Goal: Task Accomplishment & Management: Use online tool/utility

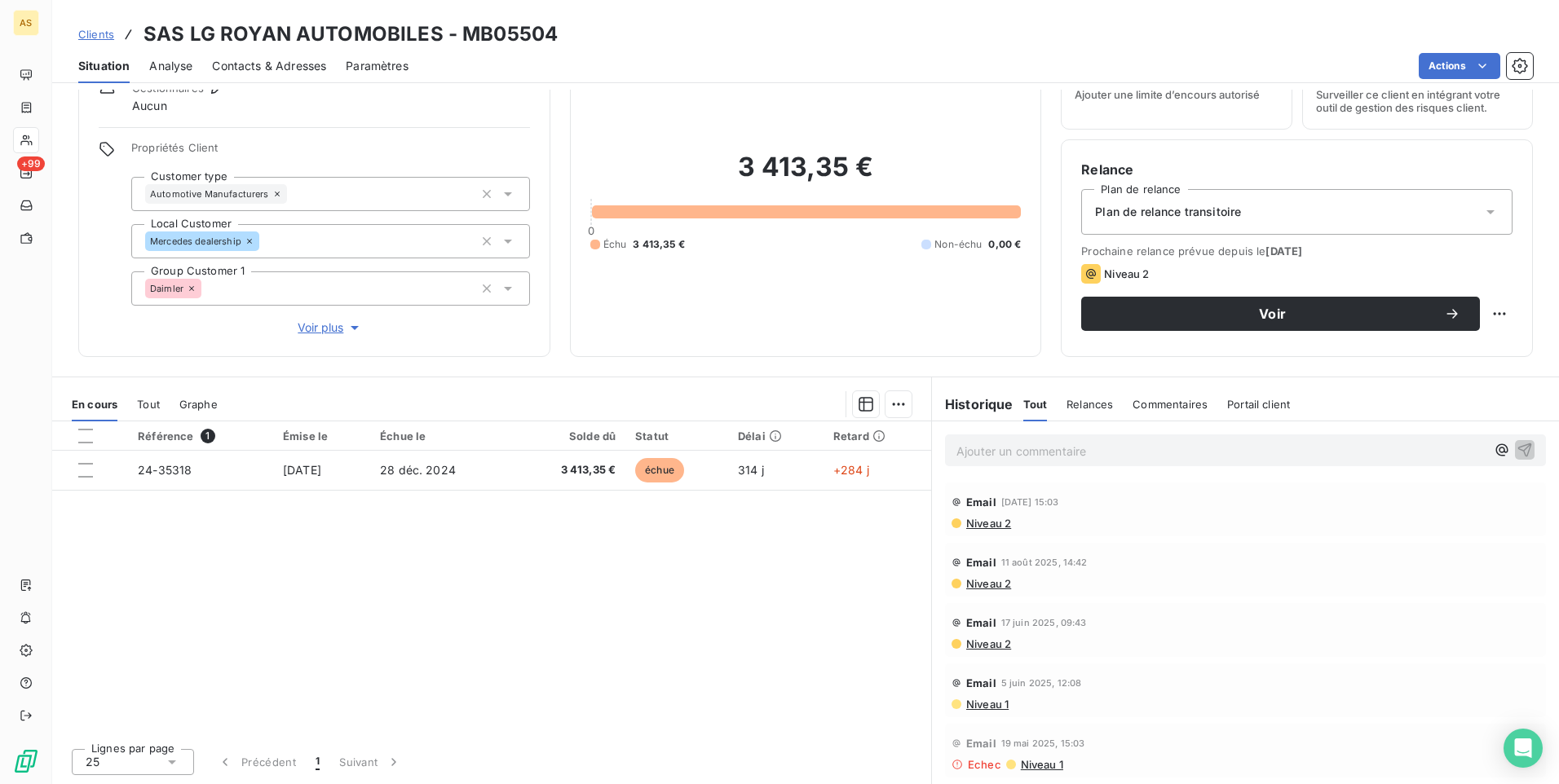
scroll to position [299, 0]
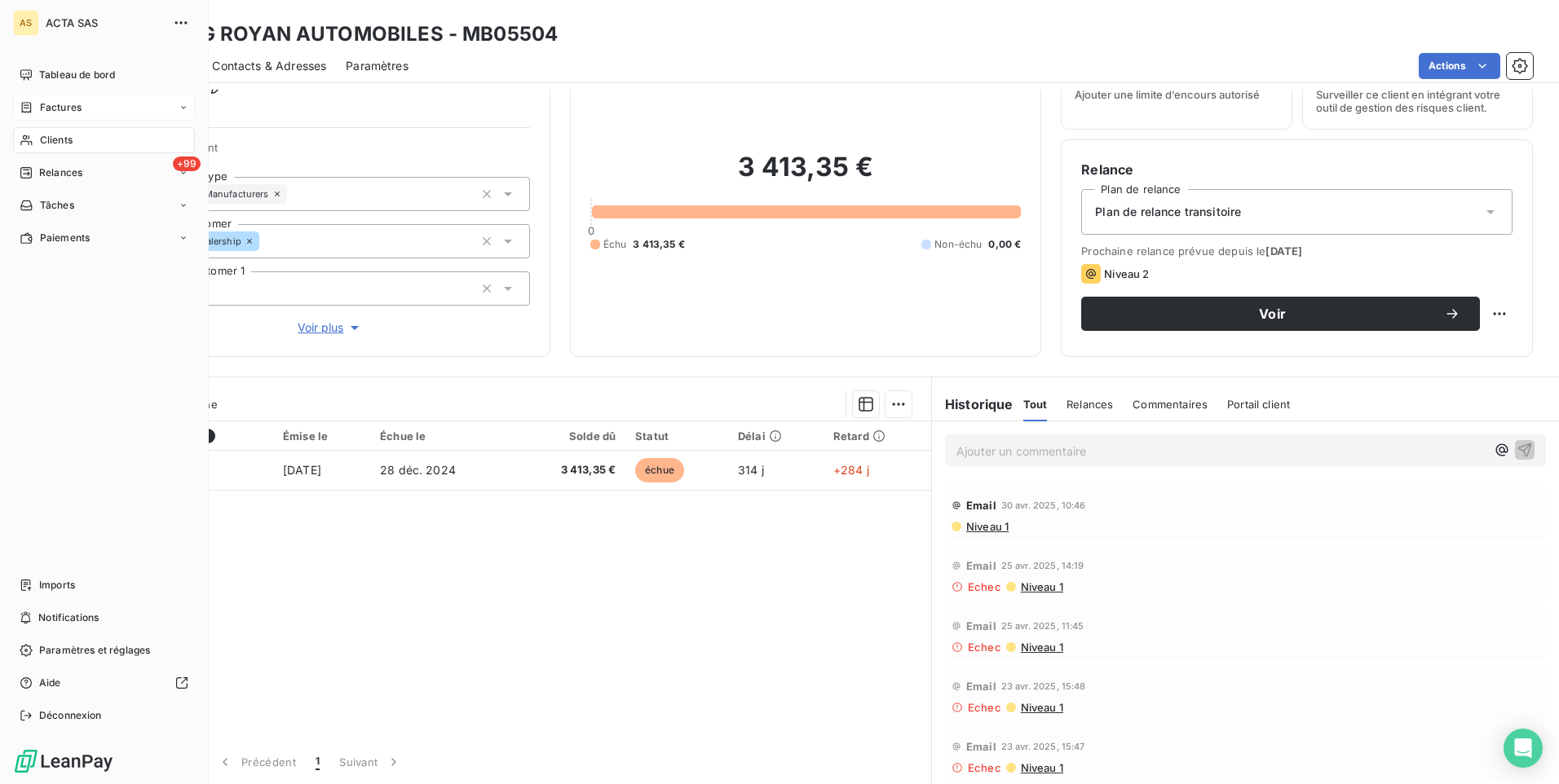
click at [188, 105] on div "Factures" at bounding box center [104, 107] width 181 height 26
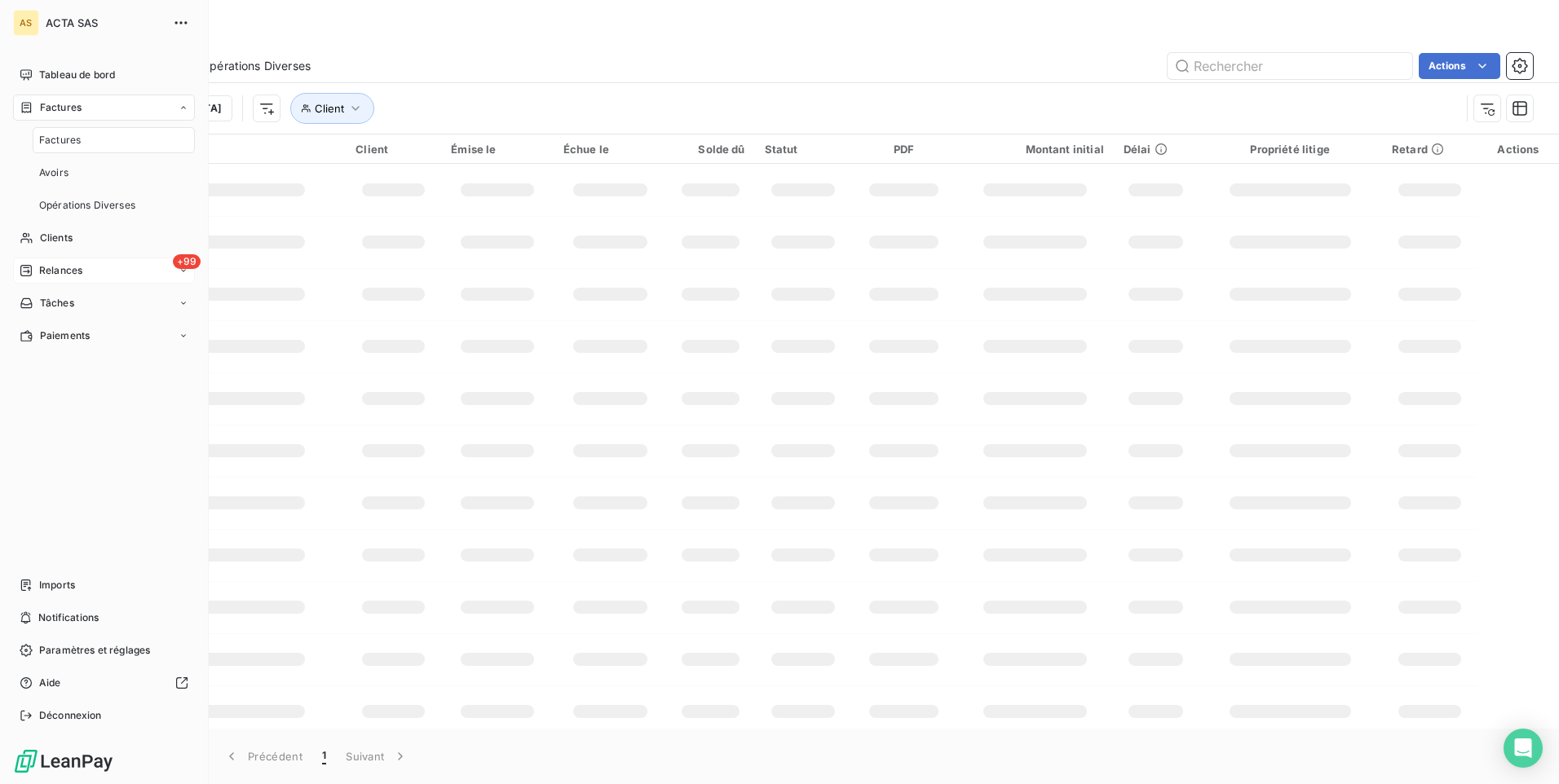
click at [76, 272] on span "Relances" at bounding box center [61, 270] width 43 height 15
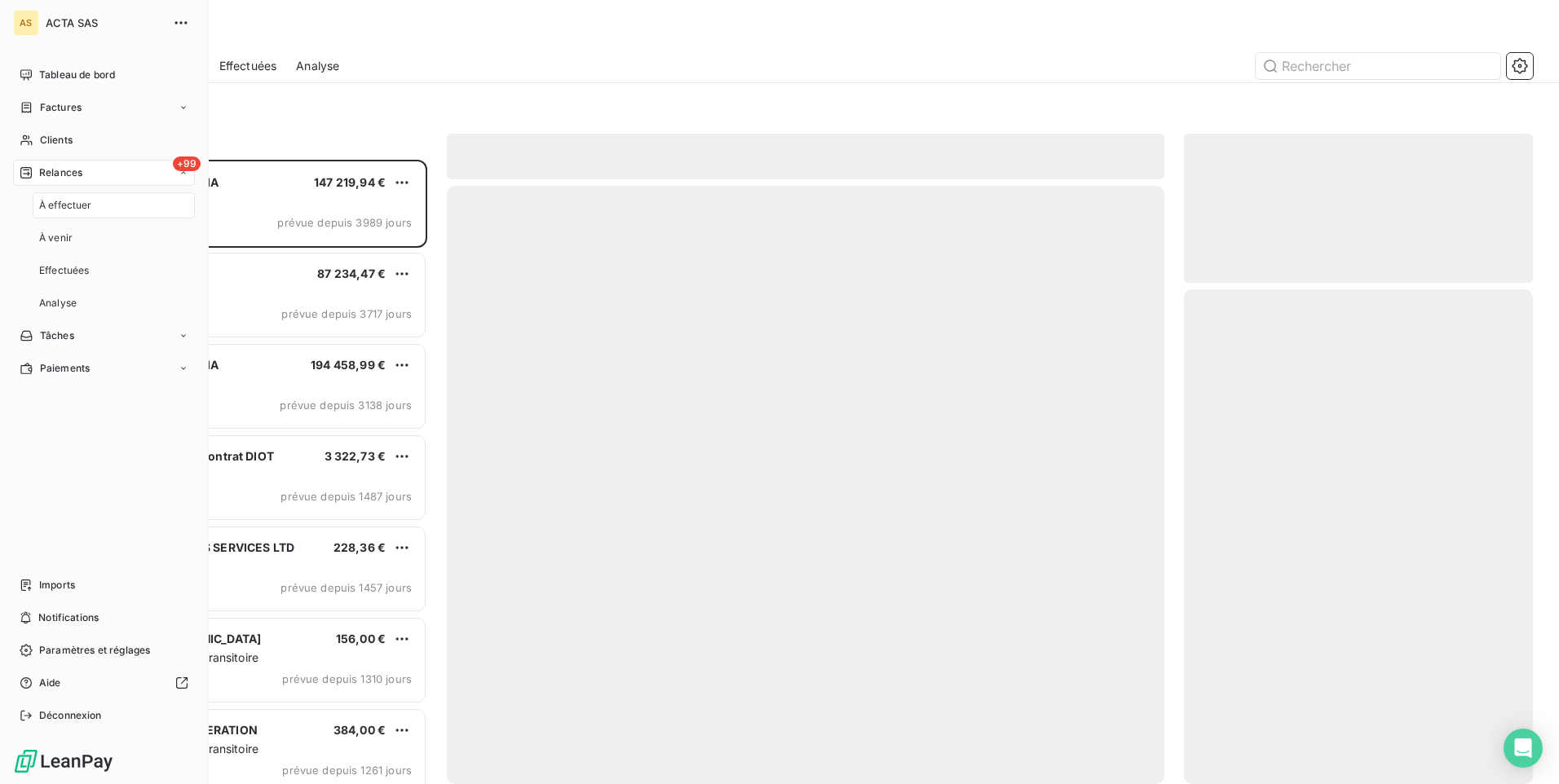
scroll to position [612, 336]
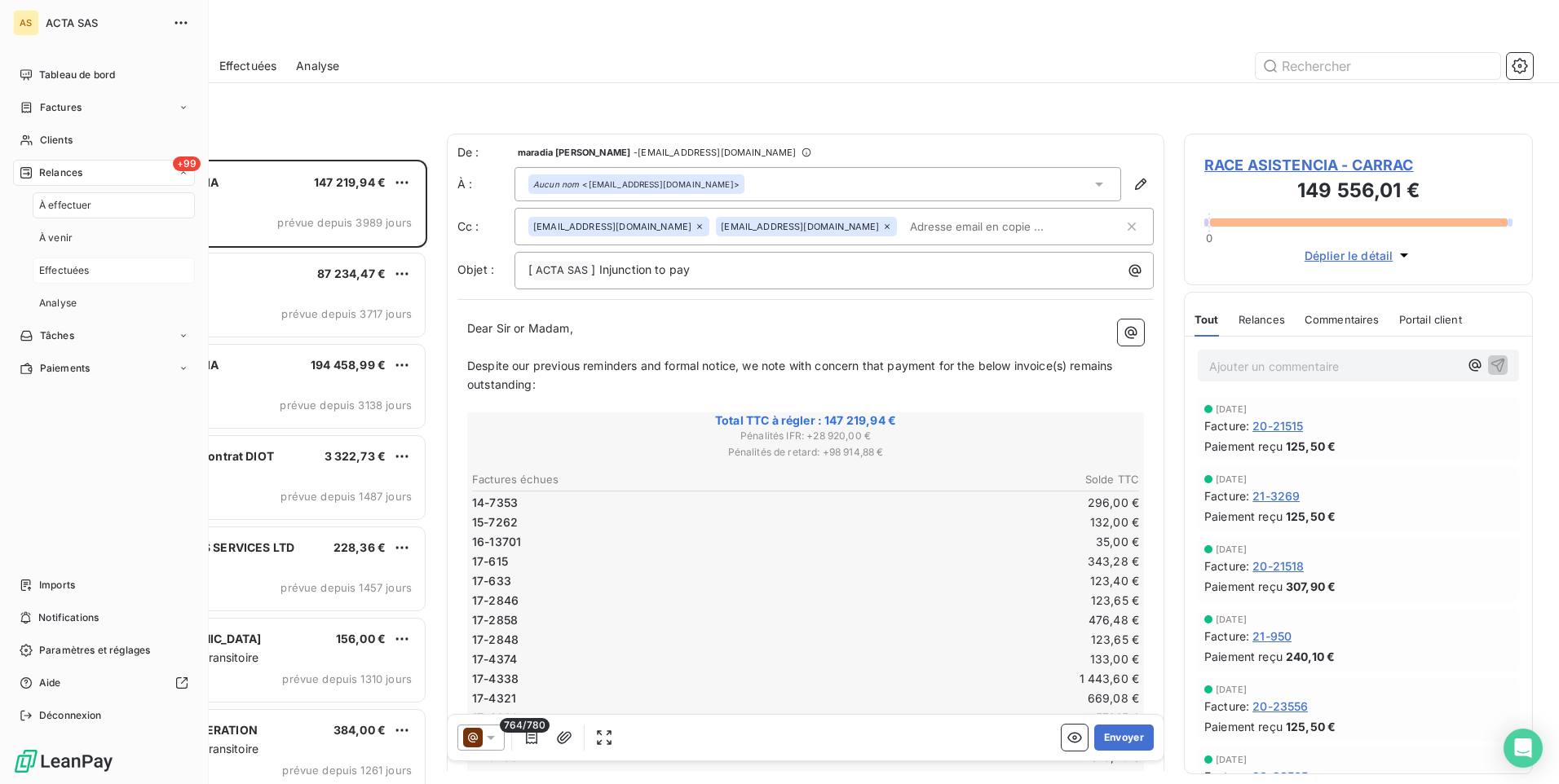
click at [91, 276] on div "Effectuées" at bounding box center [114, 270] width 163 height 26
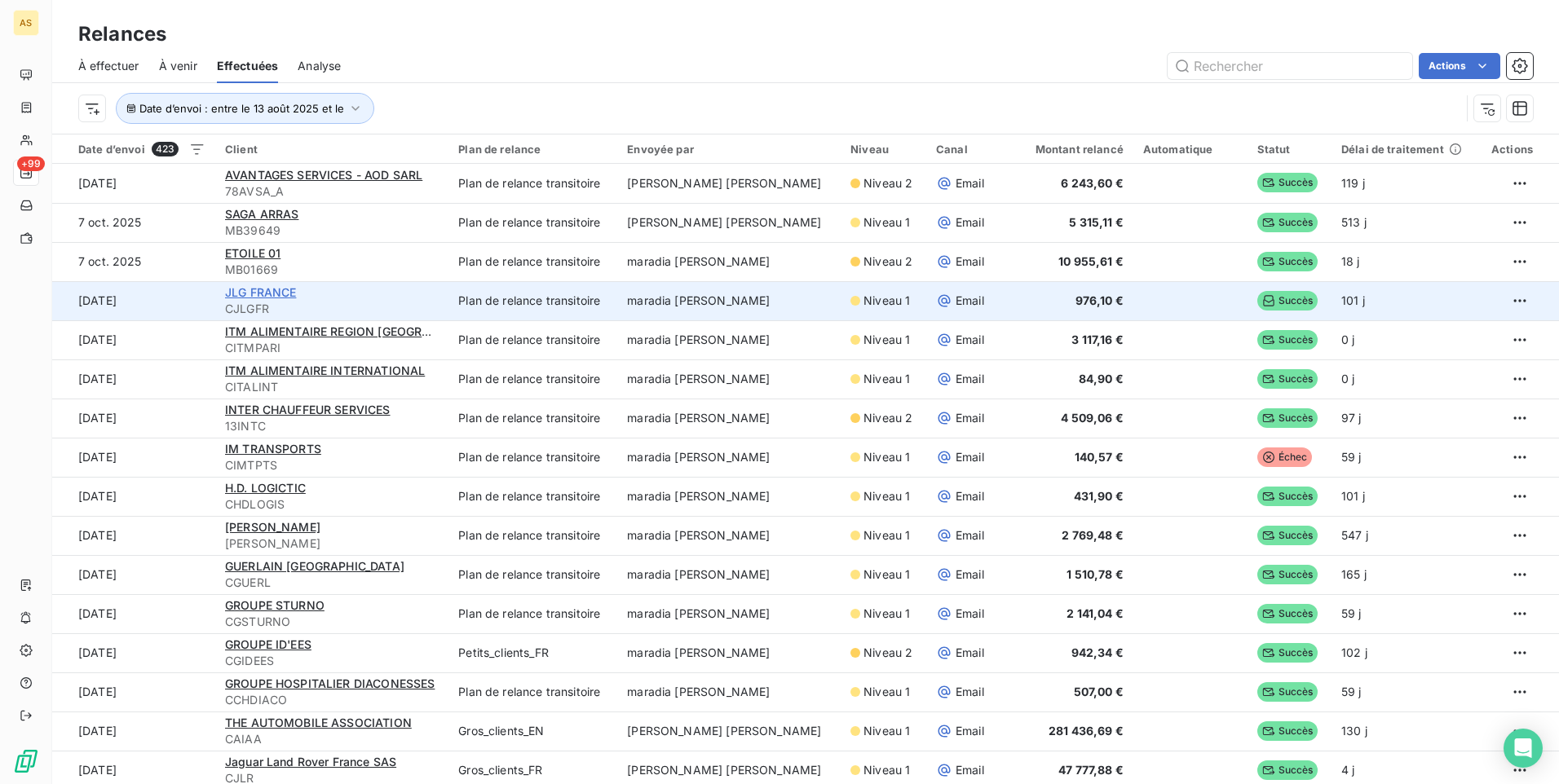
click at [255, 290] on span "JLG FRANCE" at bounding box center [261, 292] width 72 height 14
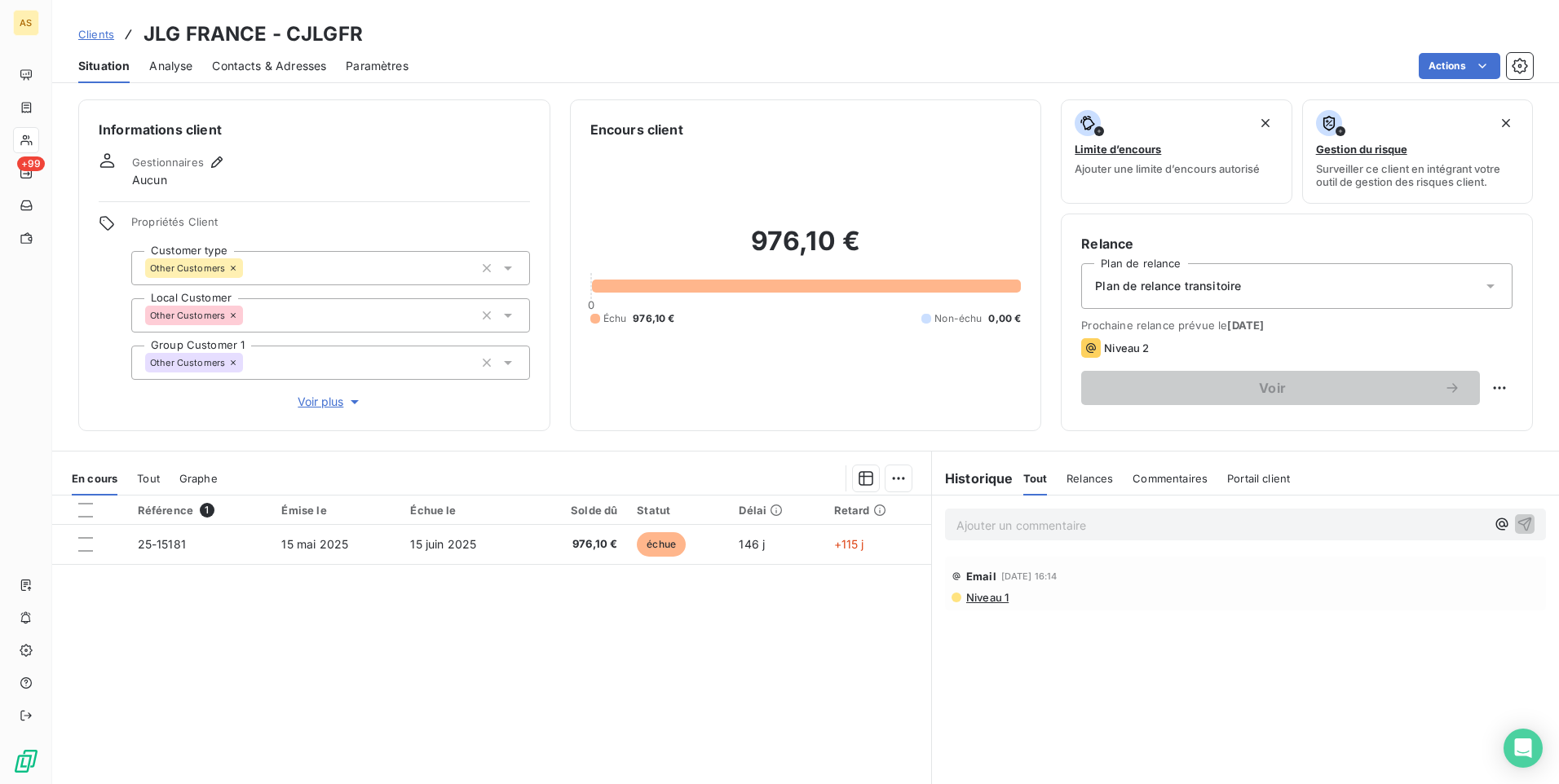
click at [106, 39] on span "Clients" at bounding box center [96, 33] width 36 height 13
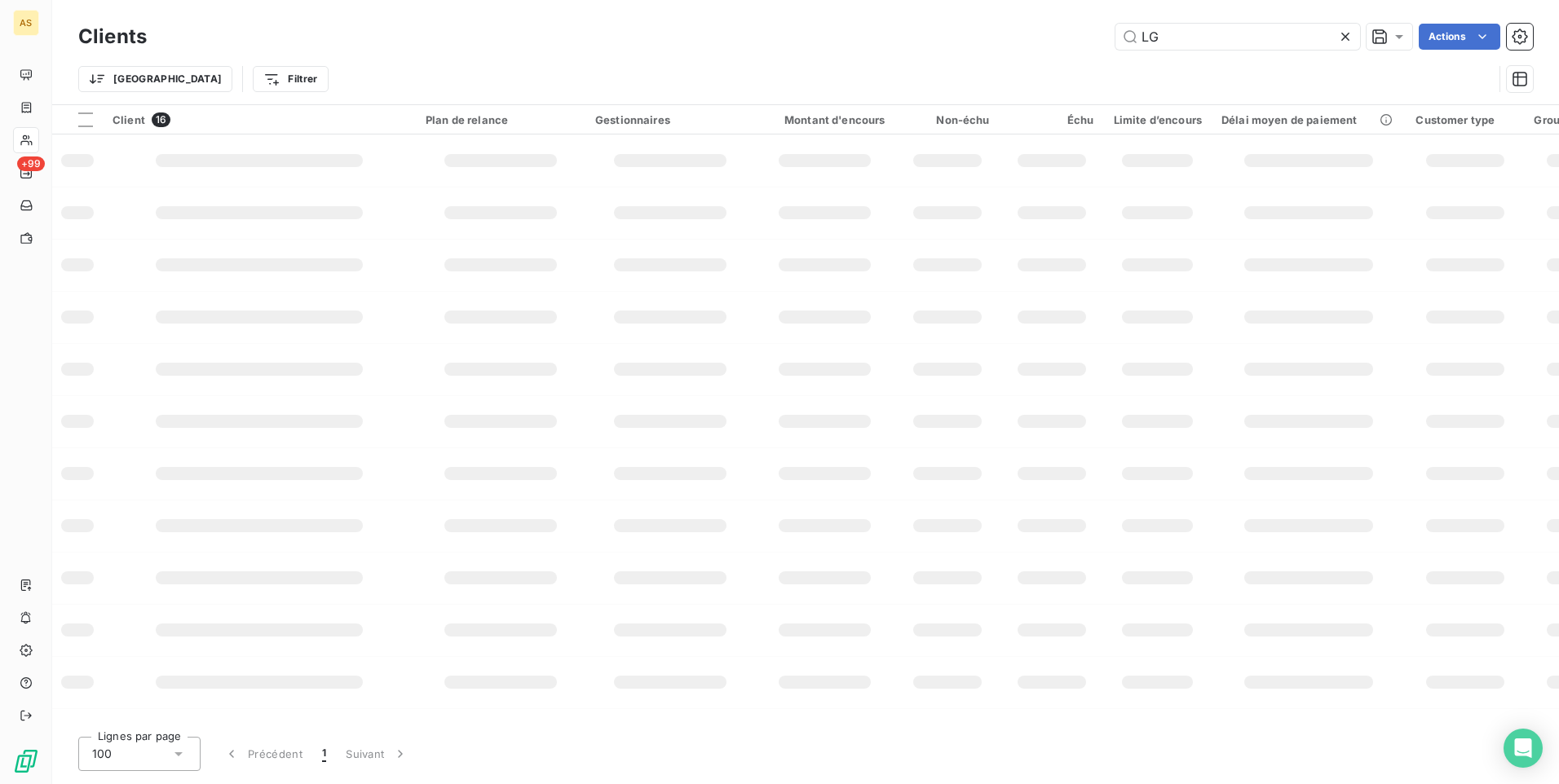
type input "L"
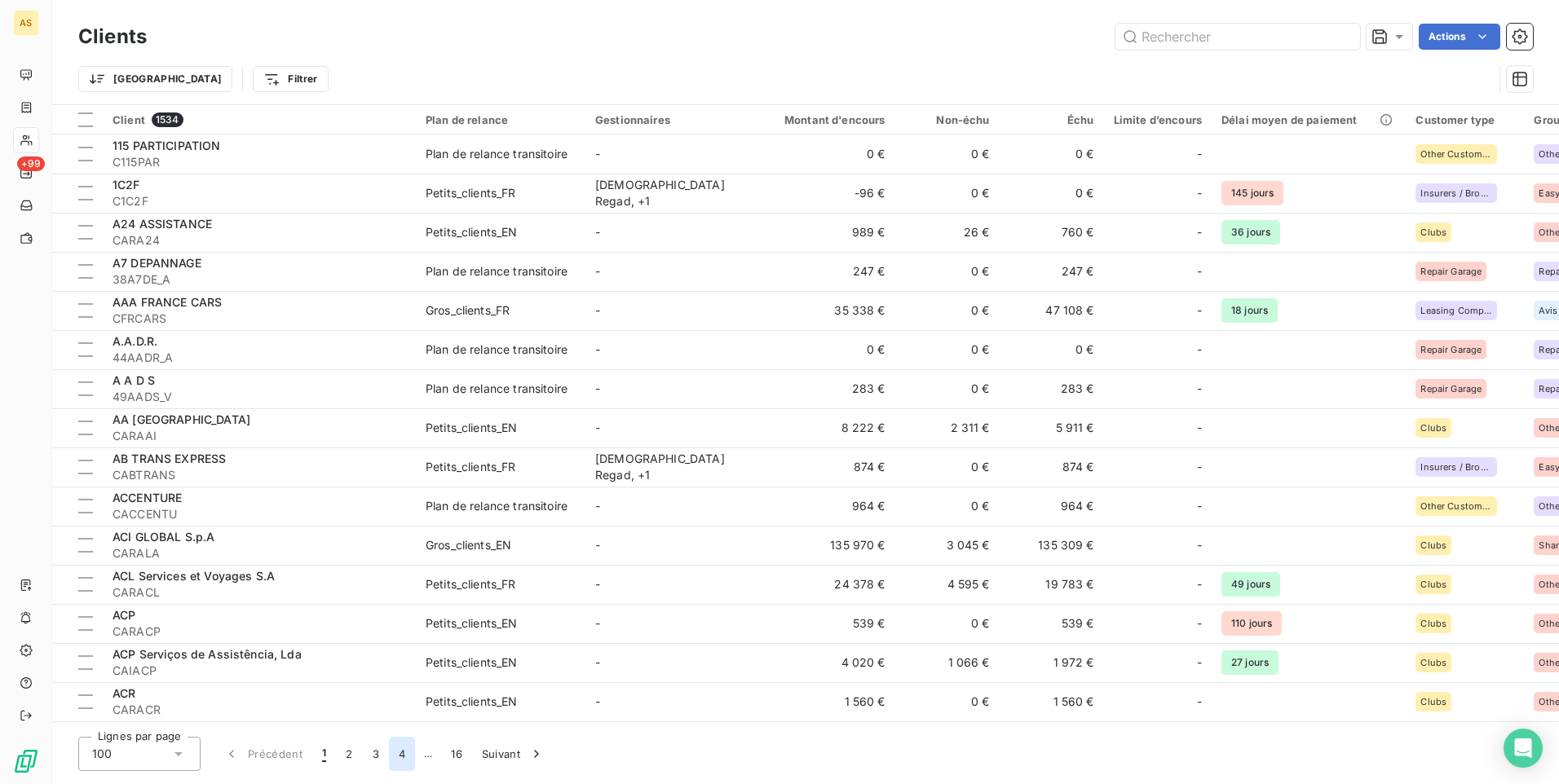
click at [405, 763] on button "4" at bounding box center [402, 754] width 26 height 34
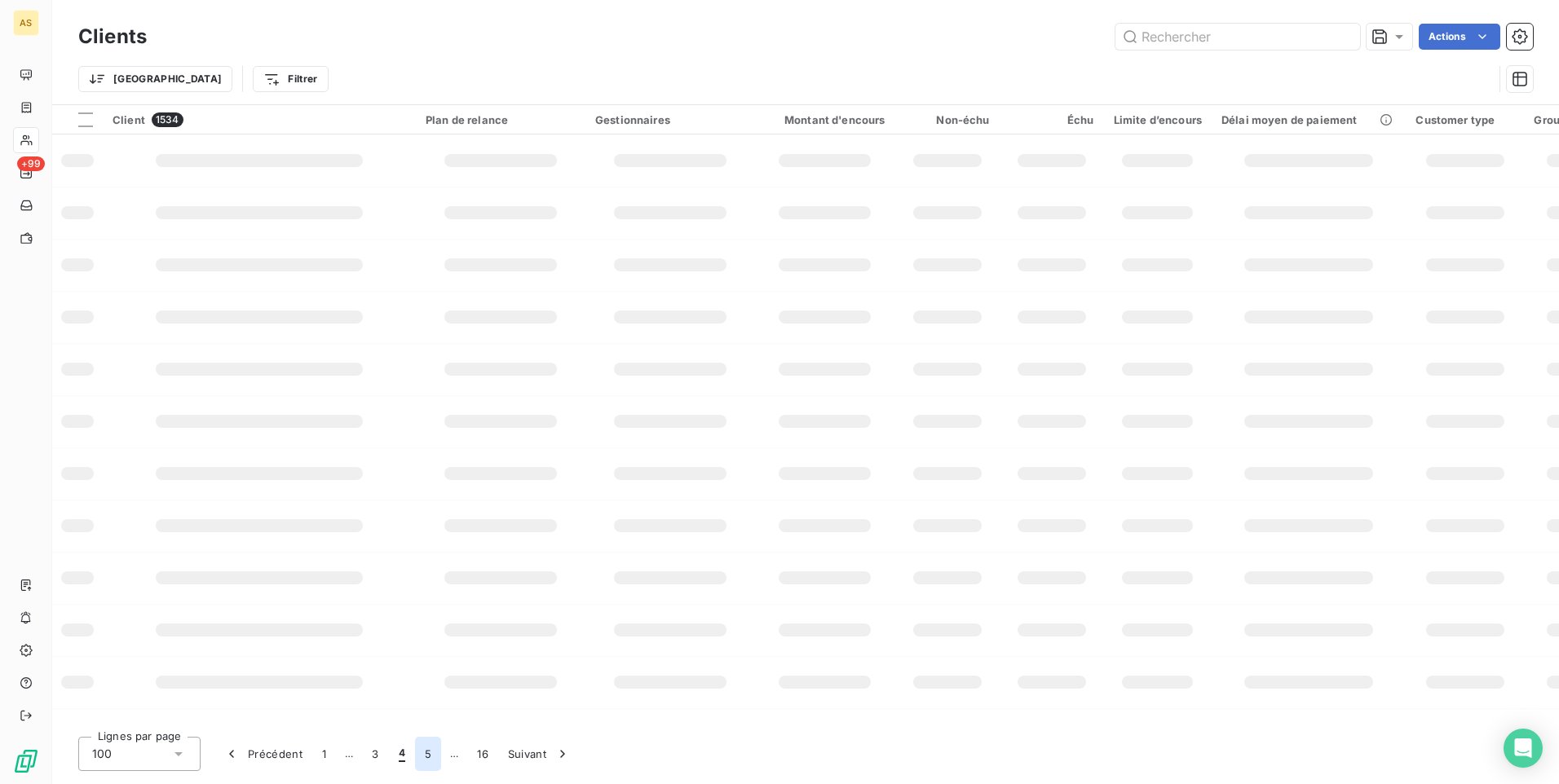
click at [426, 759] on button "5" at bounding box center [428, 754] width 26 height 34
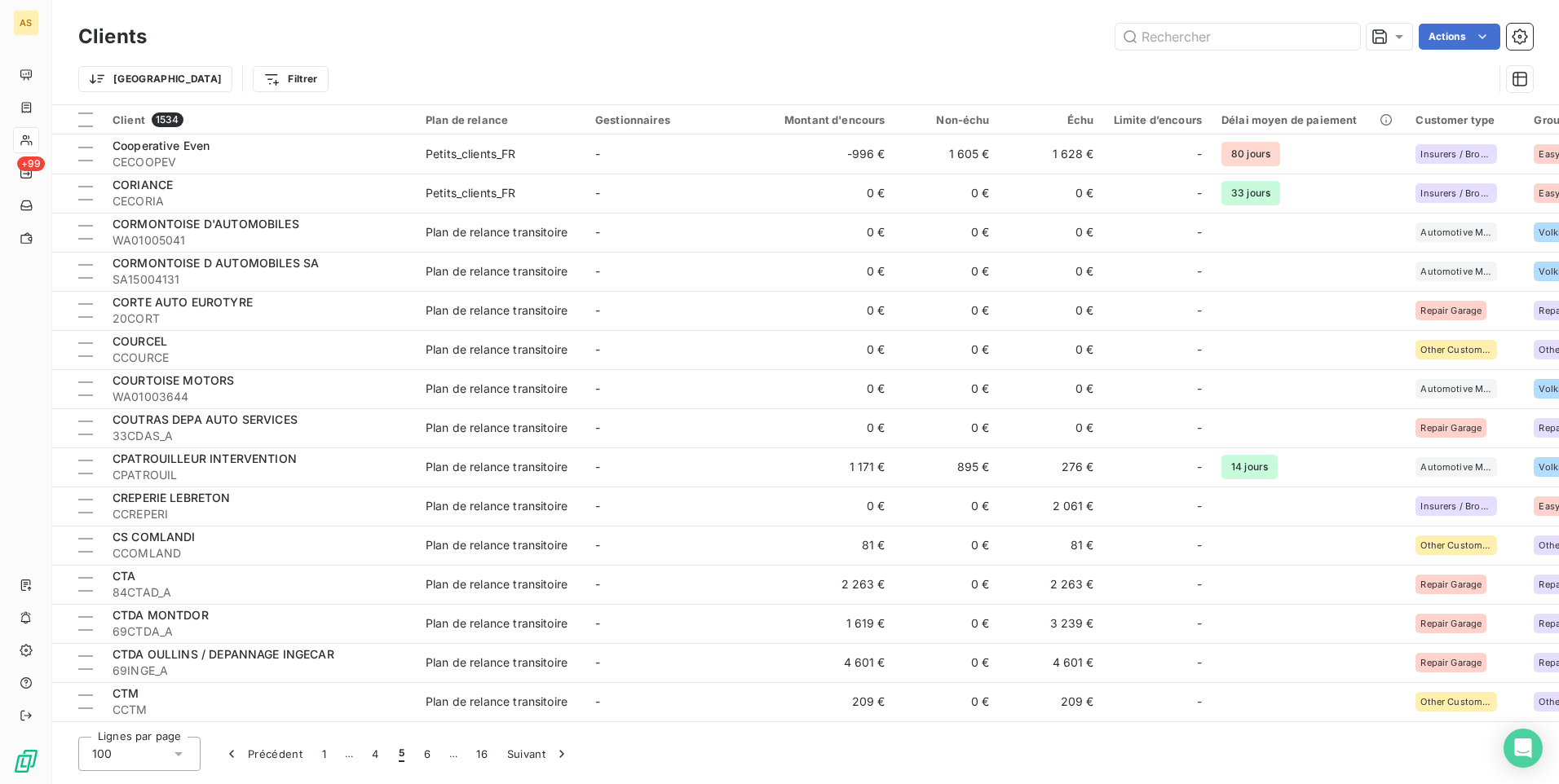
scroll to position [489, 0]
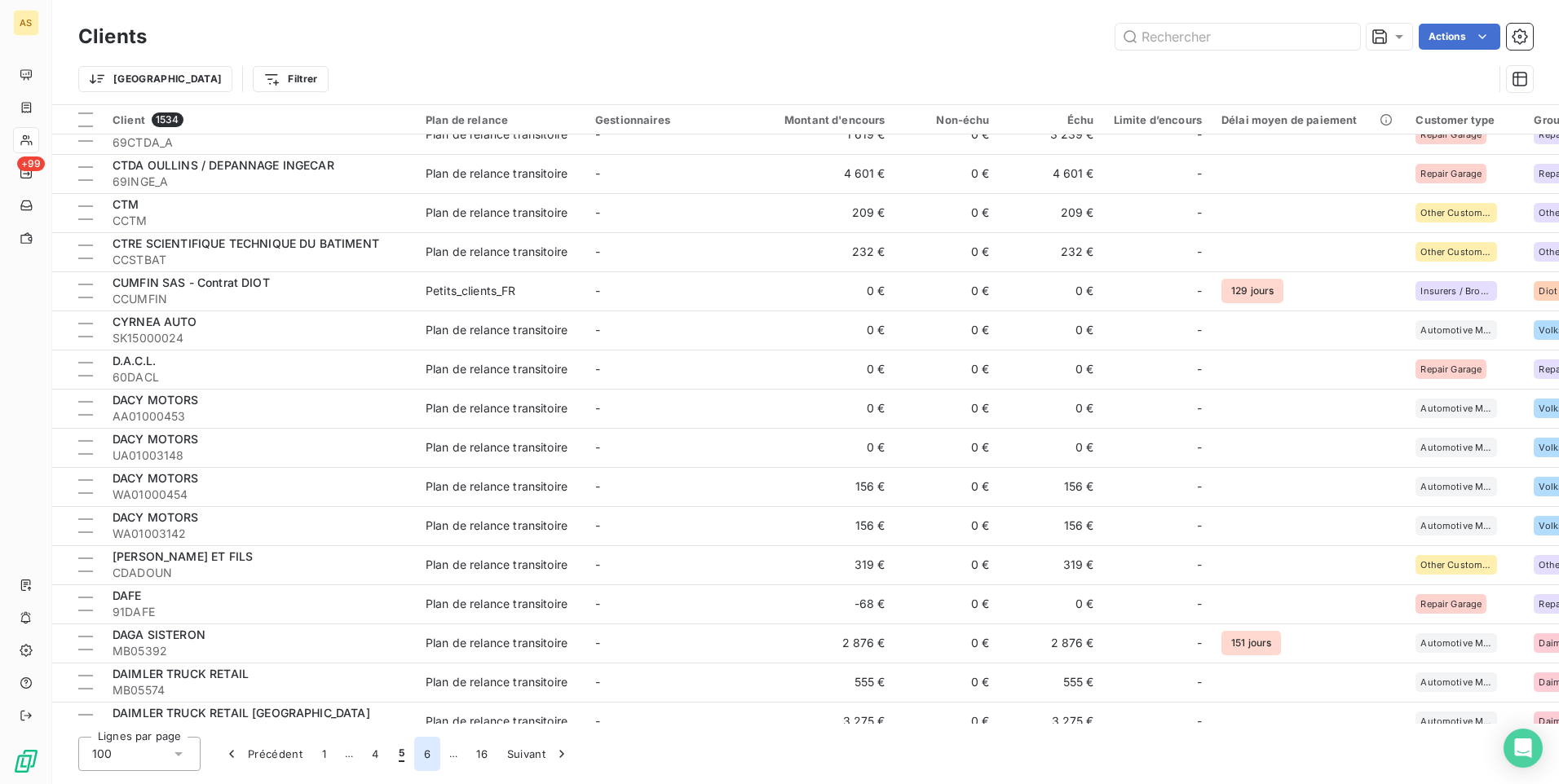
click at [421, 759] on button "6" at bounding box center [427, 754] width 26 height 34
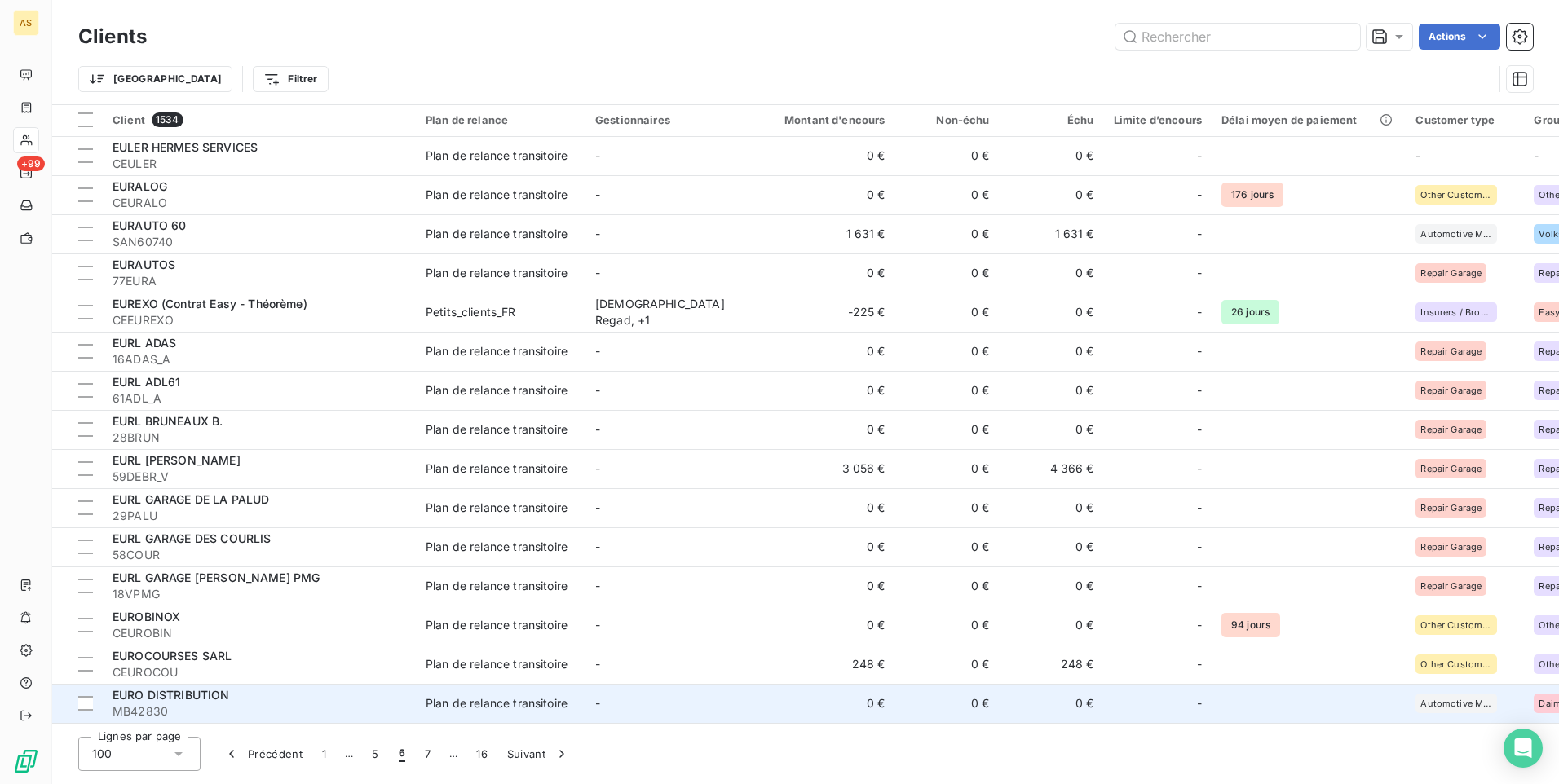
scroll to position [3330, 0]
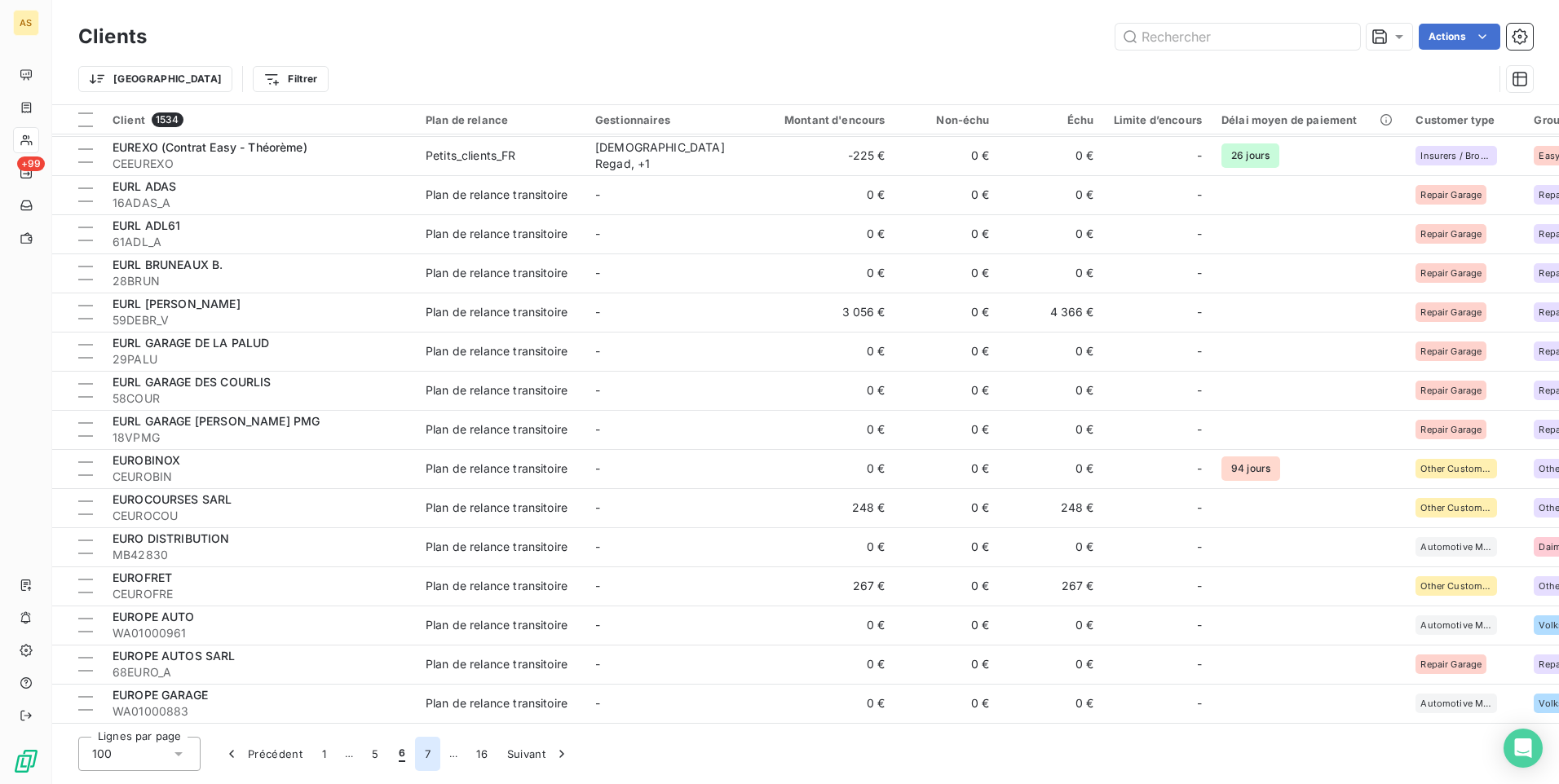
click at [425, 761] on button "7" at bounding box center [428, 754] width 26 height 34
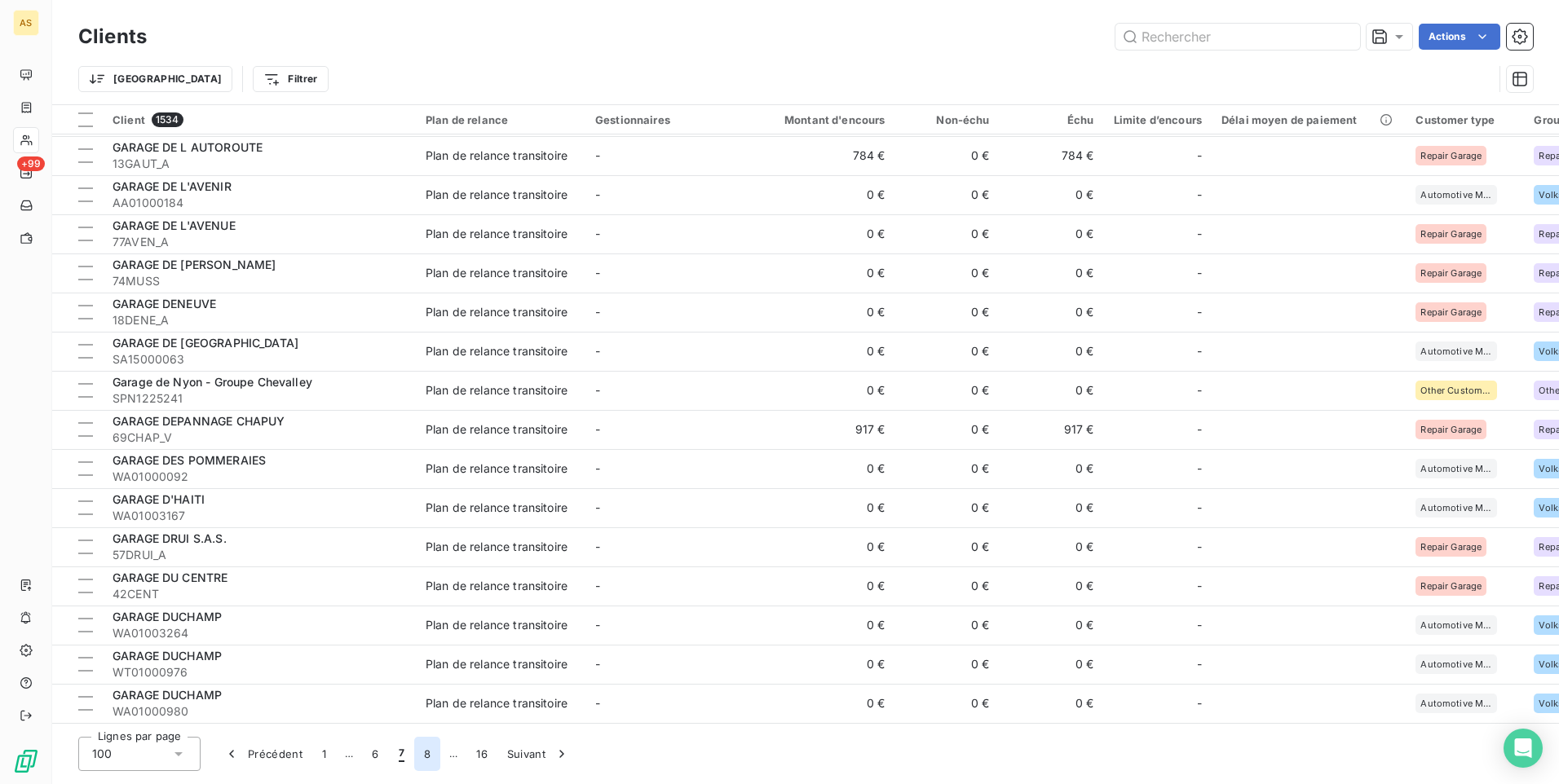
click at [431, 754] on button "8" at bounding box center [427, 754] width 26 height 34
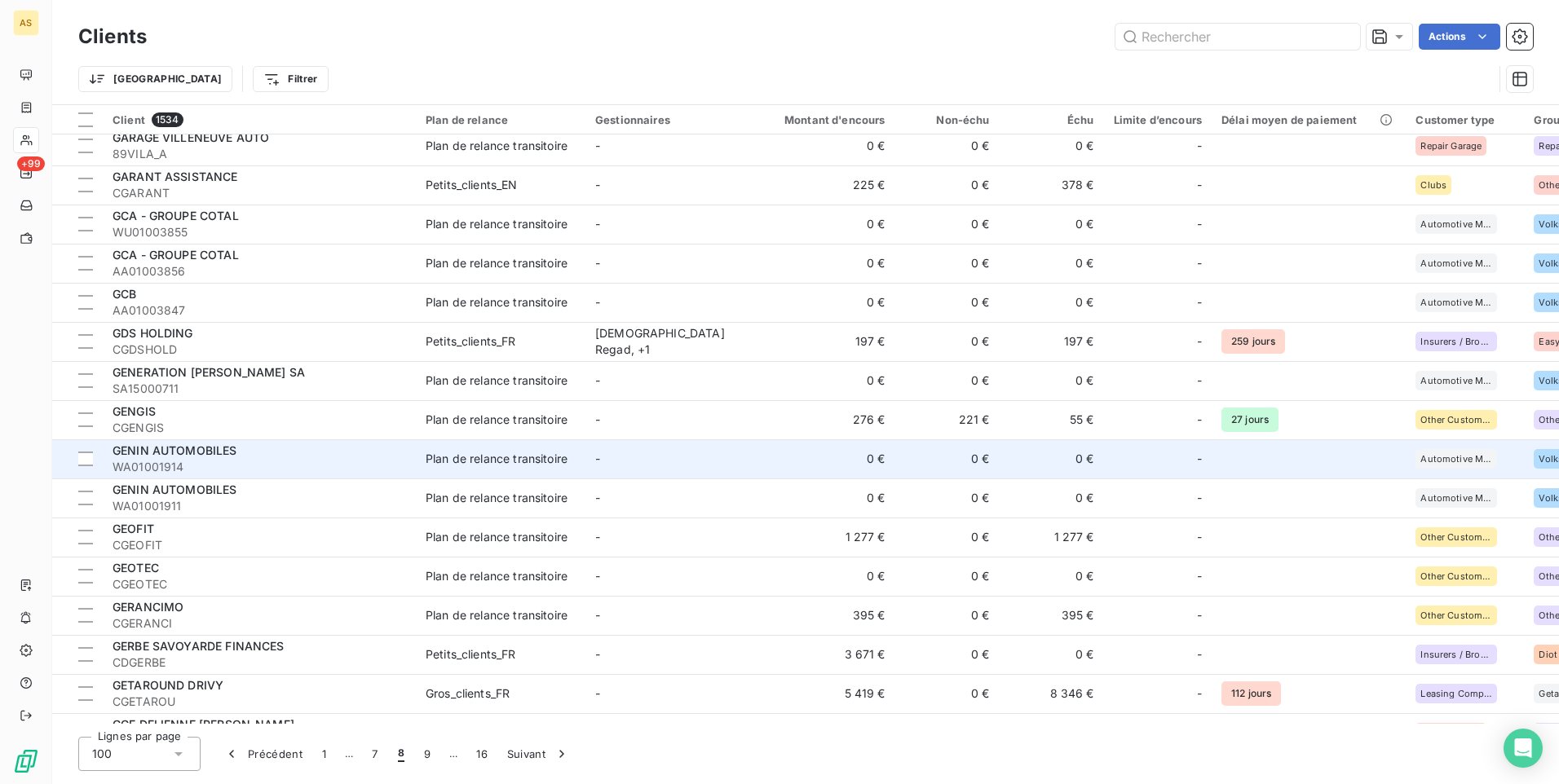
scroll to position [1863, 0]
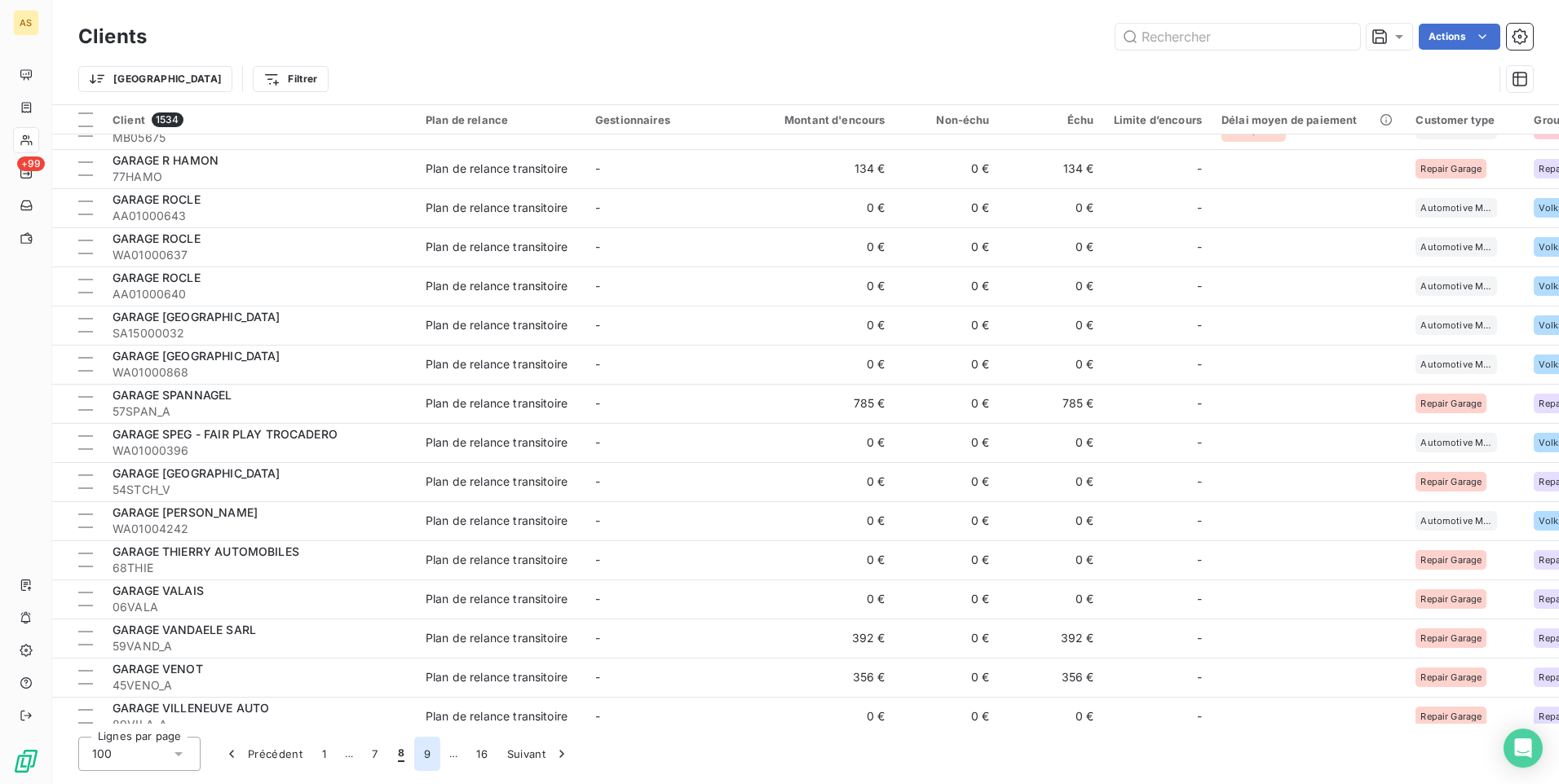
click at [422, 753] on button "9" at bounding box center [427, 754] width 26 height 34
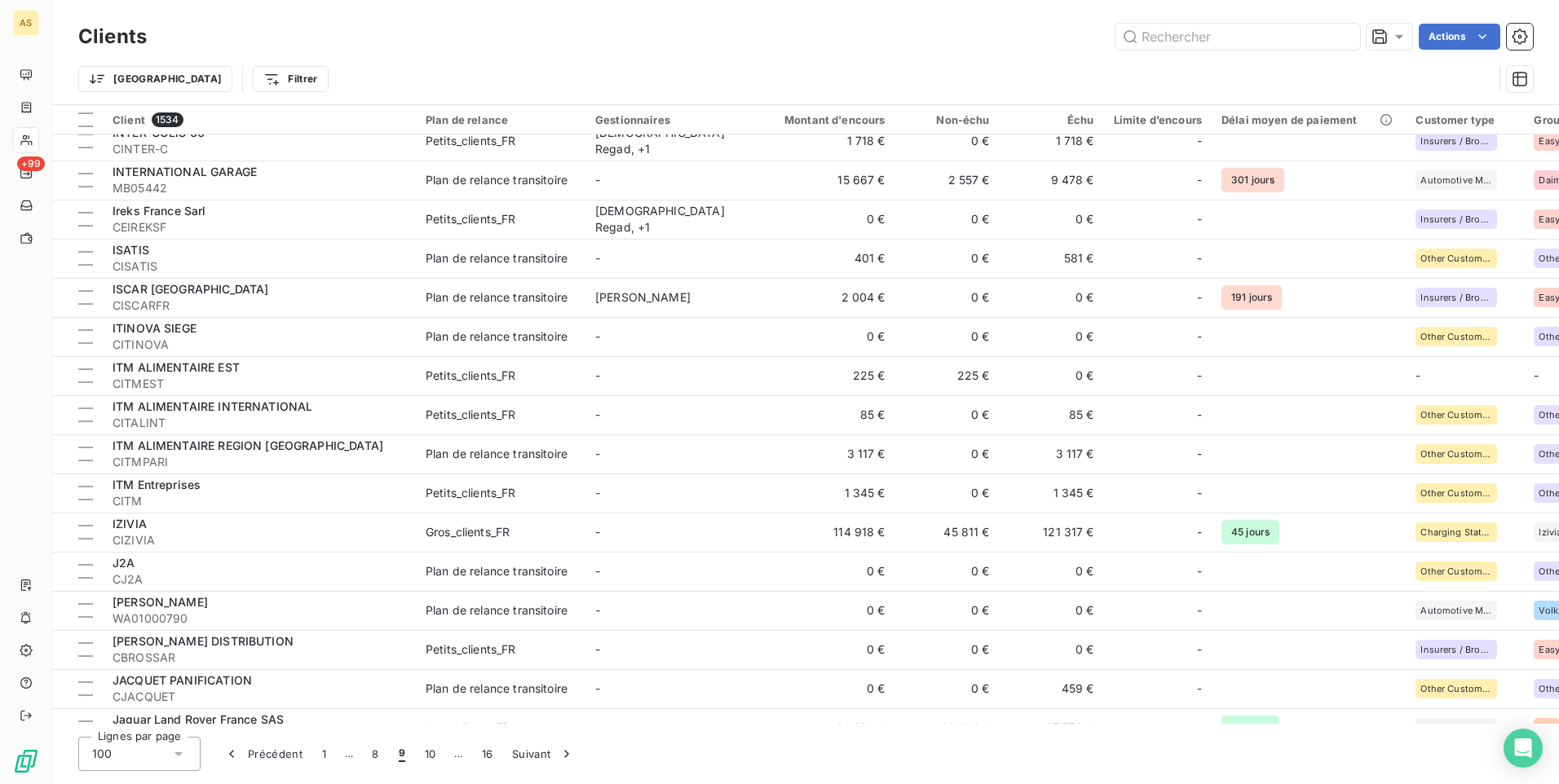
scroll to position [3330, 0]
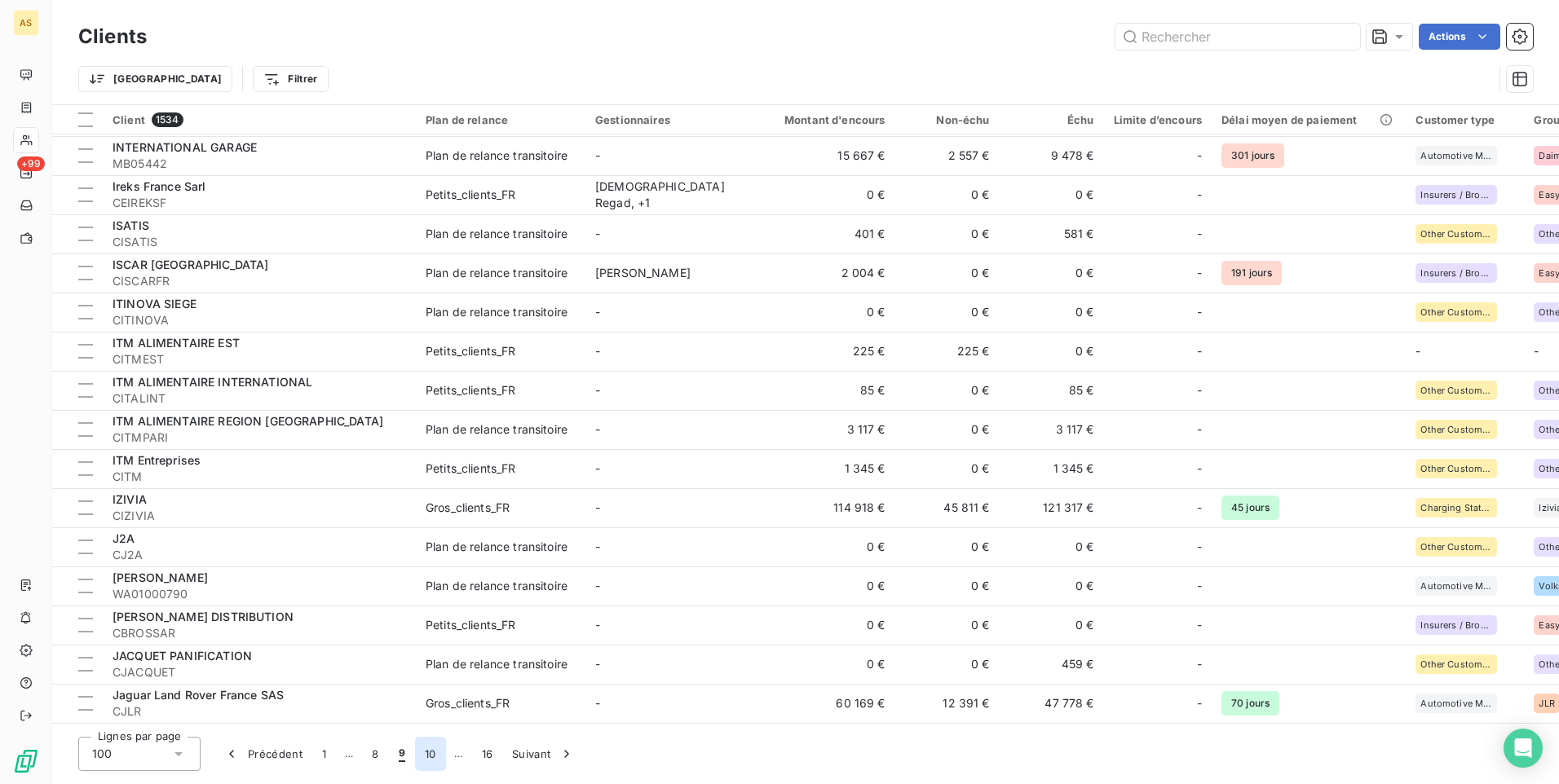
click at [432, 751] on button "10" at bounding box center [431, 754] width 31 height 34
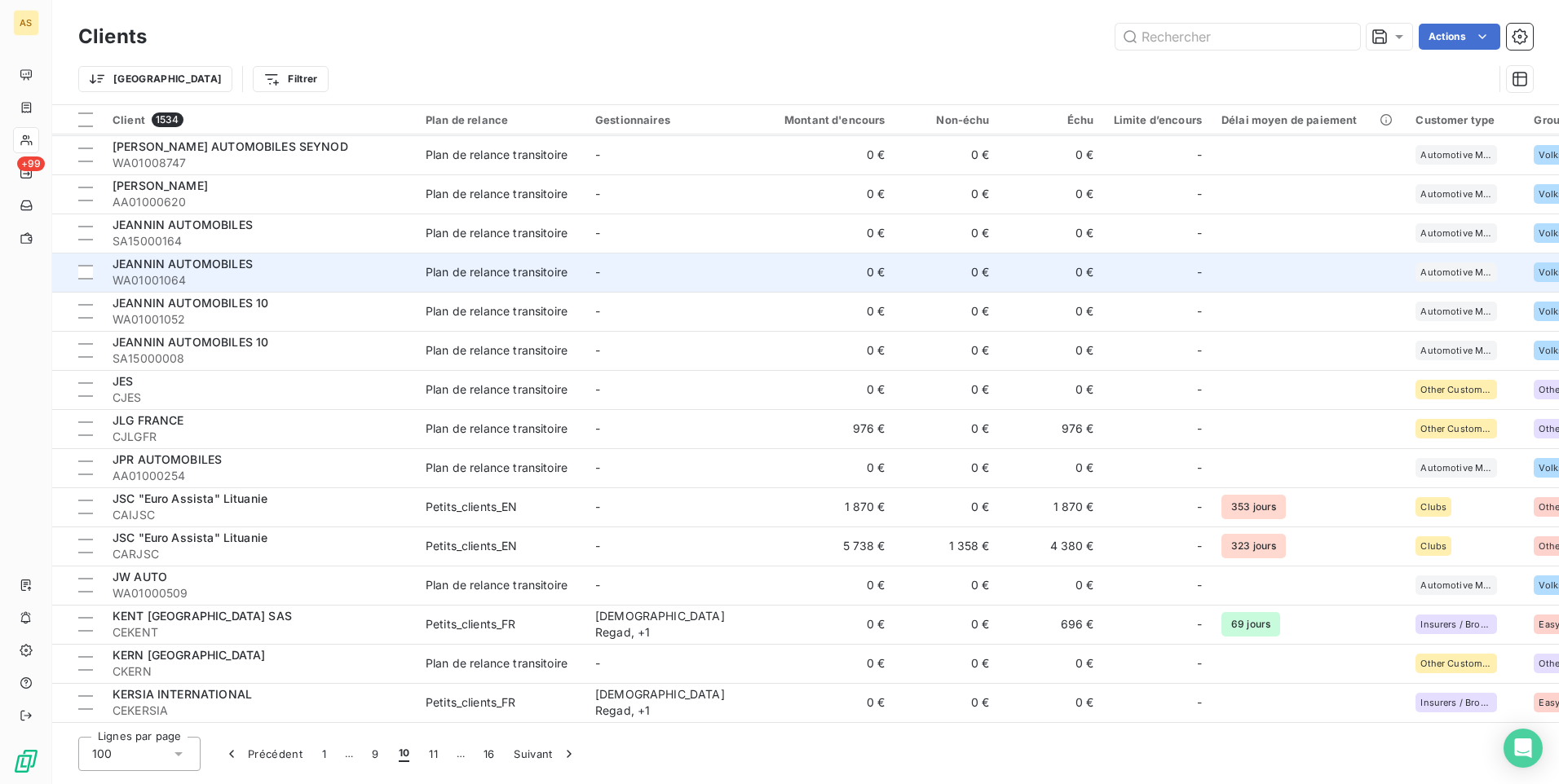
scroll to position [571, 0]
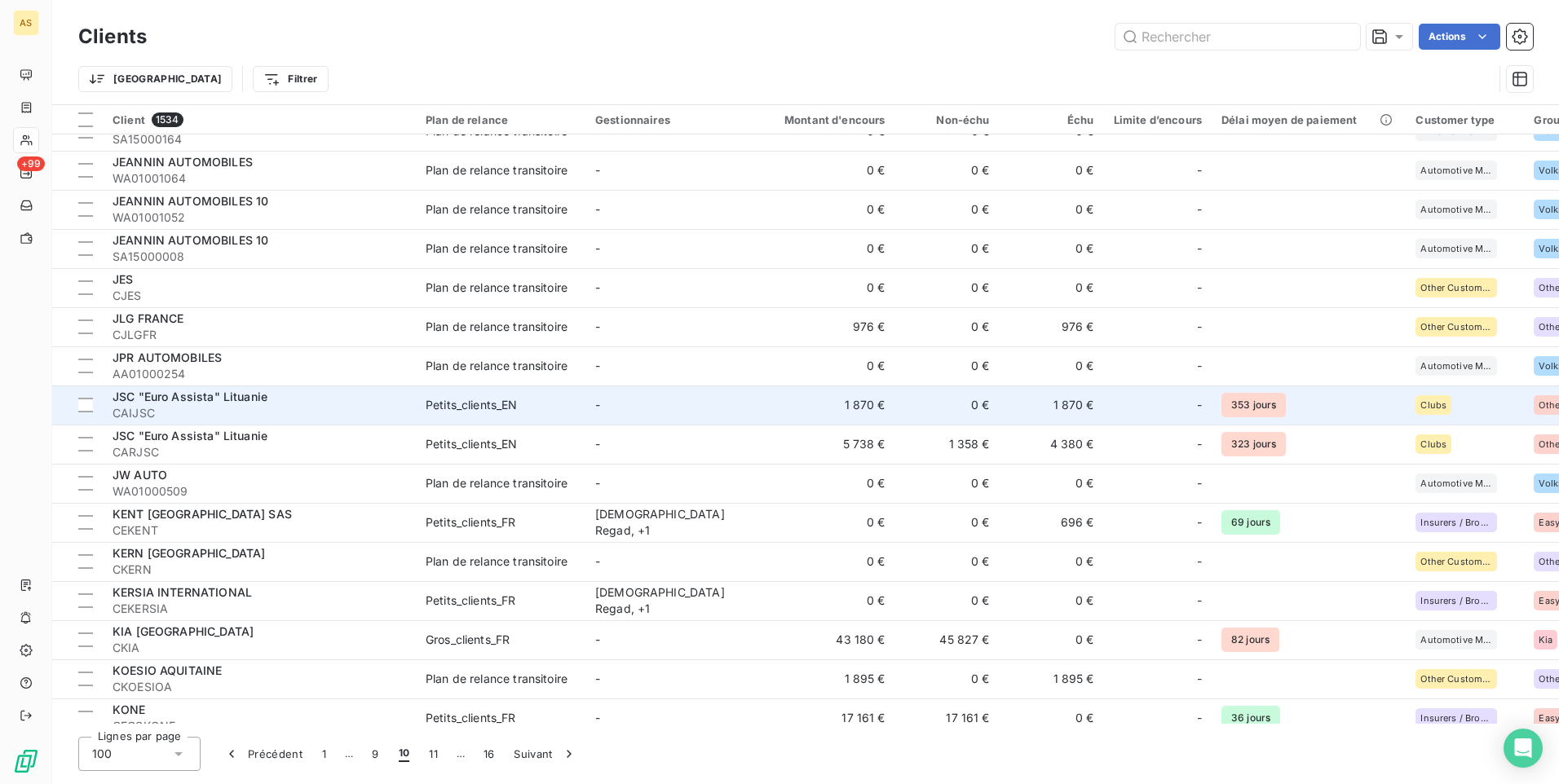
click at [402, 402] on div "JSC "Euro Assista" Lituanie" at bounding box center [259, 396] width 294 height 16
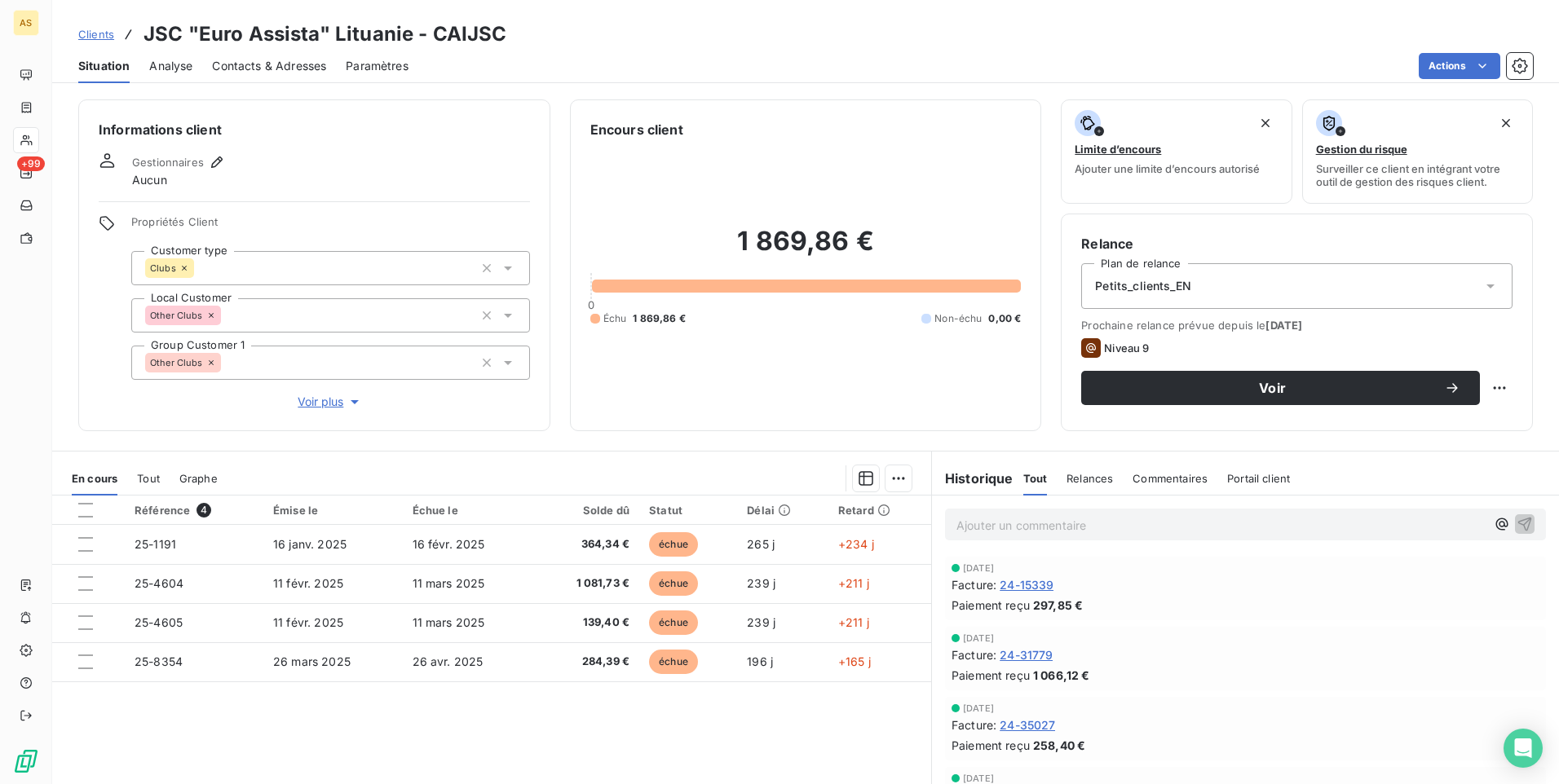
click at [294, 68] on span "Contacts & Adresses" at bounding box center [269, 66] width 114 height 16
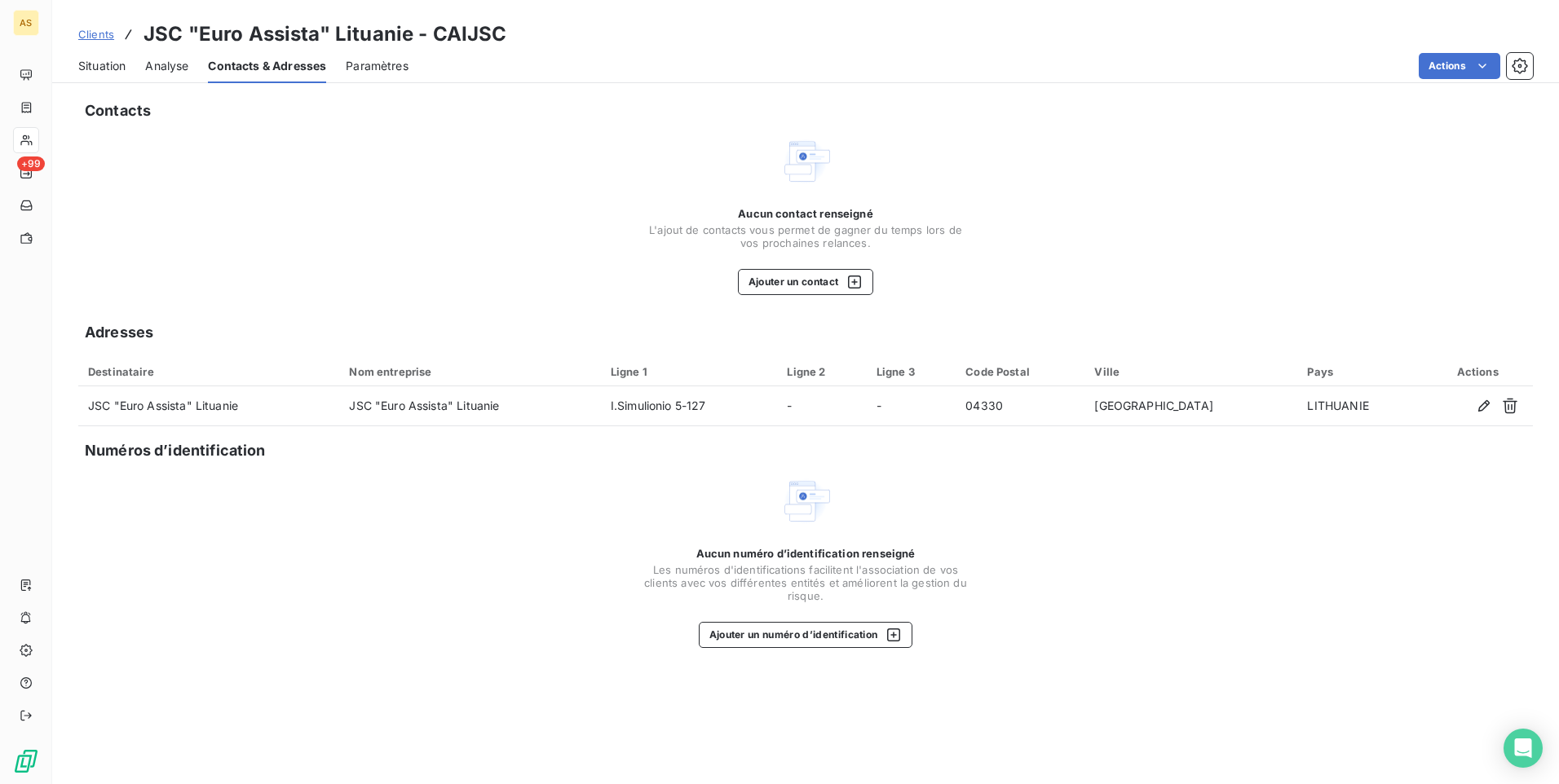
click at [92, 38] on span "Clients" at bounding box center [96, 33] width 36 height 13
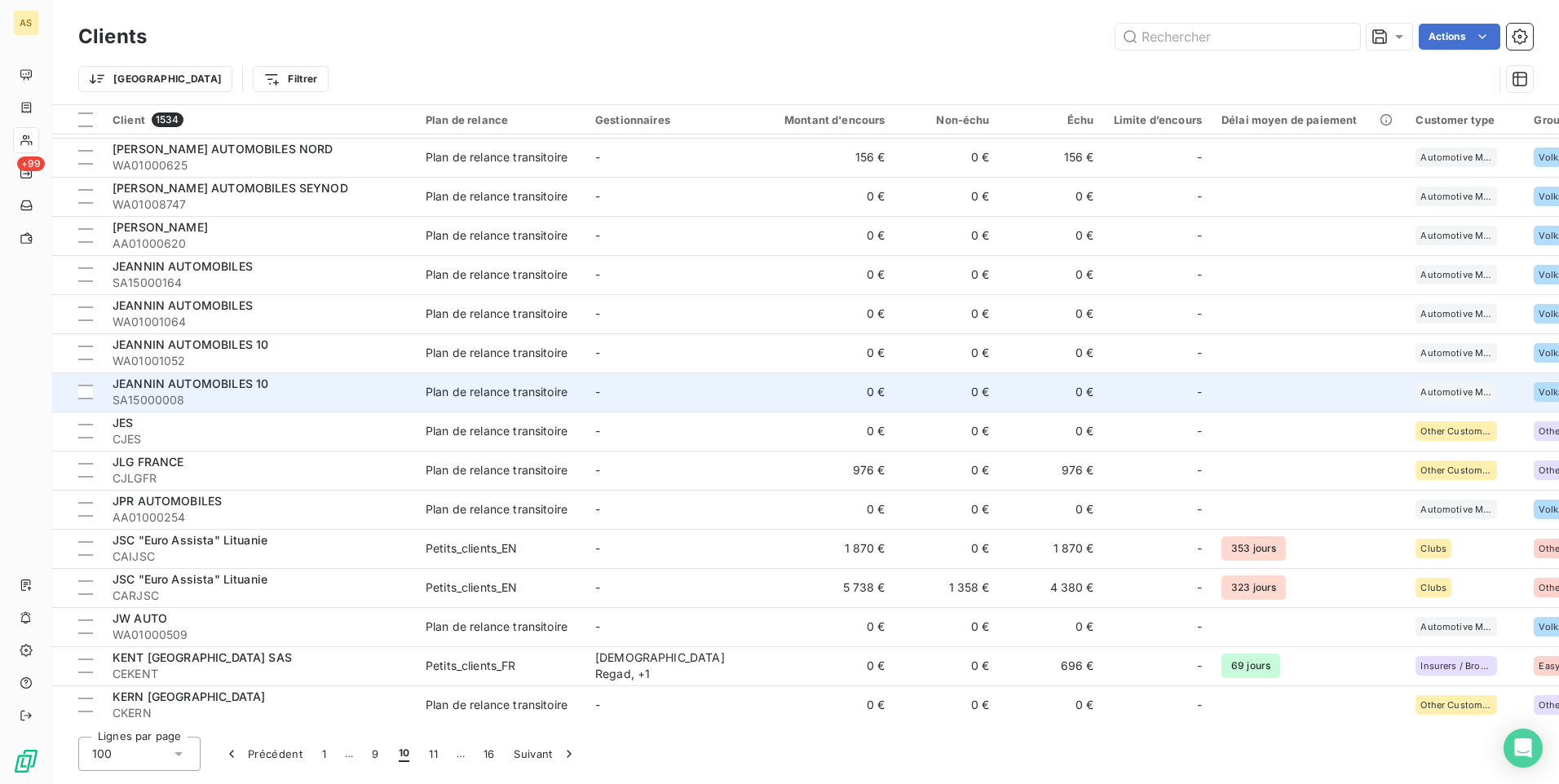
scroll to position [571, 0]
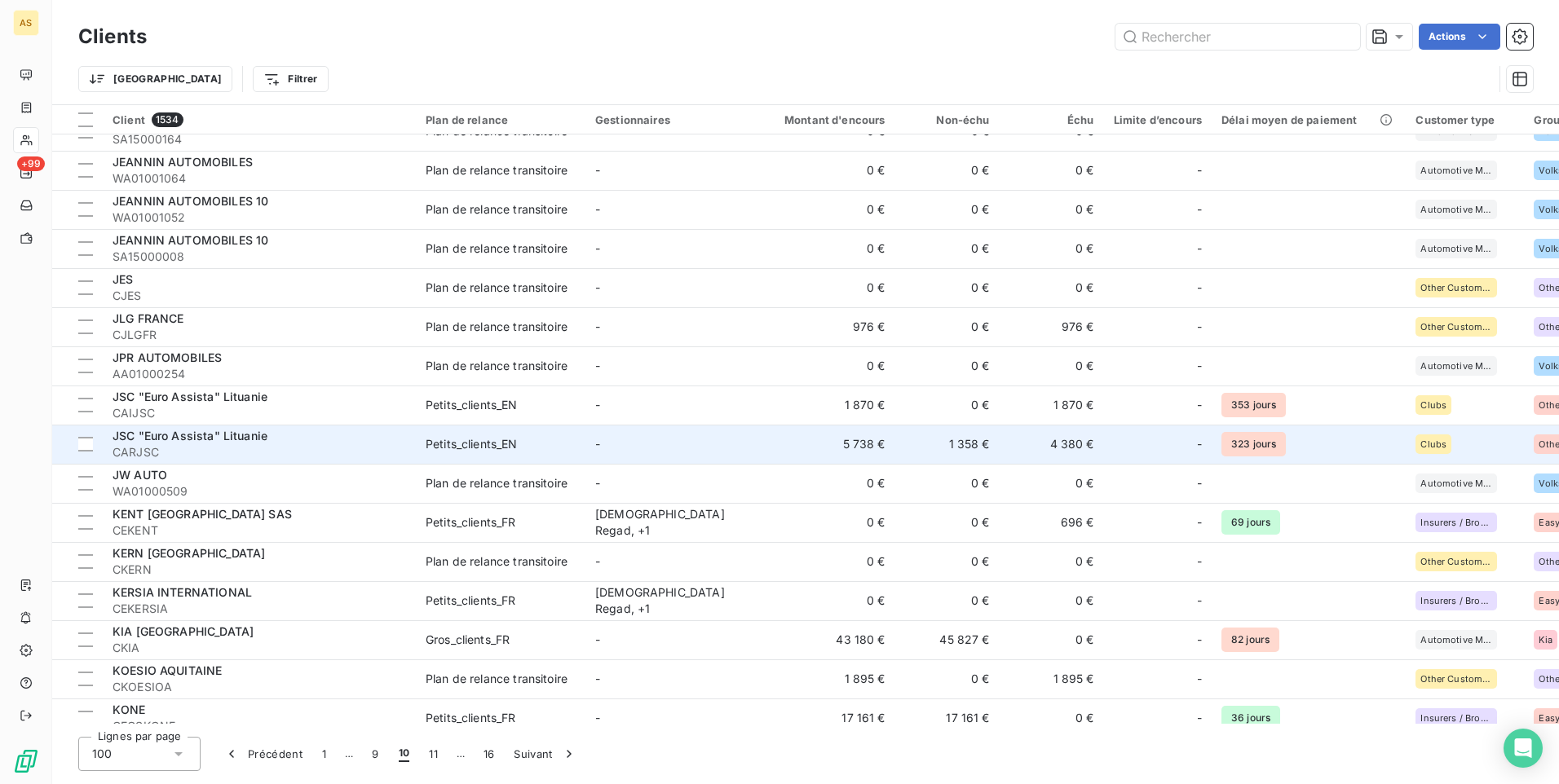
click at [387, 431] on div "JSC "Euro Assista" Lituanie" at bounding box center [259, 436] width 294 height 16
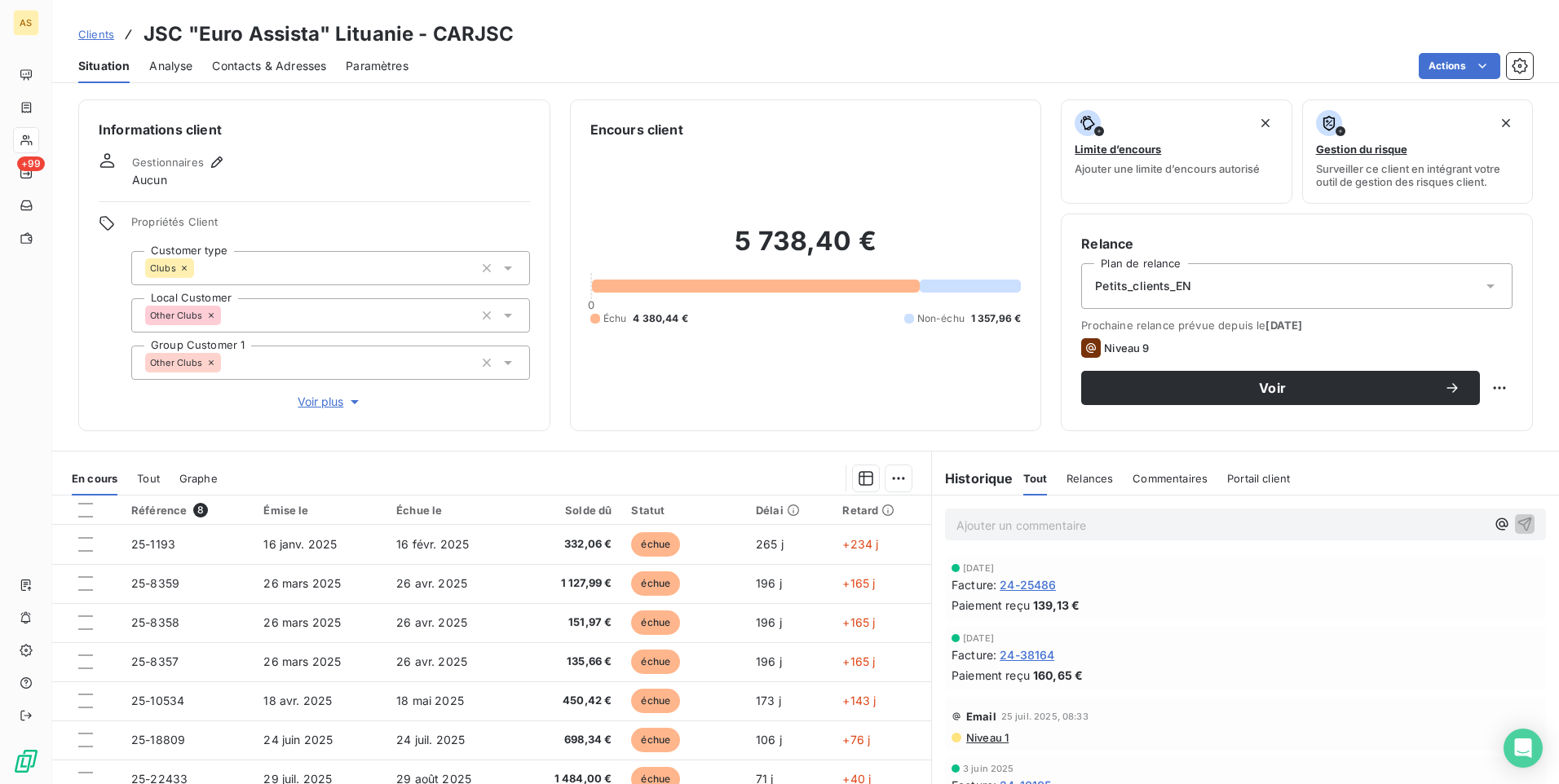
click at [271, 62] on span "Contacts & Adresses" at bounding box center [269, 66] width 114 height 16
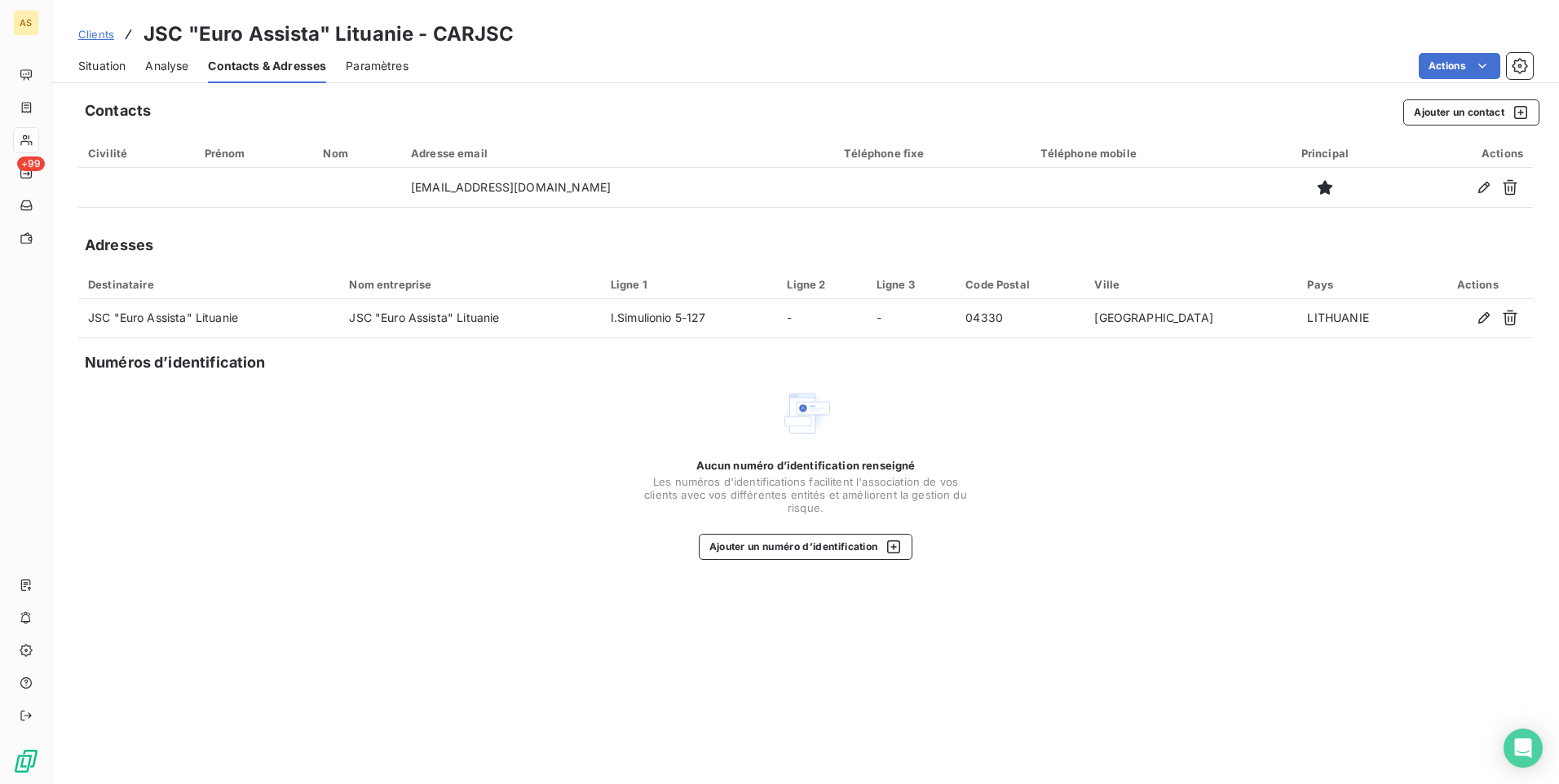
click at [88, 60] on span "Situation" at bounding box center [101, 66] width 47 height 16
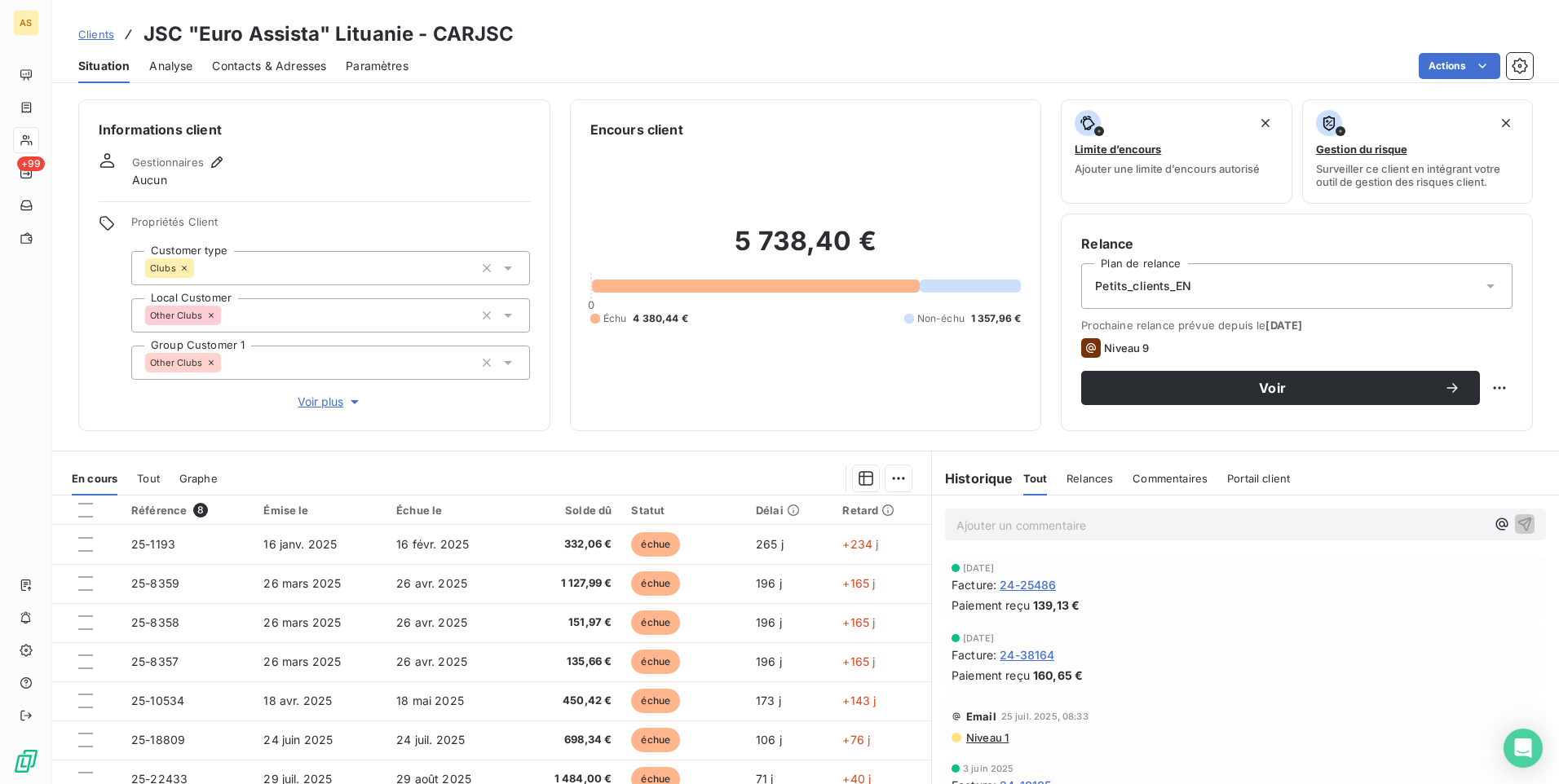
click at [245, 70] on span "Contacts & Adresses" at bounding box center [269, 66] width 114 height 16
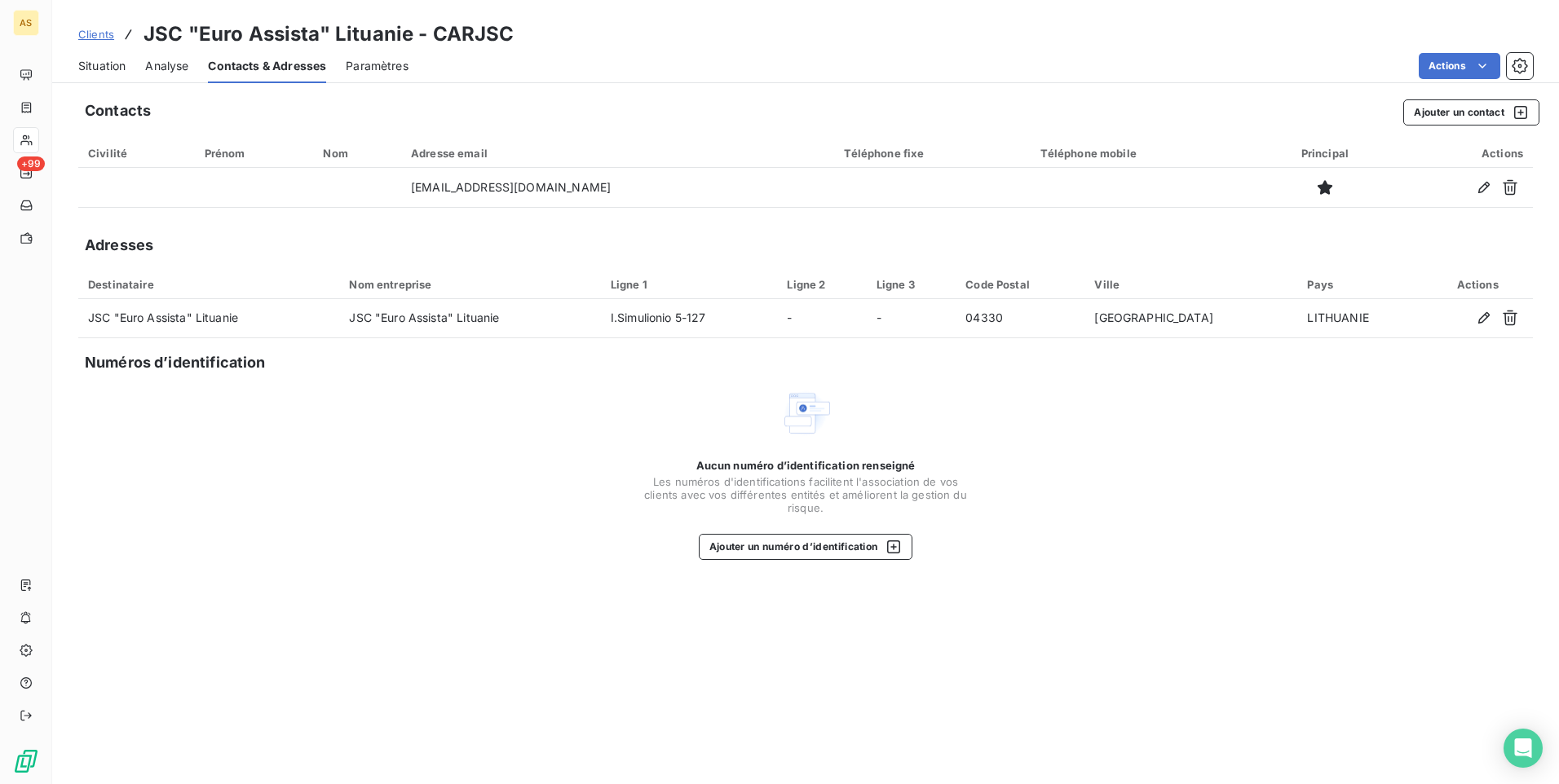
click at [106, 64] on span "Situation" at bounding box center [101, 66] width 47 height 16
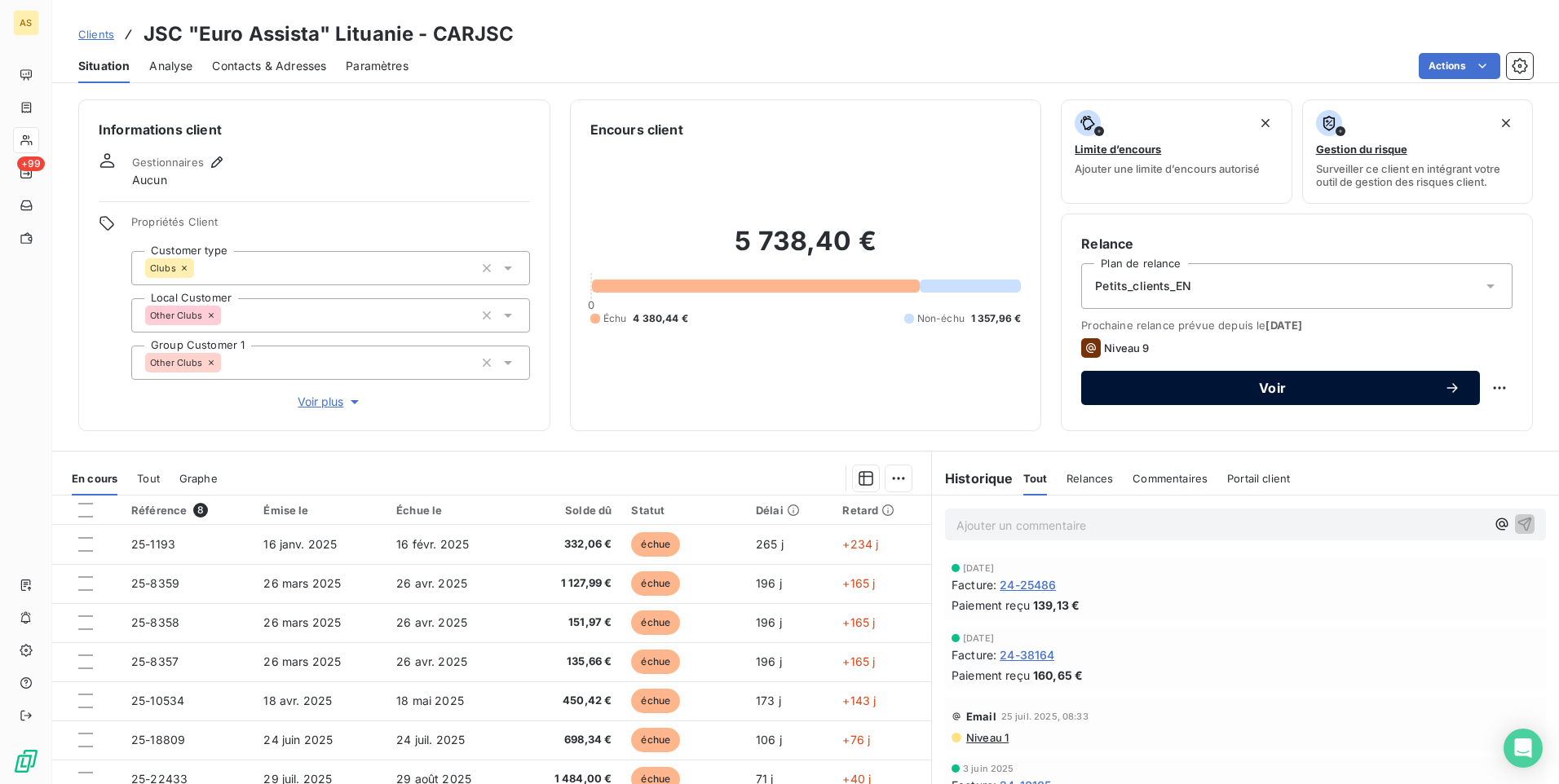
click at [1118, 384] on span "Voir" at bounding box center [1272, 388] width 343 height 13
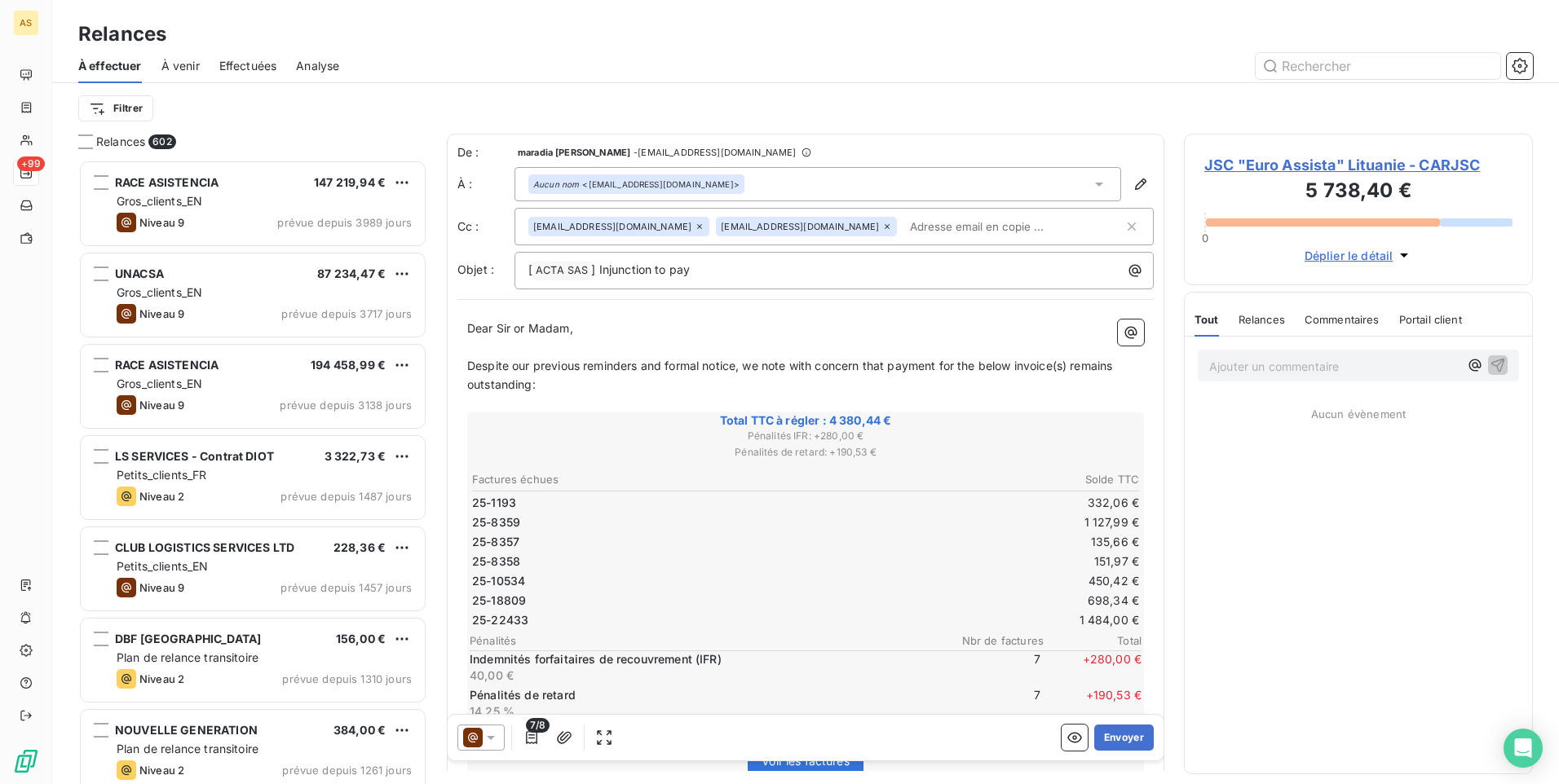
scroll to position [612, 336]
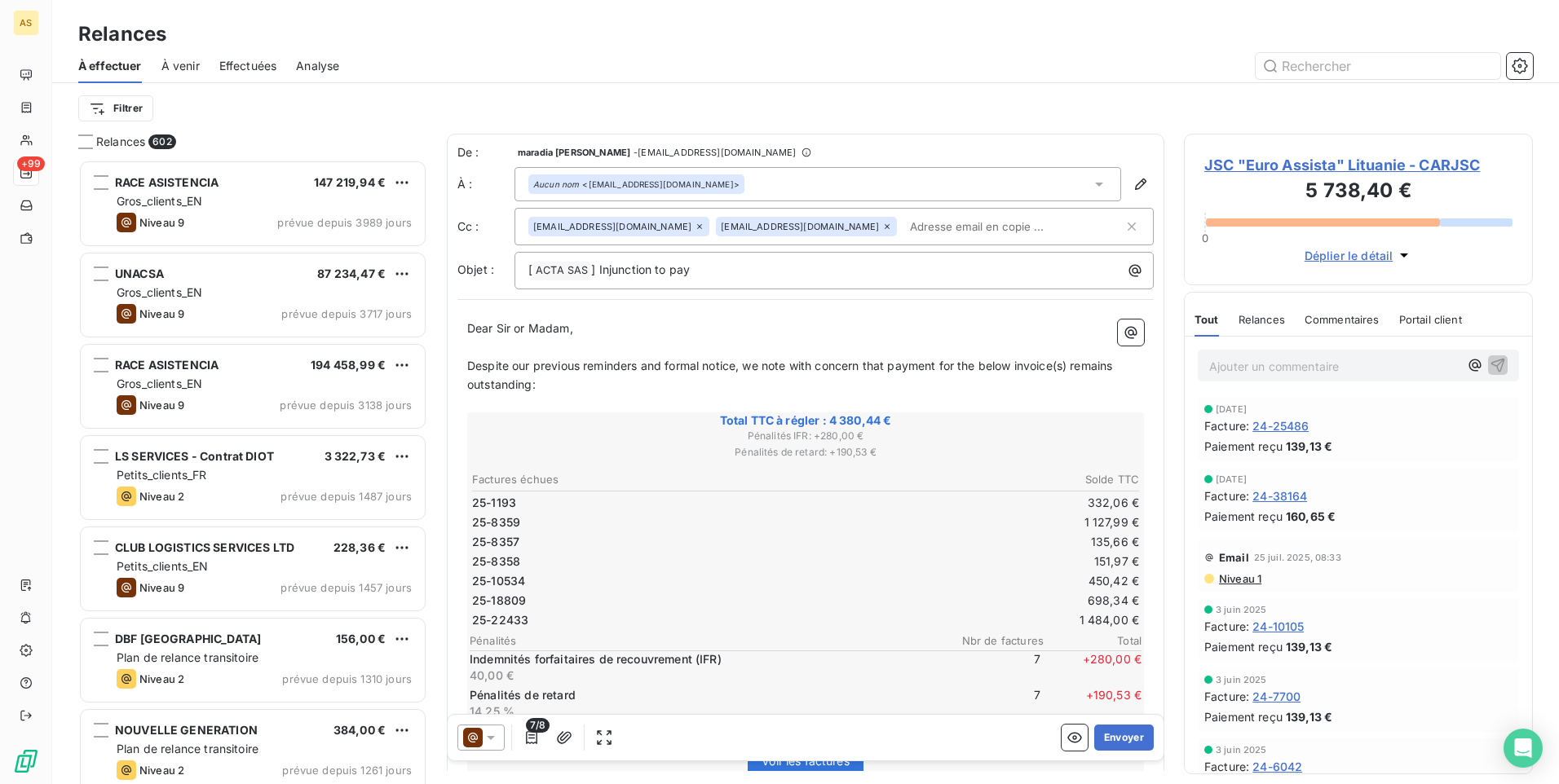
click at [488, 734] on icon at bounding box center [491, 737] width 16 height 16
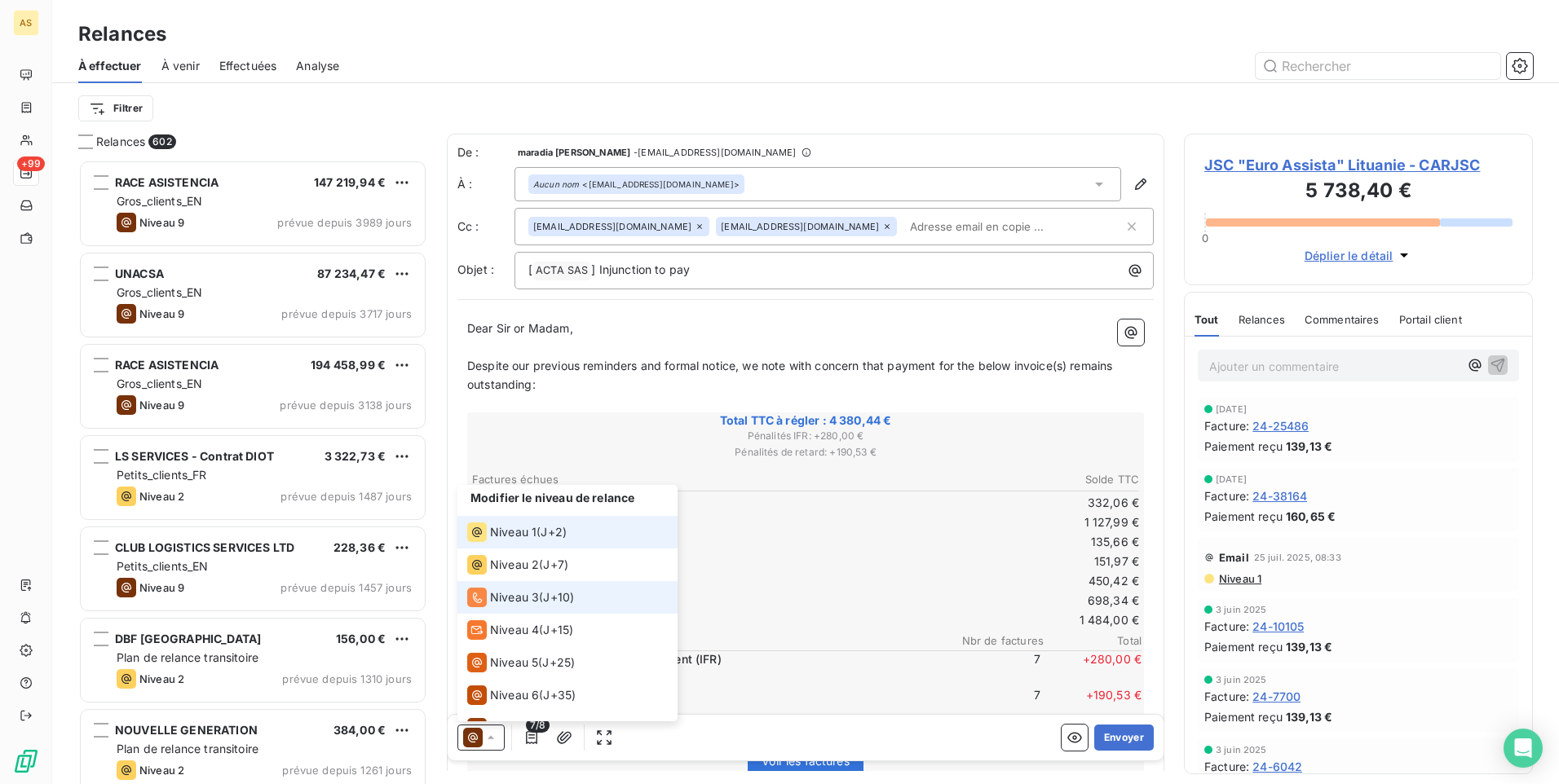
scroll to position [0, 0]
click at [538, 564] on span "Niveau 2" at bounding box center [514, 566] width 49 height 16
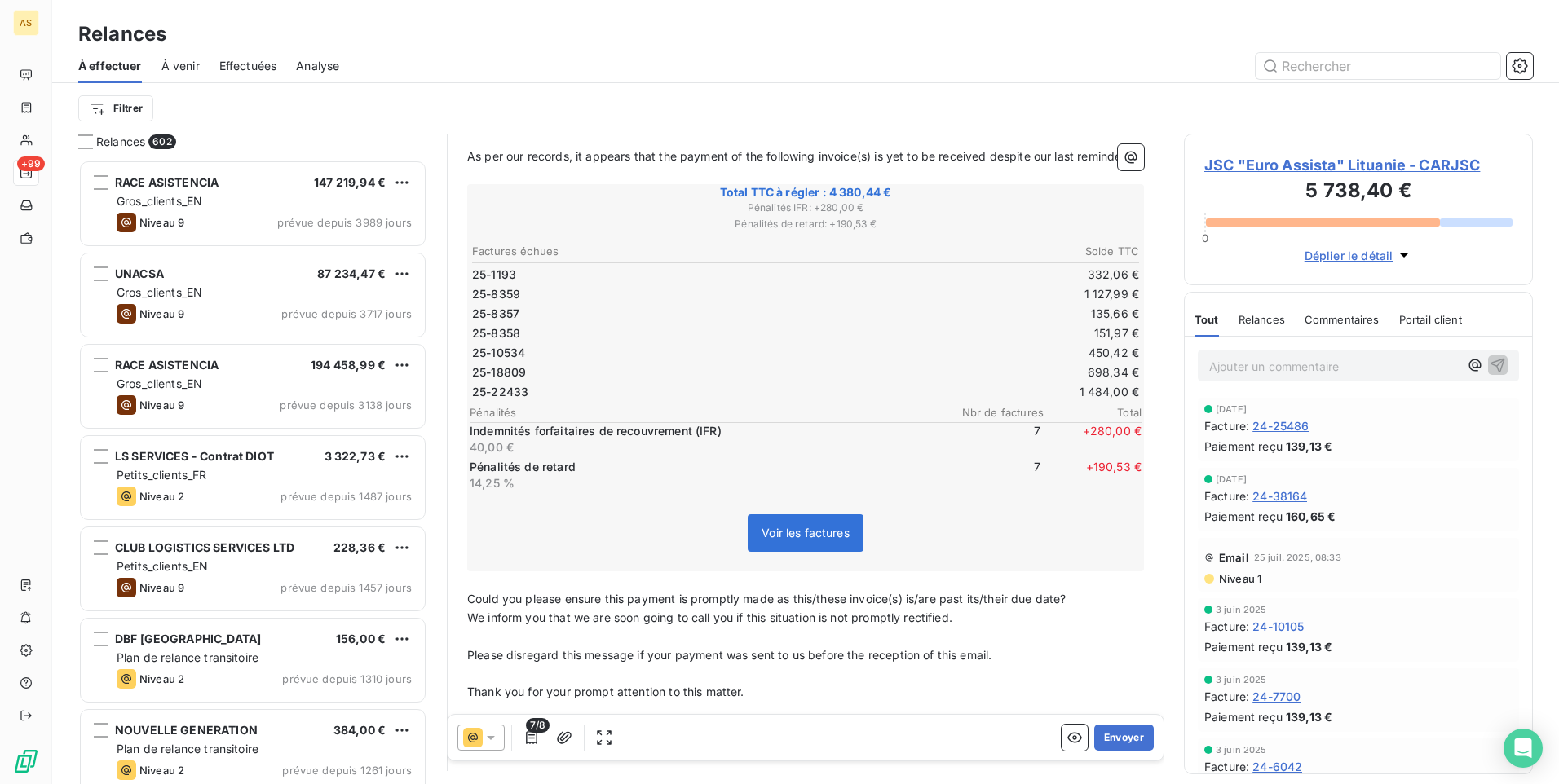
scroll to position [82, 0]
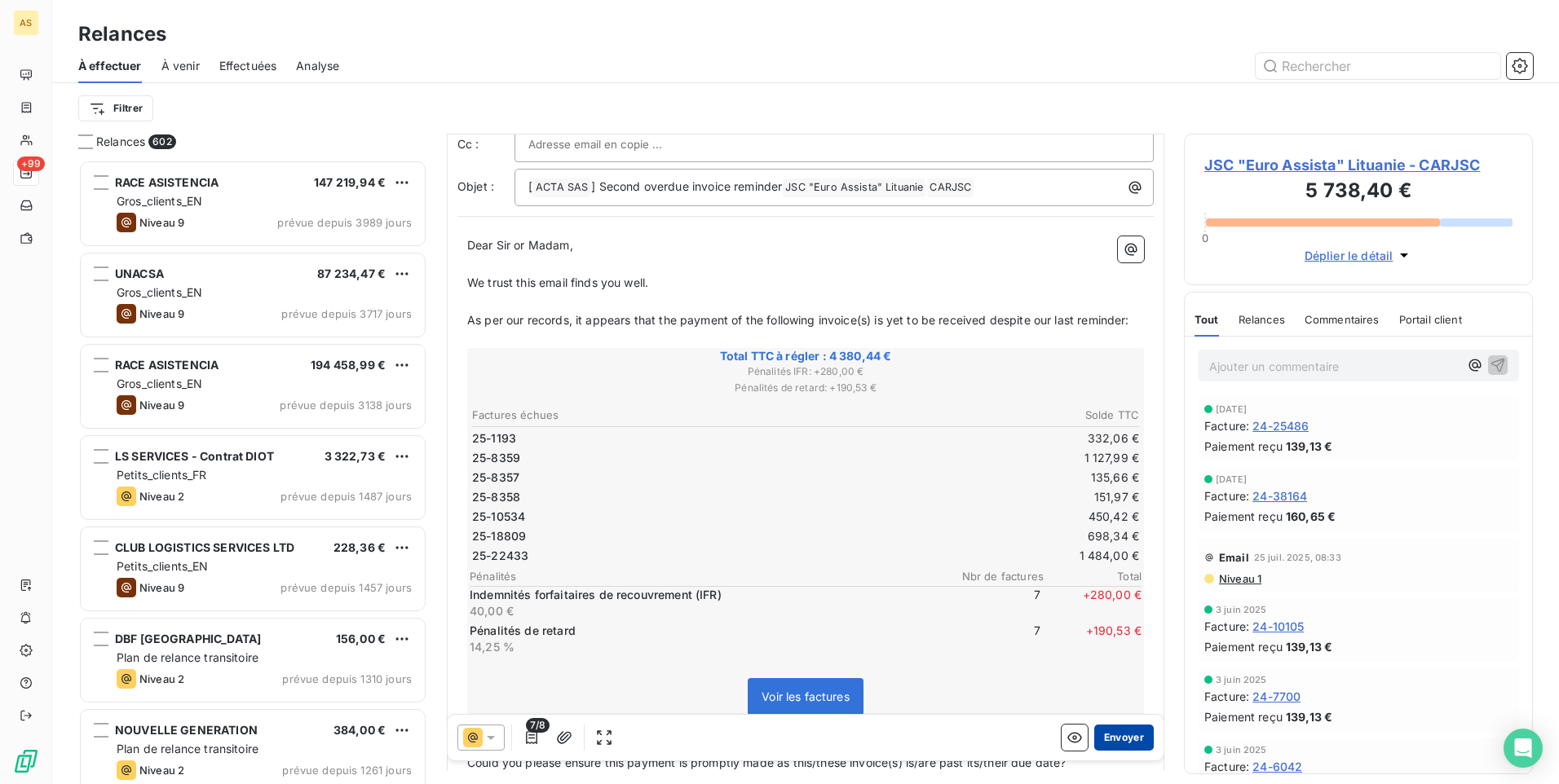
click at [1101, 733] on button "Envoyer" at bounding box center [1124, 738] width 60 height 26
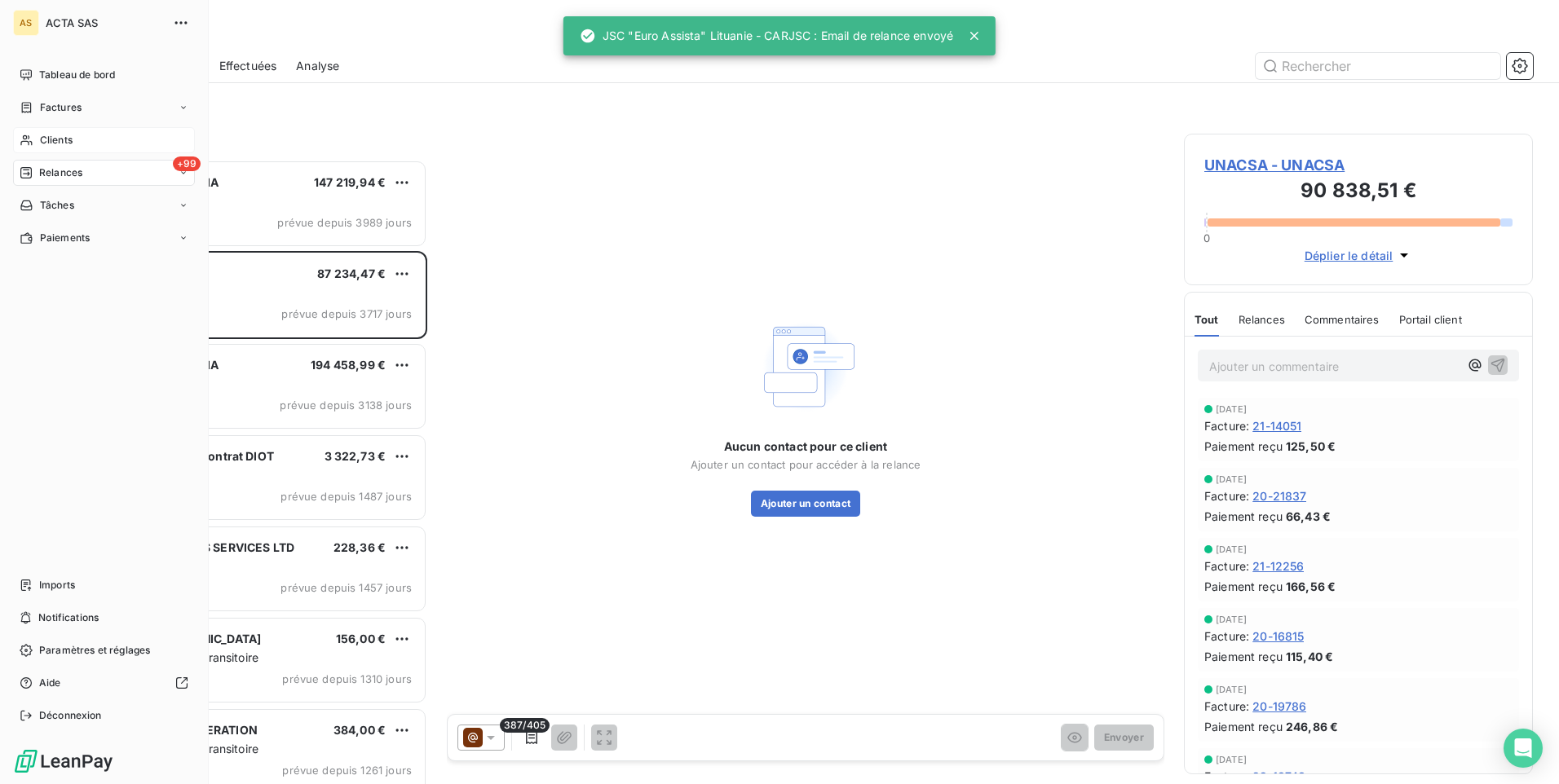
click at [62, 146] on span "Clients" at bounding box center [57, 140] width 33 height 15
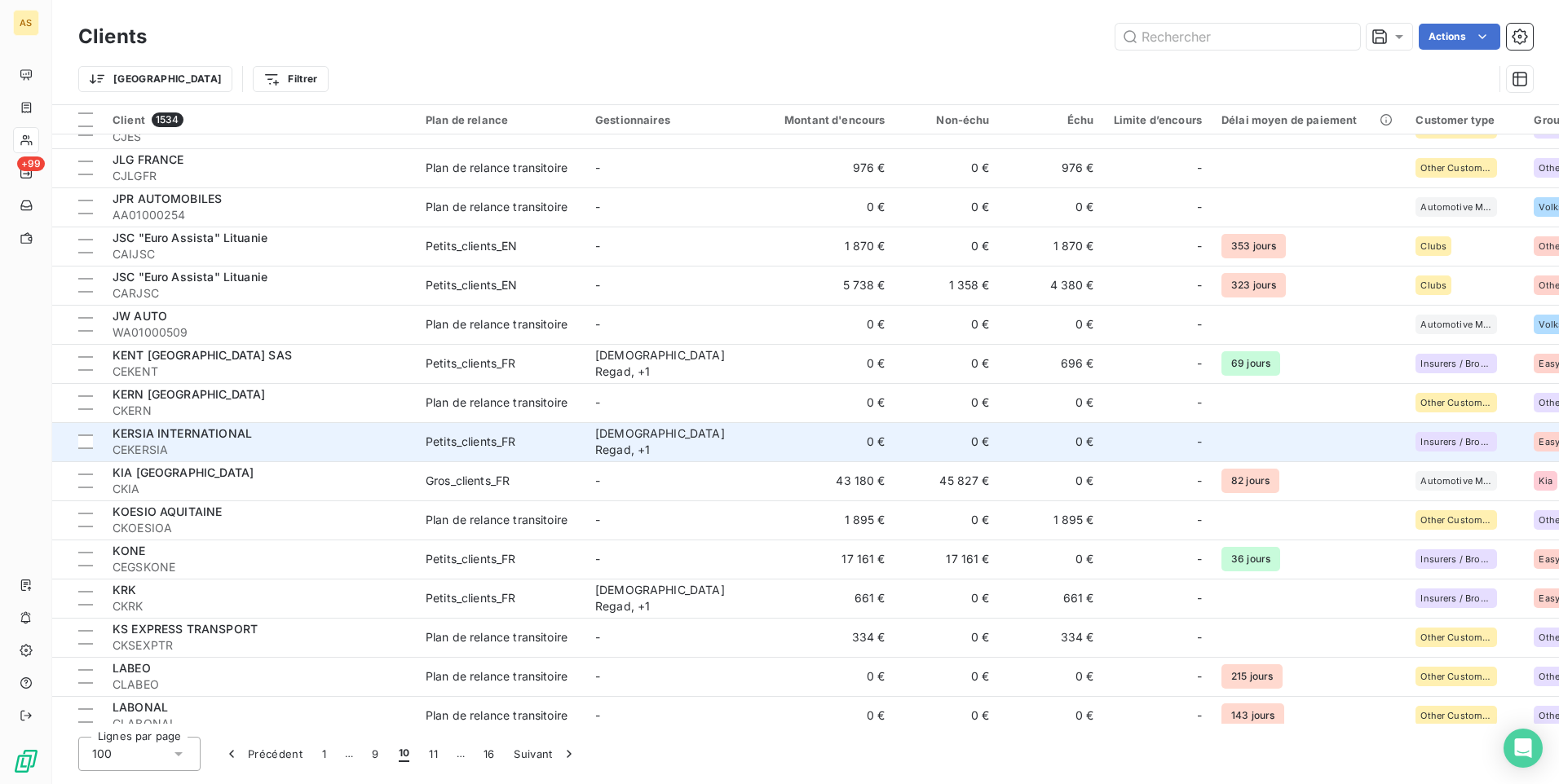
scroll to position [734, 0]
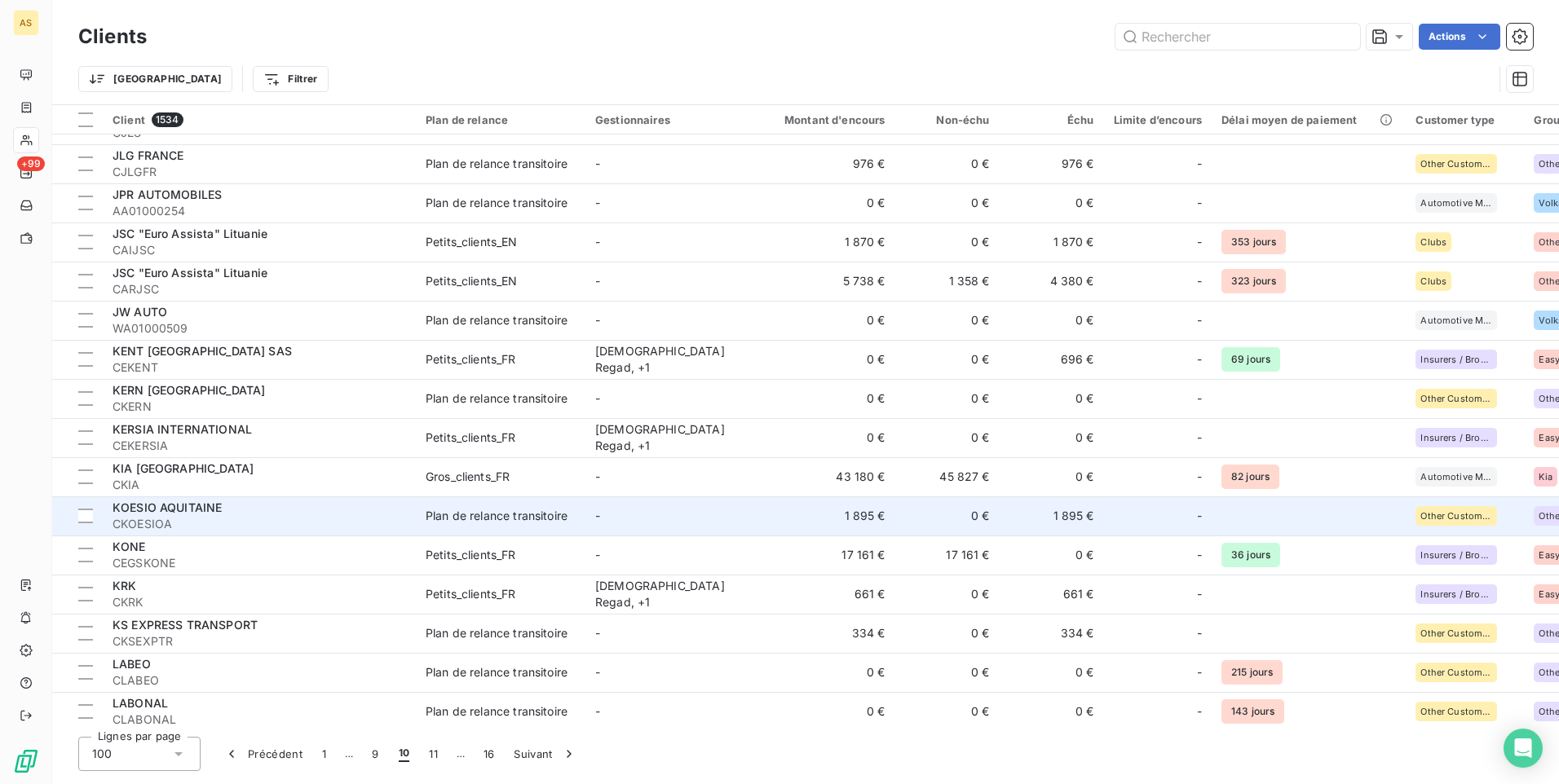
click at [482, 514] on div "Plan de relance transitoire" at bounding box center [497, 515] width 142 height 16
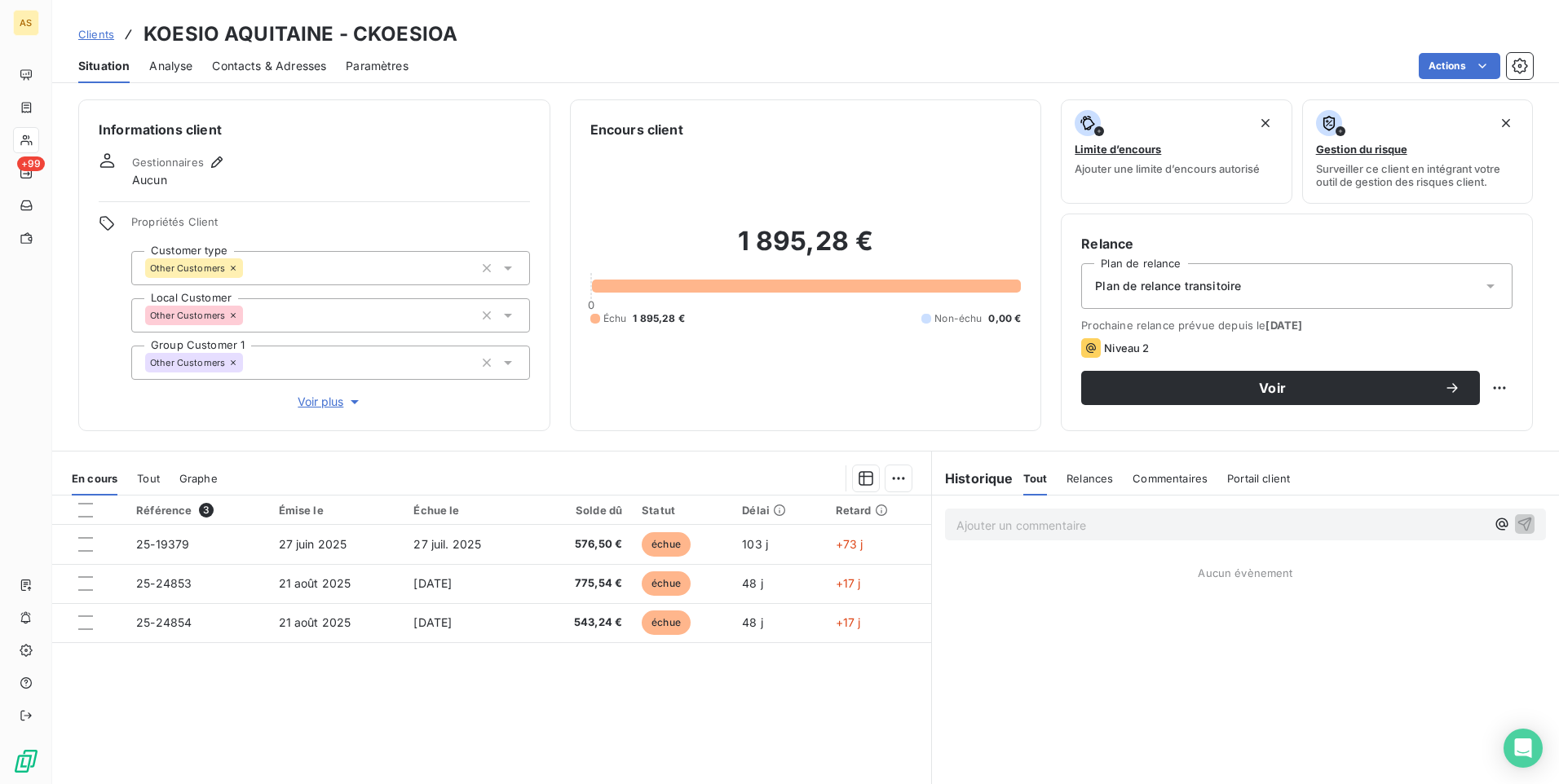
click at [260, 77] on div "Contacts & Adresses" at bounding box center [269, 66] width 114 height 34
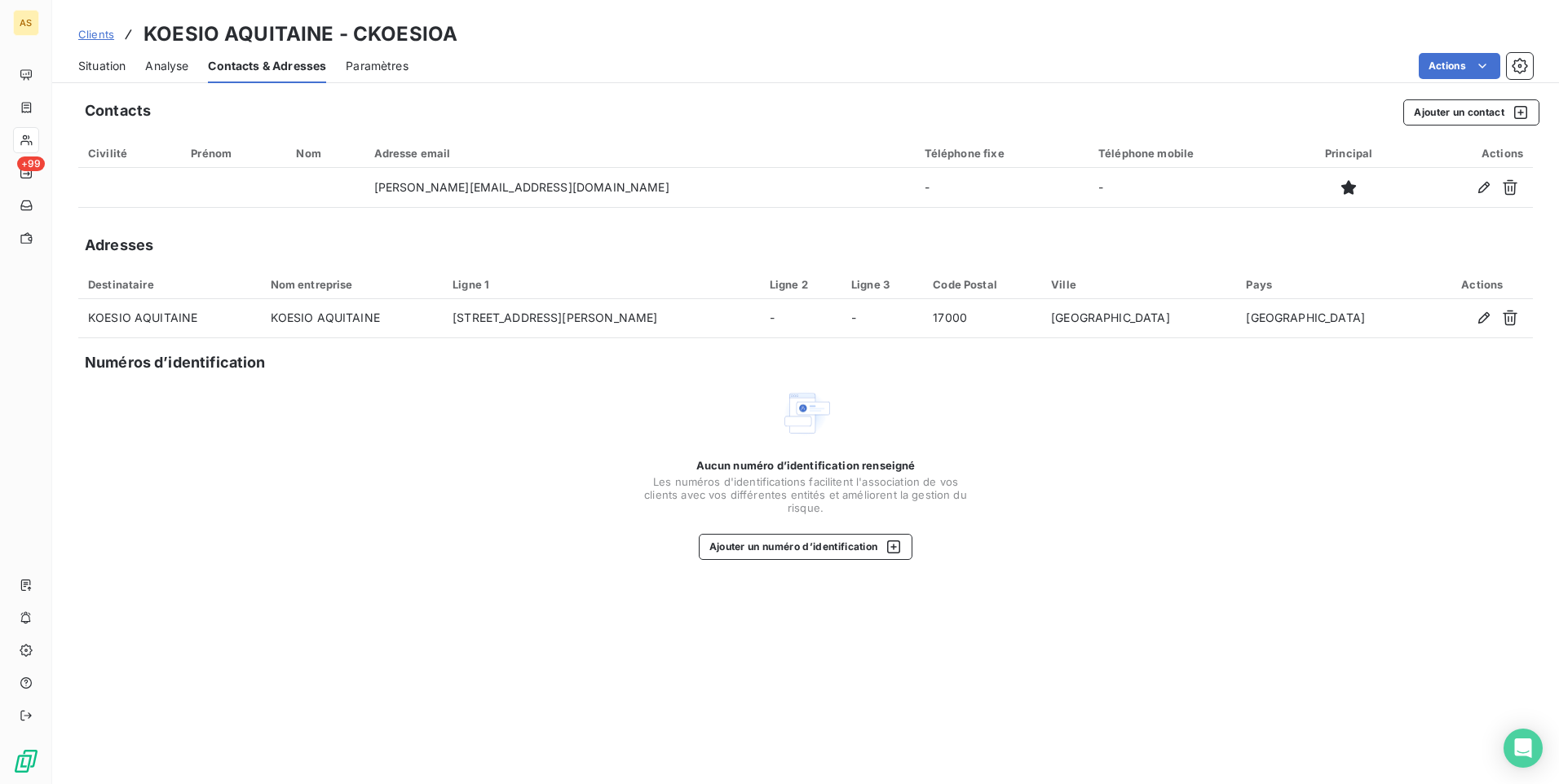
click at [112, 58] on span "Situation" at bounding box center [101, 66] width 47 height 16
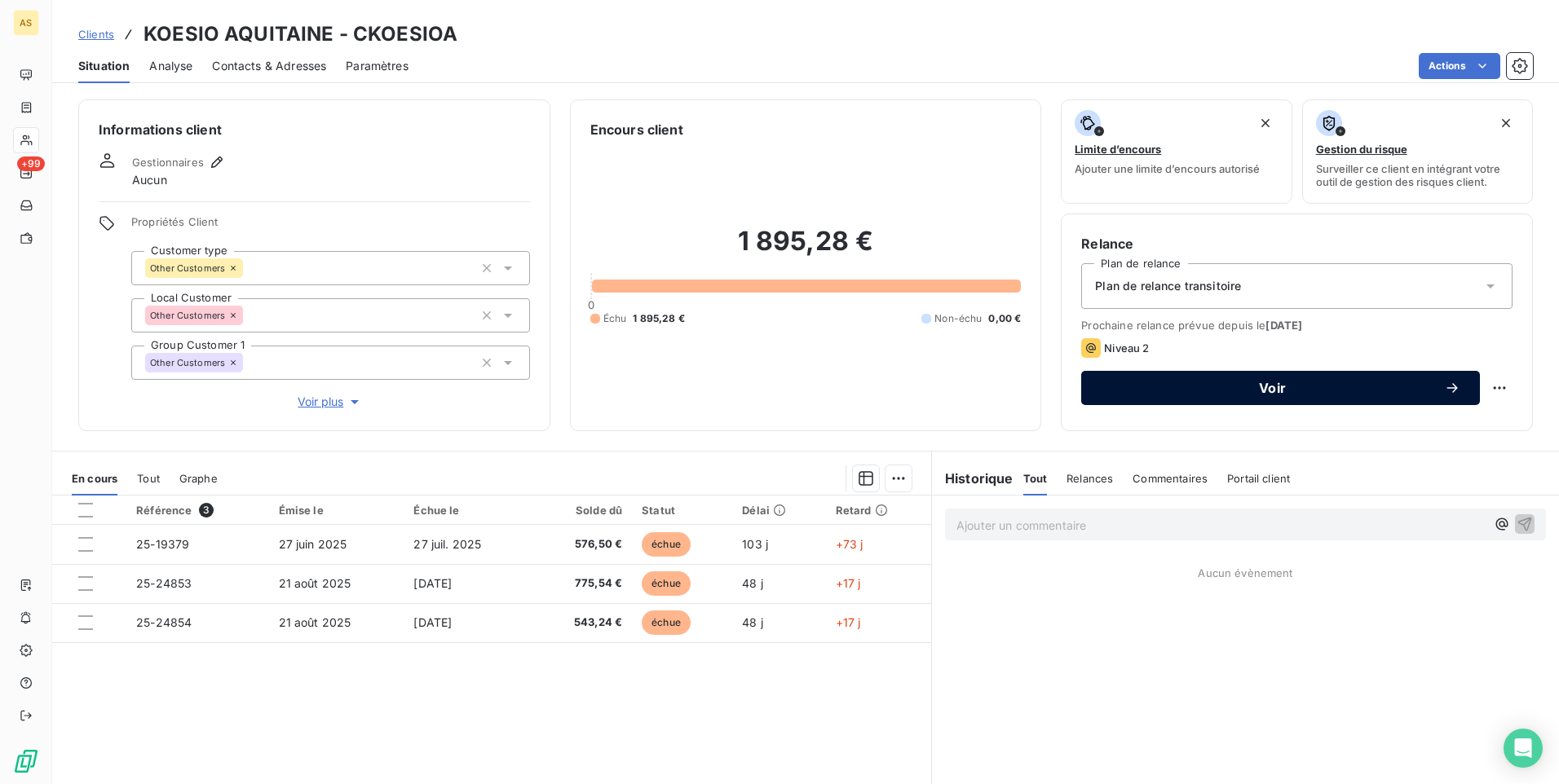
click at [1193, 385] on span "Voir" at bounding box center [1272, 388] width 343 height 13
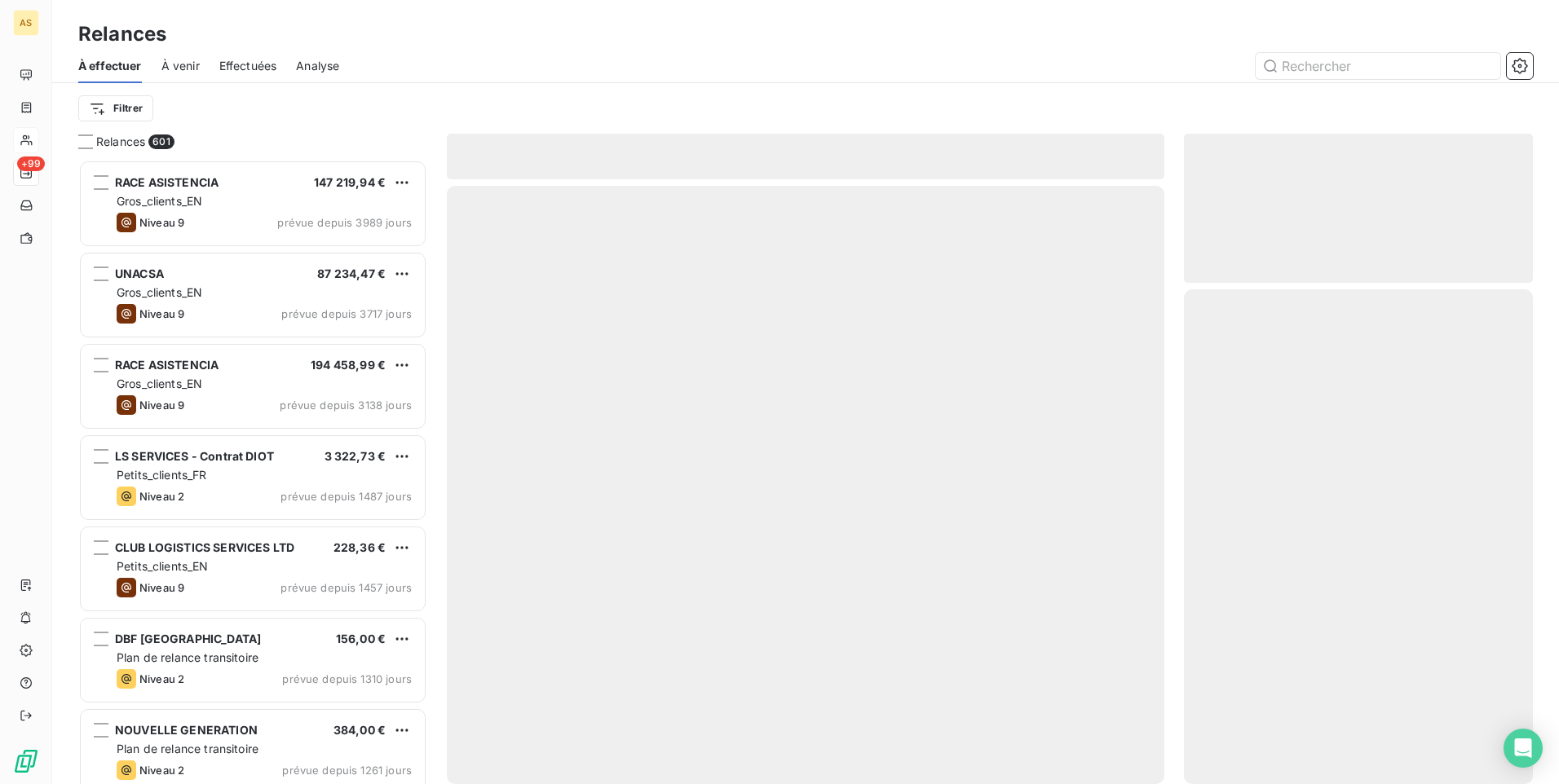
scroll to position [612, 336]
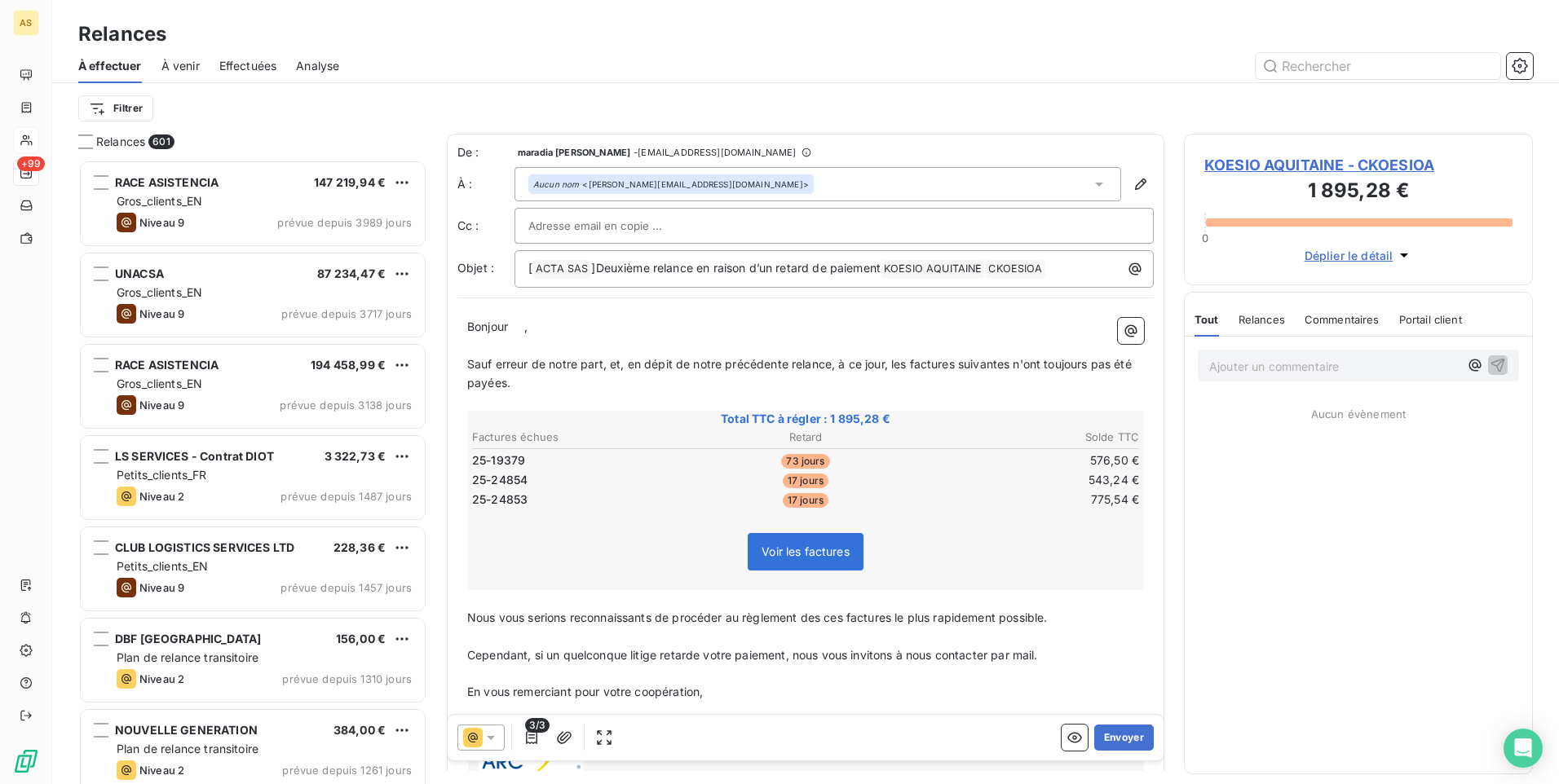
click at [485, 735] on icon at bounding box center [491, 737] width 16 height 16
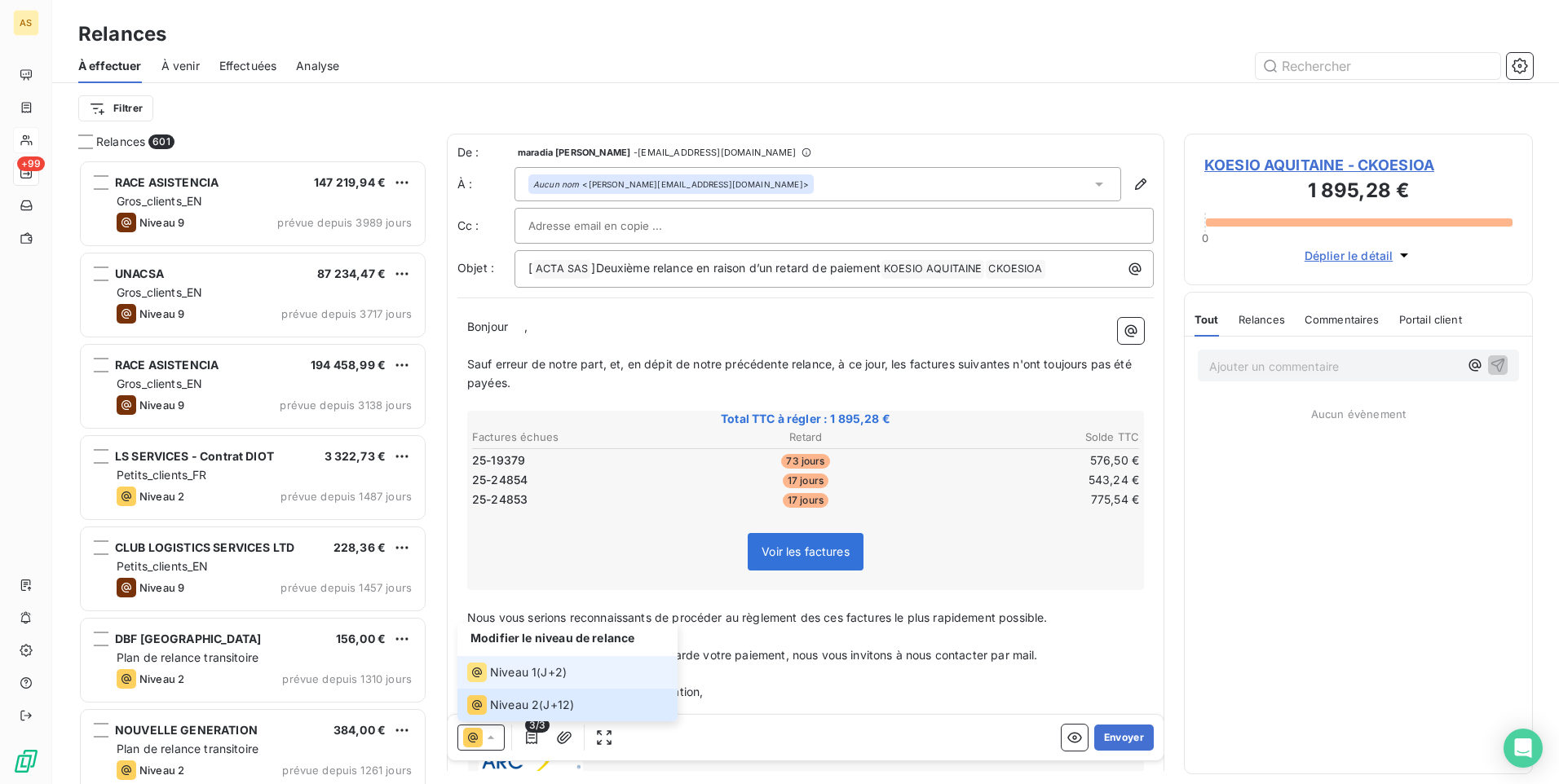
click at [497, 674] on span "Niveau 1" at bounding box center [513, 672] width 46 height 16
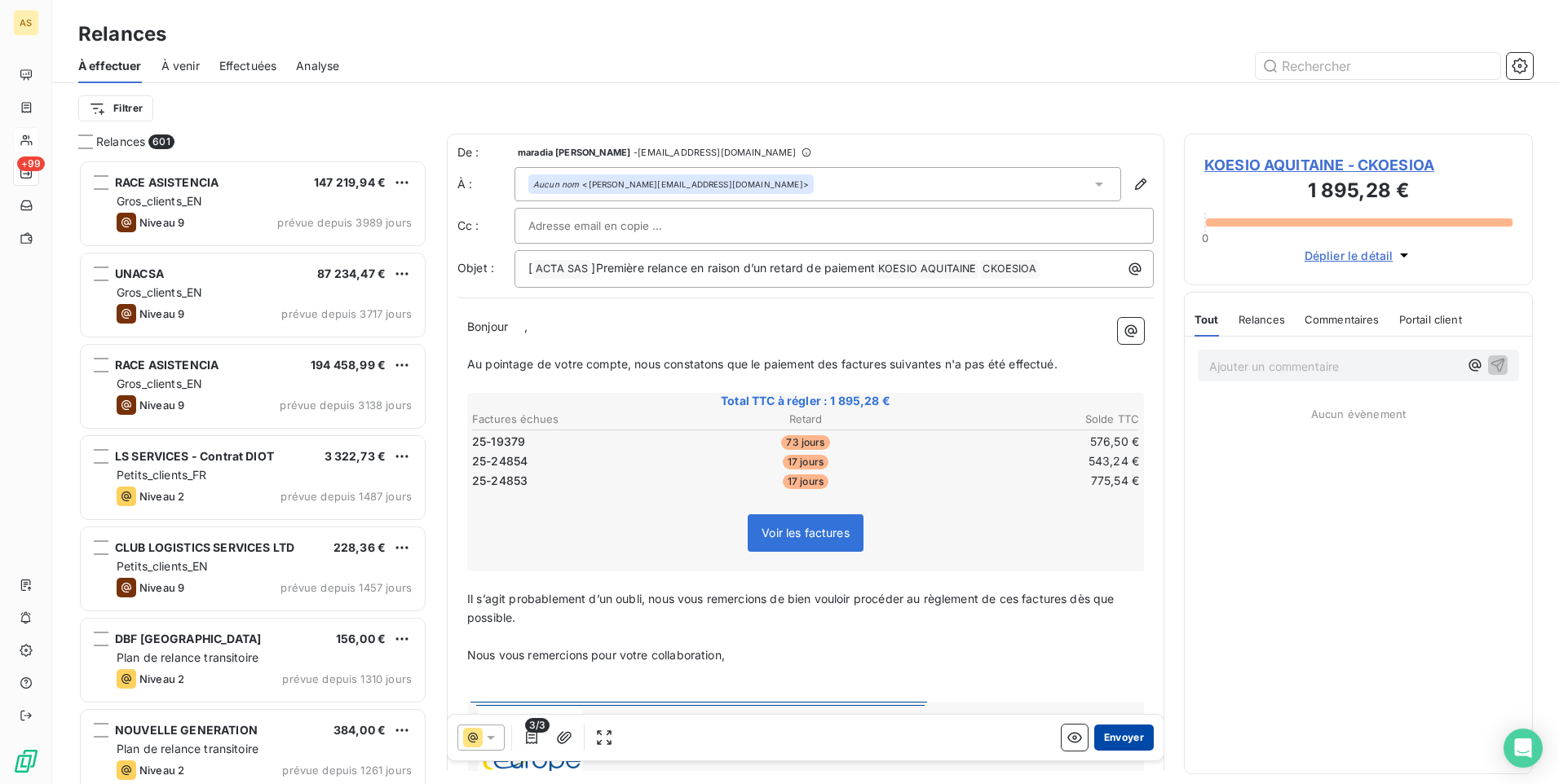
click at [1123, 738] on button "Envoyer" at bounding box center [1124, 738] width 60 height 26
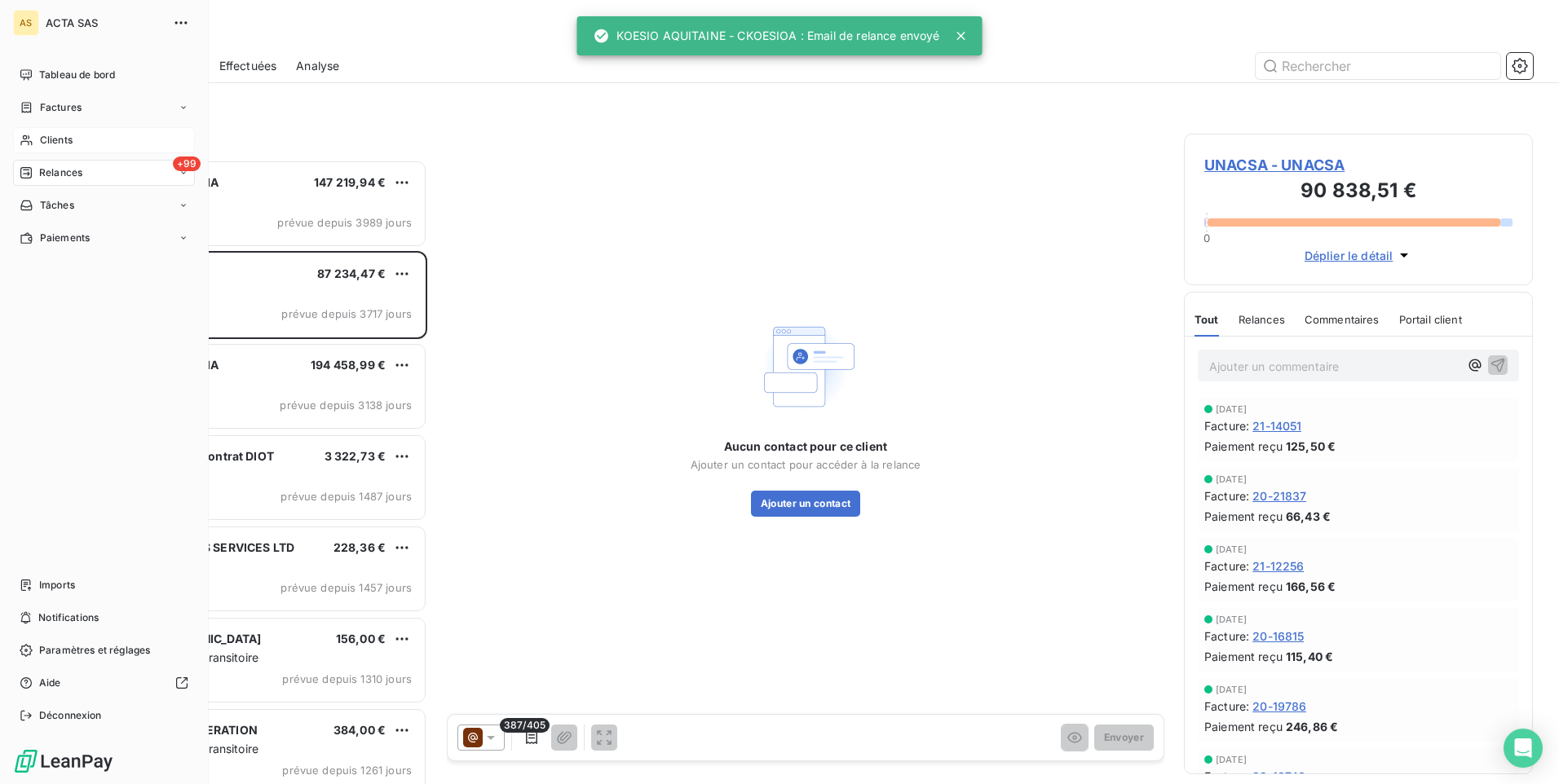
click at [72, 146] on span "Clients" at bounding box center [57, 140] width 33 height 15
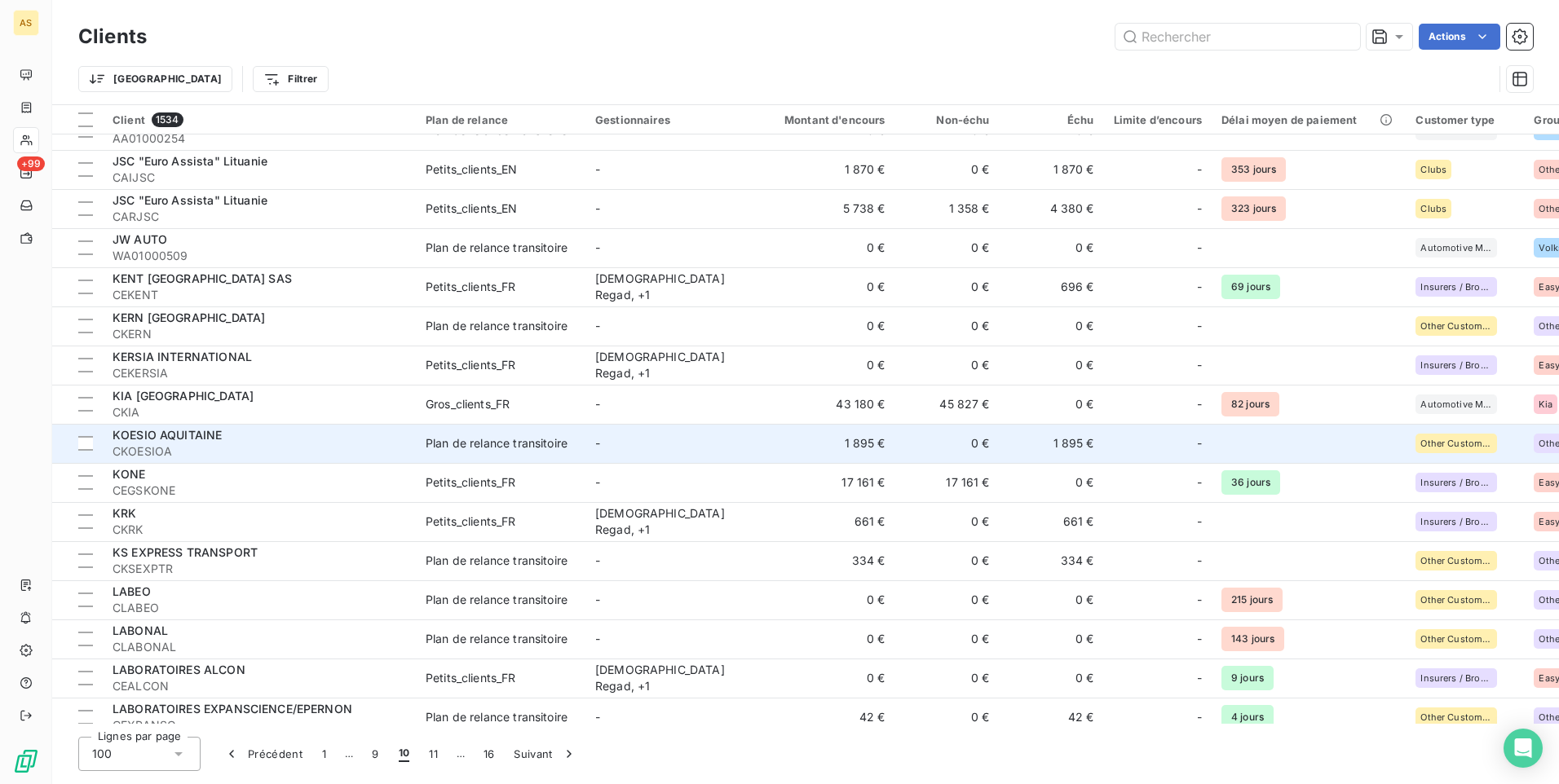
scroll to position [815, 0]
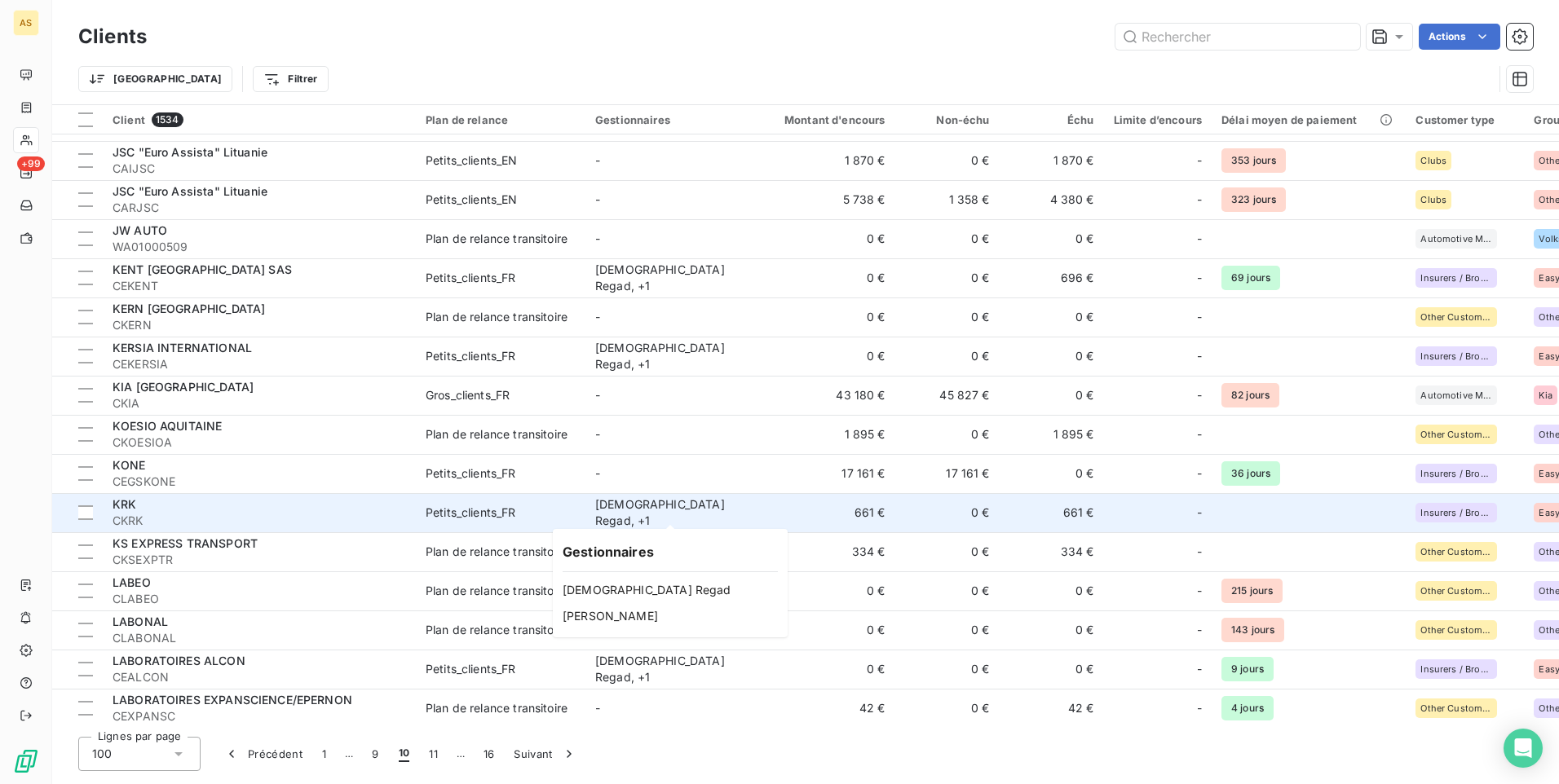
click at [614, 514] on div "Islame Regad , + 1" at bounding box center [669, 513] width 150 height 33
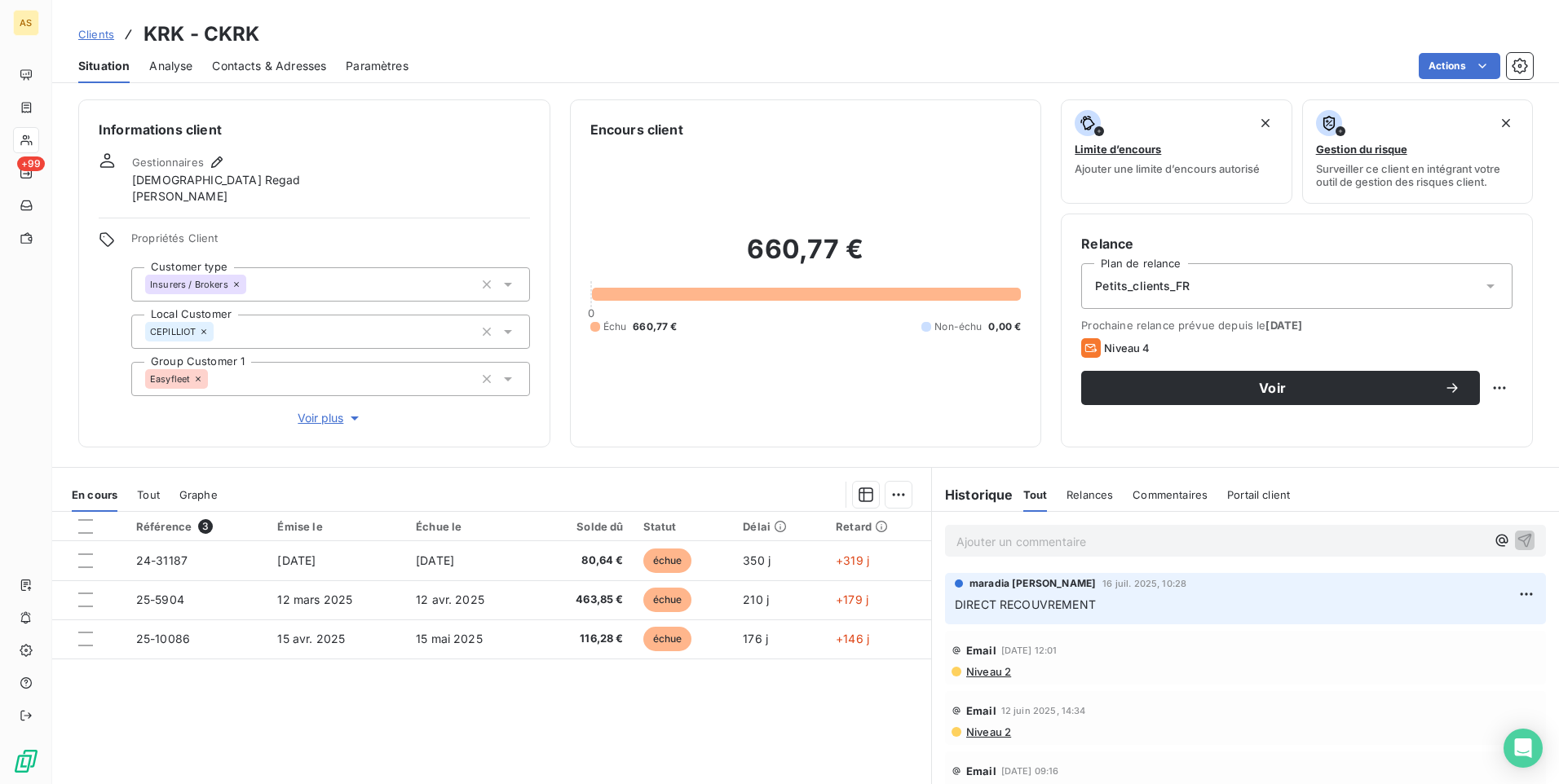
click at [86, 35] on span "Clients" at bounding box center [96, 33] width 36 height 13
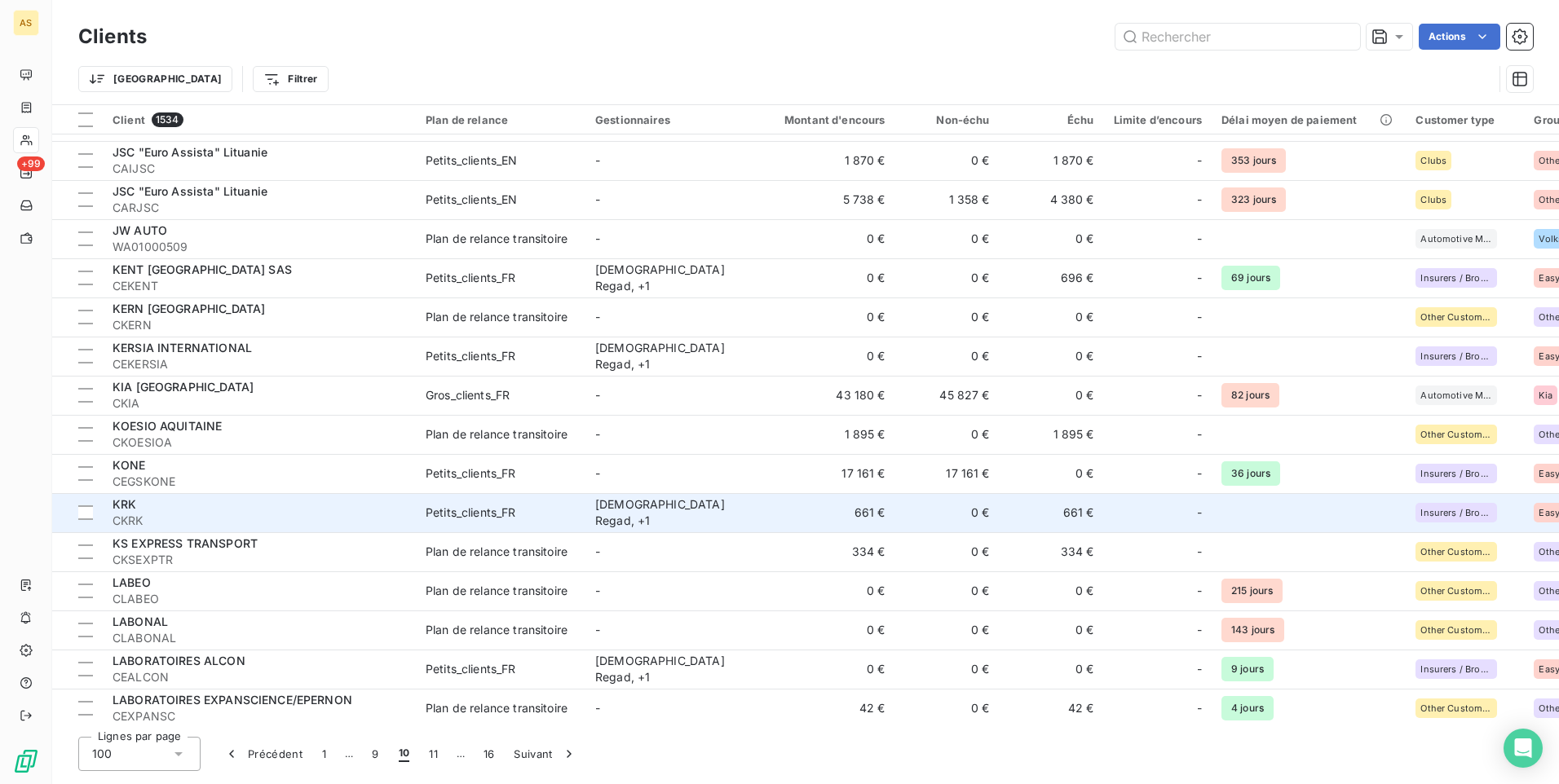
scroll to position [897, 0]
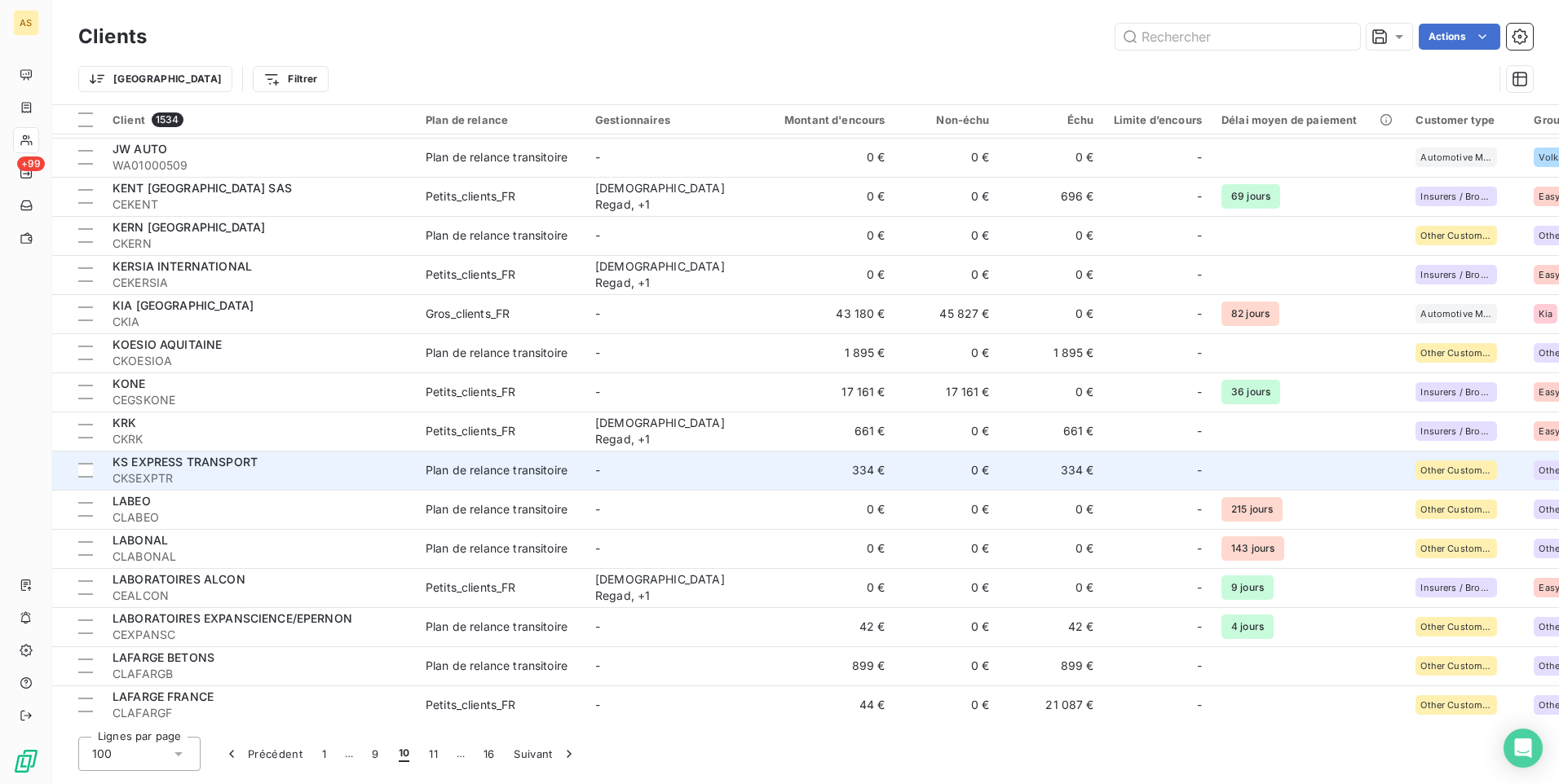
click at [759, 475] on td "334 €" at bounding box center [825, 471] width 140 height 39
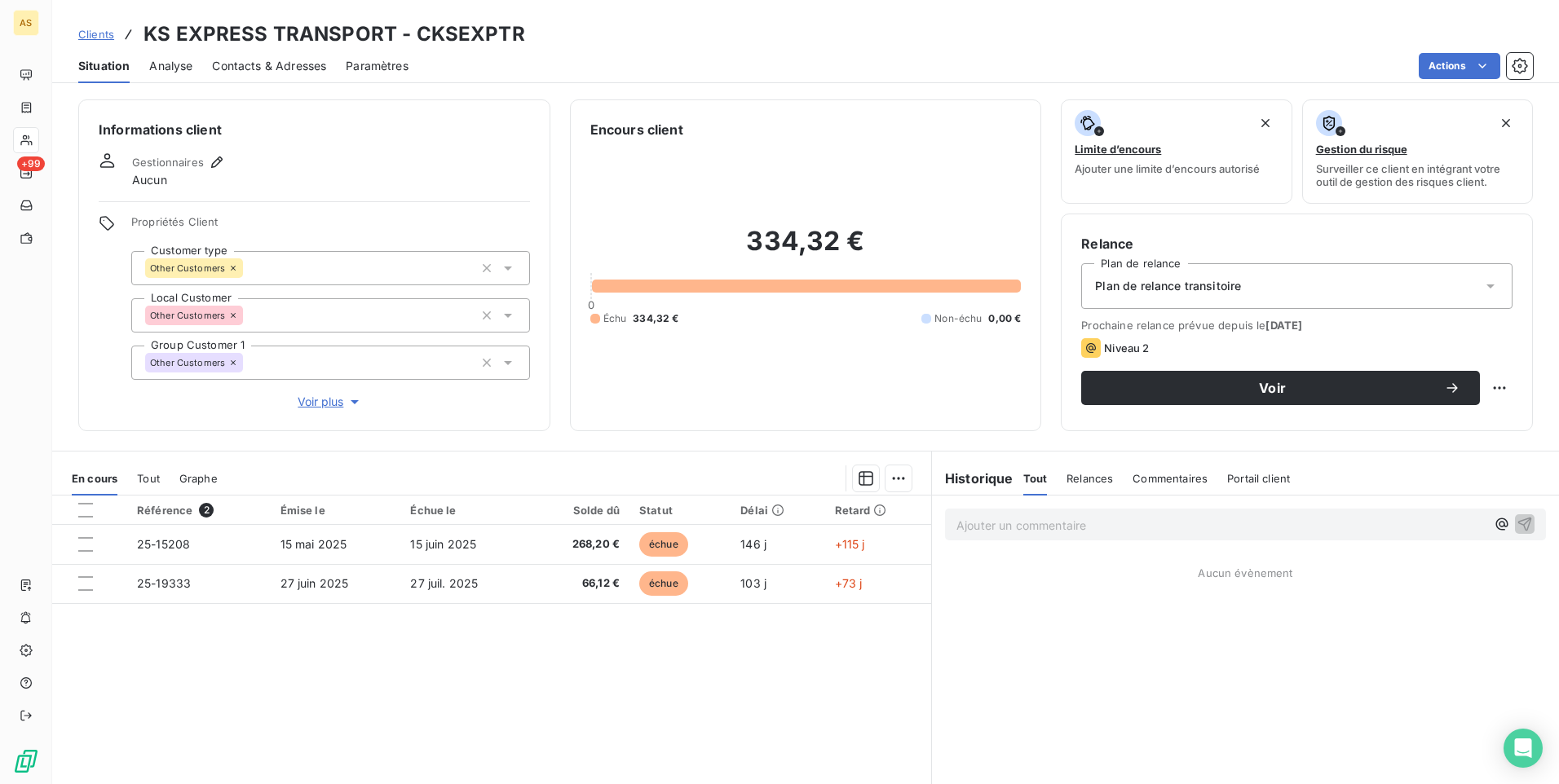
click at [286, 62] on span "Contacts & Adresses" at bounding box center [269, 66] width 114 height 16
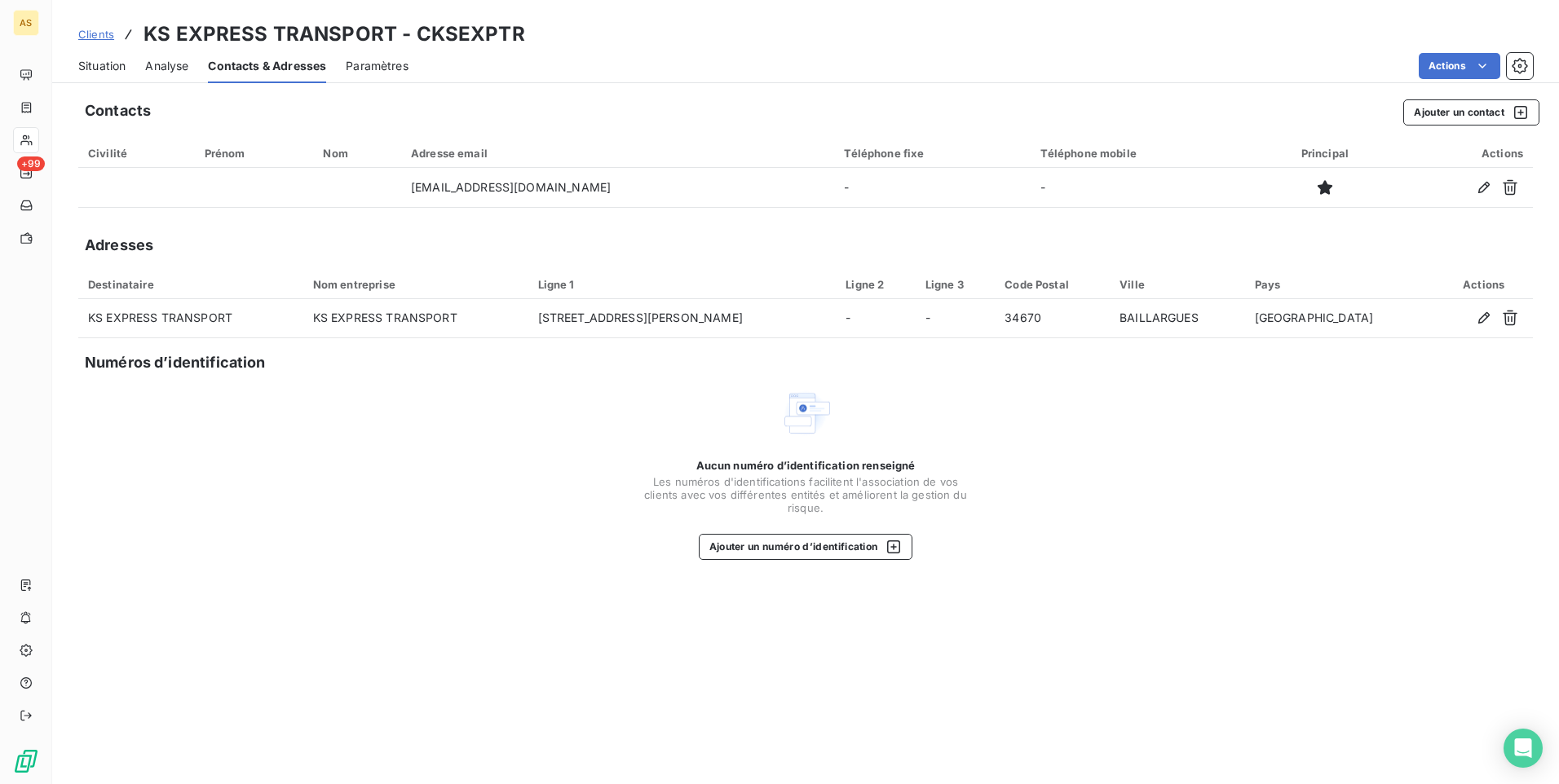
click at [105, 67] on span "Situation" at bounding box center [101, 66] width 47 height 16
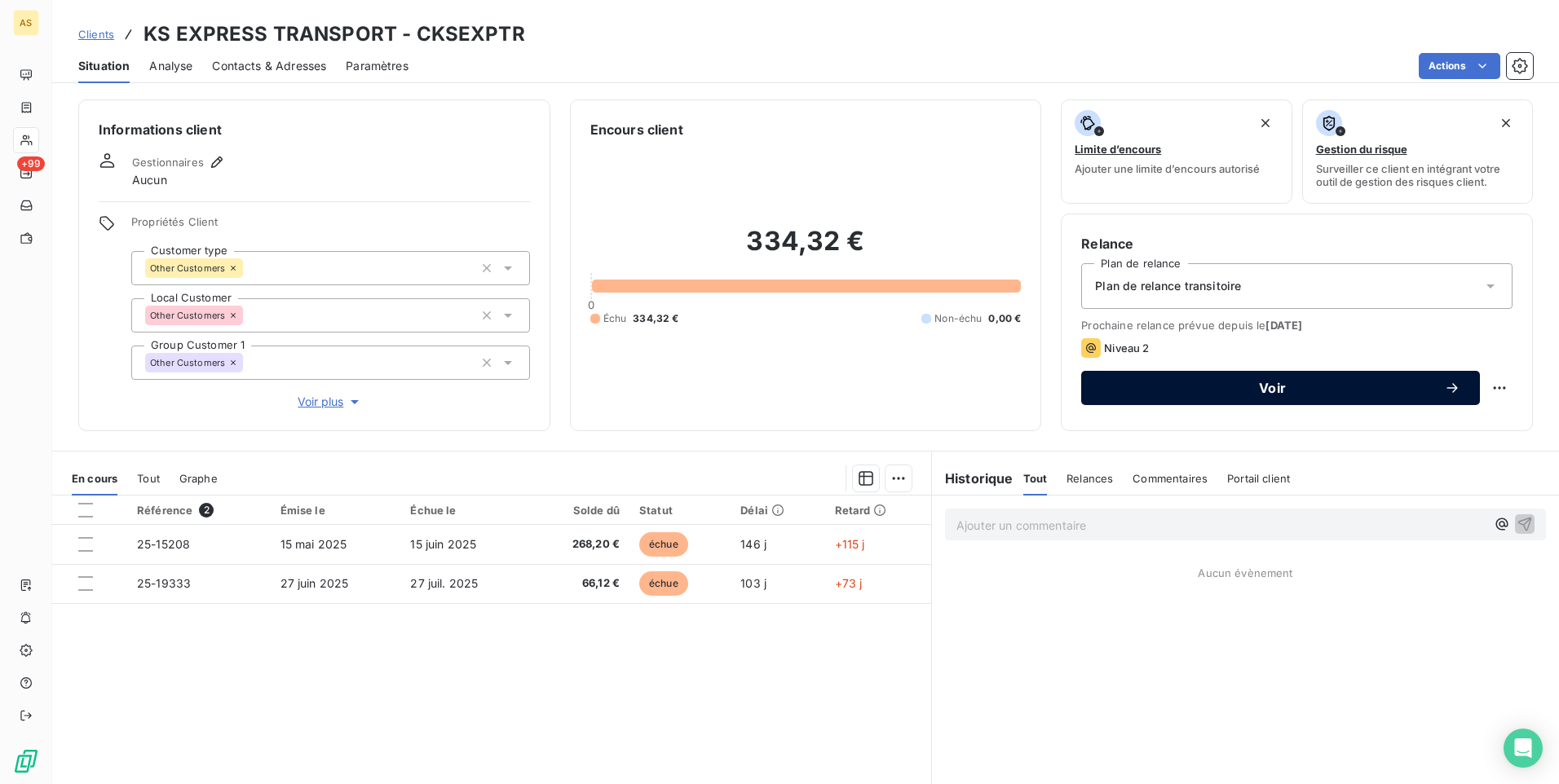
click at [1155, 385] on span "Voir" at bounding box center [1272, 388] width 343 height 13
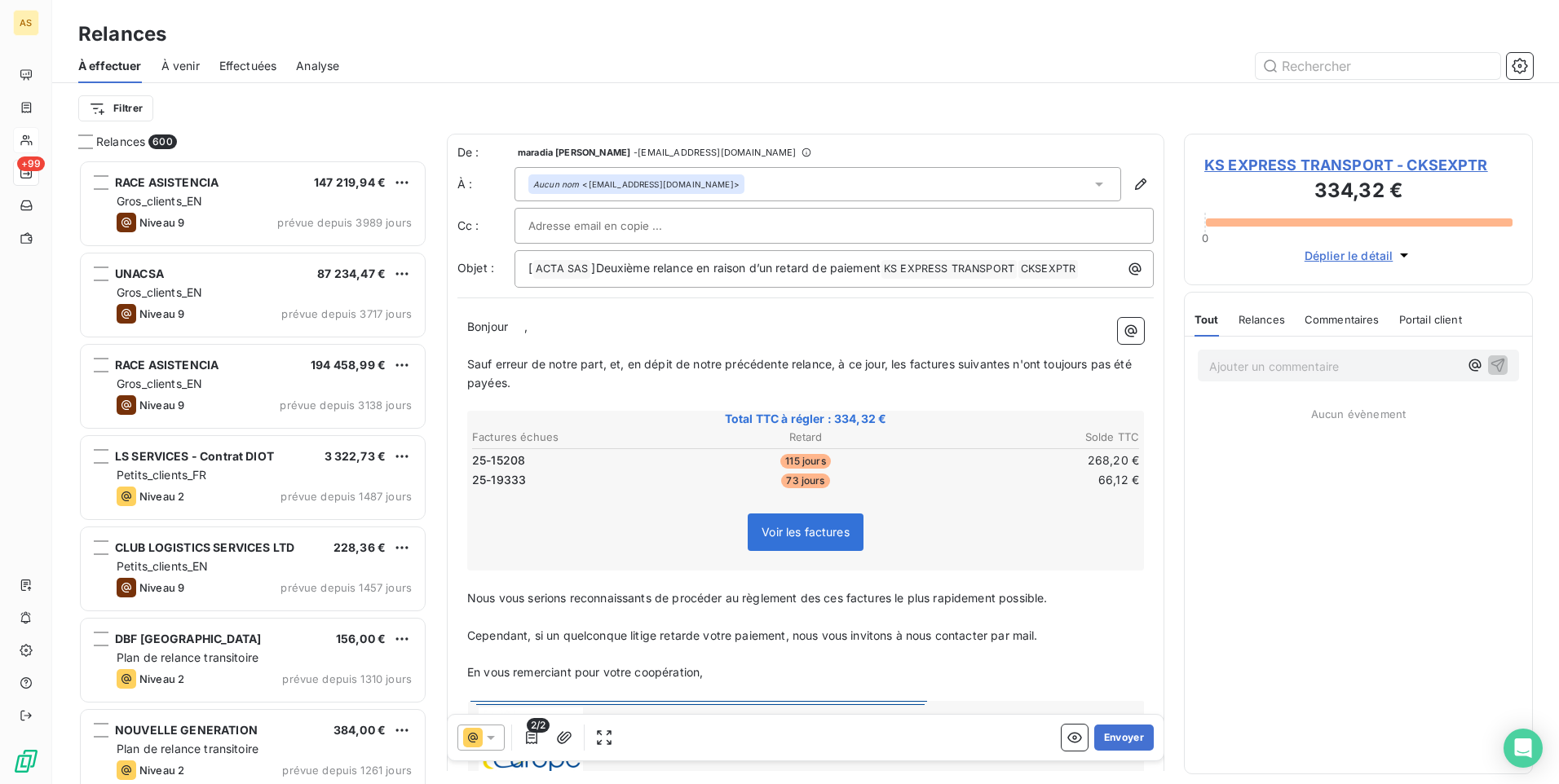
scroll to position [612, 336]
click at [493, 747] on div at bounding box center [480, 738] width 47 height 26
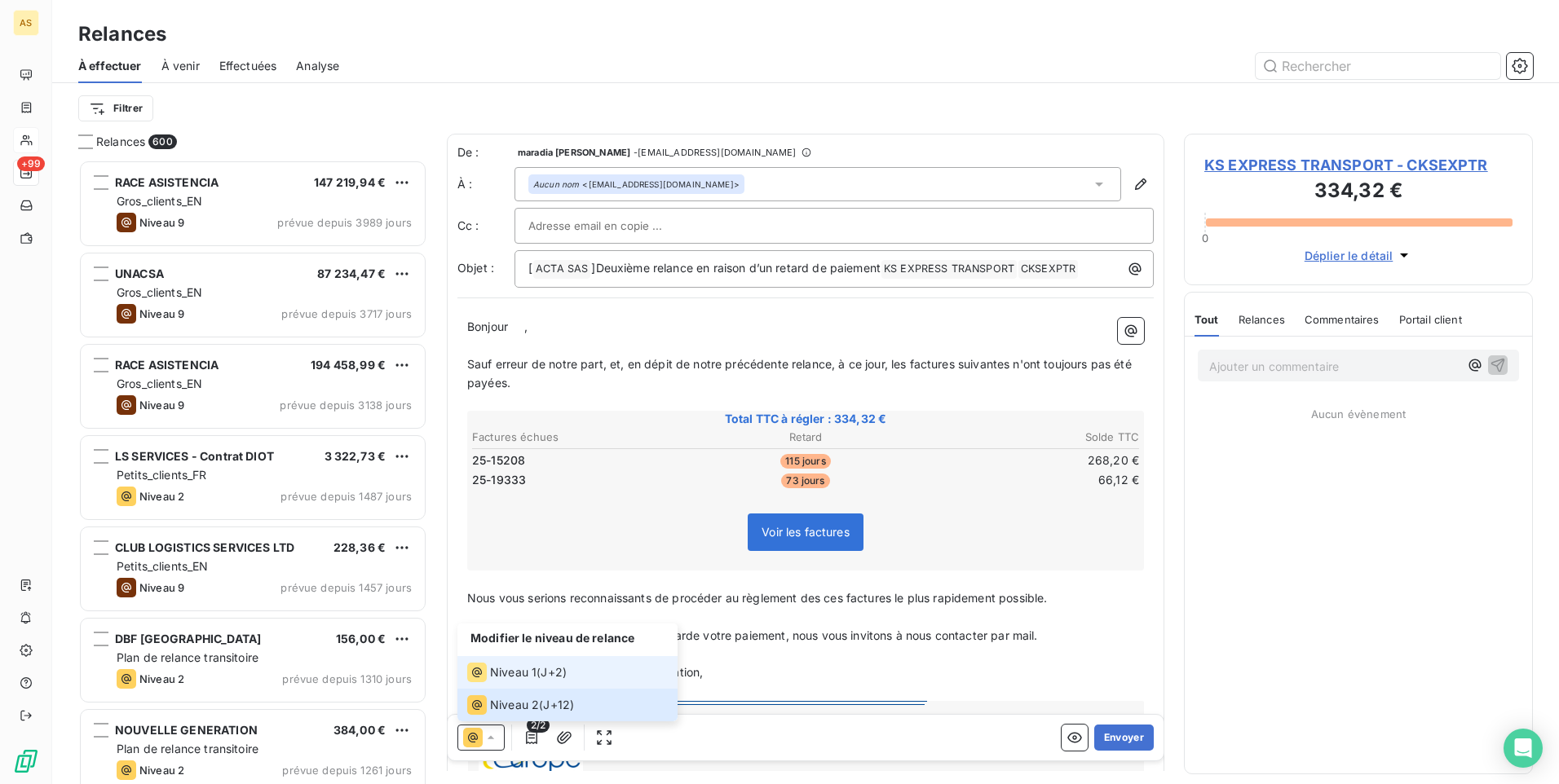
click at [511, 675] on span "Niveau 1" at bounding box center [513, 672] width 46 height 16
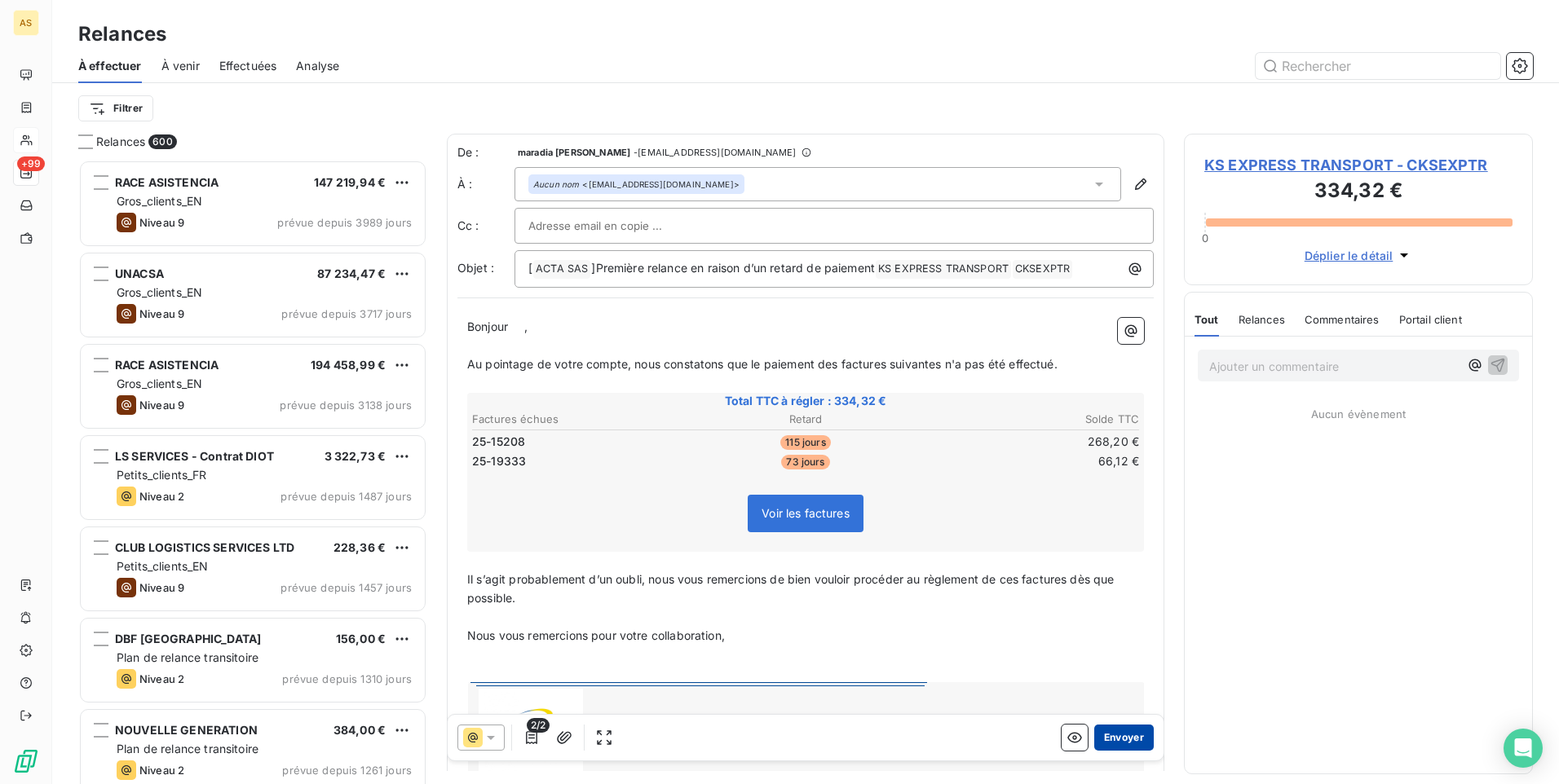
click at [1108, 734] on button "Envoyer" at bounding box center [1124, 738] width 60 height 26
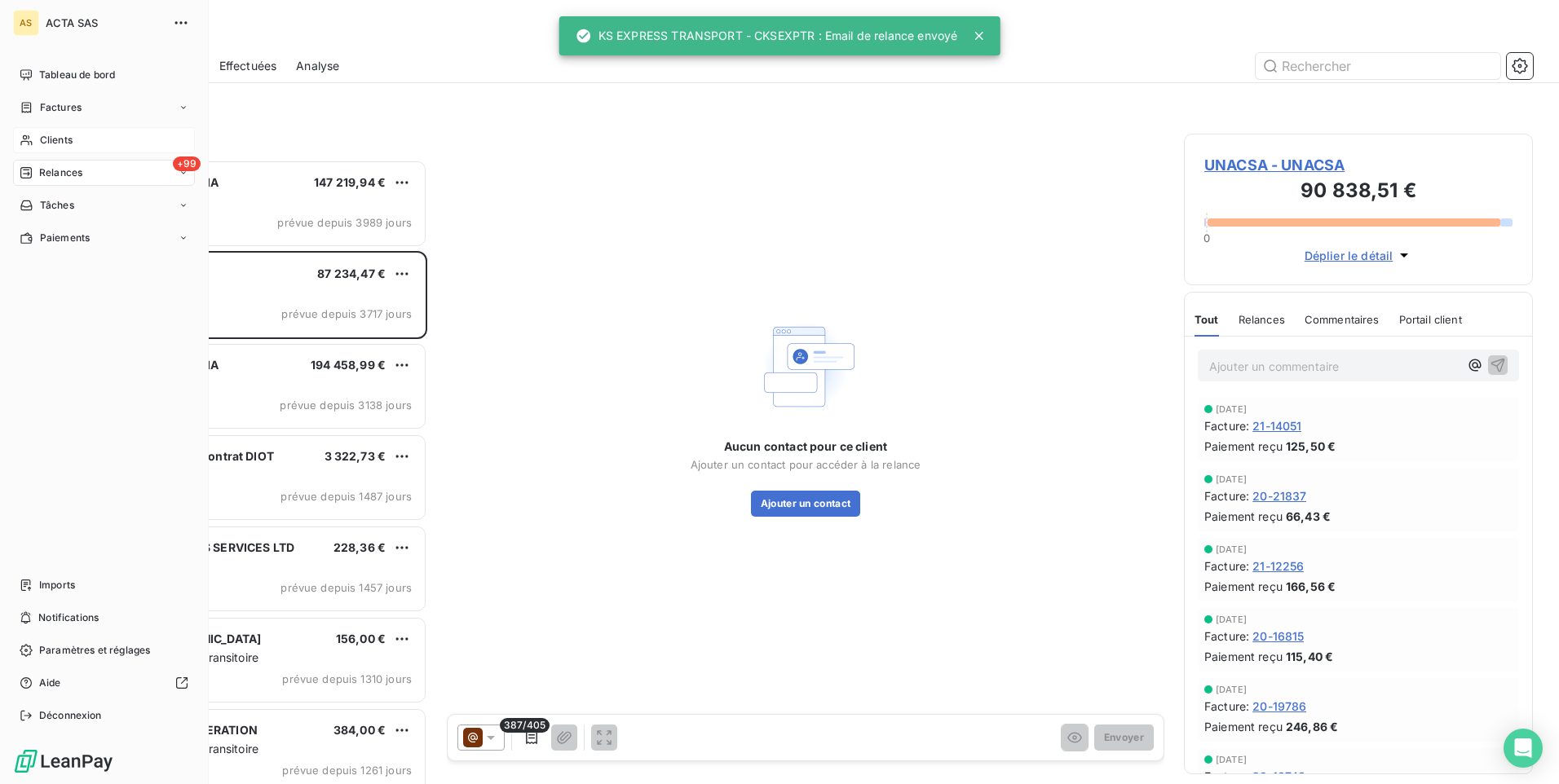
click at [41, 146] on span "Clients" at bounding box center [57, 140] width 33 height 15
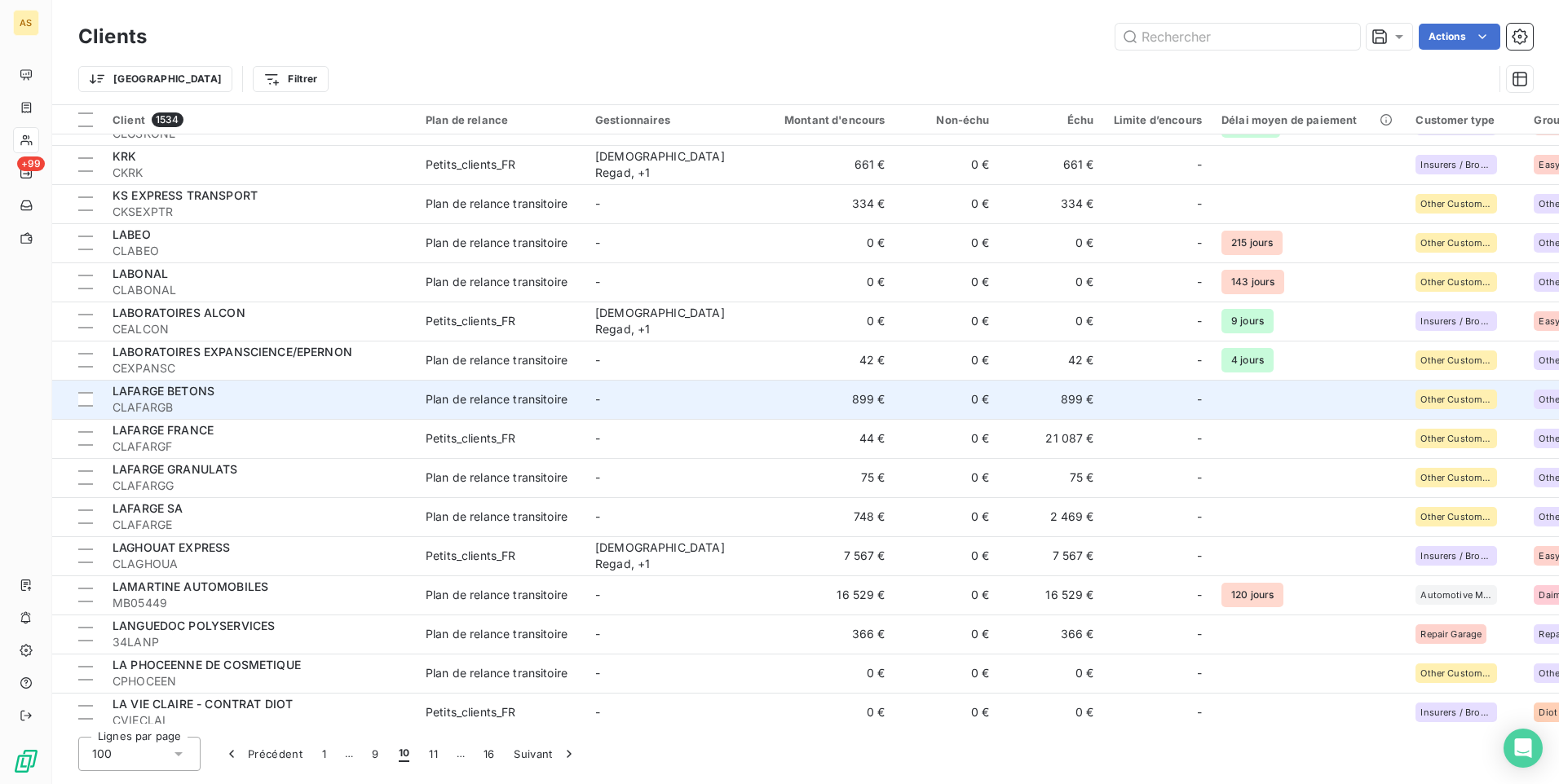
scroll to position [1223, 0]
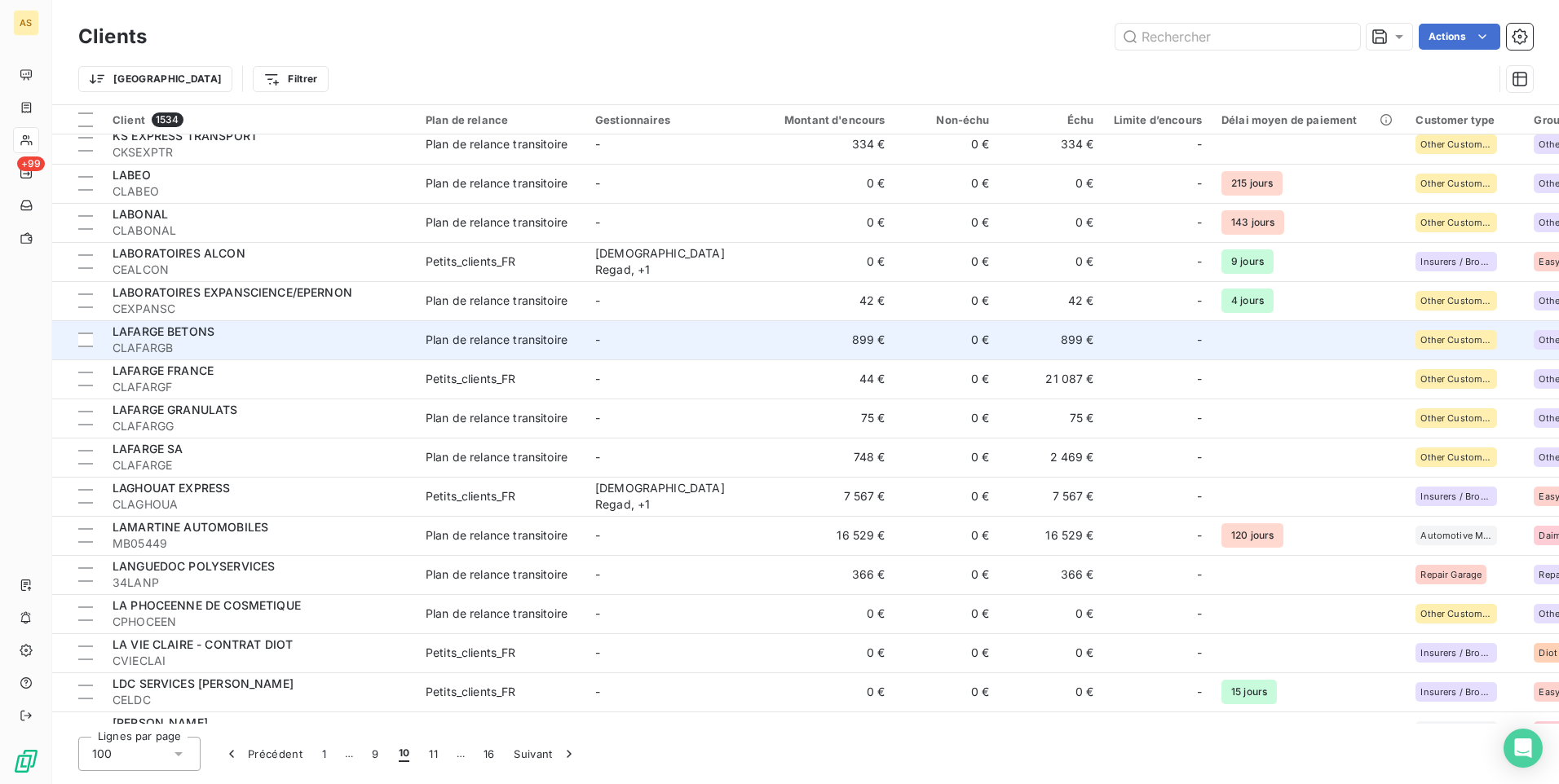
click at [823, 346] on td "899 €" at bounding box center [825, 340] width 140 height 39
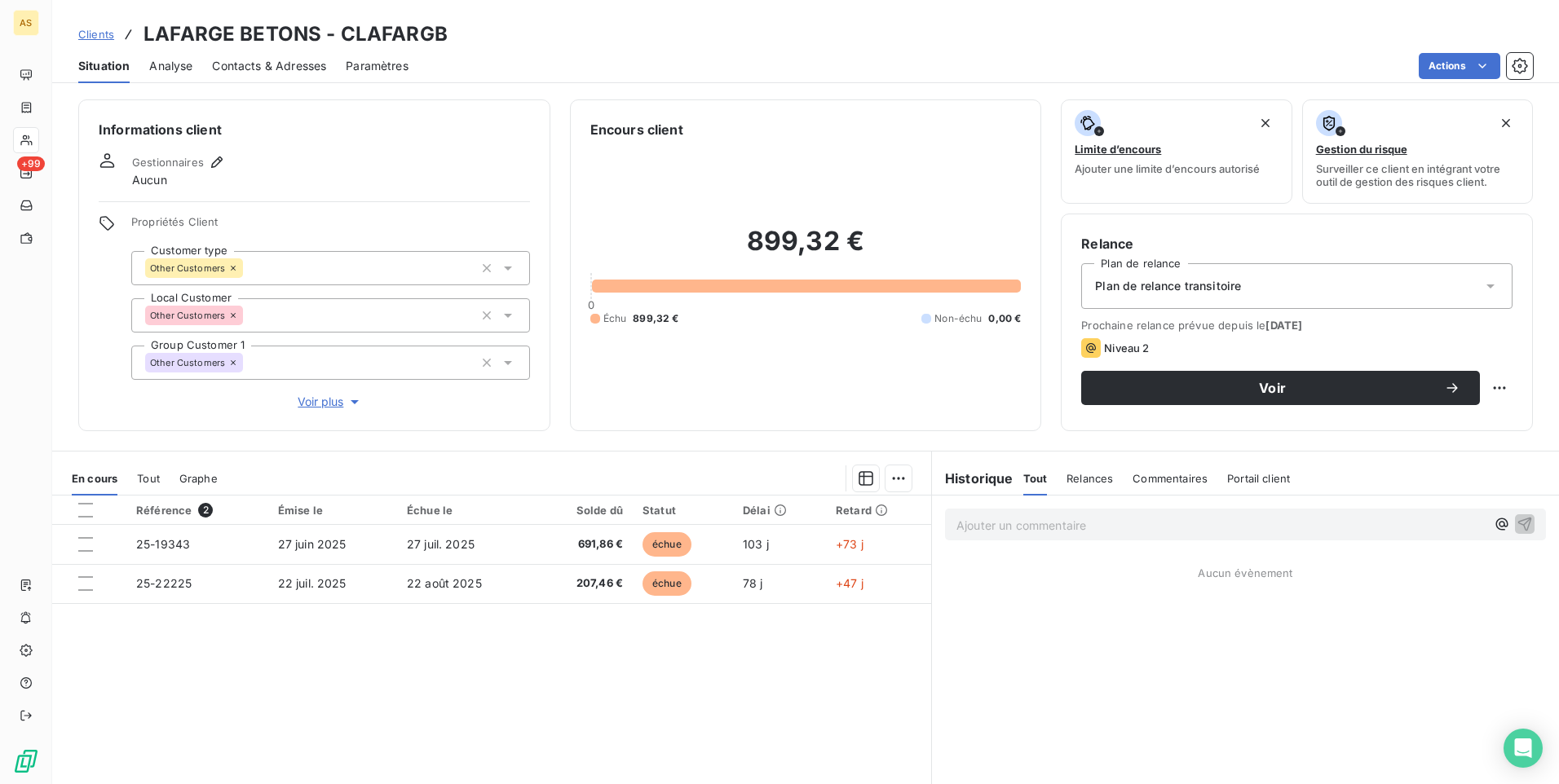
click at [305, 59] on span "Contacts & Adresses" at bounding box center [269, 66] width 114 height 16
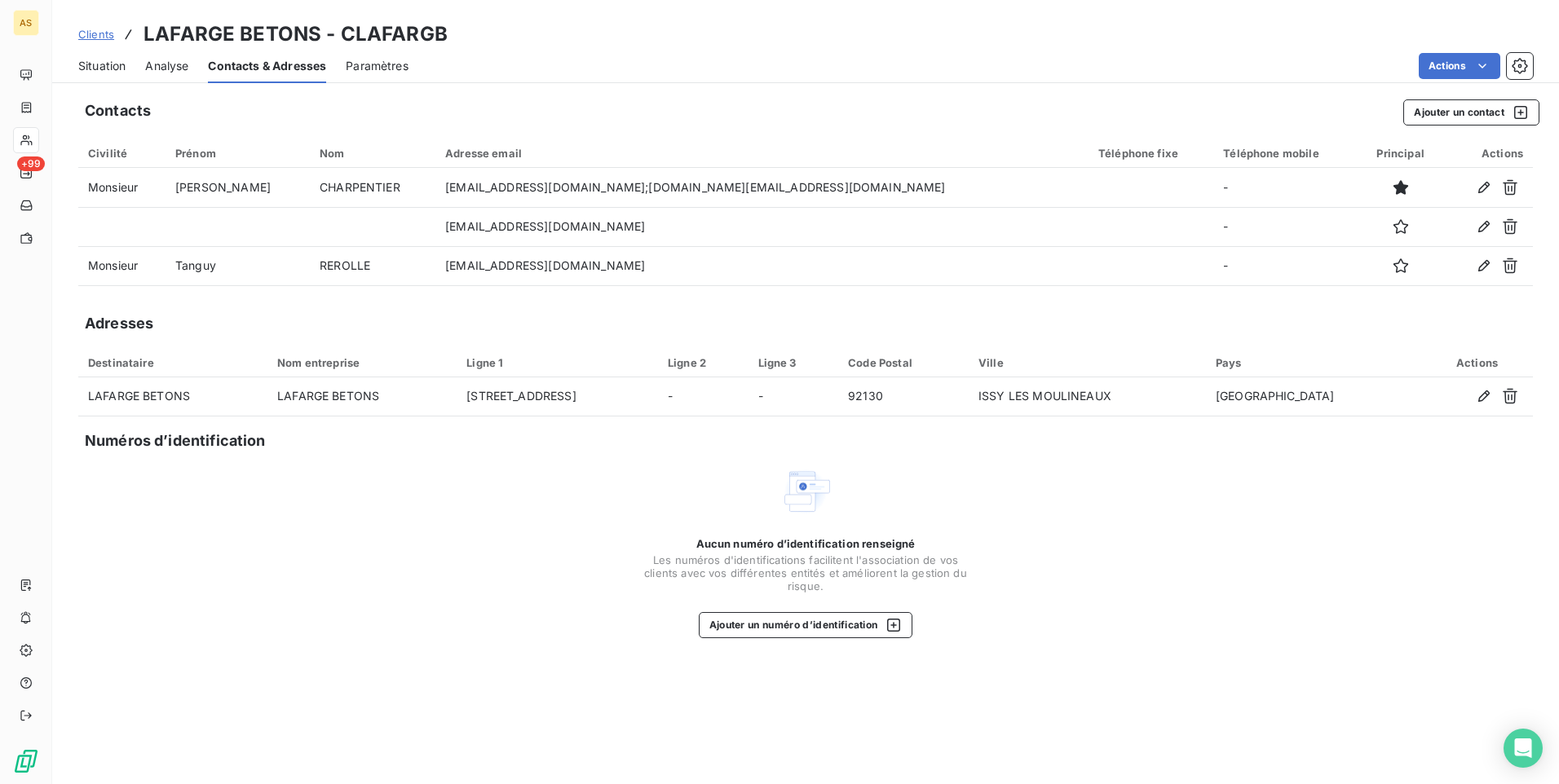
click at [111, 66] on span "Situation" at bounding box center [101, 66] width 47 height 16
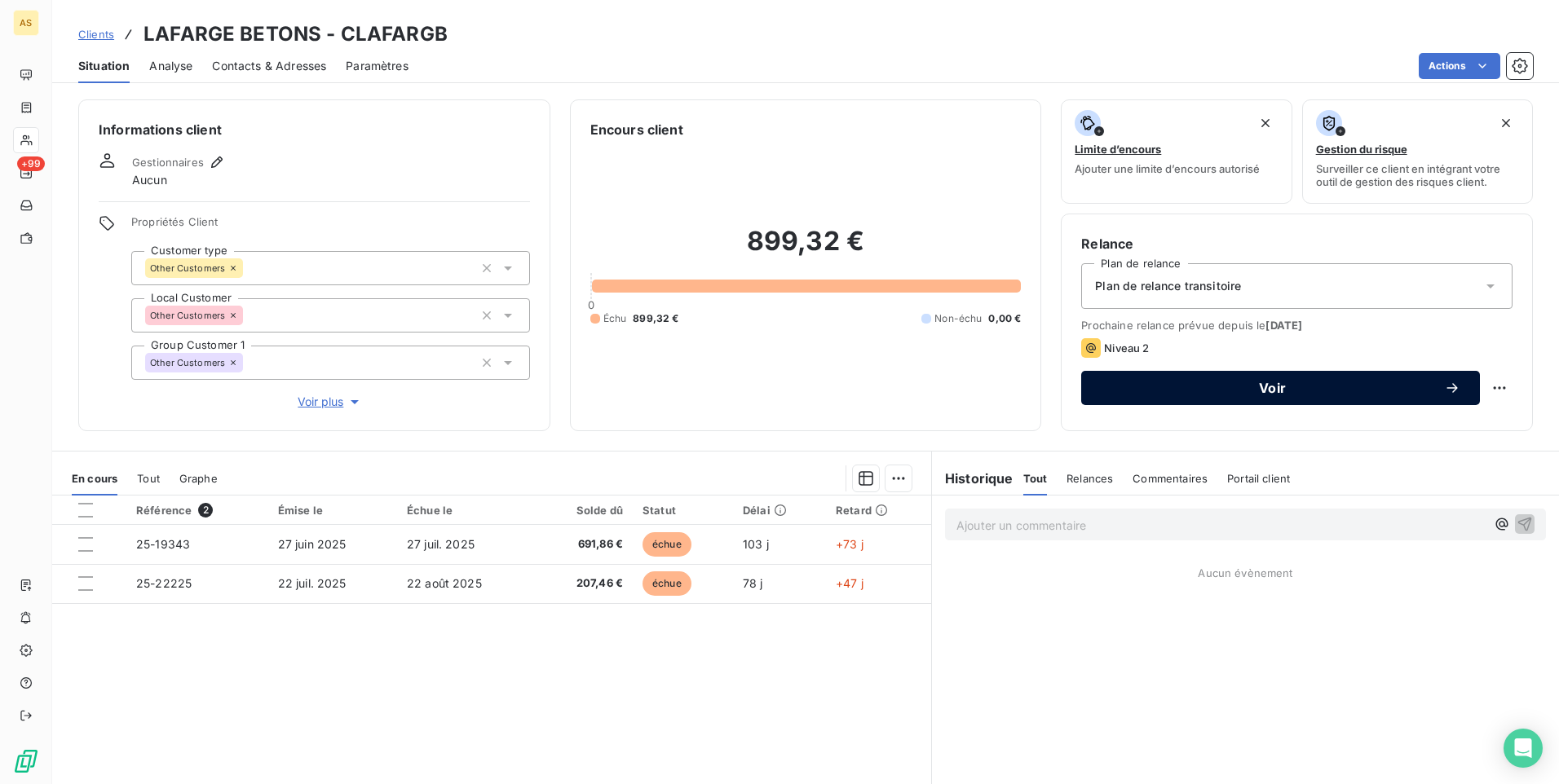
click at [1187, 372] on button "Voir" at bounding box center [1281, 388] width 399 height 34
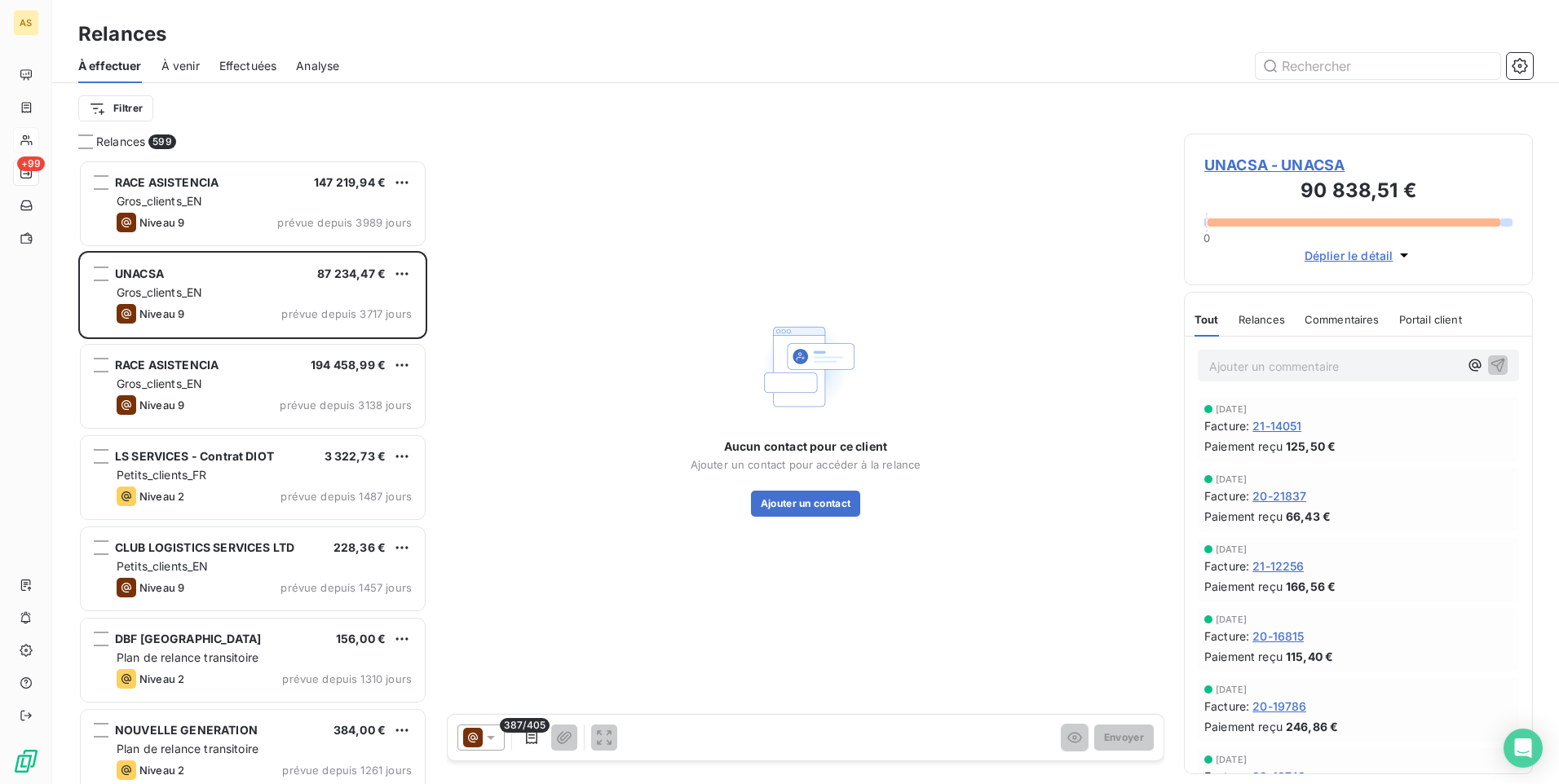
scroll to position [13, 13]
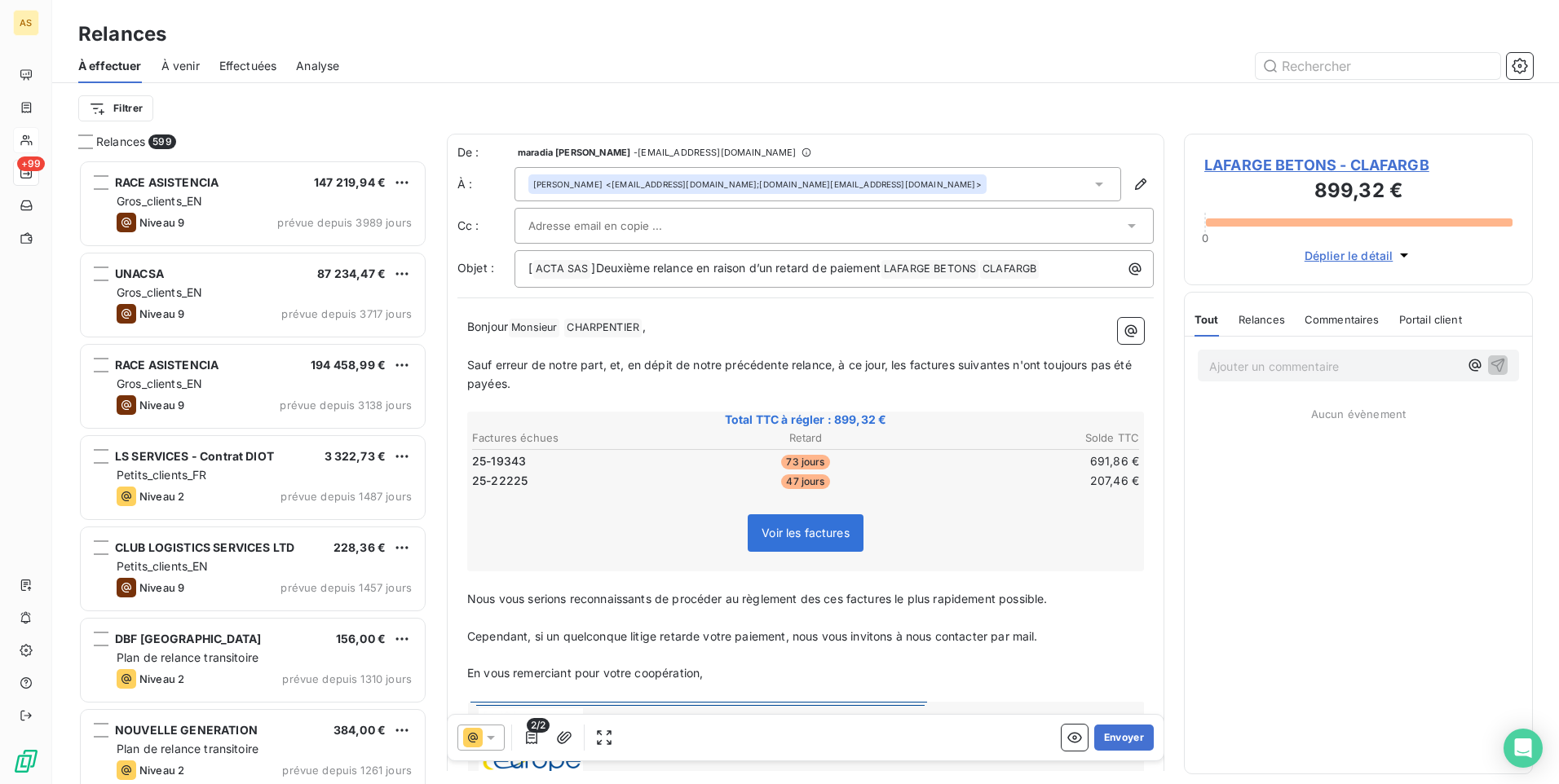
click at [496, 745] on icon at bounding box center [491, 737] width 16 height 16
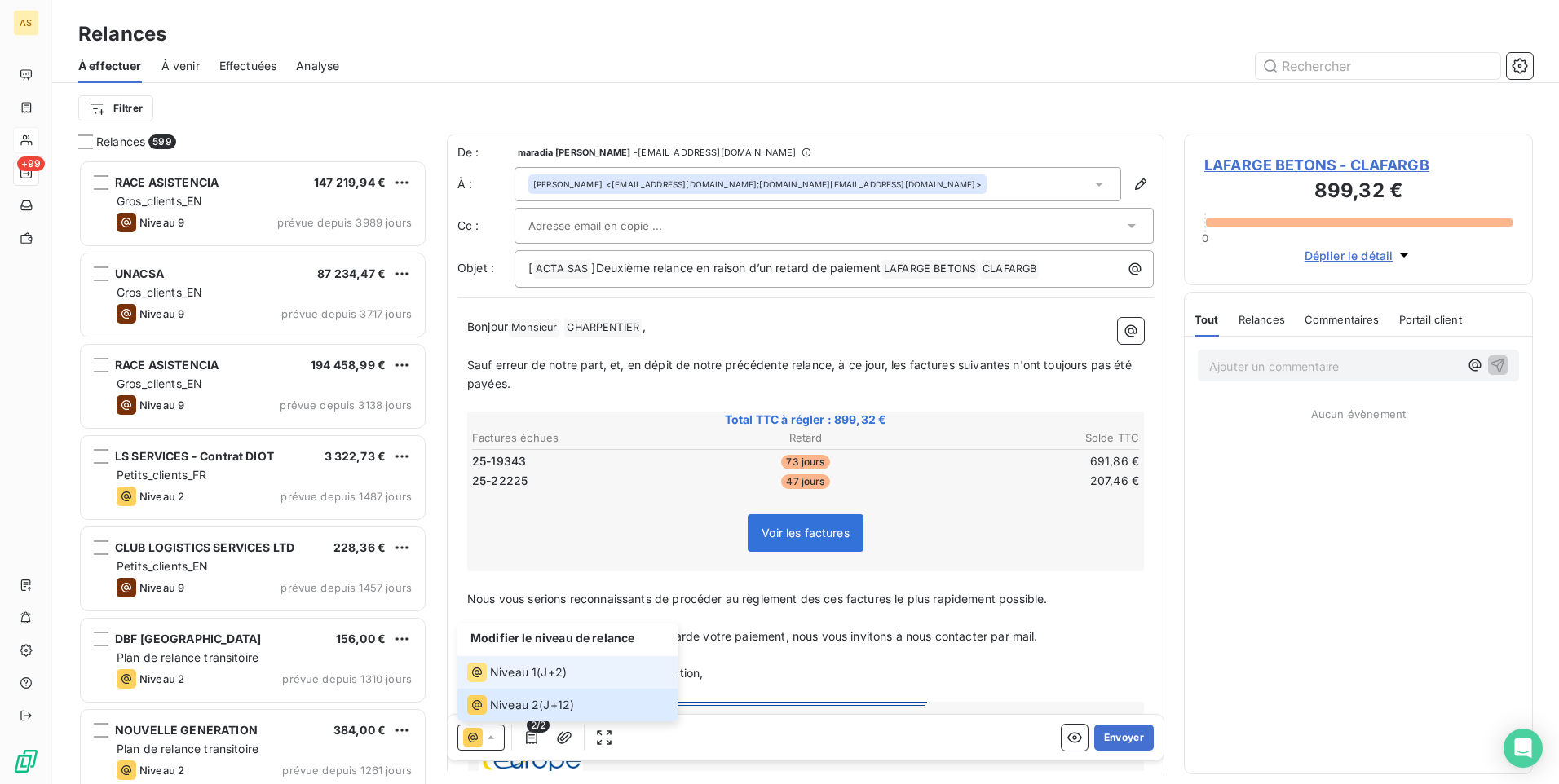
click at [542, 666] on div "Niveau 1 ( J+2 )" at bounding box center [517, 672] width 99 height 20
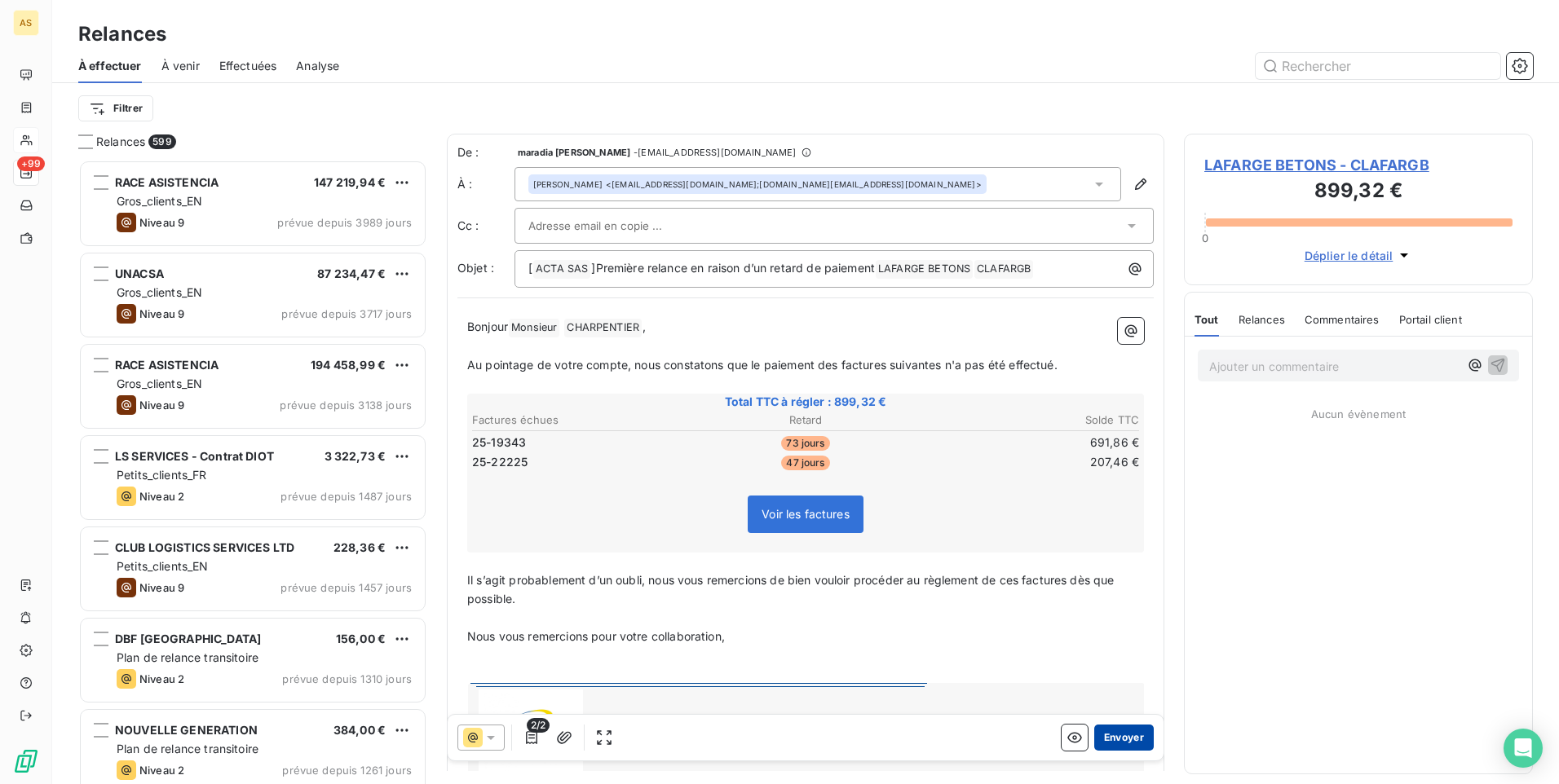
click at [1119, 740] on button "Envoyer" at bounding box center [1124, 738] width 60 height 26
click at [1091, 187] on icon at bounding box center [1098, 184] width 16 height 16
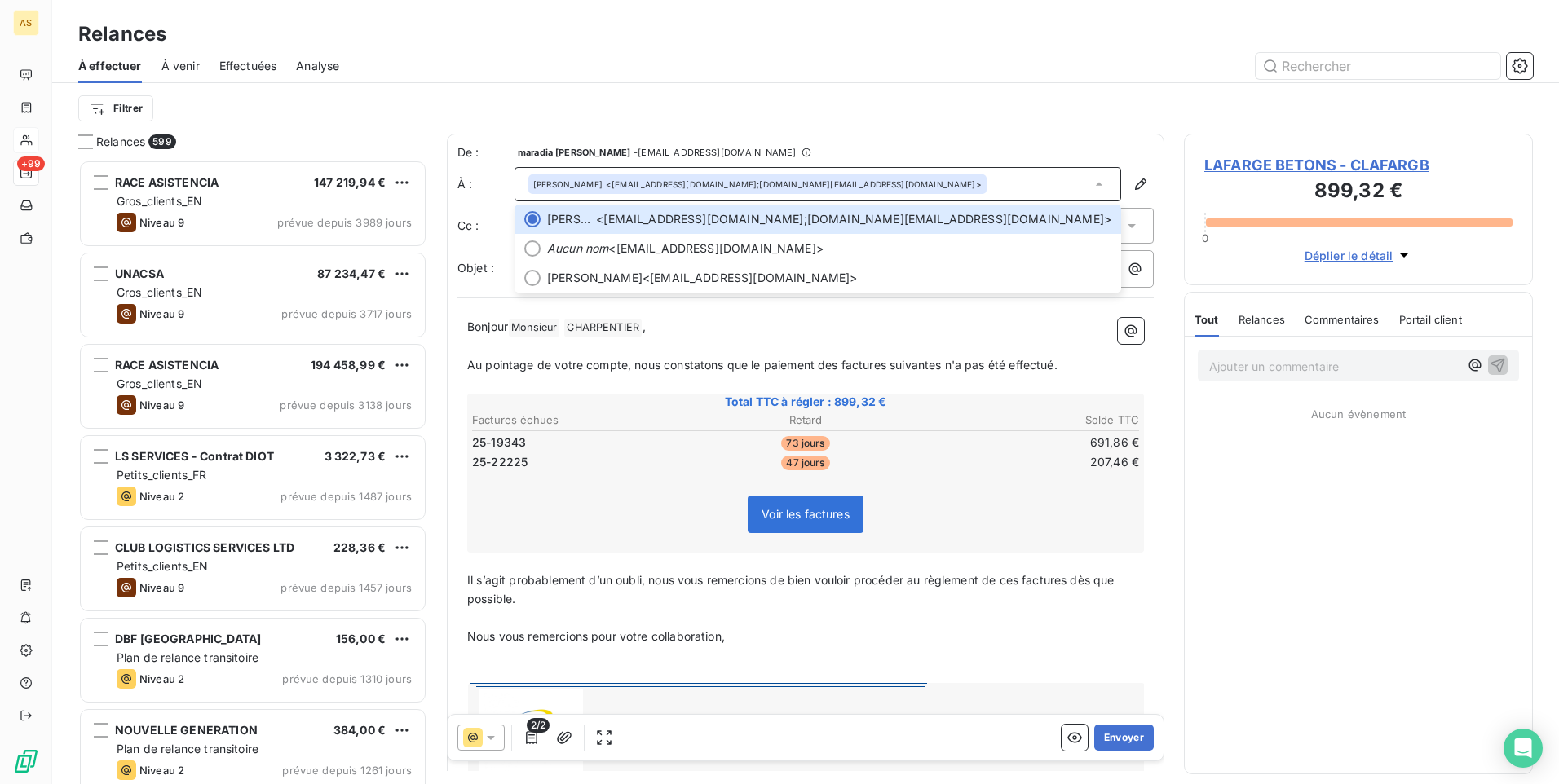
click at [1223, 165] on span "LAFARGE BETONS - CLAFARGB" at bounding box center [1359, 165] width 308 height 22
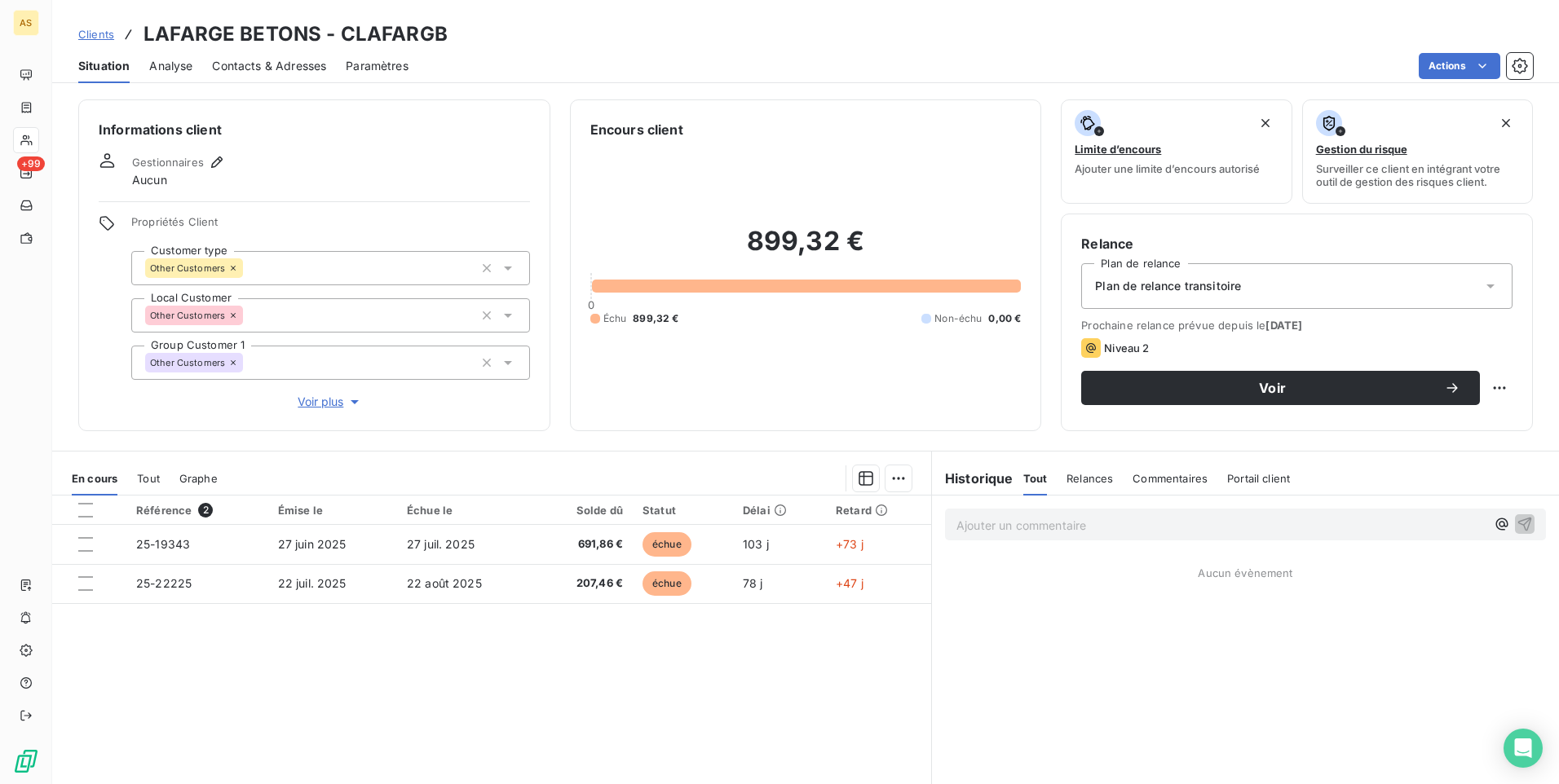
click at [292, 75] on div "Contacts & Adresses" at bounding box center [269, 66] width 114 height 34
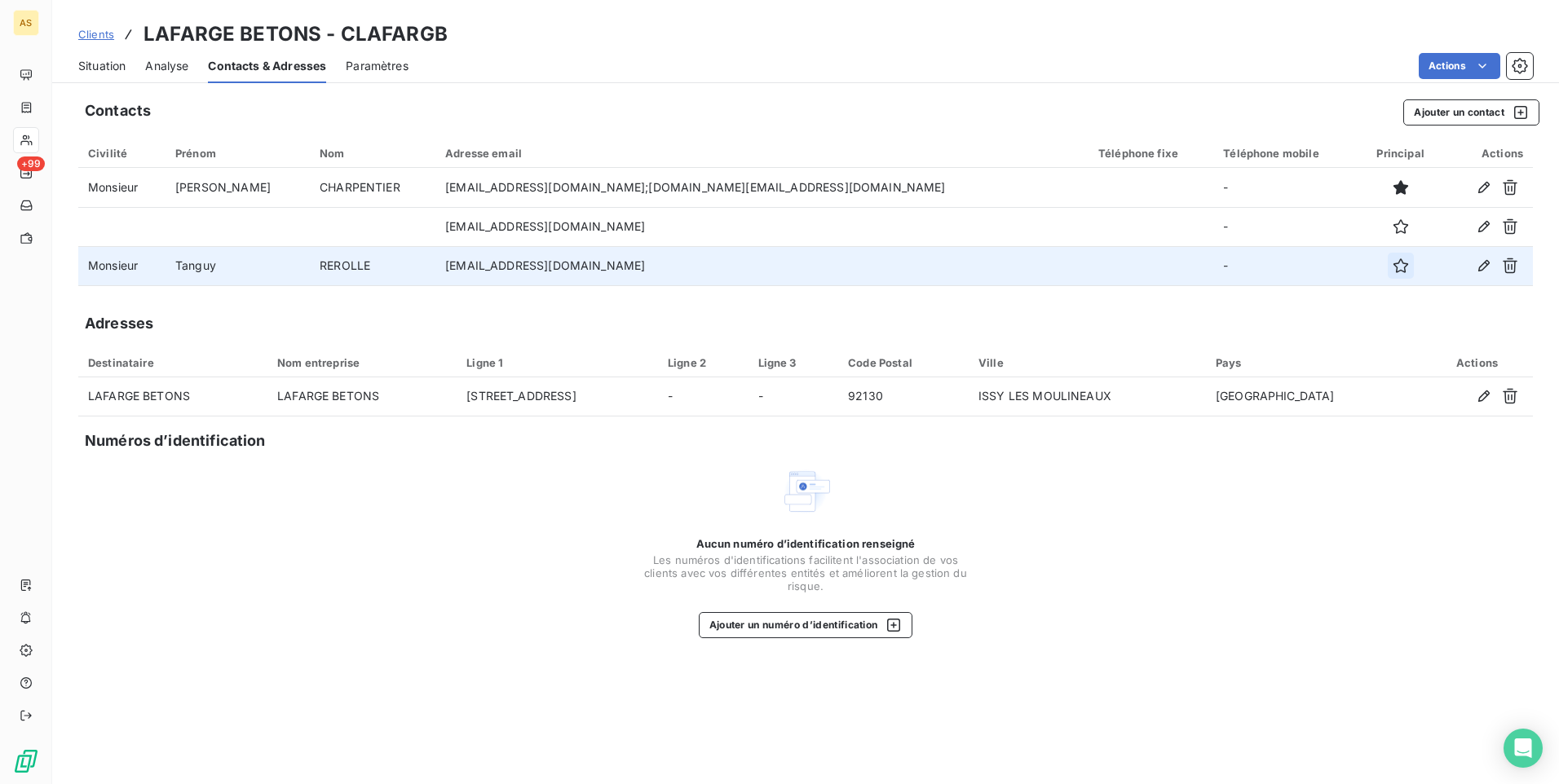
click at [1394, 270] on icon "button" at bounding box center [1401, 265] width 15 height 15
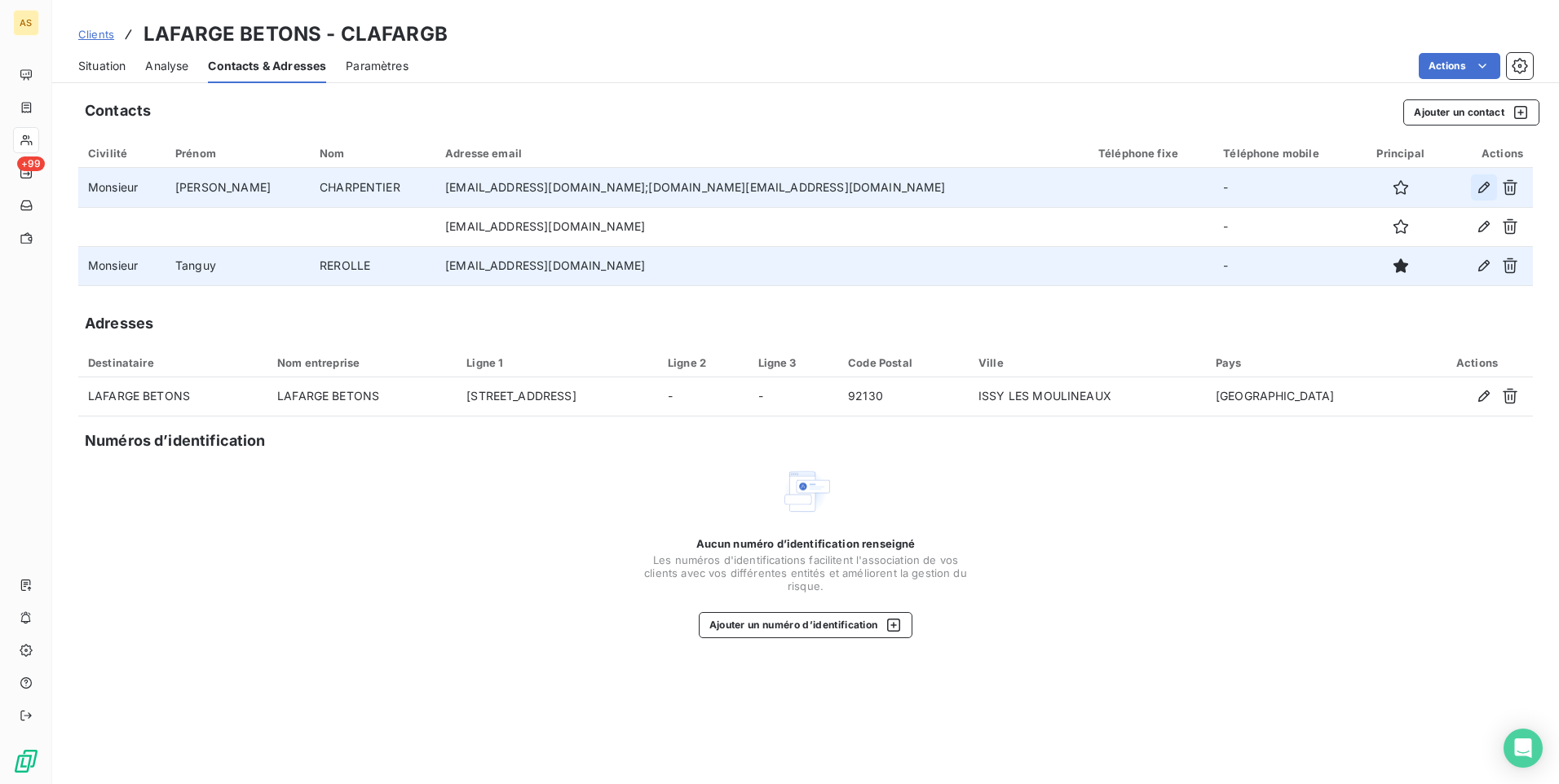
click at [1480, 193] on icon "button" at bounding box center [1484, 187] width 16 height 16
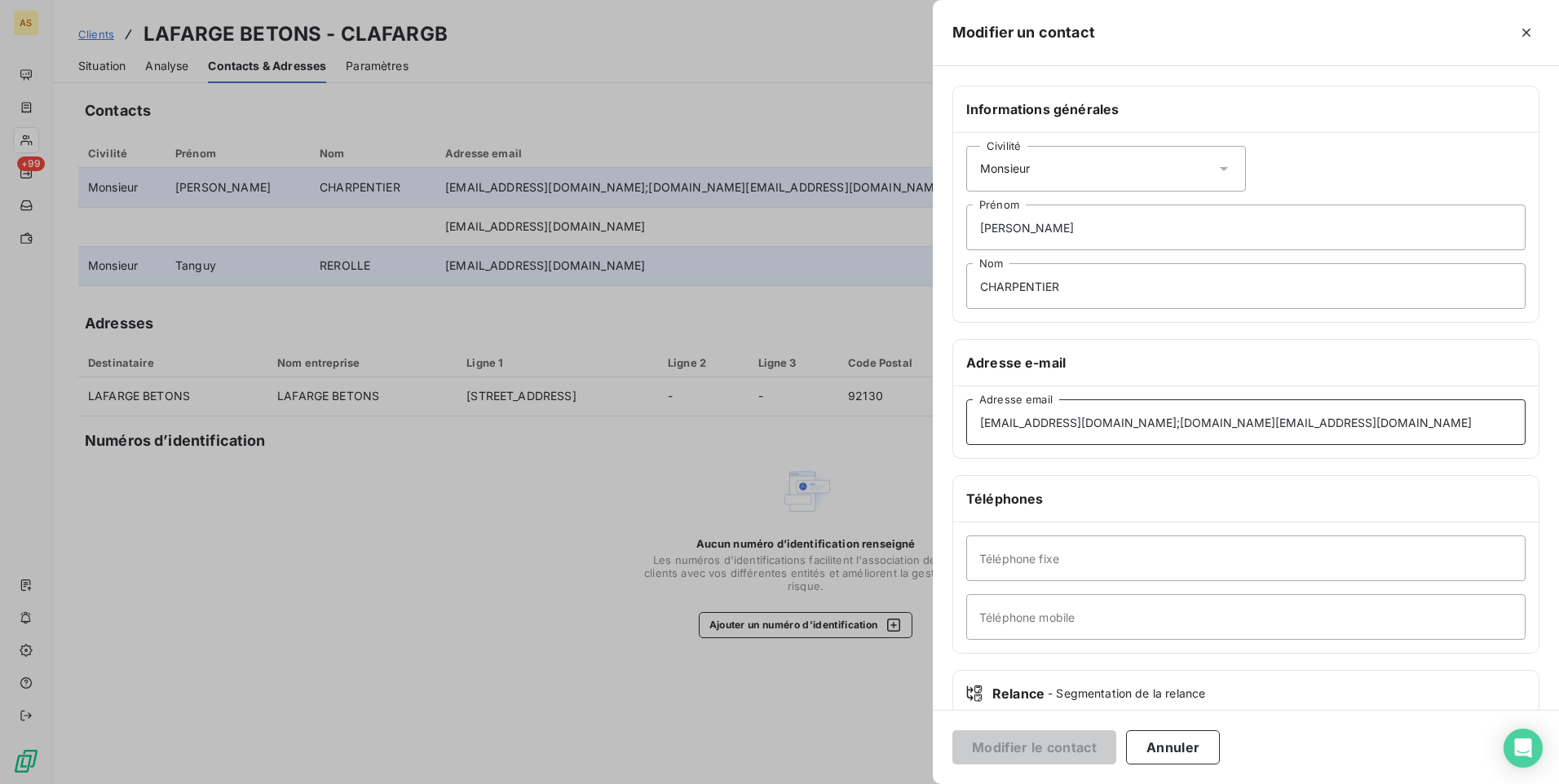
drag, startPoint x: 1330, startPoint y: 425, endPoint x: 1156, endPoint y: 425, distance: 174.0
click at [1156, 425] on input "pascal.charpentier@lafarge.com;tanguy.rerolle@lafarge.com" at bounding box center [1246, 422] width 559 height 45
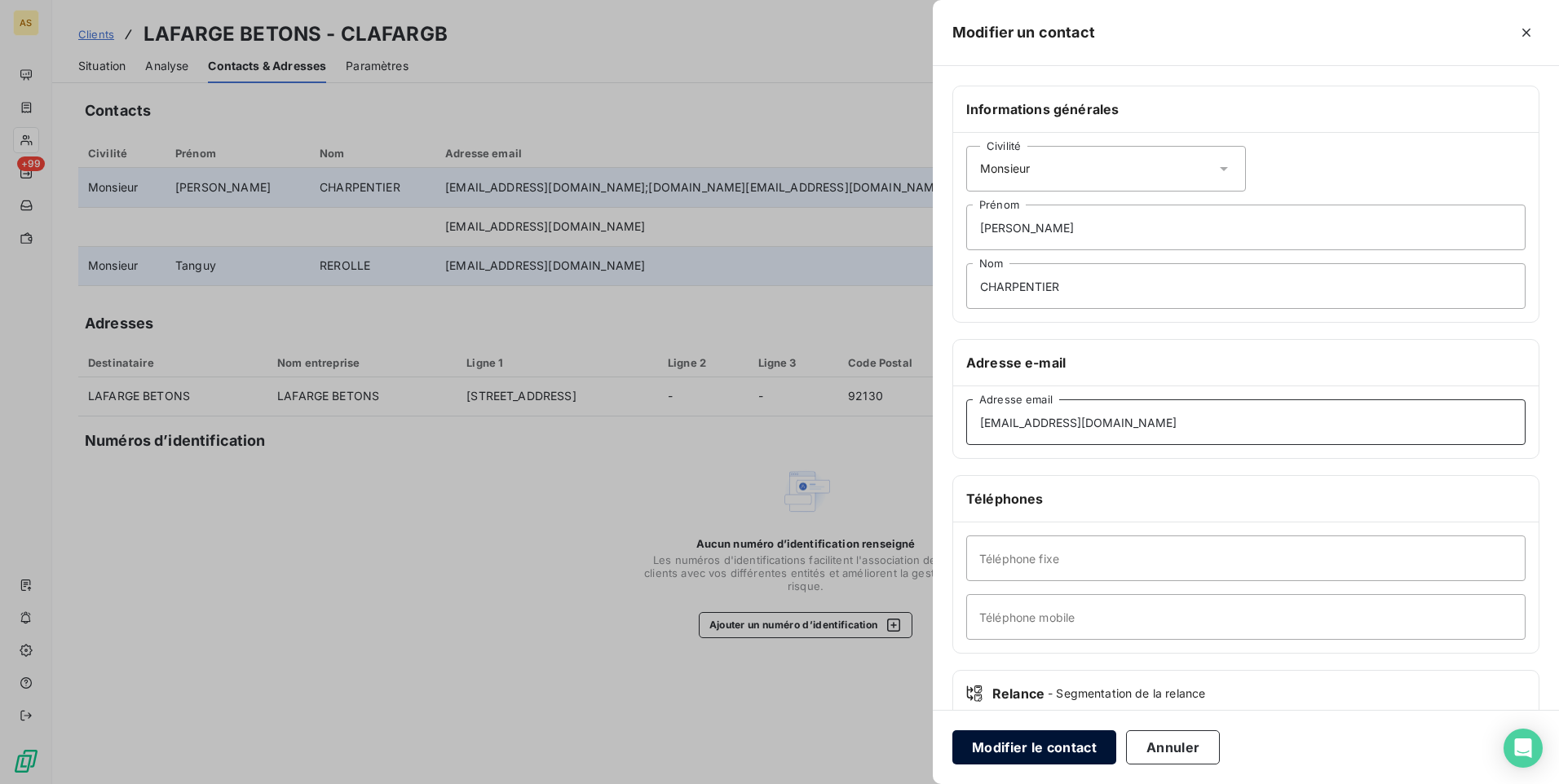
type input "pascal.charpentier@lafarge.com"
click at [1020, 747] on button "Modifier le contact" at bounding box center [1033, 747] width 164 height 34
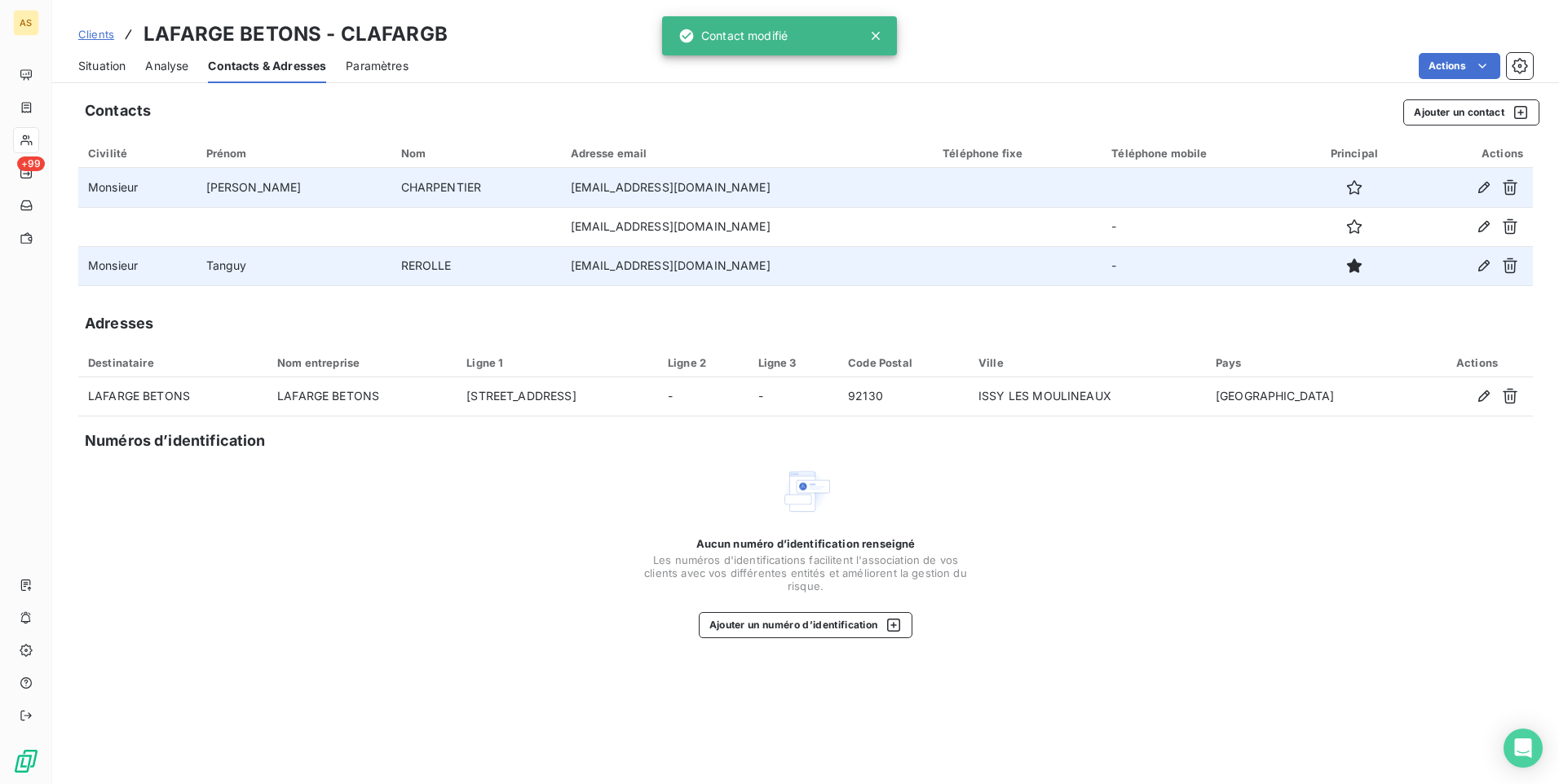
click at [125, 66] on span "Situation" at bounding box center [101, 66] width 47 height 16
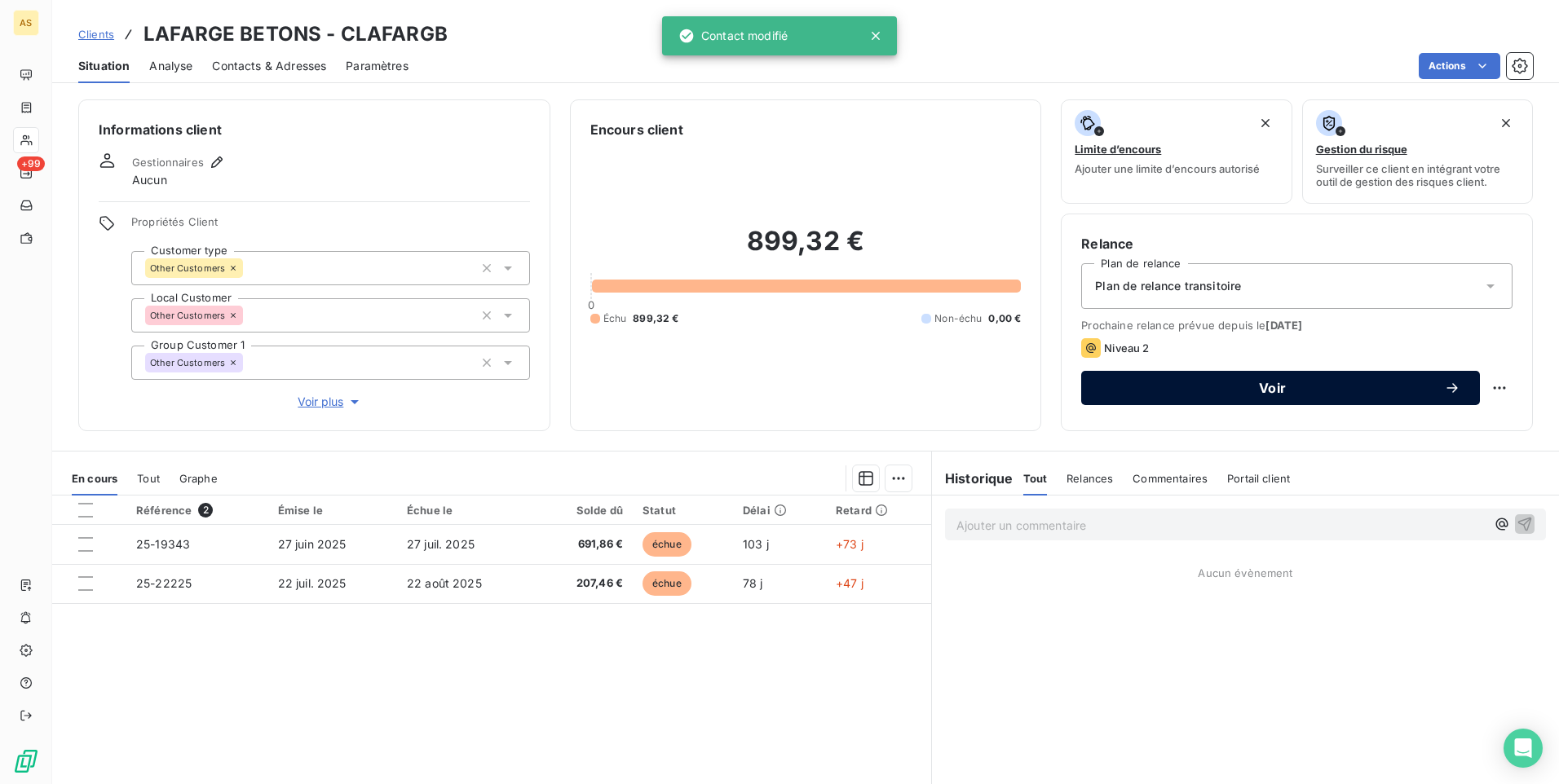
click at [1167, 402] on button "Voir" at bounding box center [1281, 388] width 399 height 34
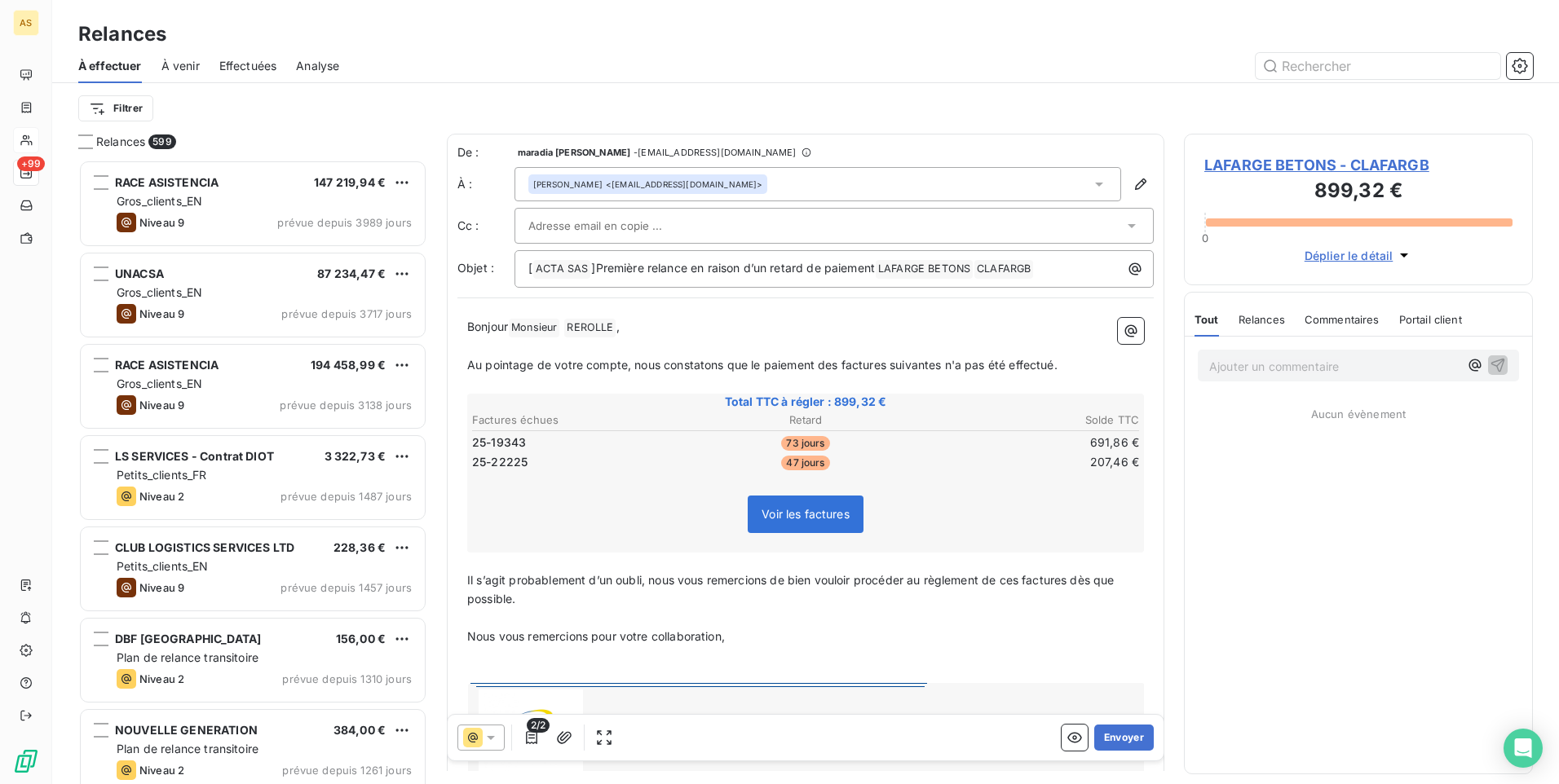
scroll to position [612, 336]
click at [495, 739] on icon at bounding box center [491, 737] width 16 height 16
click at [515, 668] on span "Niveau 1" at bounding box center [513, 672] width 46 height 16
click at [1121, 737] on button "Envoyer" at bounding box center [1124, 738] width 60 height 26
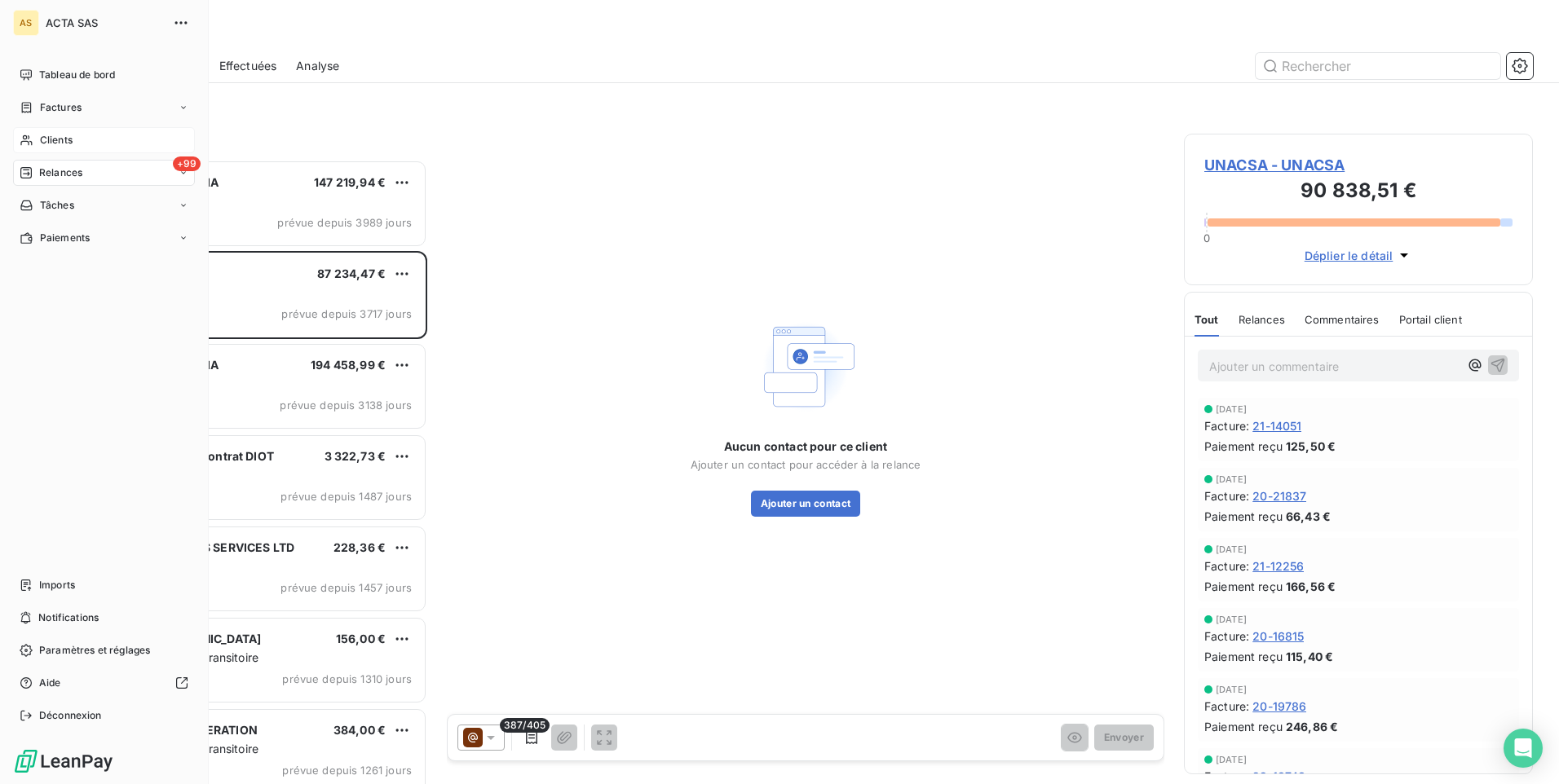
click at [59, 137] on span "Clients" at bounding box center [57, 140] width 33 height 15
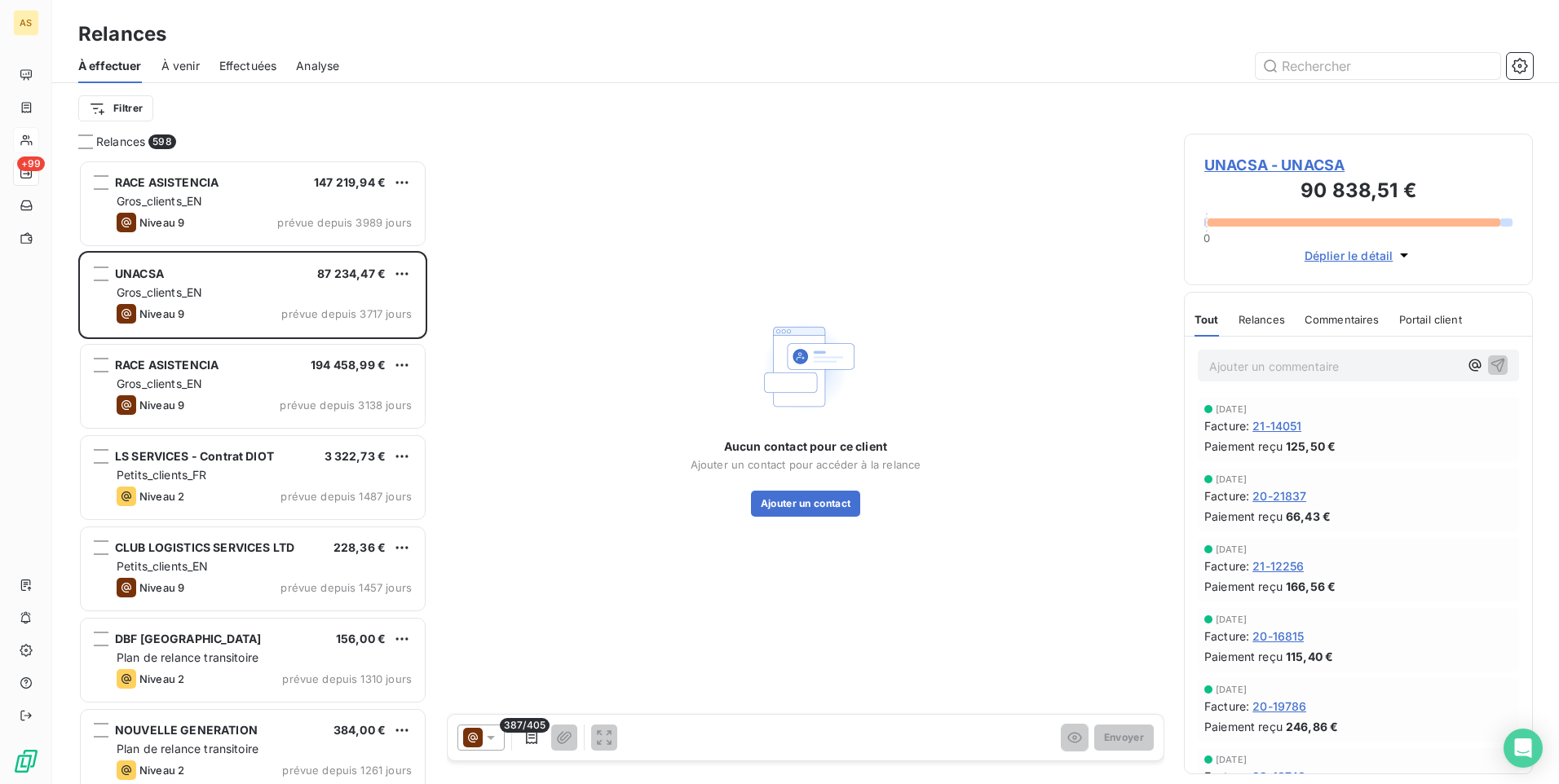
scroll to position [612, 336]
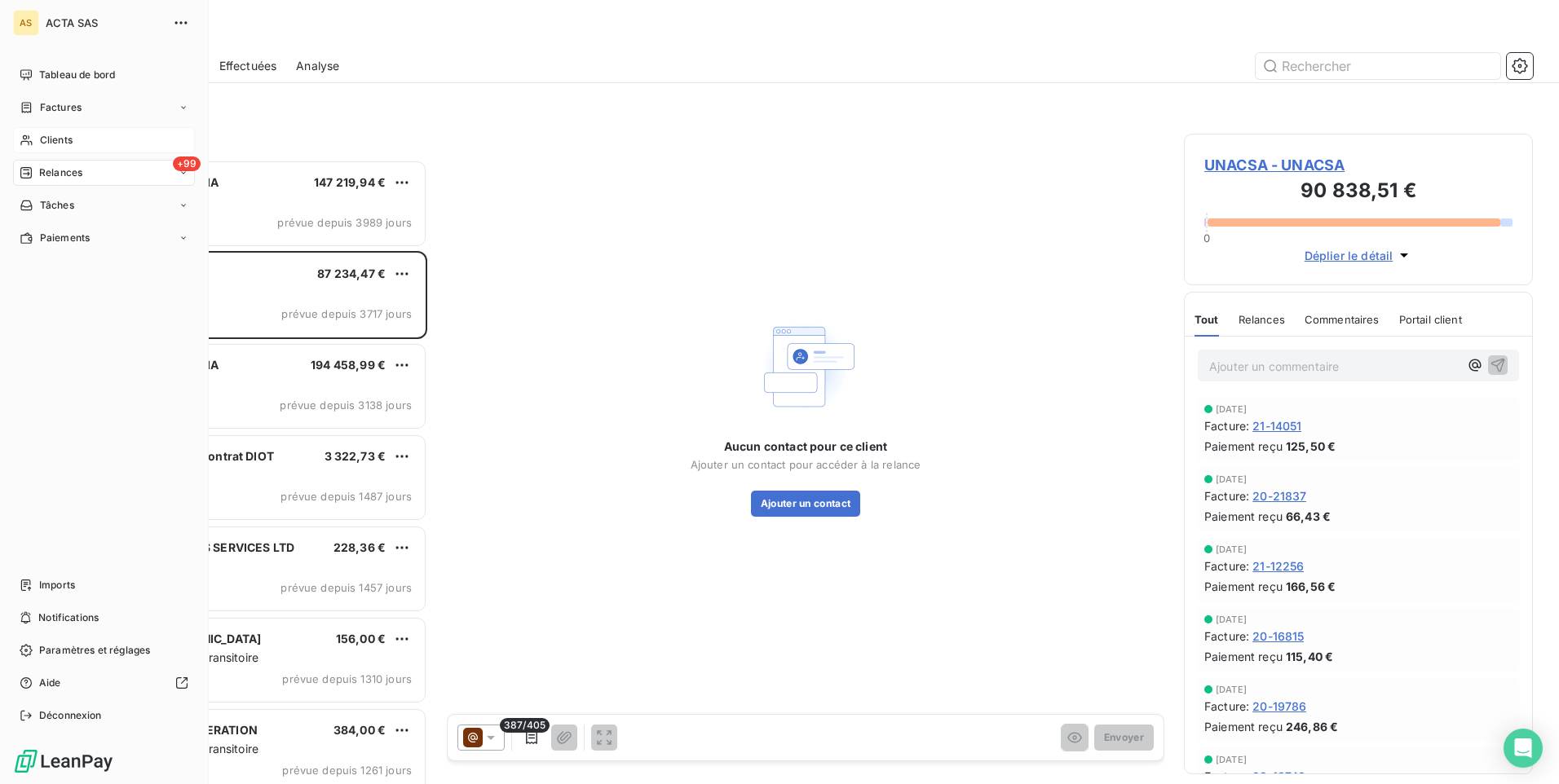
click at [65, 150] on div "Clients" at bounding box center [104, 140] width 181 height 26
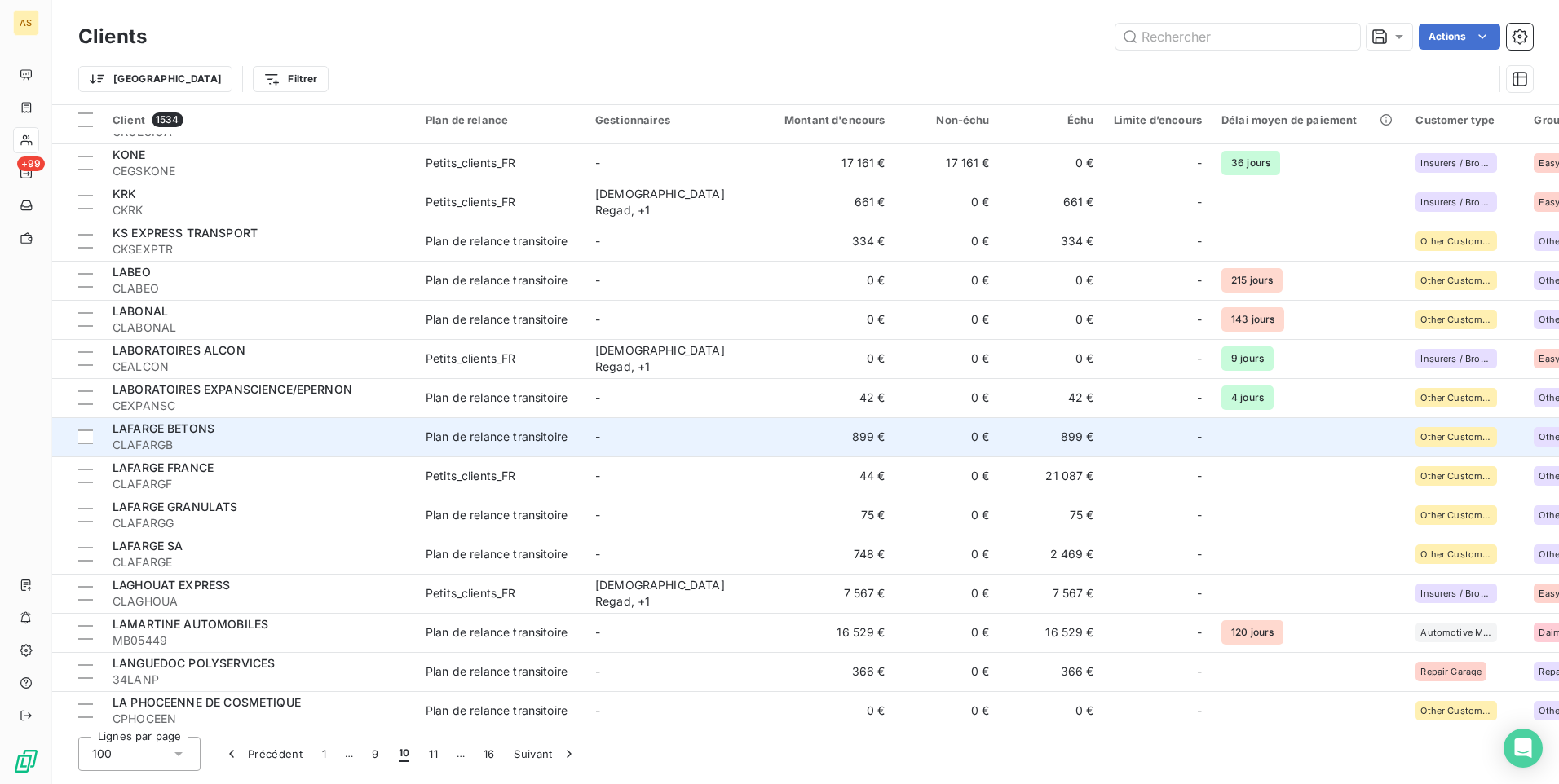
scroll to position [1141, 0]
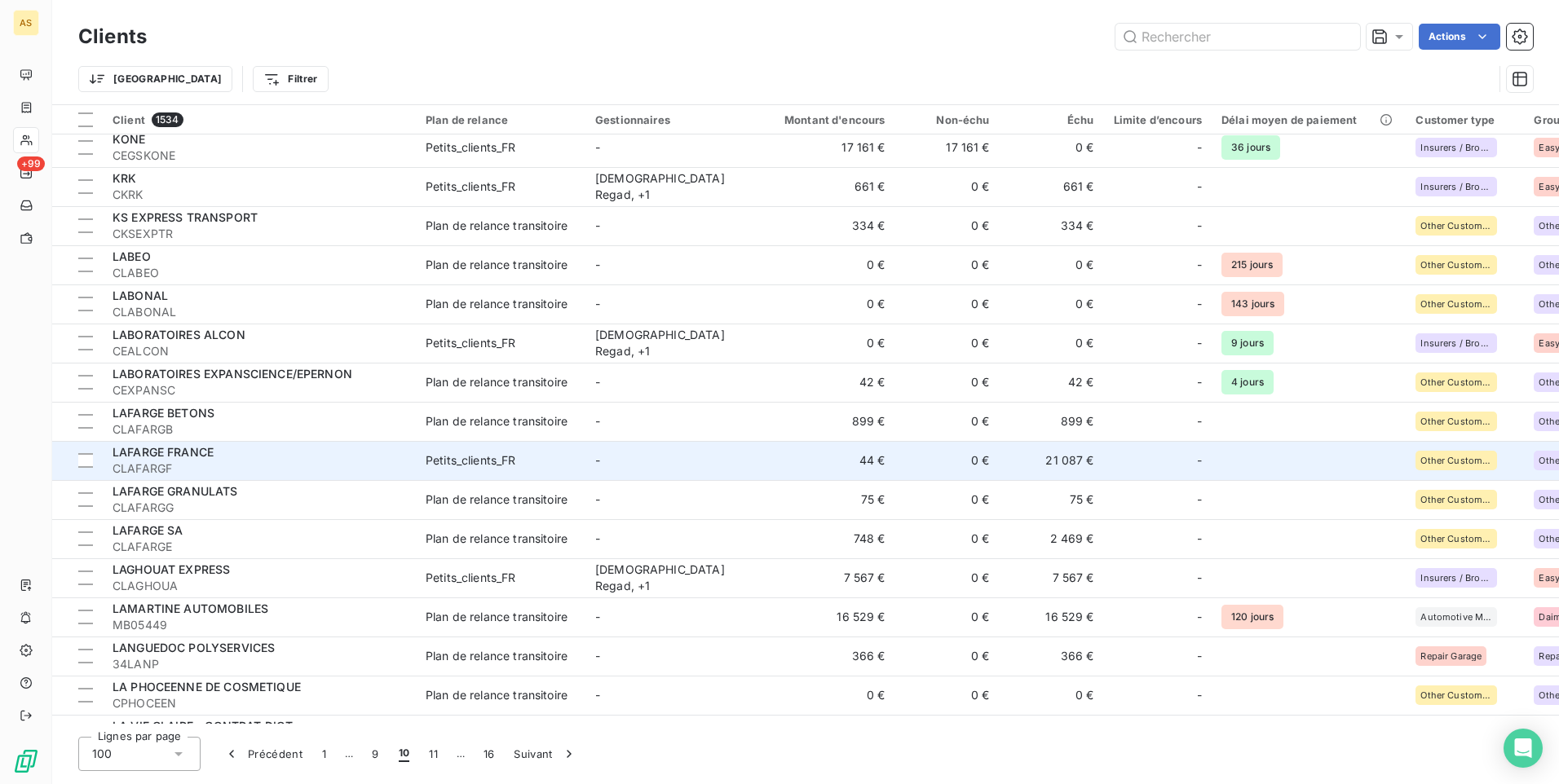
click at [1046, 466] on td "21 087 €" at bounding box center [1052, 460] width 104 height 39
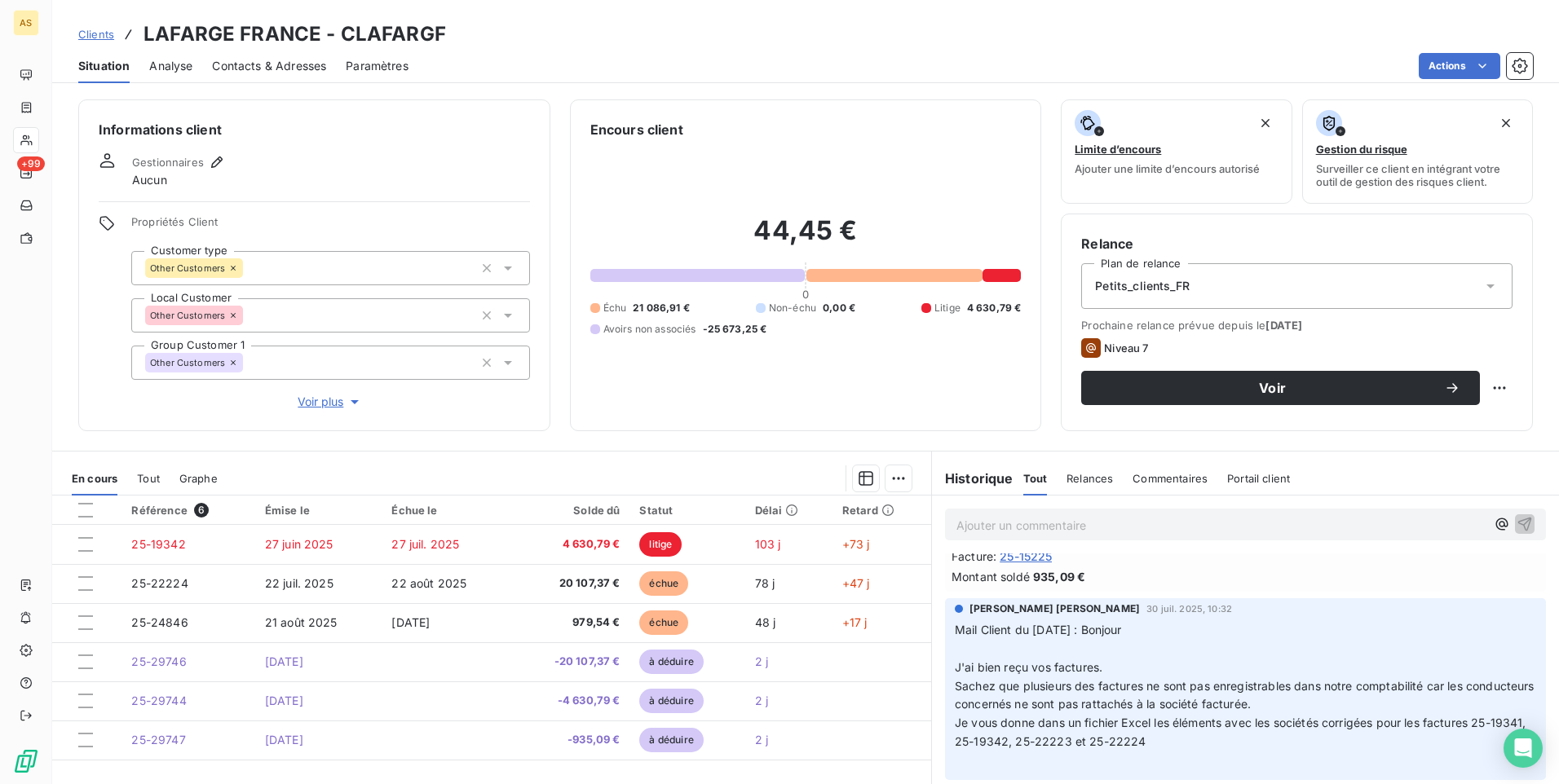
click at [77, 32] on div "Clients LAFARGE FRANCE - CLAFARGF" at bounding box center [806, 34] width 1507 height 29
click at [98, 36] on span "Clients" at bounding box center [96, 33] width 36 height 13
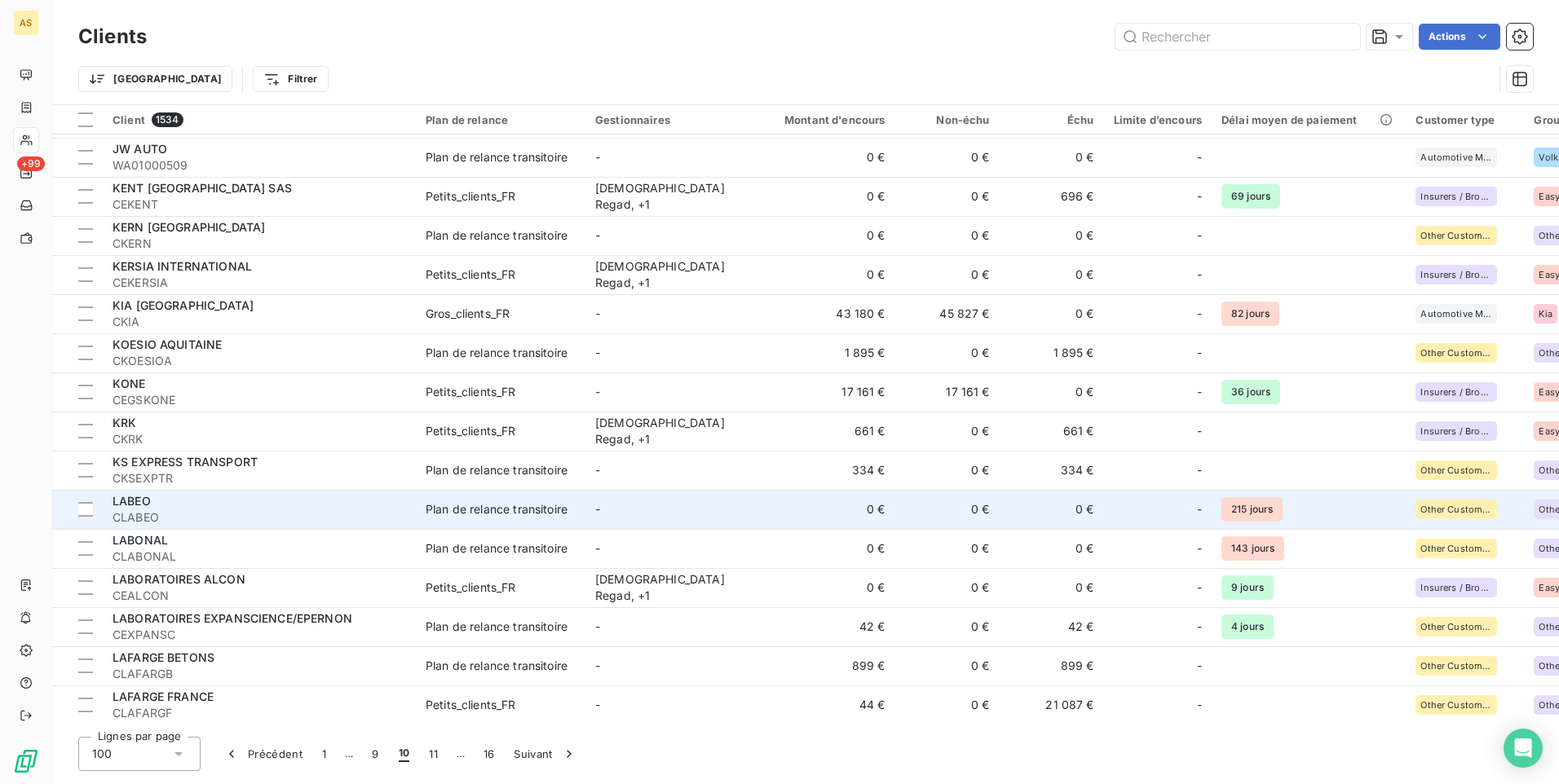
scroll to position [1060, 0]
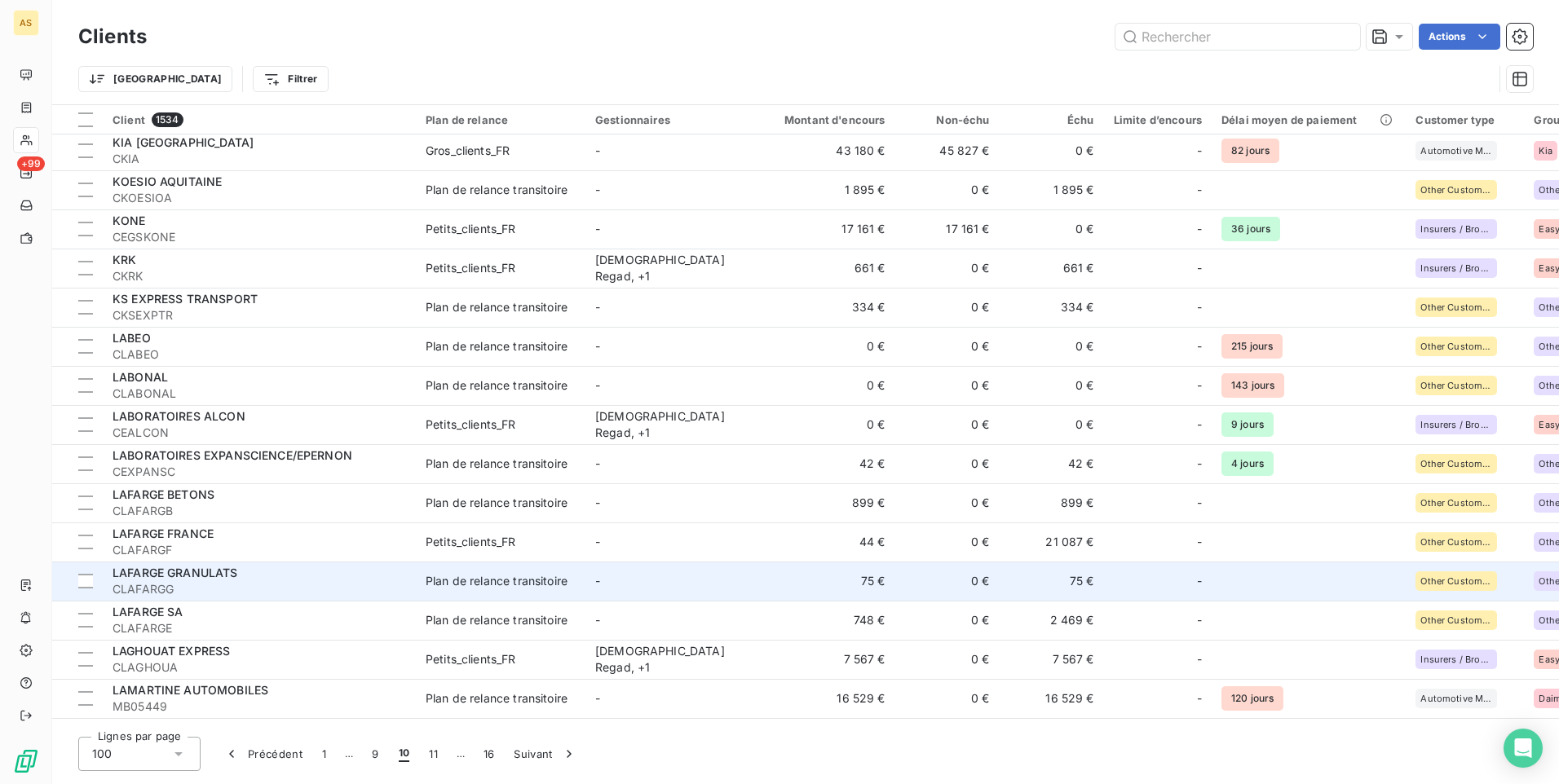
click at [1092, 589] on td "75 €" at bounding box center [1052, 581] width 104 height 39
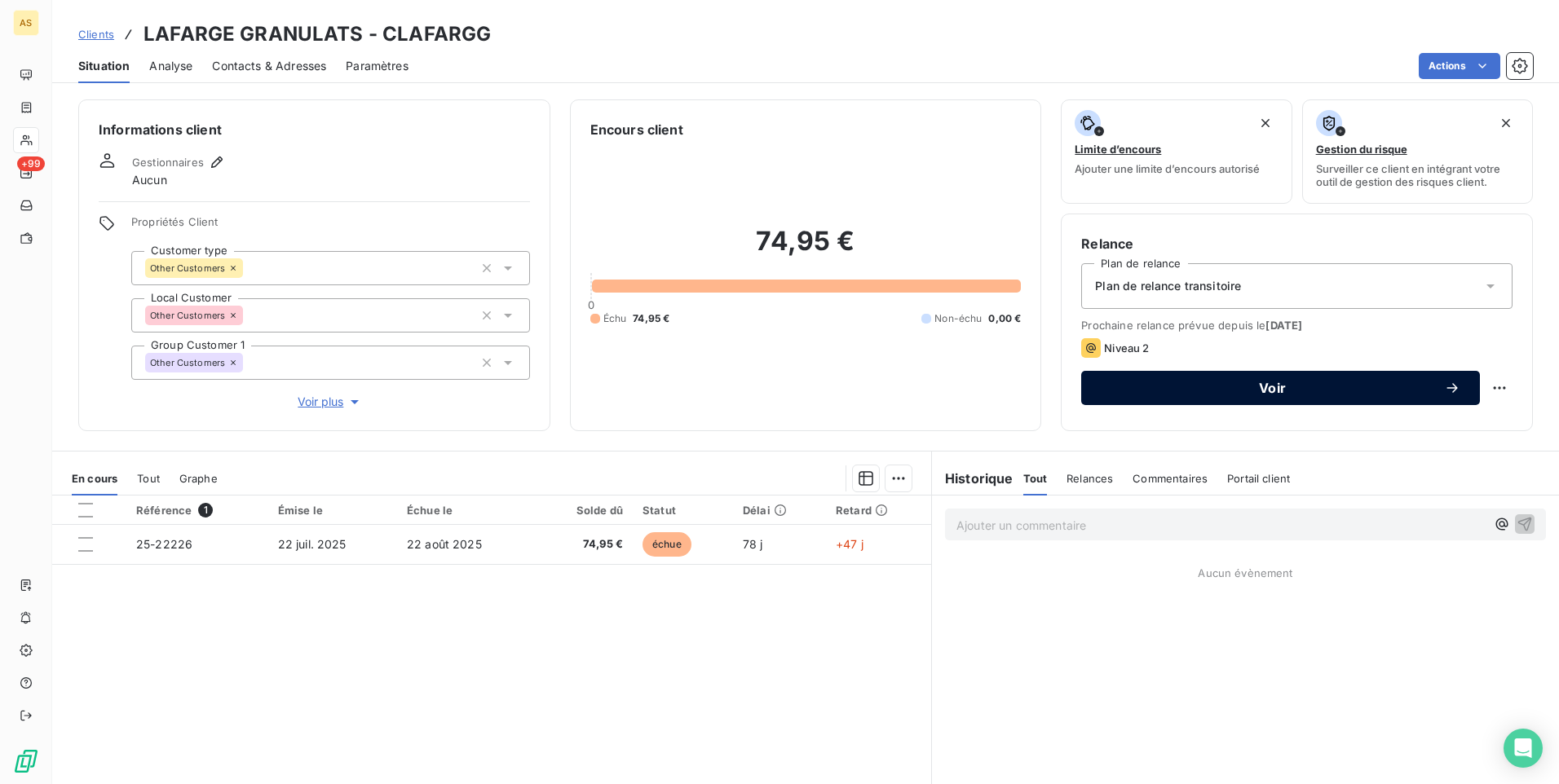
click at [1134, 389] on span "Voir" at bounding box center [1272, 388] width 343 height 13
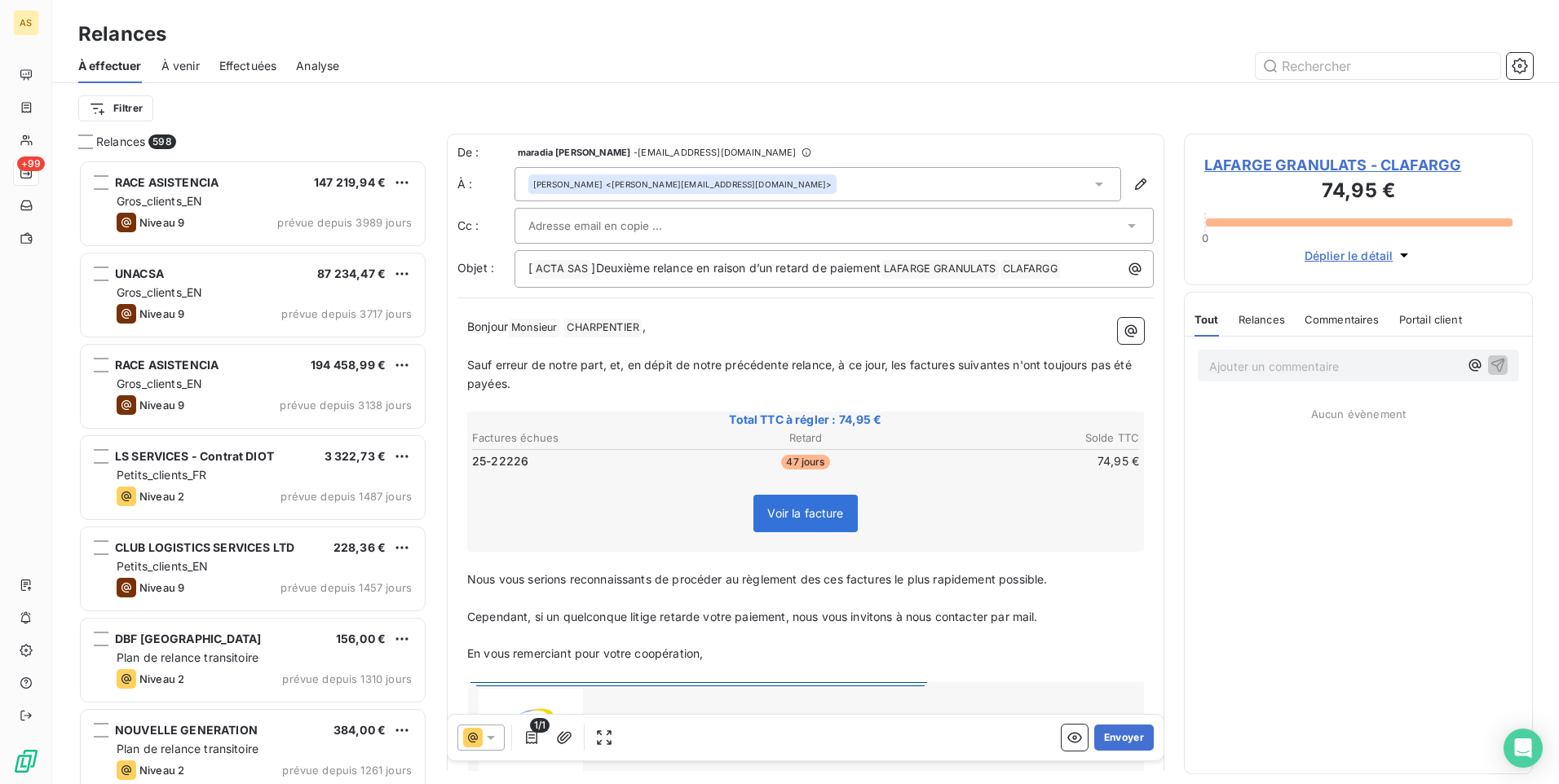
scroll to position [612, 336]
click at [492, 741] on icon at bounding box center [491, 737] width 16 height 16
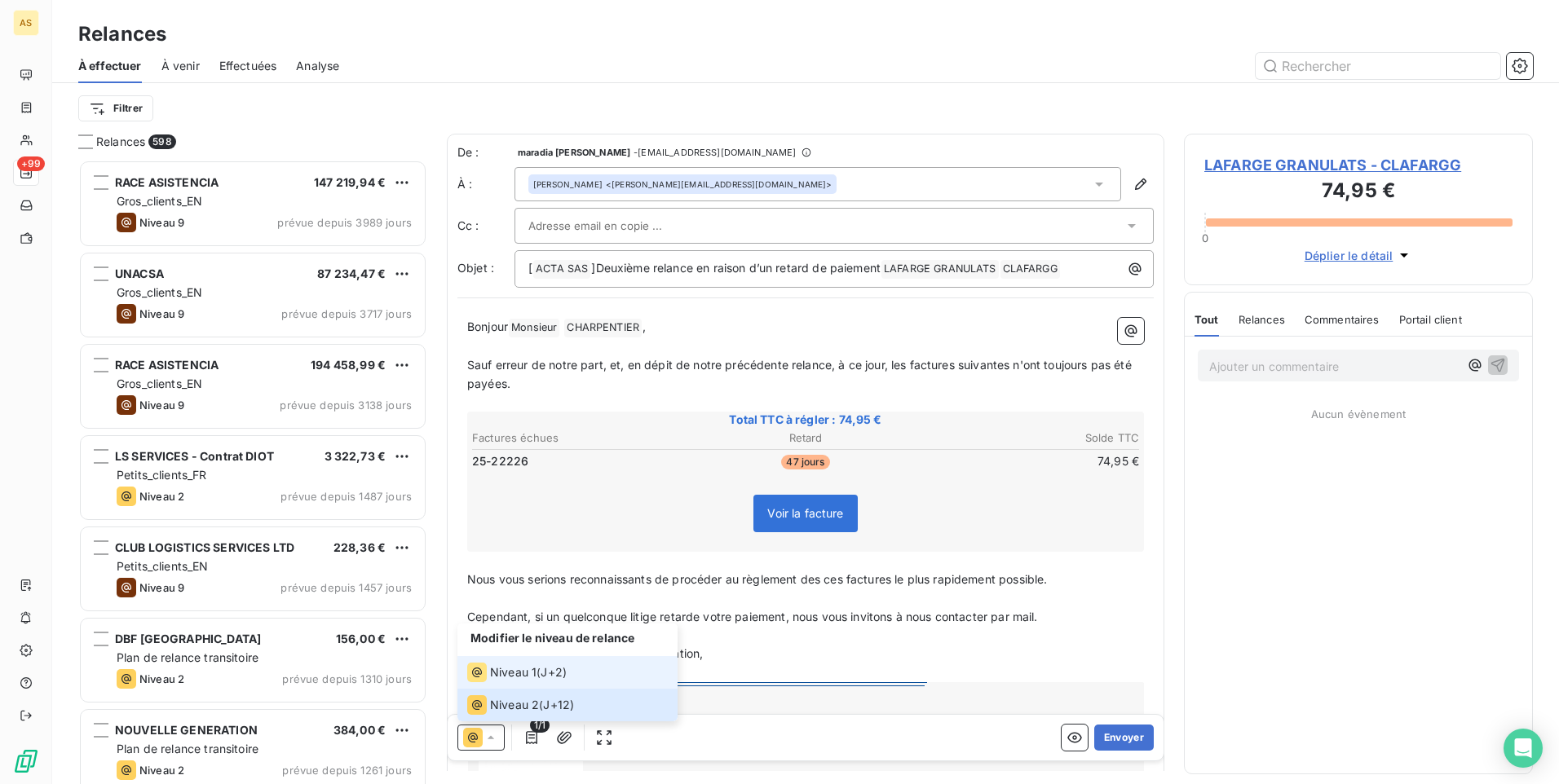
click at [513, 672] on span "Niveau 1" at bounding box center [513, 672] width 46 height 16
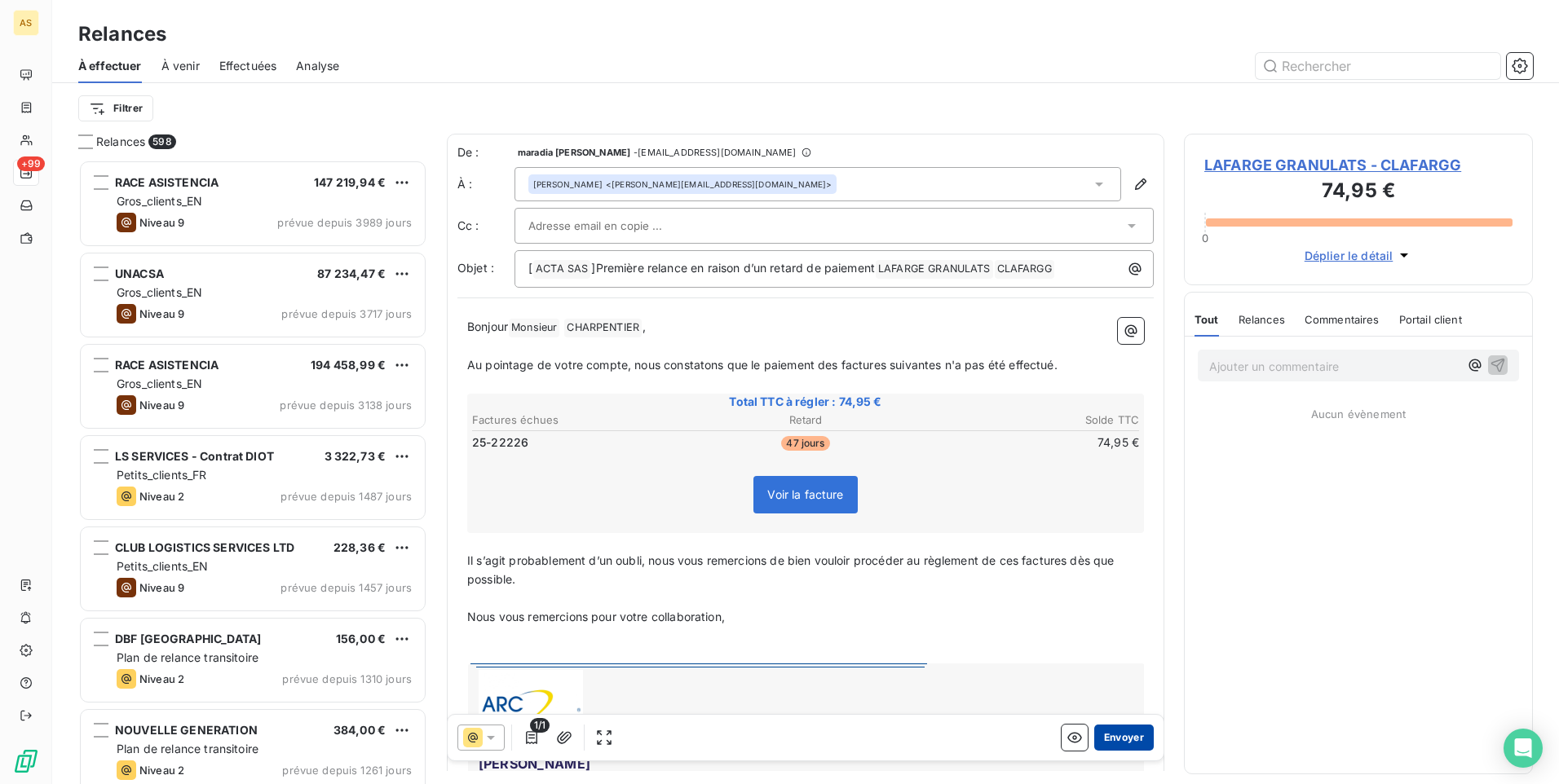
click at [1120, 744] on button "Envoyer" at bounding box center [1124, 738] width 60 height 26
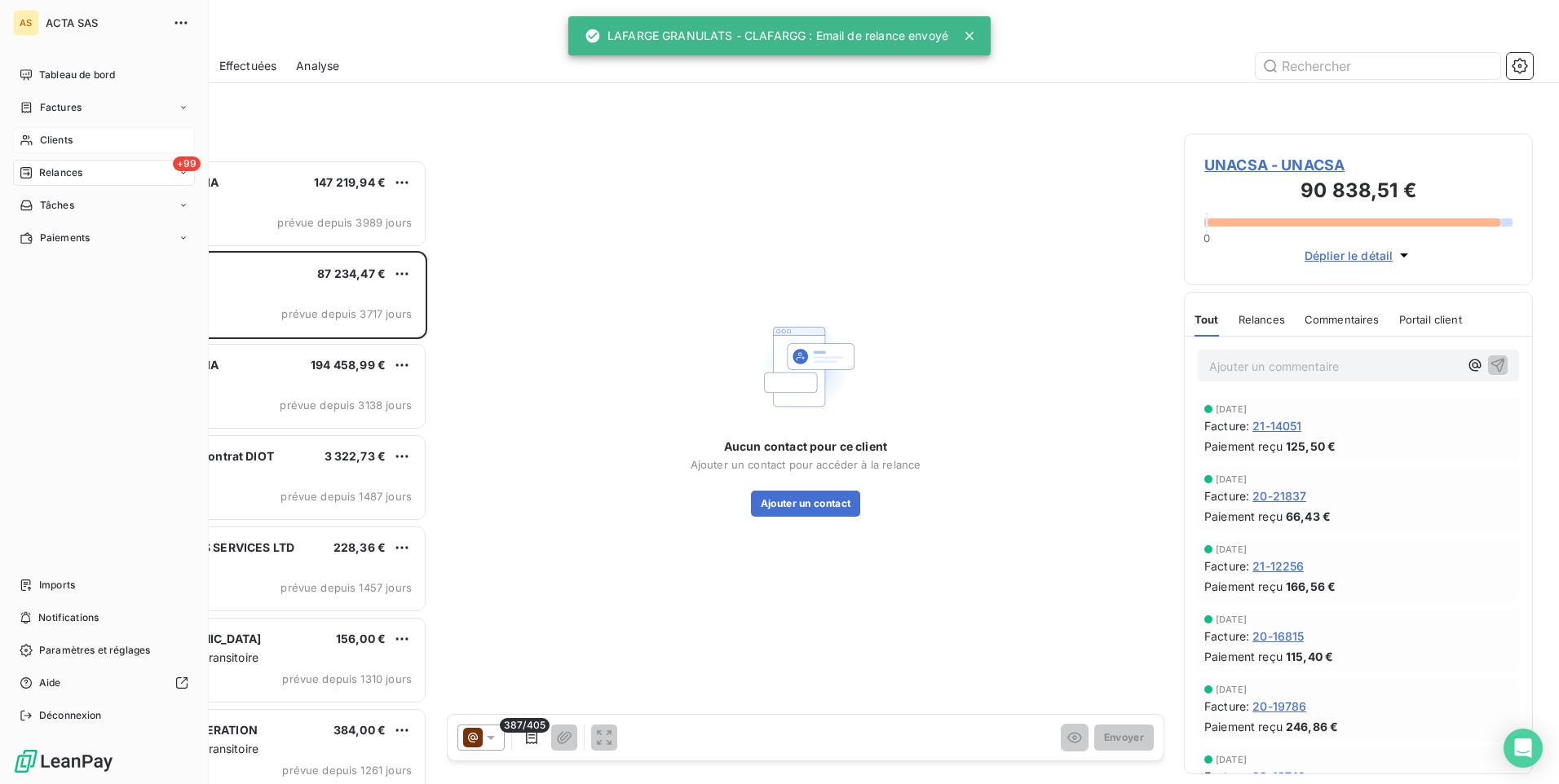
click at [33, 146] on div "Clients" at bounding box center [104, 140] width 181 height 26
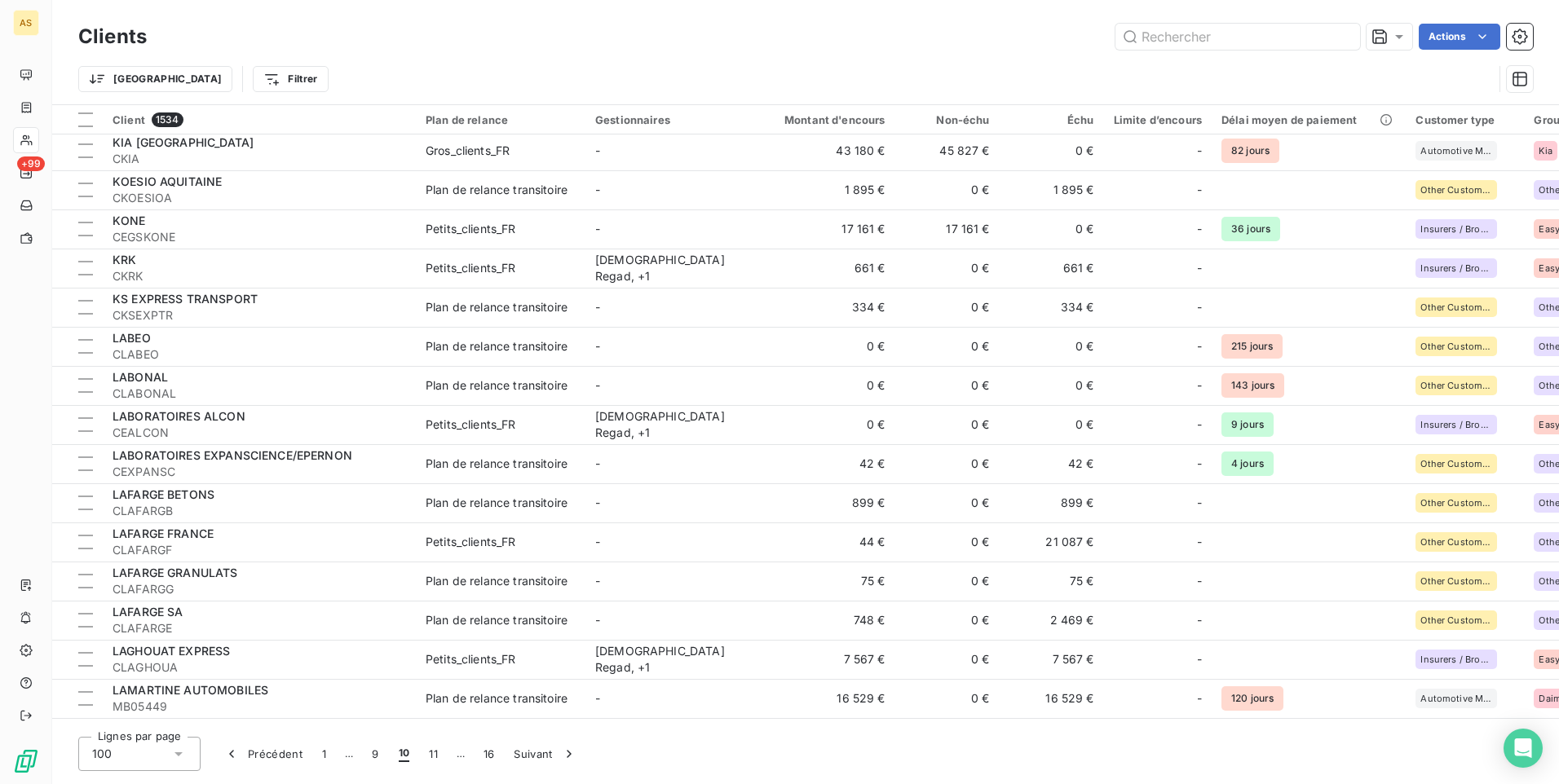
scroll to position [1467, 0]
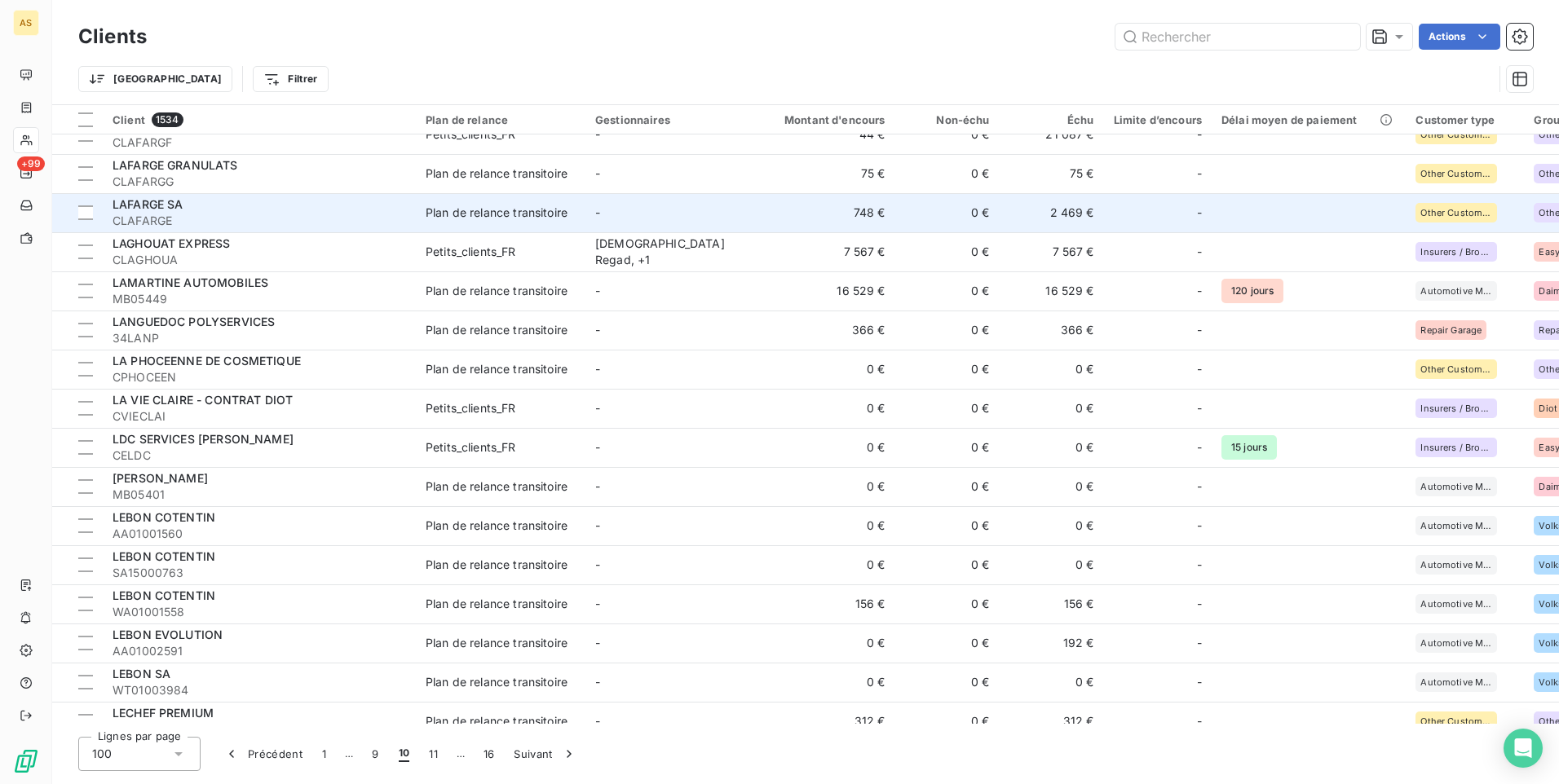
click at [598, 223] on td "-" at bounding box center [670, 213] width 170 height 39
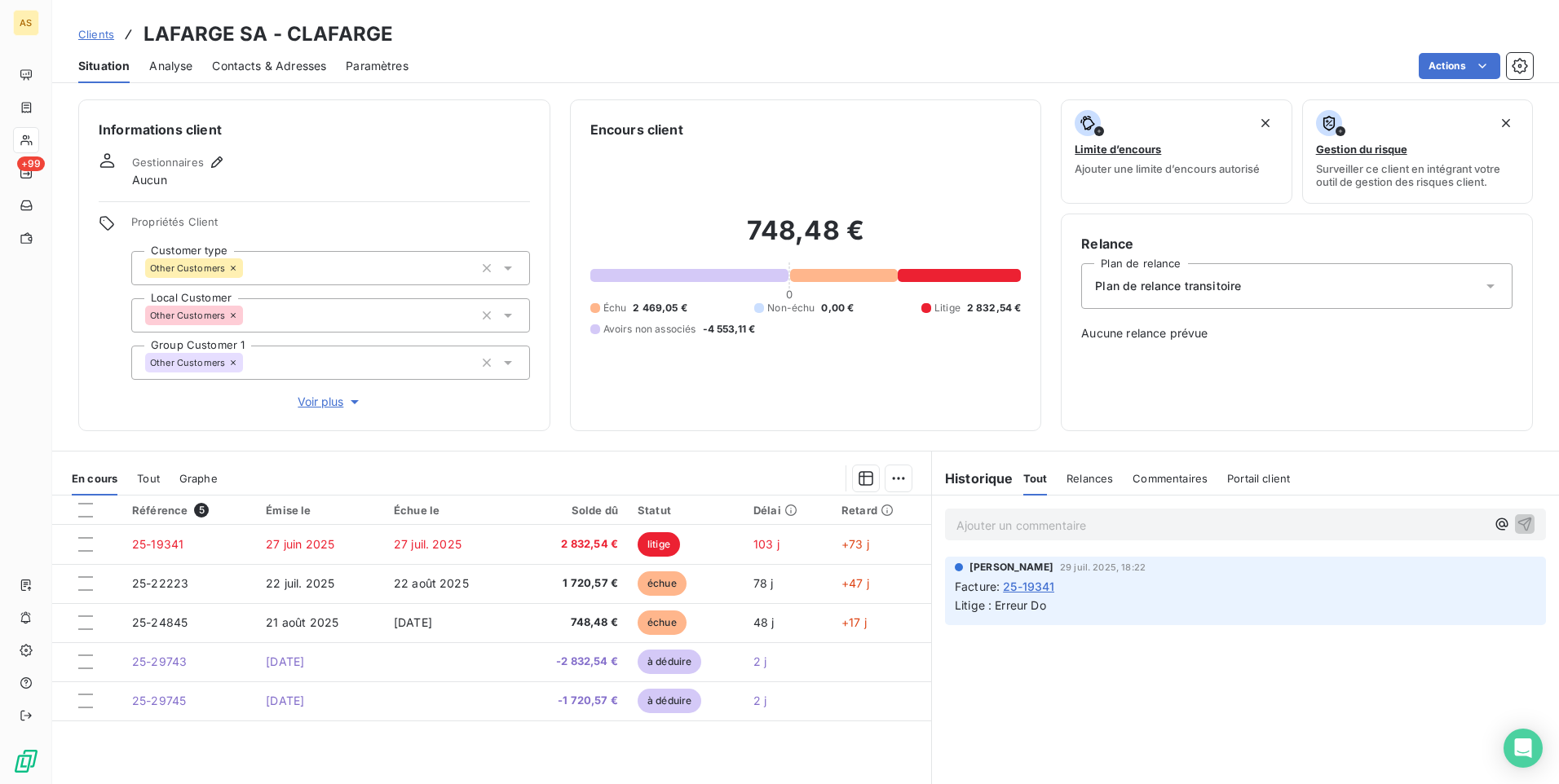
click at [109, 34] on span "Clients" at bounding box center [96, 33] width 36 height 13
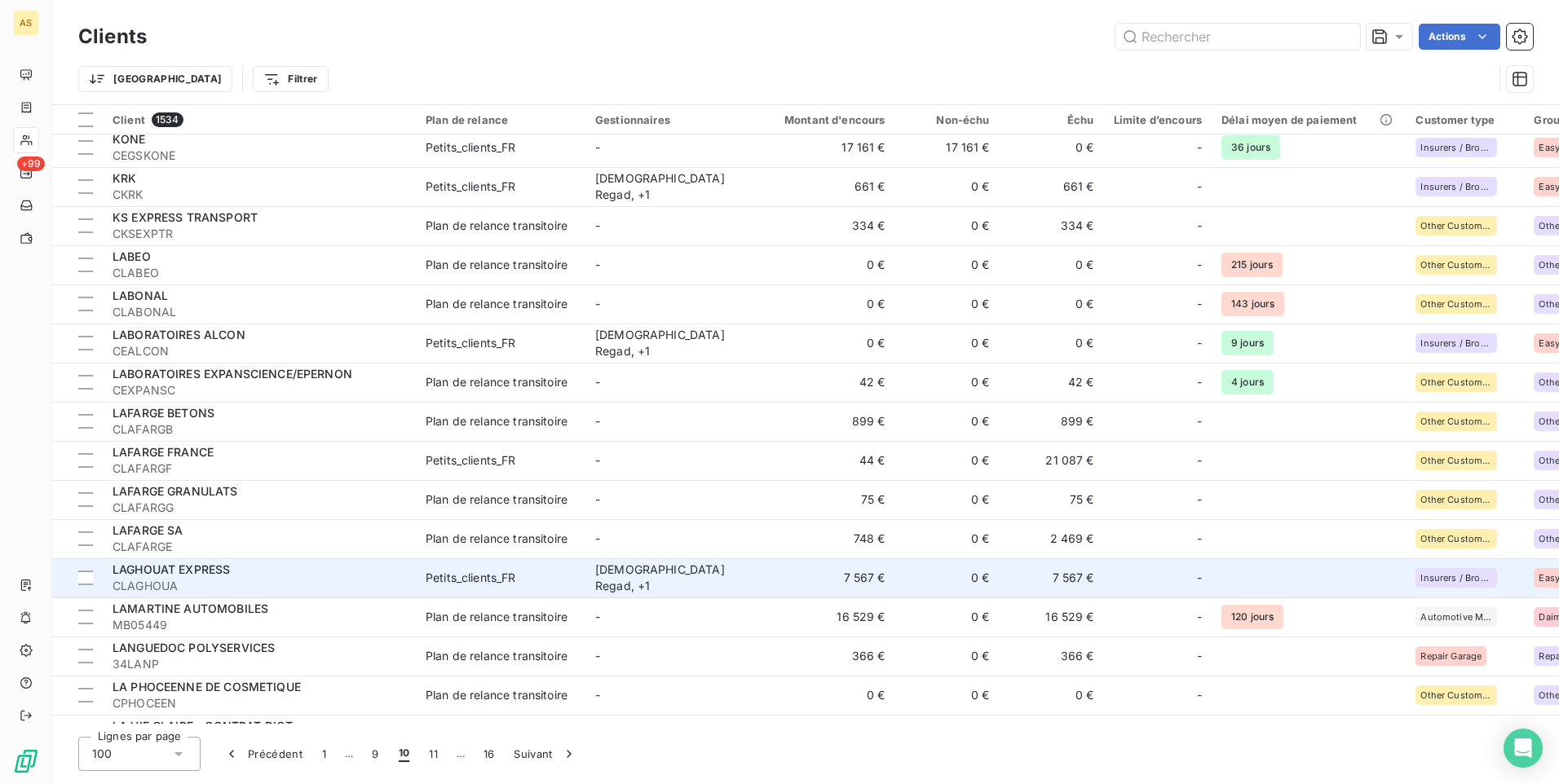
scroll to position [1223, 0]
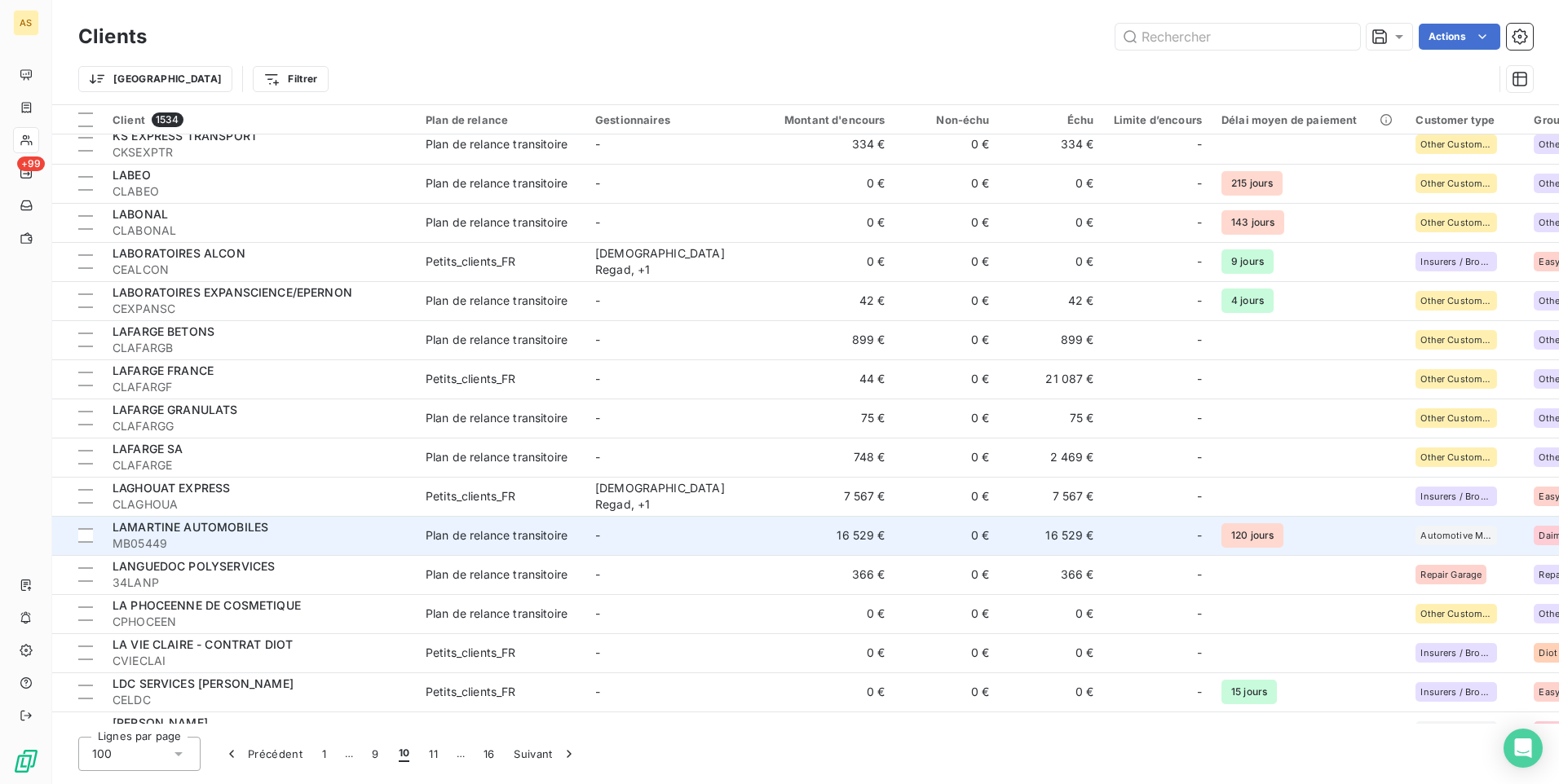
click at [479, 549] on td "Plan de relance transitoire" at bounding box center [501, 536] width 170 height 39
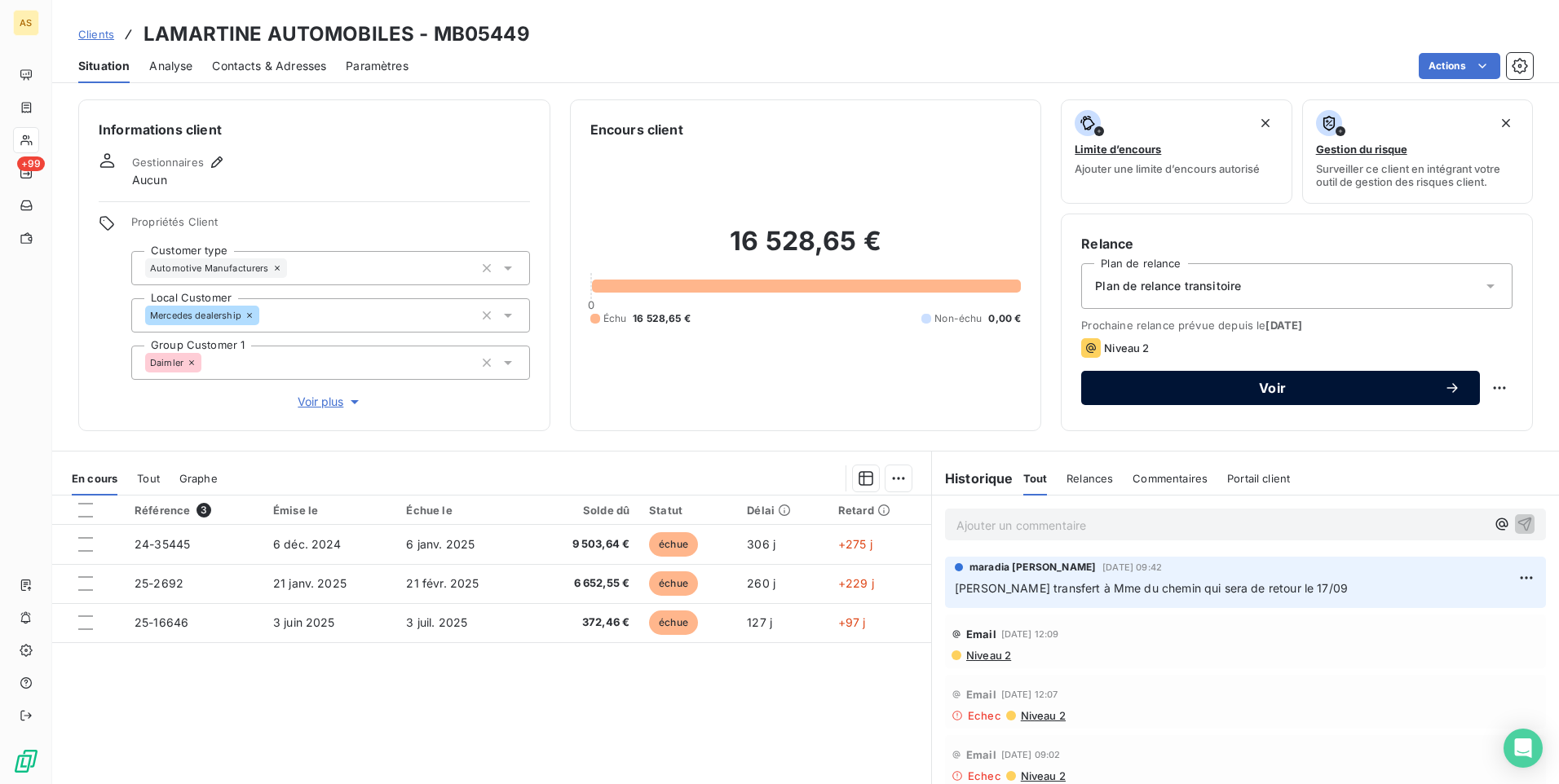
click at [1114, 390] on span "Voir" at bounding box center [1272, 388] width 343 height 13
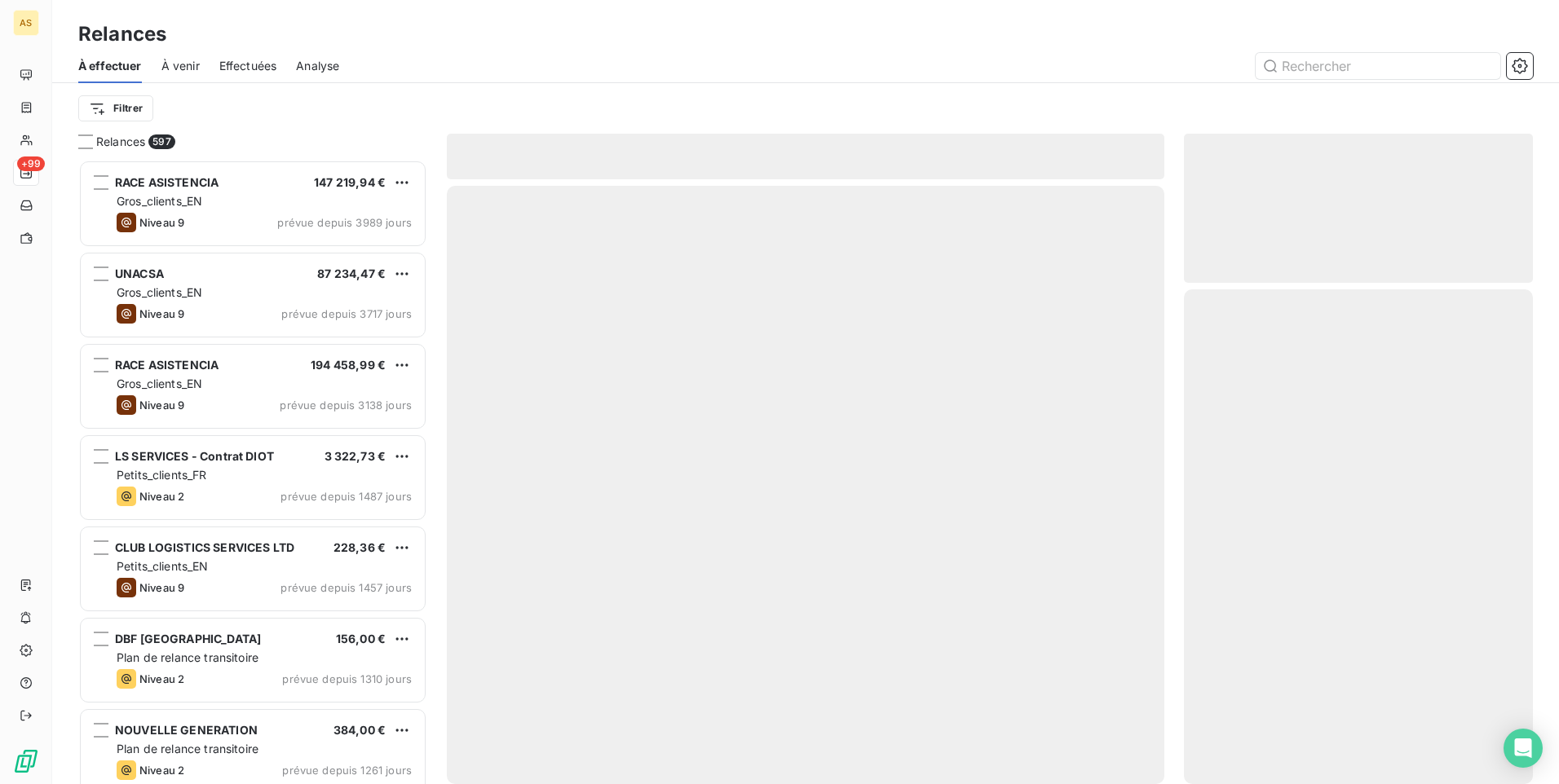
scroll to position [612, 336]
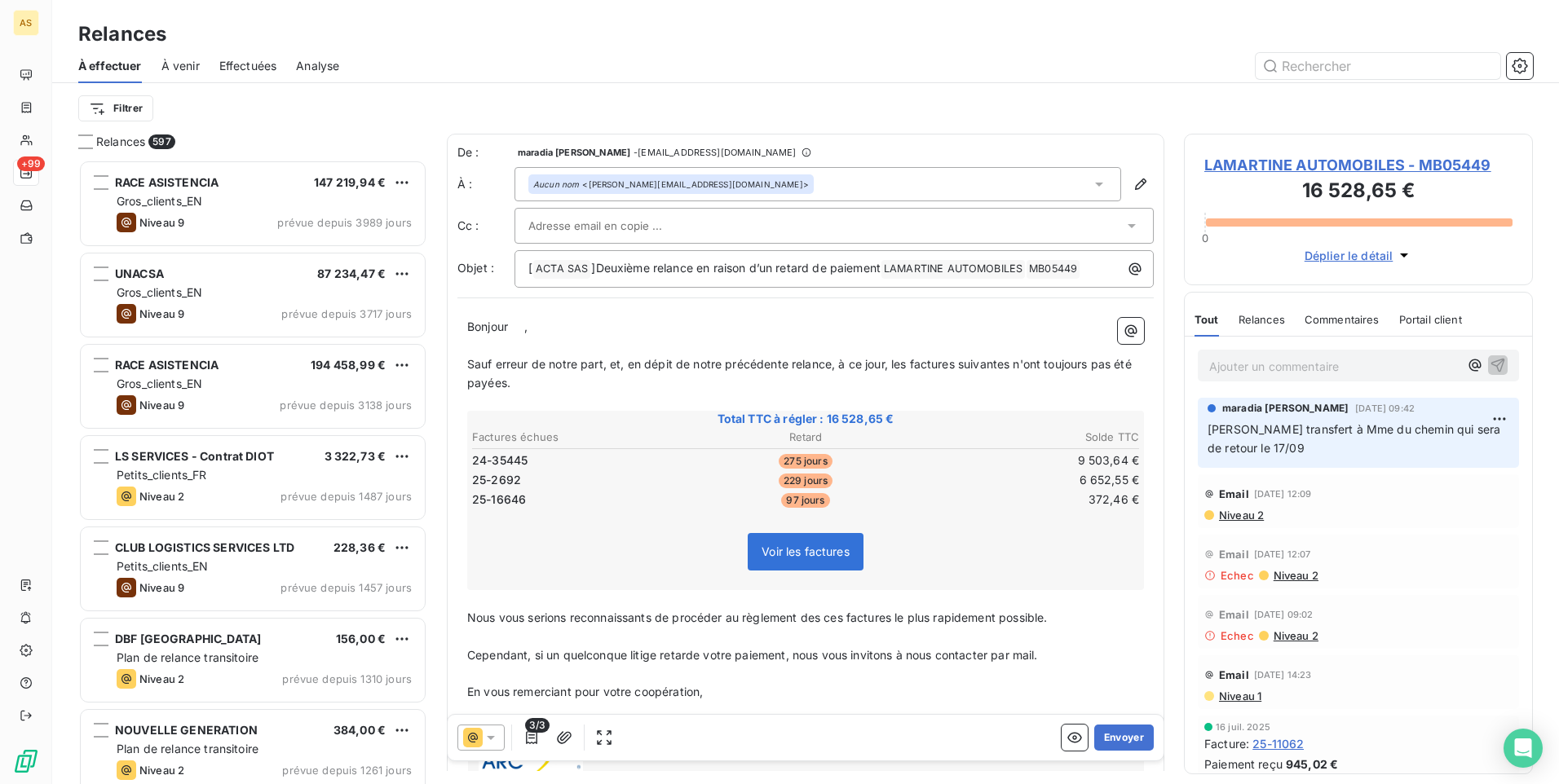
click at [487, 741] on icon at bounding box center [491, 737] width 16 height 16
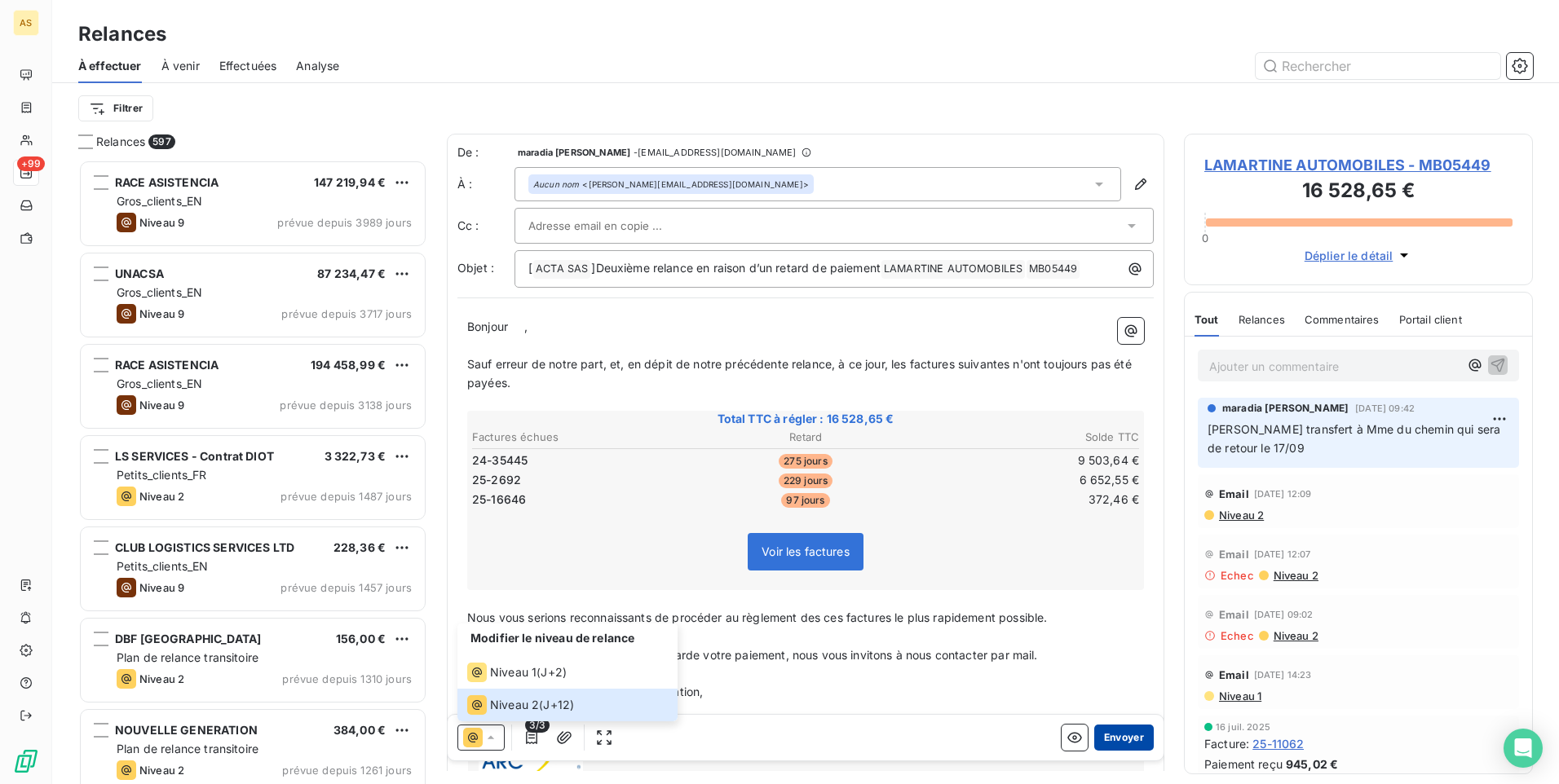
click at [1115, 741] on button "Envoyer" at bounding box center [1124, 738] width 60 height 26
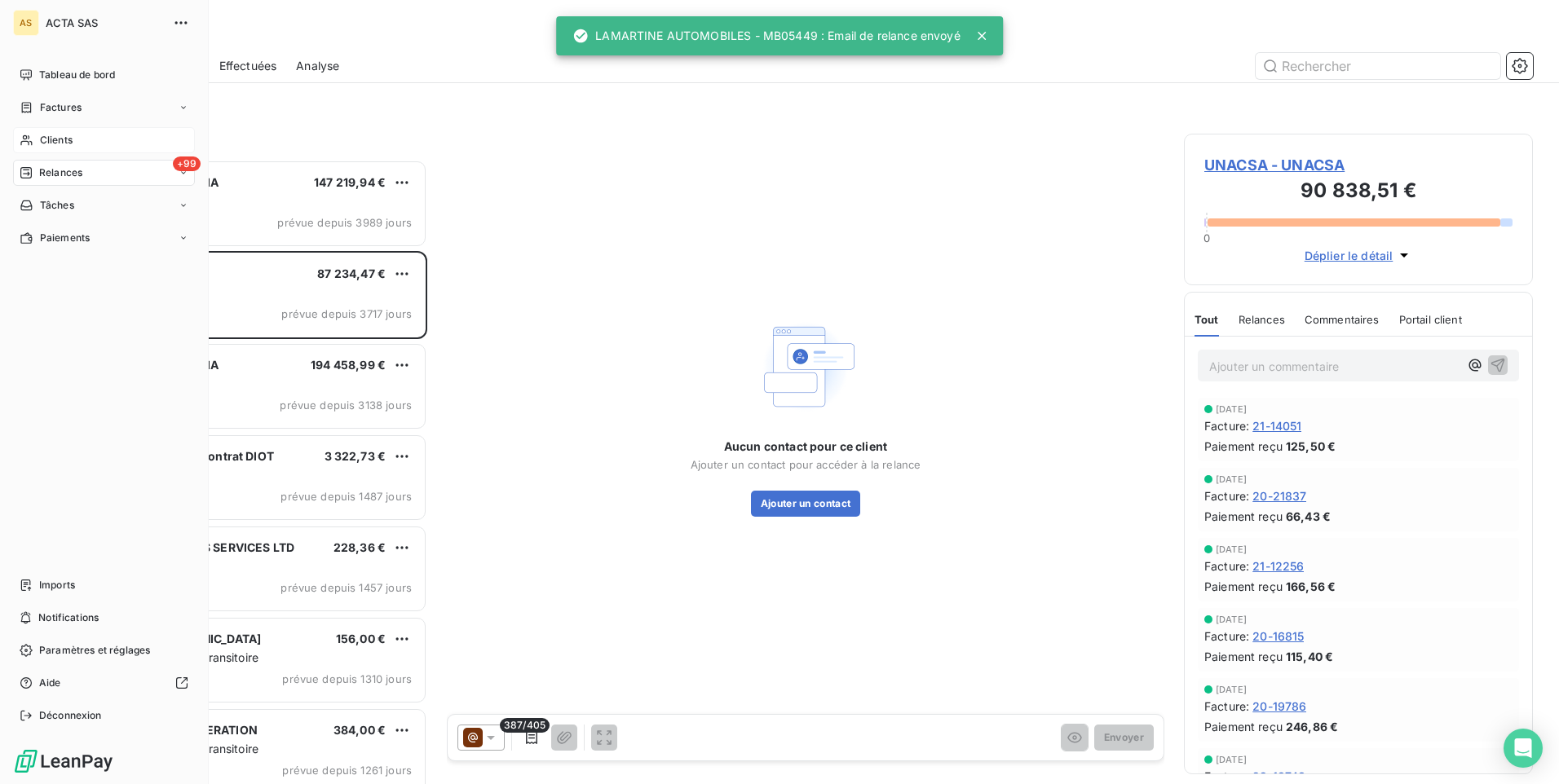
click at [51, 140] on span "Clients" at bounding box center [57, 140] width 33 height 15
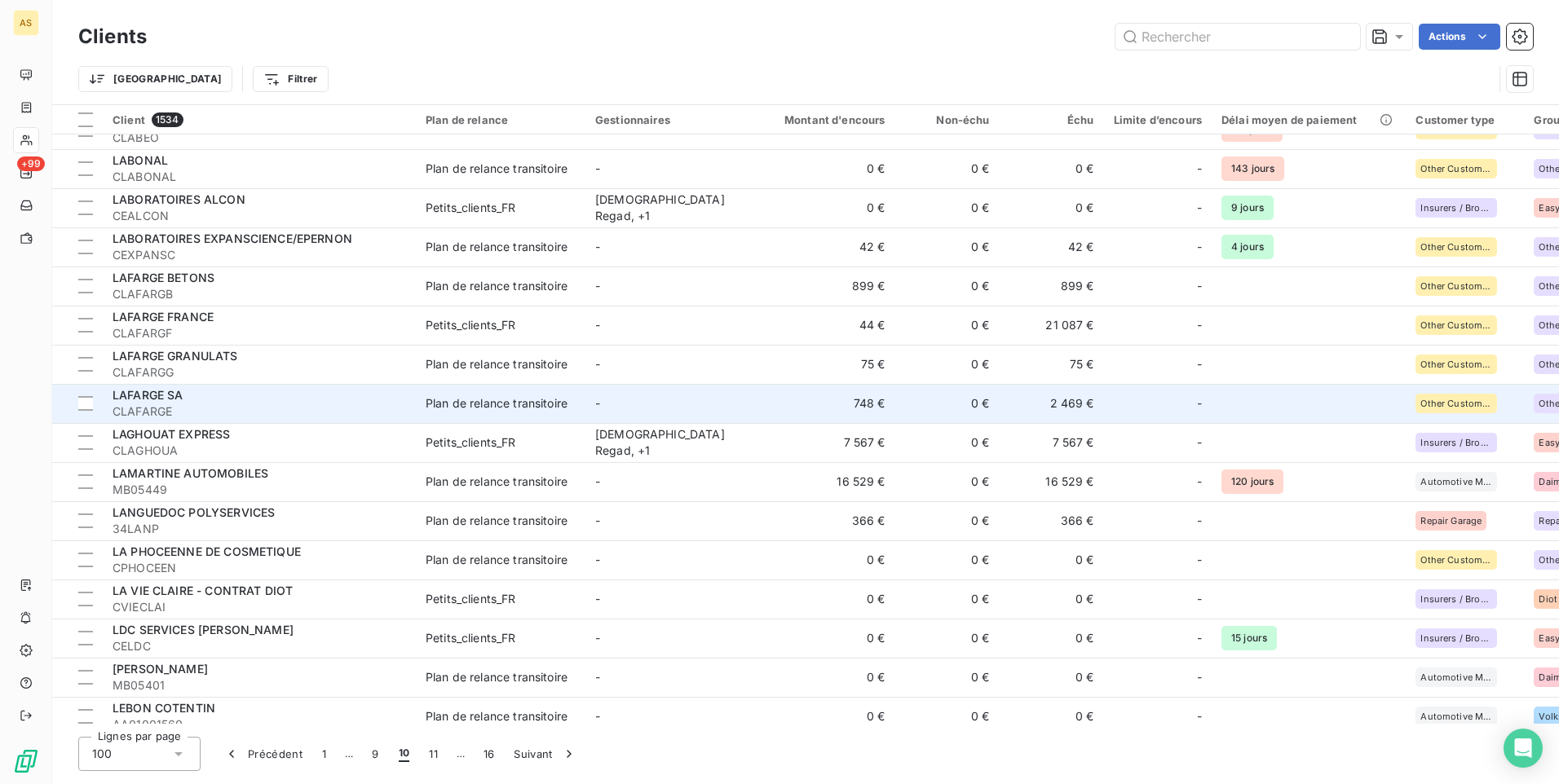
scroll to position [1304, 0]
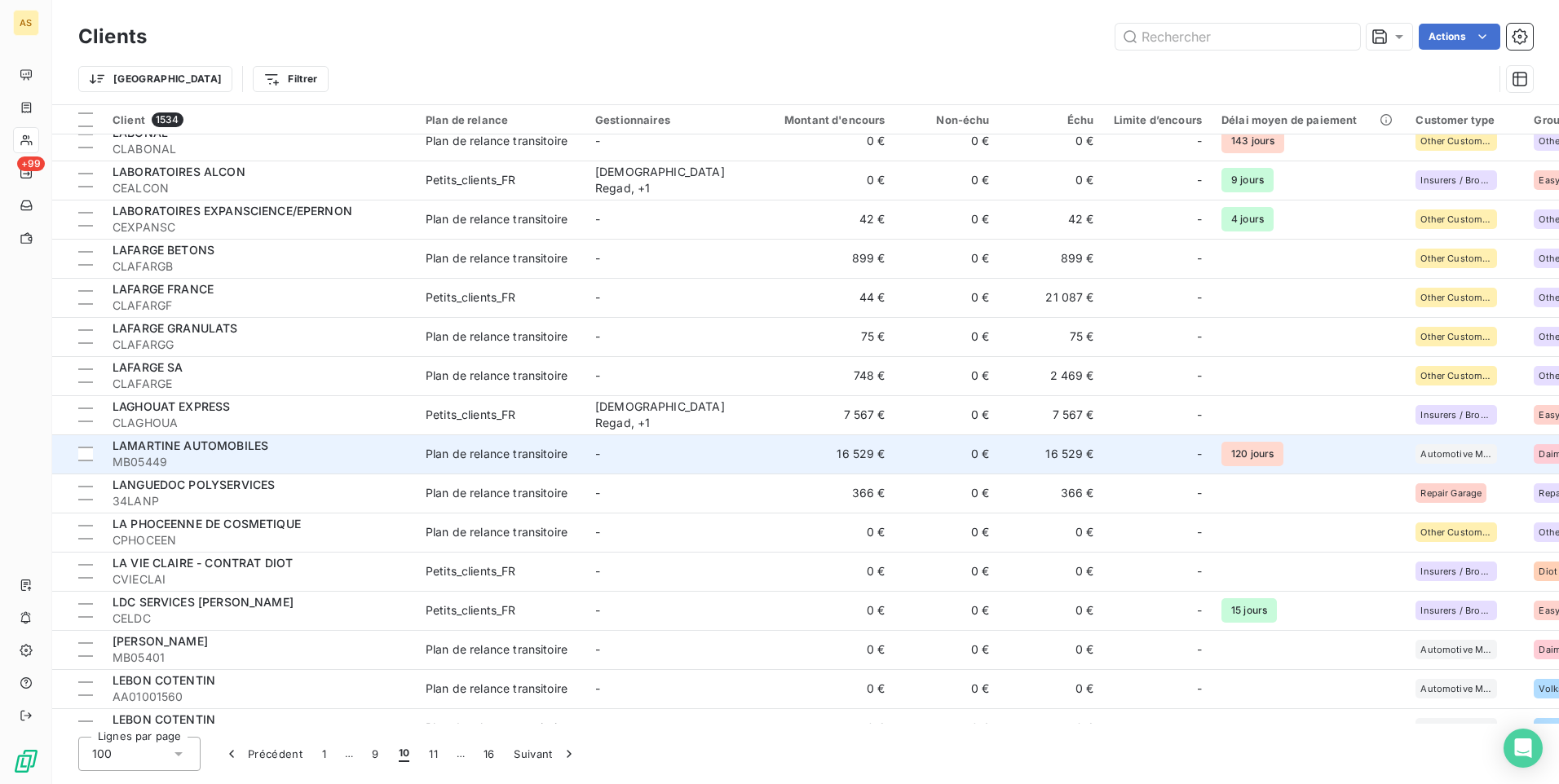
click at [518, 463] on td "Plan de relance transitoire" at bounding box center [501, 454] width 170 height 39
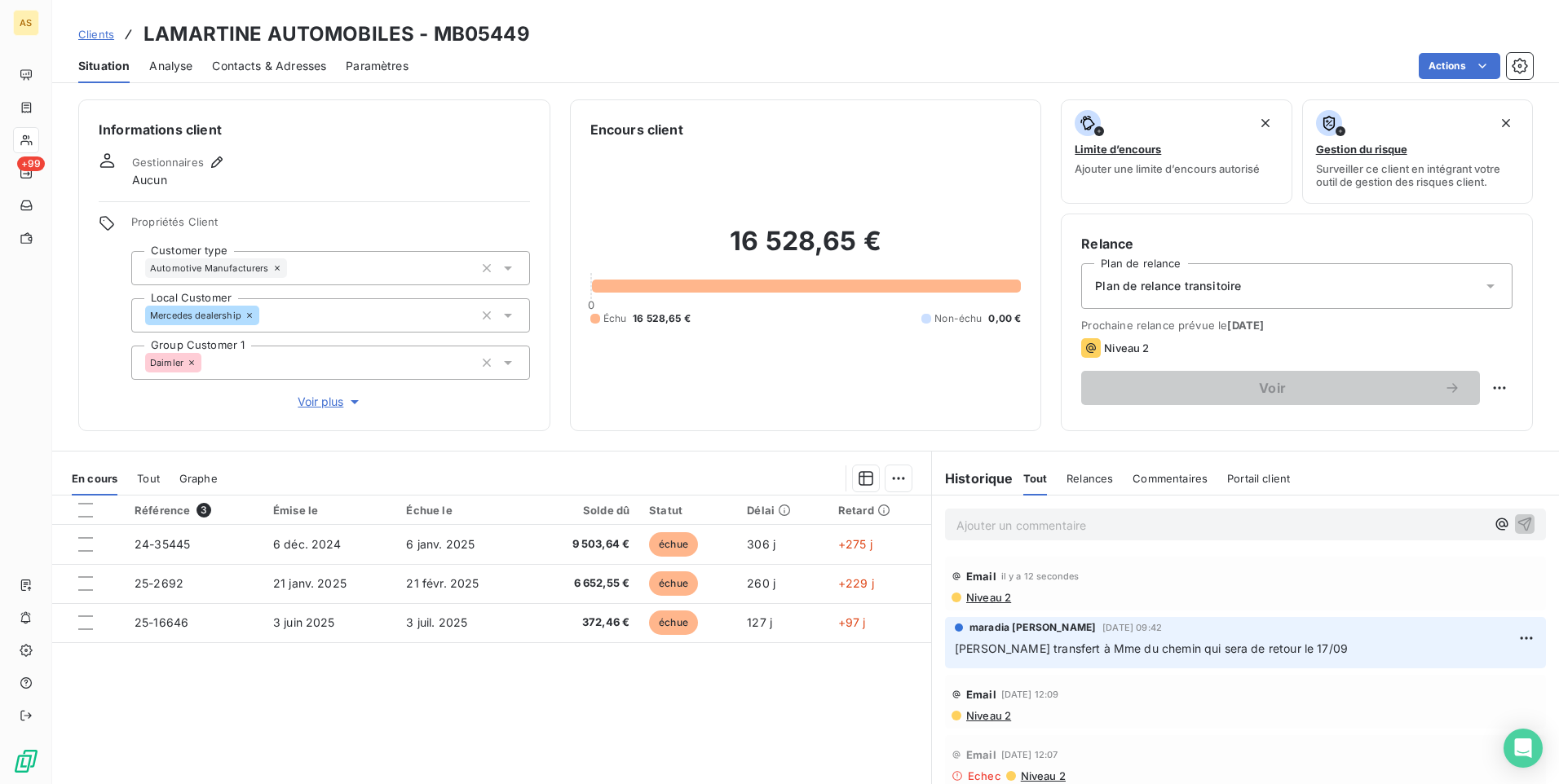
click at [317, 77] on div "Contacts & Adresses" at bounding box center [269, 66] width 114 height 34
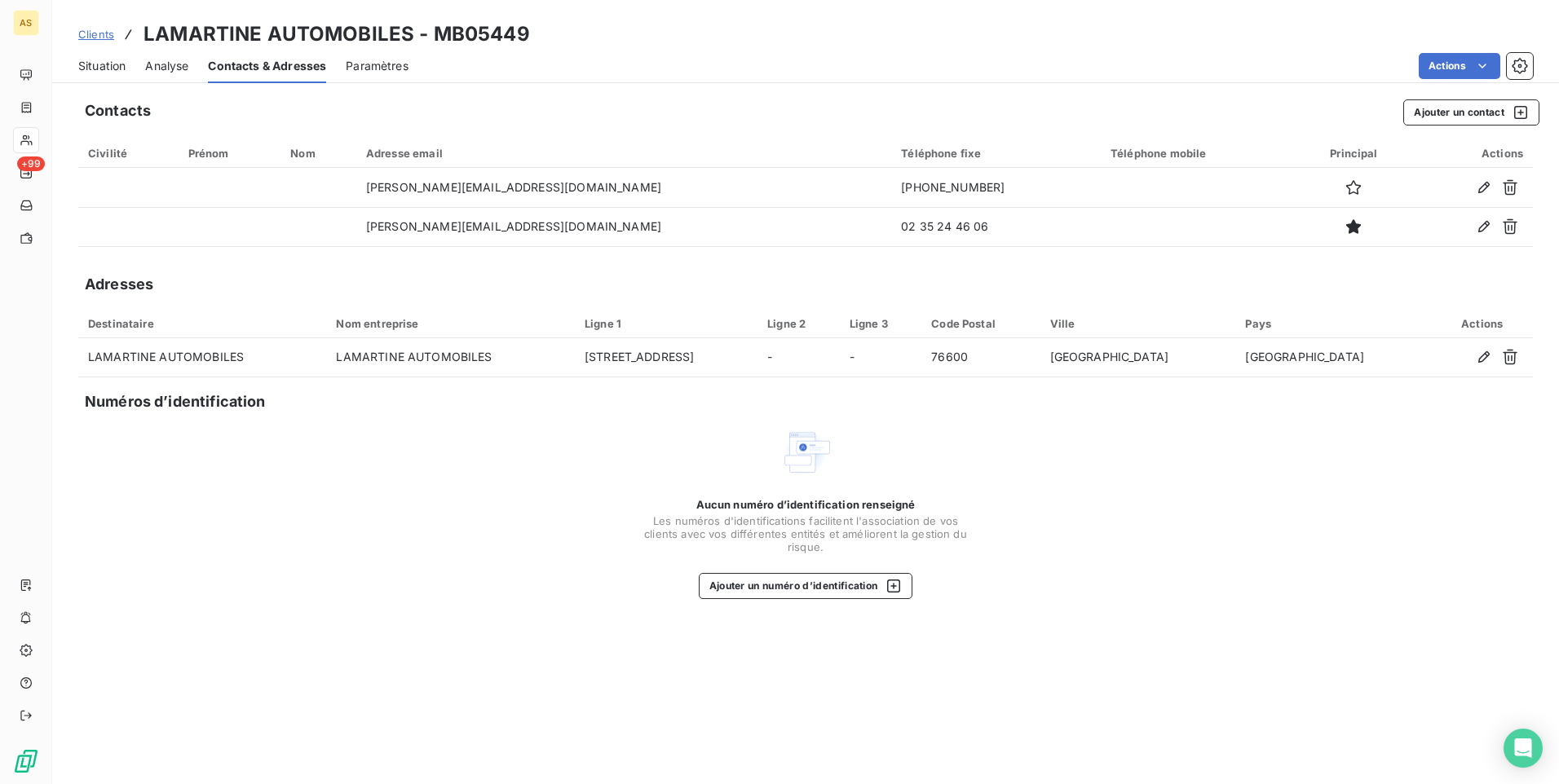
click at [92, 37] on span "Clients" at bounding box center [96, 33] width 36 height 13
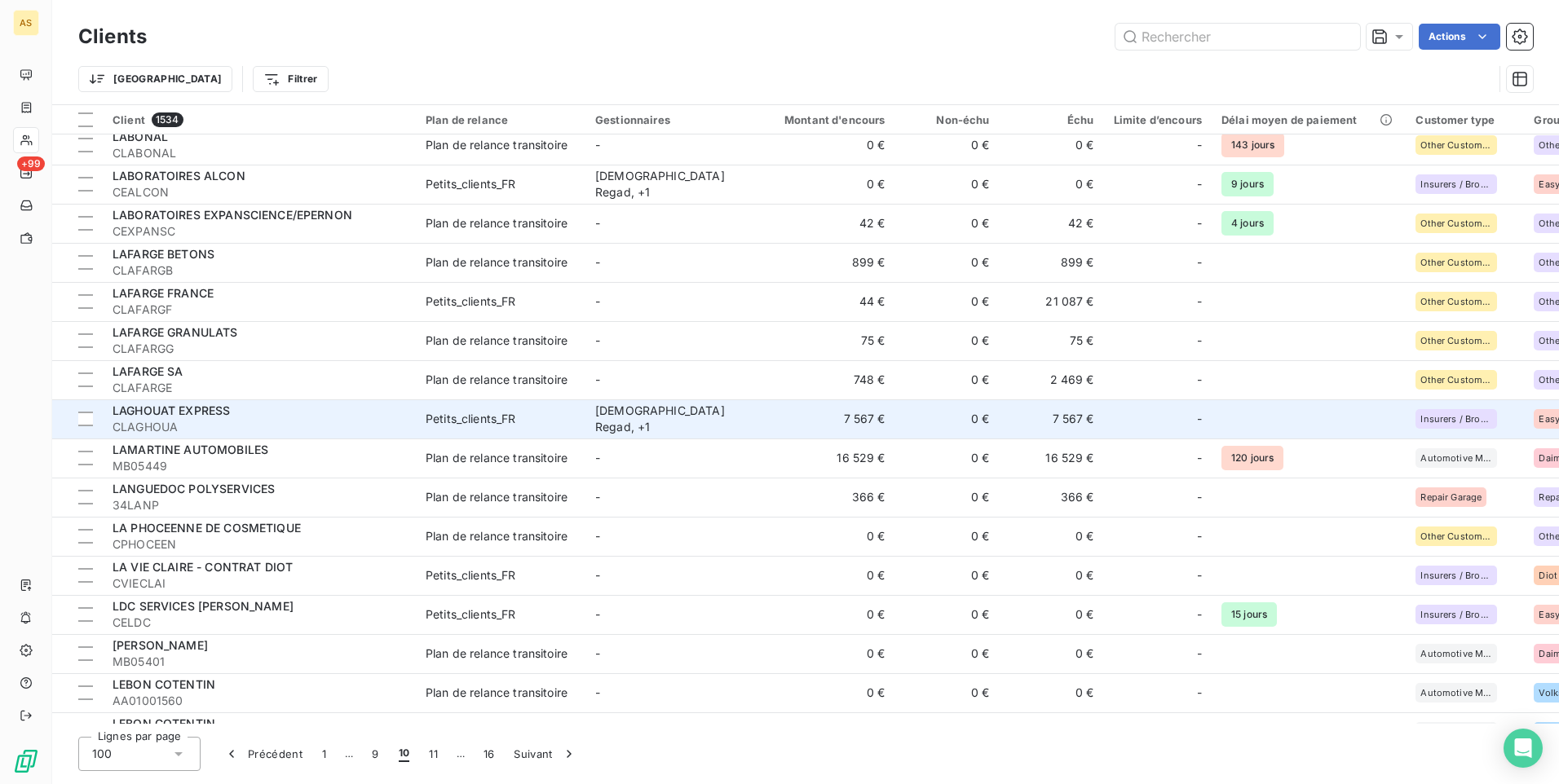
scroll to position [1304, 0]
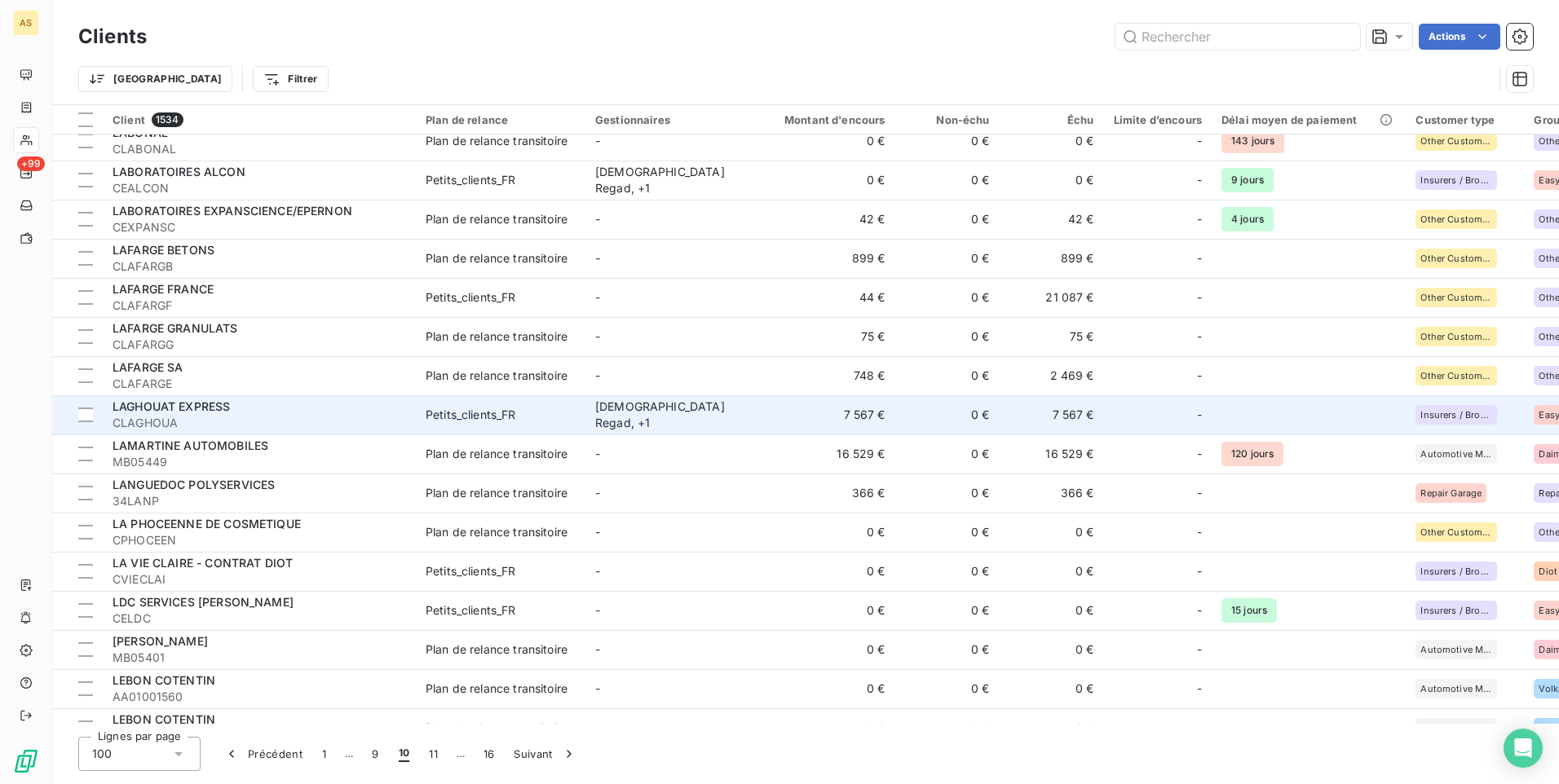
click at [701, 482] on td "-" at bounding box center [670, 493] width 170 height 39
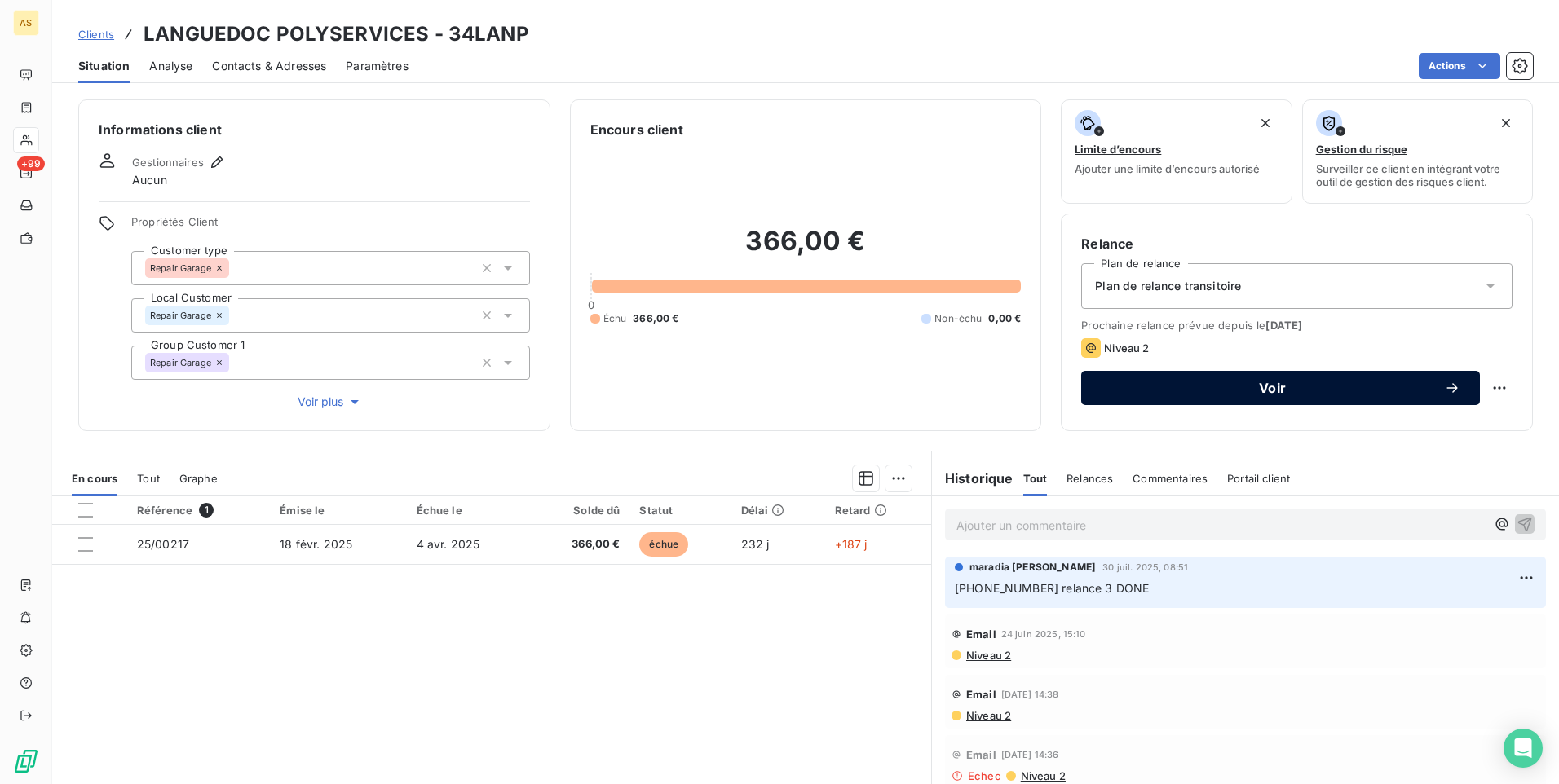
click at [1131, 381] on div "Voir" at bounding box center [1281, 388] width 360 height 16
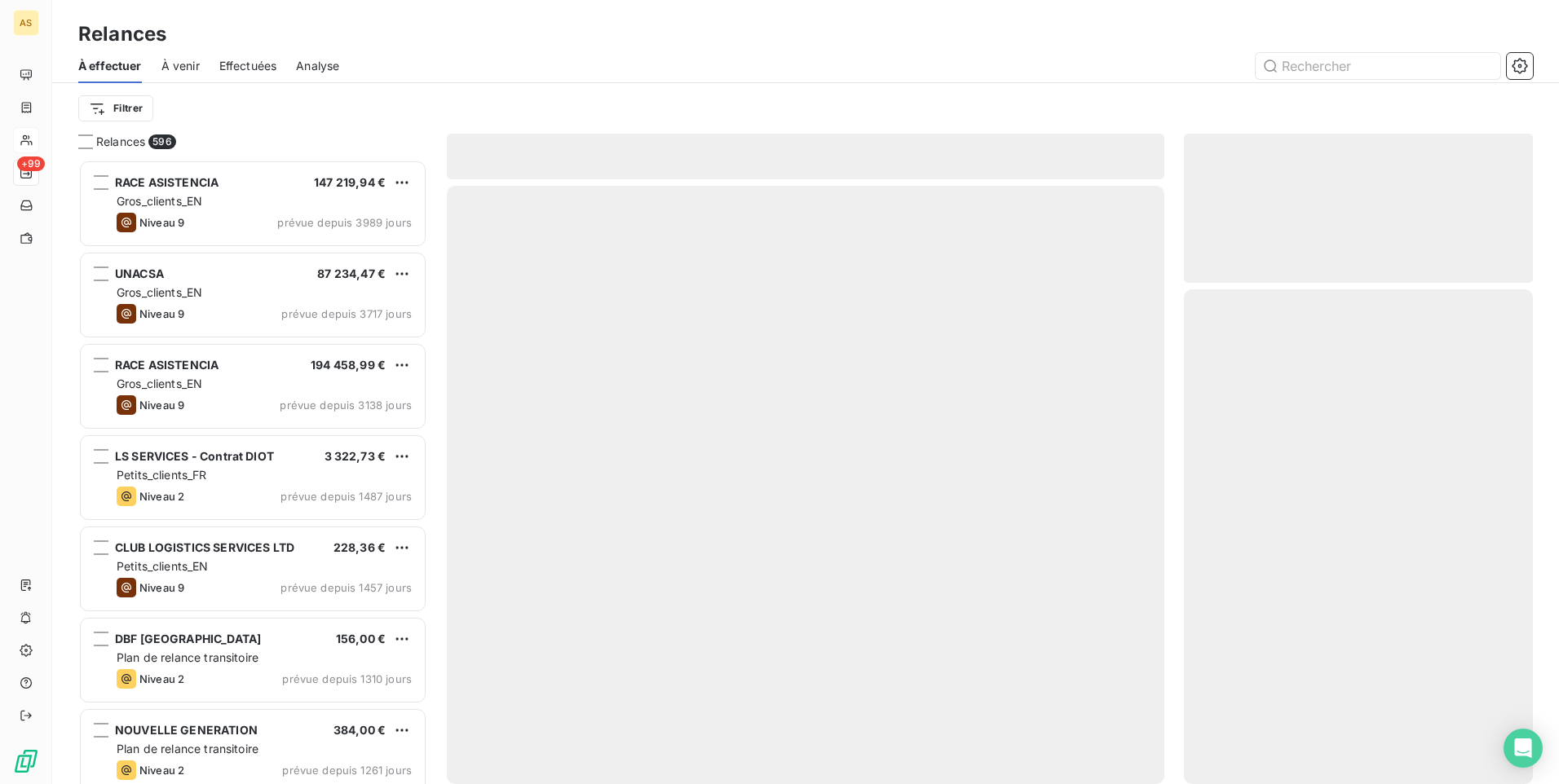
scroll to position [612, 336]
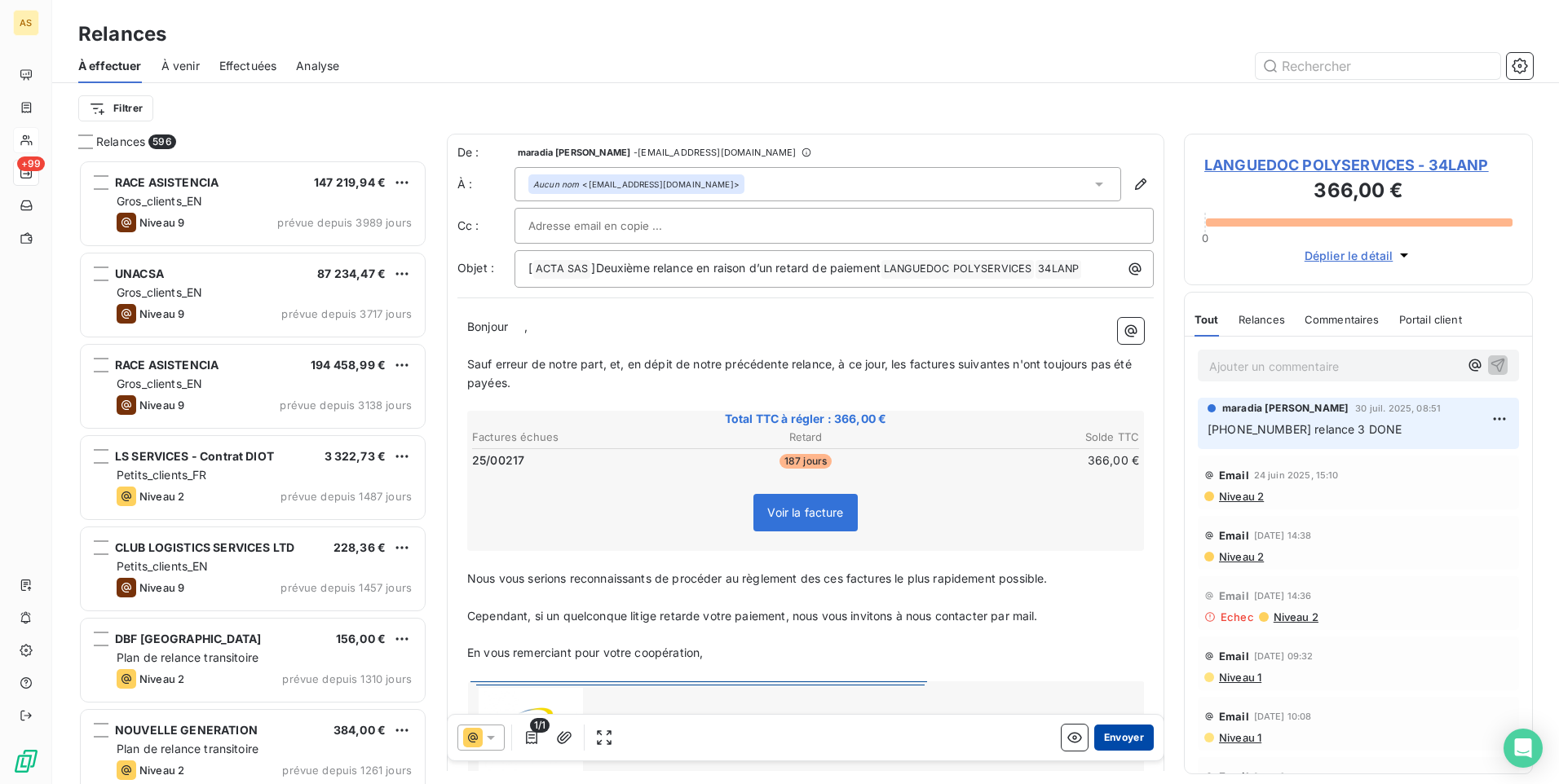
click at [1106, 735] on button "Envoyer" at bounding box center [1124, 738] width 60 height 26
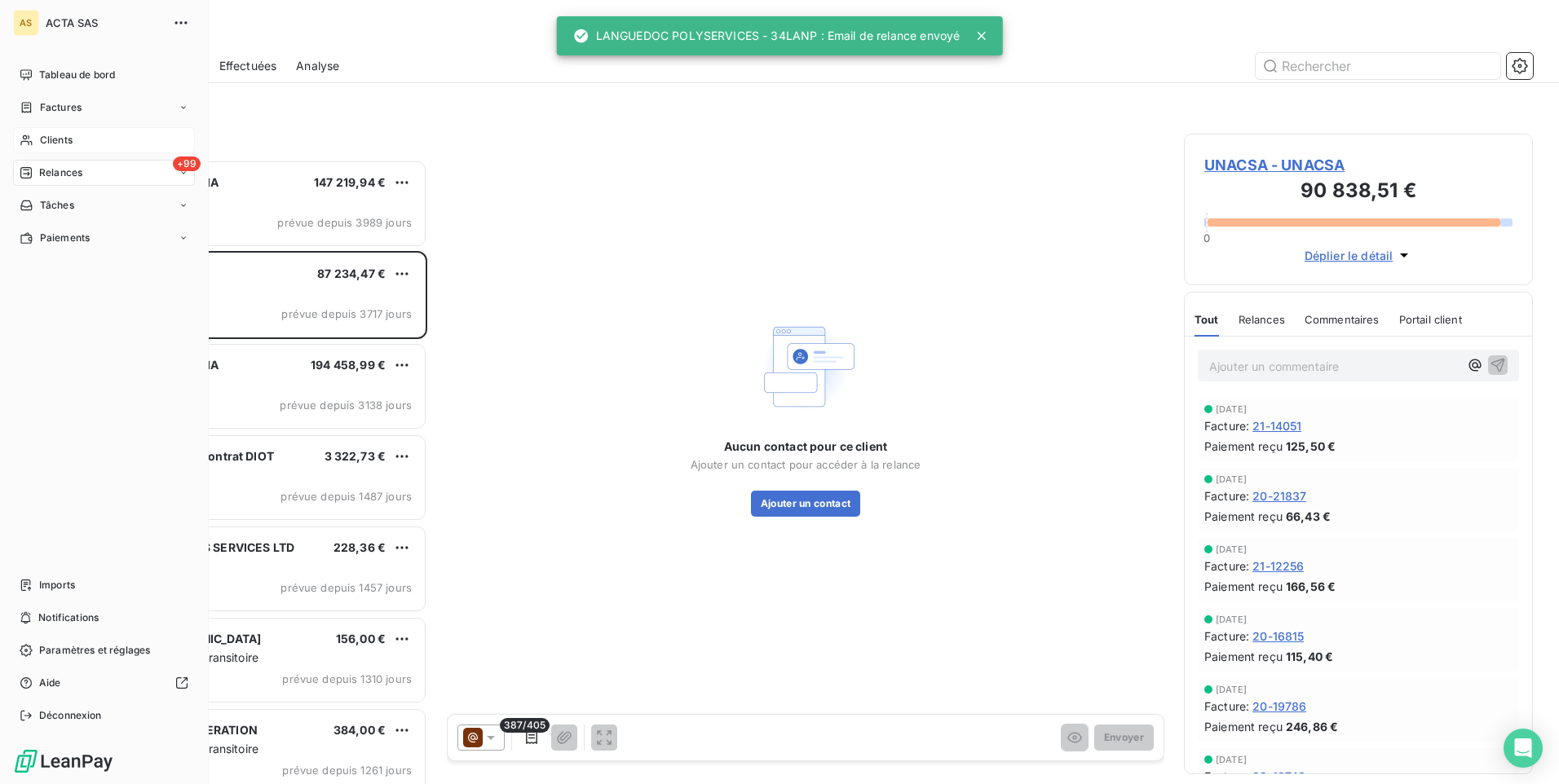
click at [49, 142] on span "Clients" at bounding box center [57, 140] width 33 height 15
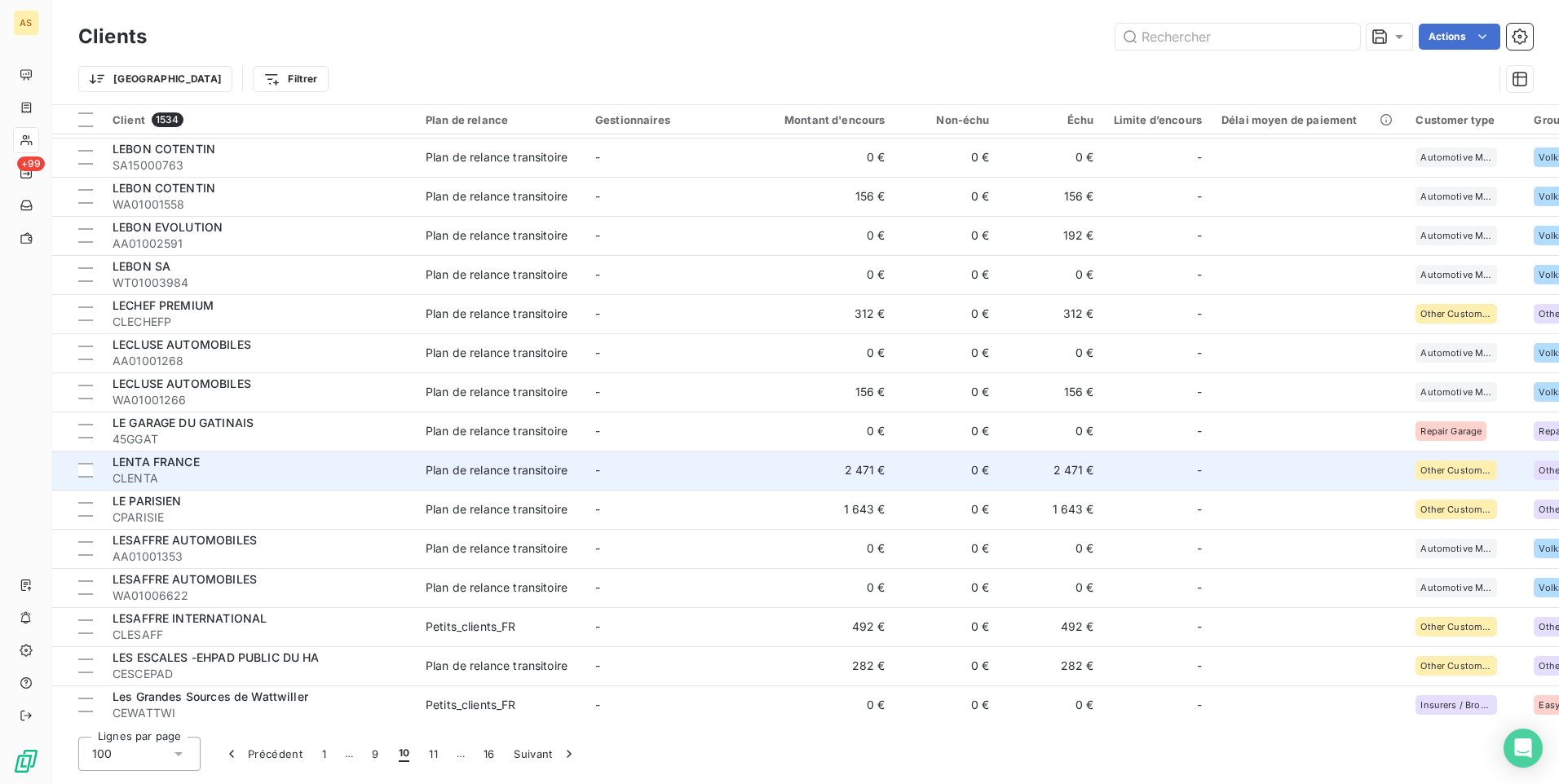
scroll to position [1793, 0]
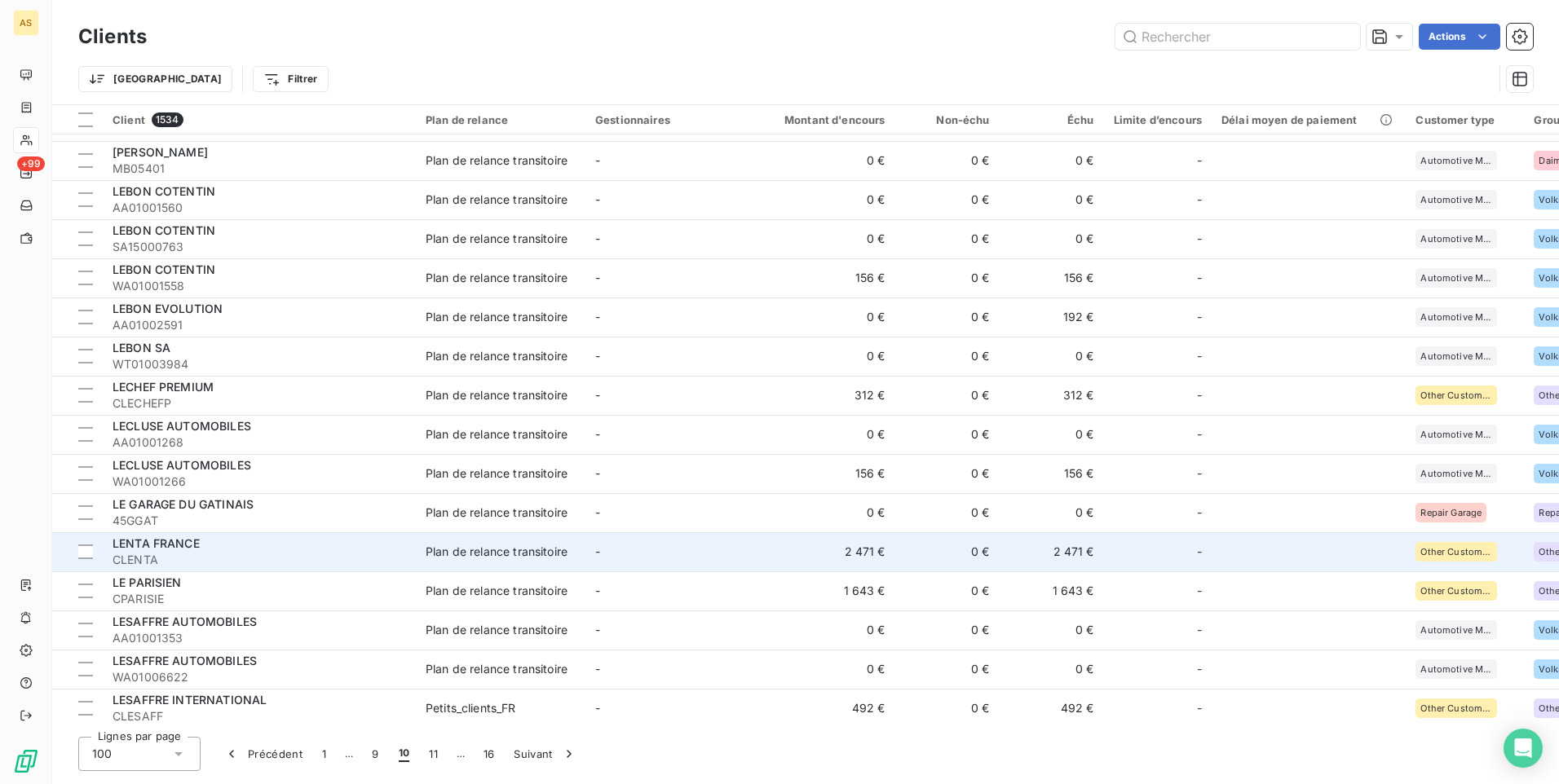
click at [730, 548] on td "-" at bounding box center [670, 552] width 170 height 39
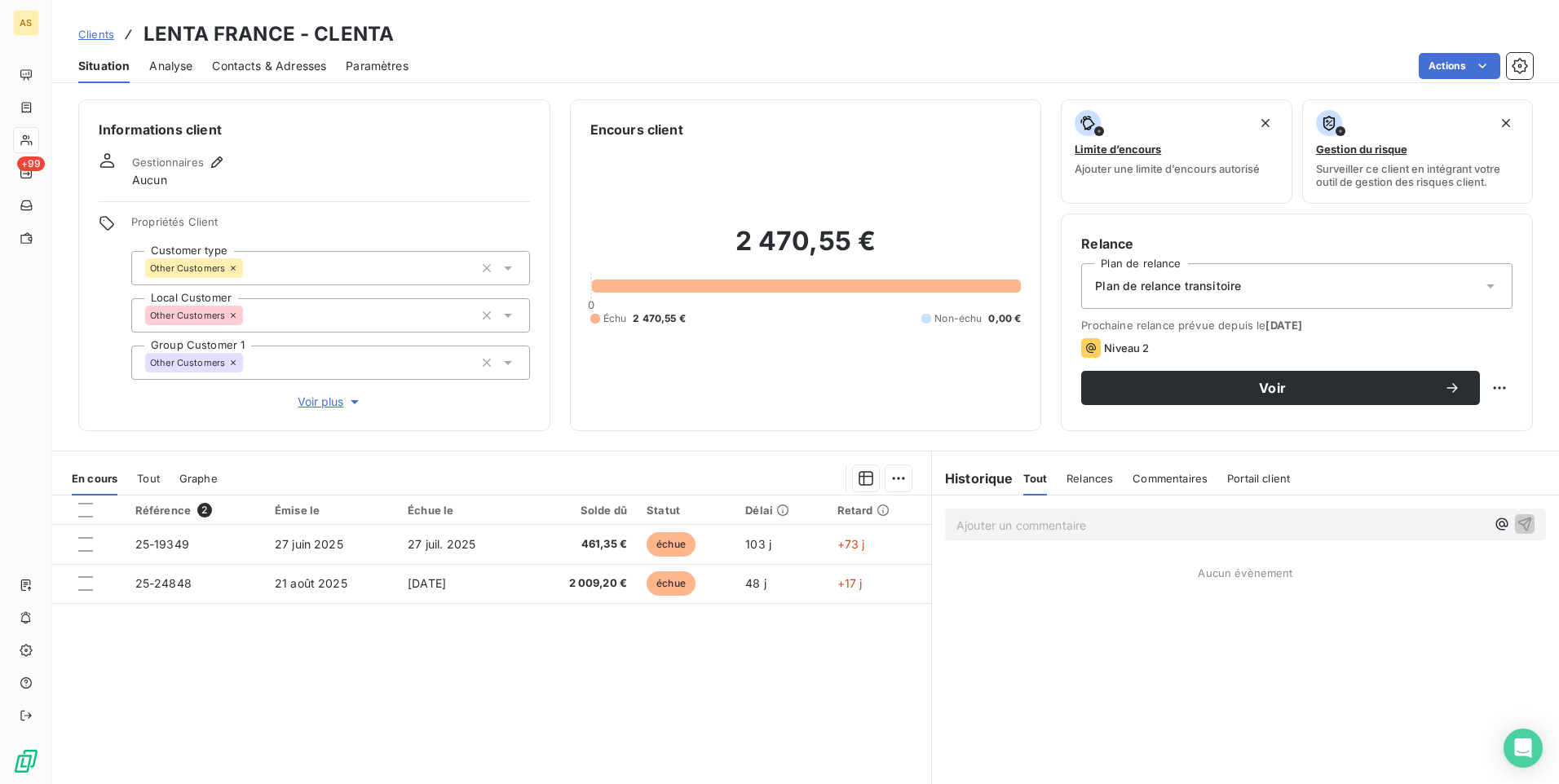
click at [258, 62] on span "Contacts & Adresses" at bounding box center [269, 66] width 114 height 16
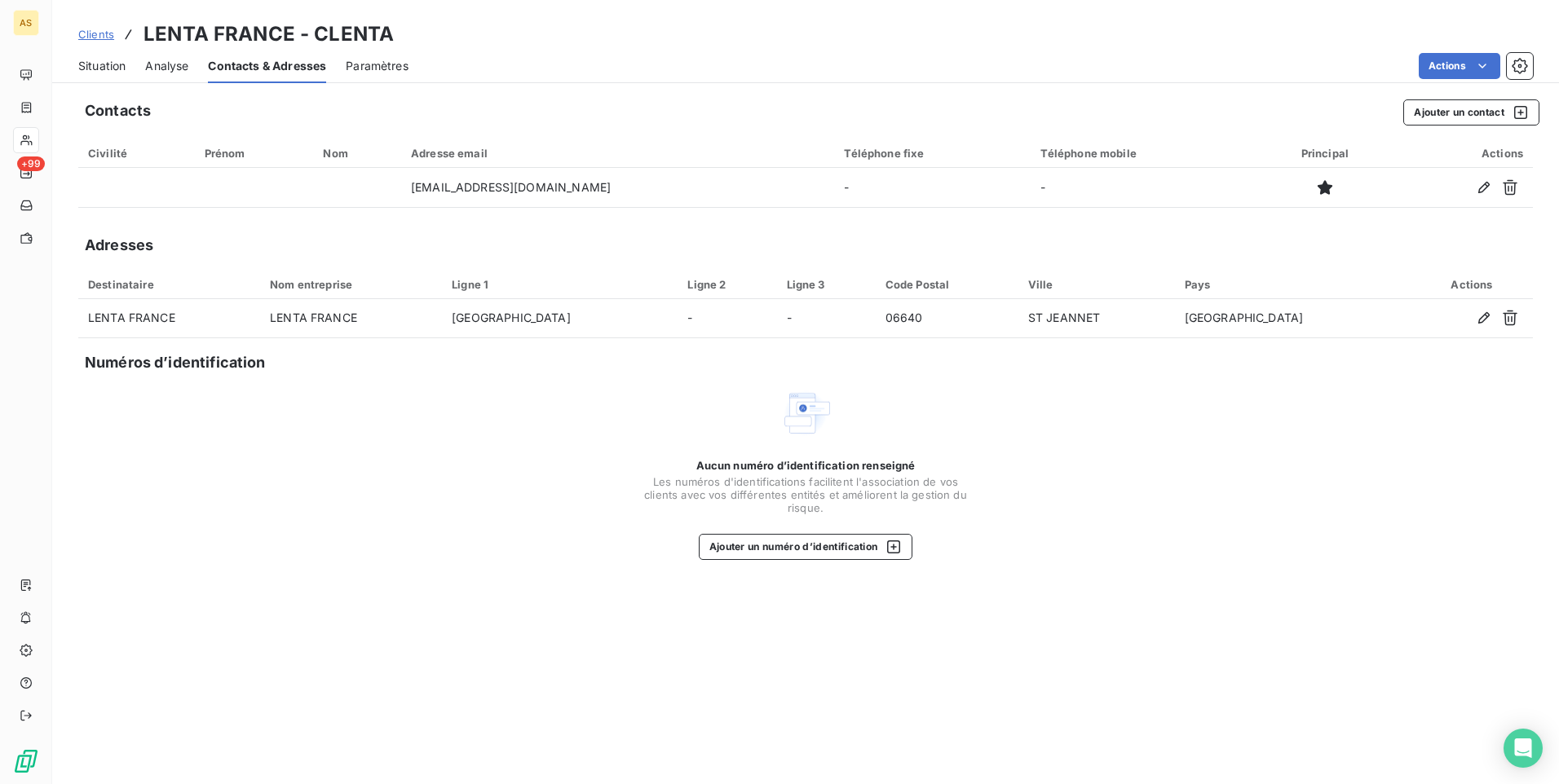
click at [87, 62] on span "Situation" at bounding box center [101, 66] width 47 height 16
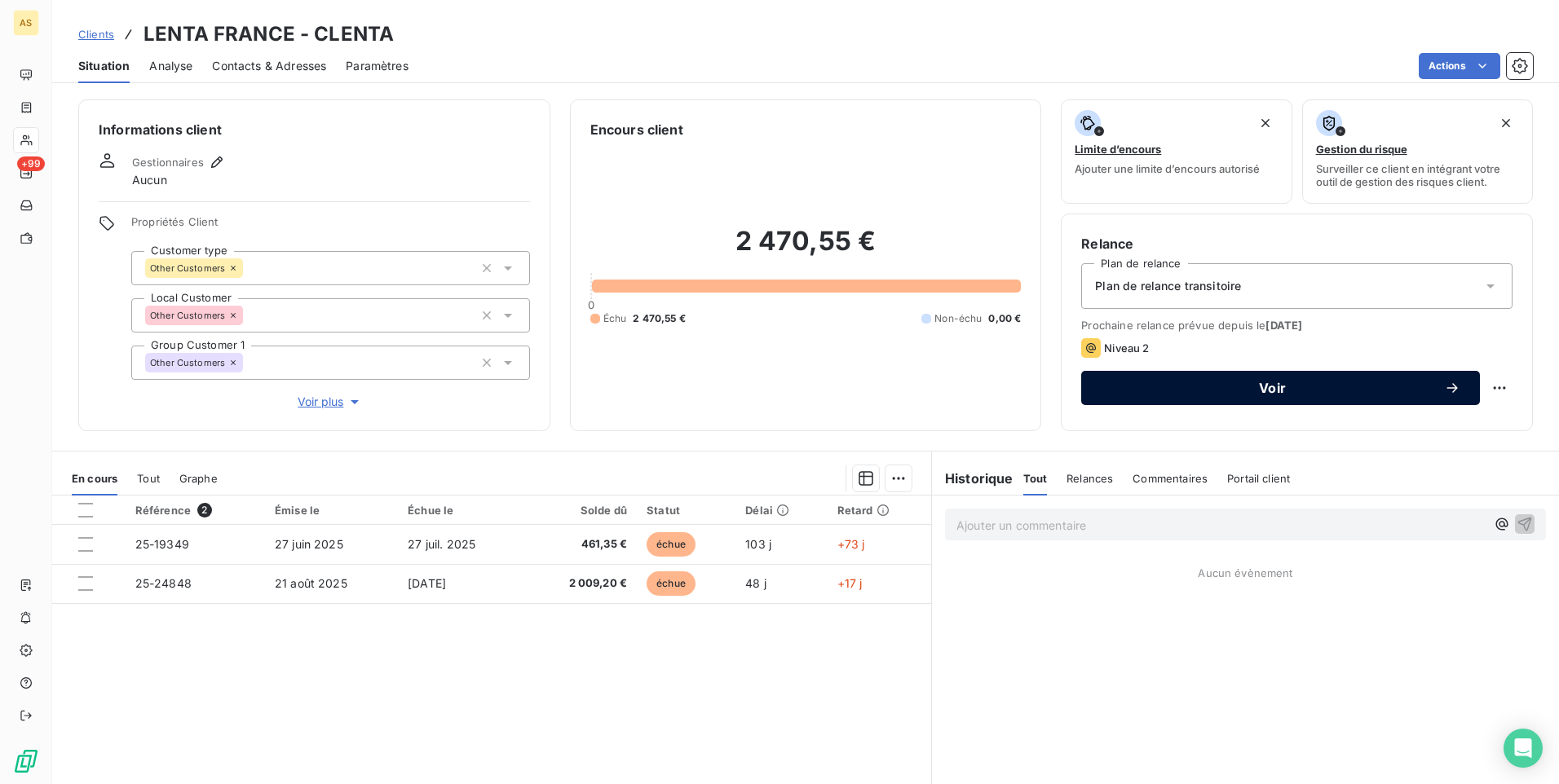
click at [1122, 389] on span "Voir" at bounding box center [1272, 388] width 343 height 13
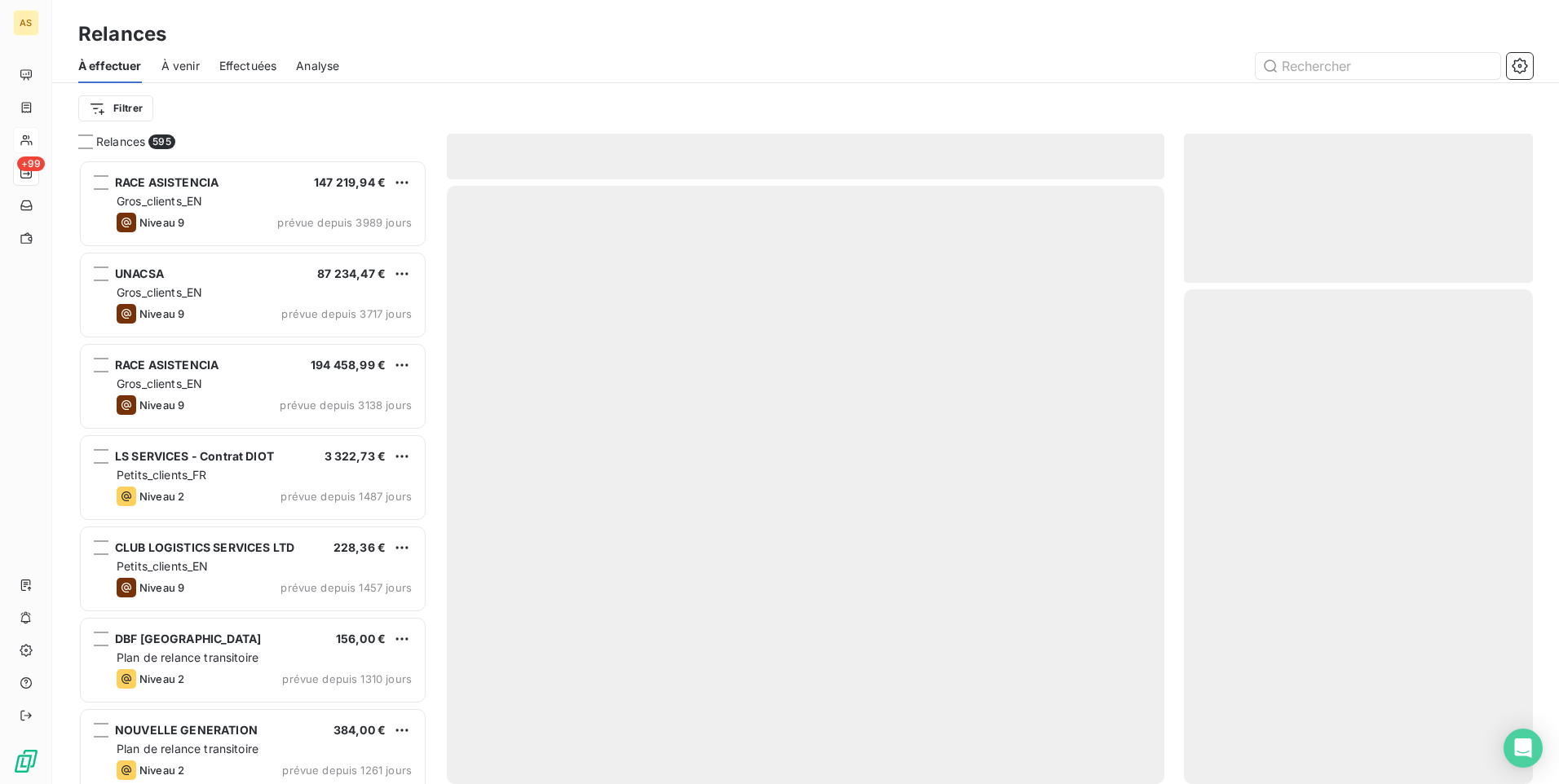
scroll to position [612, 336]
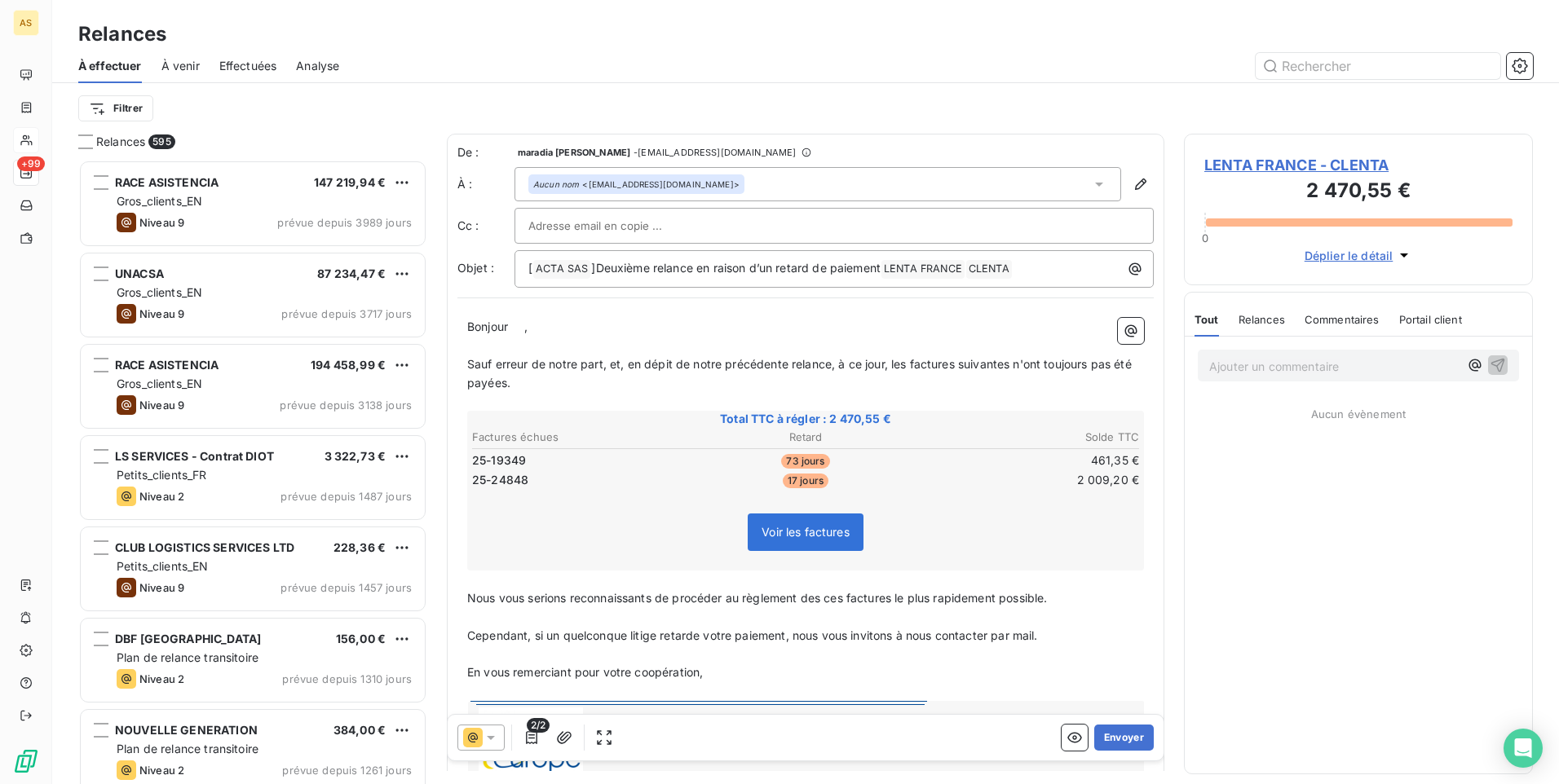
click at [493, 734] on icon at bounding box center [491, 737] width 16 height 16
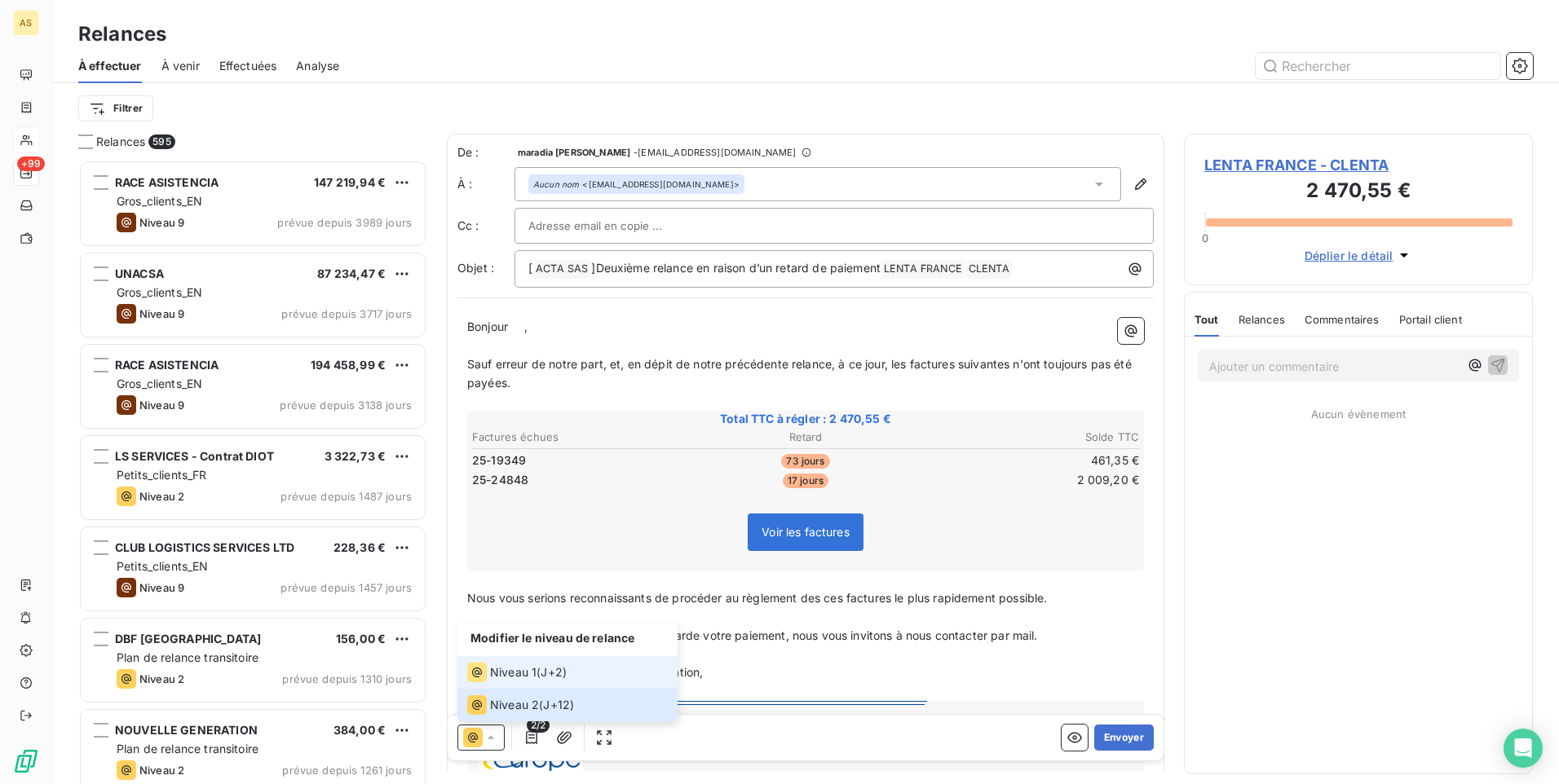
click at [516, 680] on div "Niveau 1" at bounding box center [502, 672] width 69 height 20
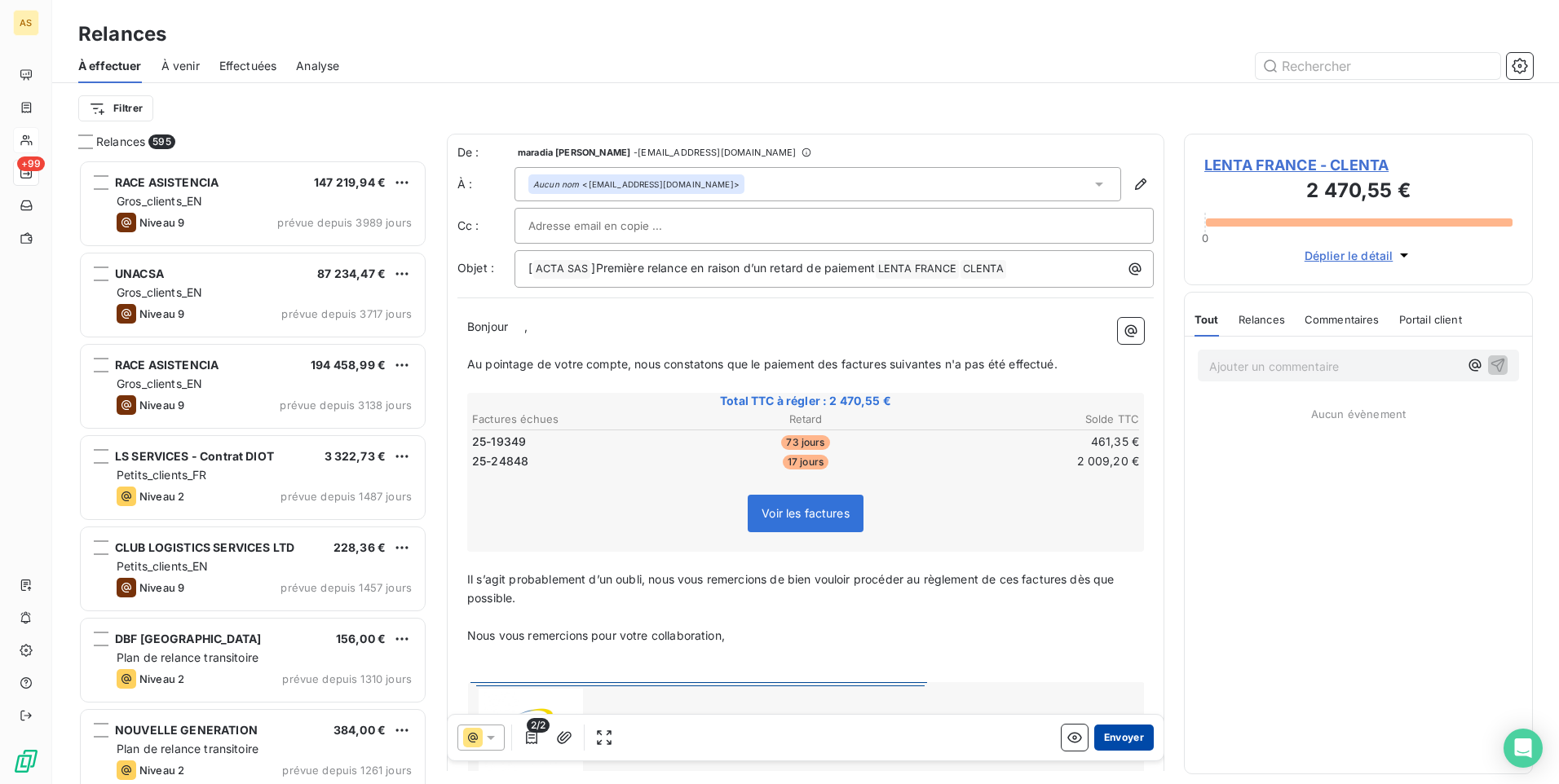
click at [1118, 743] on button "Envoyer" at bounding box center [1124, 738] width 60 height 26
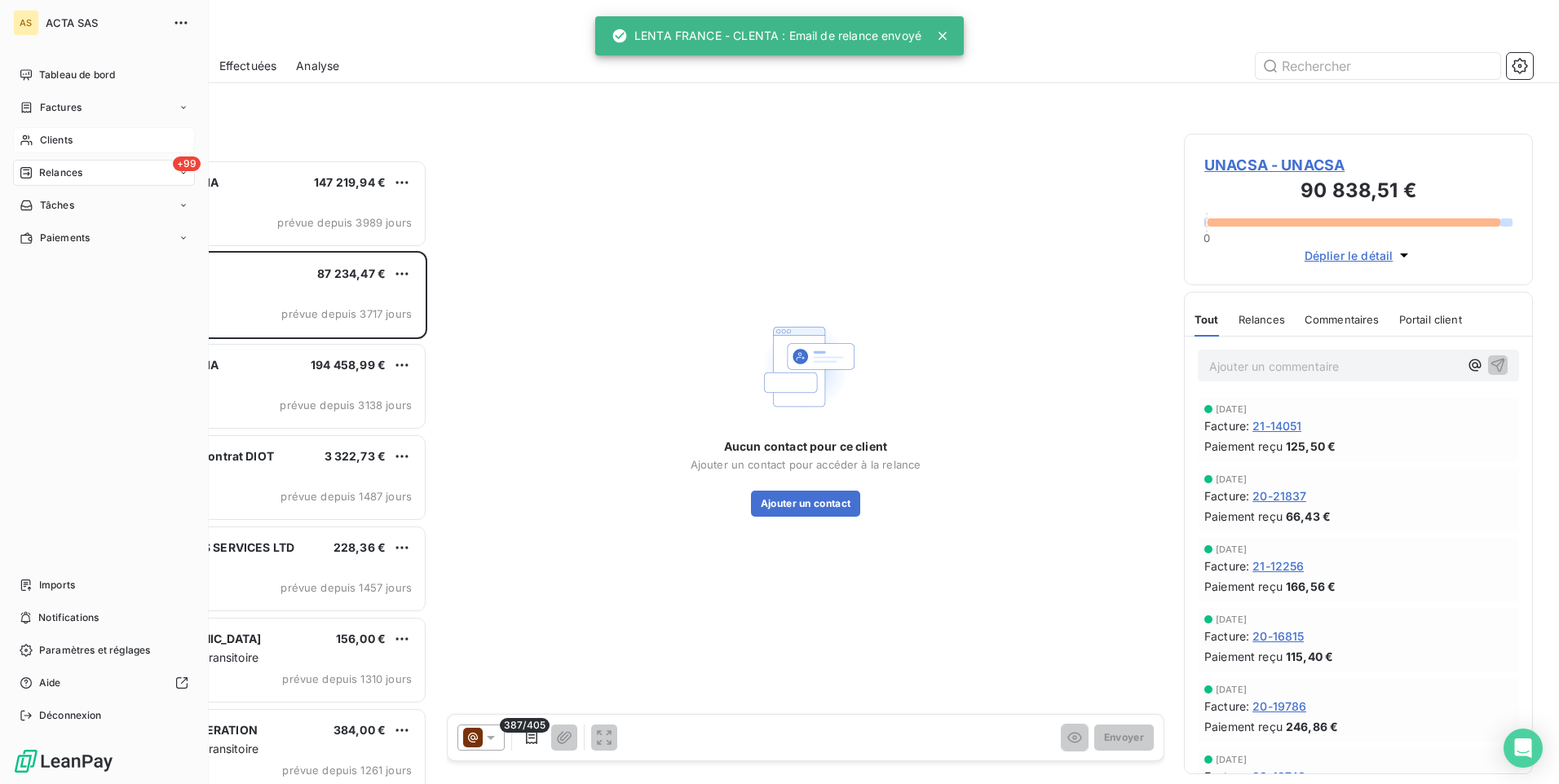
click at [64, 145] on span "Clients" at bounding box center [57, 140] width 33 height 15
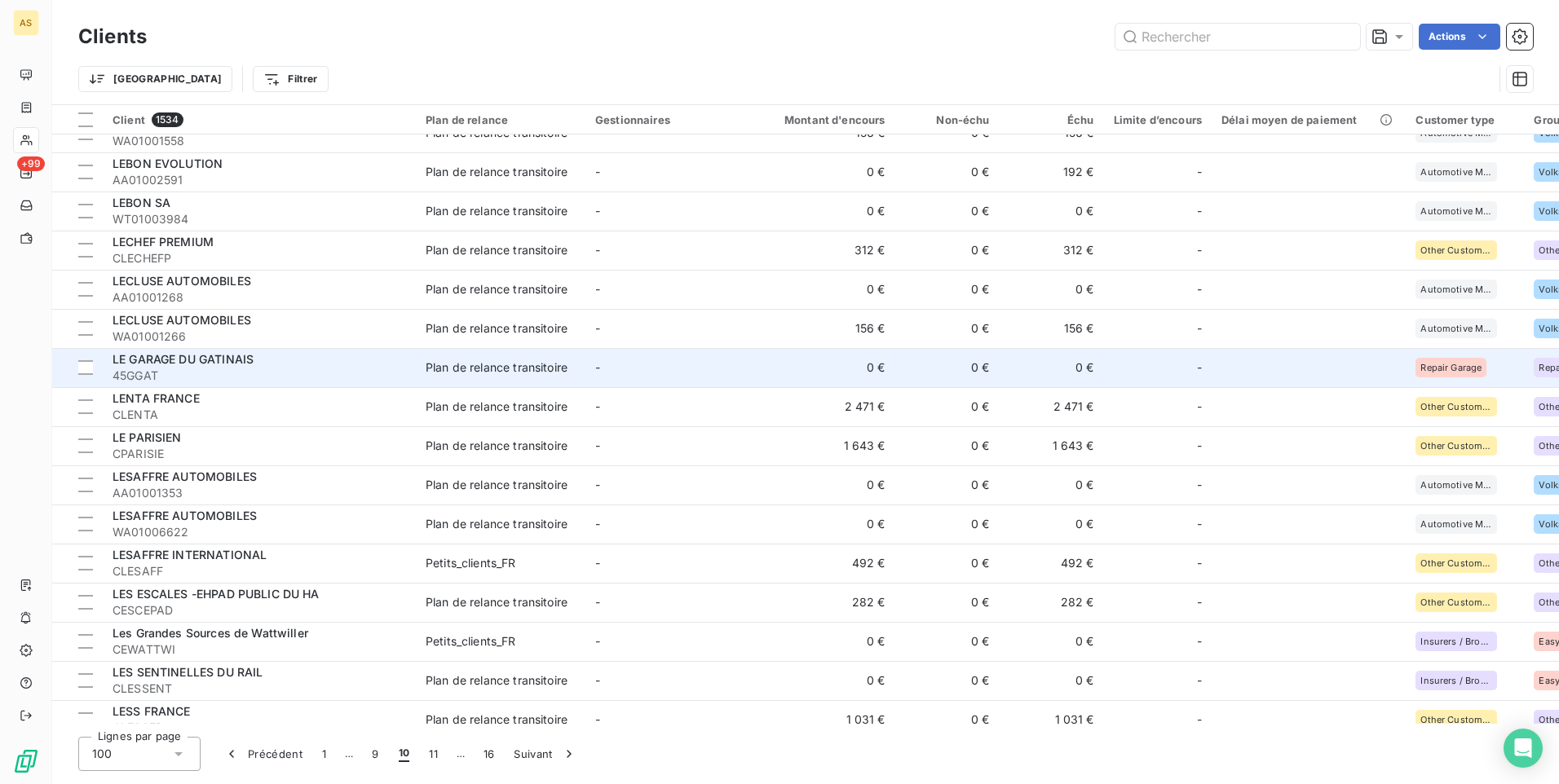
scroll to position [1957, 0]
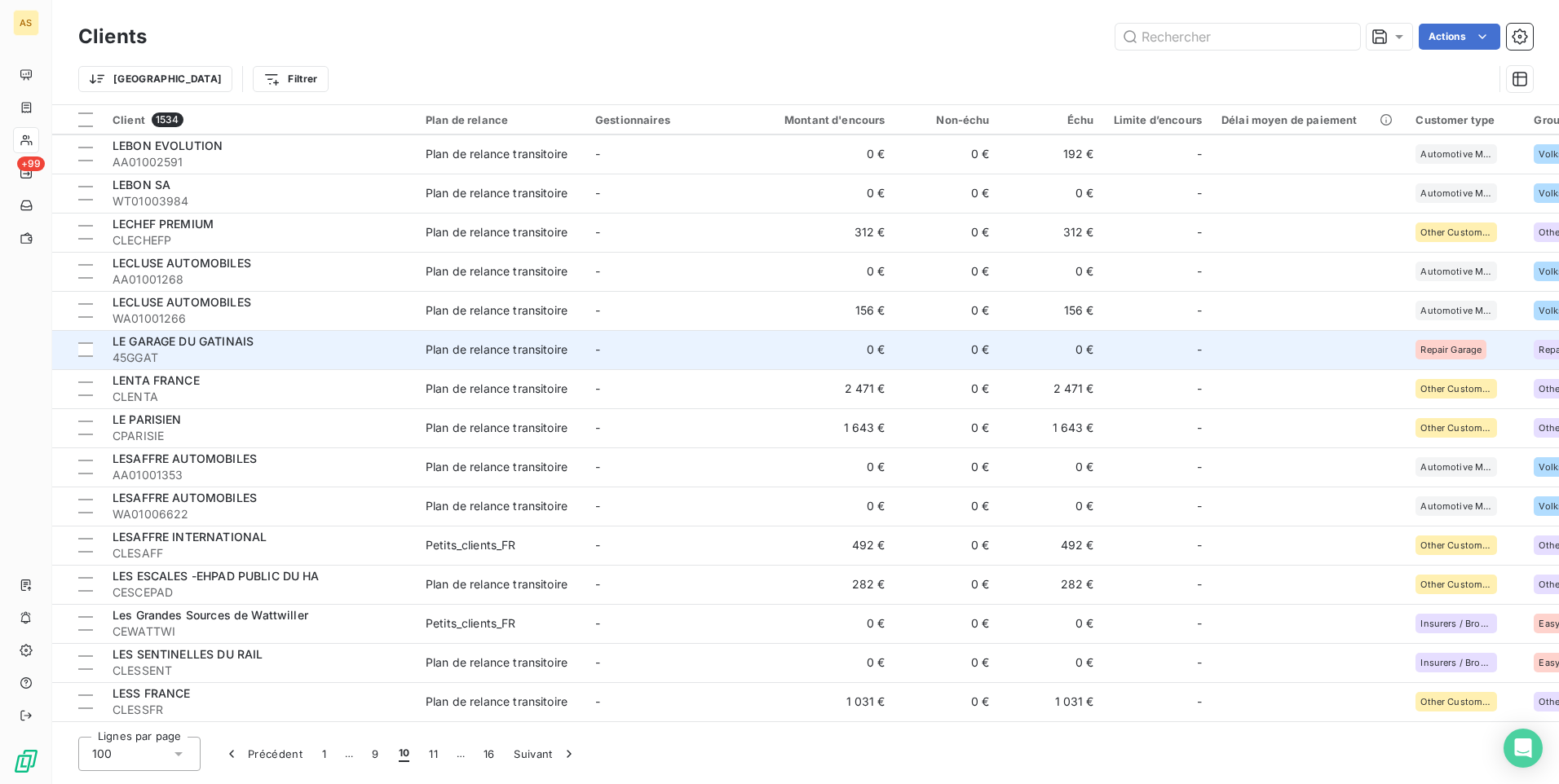
click at [628, 433] on td "-" at bounding box center [670, 428] width 170 height 39
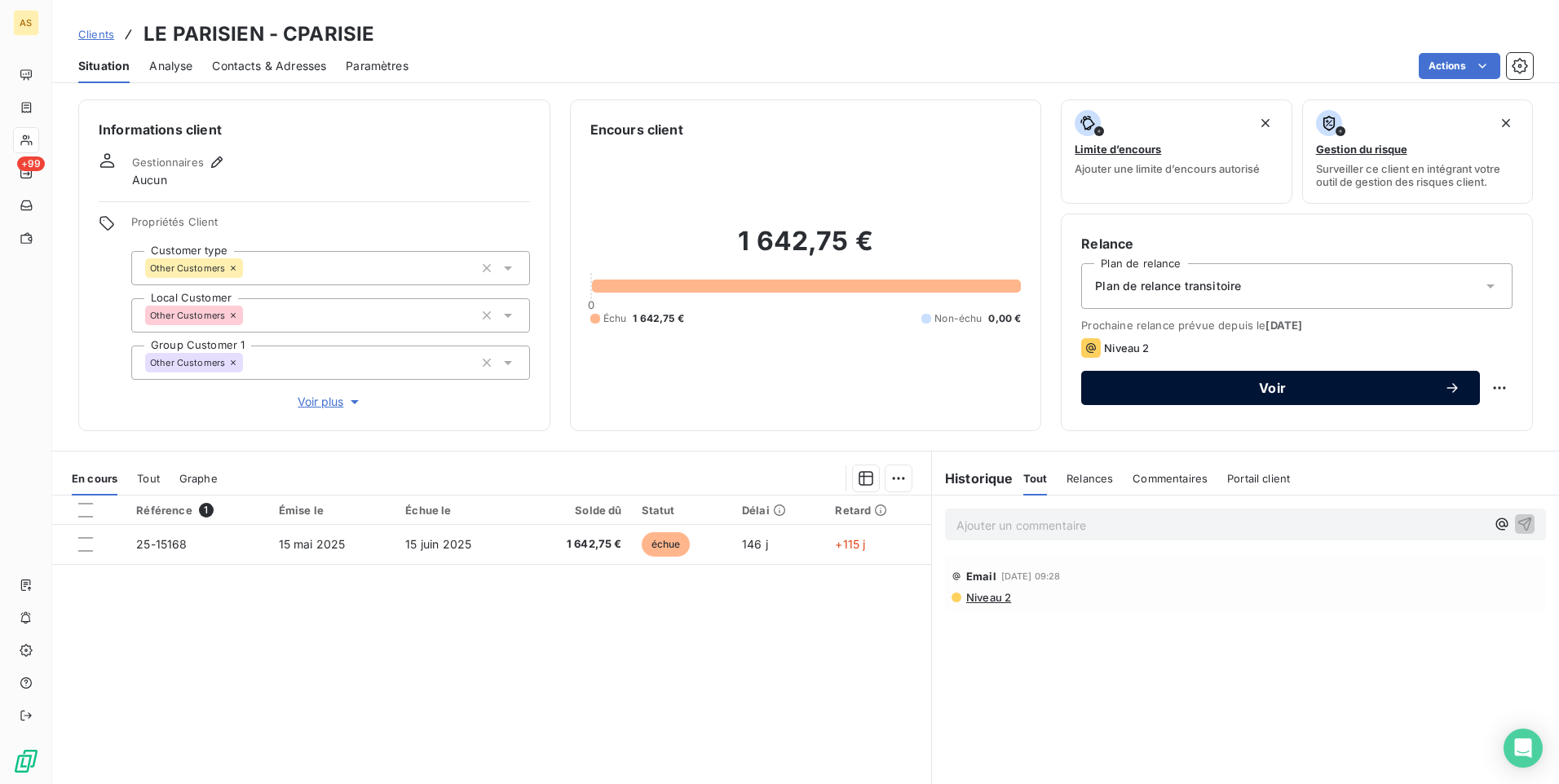
click at [1138, 394] on span "Voir" at bounding box center [1272, 388] width 343 height 13
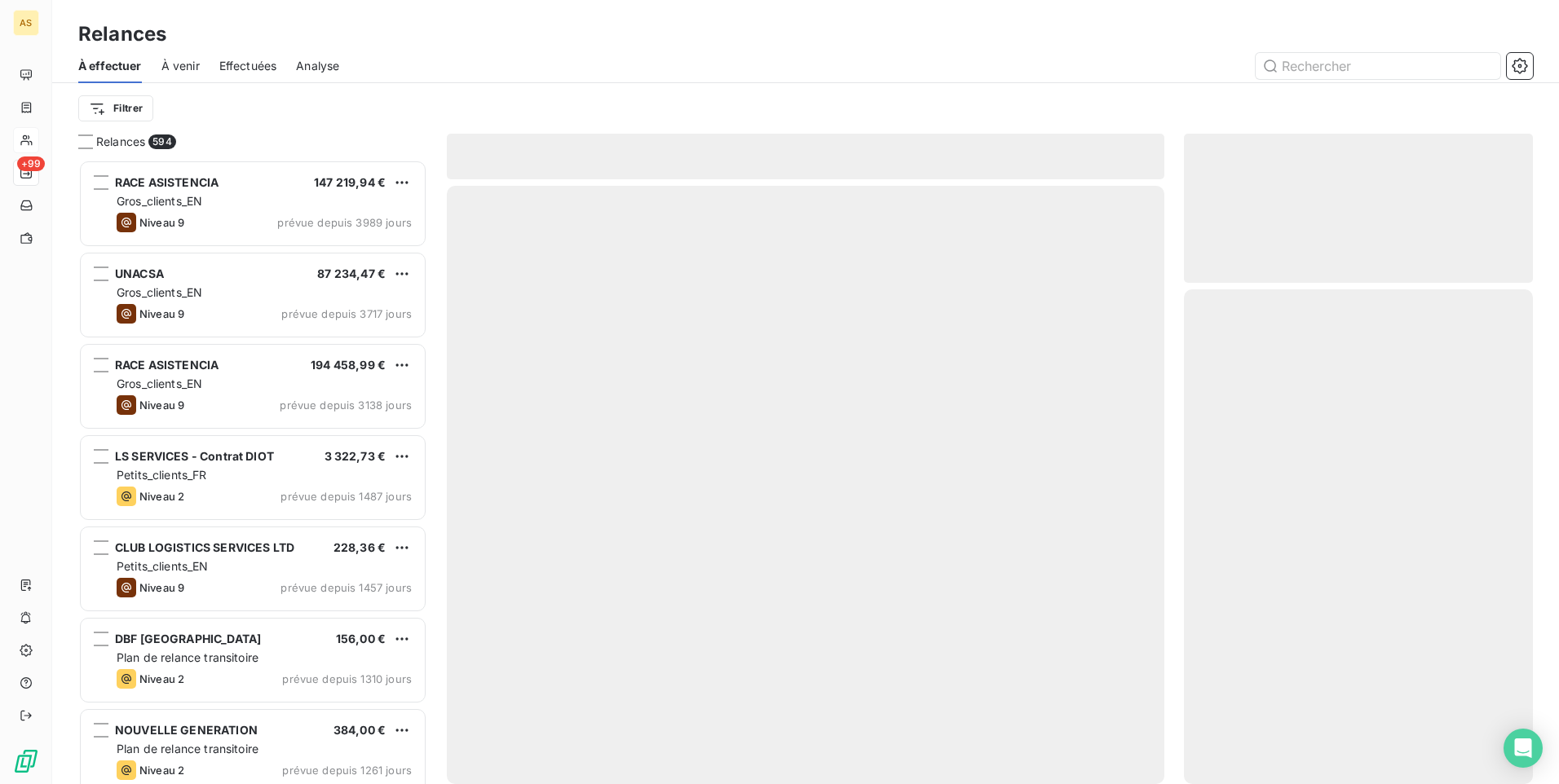
scroll to position [612, 336]
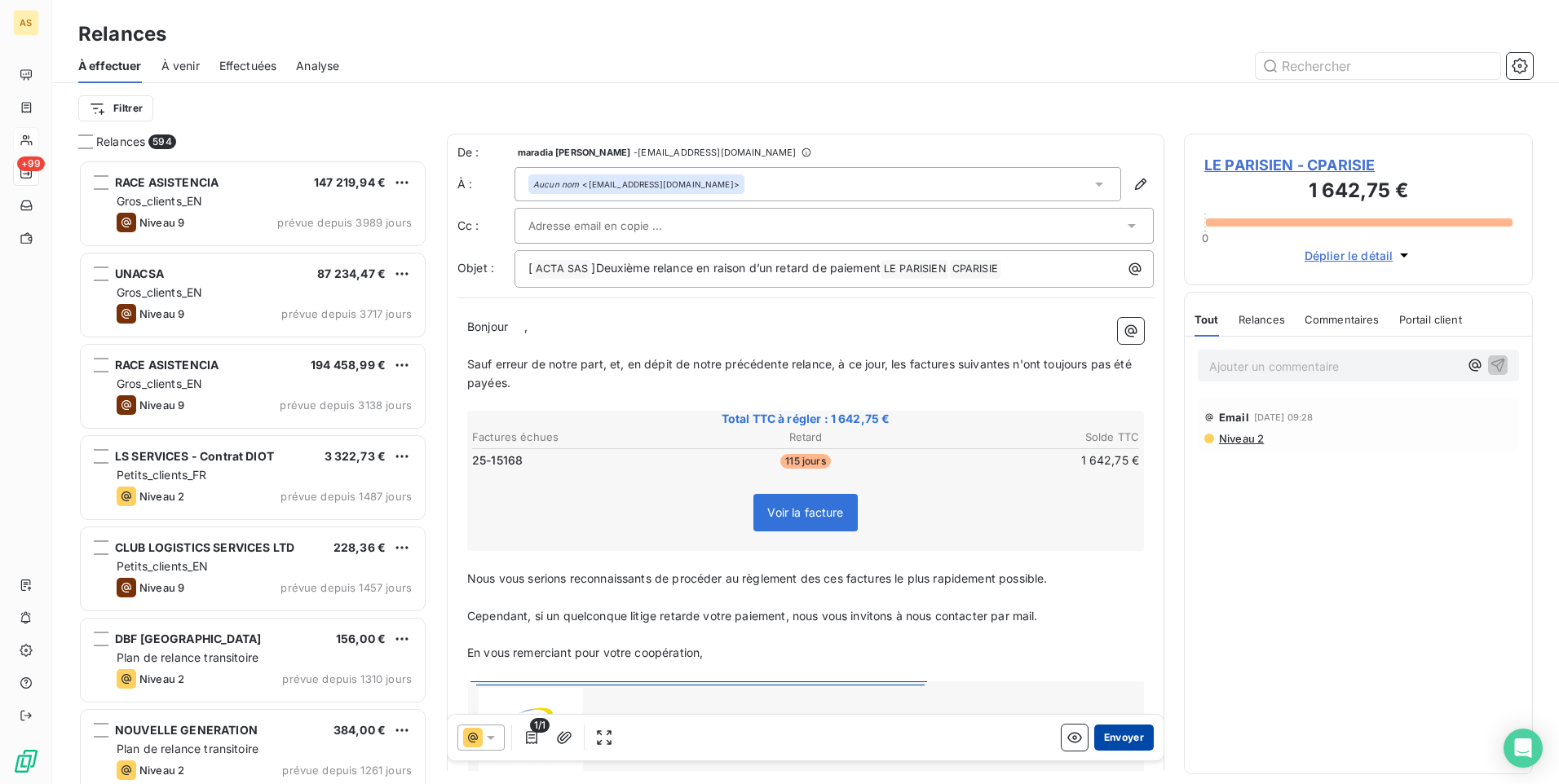
click at [1127, 739] on button "Envoyer" at bounding box center [1124, 738] width 60 height 26
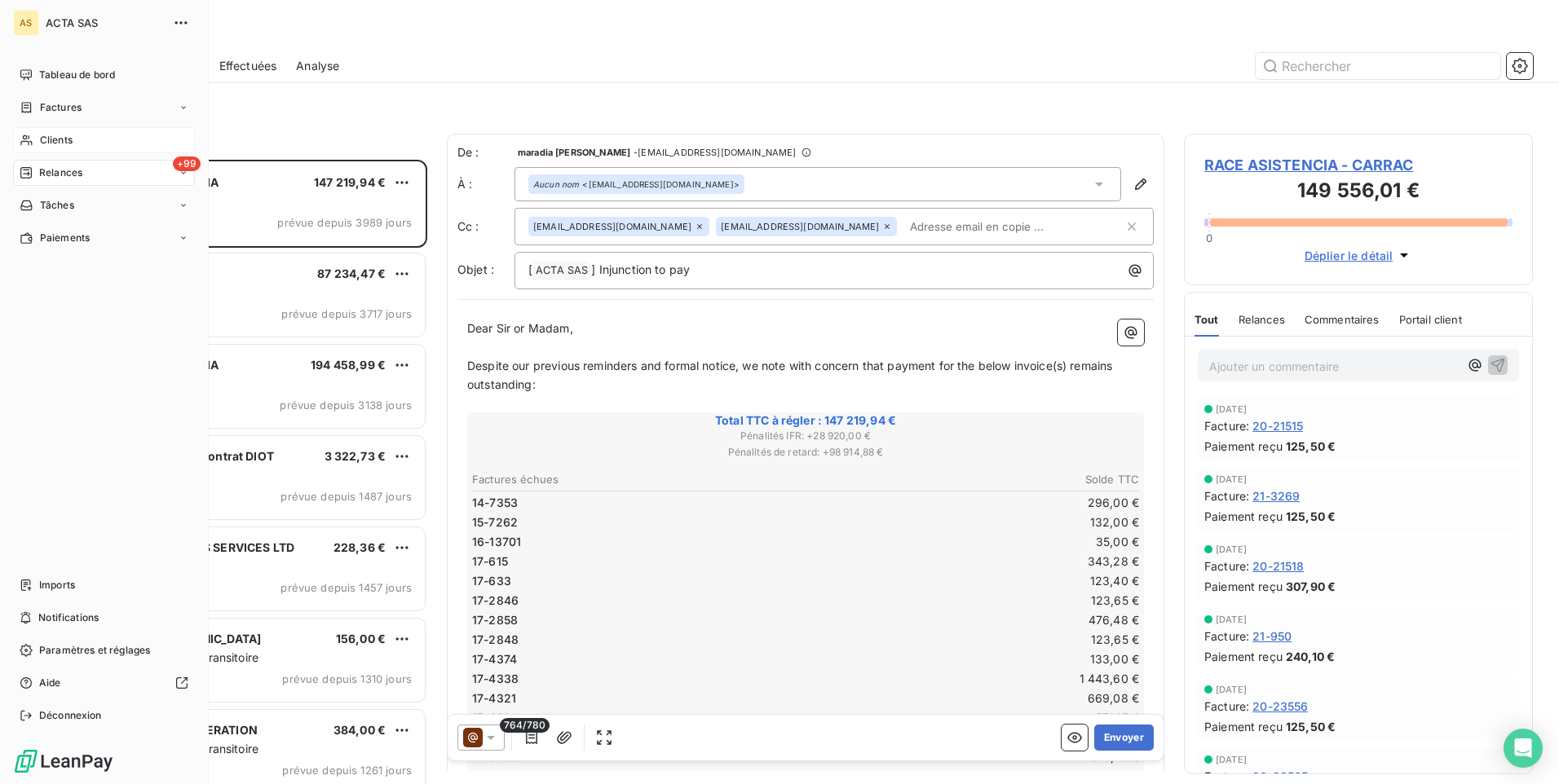
click at [51, 143] on span "Clients" at bounding box center [57, 140] width 33 height 15
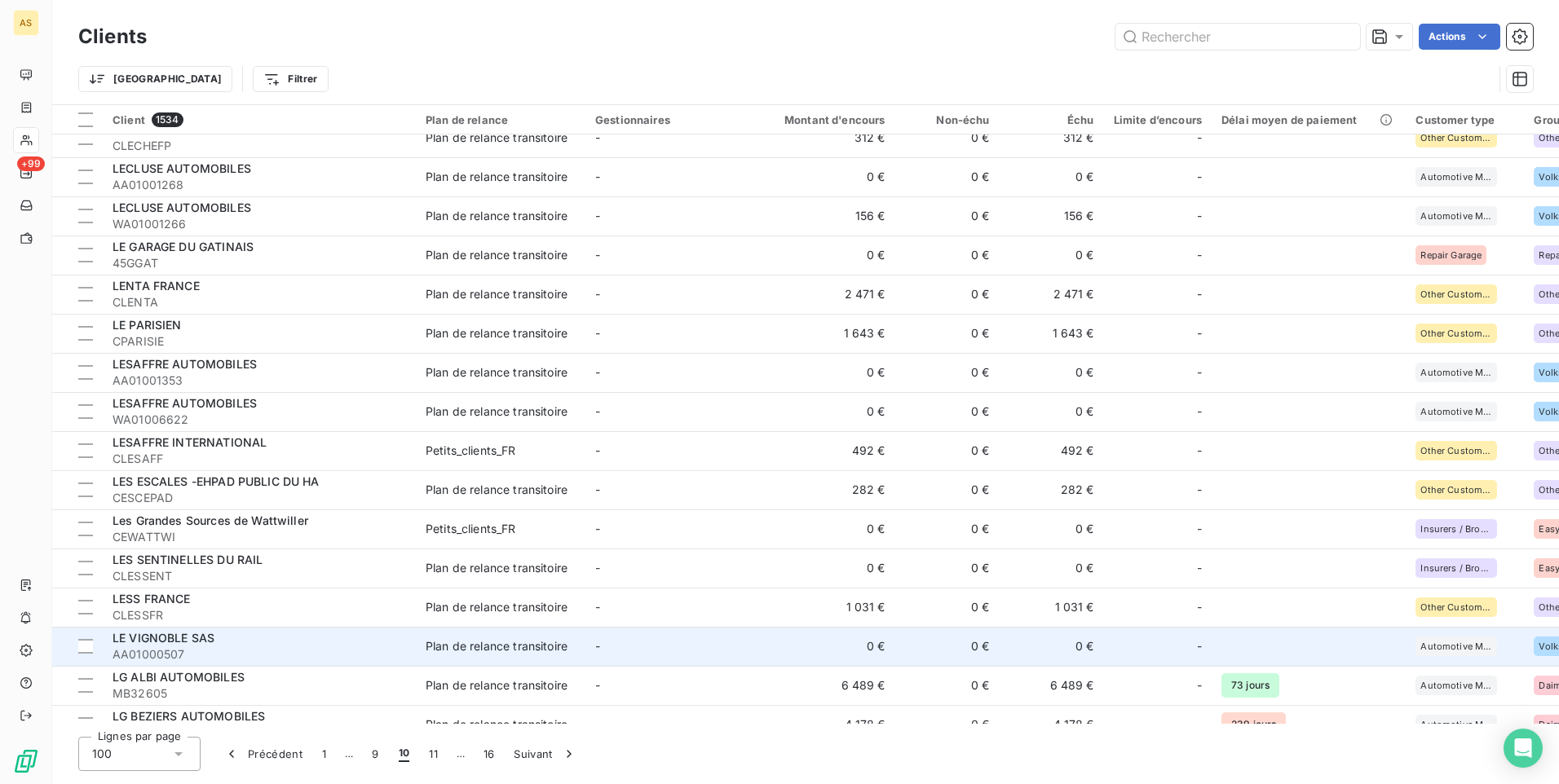
scroll to position [2201, 0]
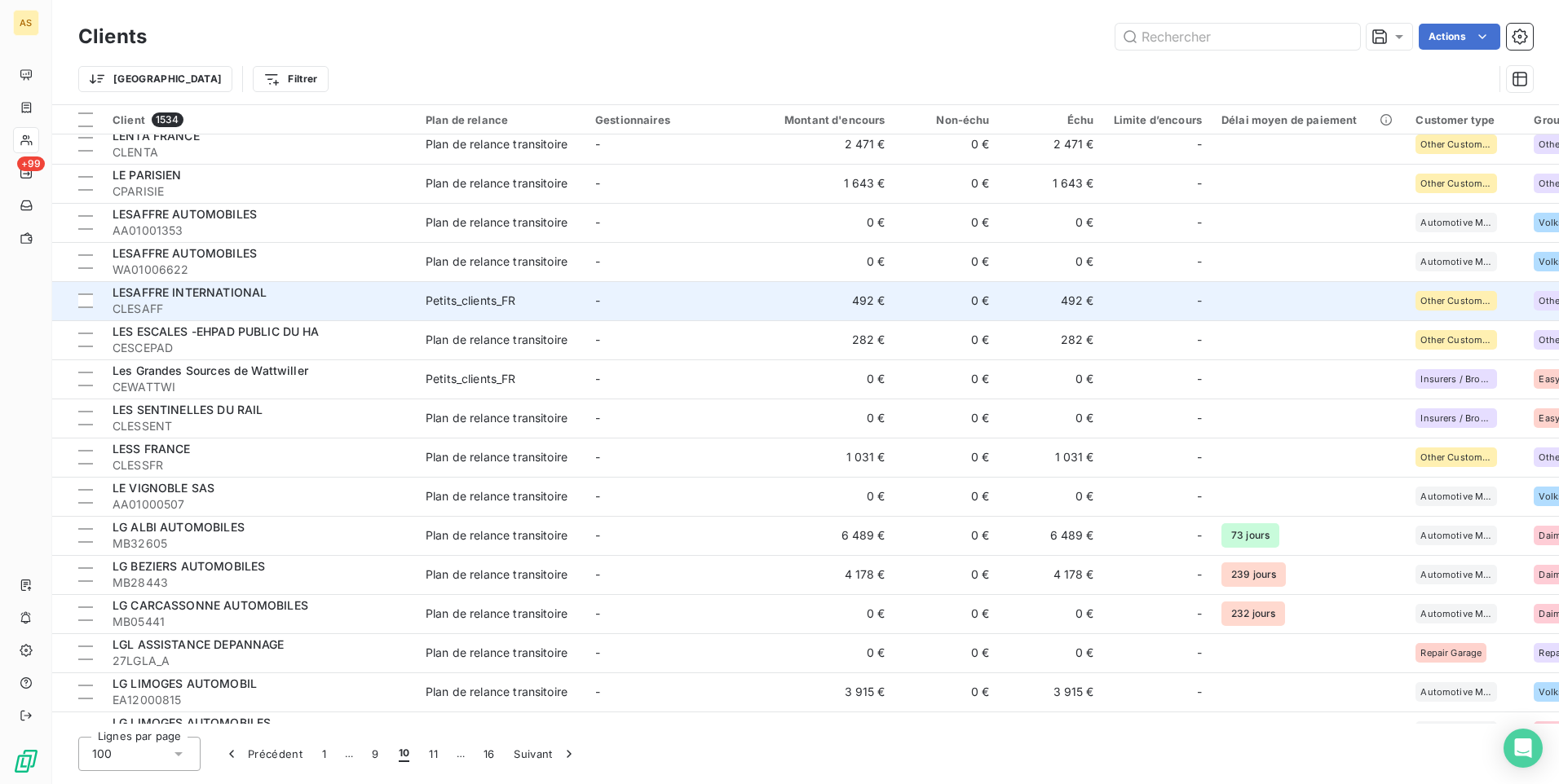
click at [861, 316] on td "492 €" at bounding box center [825, 301] width 140 height 39
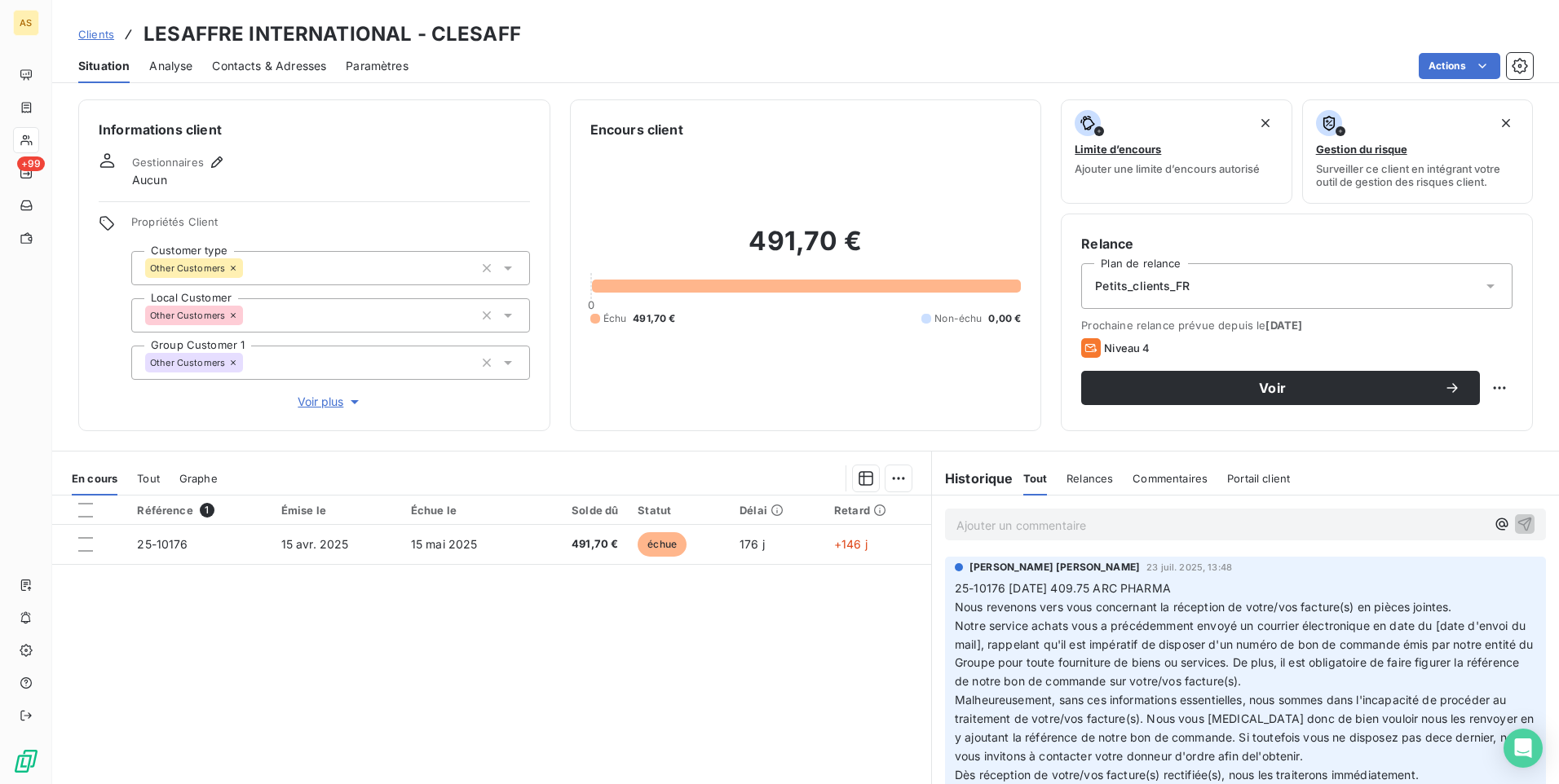
click at [95, 36] on span "Clients" at bounding box center [96, 33] width 36 height 13
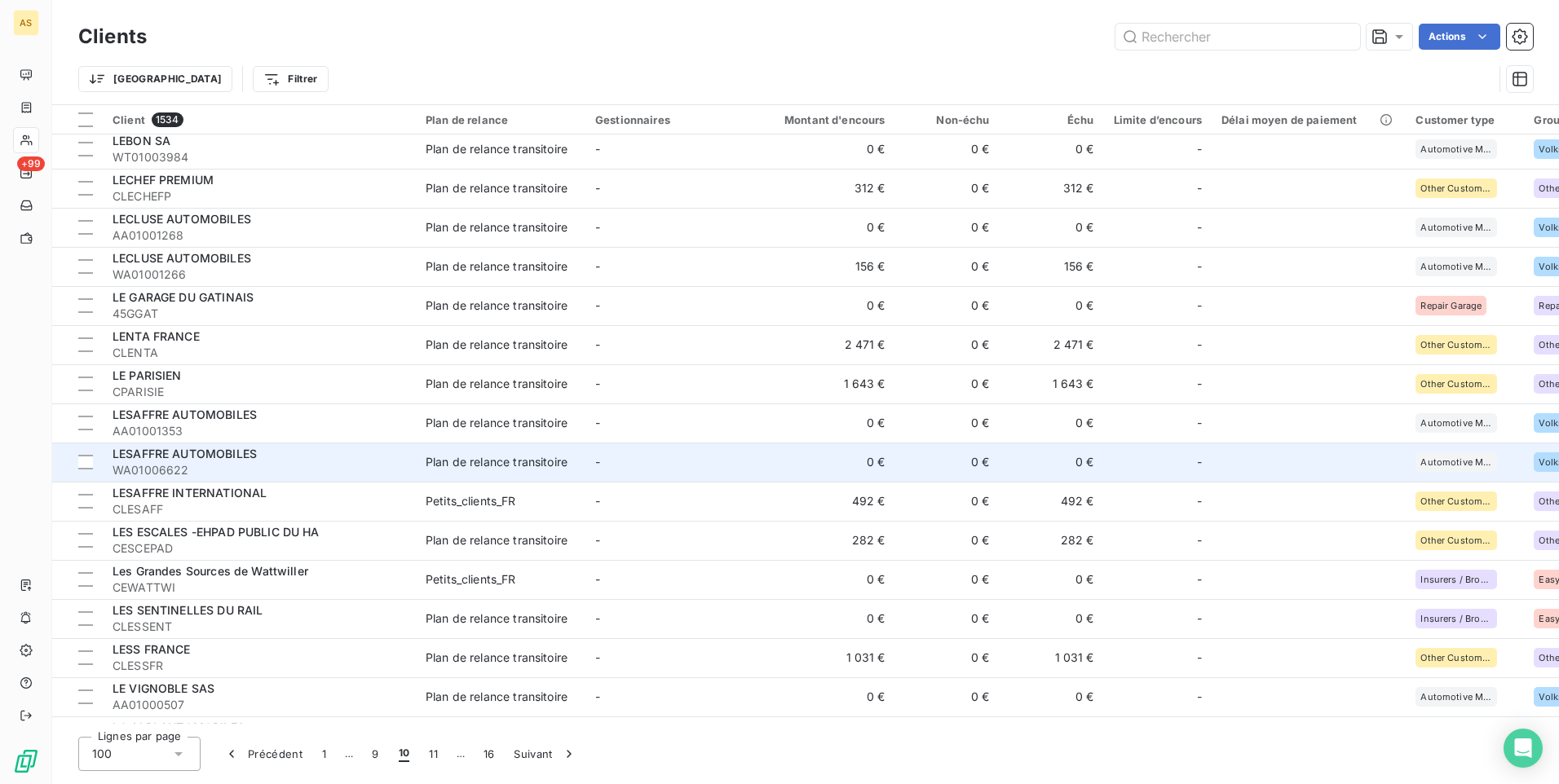
scroll to position [2038, 0]
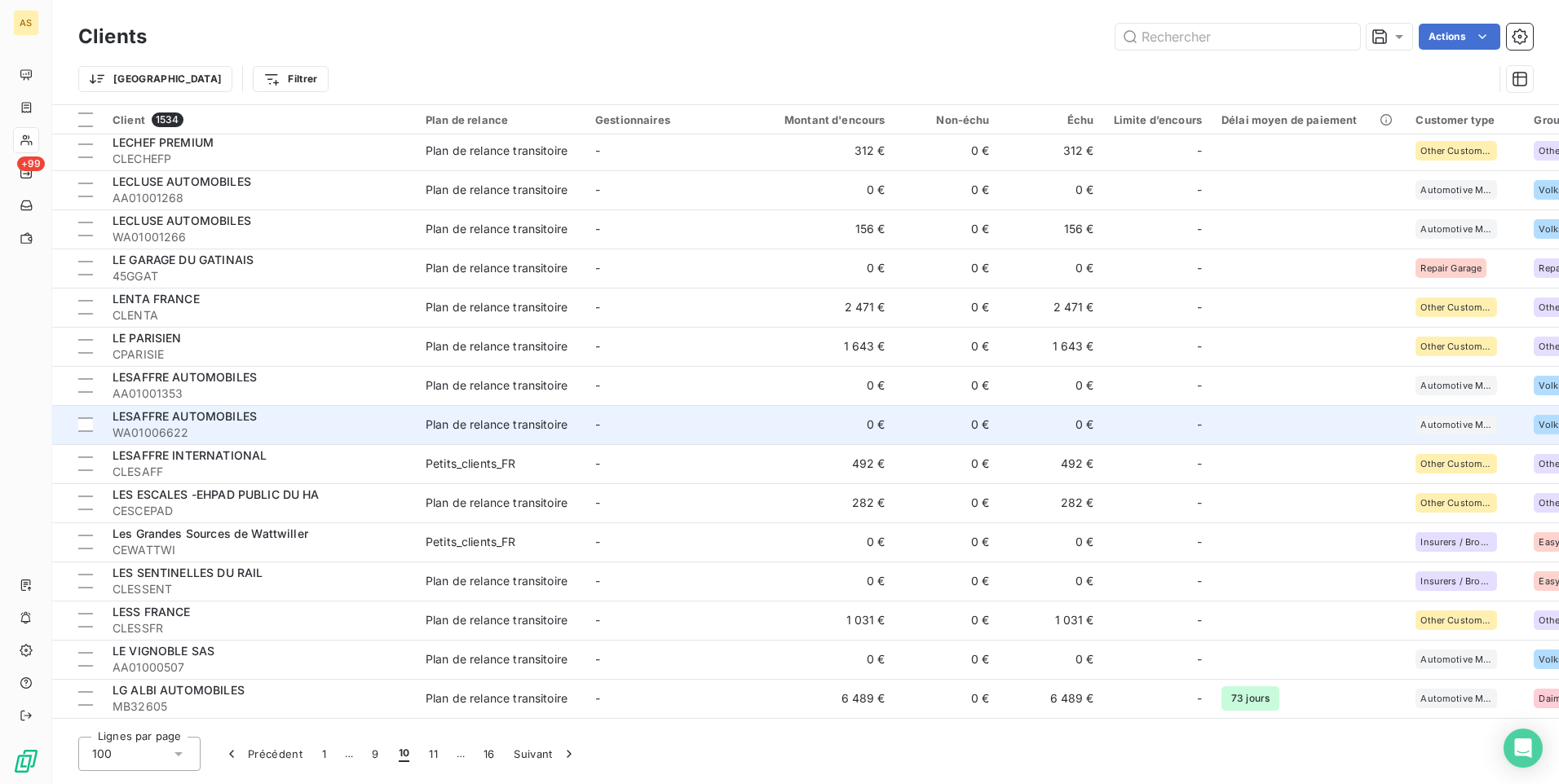
click at [388, 493] on div "[PERSON_NAME] -EHPAD PUBLIC DU HA" at bounding box center [259, 495] width 294 height 16
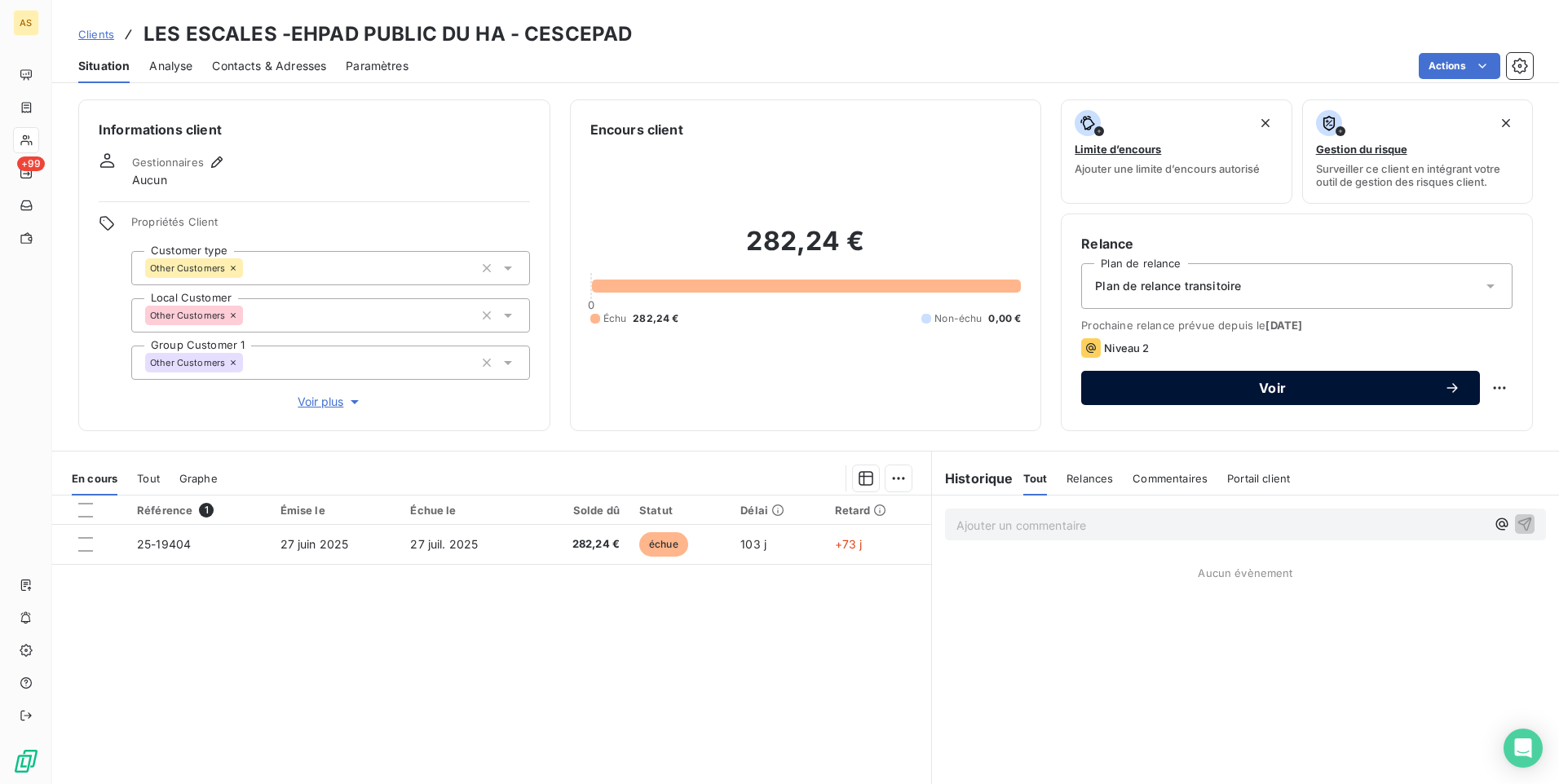
click at [1278, 402] on button "Voir" at bounding box center [1281, 388] width 399 height 34
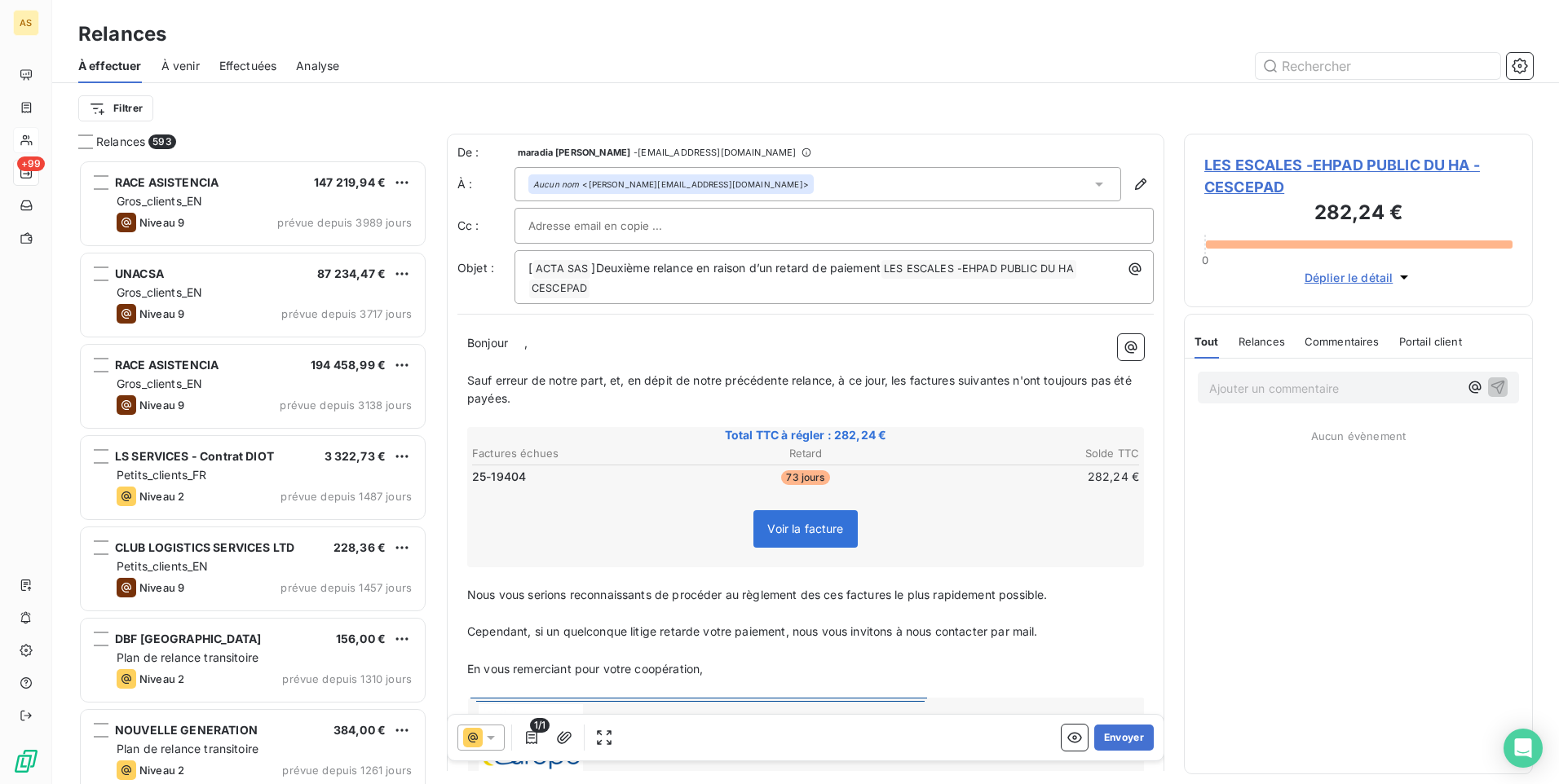
scroll to position [612, 336]
click at [533, 744] on icon "button" at bounding box center [531, 737] width 16 height 16
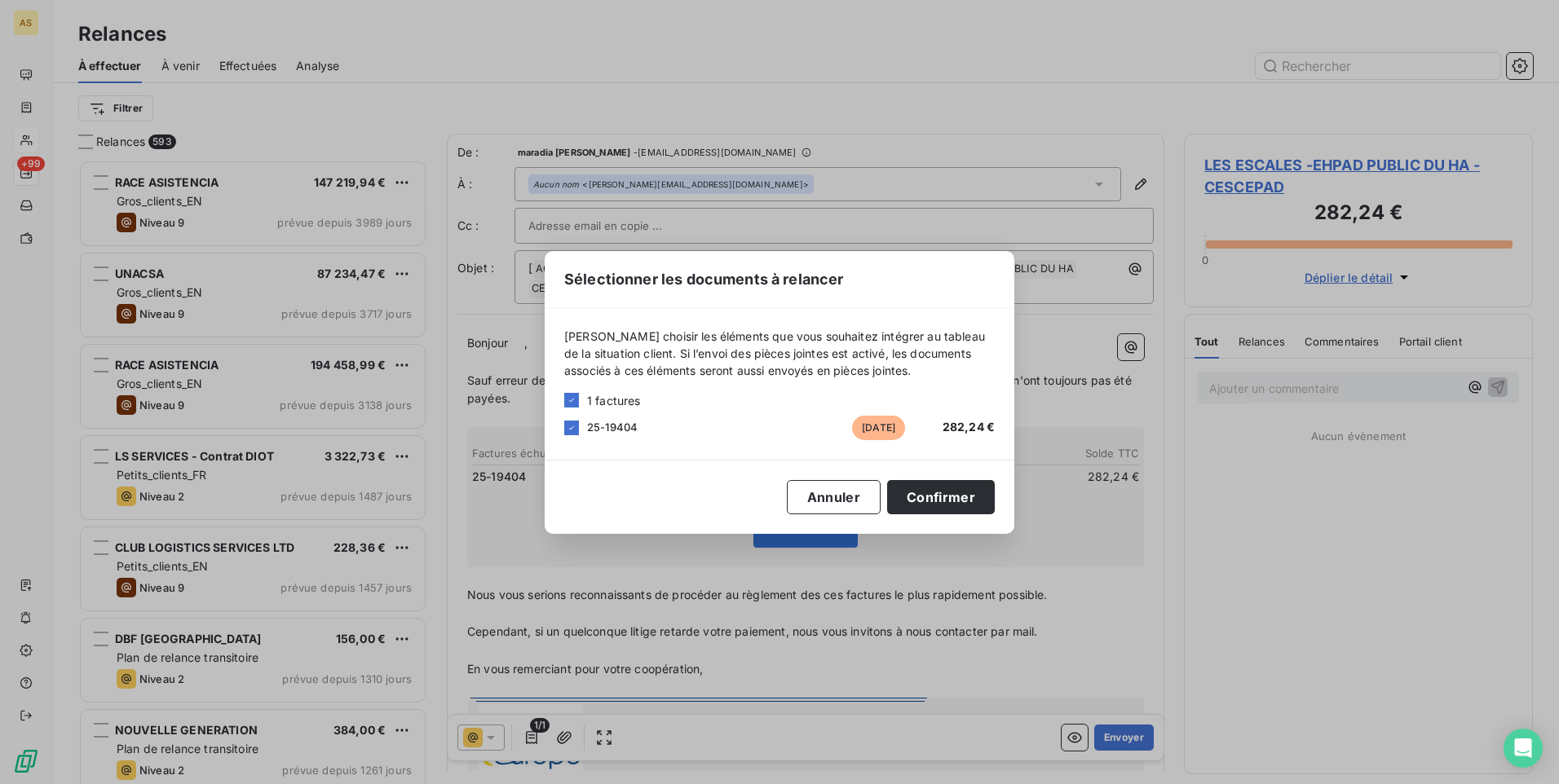
click at [622, 552] on div "Sélectionner les documents à relancer Veuillez choisir les éléments que vous so…" at bounding box center [779, 392] width 1559 height 784
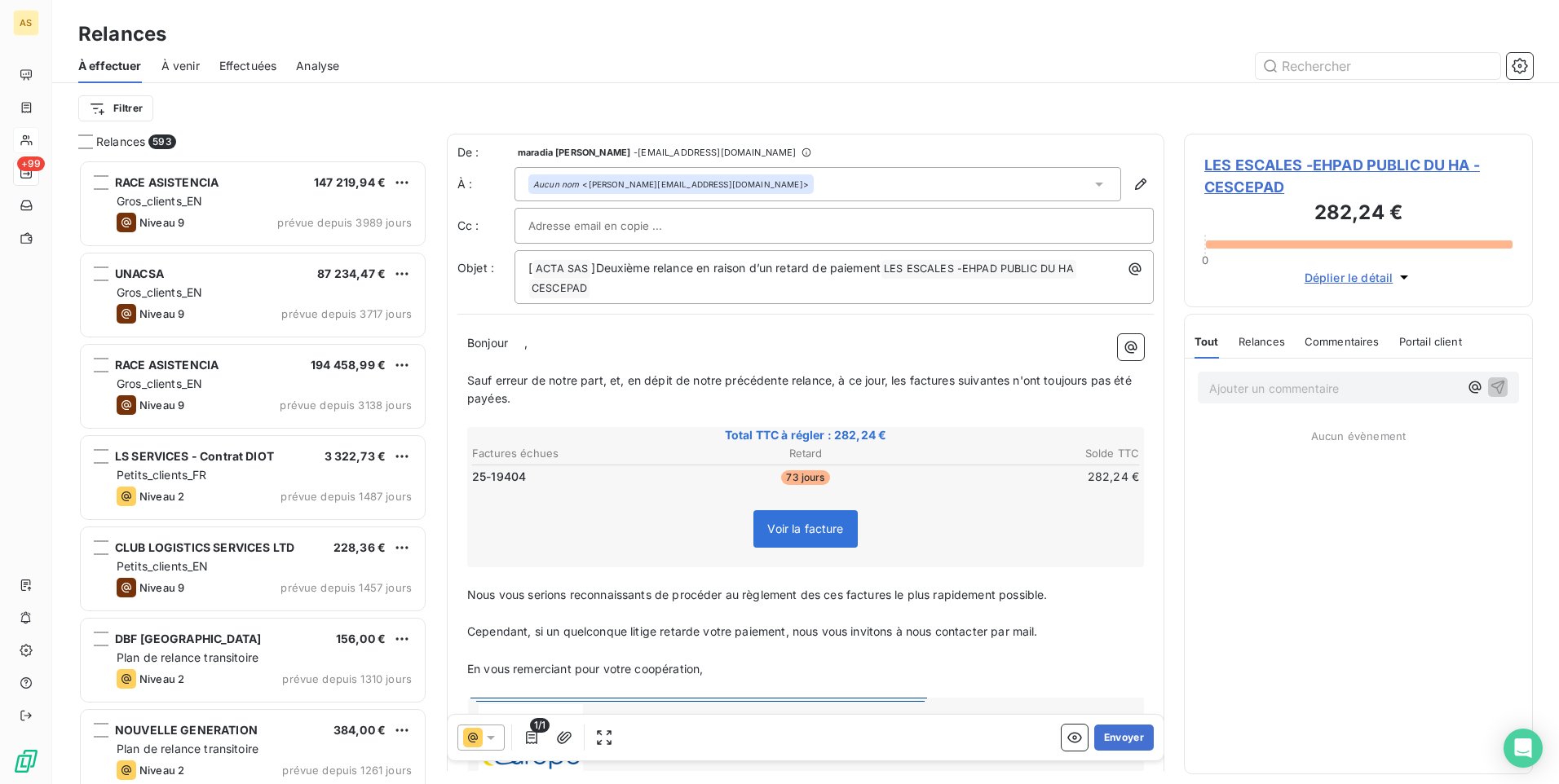
click at [487, 736] on icon at bounding box center [491, 738] width 9 height 4
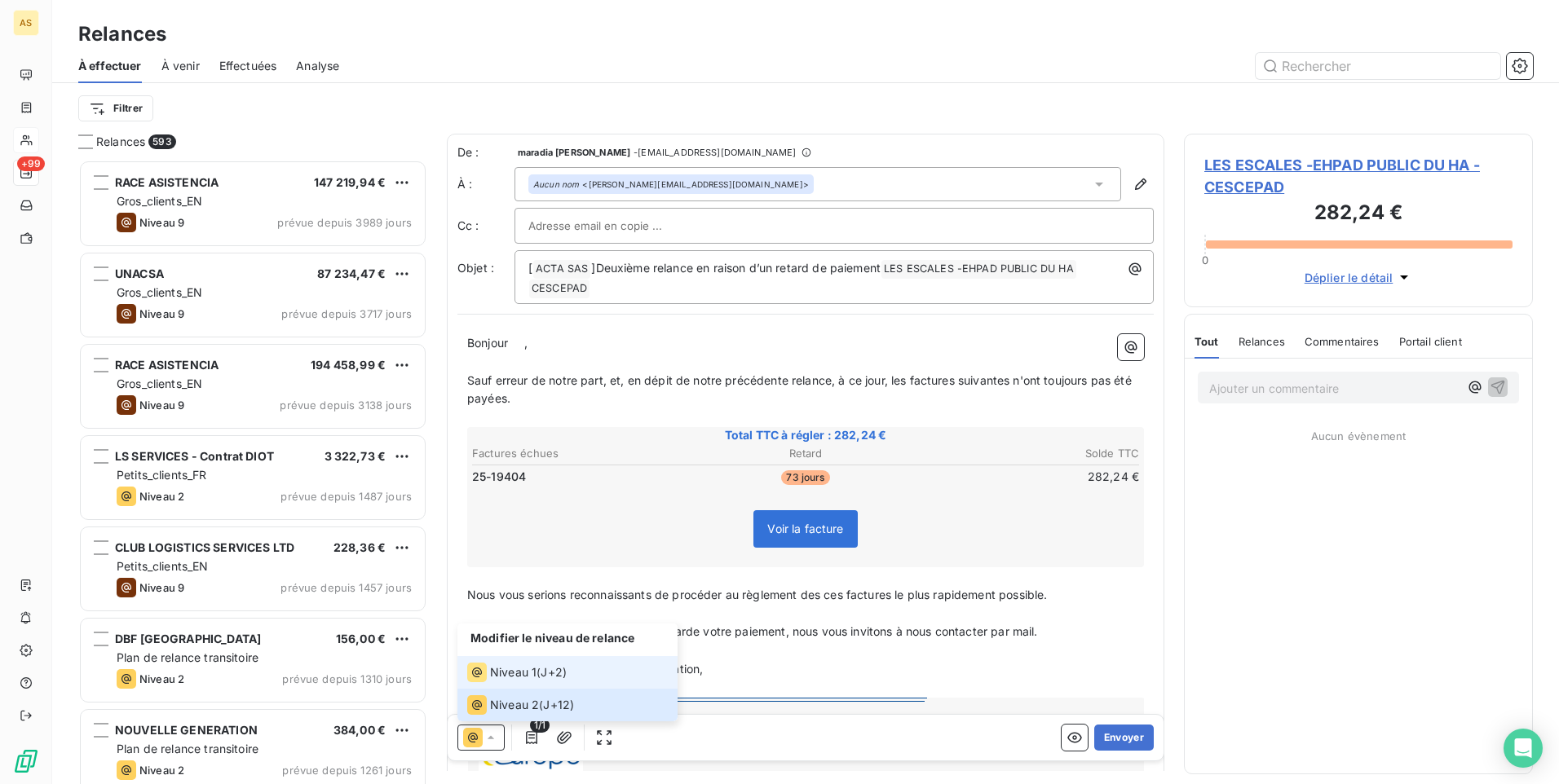
click at [506, 679] on span "Niveau 1" at bounding box center [513, 672] width 46 height 16
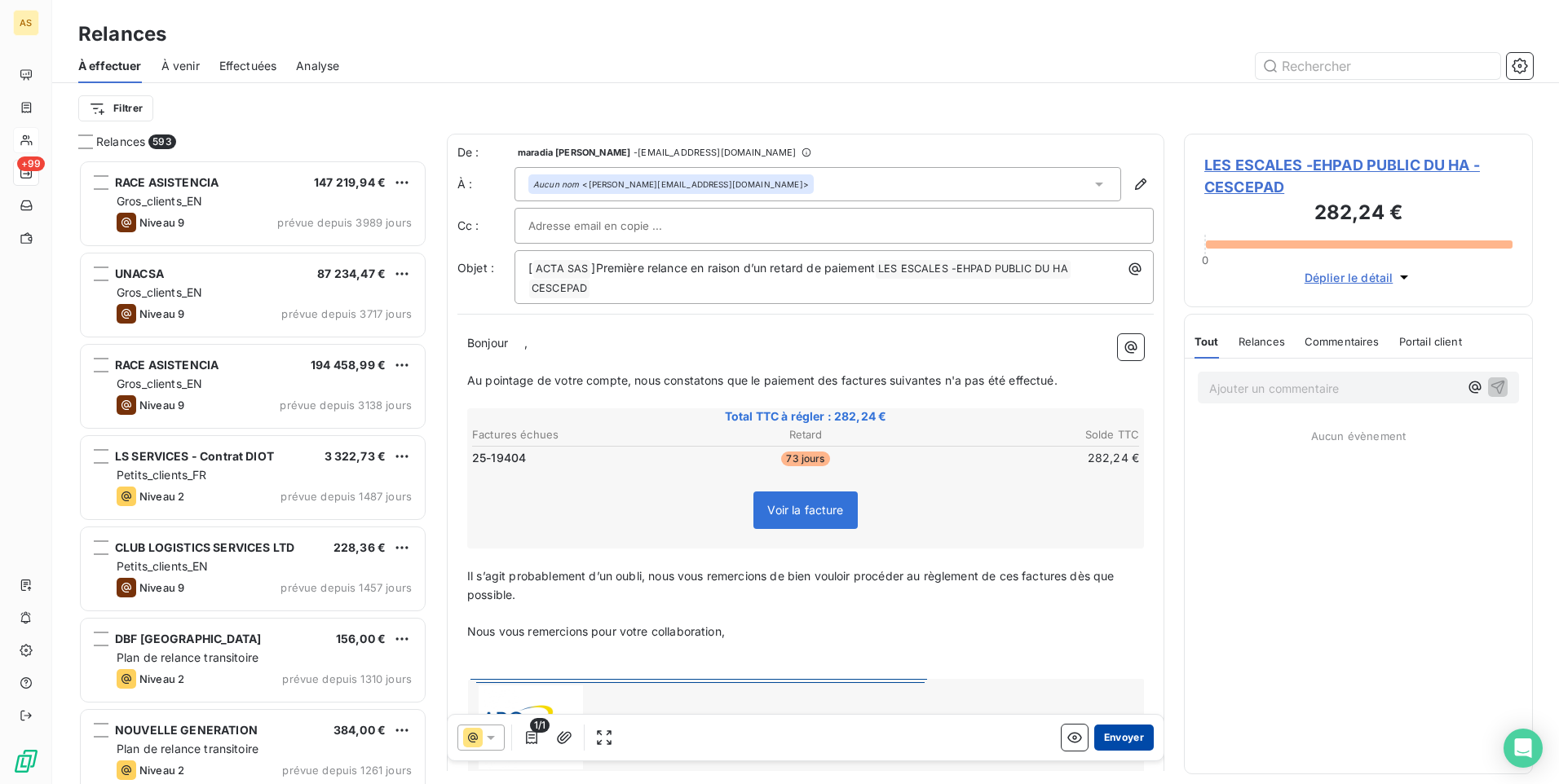
click at [1123, 736] on button "Envoyer" at bounding box center [1124, 738] width 60 height 26
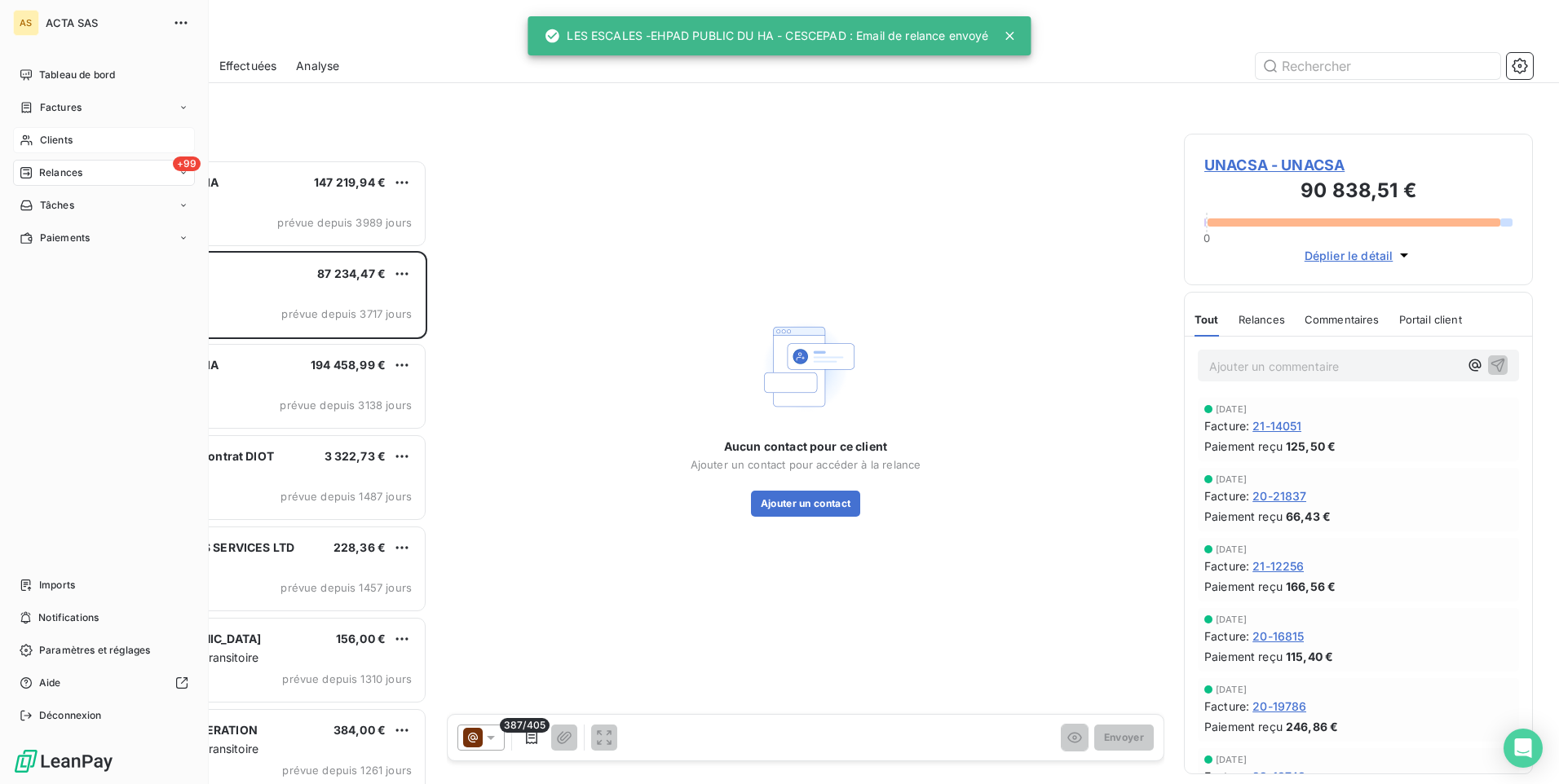
click at [64, 141] on span "Clients" at bounding box center [57, 140] width 33 height 15
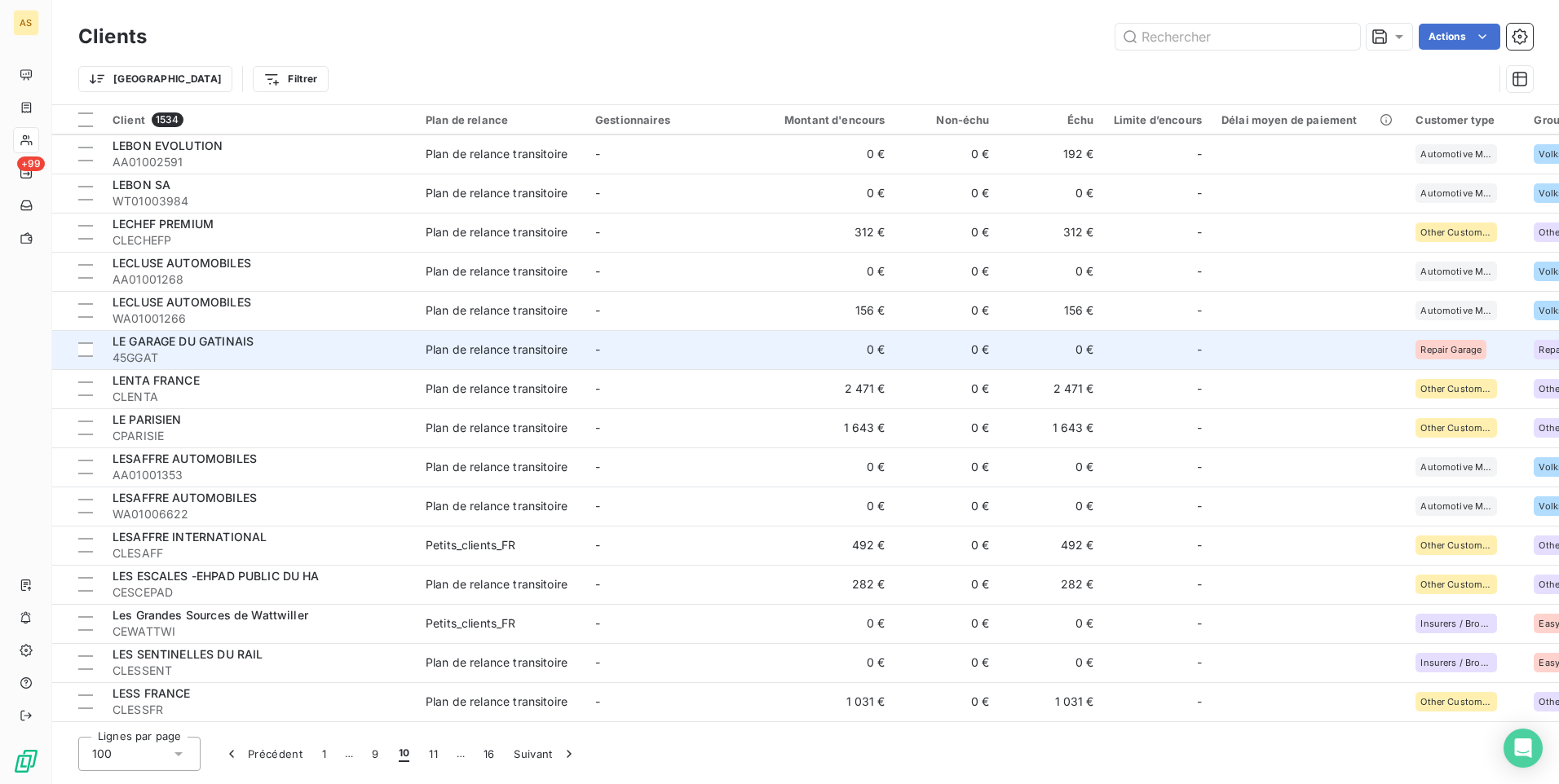
scroll to position [2038, 0]
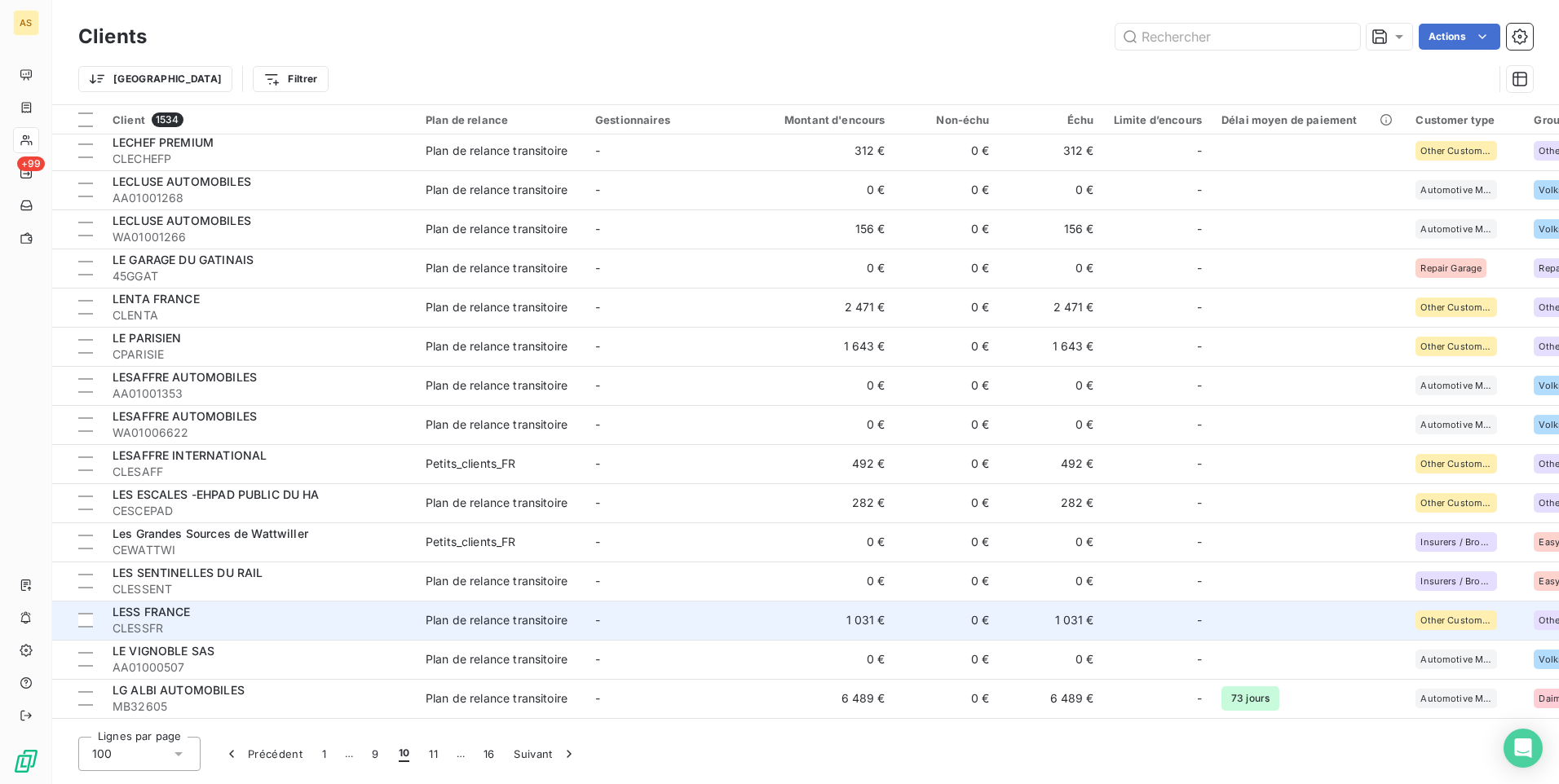
click at [486, 611] on td "Plan de relance transitoire" at bounding box center [501, 621] width 170 height 39
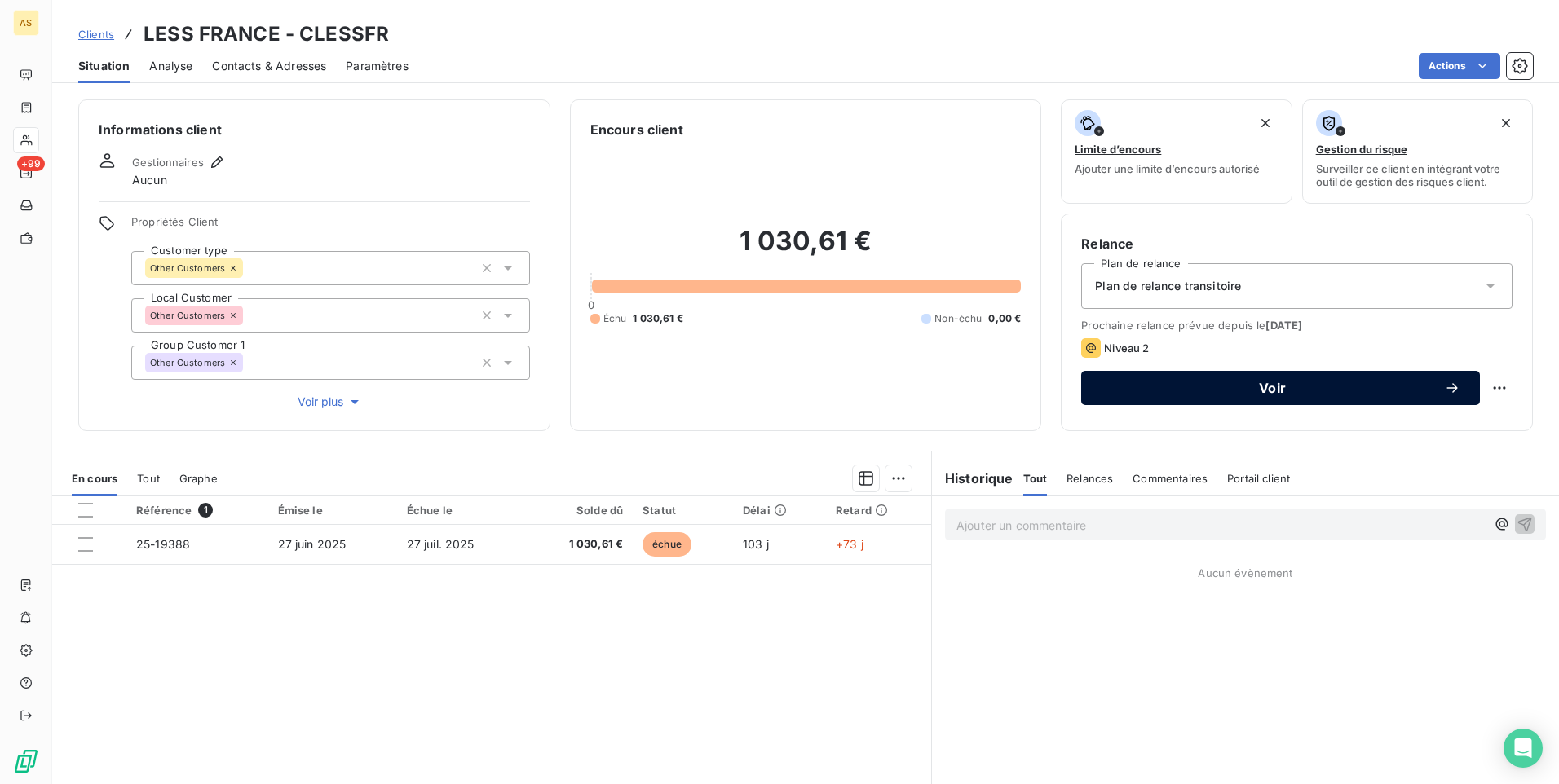
click at [1146, 382] on span "Voir" at bounding box center [1272, 388] width 343 height 13
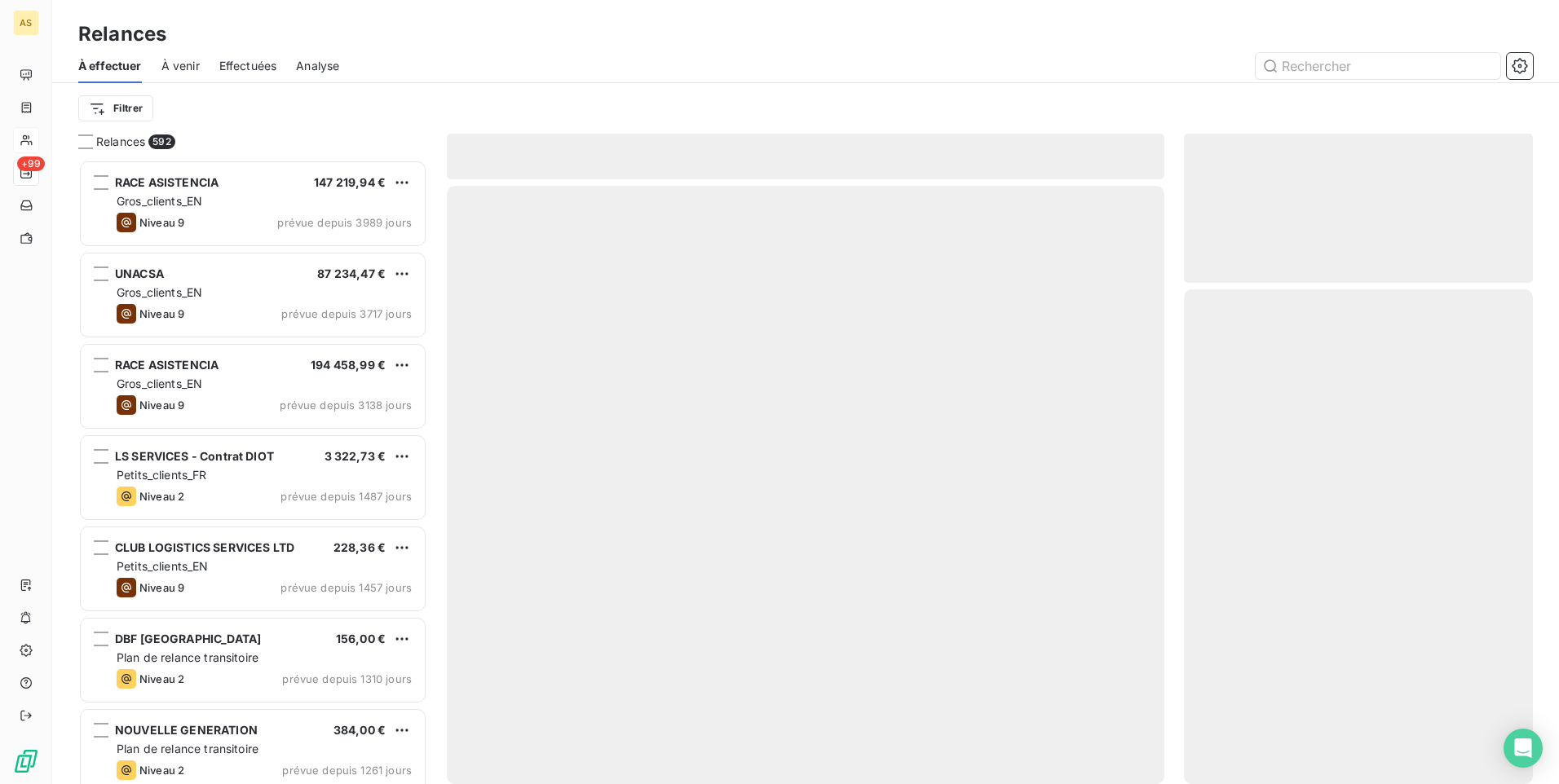
scroll to position [612, 336]
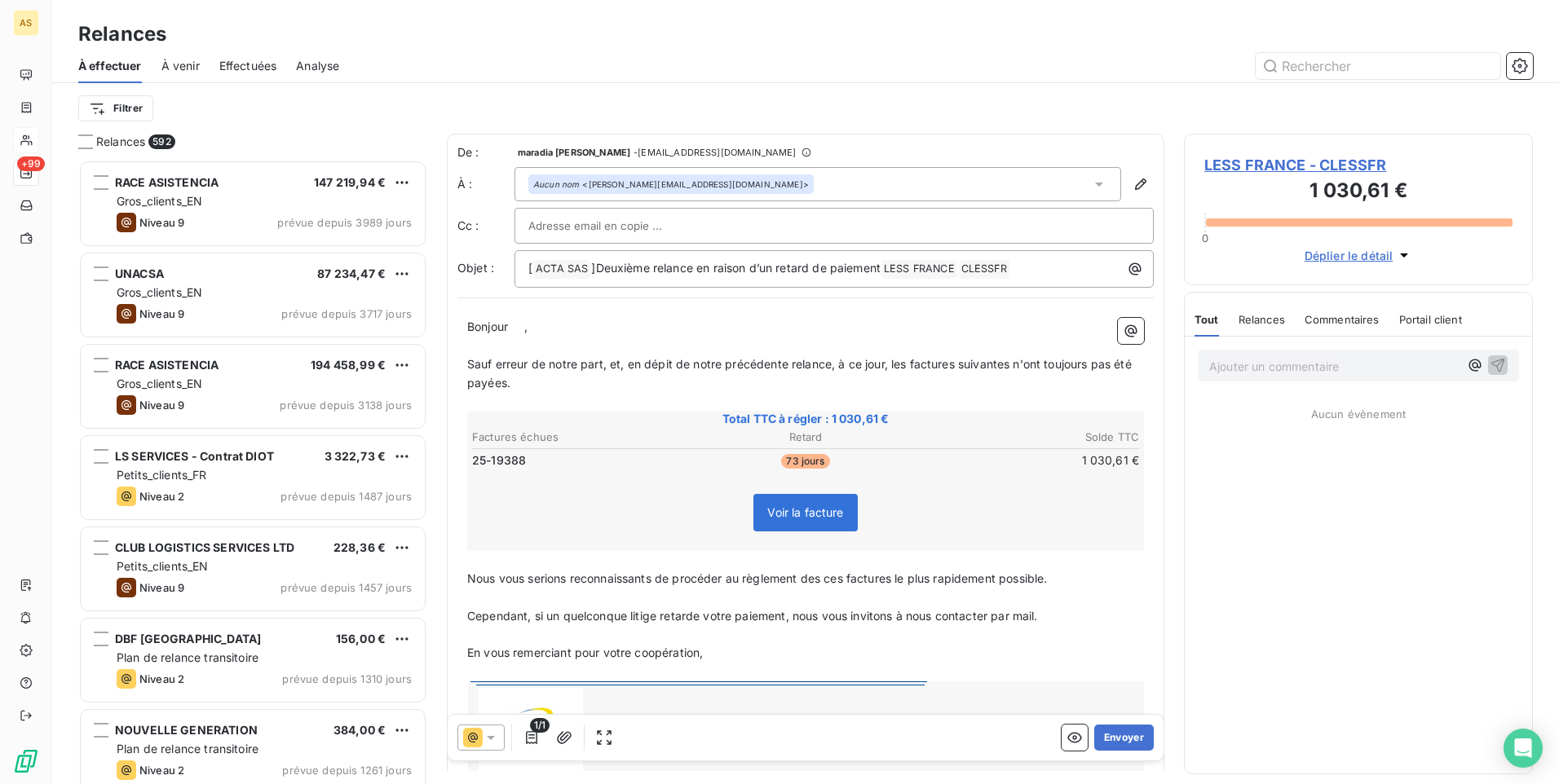
click at [489, 740] on icon at bounding box center [491, 737] width 16 height 16
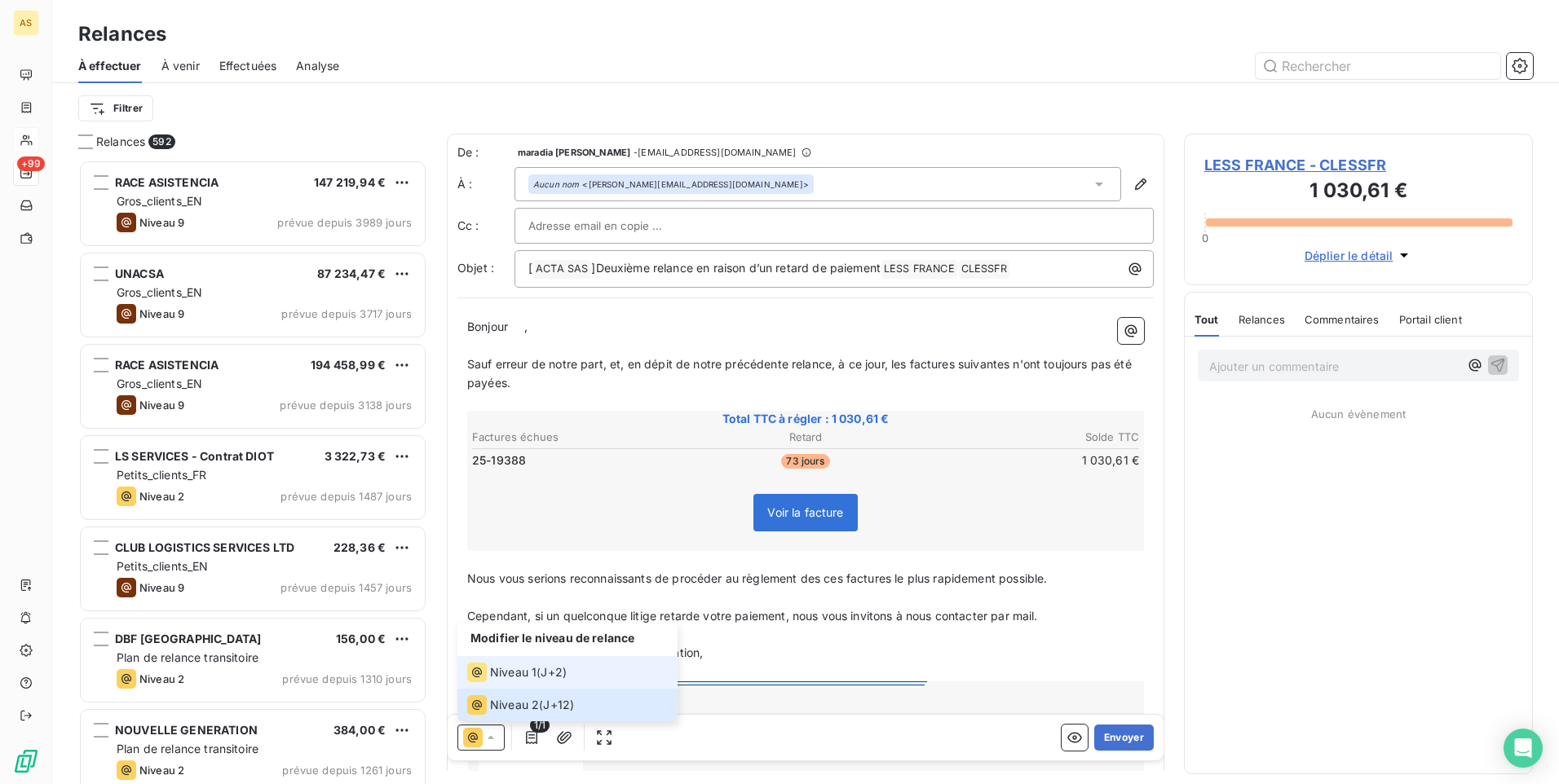
click at [525, 677] on span "Niveau 1" at bounding box center [513, 672] width 46 height 16
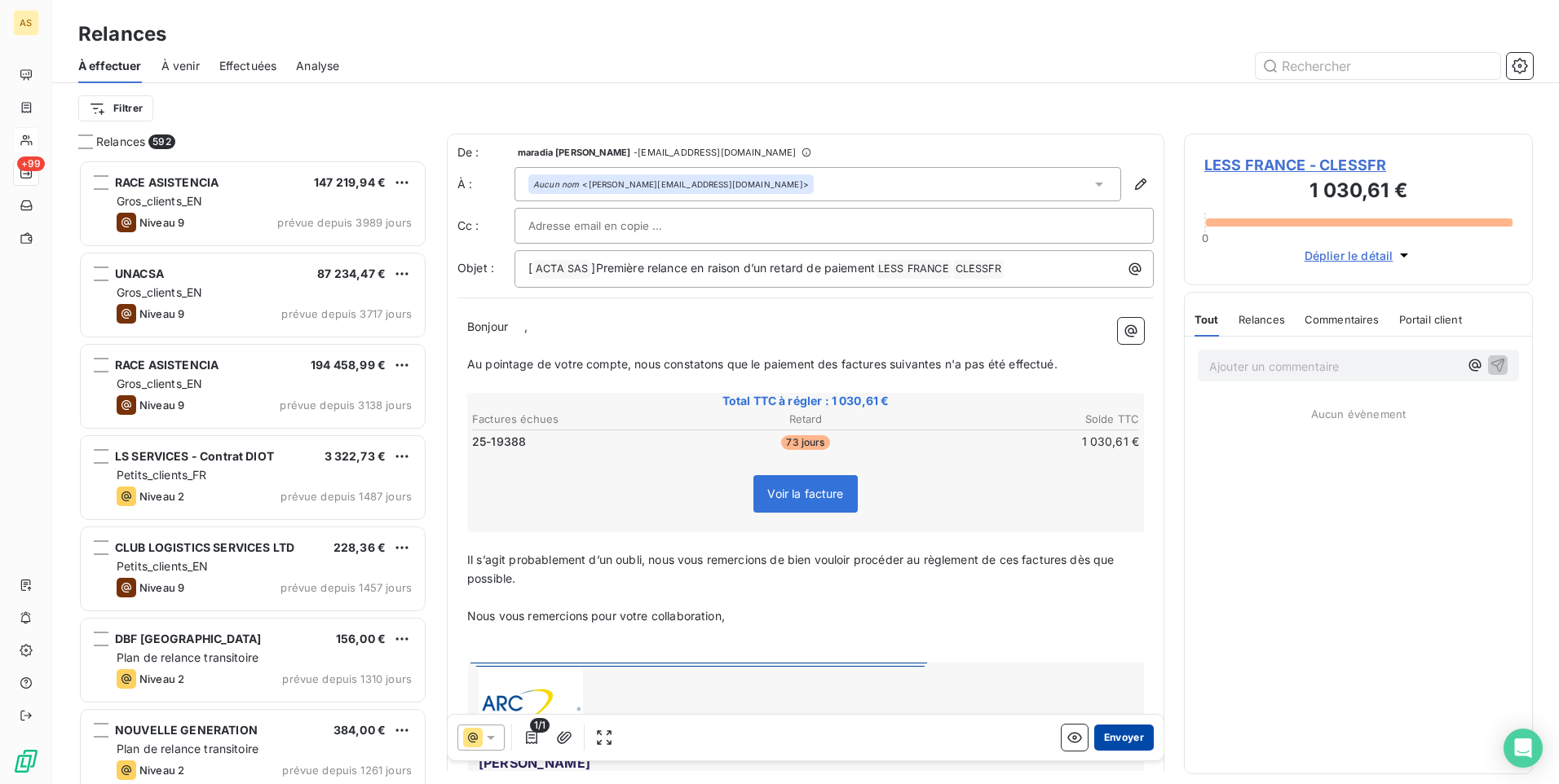
click at [1114, 738] on button "Envoyer" at bounding box center [1124, 738] width 60 height 26
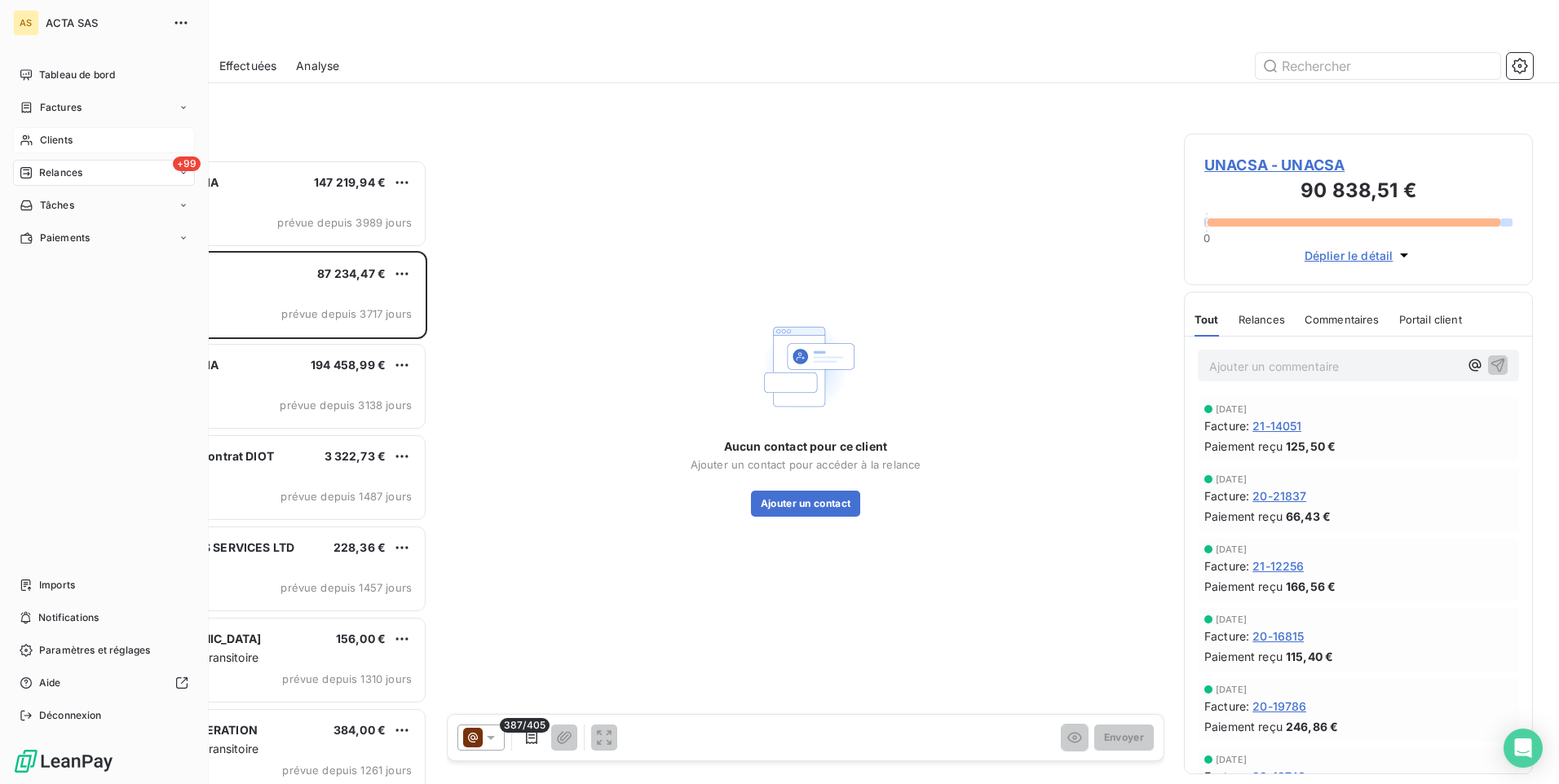
click at [54, 137] on span "Clients" at bounding box center [57, 140] width 33 height 15
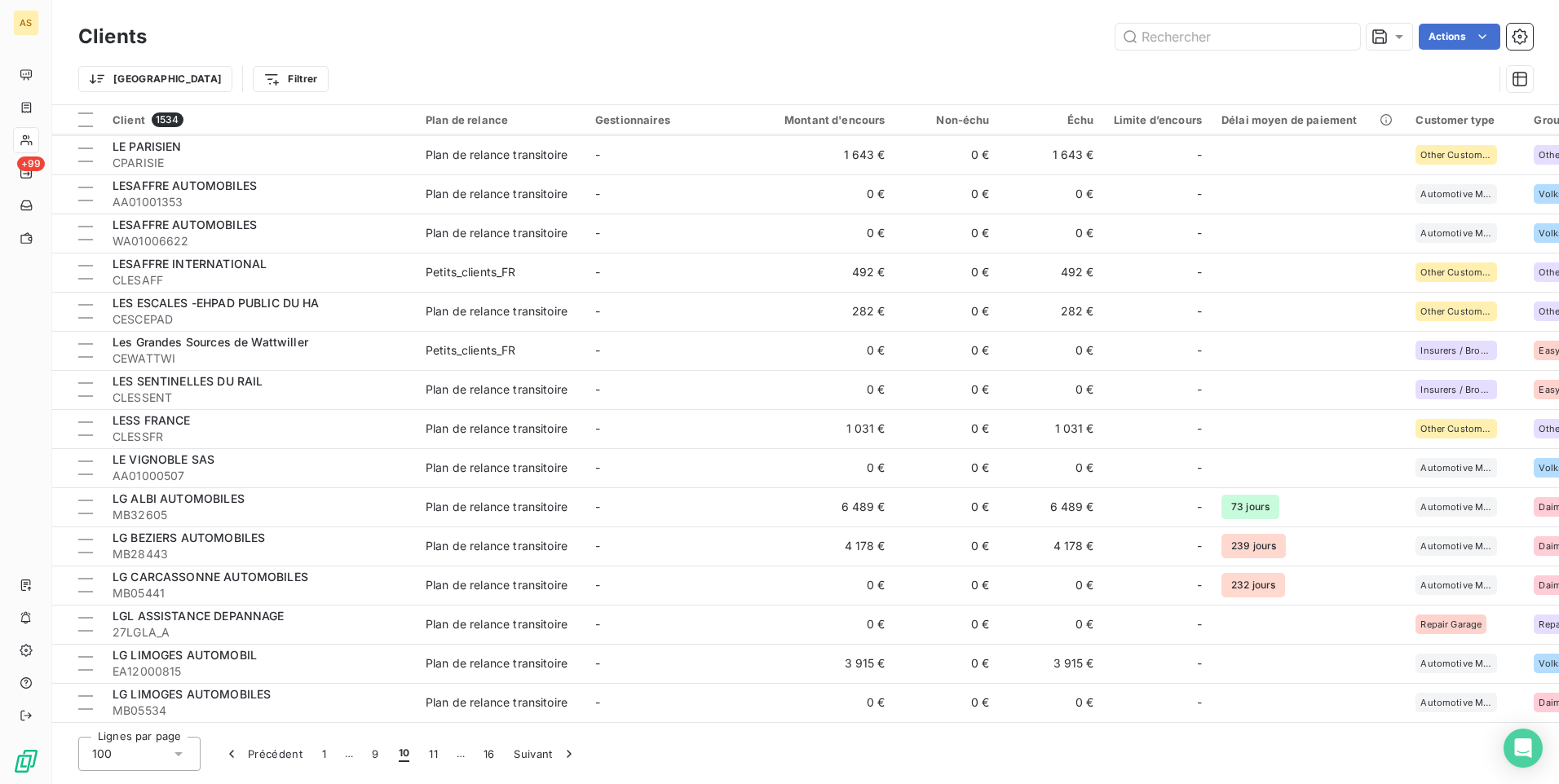
scroll to position [2283, 0]
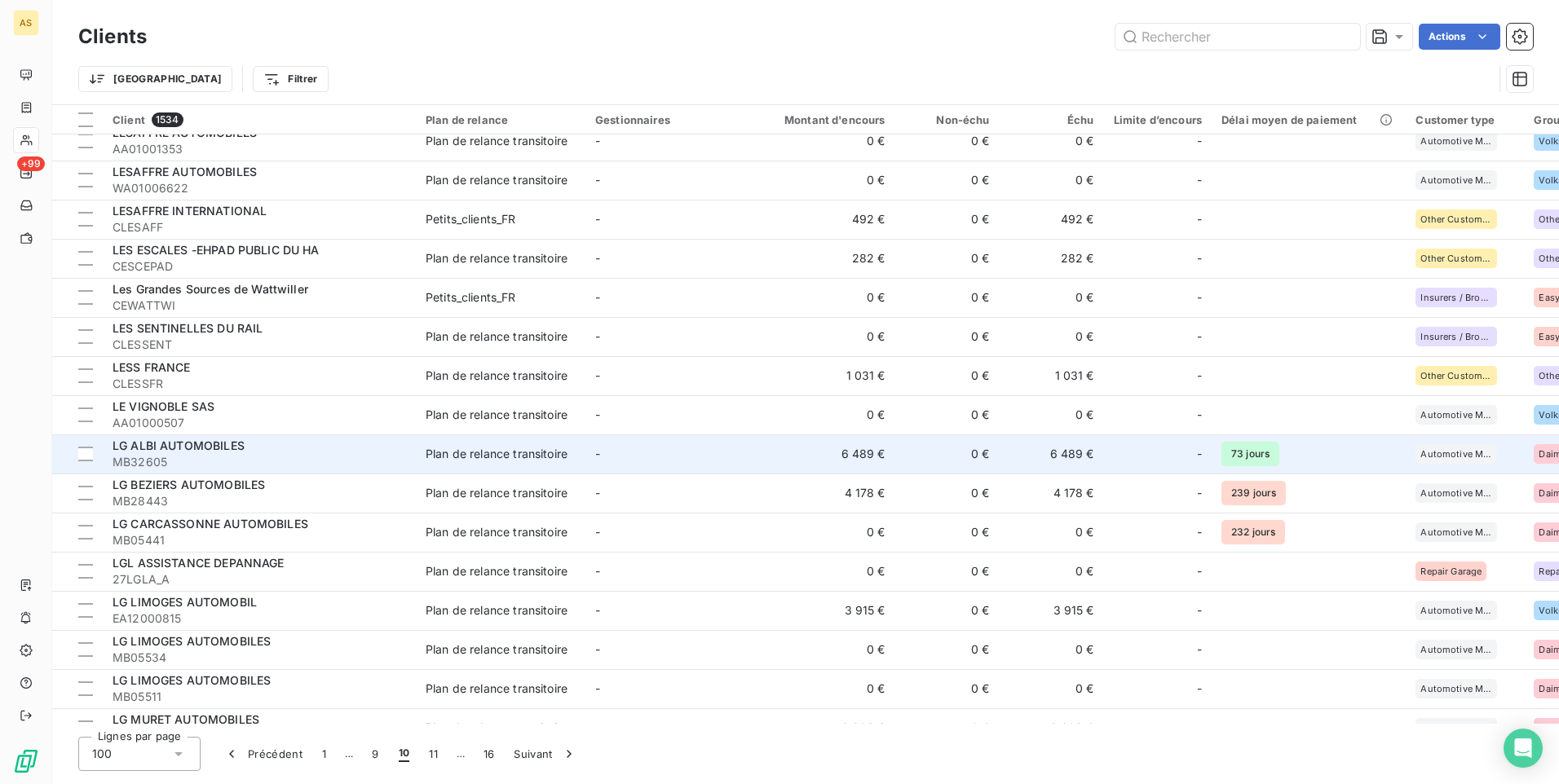
click at [824, 465] on td "6 489 €" at bounding box center [825, 454] width 140 height 39
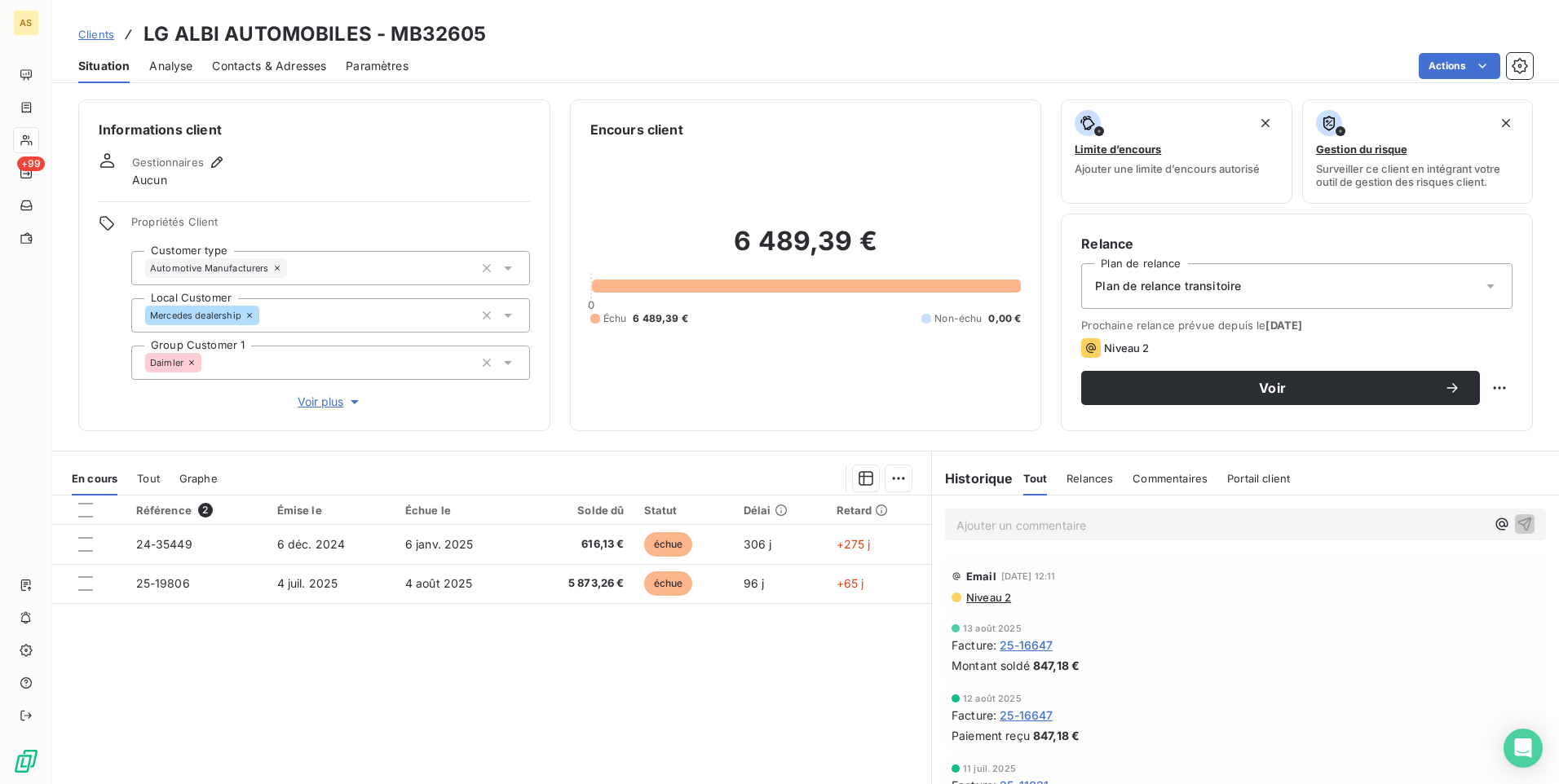
click at [101, 38] on span "Clients" at bounding box center [96, 33] width 36 height 13
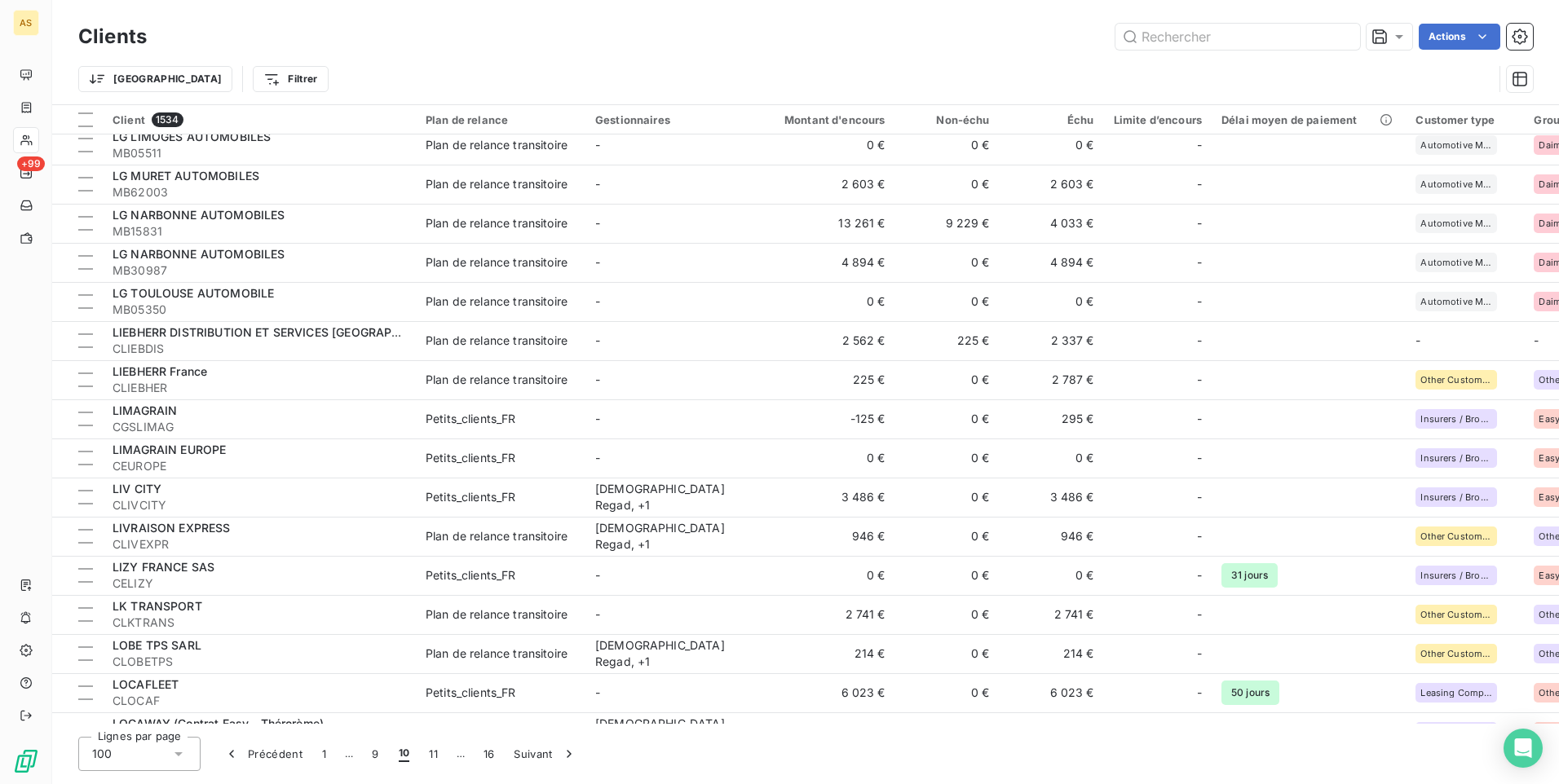
scroll to position [2809, 0]
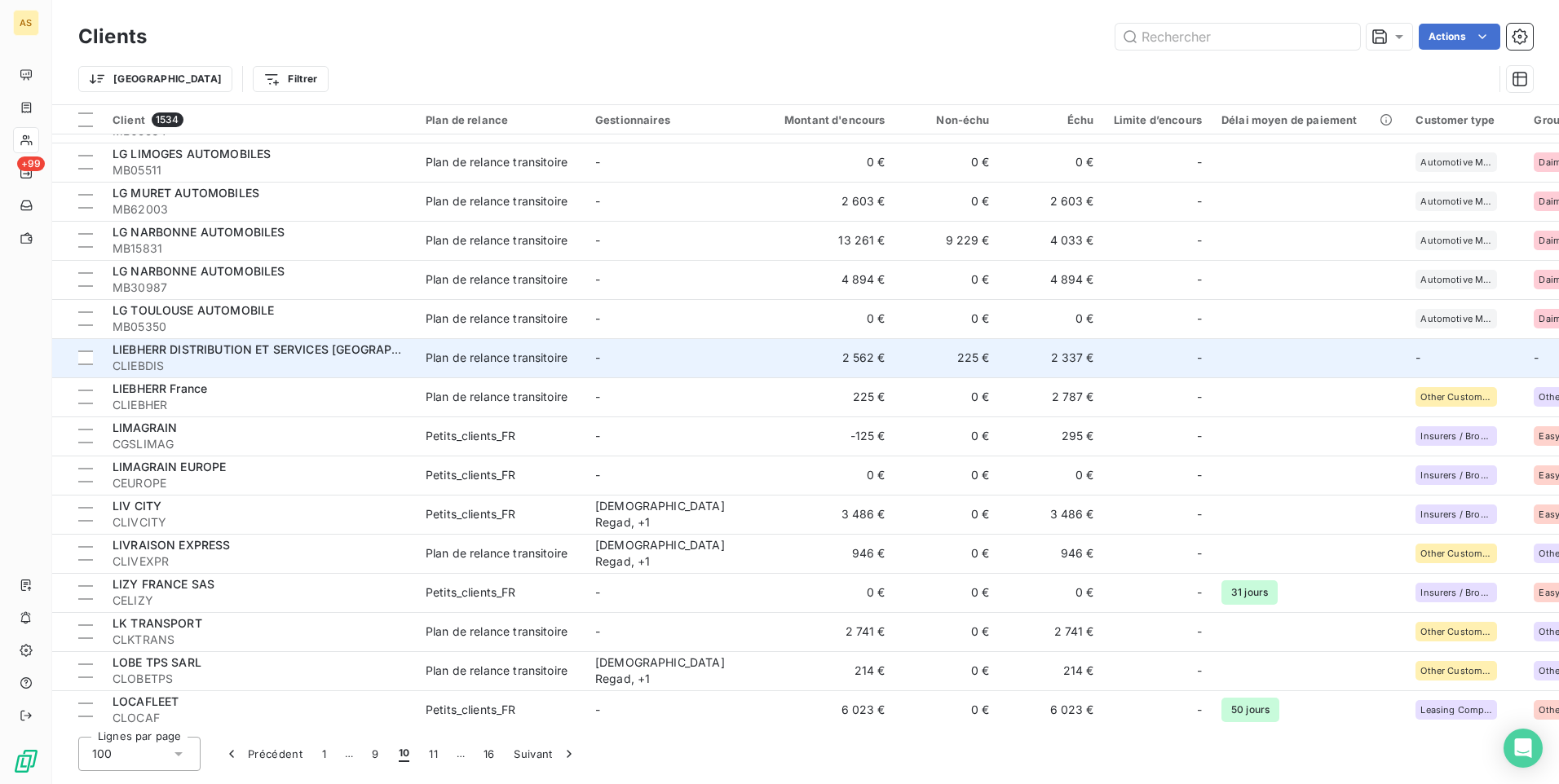
click at [761, 372] on td "2 562 €" at bounding box center [825, 358] width 140 height 39
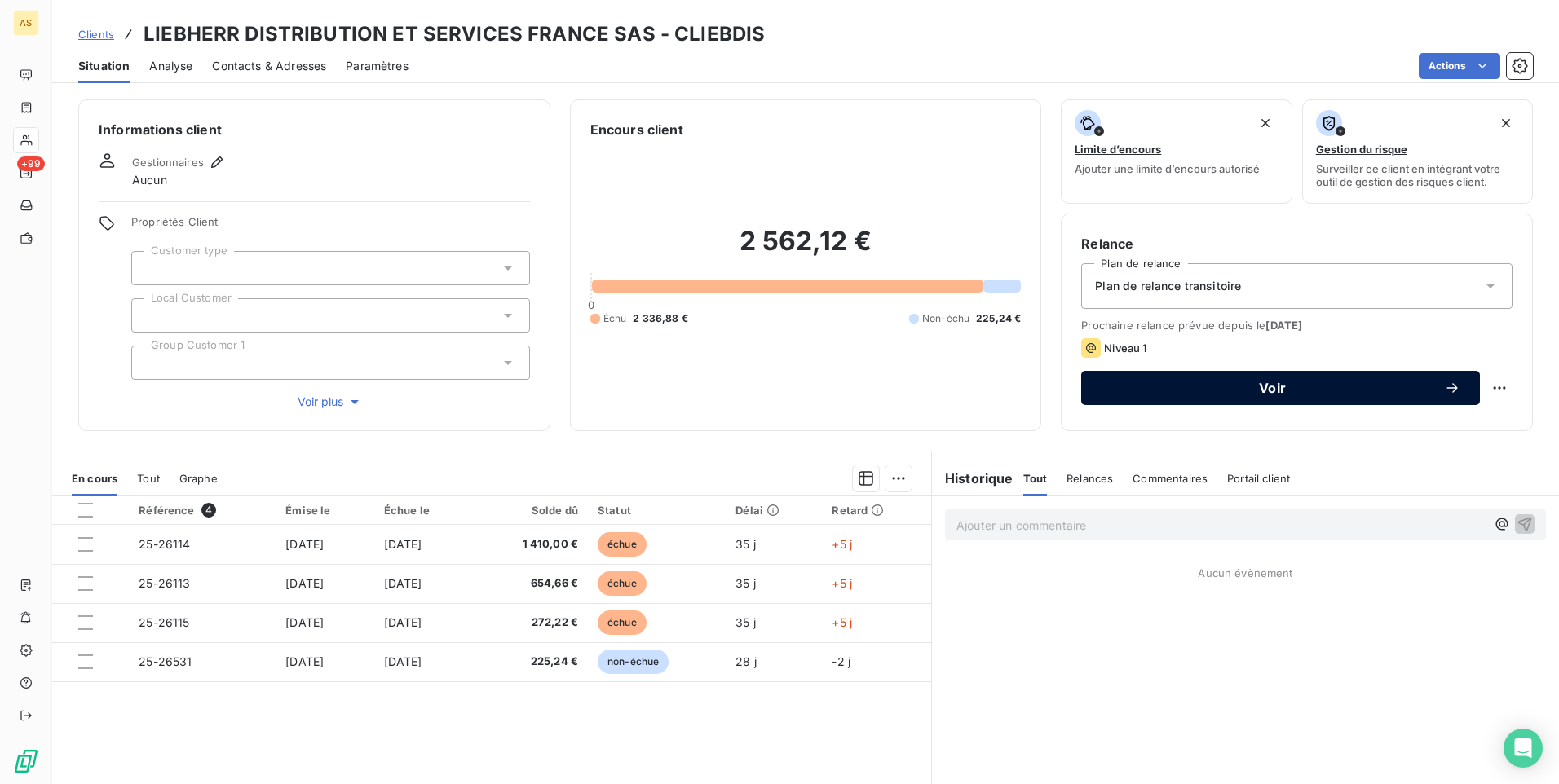
click at [1222, 398] on button "Voir" at bounding box center [1281, 388] width 399 height 34
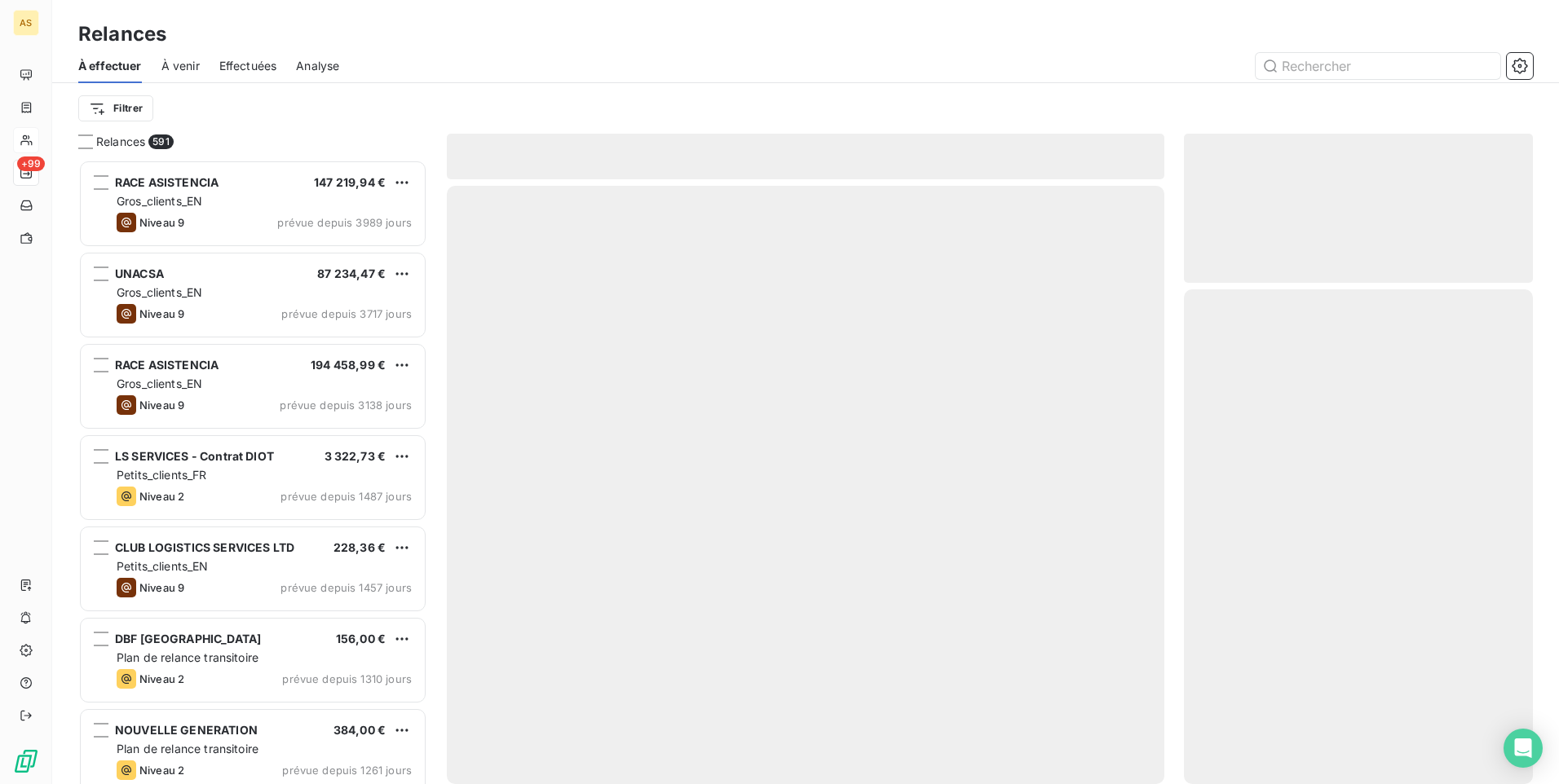
scroll to position [612, 336]
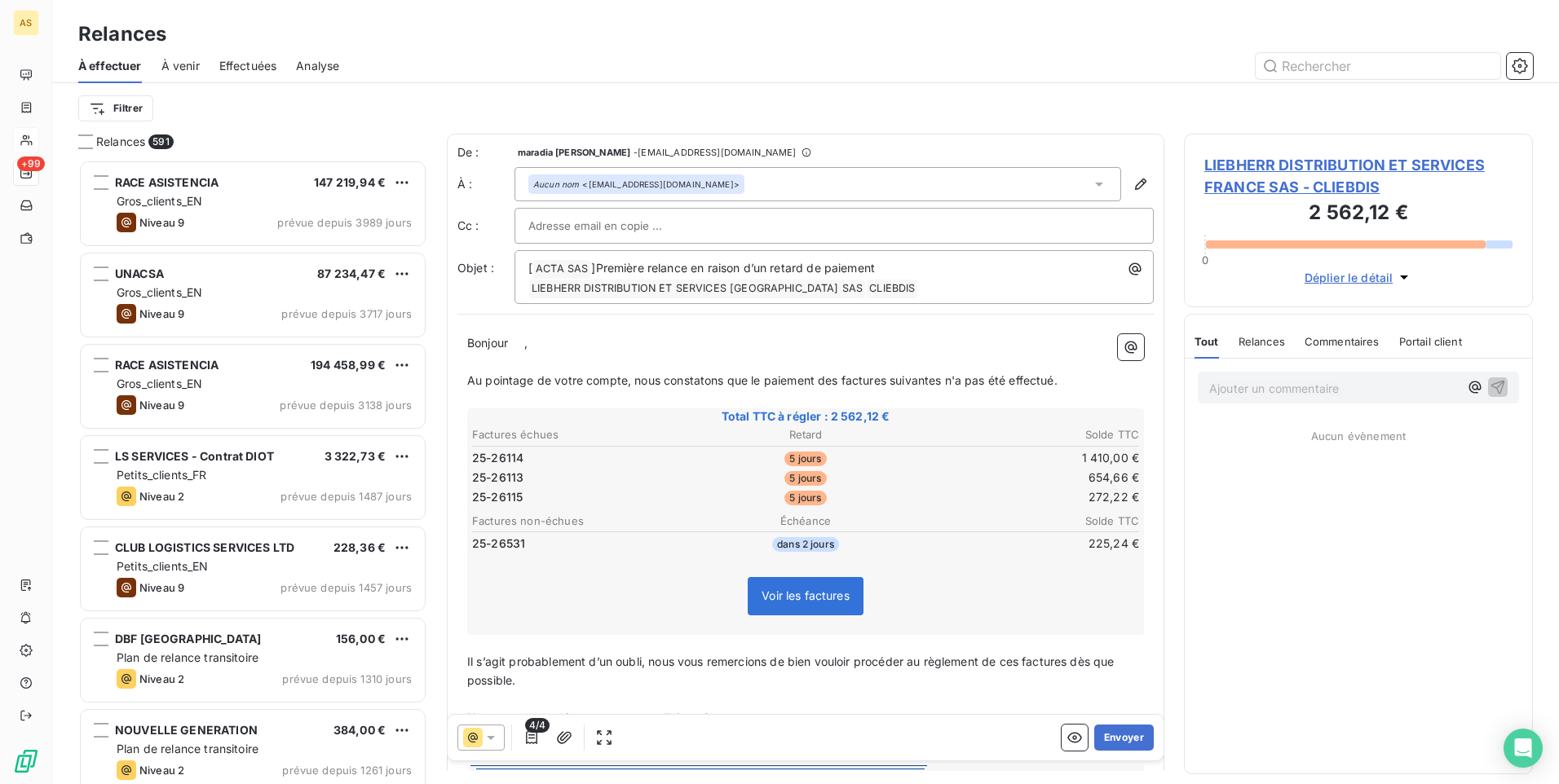
click at [490, 738] on icon at bounding box center [491, 738] width 9 height 4
click at [524, 675] on span "Niveau 1" at bounding box center [513, 672] width 46 height 16
click at [1123, 740] on button "Envoyer" at bounding box center [1124, 738] width 60 height 26
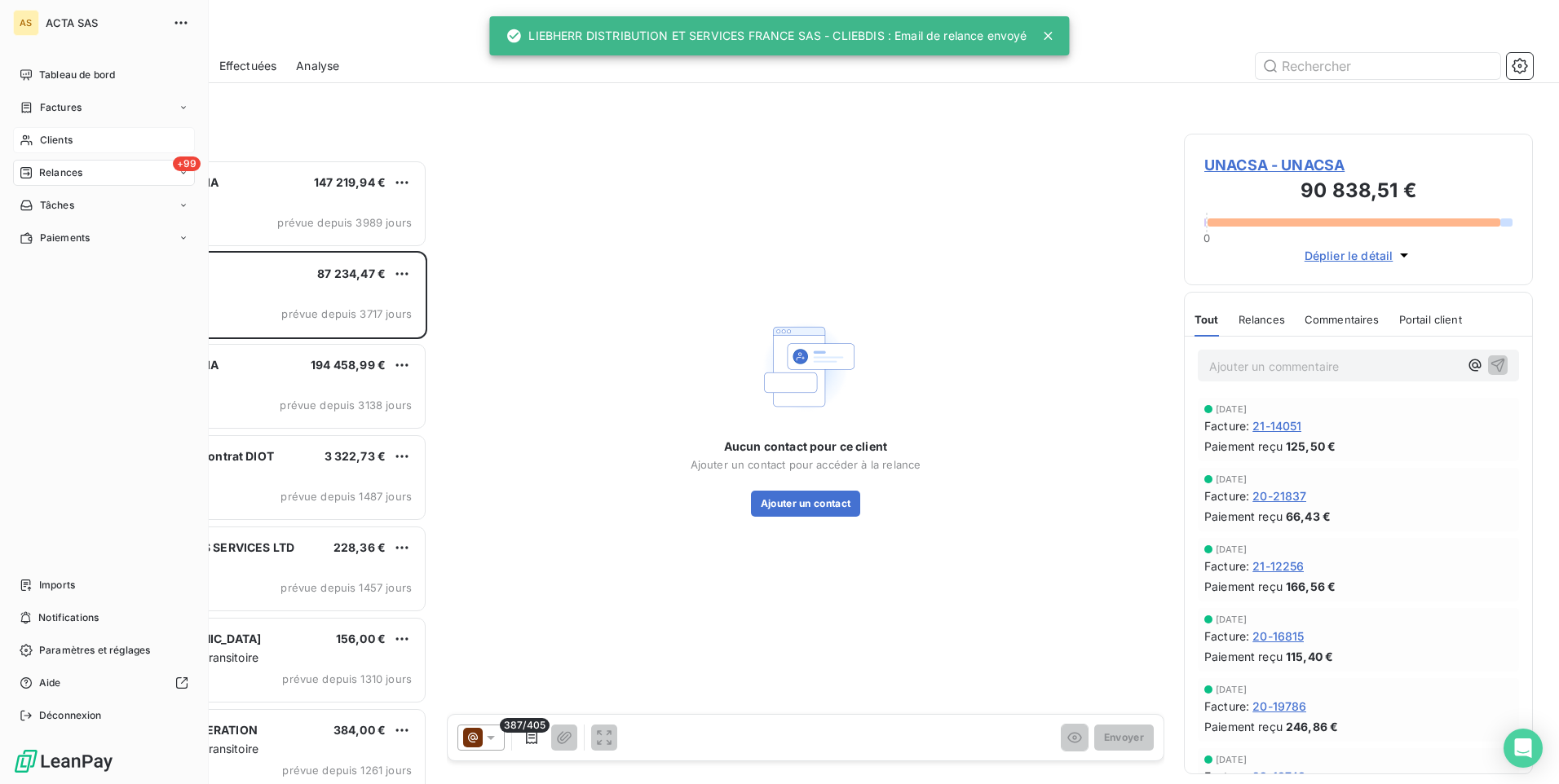
click at [92, 144] on div "Clients" at bounding box center [104, 140] width 181 height 26
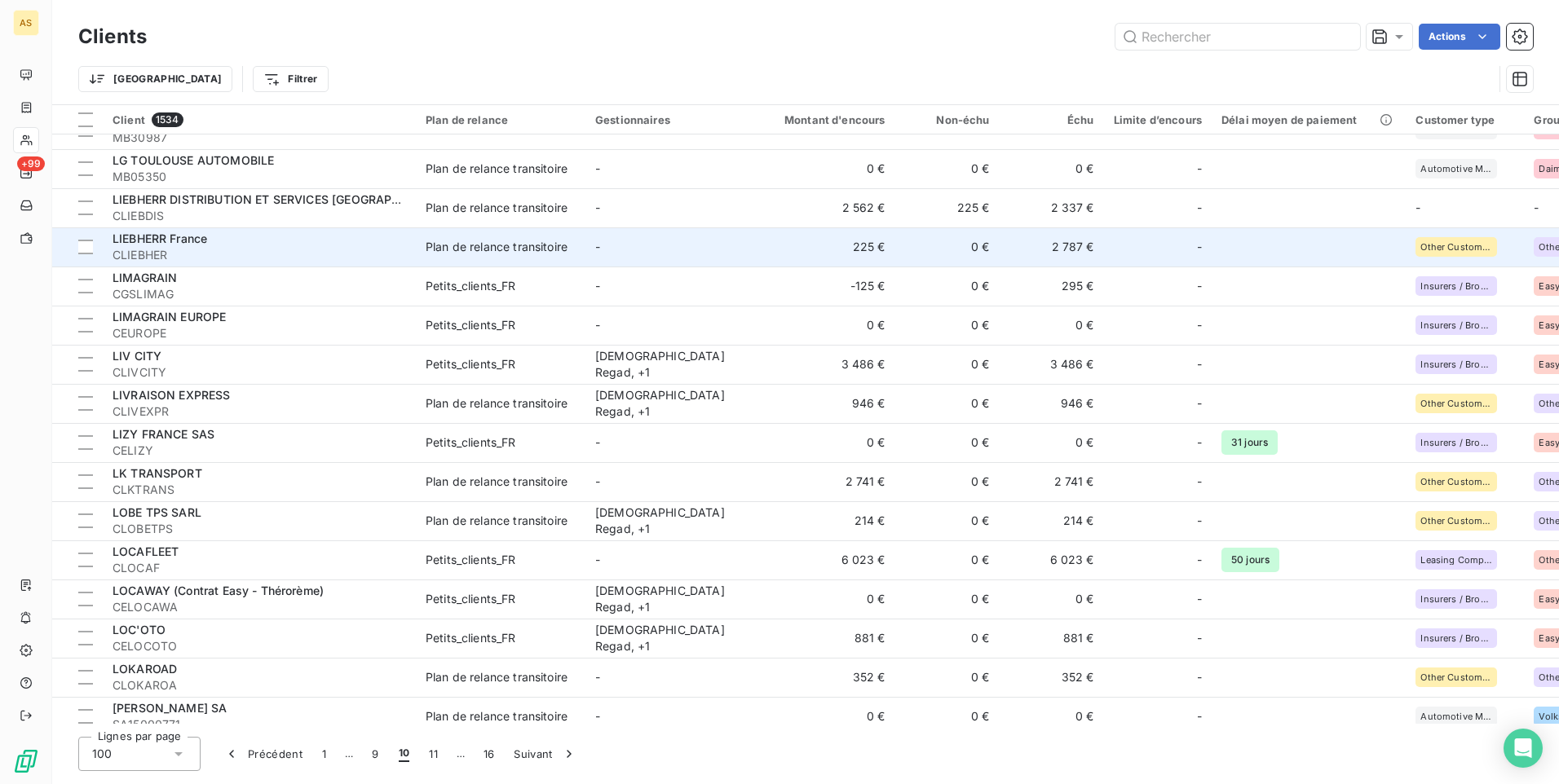
scroll to position [2923, 0]
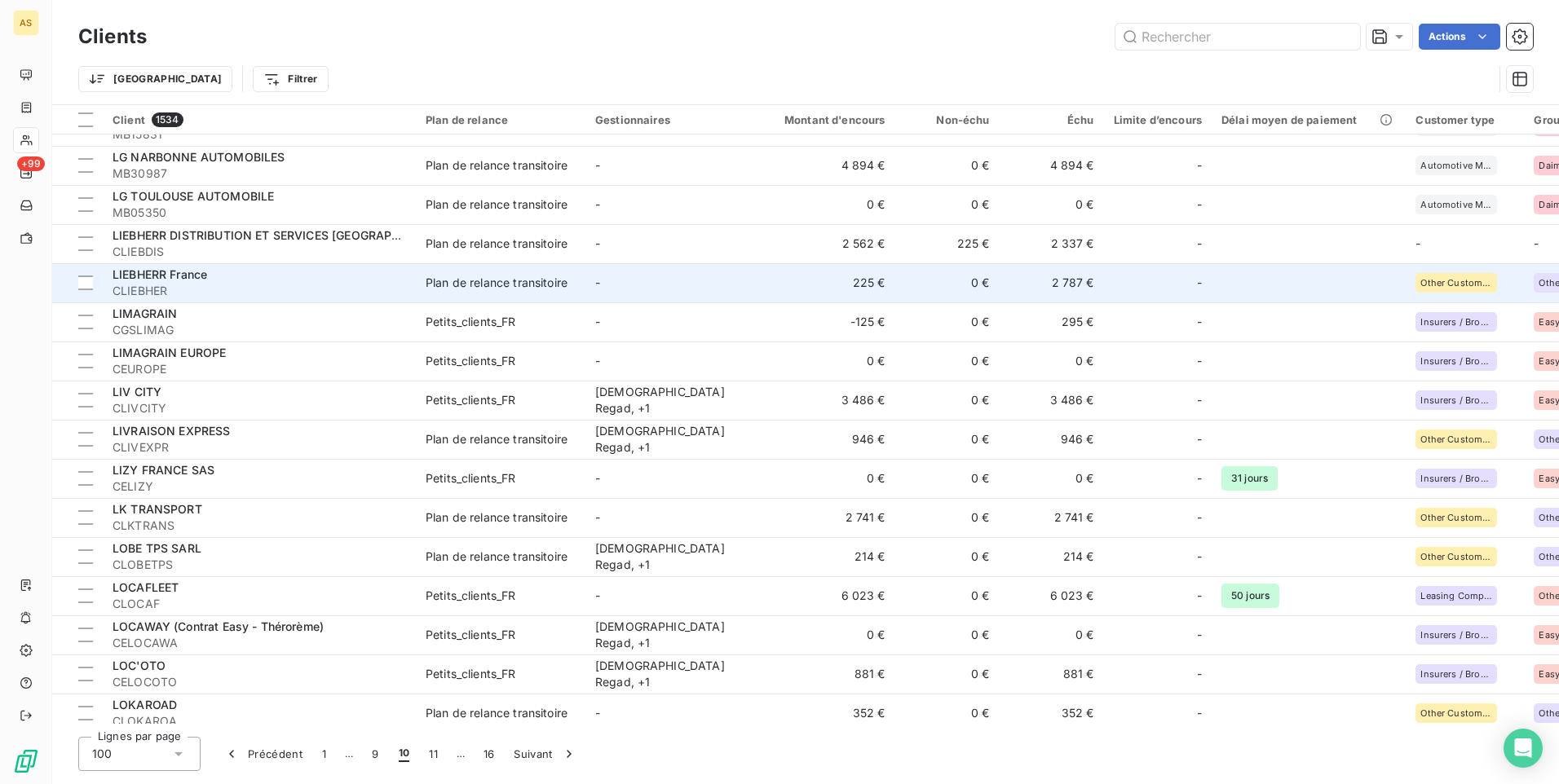
click at [534, 286] on div "Plan de relance transitoire" at bounding box center [497, 282] width 142 height 16
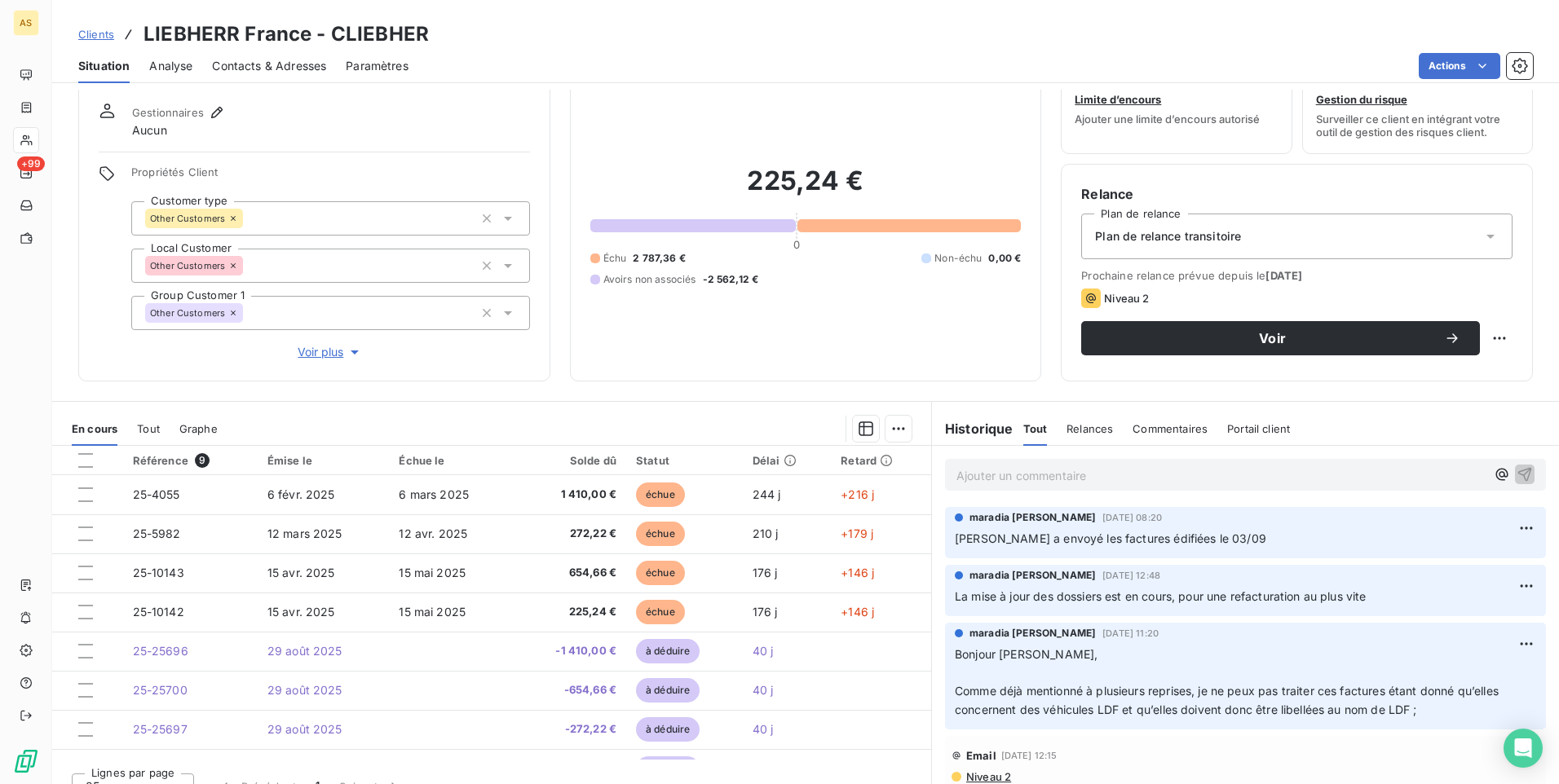
scroll to position [74, 0]
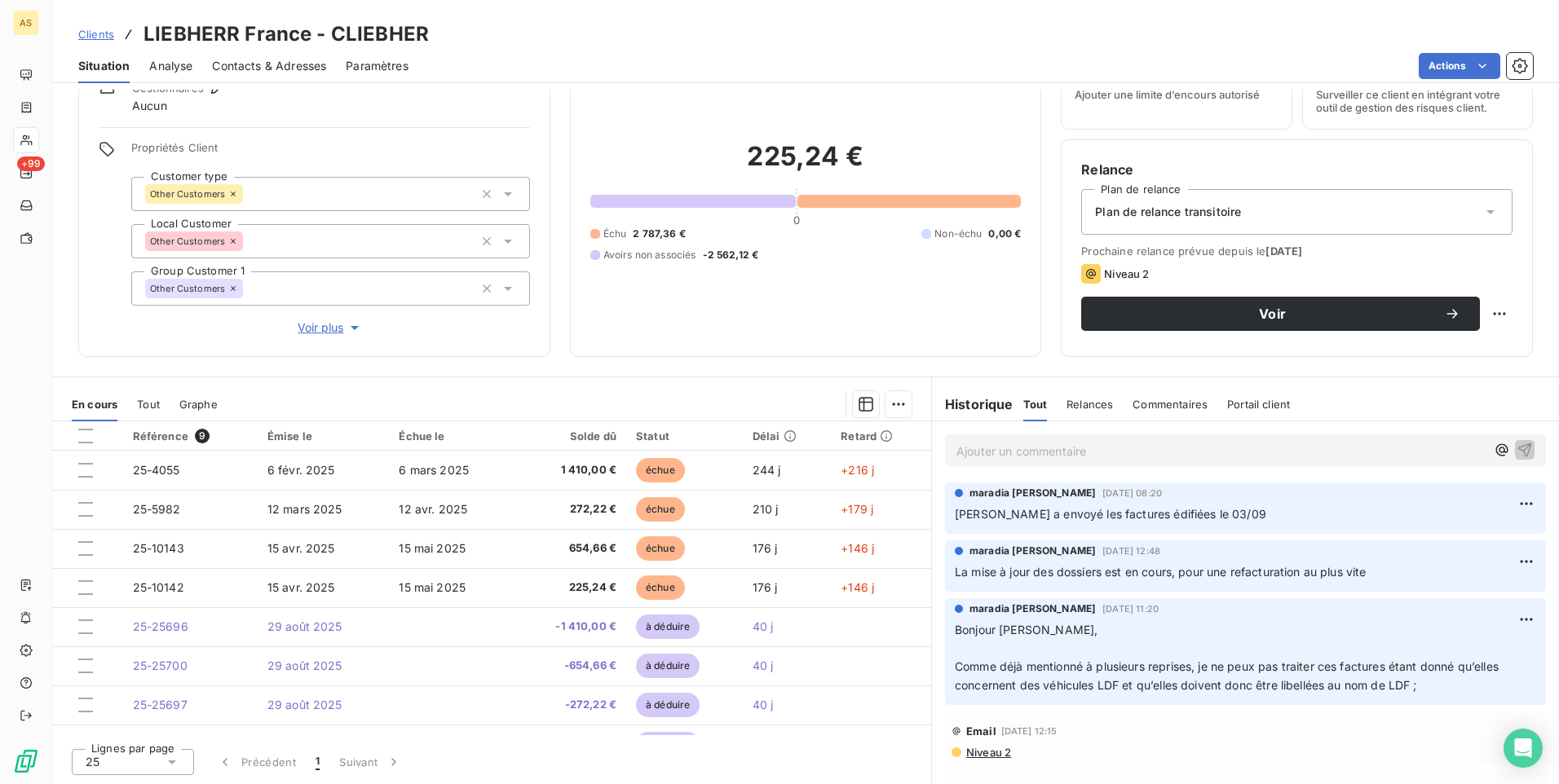
click at [95, 34] on span "Clients" at bounding box center [96, 33] width 36 height 13
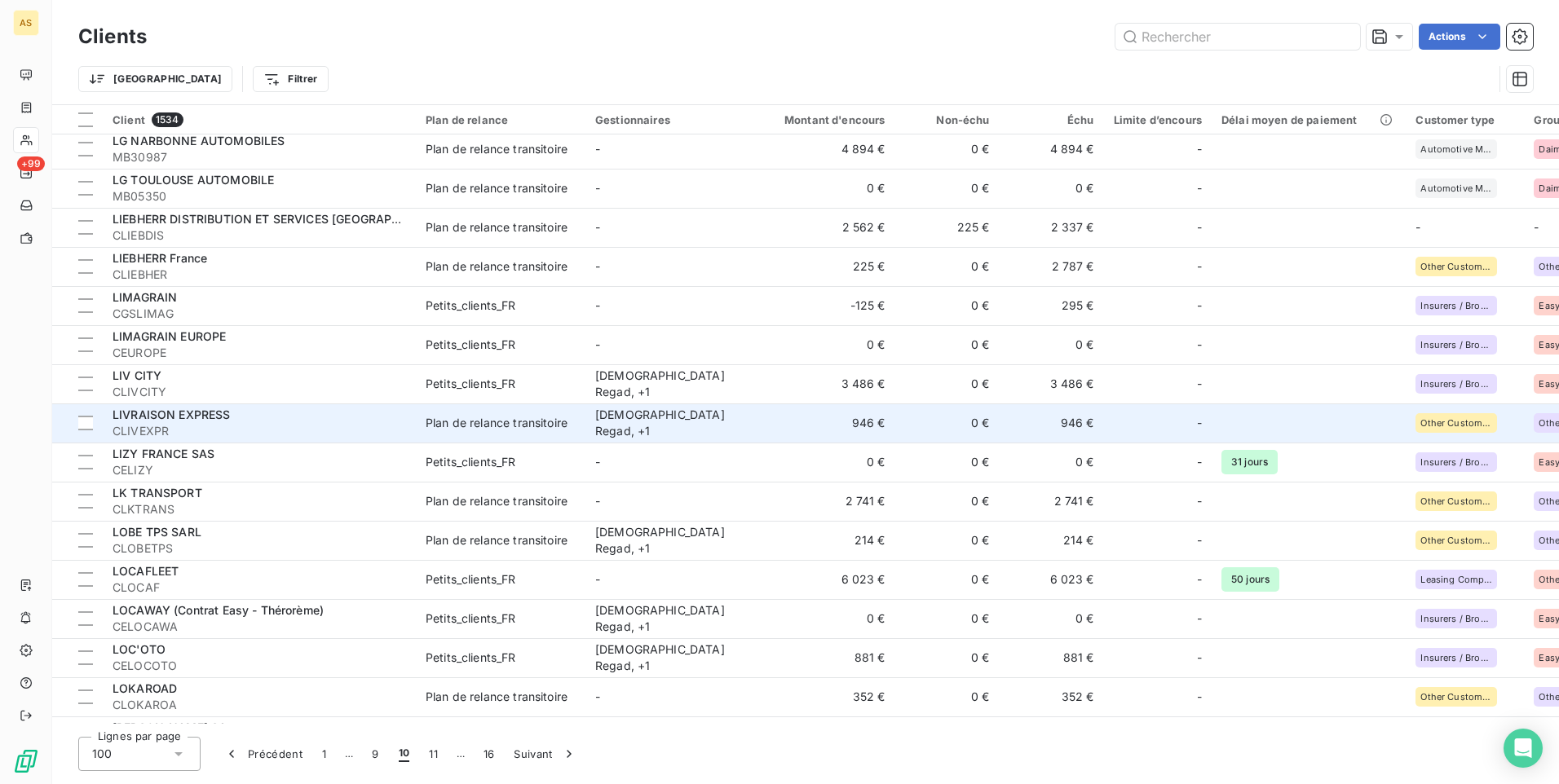
scroll to position [3016, 0]
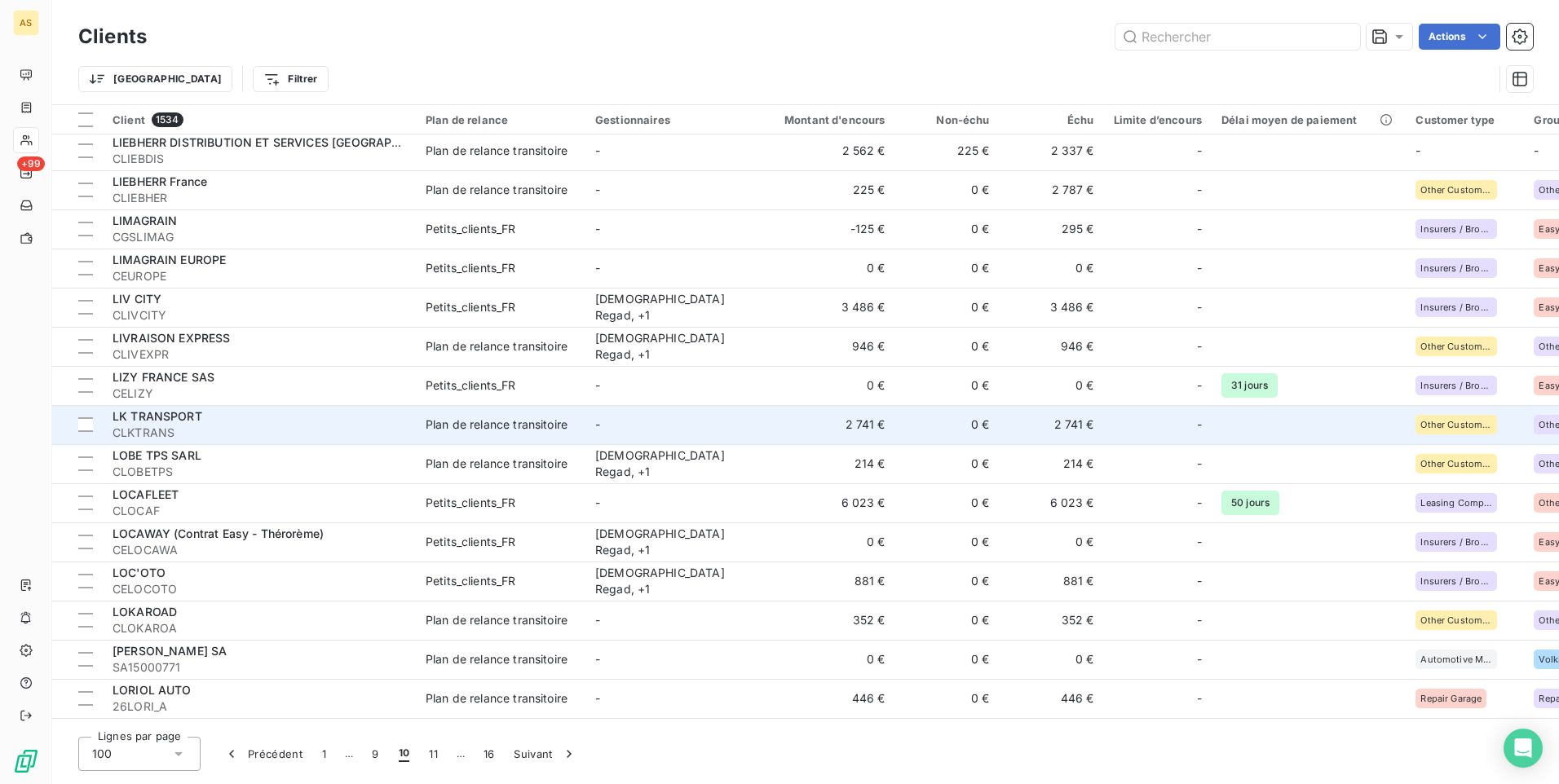
click at [855, 426] on td "2 741 €" at bounding box center [825, 425] width 140 height 39
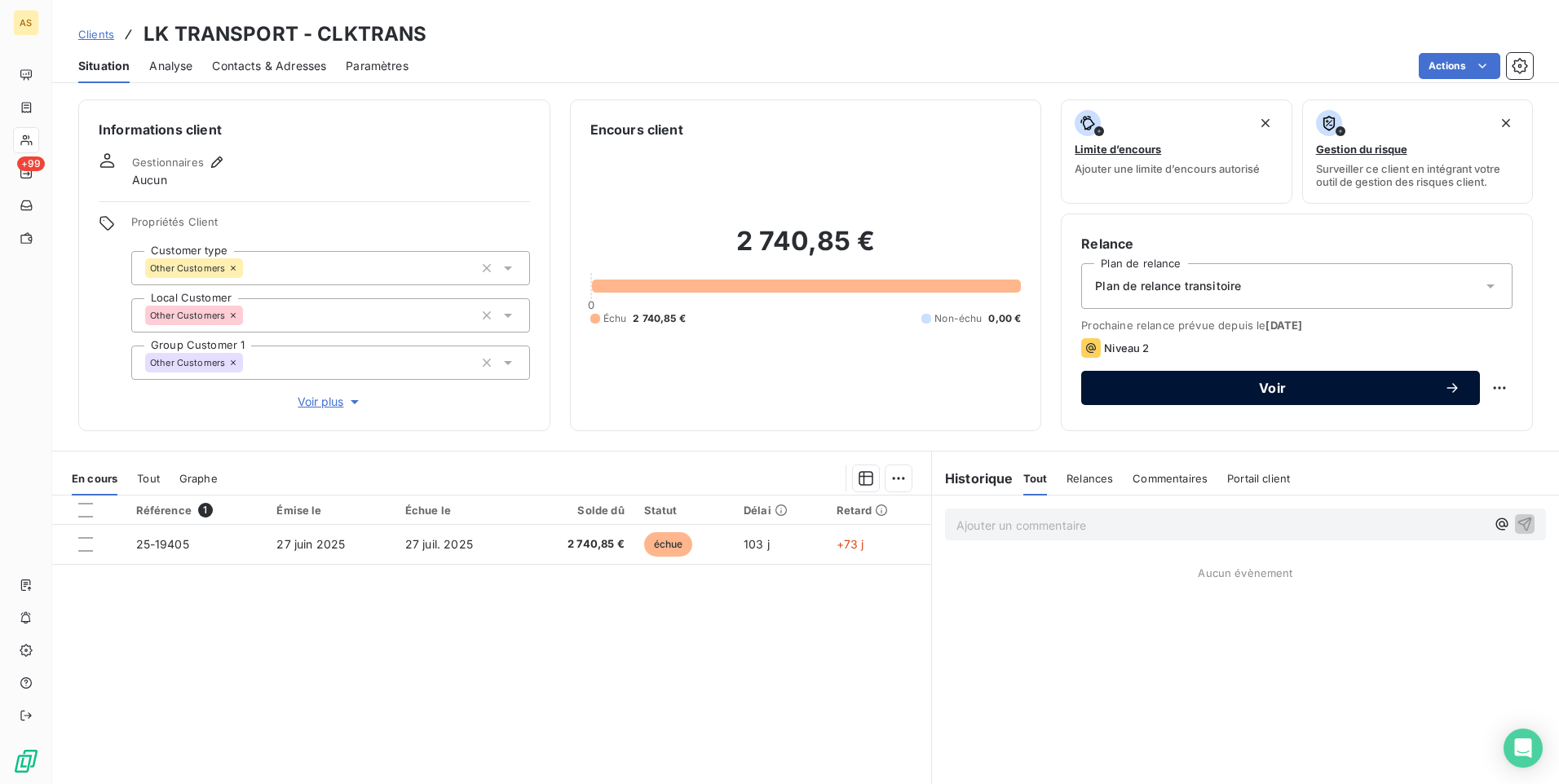
click at [1128, 383] on span "Voir" at bounding box center [1272, 388] width 343 height 13
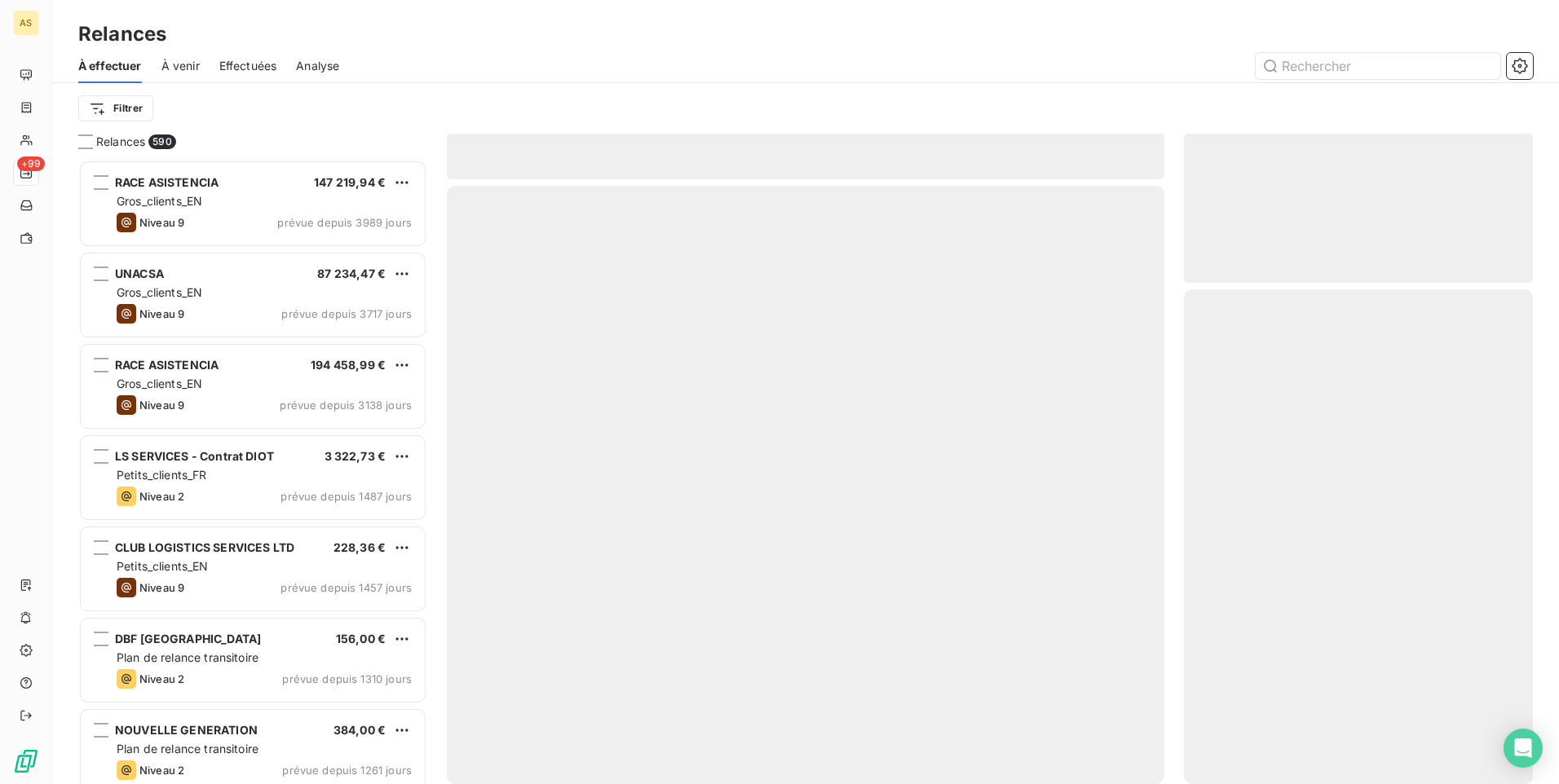
scroll to position [612, 336]
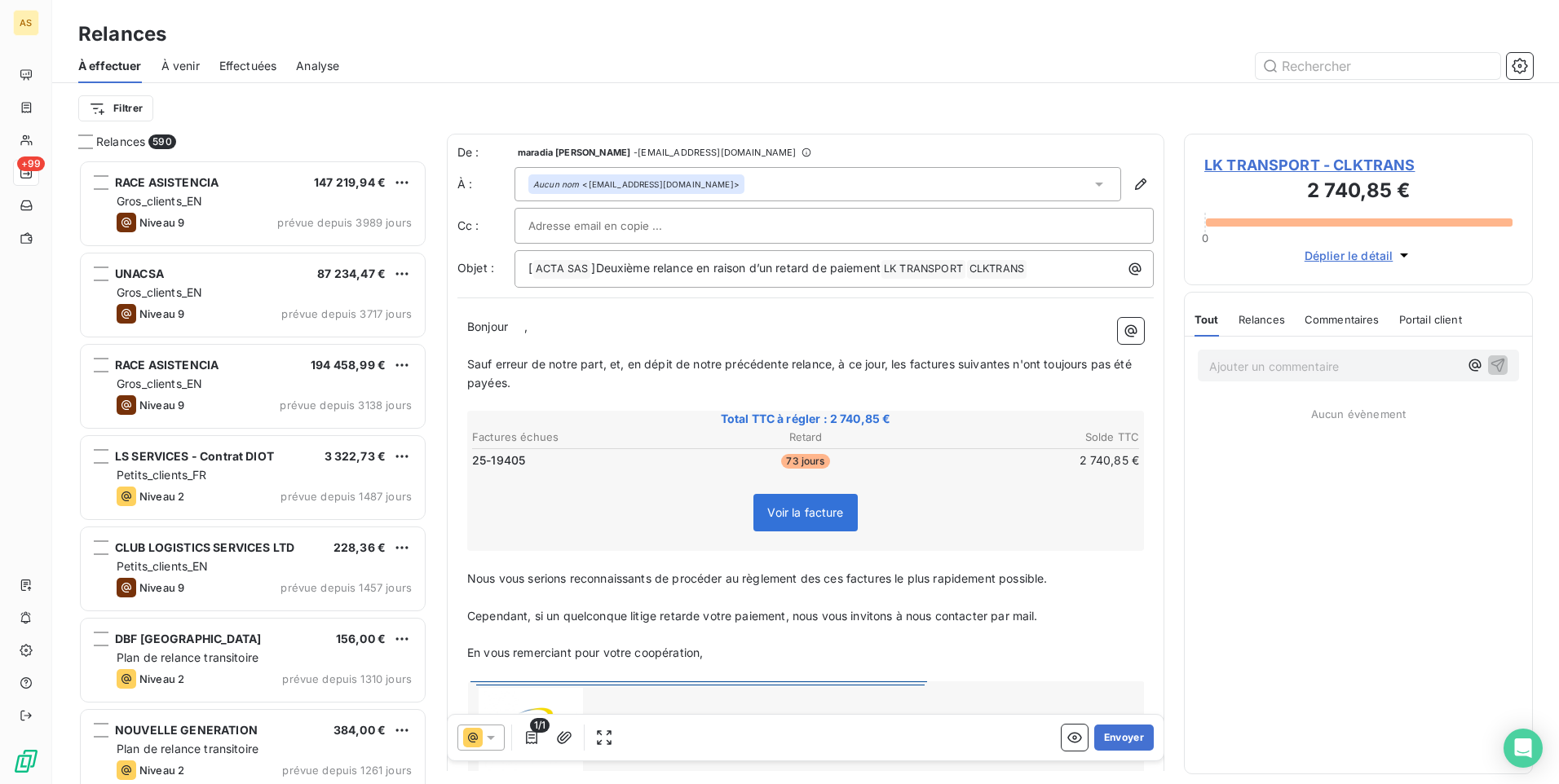
click at [496, 733] on icon at bounding box center [491, 737] width 16 height 16
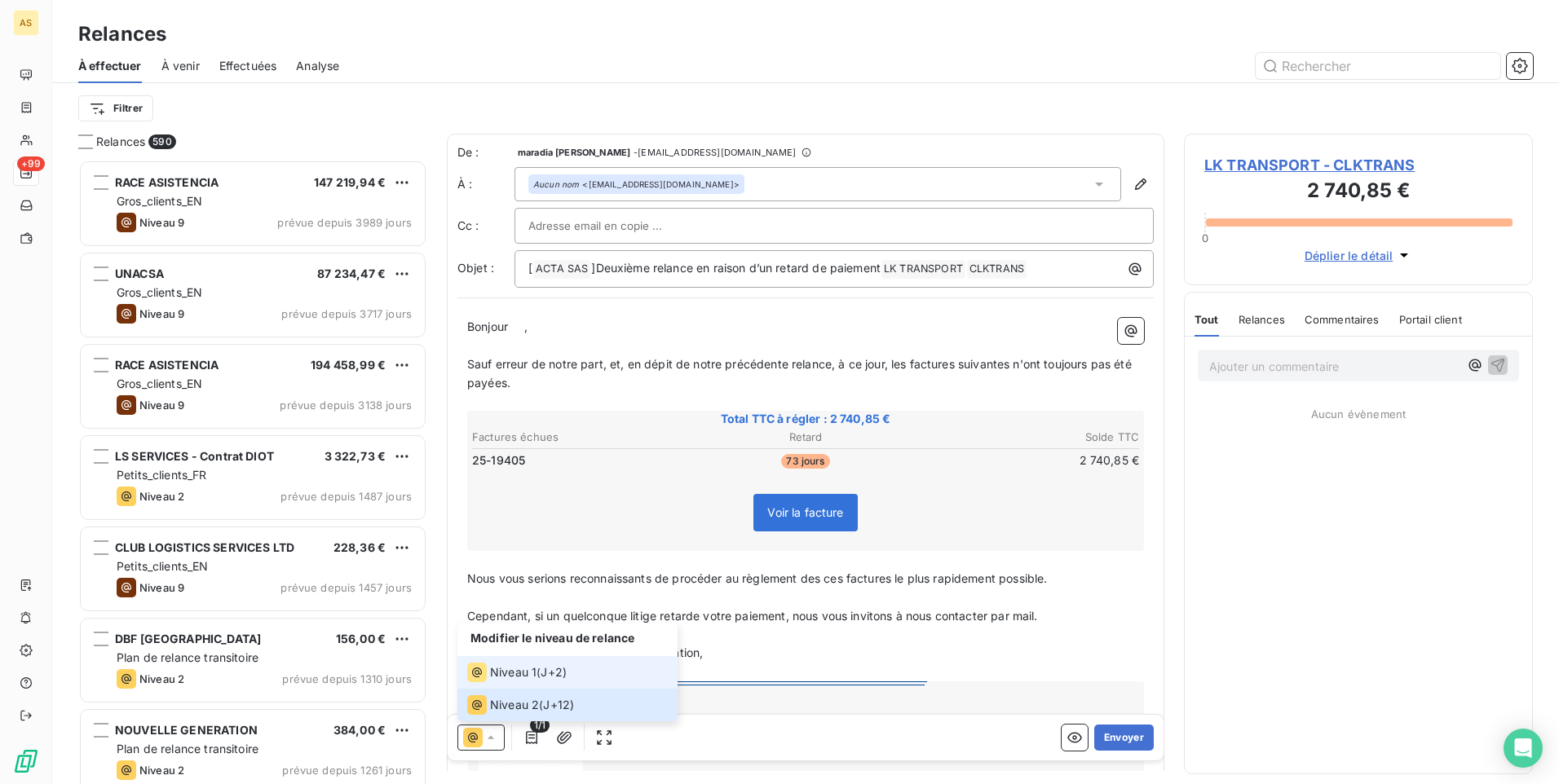
click at [509, 679] on span "Niveau 1" at bounding box center [513, 672] width 46 height 16
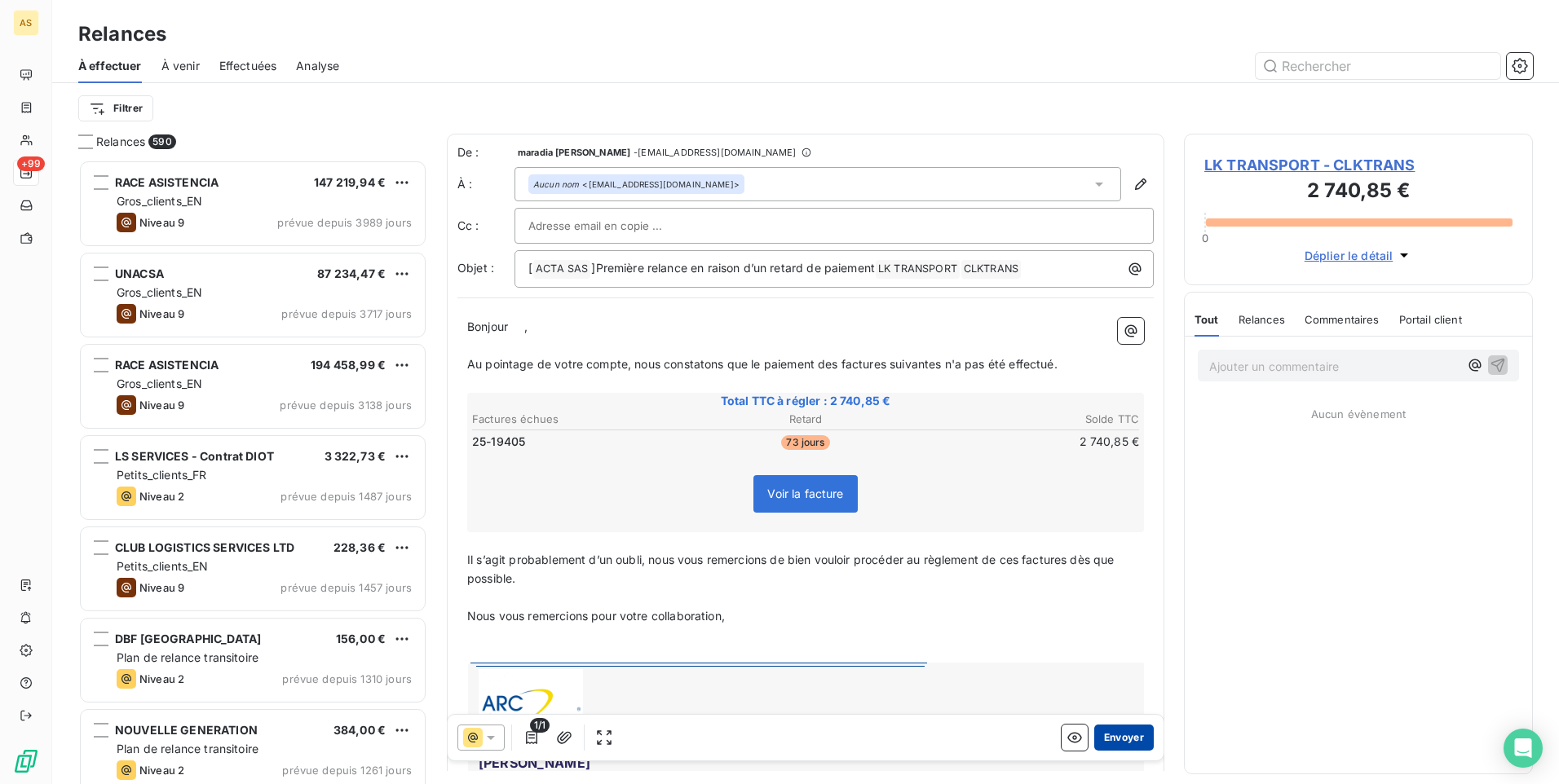
click at [1121, 744] on button "Envoyer" at bounding box center [1124, 738] width 60 height 26
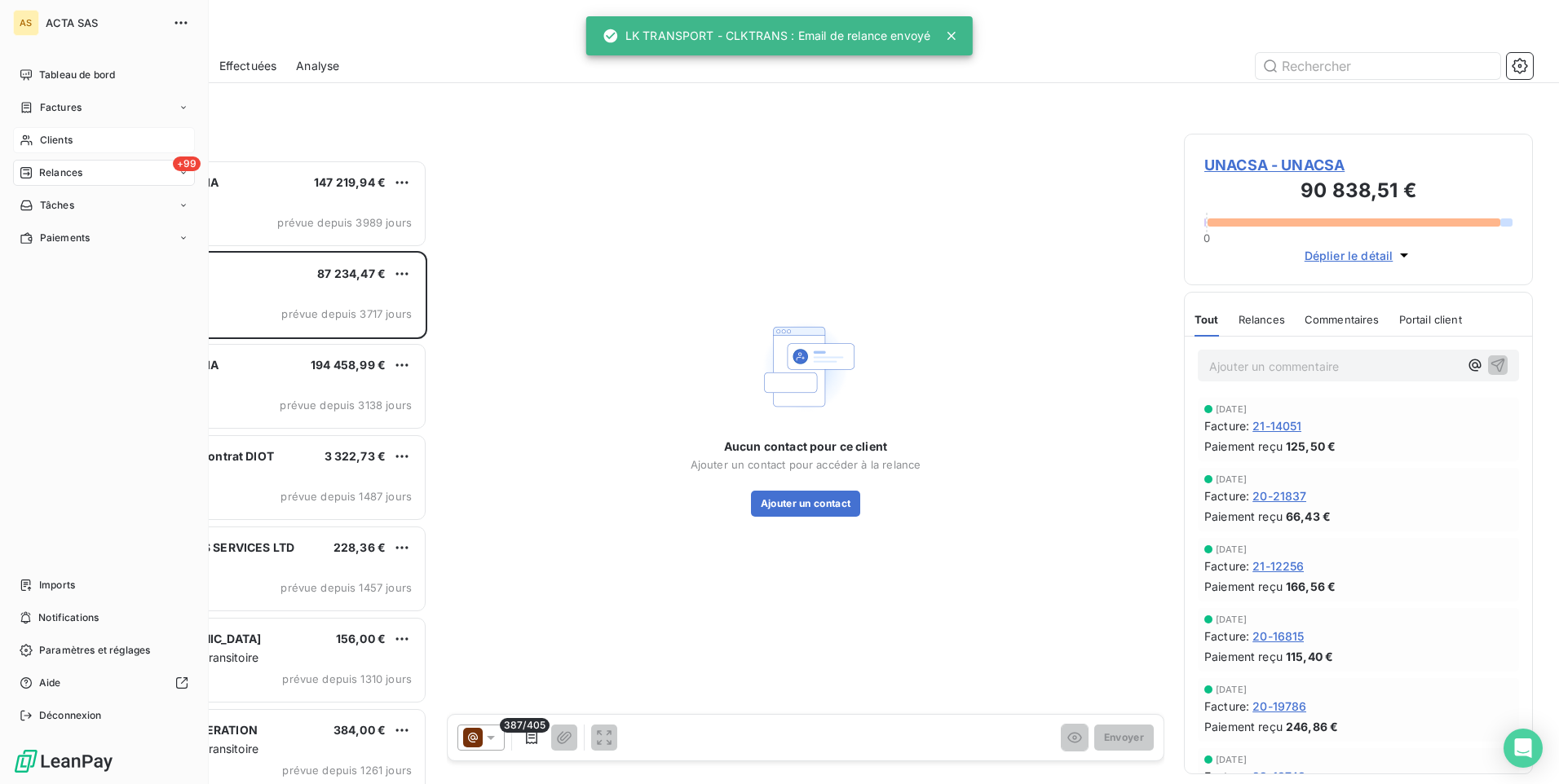
click at [55, 149] on div "Clients" at bounding box center [104, 140] width 181 height 26
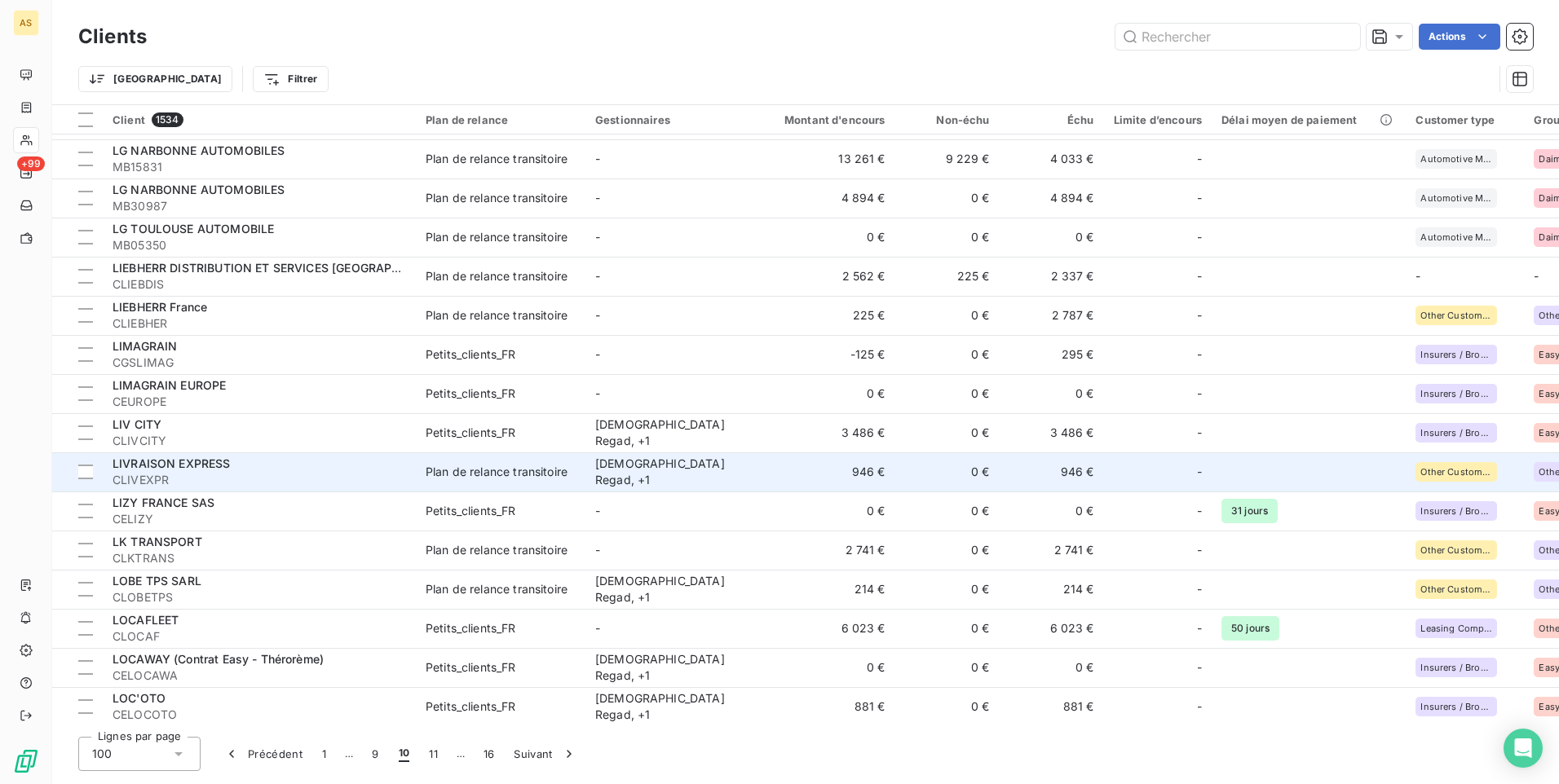
scroll to position [2972, 0]
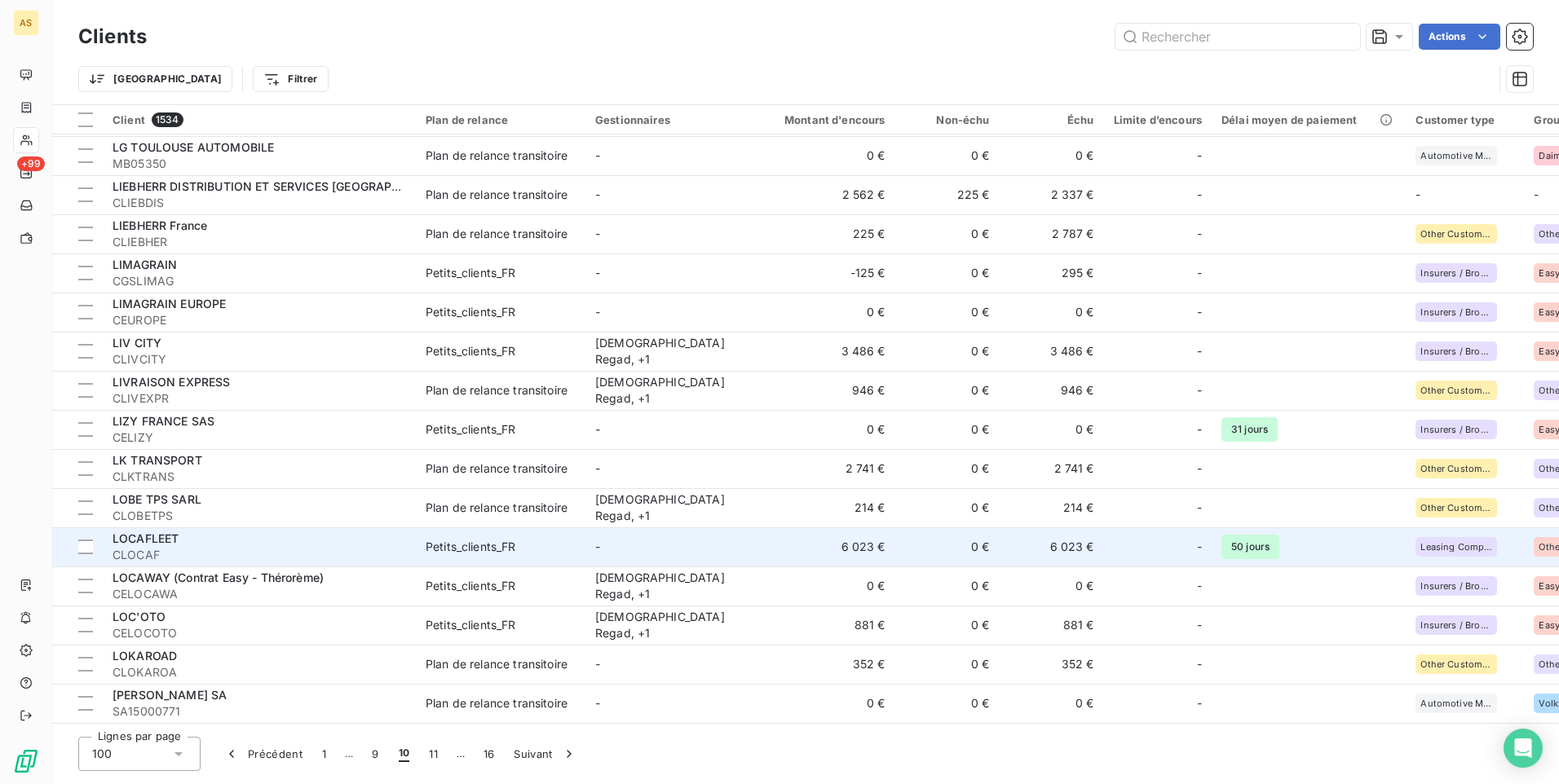
click at [720, 538] on td "-" at bounding box center [670, 547] width 170 height 39
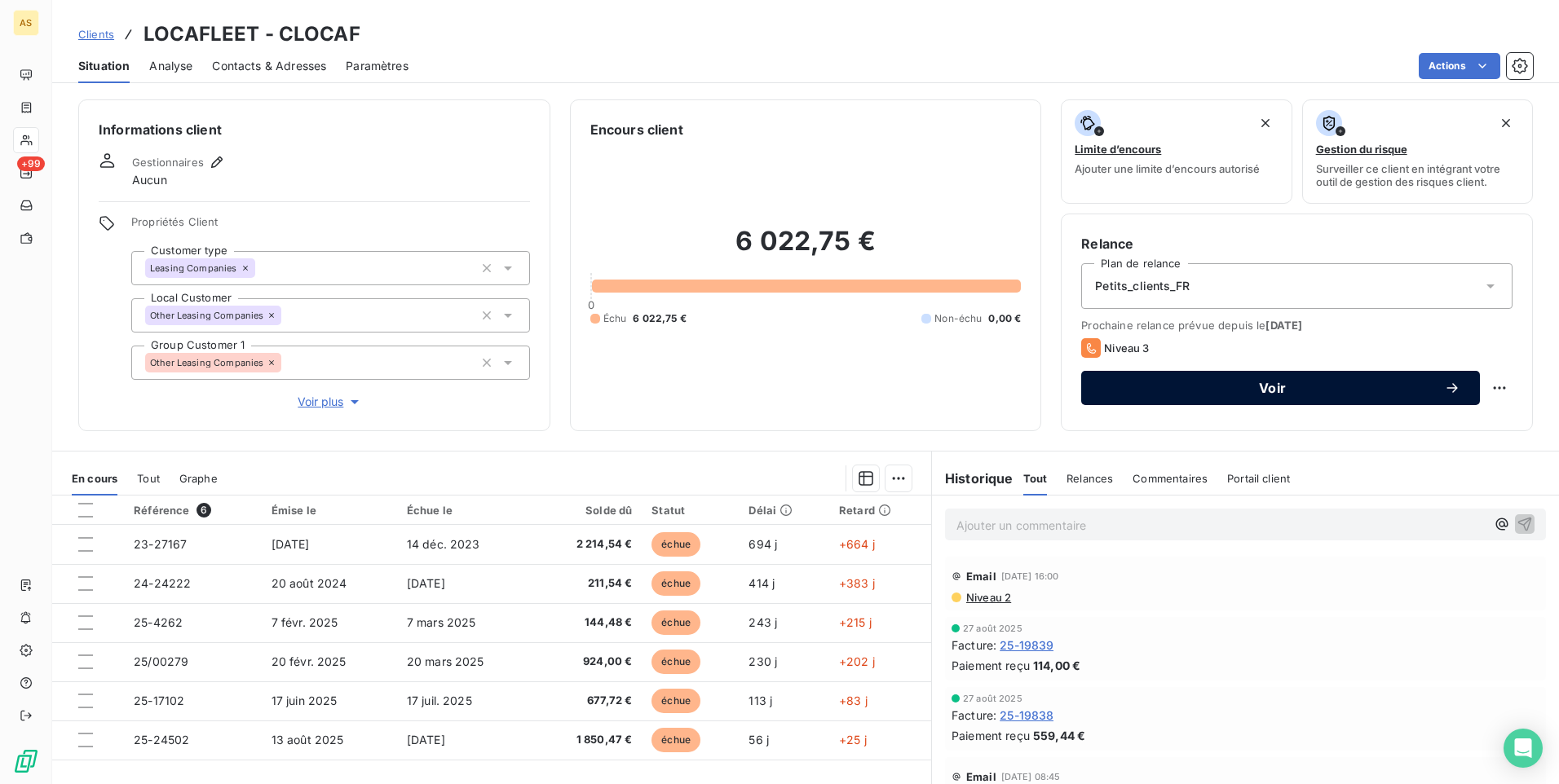
click at [1357, 380] on div "Voir" at bounding box center [1281, 388] width 360 height 16
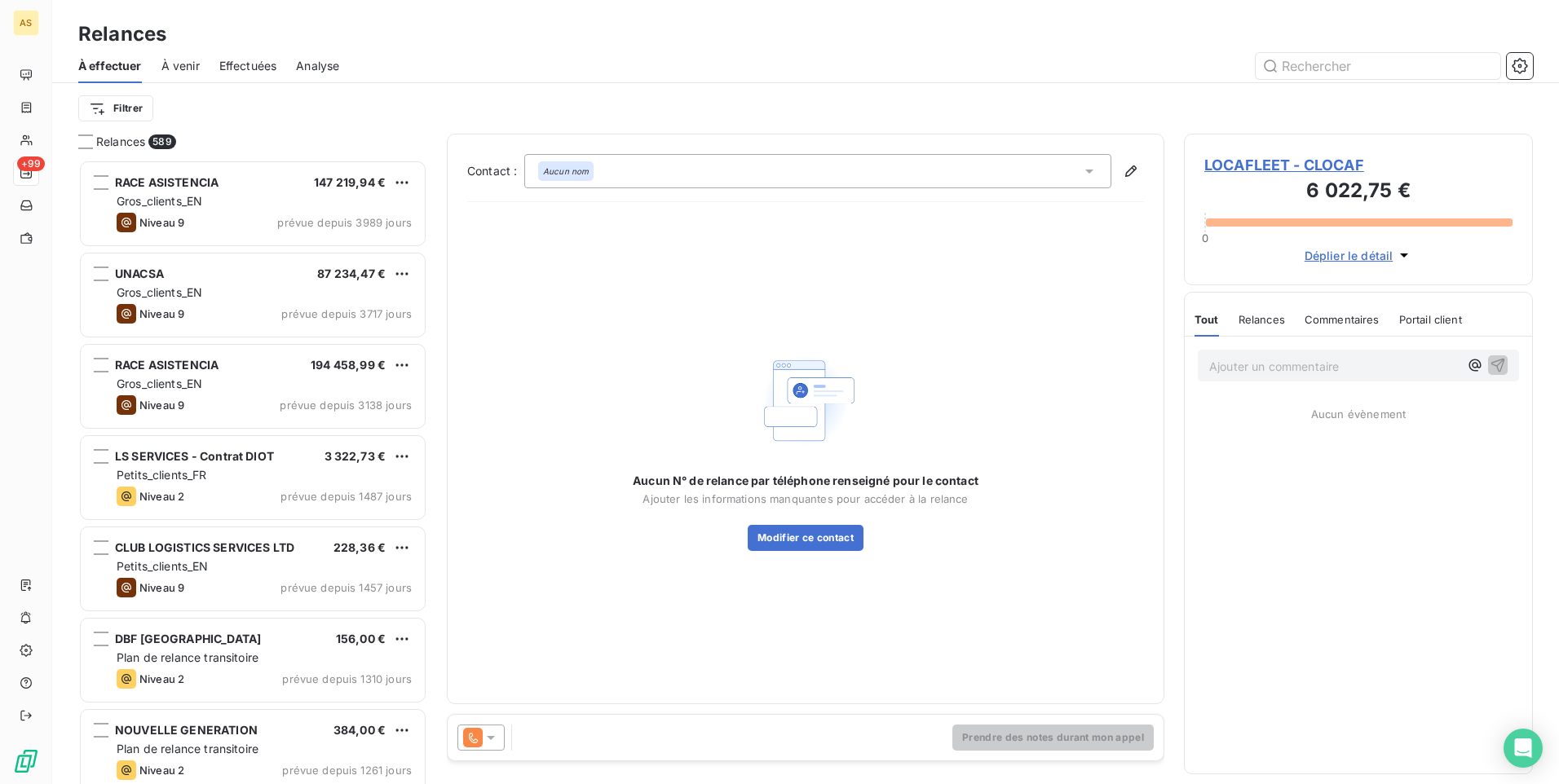
scroll to position [612, 336]
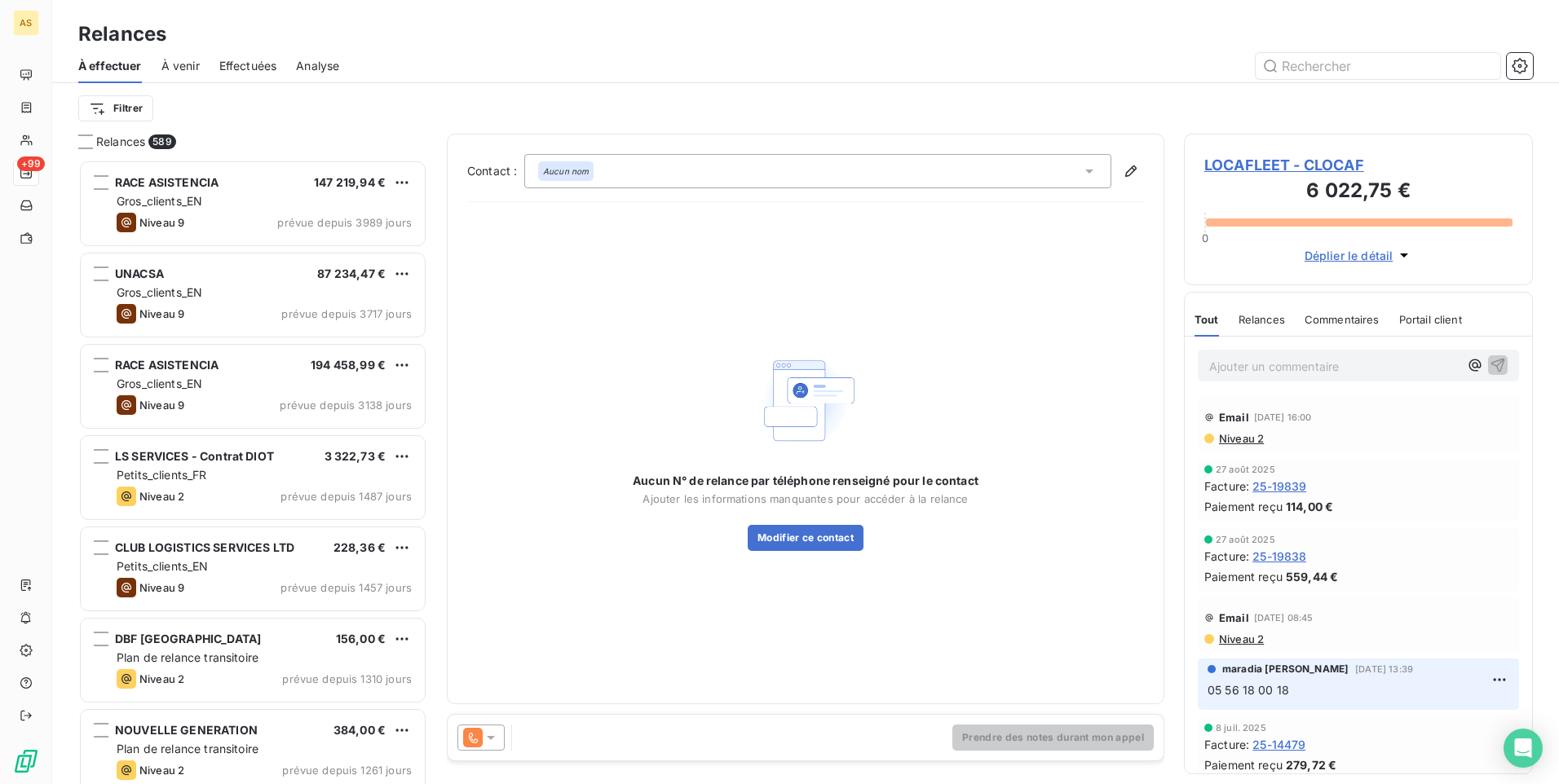
click at [487, 740] on icon at bounding box center [491, 737] width 16 height 16
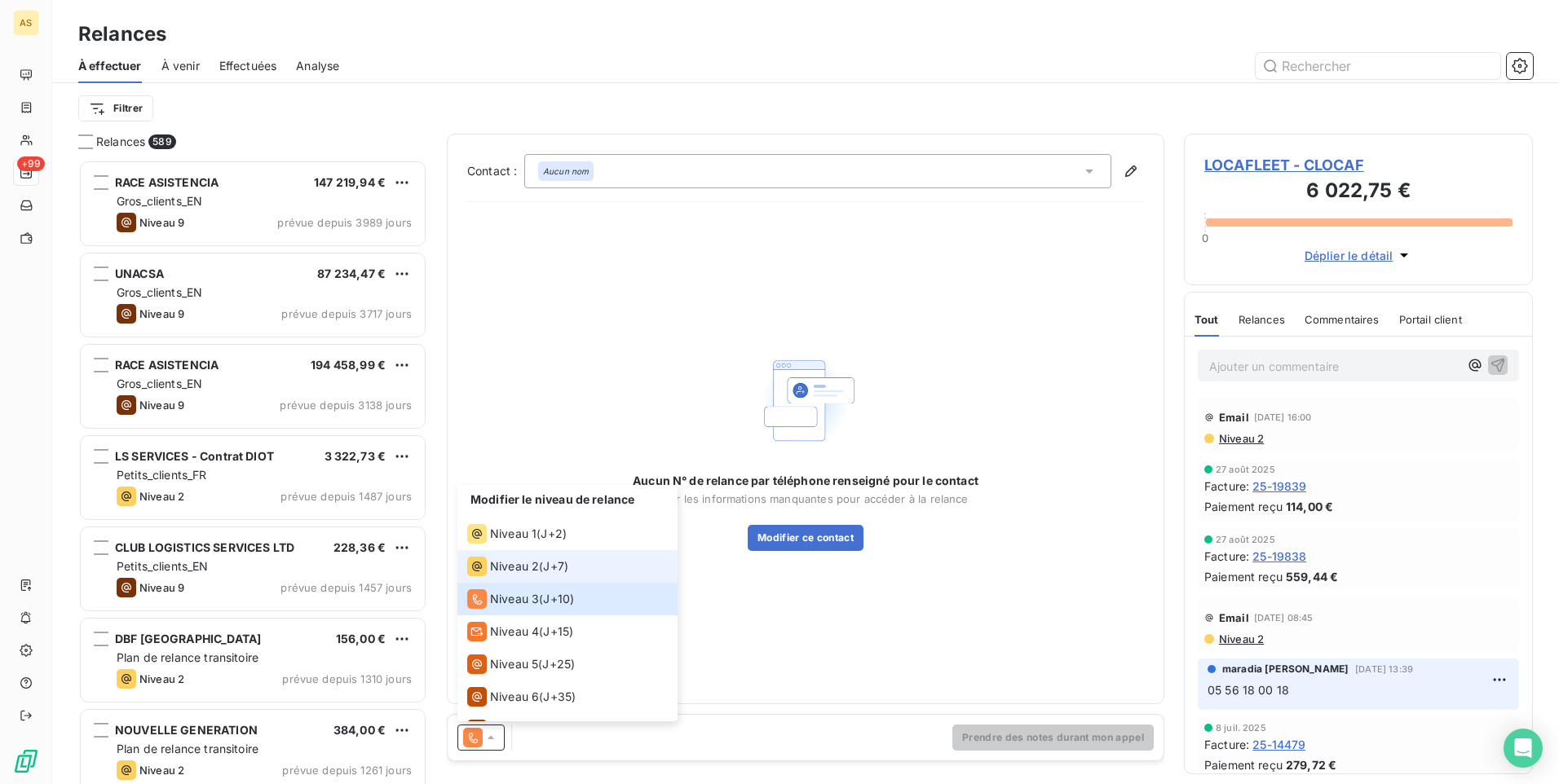
click at [512, 573] on span "Niveau 2" at bounding box center [514, 566] width 49 height 16
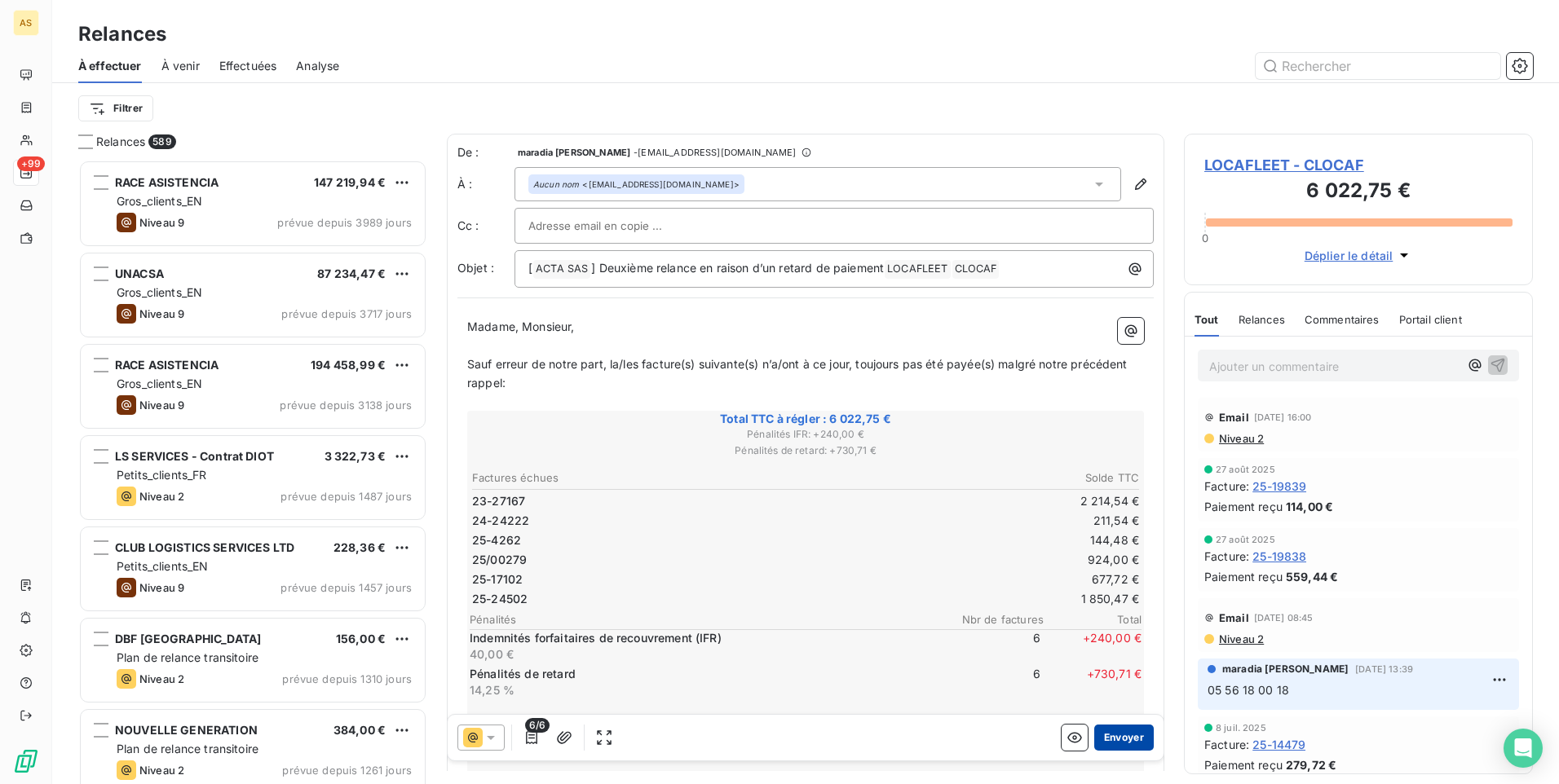
click at [1115, 740] on button "Envoyer" at bounding box center [1124, 738] width 60 height 26
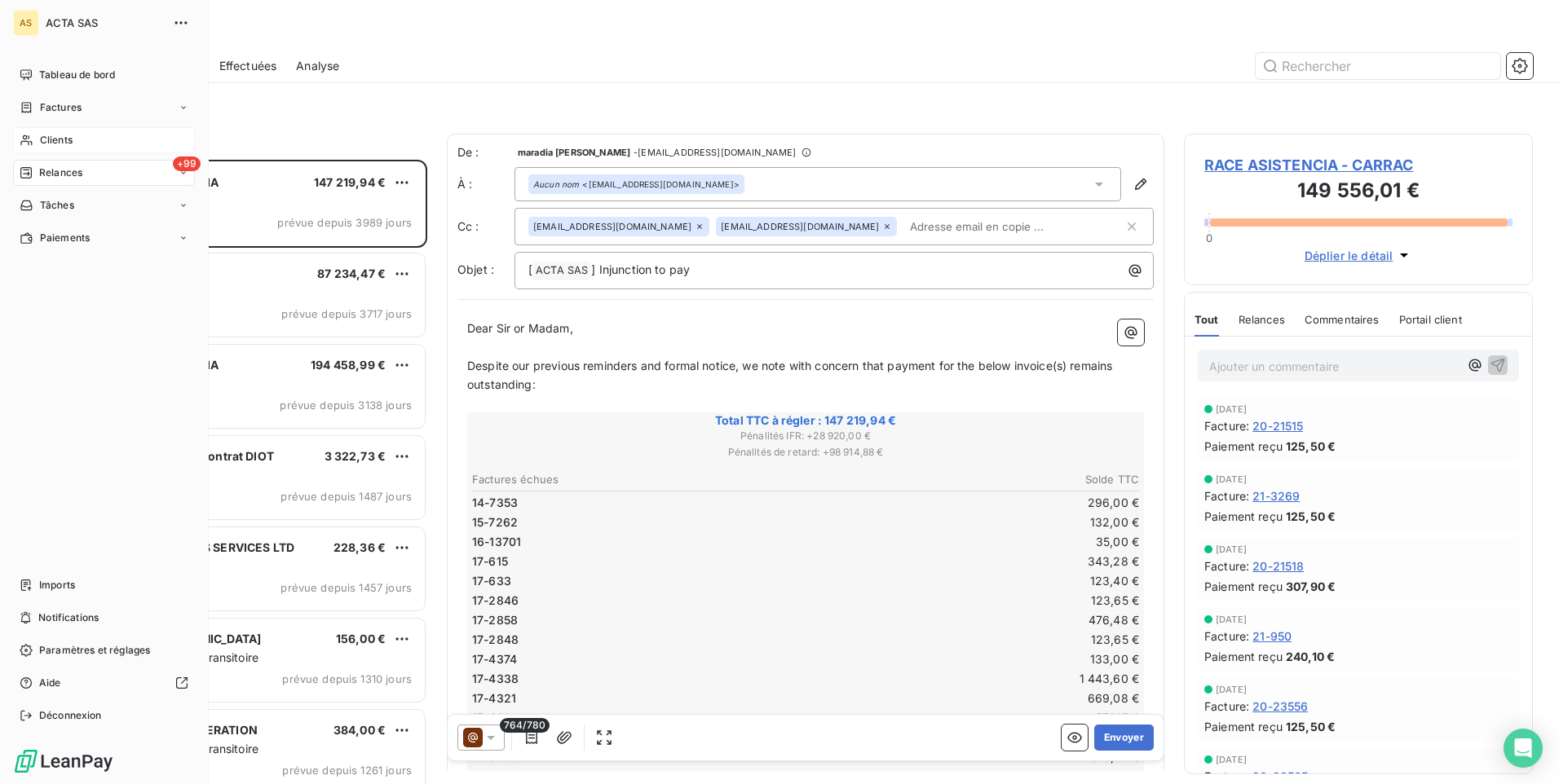
click at [41, 136] on span "Clients" at bounding box center [57, 140] width 33 height 15
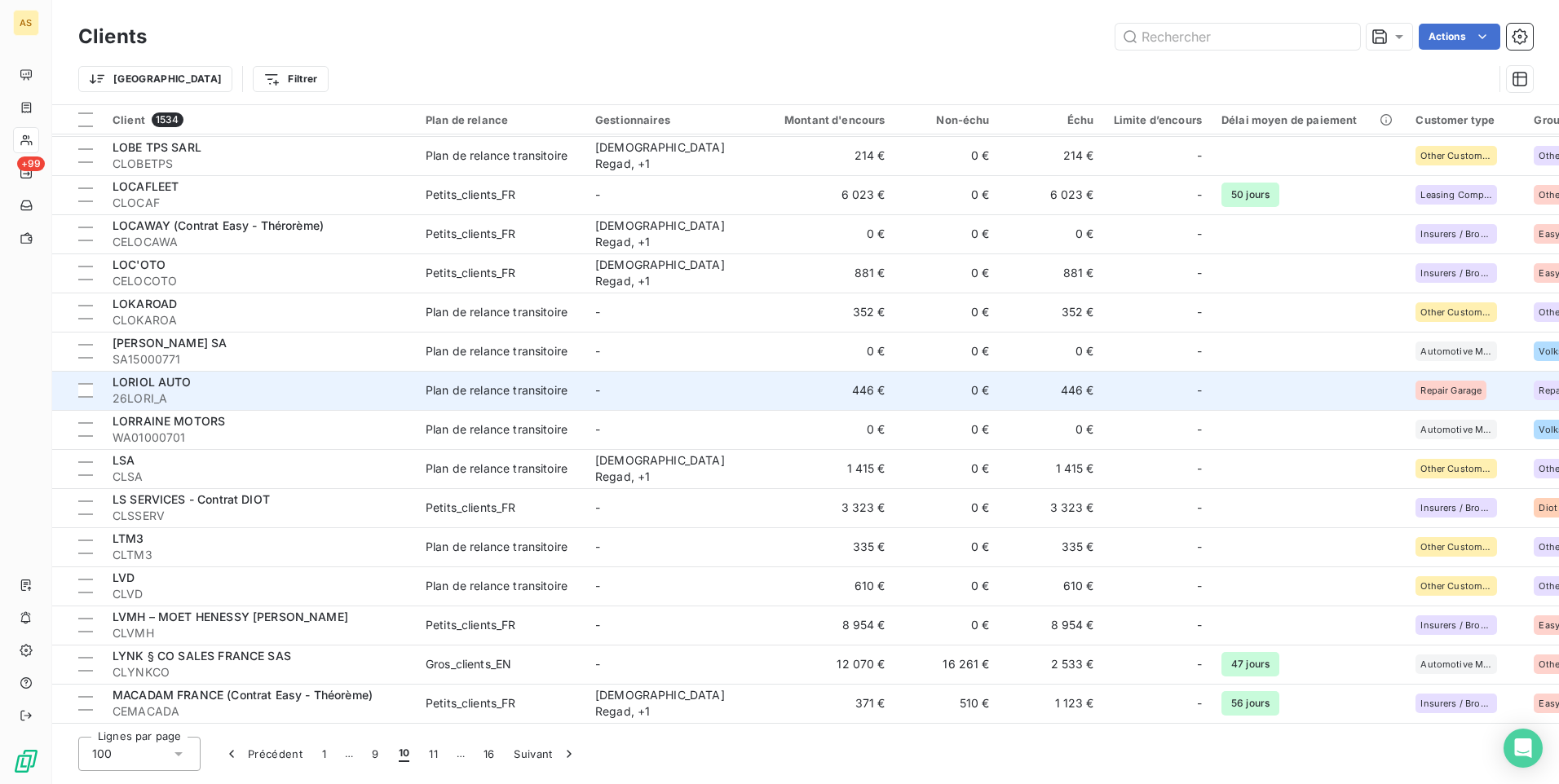
scroll to position [3086, 0]
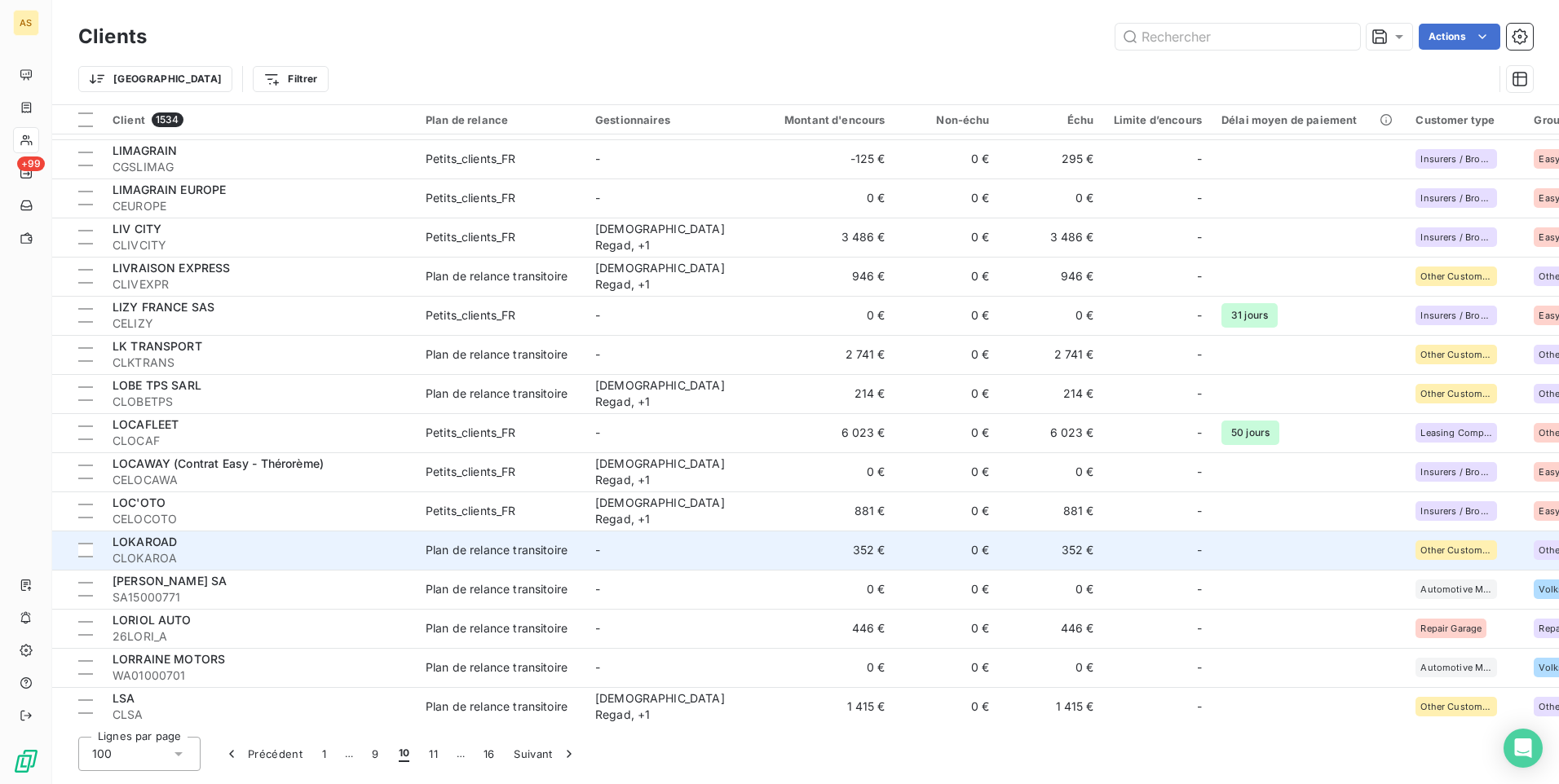
click at [217, 567] on td "LOKAROAD CLOKAROA" at bounding box center [259, 550] width 313 height 39
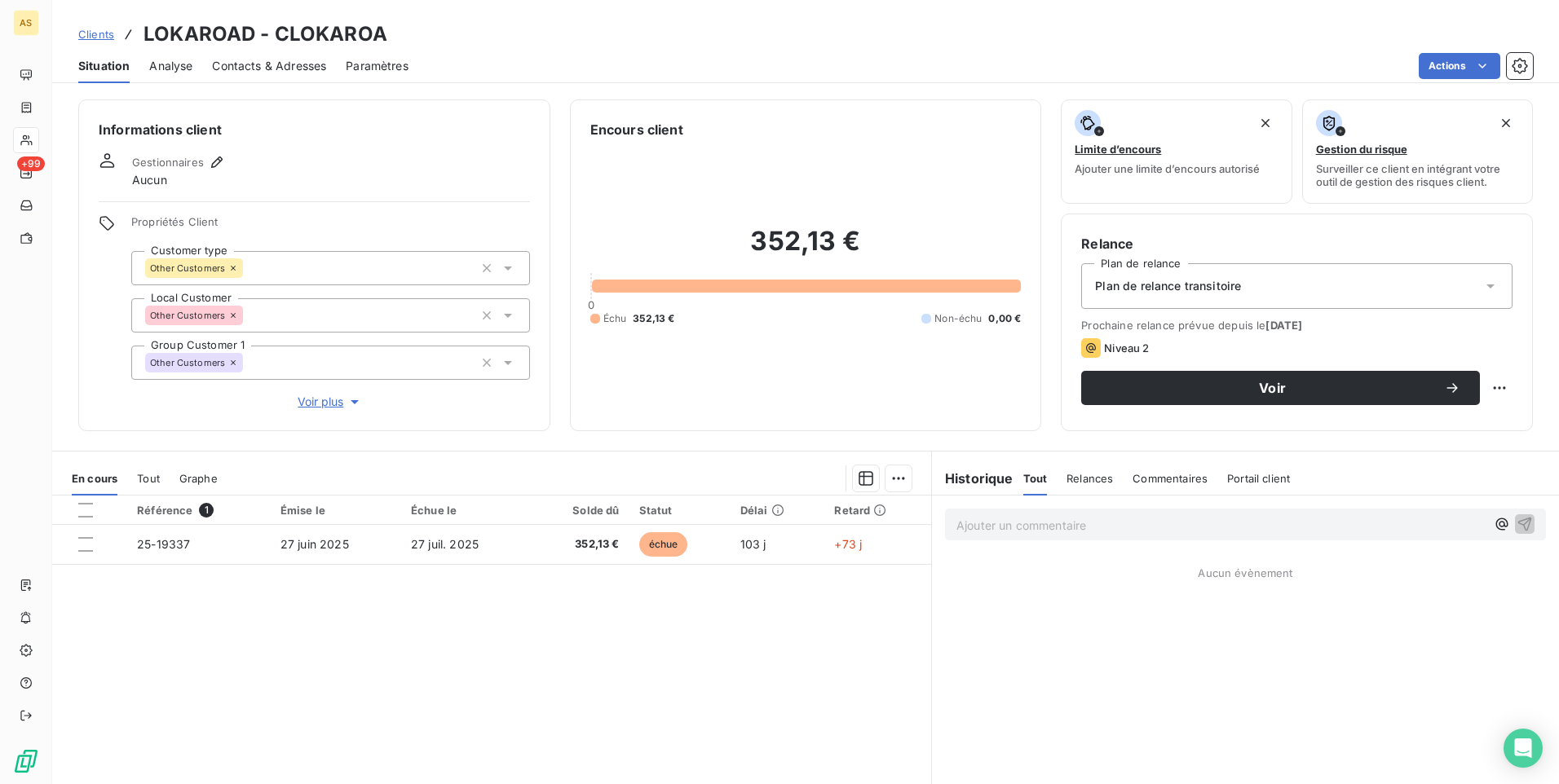
click at [1129, 407] on div "Relance Plan de relance Plan de relance transitoire Prochaine relance prévue de…" at bounding box center [1297, 322] width 431 height 177
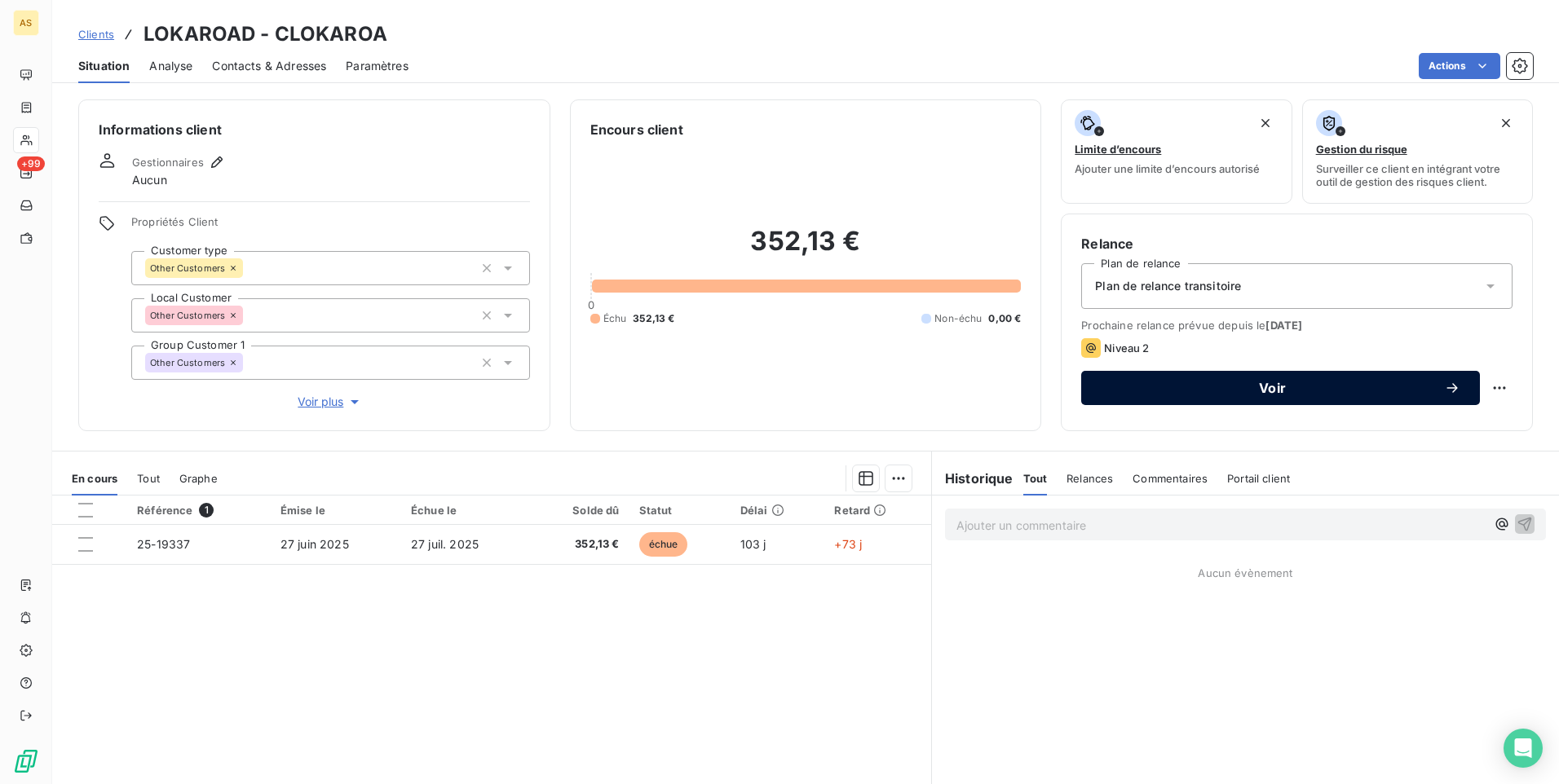
click at [1101, 389] on span "Voir" at bounding box center [1272, 388] width 343 height 13
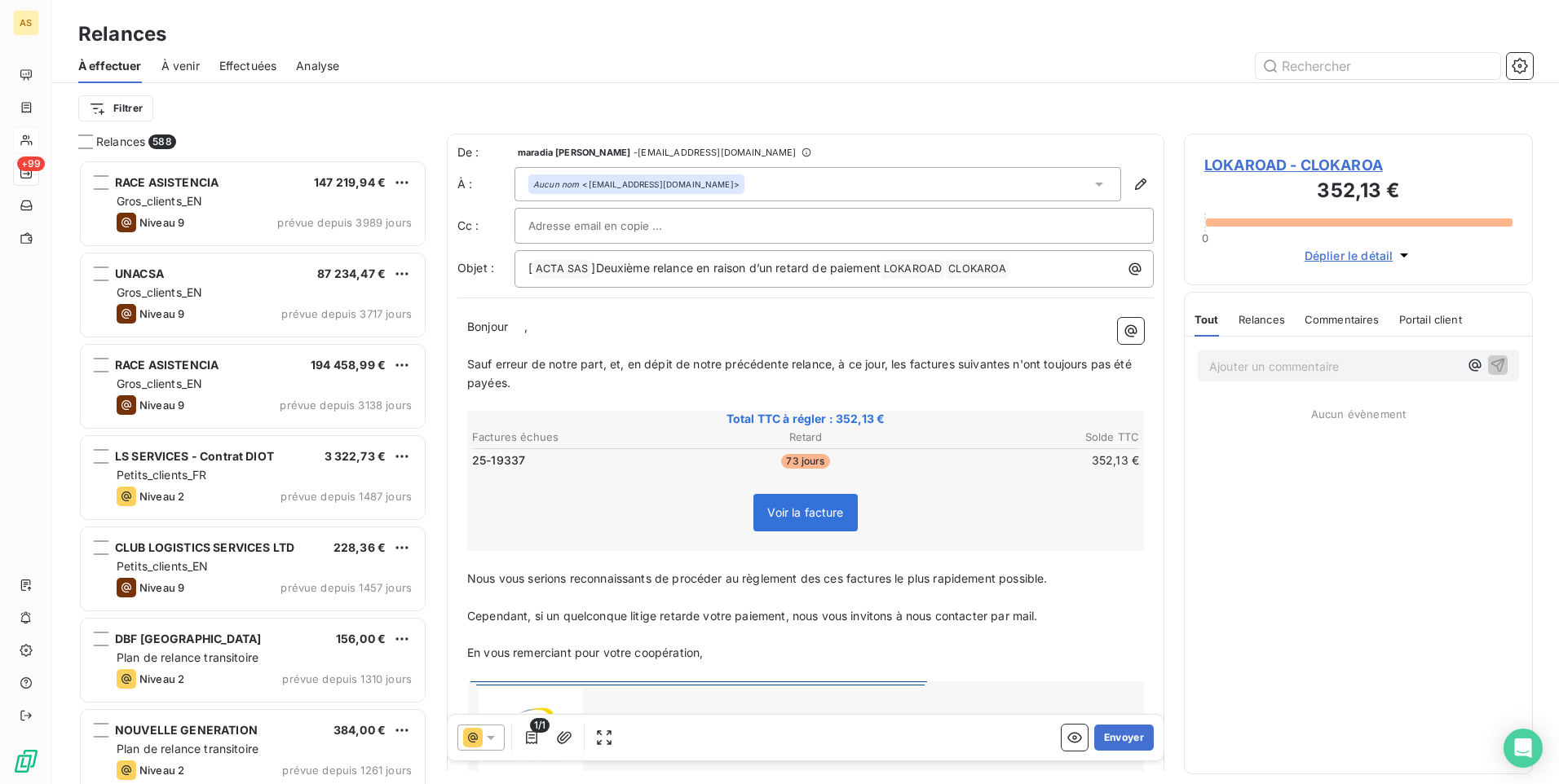
scroll to position [612, 336]
click at [500, 734] on div at bounding box center [480, 738] width 47 height 26
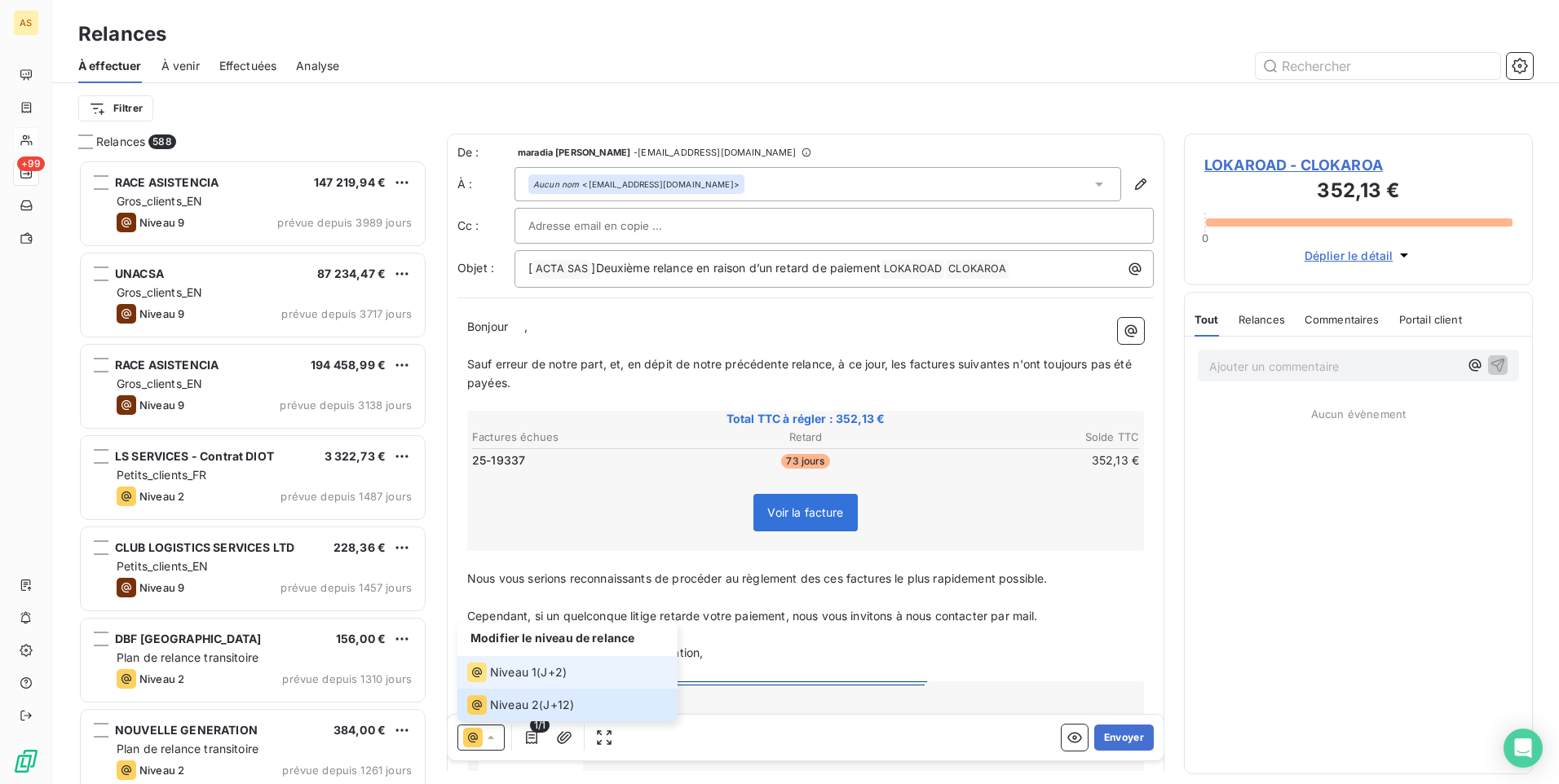
click at [521, 674] on span "Niveau 1" at bounding box center [513, 672] width 46 height 16
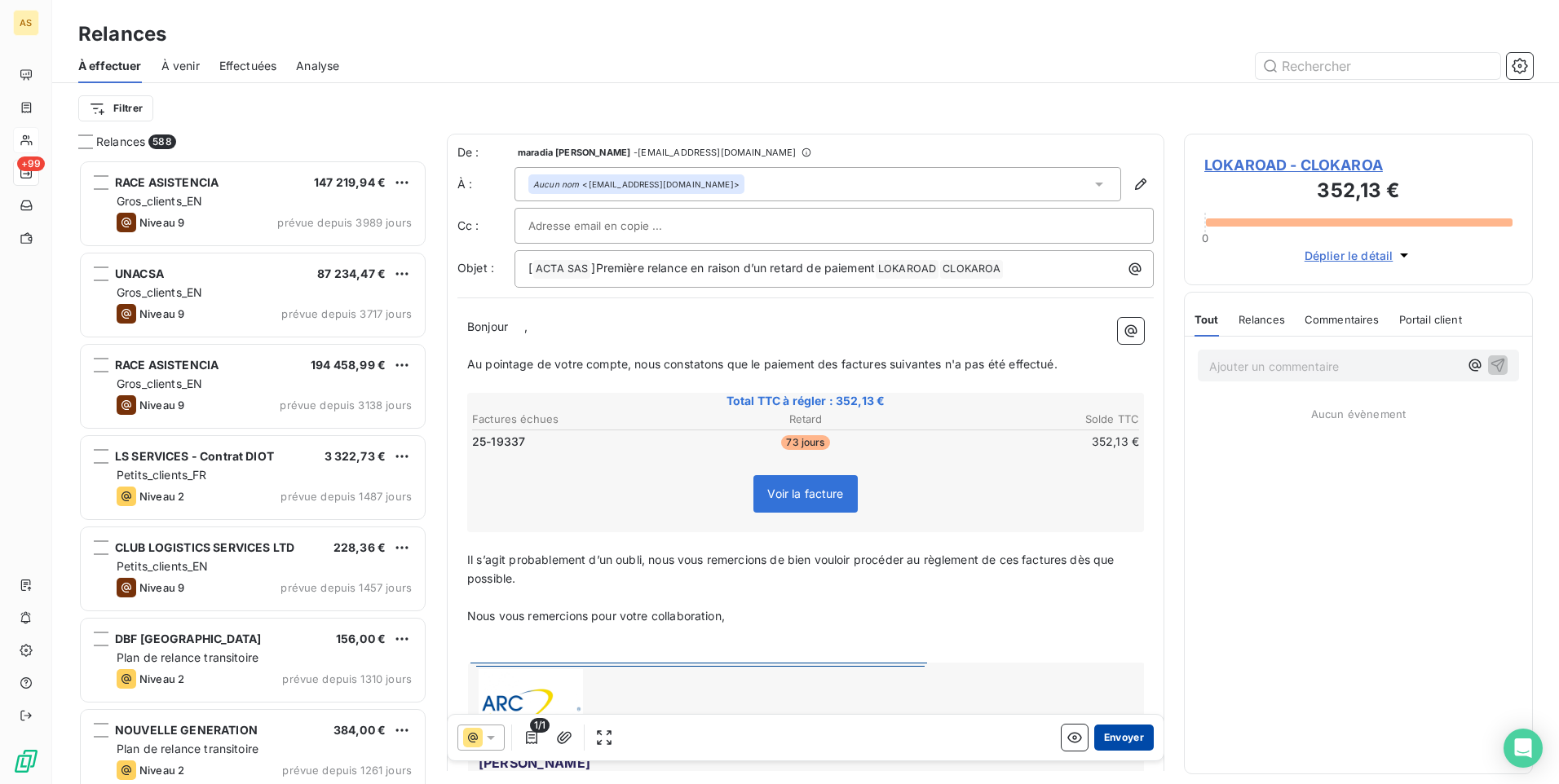
click at [1117, 740] on button "Envoyer" at bounding box center [1124, 738] width 60 height 26
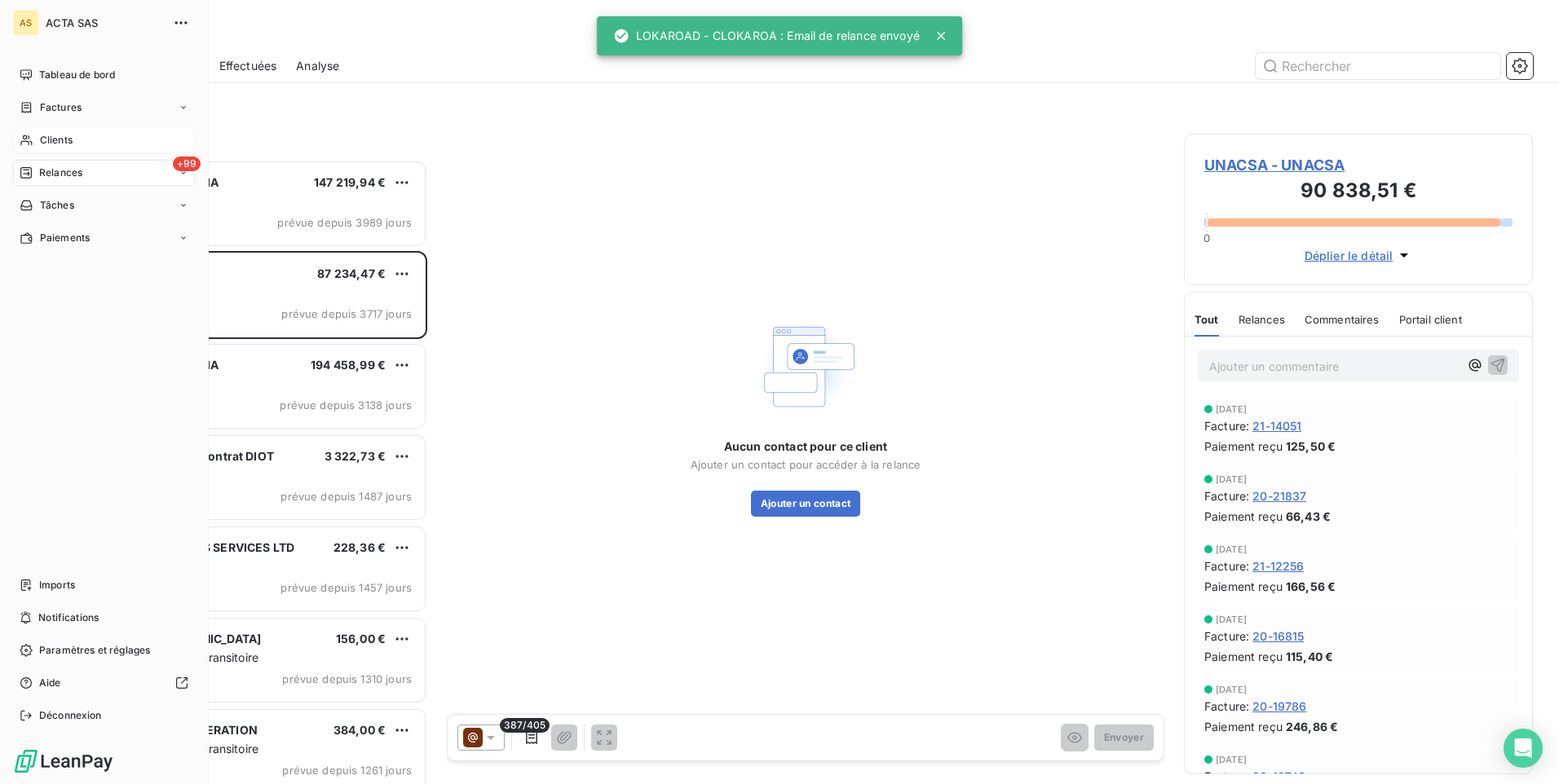
click at [43, 146] on span "Clients" at bounding box center [57, 140] width 33 height 15
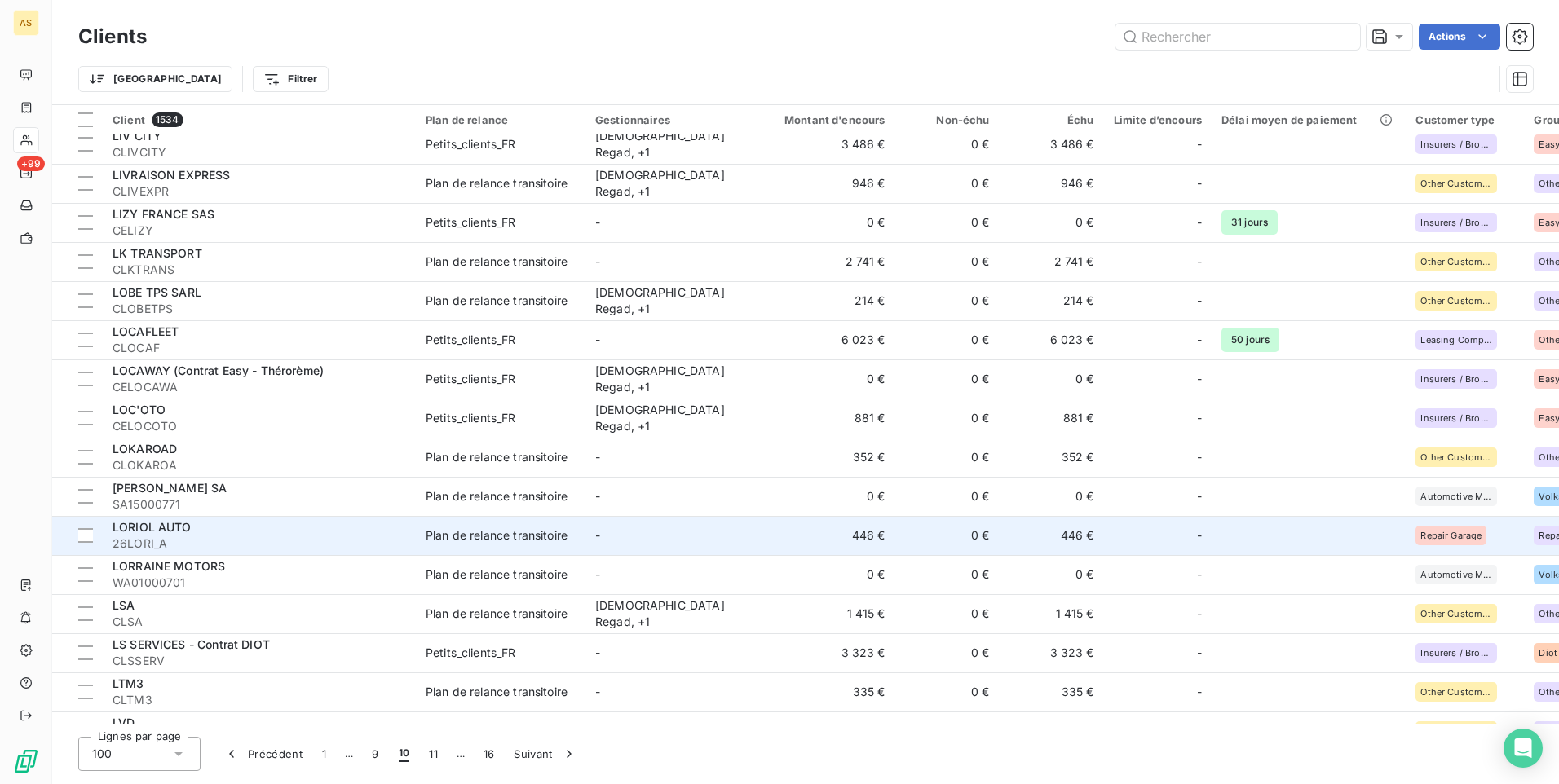
scroll to position [3260, 0]
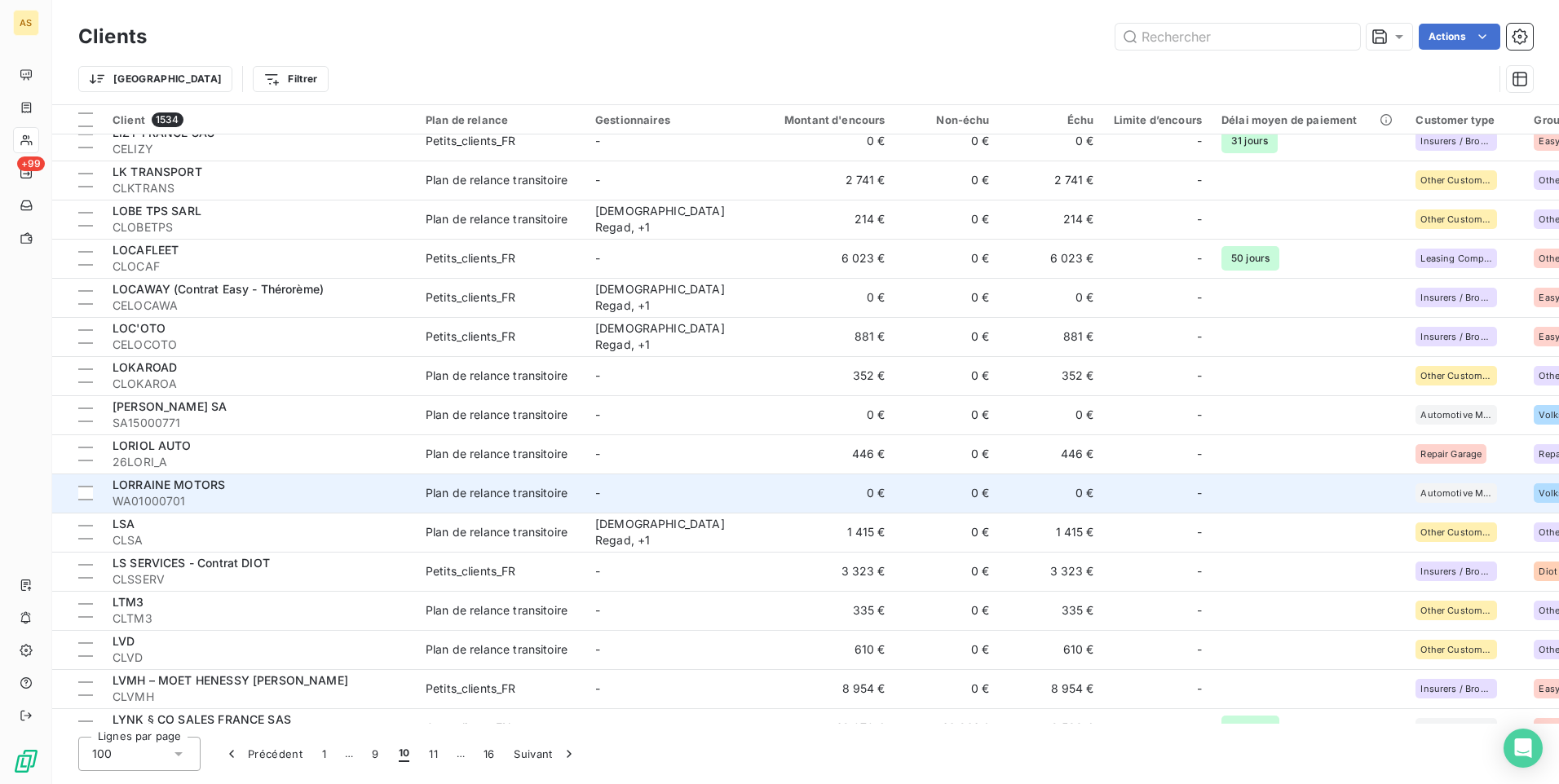
click at [273, 475] on td "LORRAINE MOTORS WA01000701" at bounding box center [259, 493] width 313 height 39
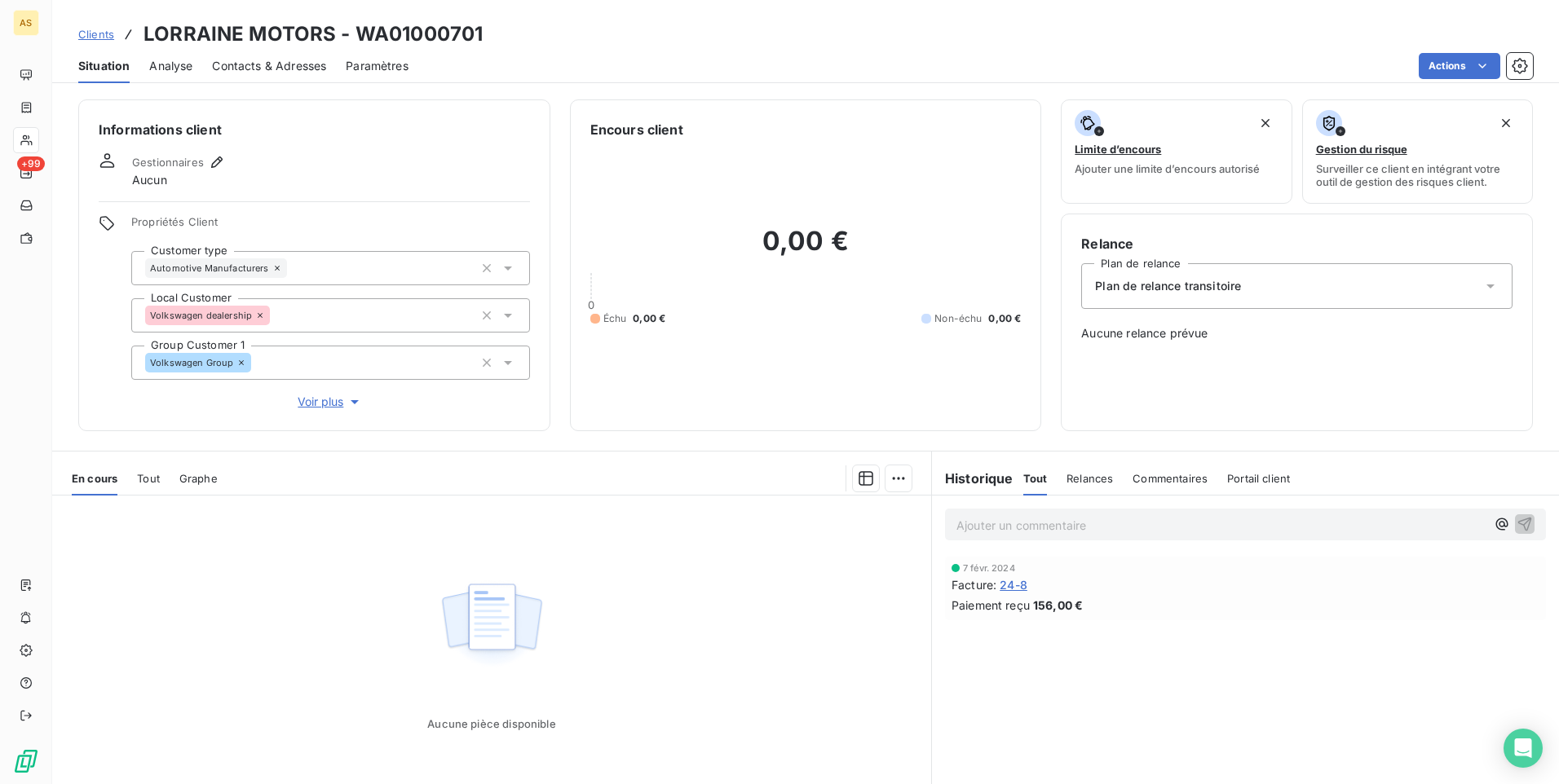
click at [96, 35] on span "Clients" at bounding box center [96, 33] width 36 height 13
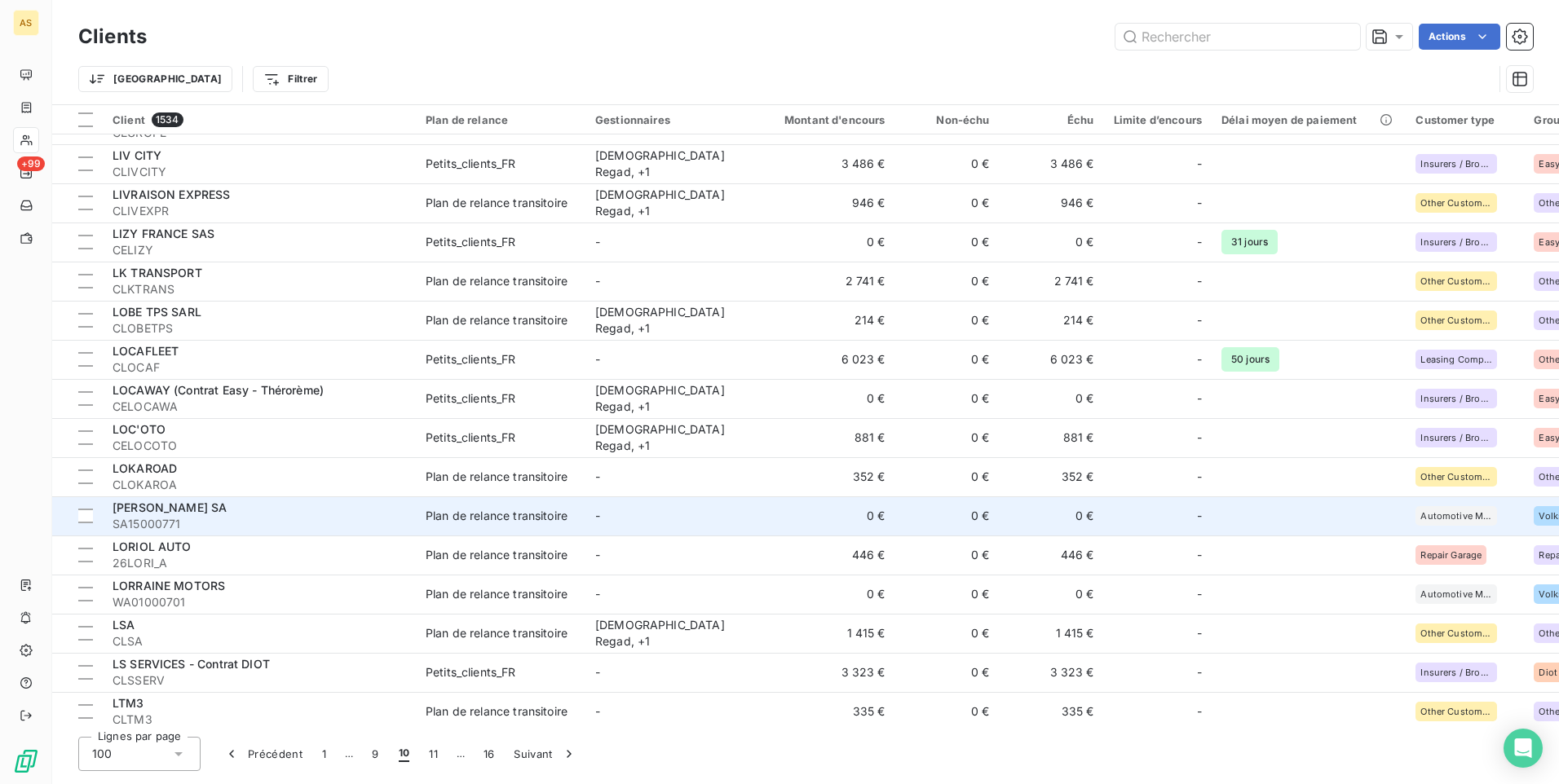
scroll to position [3168, 0]
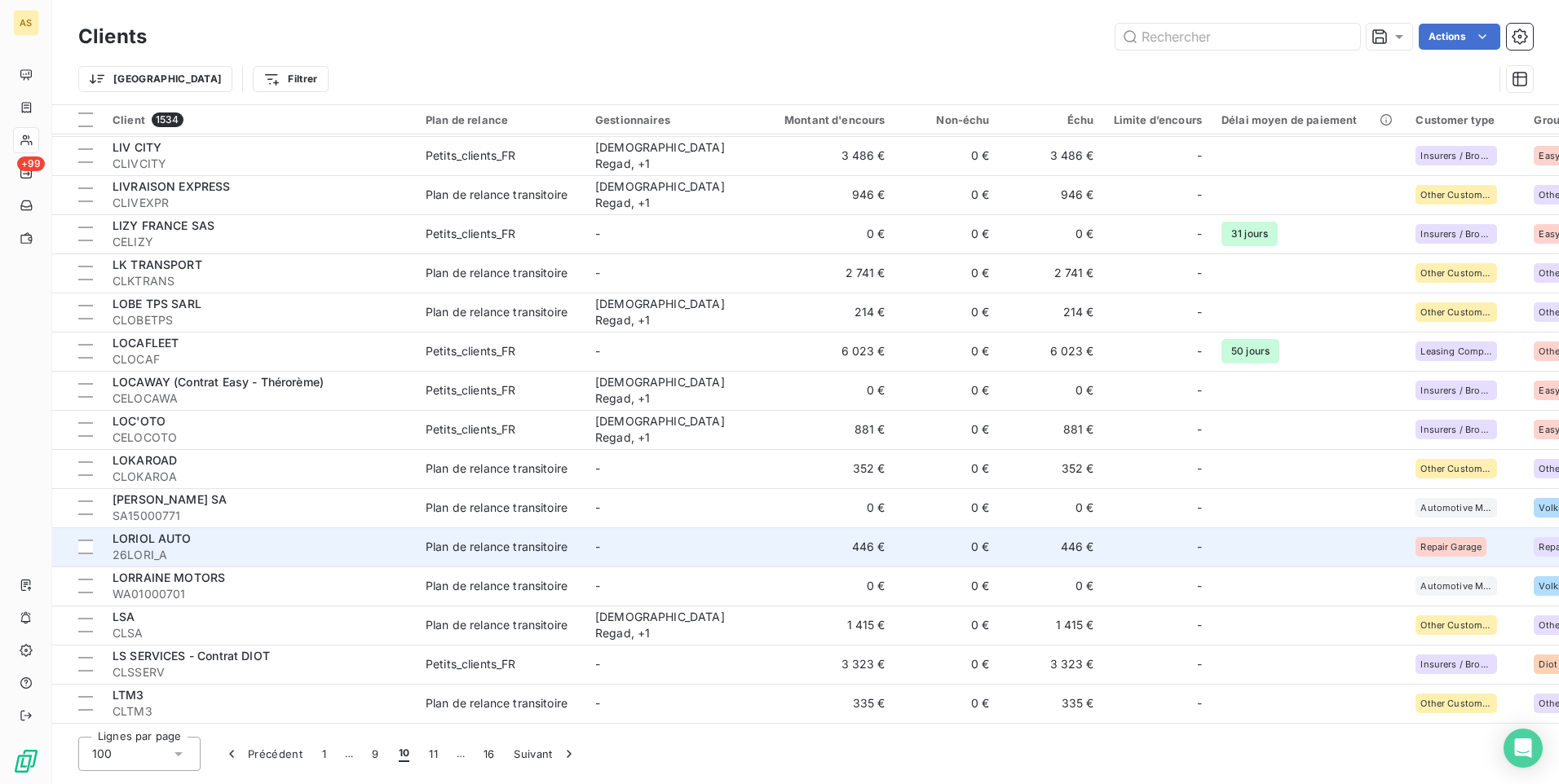
click at [294, 548] on span "26LORI_A" at bounding box center [259, 555] width 294 height 16
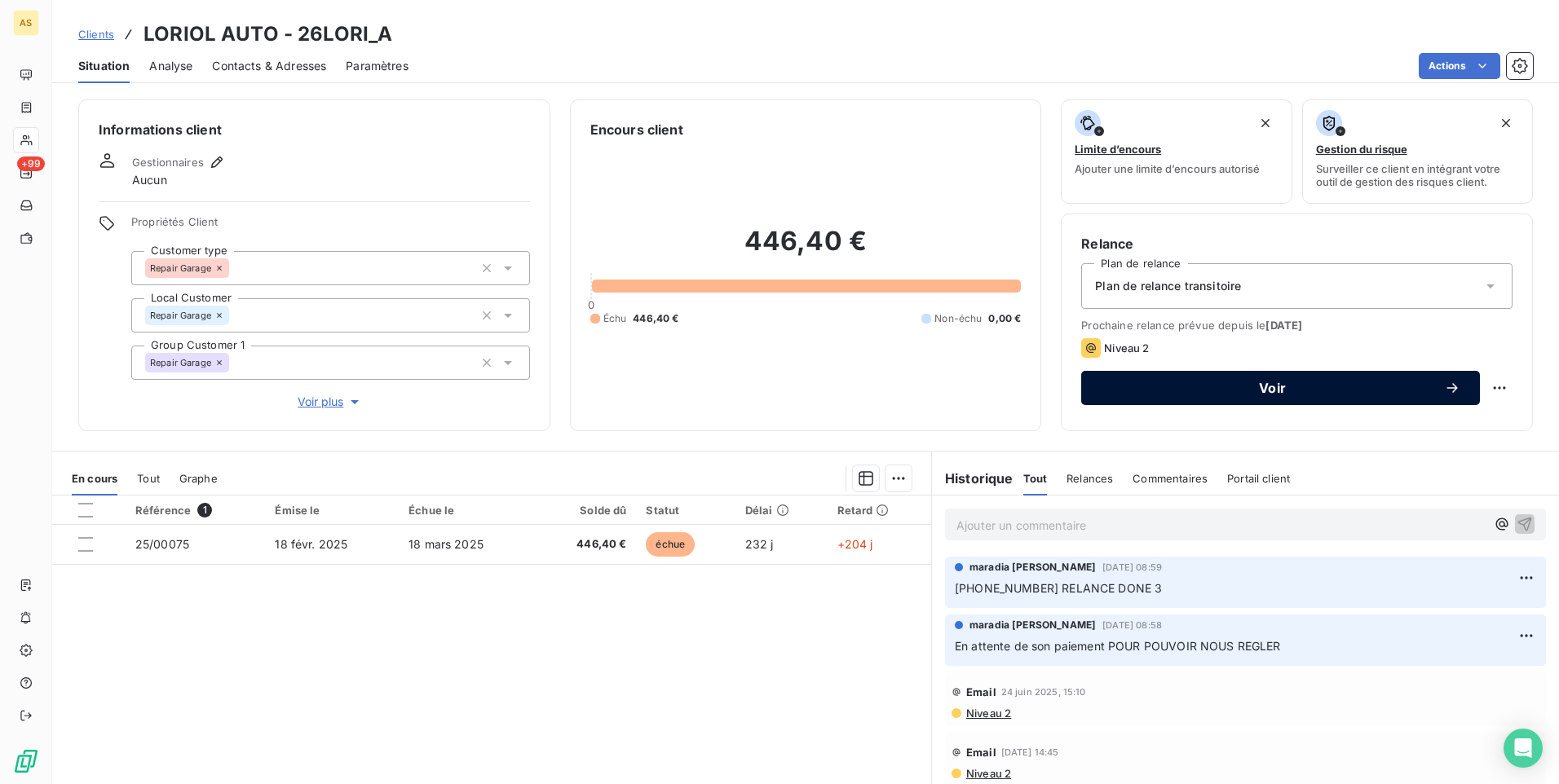
click at [1176, 386] on span "Voir" at bounding box center [1272, 388] width 343 height 13
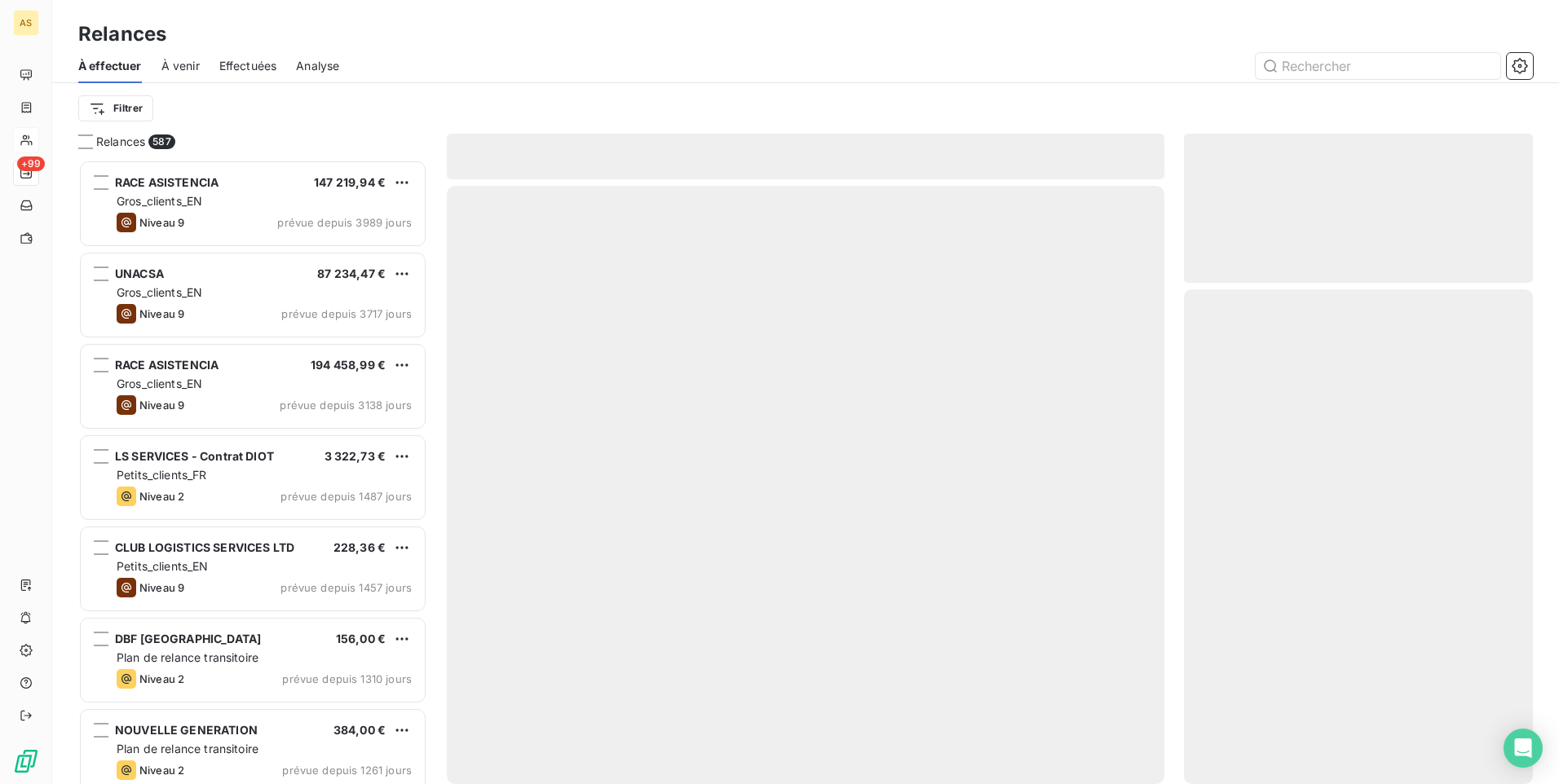
scroll to position [612, 336]
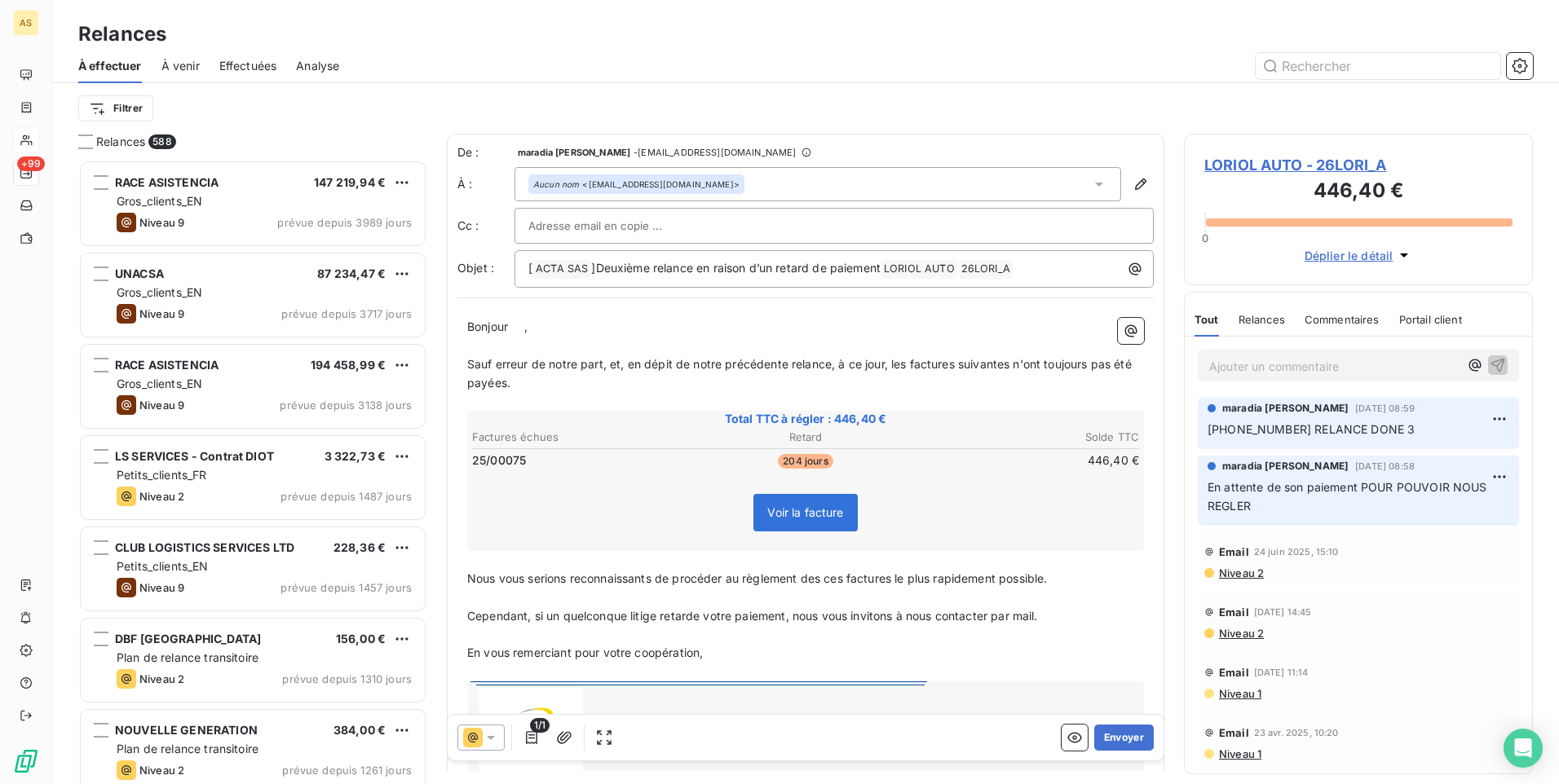
click at [491, 737] on icon at bounding box center [491, 738] width 9 height 4
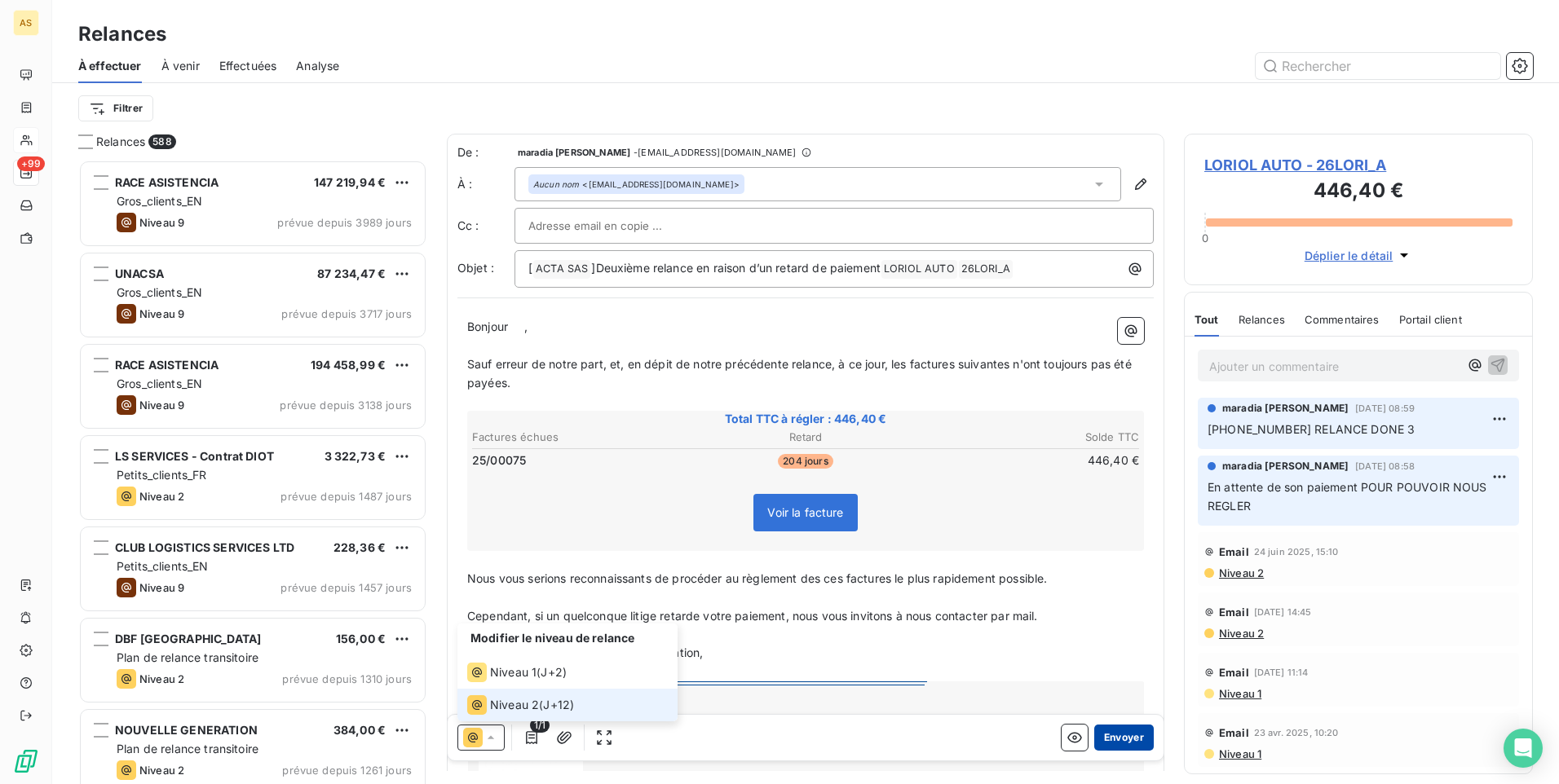
click at [1125, 736] on button "Envoyer" at bounding box center [1124, 738] width 60 height 26
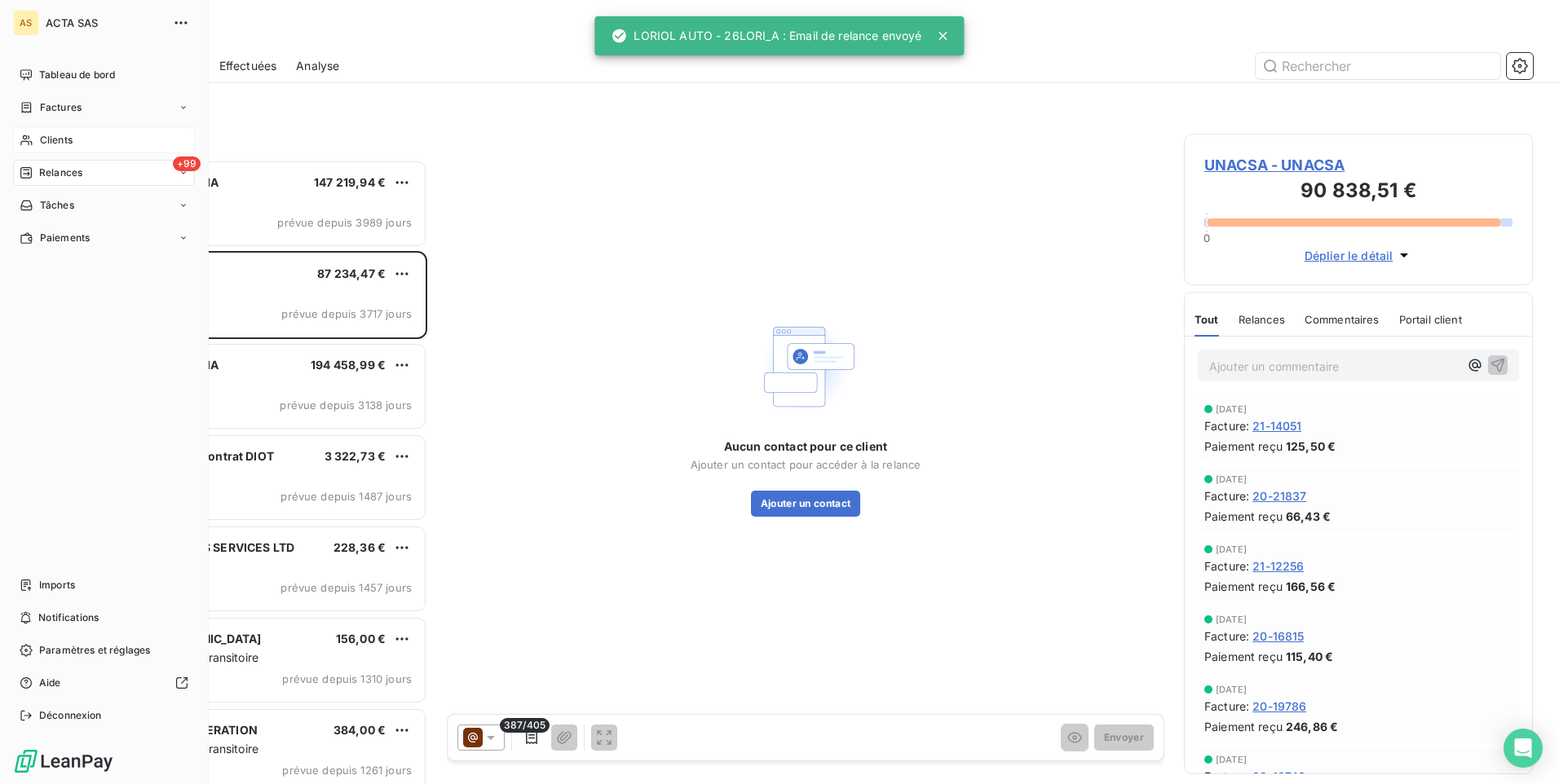
click at [43, 146] on span "Clients" at bounding box center [57, 140] width 33 height 15
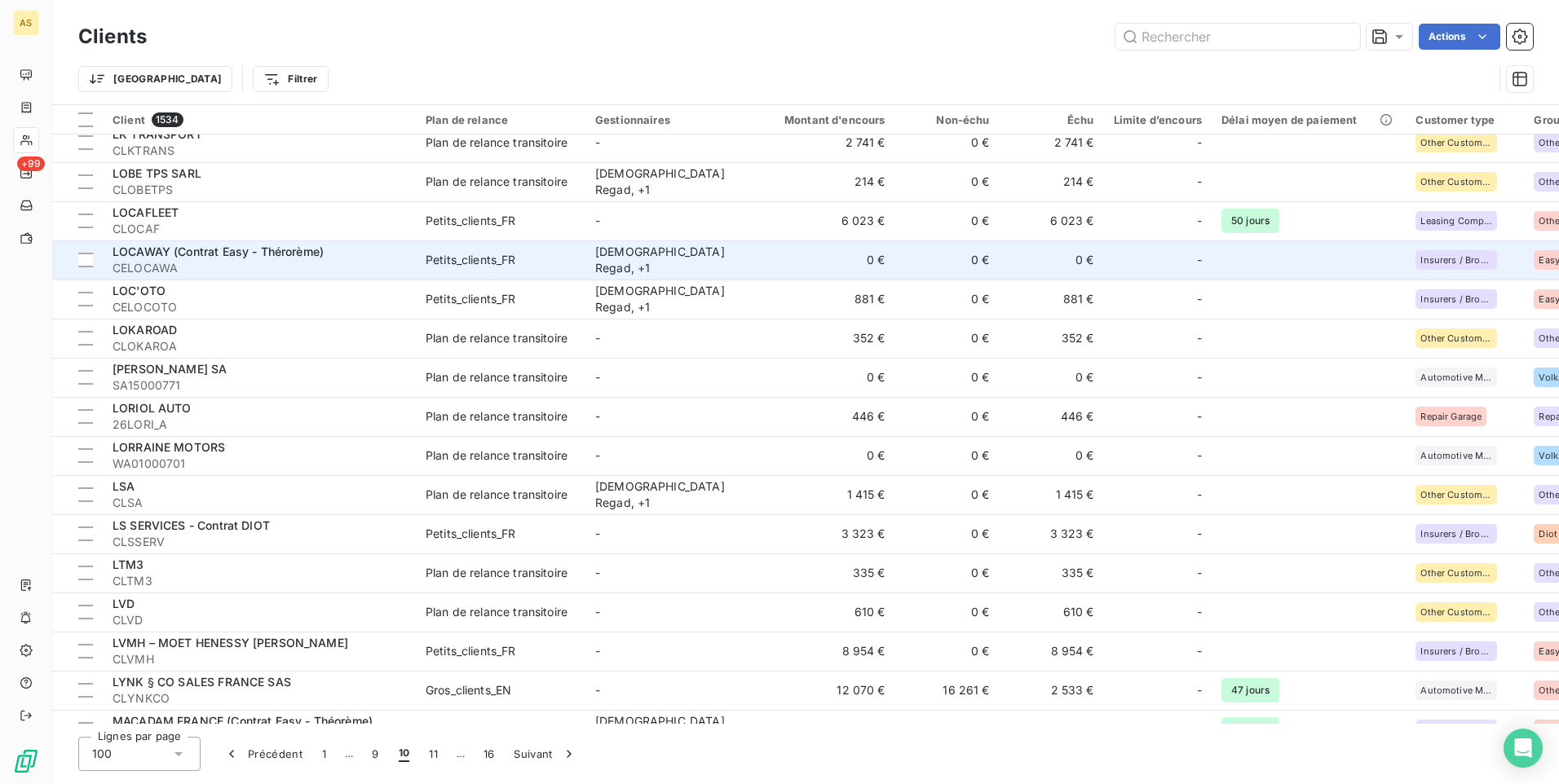
scroll to position [3330, 0]
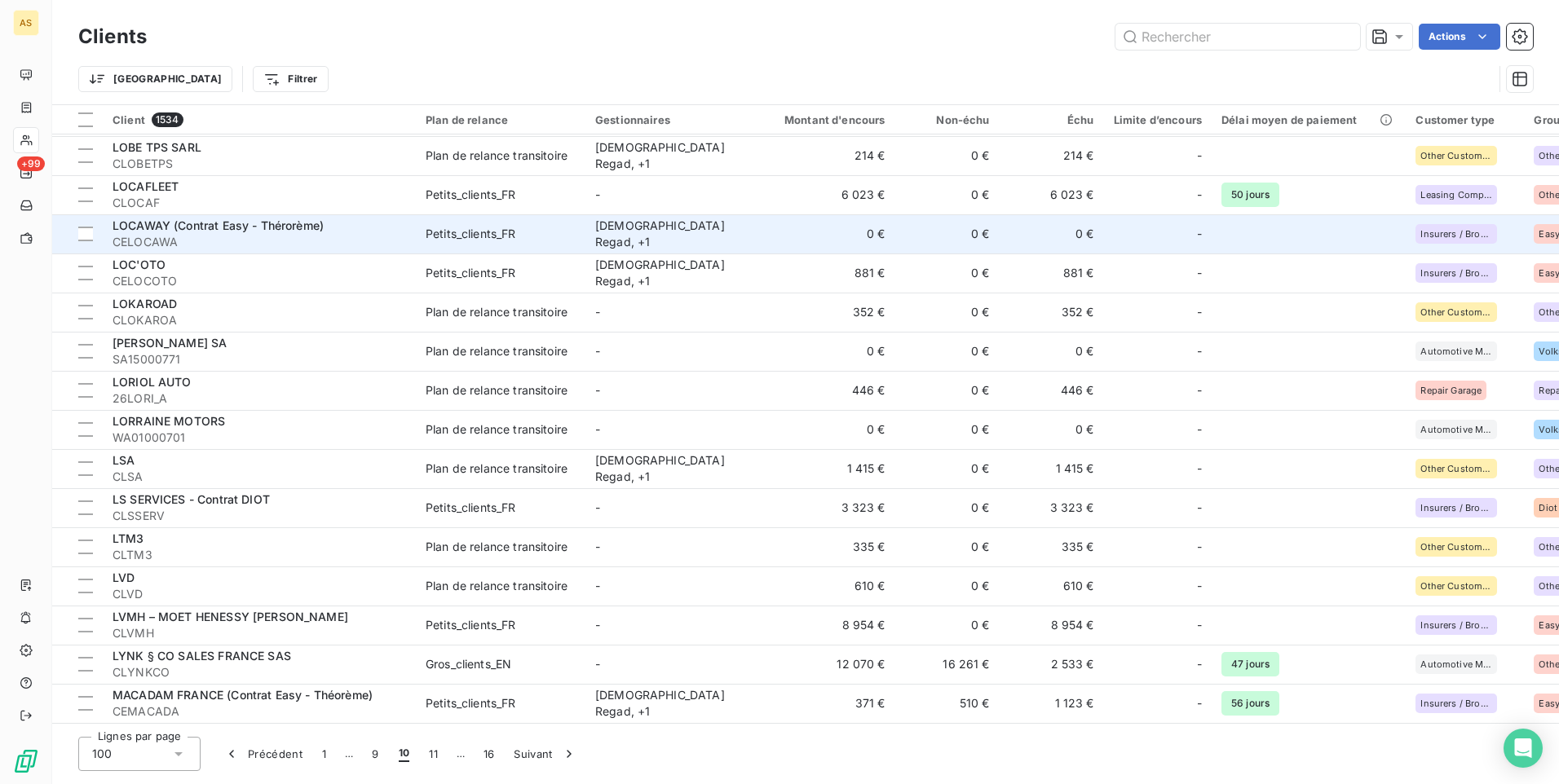
click at [422, 501] on td "Petits_clients_FR" at bounding box center [501, 508] width 170 height 39
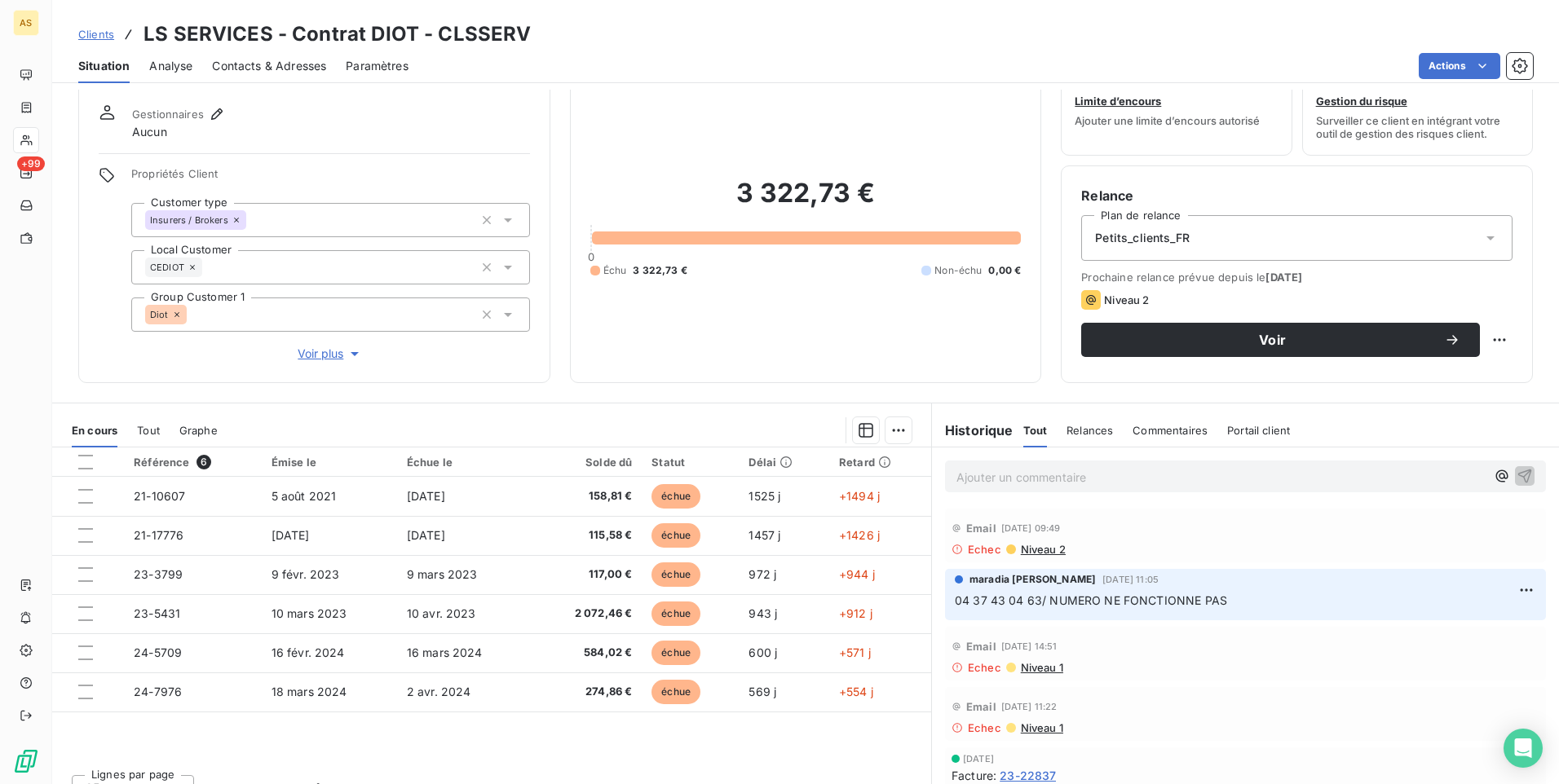
scroll to position [74, 0]
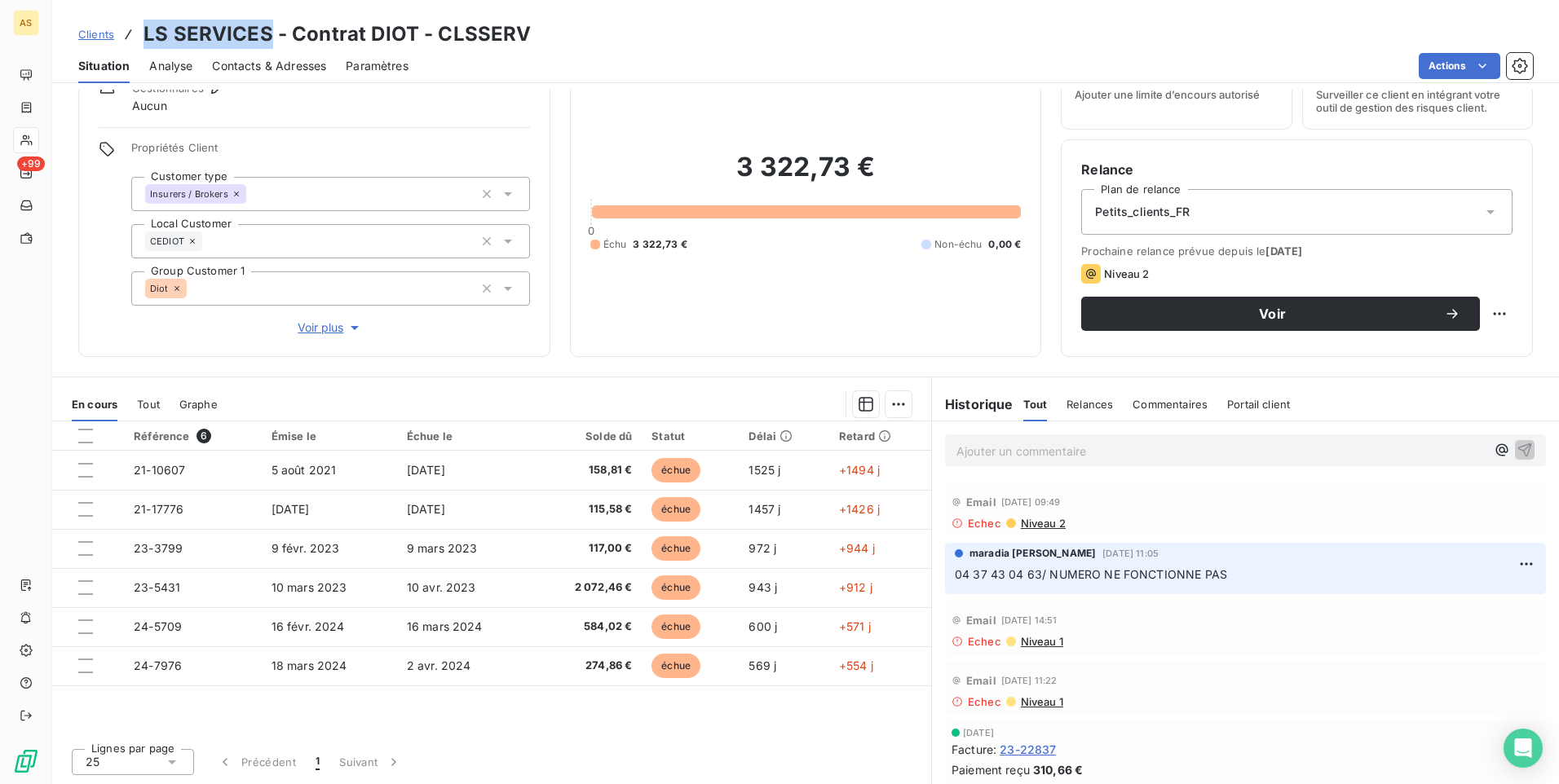
drag, startPoint x: 270, startPoint y: 35, endPoint x: 143, endPoint y: 27, distance: 127.3
click at [144, 27] on h3 "LS SERVICES - Contrat DIOT - CLSSERV" at bounding box center [337, 34] width 387 height 29
copy h3 "LS SERVICES"
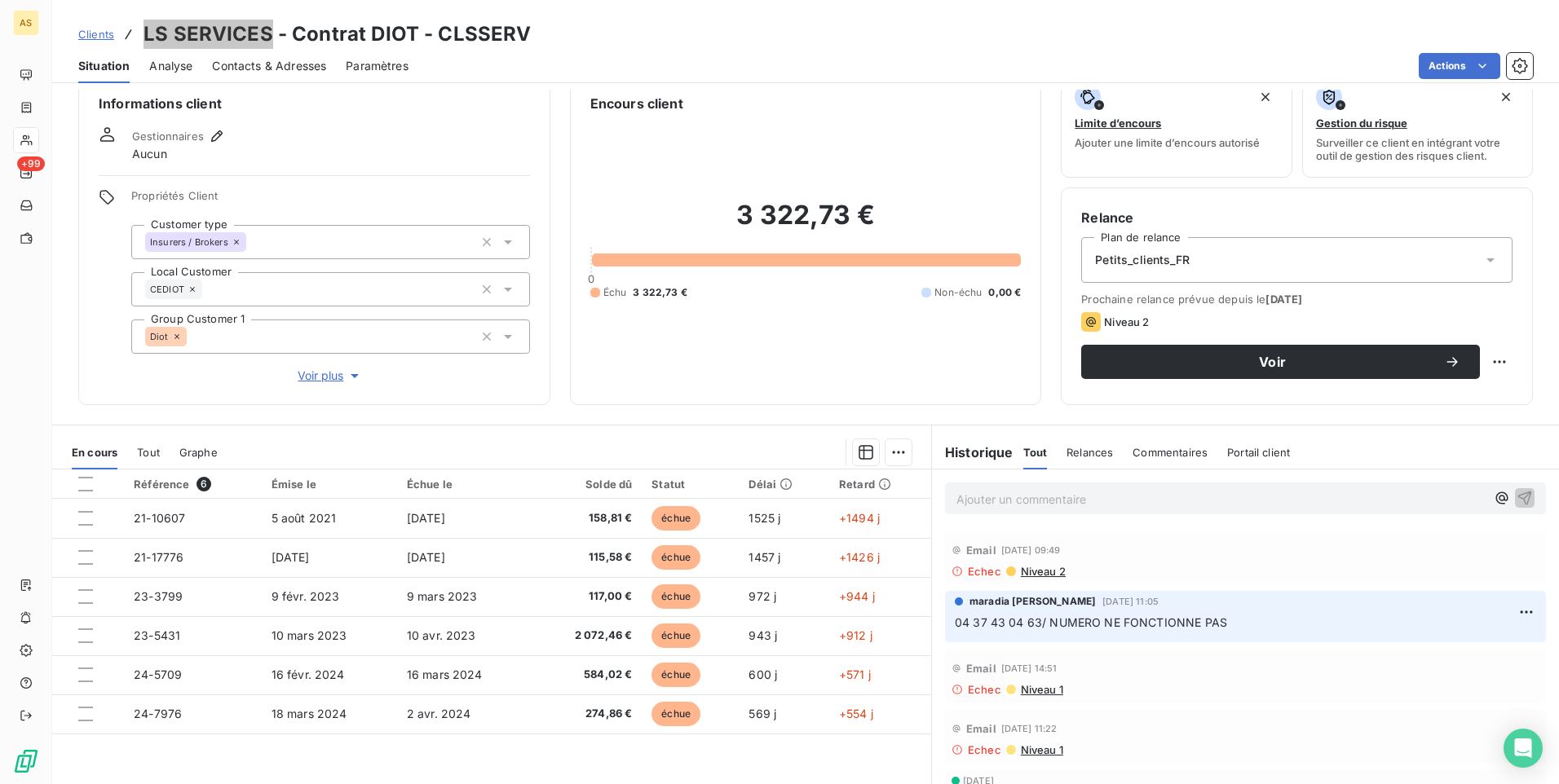
scroll to position [0, 0]
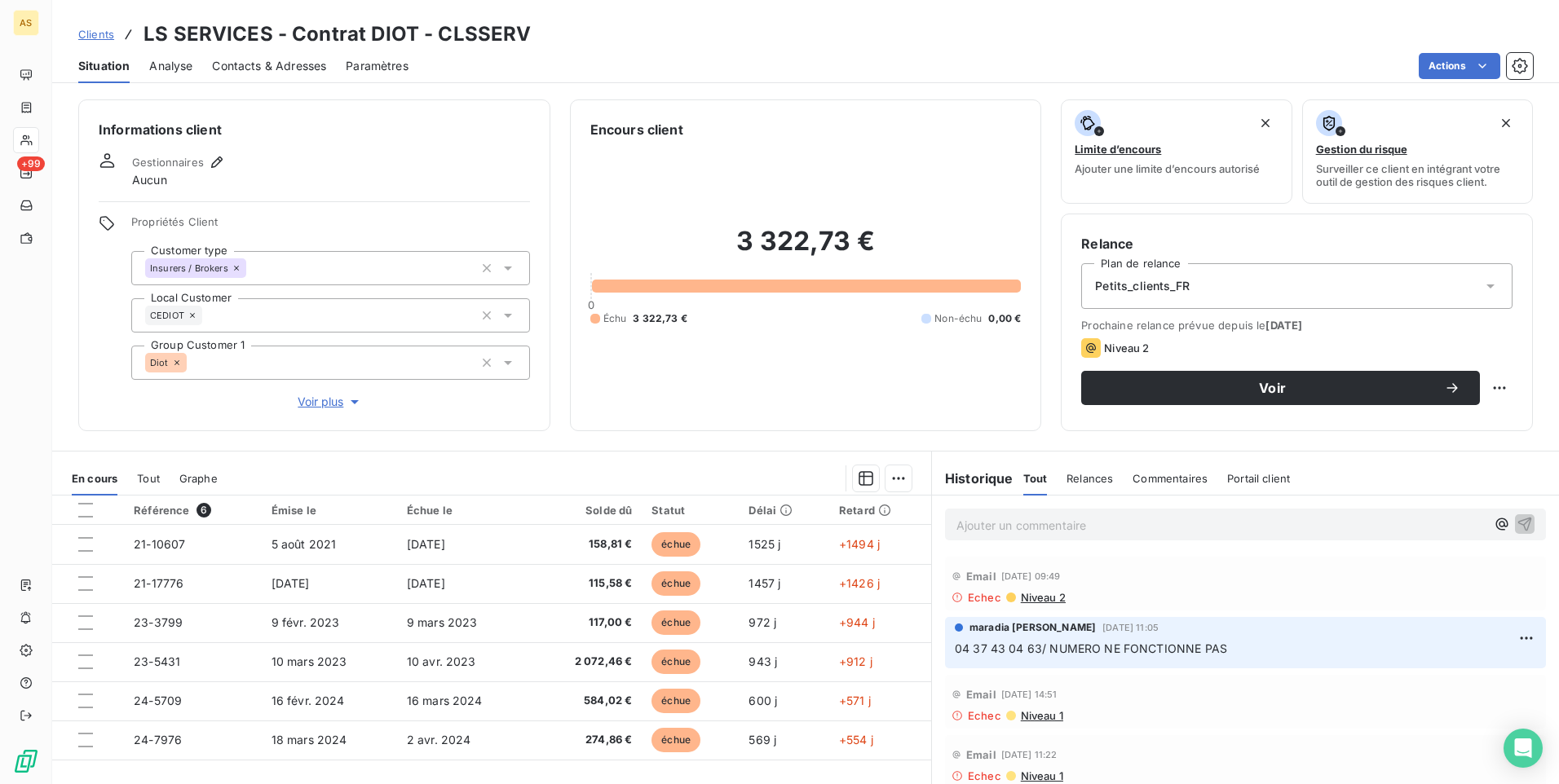
click at [1223, 718] on div "Echec Niveau 1" at bounding box center [1245, 716] width 588 height 13
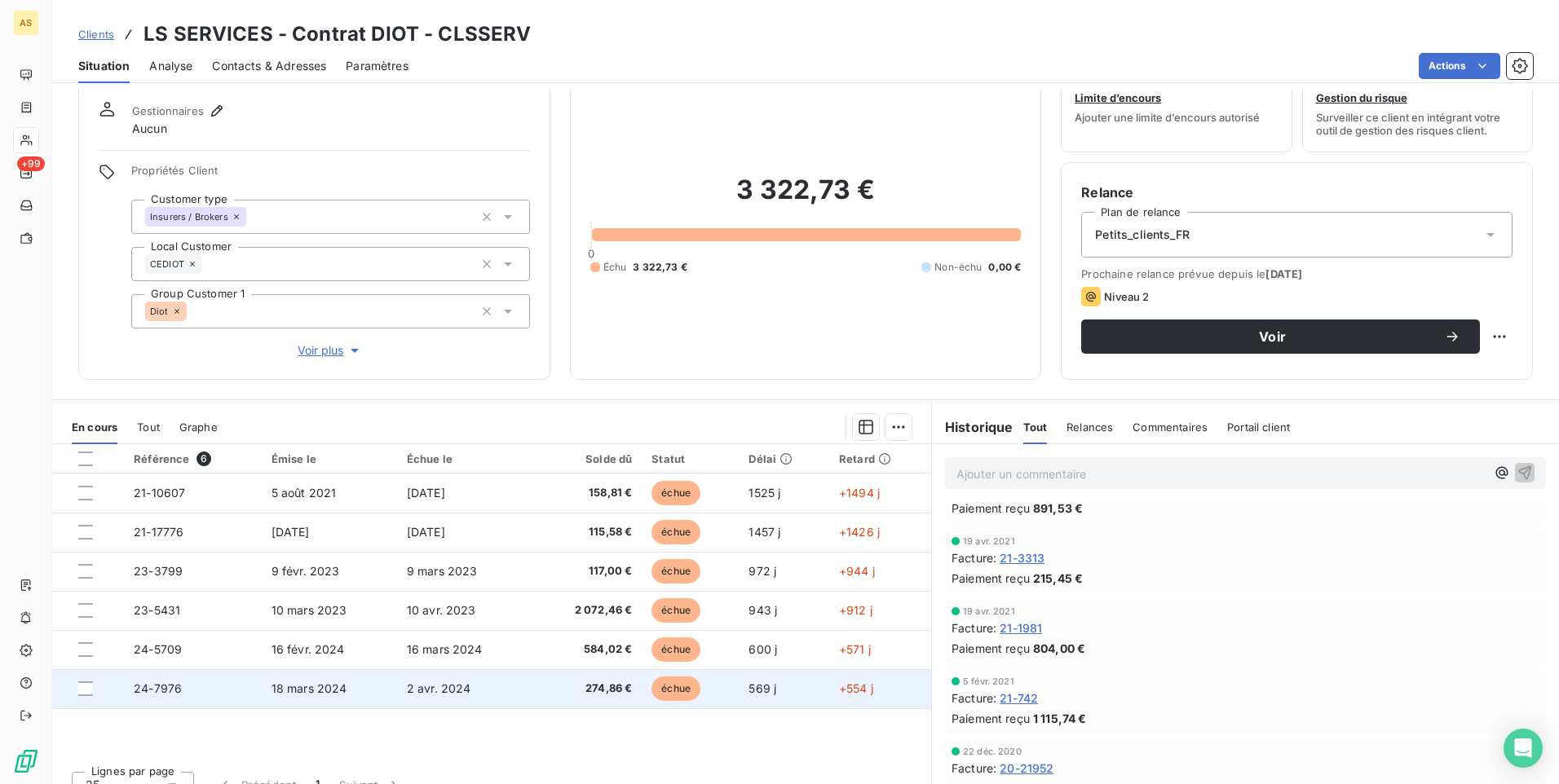
scroll to position [74, 0]
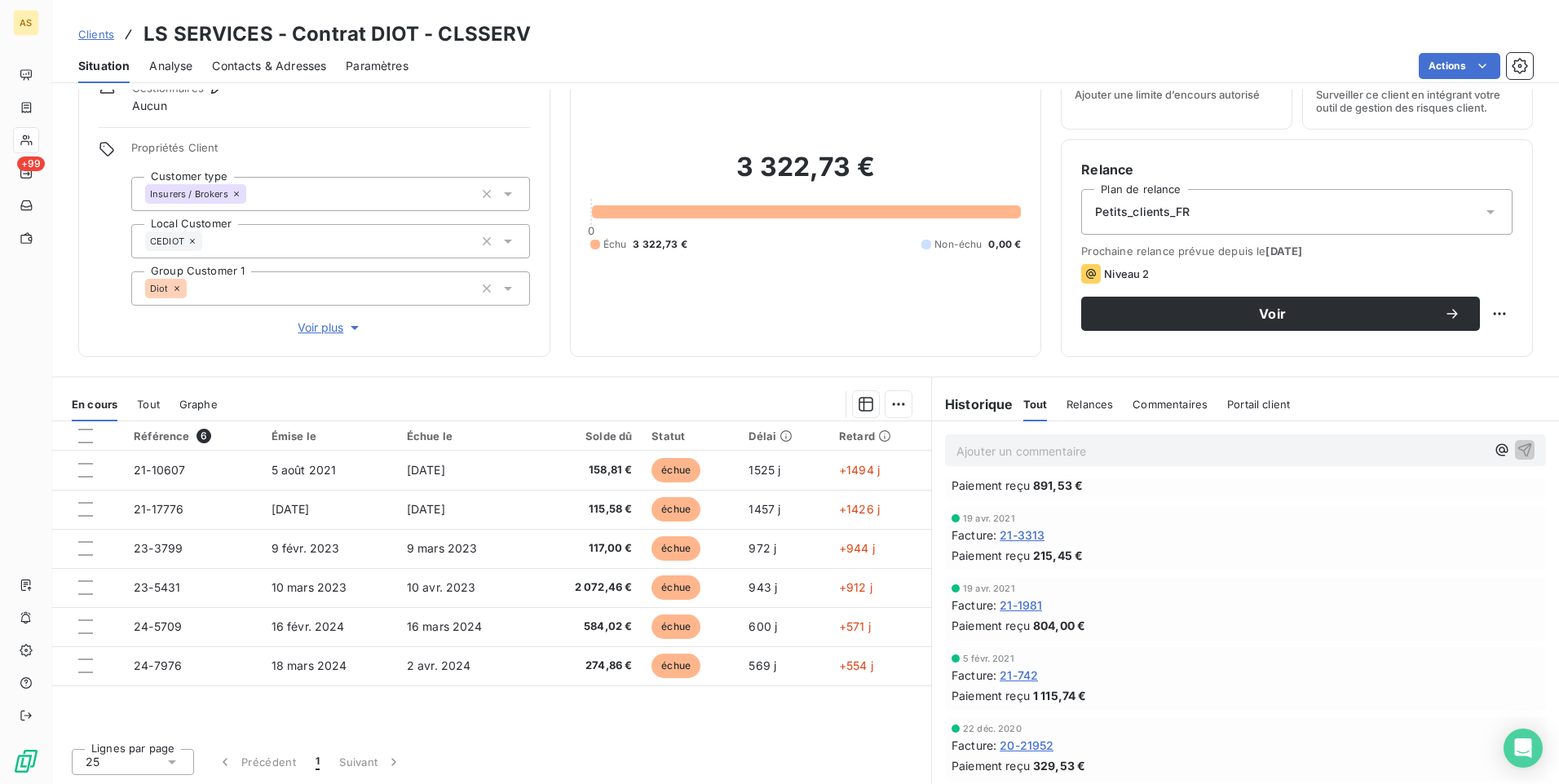
click at [256, 71] on span "Contacts & Adresses" at bounding box center [269, 66] width 114 height 16
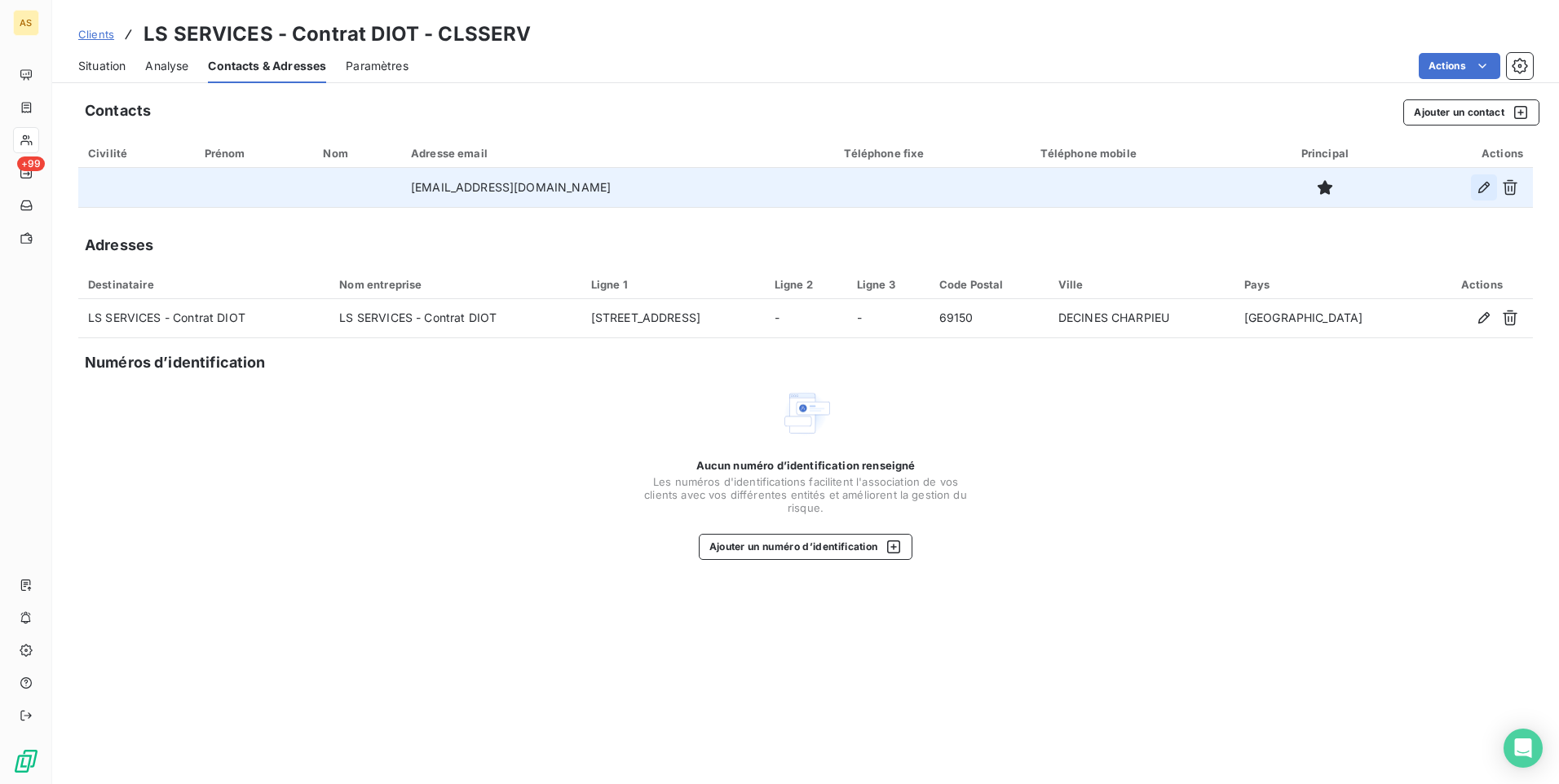
click at [1479, 189] on icon "button" at bounding box center [1484, 187] width 11 height 11
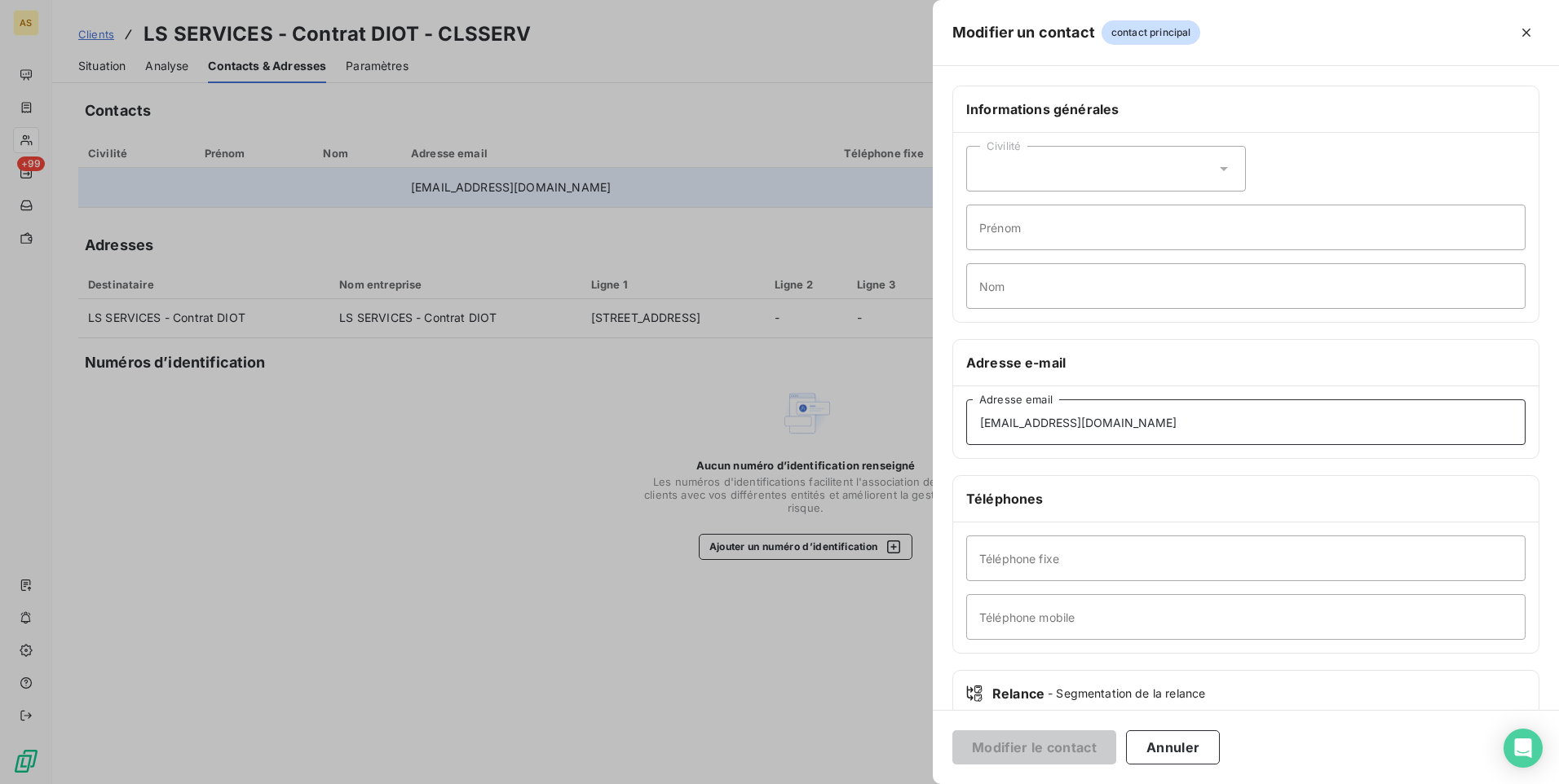
drag, startPoint x: 1120, startPoint y: 422, endPoint x: 921, endPoint y: 426, distance: 199.0
click at [927, 783] on div "Modifier un contact contact principal Informations générales Civilité Prénom No…" at bounding box center [779, 784] width 1559 height 0
click at [988, 425] on input "Adresse email" at bounding box center [1246, 422] width 559 height 45
paste input "'poleauto@ls-services.com'"
click at [984, 427] on input "'poleauto@ls-services.com'" at bounding box center [1246, 422] width 559 height 45
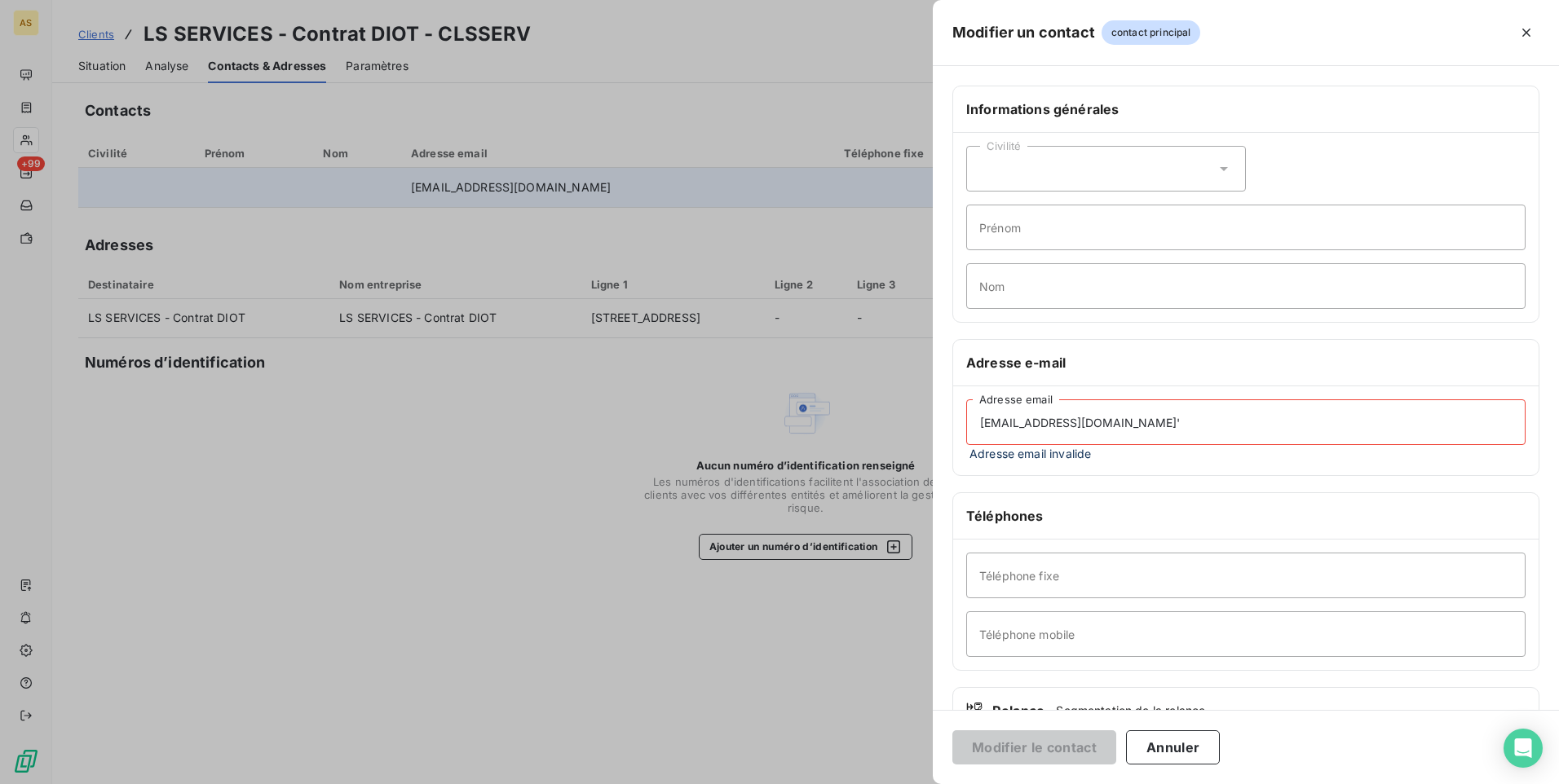
click at [1138, 425] on input "poleauto@ls-services.com'" at bounding box center [1246, 422] width 559 height 45
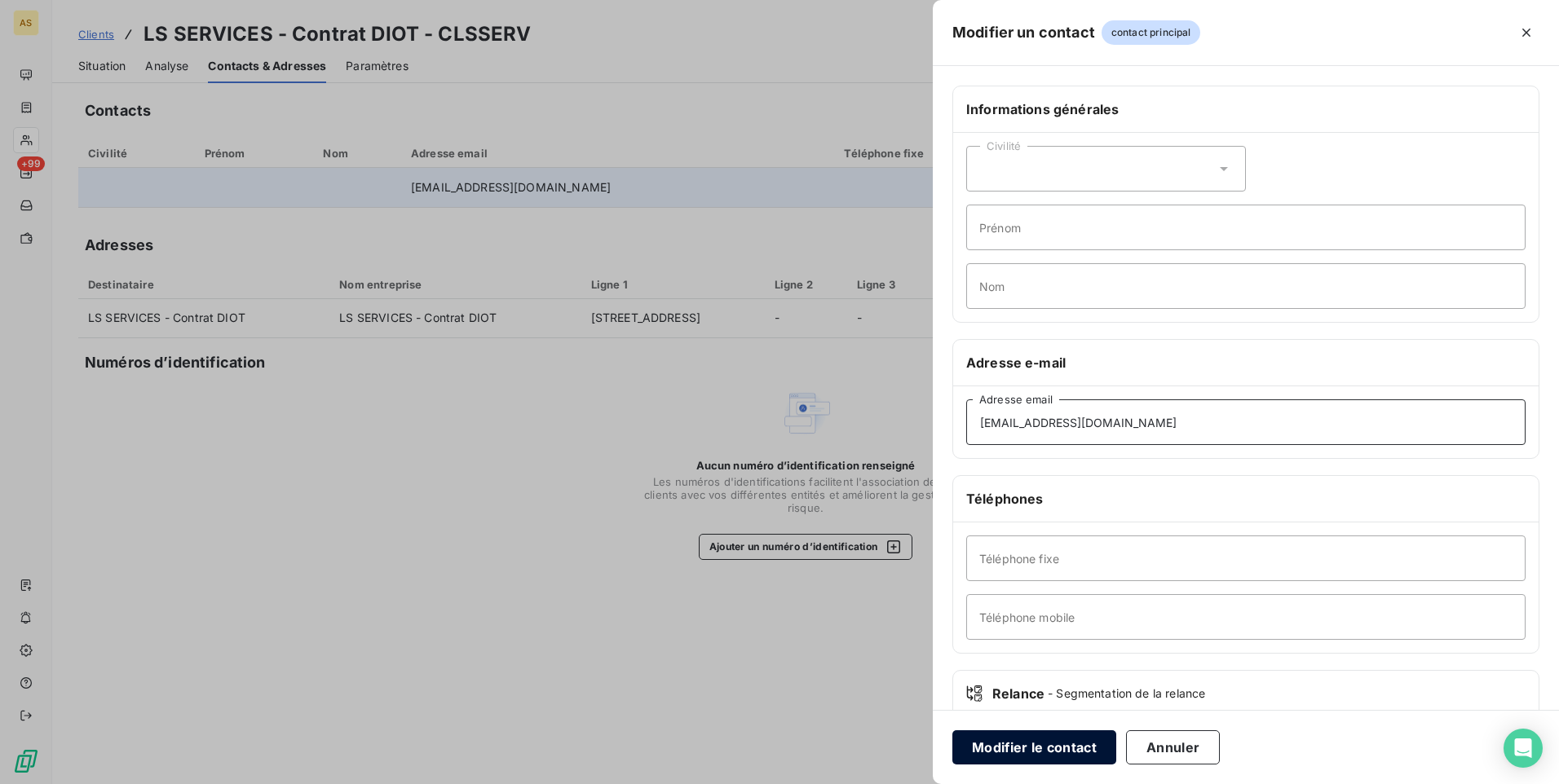
type input "poleauto@ls-services.com"
click at [1043, 761] on button "Modifier le contact" at bounding box center [1033, 747] width 164 height 34
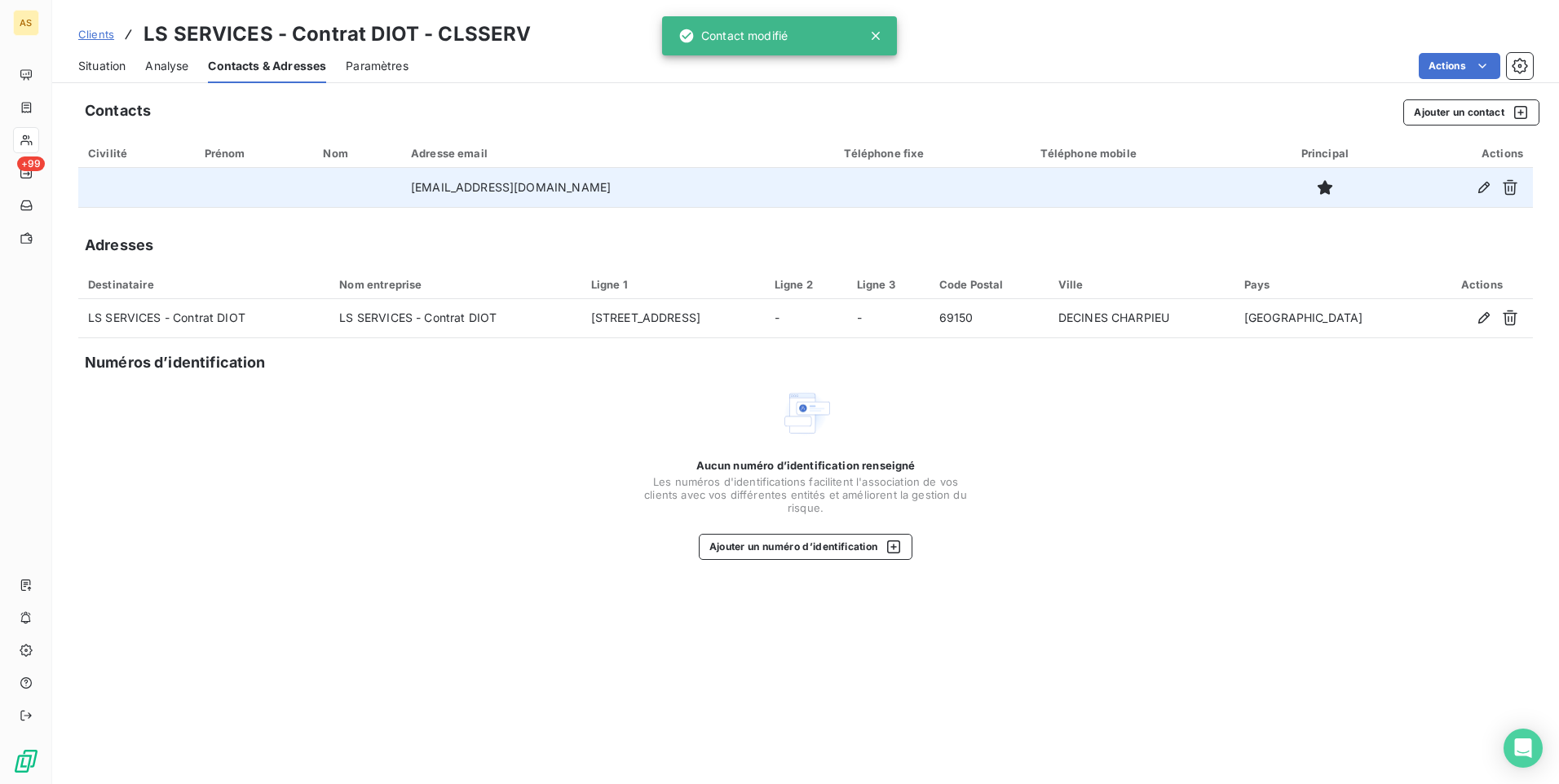
click at [92, 37] on span "Clients" at bounding box center [96, 33] width 36 height 13
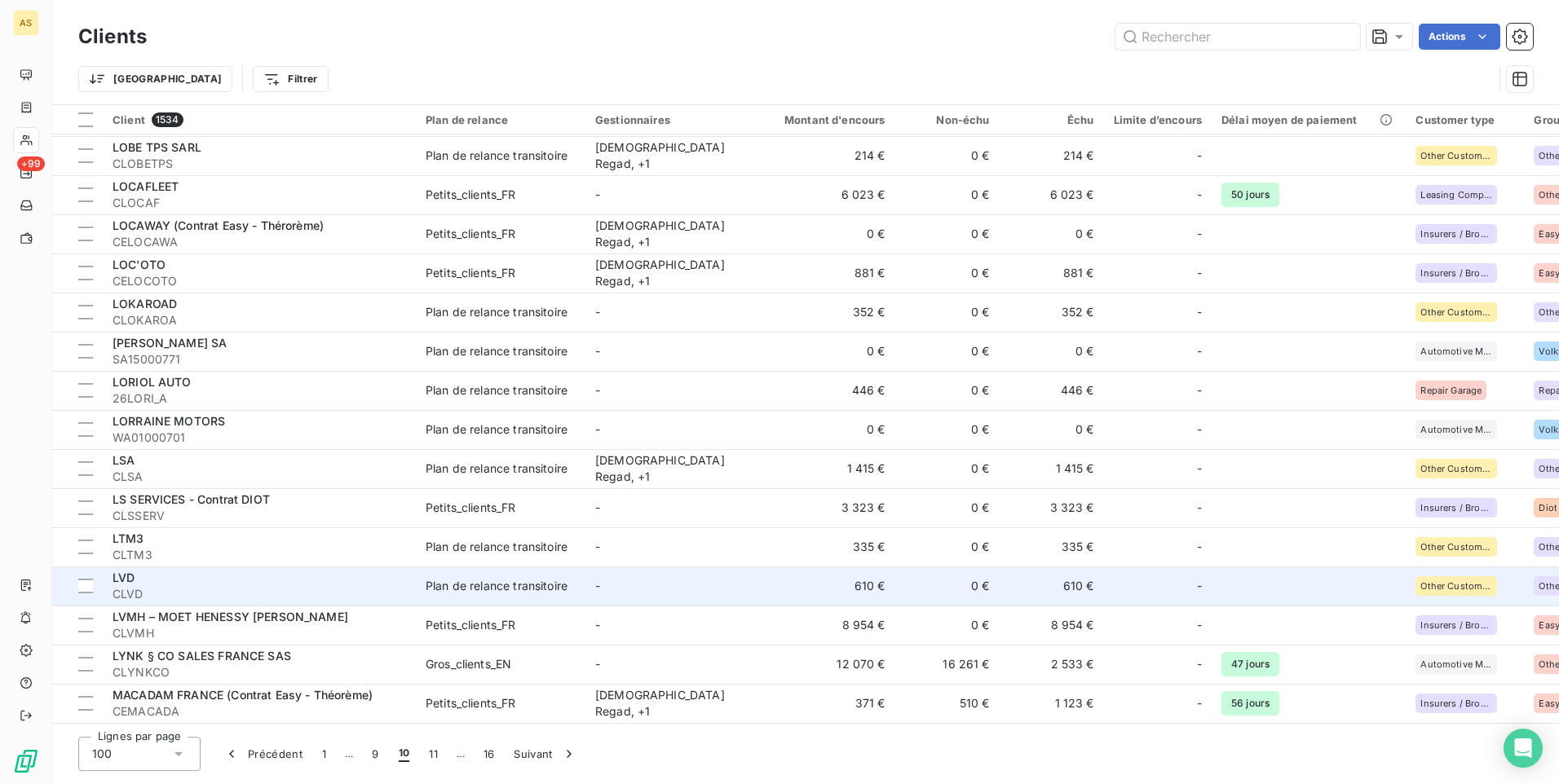
scroll to position [3330, 0]
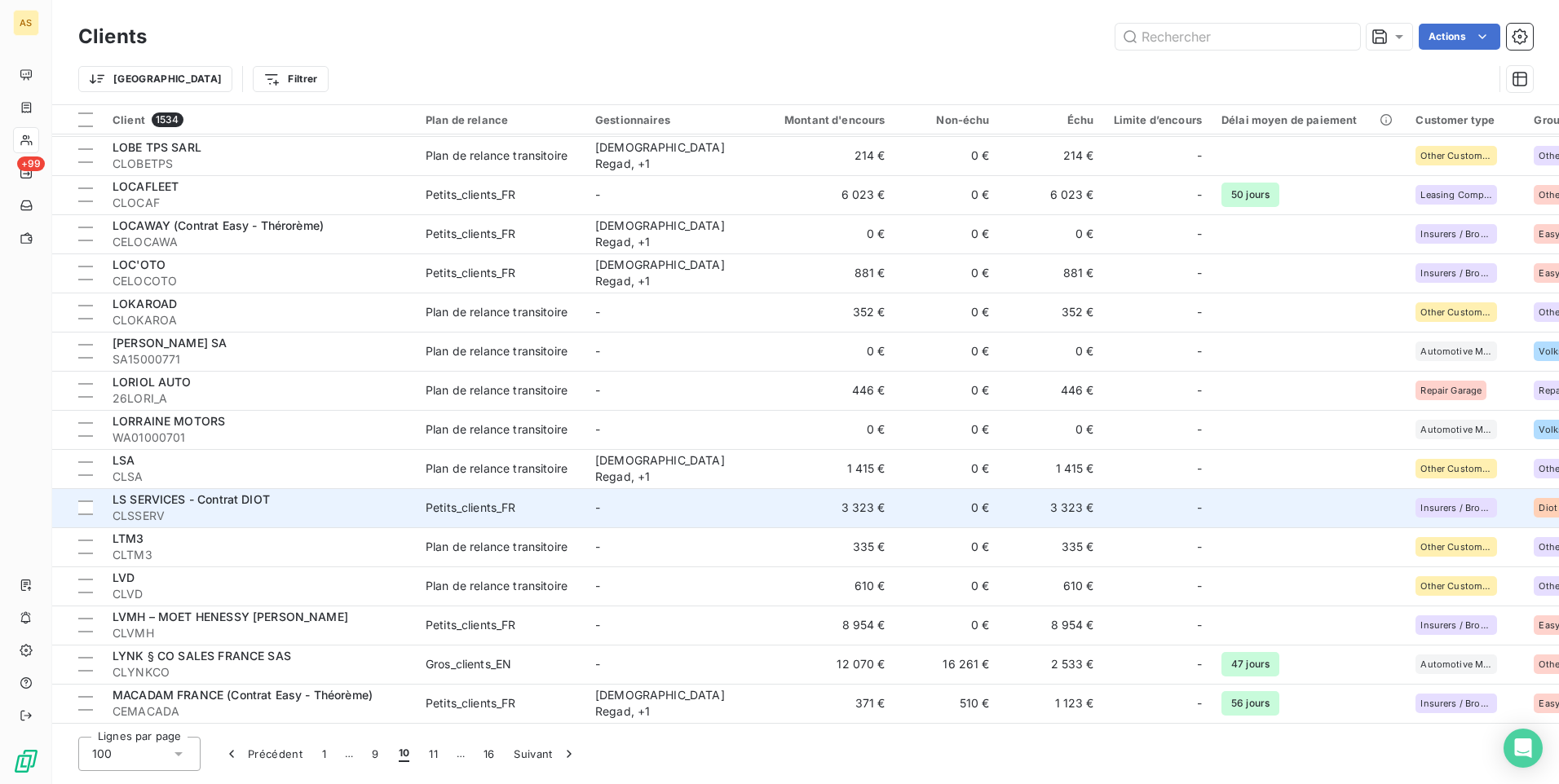
click at [211, 494] on span "LS SERVICES - Contrat DIOT" at bounding box center [191, 499] width 158 height 14
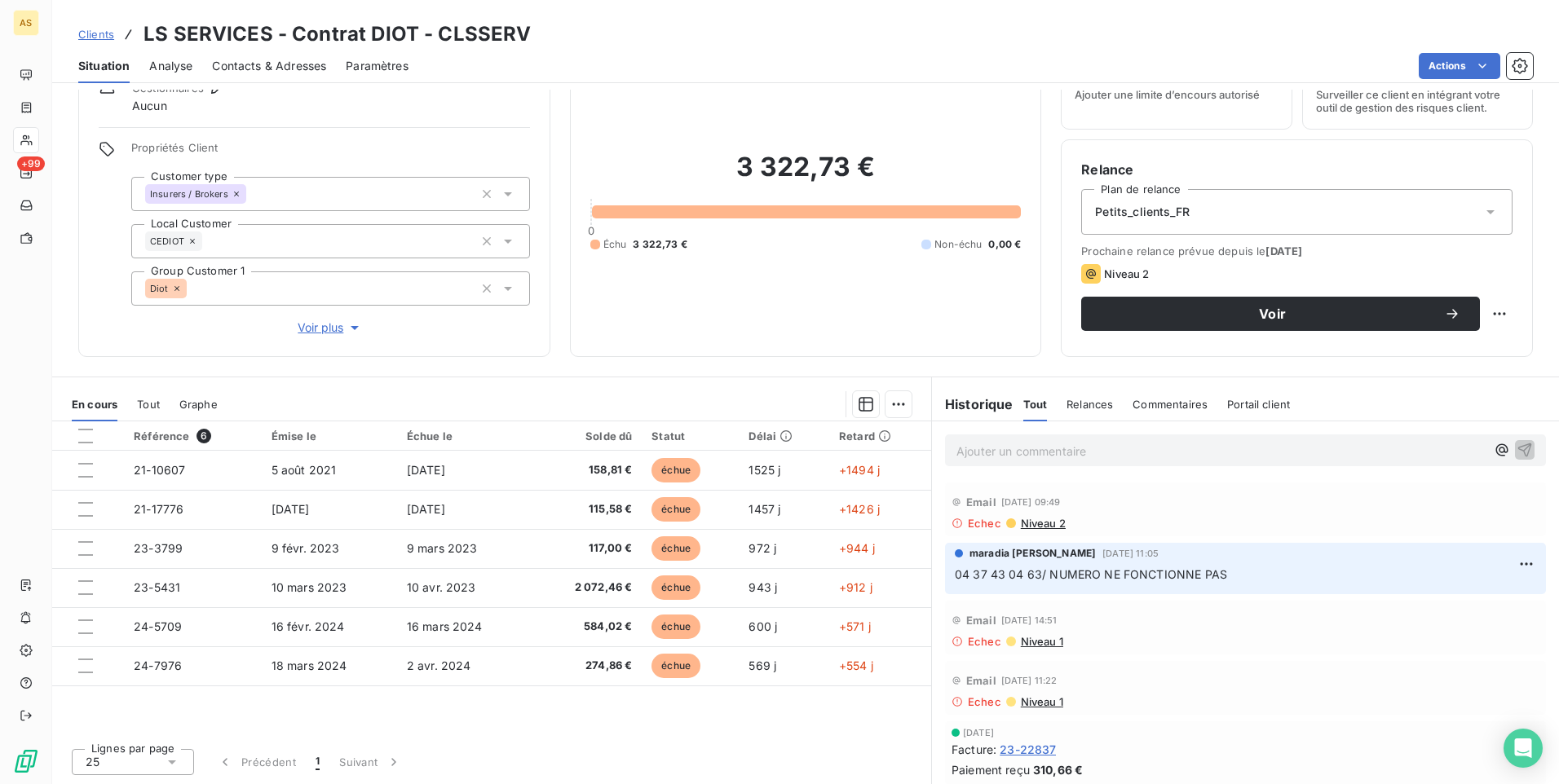
click at [1029, 523] on span "Niveau 2" at bounding box center [1042, 523] width 46 height 13
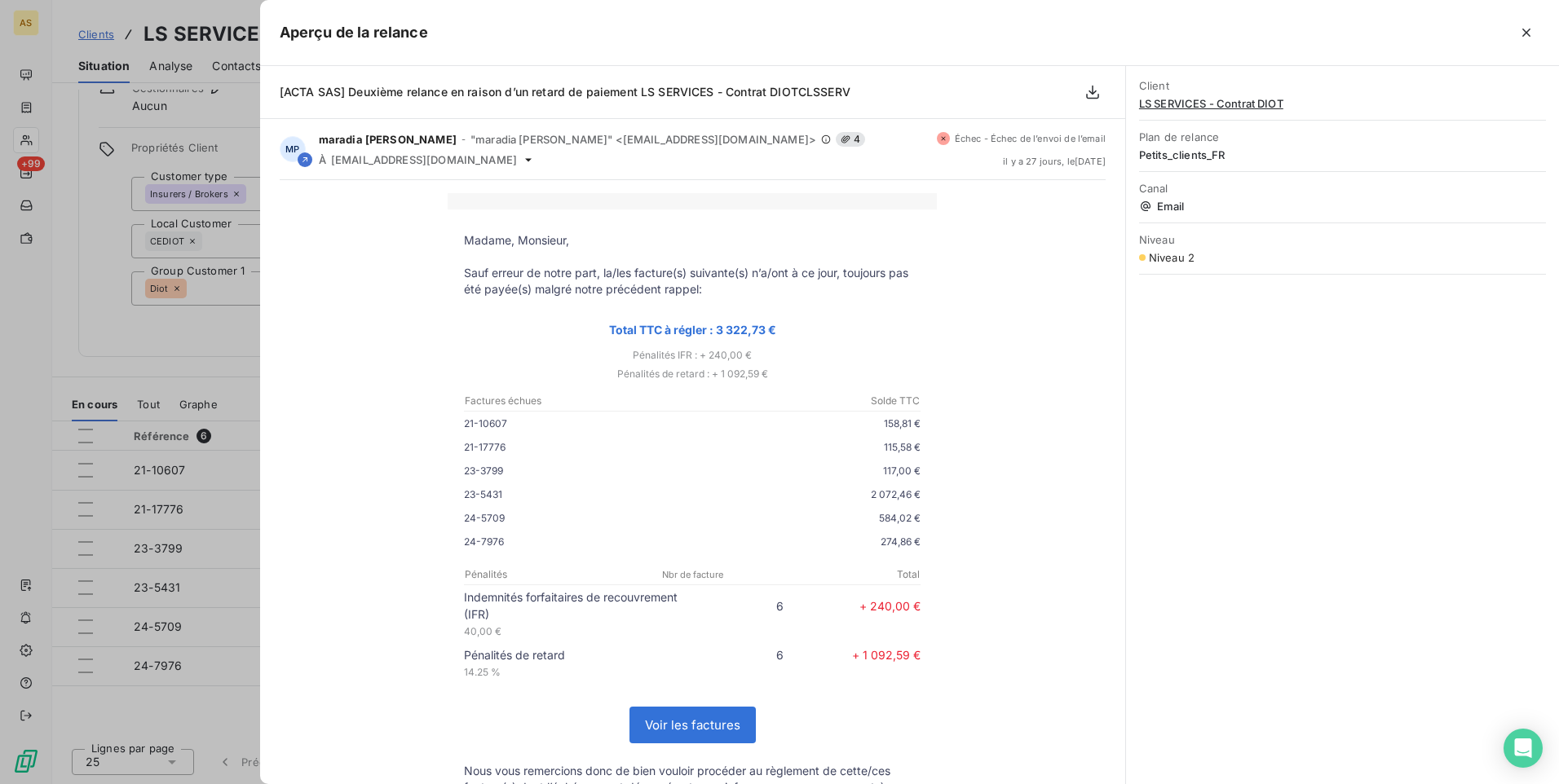
click at [116, 230] on div at bounding box center [779, 392] width 1559 height 784
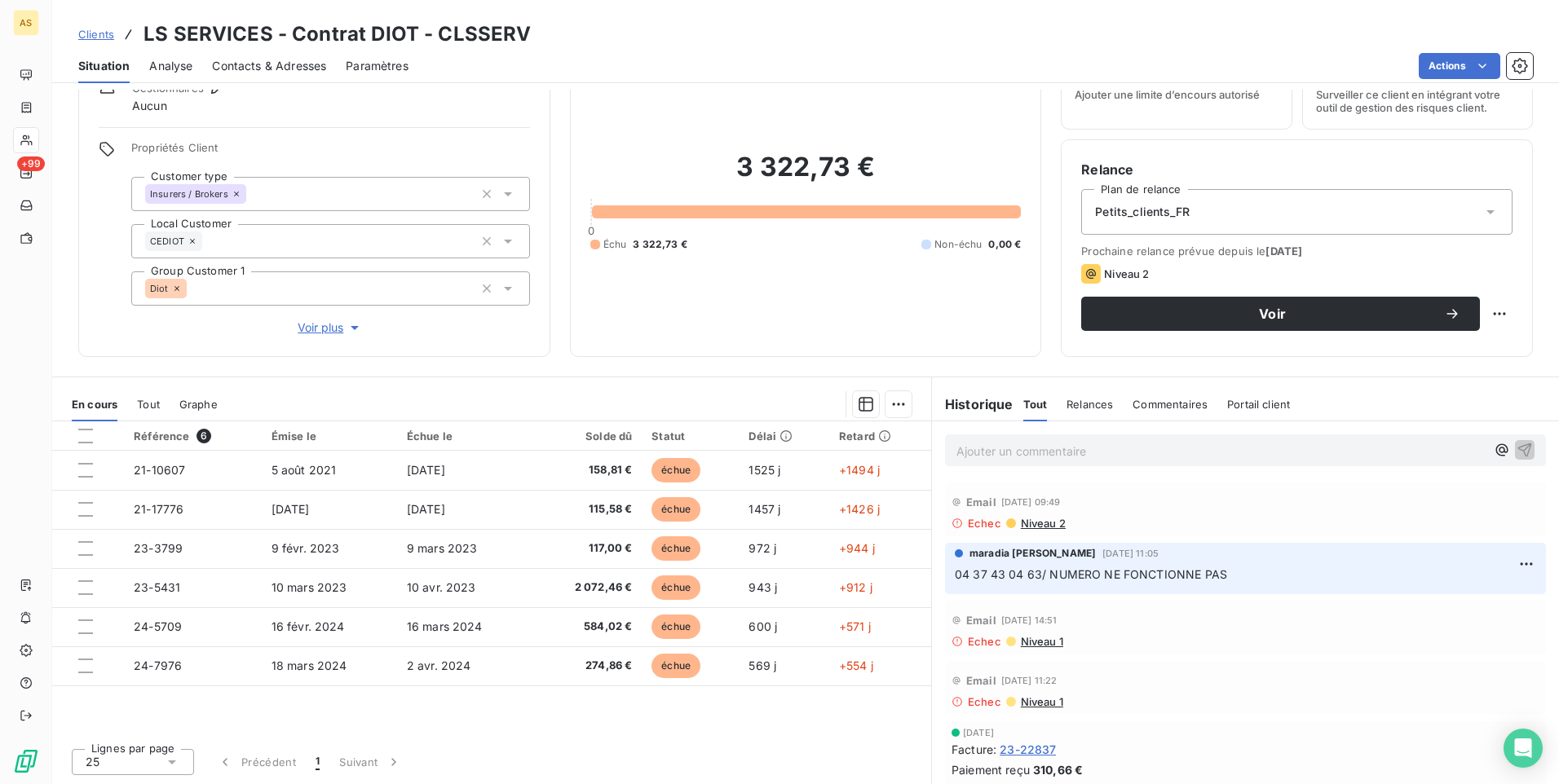
click at [297, 64] on span "Contacts & Adresses" at bounding box center [269, 66] width 114 height 16
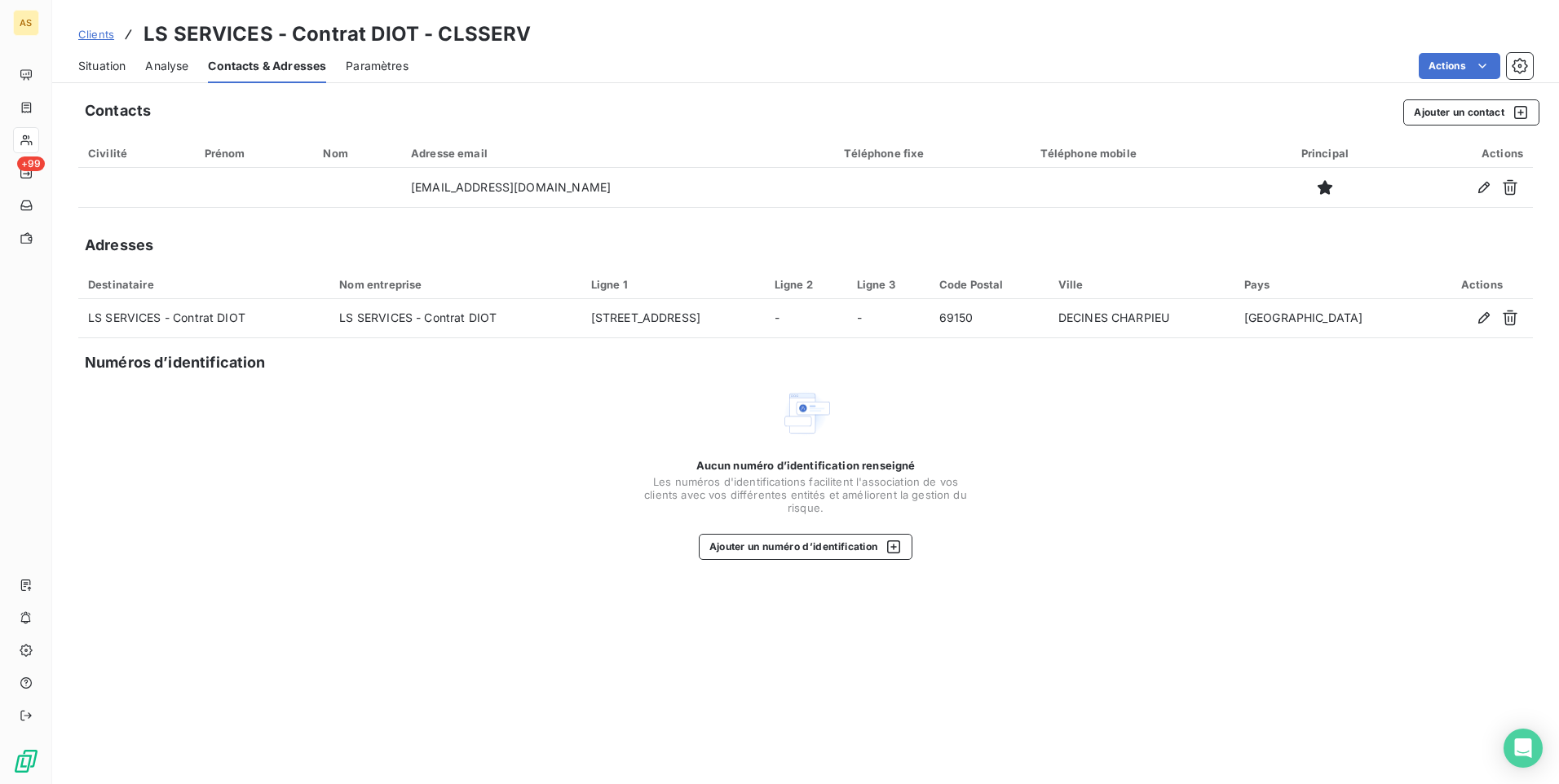
click at [110, 68] on span "Situation" at bounding box center [101, 66] width 47 height 16
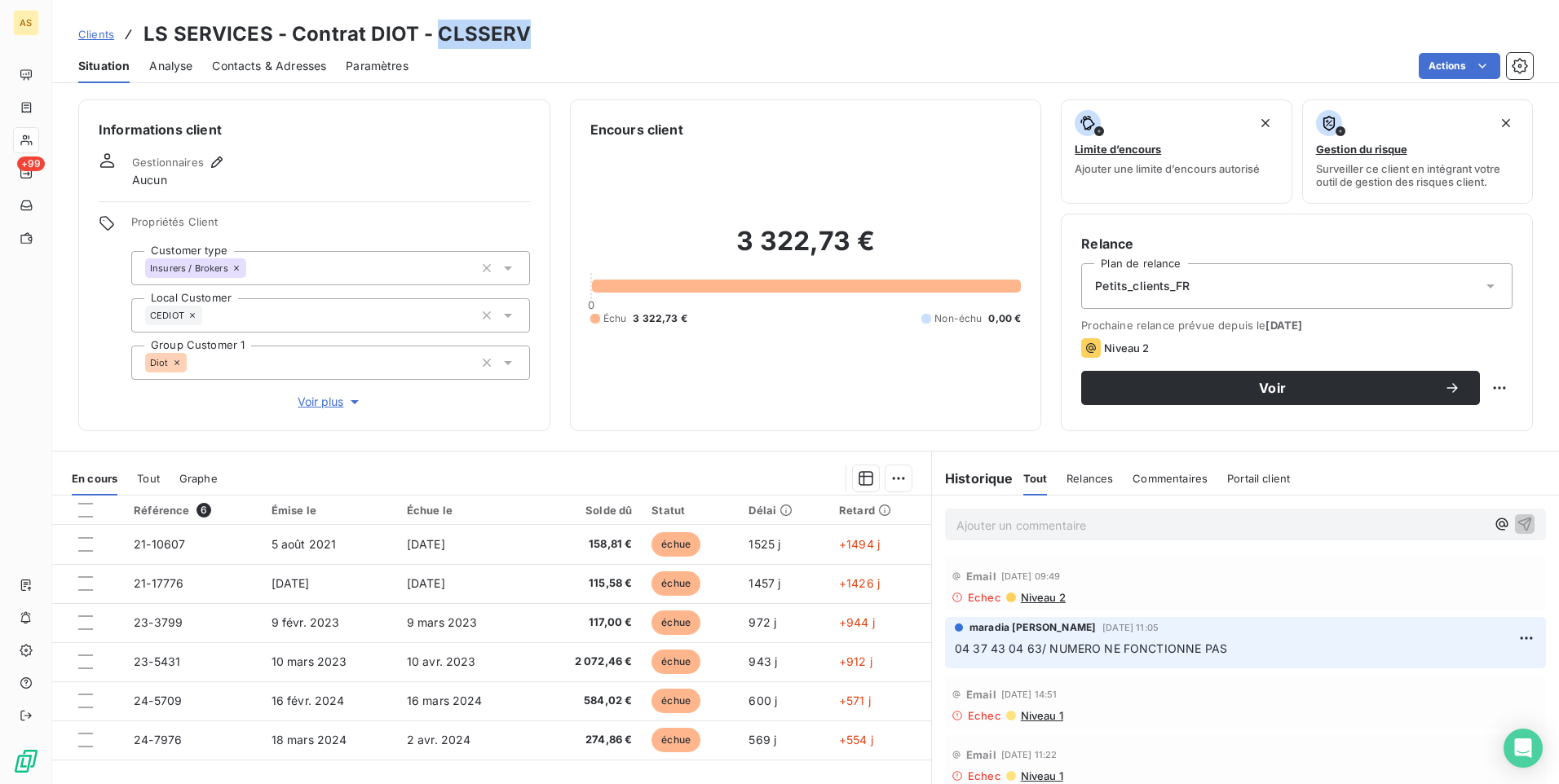
drag, startPoint x: 534, startPoint y: 32, endPoint x: 437, endPoint y: 31, distance: 97.0
click at [437, 31] on div "Clients LS SERVICES - Contrat DIOT - CLSSERV" at bounding box center [806, 34] width 1507 height 29
copy h3 "CLSSERV"
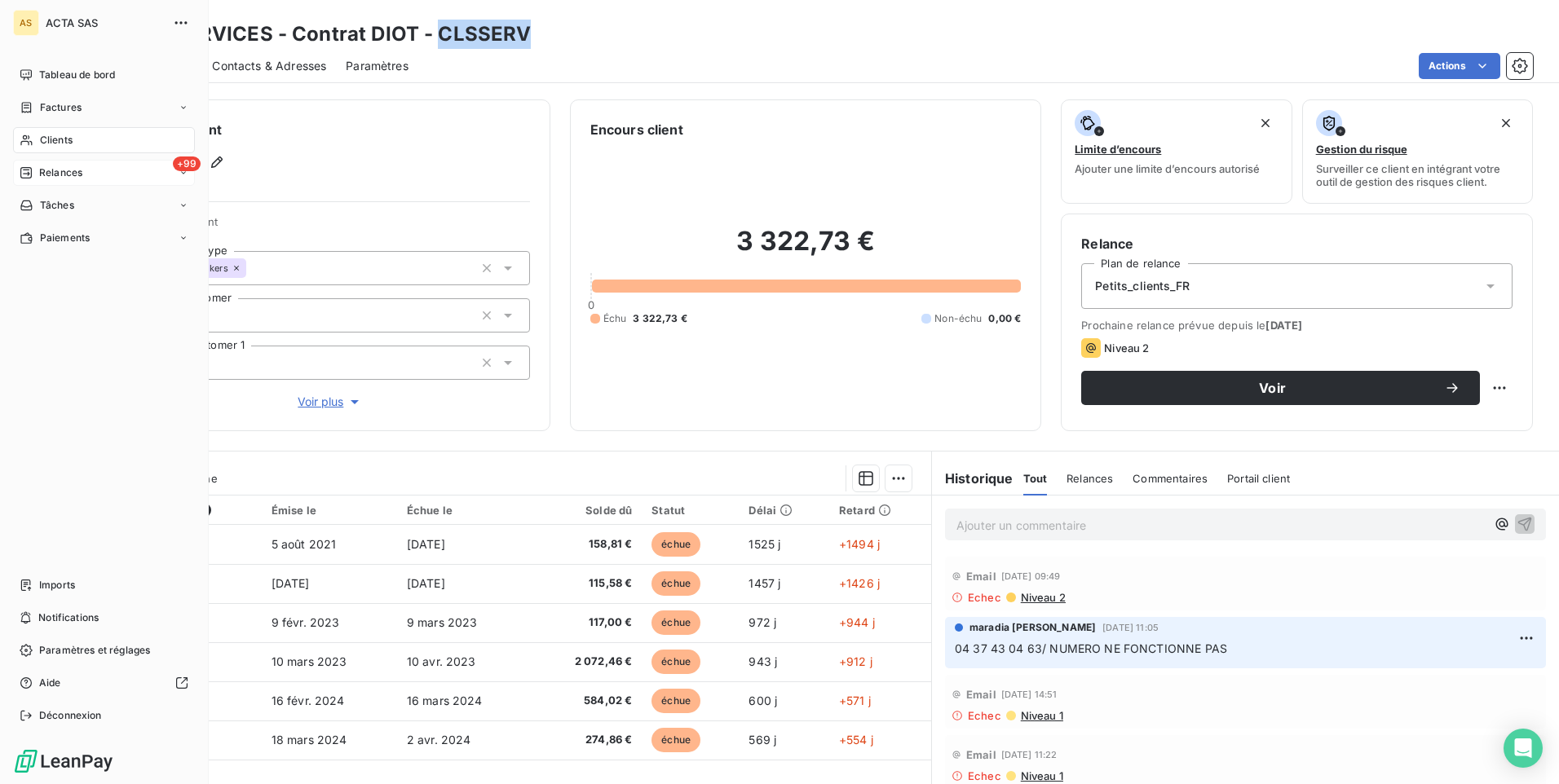
click at [73, 177] on span "Relances" at bounding box center [61, 172] width 43 height 15
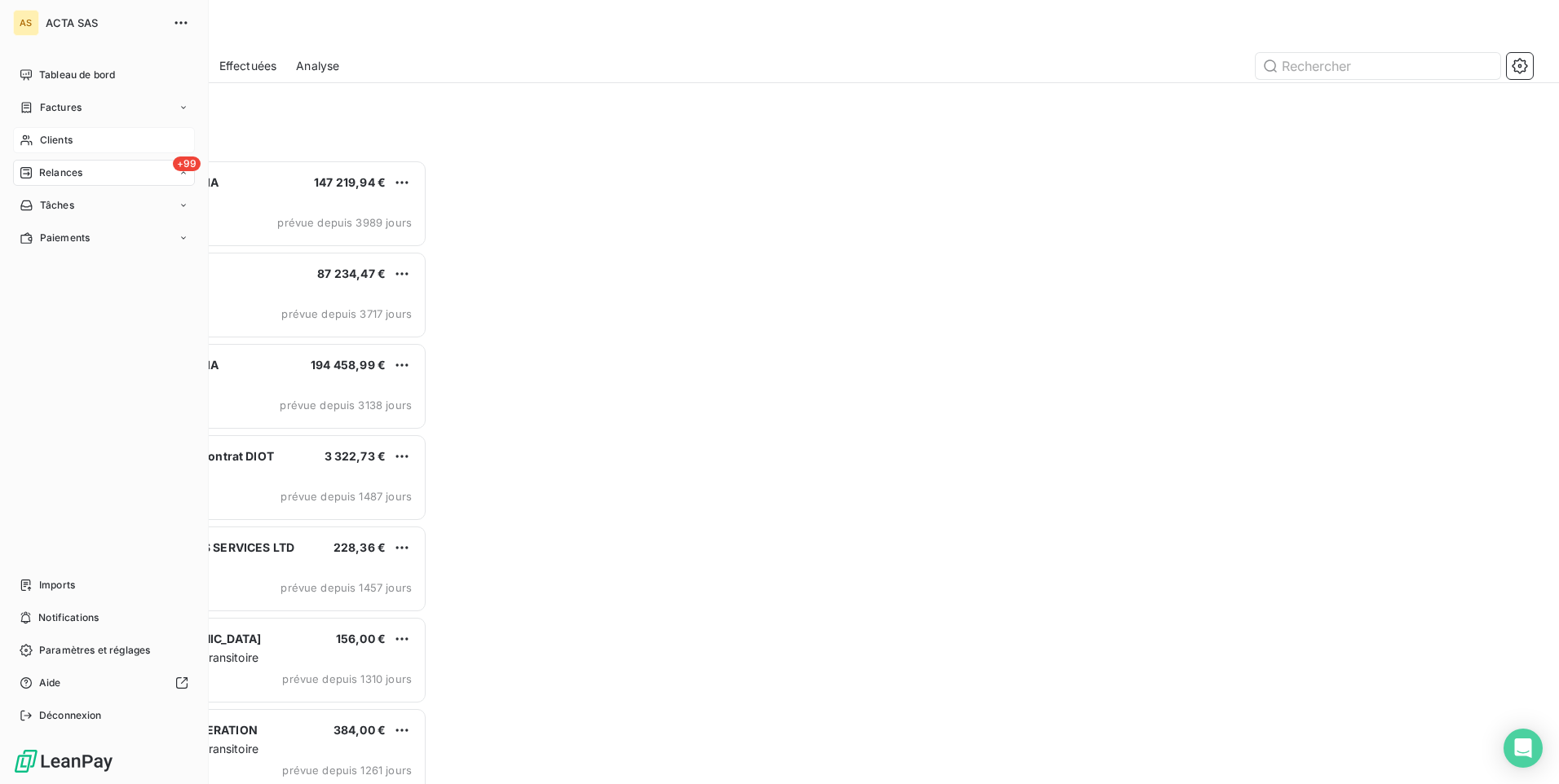
scroll to position [612, 336]
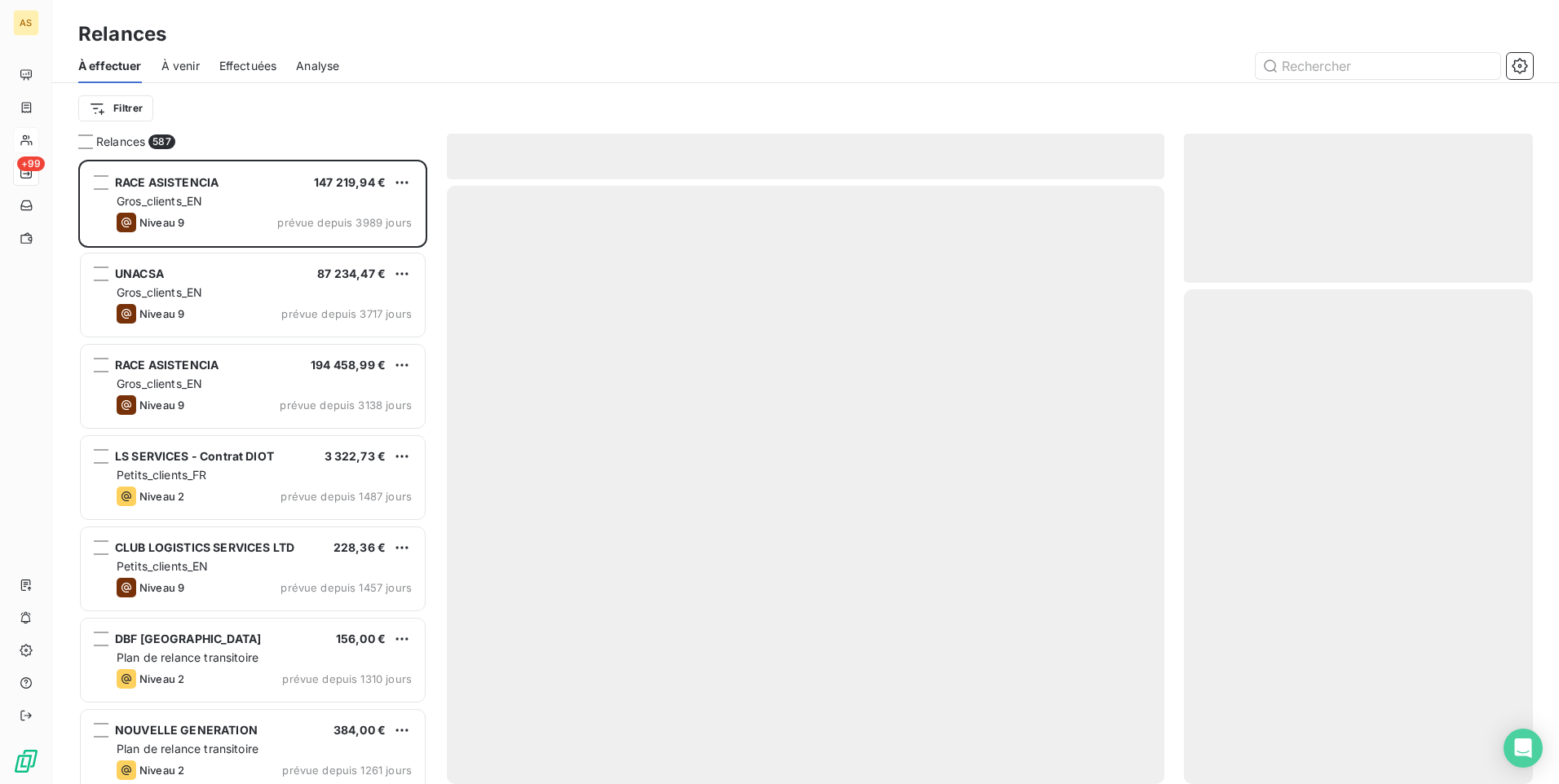
click at [264, 73] on span "Effectuées" at bounding box center [248, 66] width 58 height 16
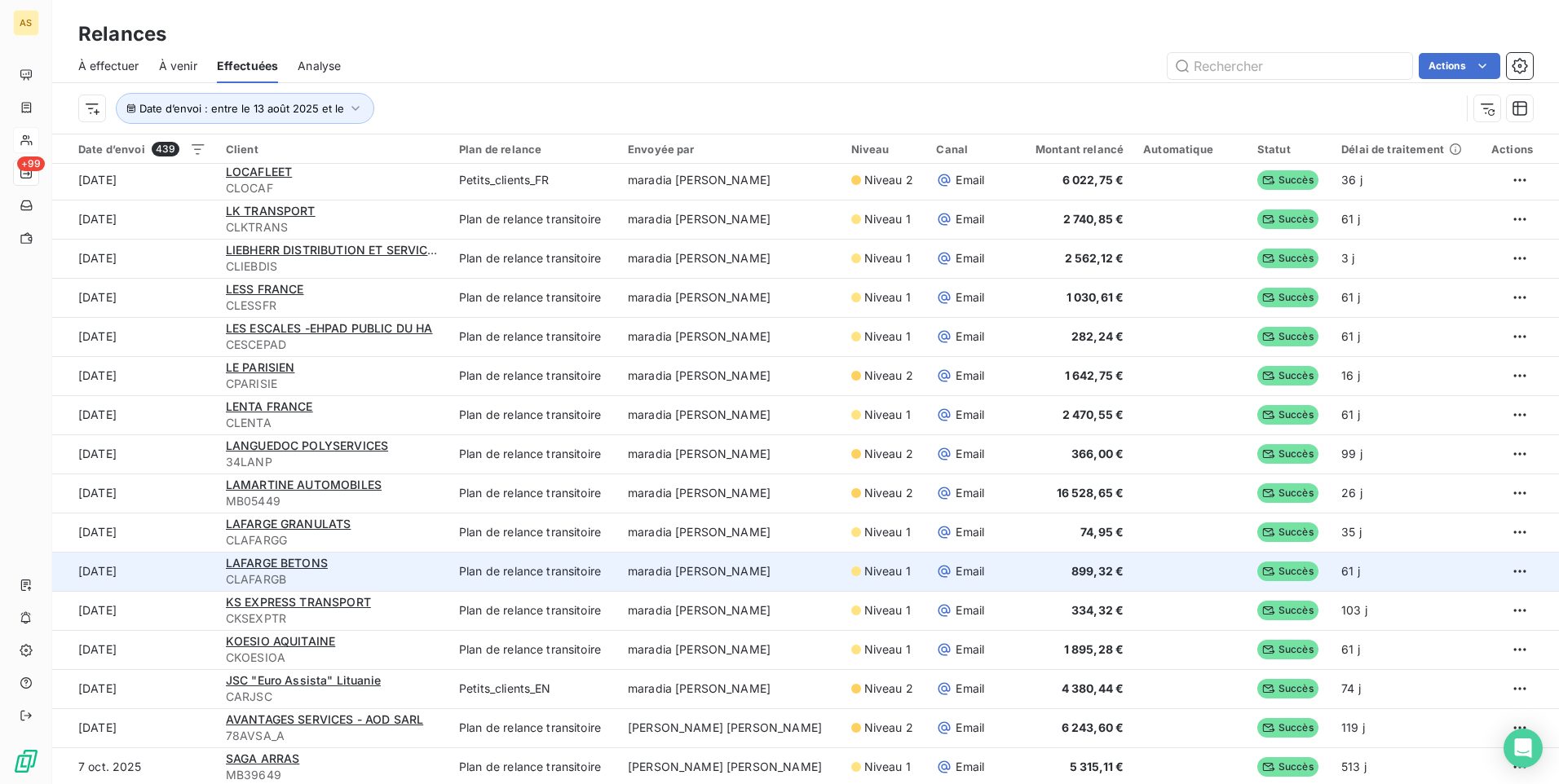
scroll to position [163, 0]
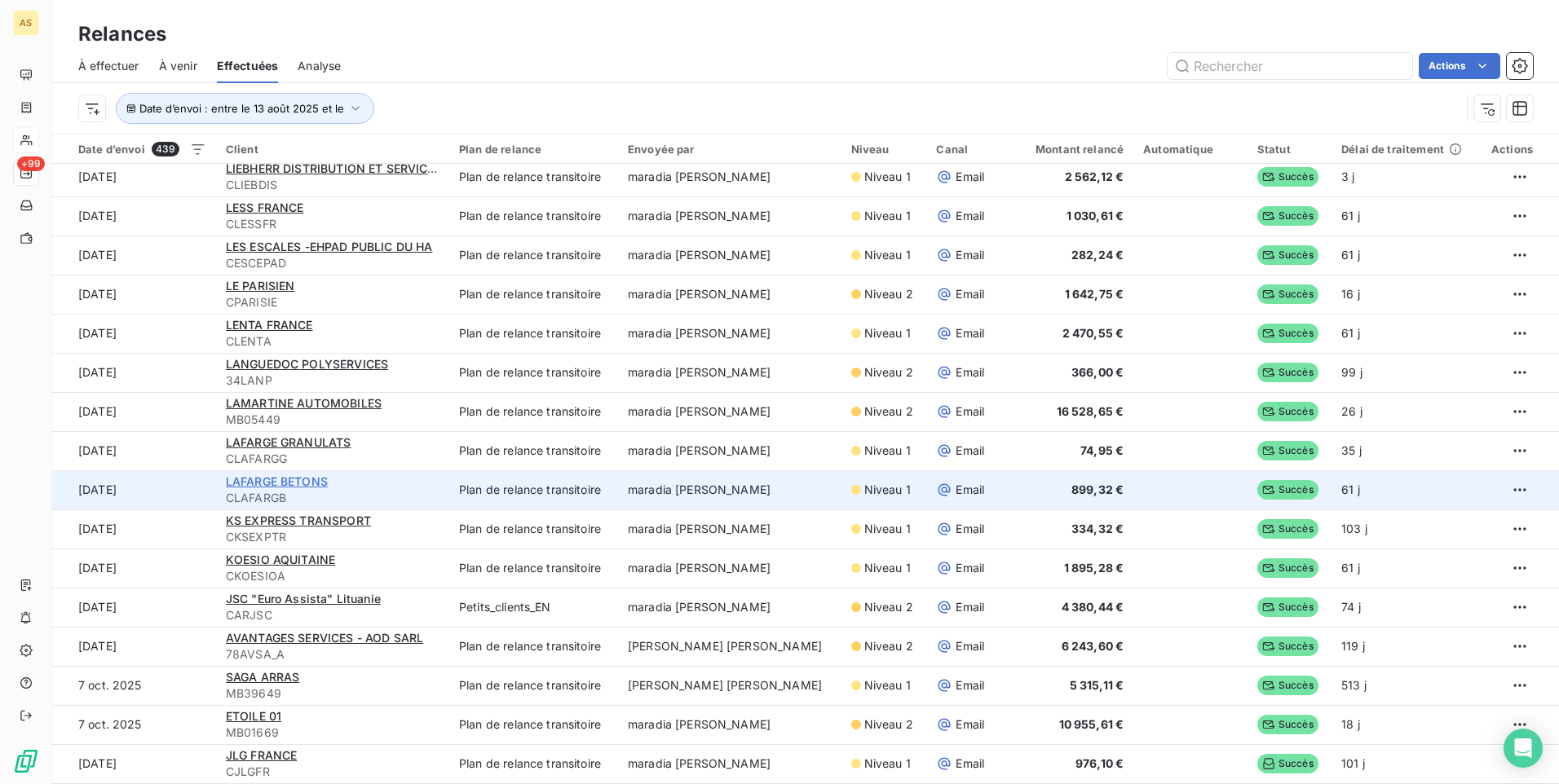
click at [283, 485] on span "LAFARGE BETONS" at bounding box center [277, 481] width 102 height 14
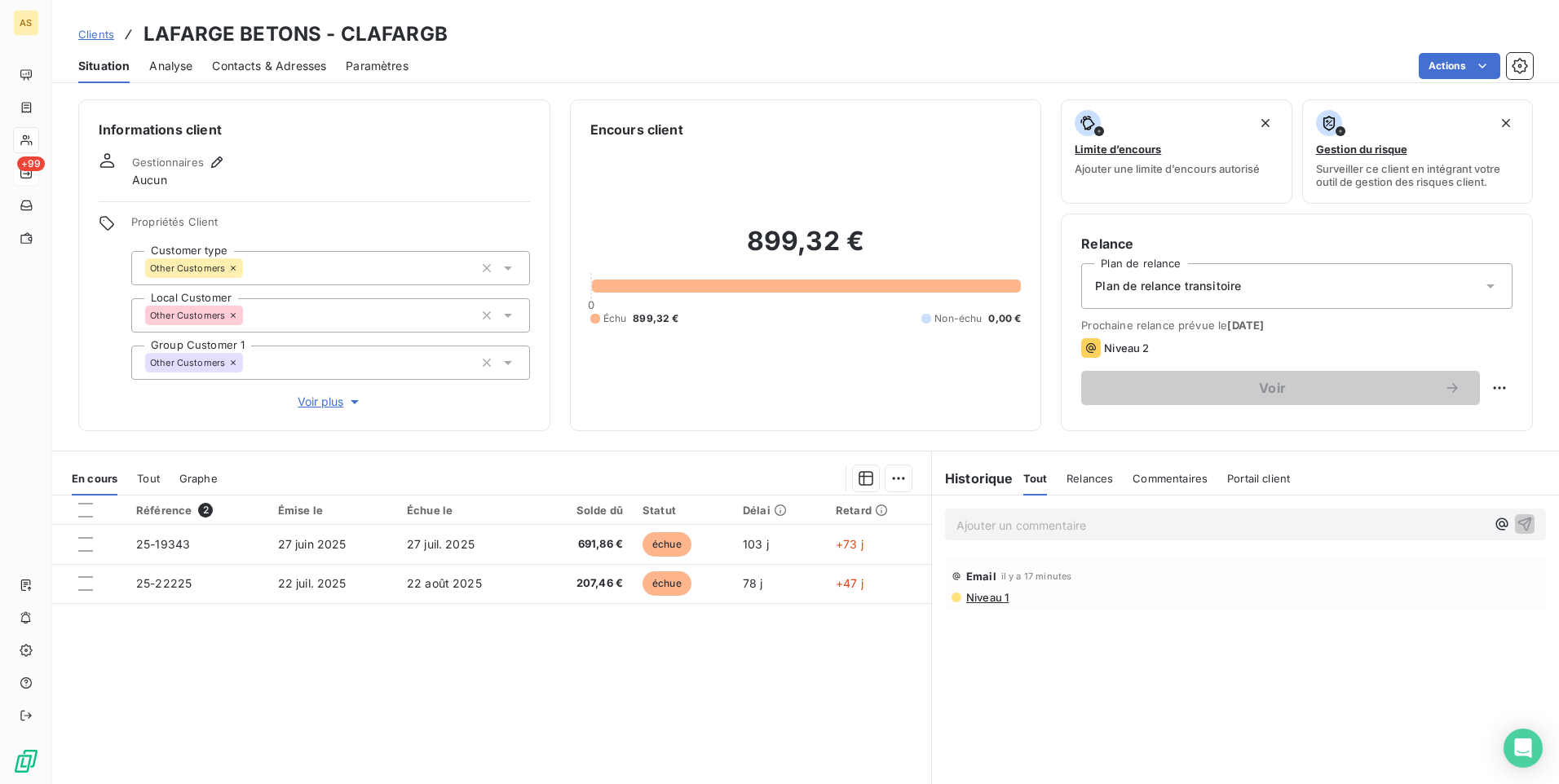
click at [280, 68] on span "Contacts & Adresses" at bounding box center [269, 66] width 114 height 16
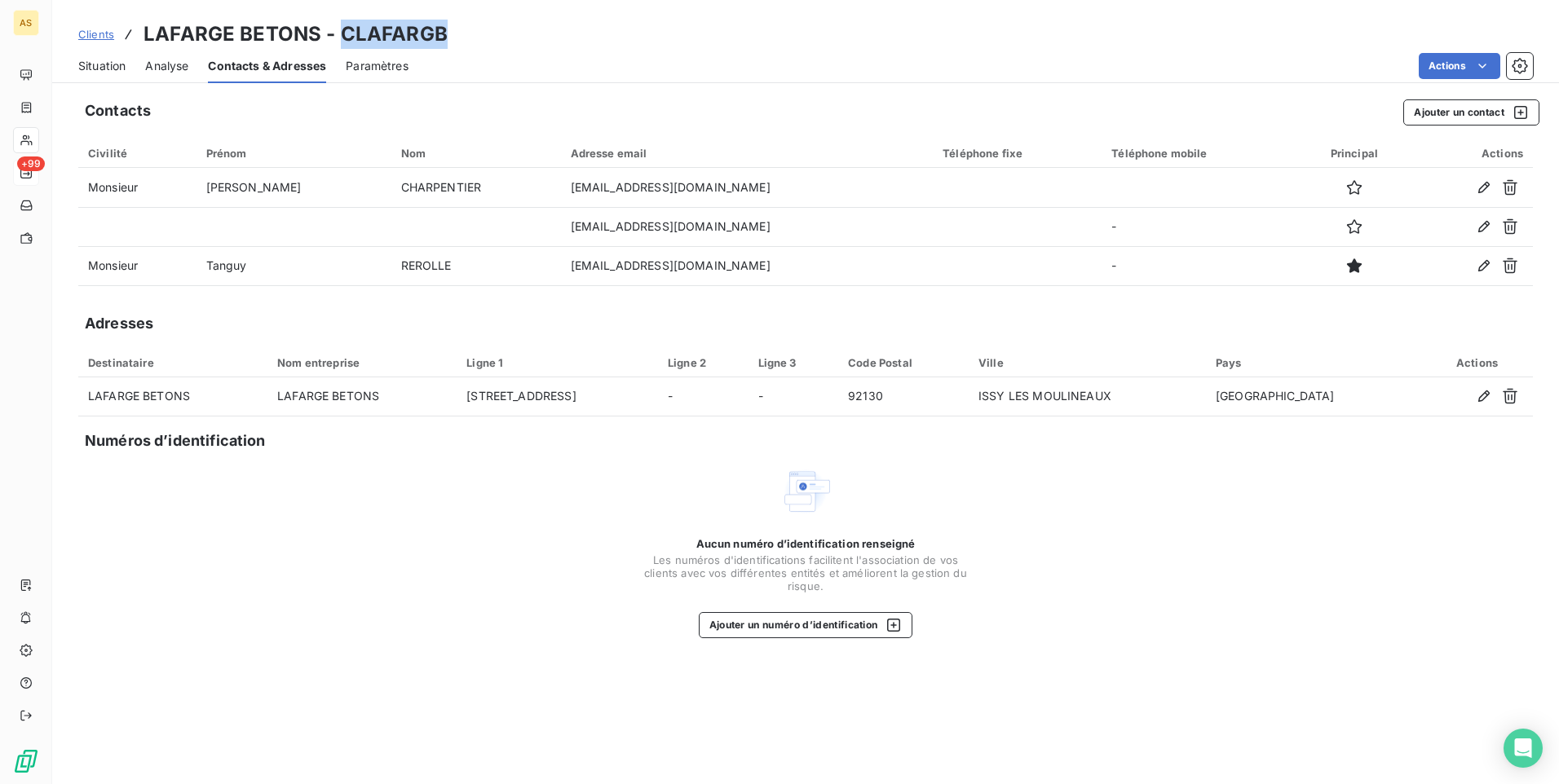
drag, startPoint x: 455, startPoint y: 31, endPoint x: 341, endPoint y: 33, distance: 114.0
click at [341, 33] on div "Clients LAFARGE BETONS - CLAFARGB" at bounding box center [806, 34] width 1507 height 29
copy h3 "CLAFARGB"
click at [481, 37] on div "Clients LAFARGE BETONS - CLAFARGB" at bounding box center [806, 34] width 1507 height 29
drag, startPoint x: 471, startPoint y: 36, endPoint x: 137, endPoint y: 26, distance: 334.1
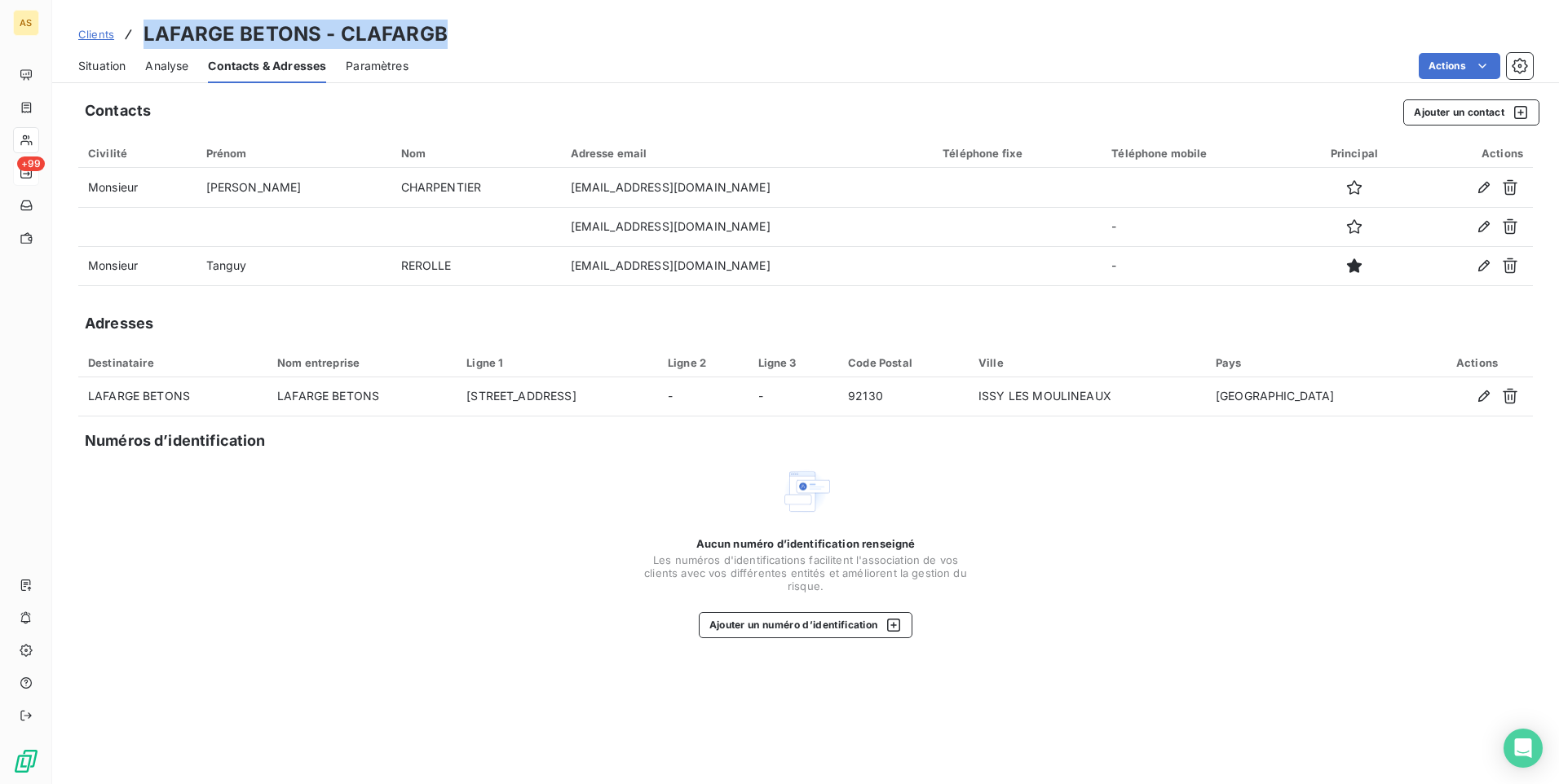
click at [137, 26] on div "Clients LAFARGE BETONS - CLAFARGB" at bounding box center [806, 34] width 1507 height 29
drag, startPoint x: 137, startPoint y: 26, endPoint x: 494, endPoint y: 53, distance: 358.0
click at [494, 53] on div "Actions" at bounding box center [980, 66] width 1104 height 26
drag, startPoint x: 472, startPoint y: 17, endPoint x: 128, endPoint y: 18, distance: 344.0
click at [128, 18] on div "Clients LAFARGE BETONS - CLAFARGB Situation Analyse Contacts & Adresses Paramèt…" at bounding box center [806, 41] width 1507 height 83
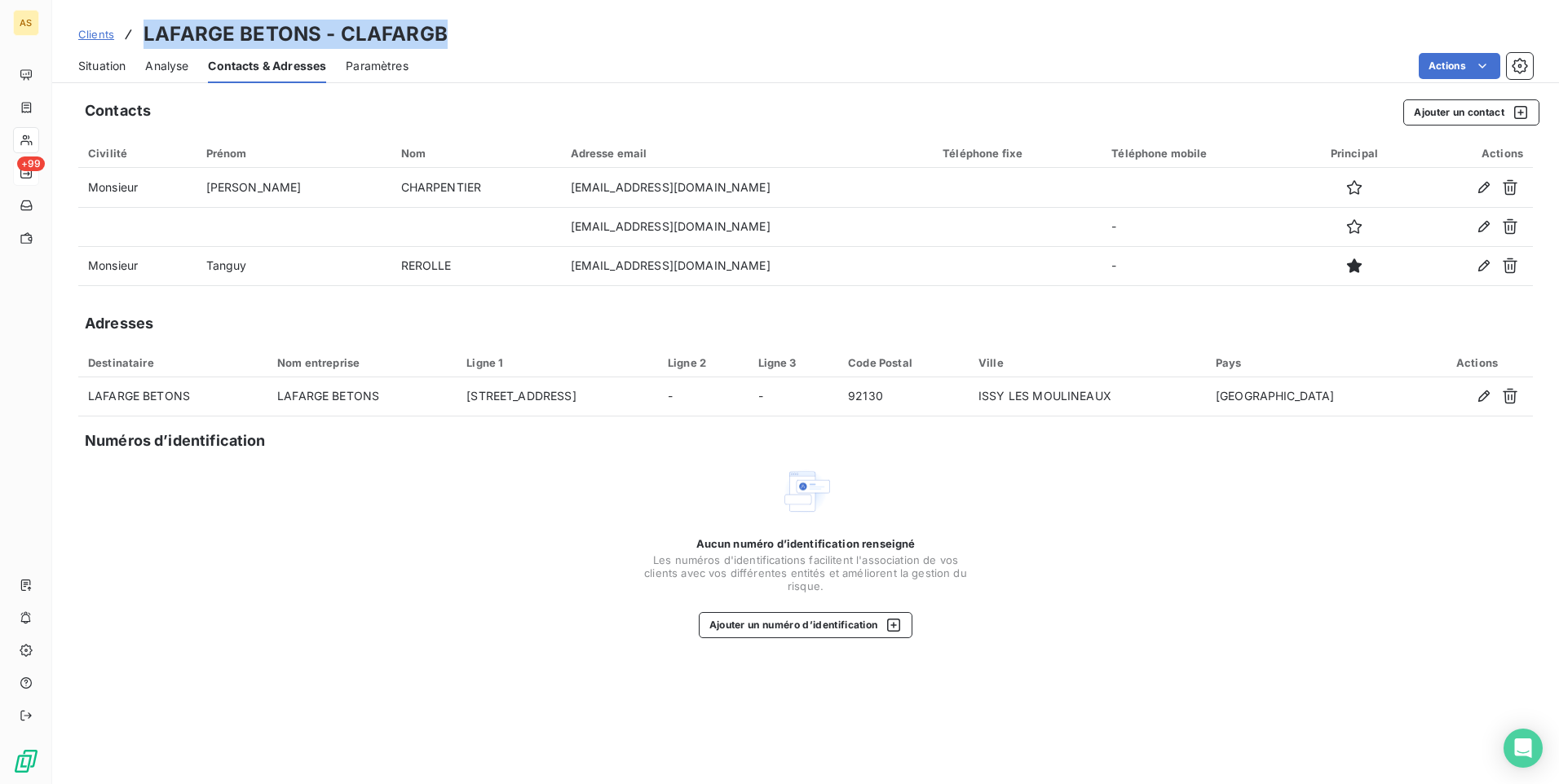
copy h3 "LAFARGE BETONS - CLAFARGB"
click at [473, 45] on div "Clients LAFARGE BETONS - CLAFARGB" at bounding box center [806, 34] width 1507 height 29
click at [467, 35] on div "Clients LAFARGE BETONS - CLAFARGB" at bounding box center [806, 34] width 1507 height 29
drag, startPoint x: 467, startPoint y: 35, endPoint x: 367, endPoint y: 23, distance: 100.7
click at [367, 23] on div "Clients LAFARGE BETONS - CLAFARGB" at bounding box center [806, 34] width 1507 height 29
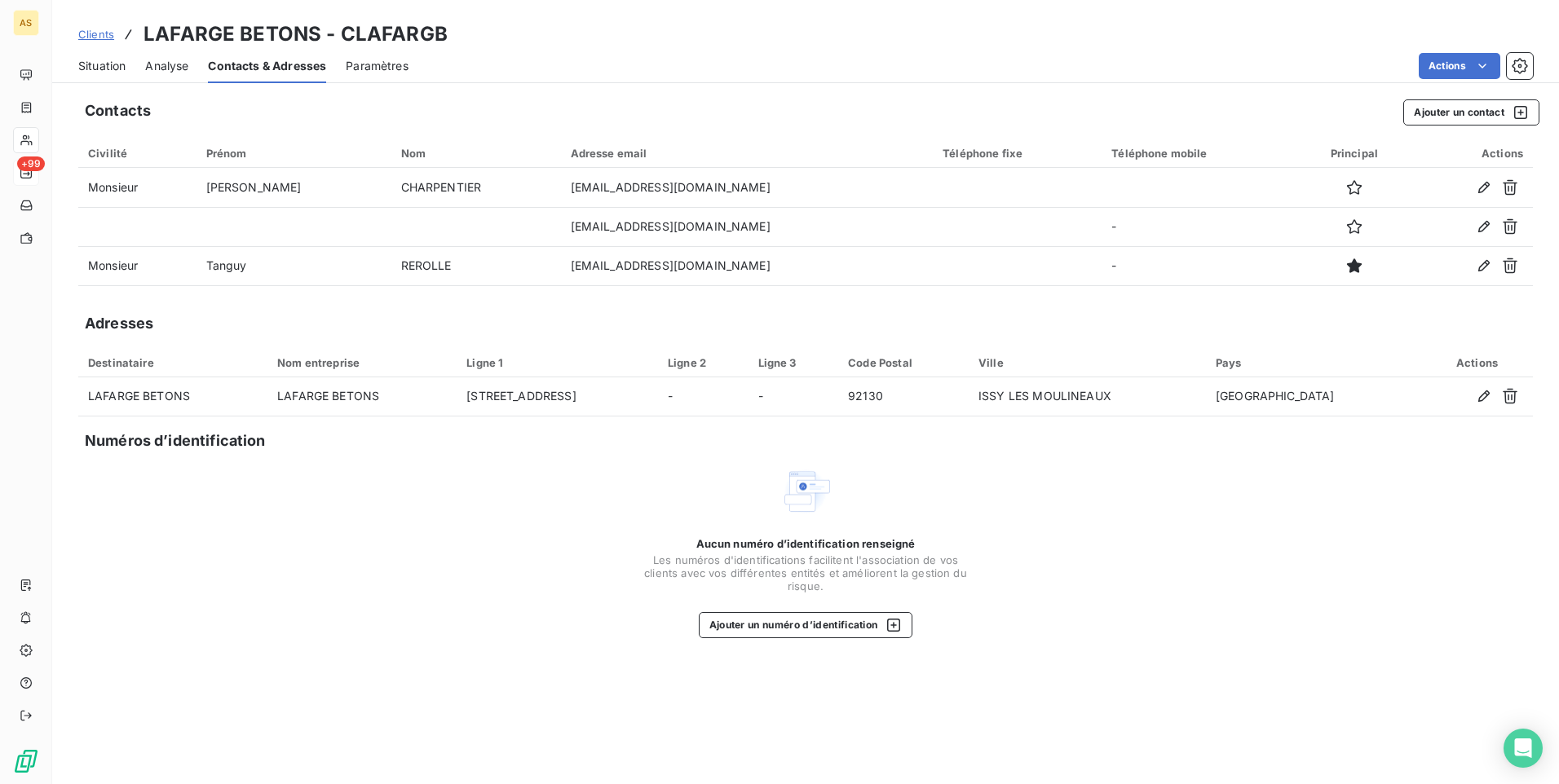
click at [103, 25] on div "Clients LAFARGE BETONS - CLAFARGB" at bounding box center [262, 34] width 369 height 29
click at [101, 35] on span "Clients" at bounding box center [96, 33] width 36 height 13
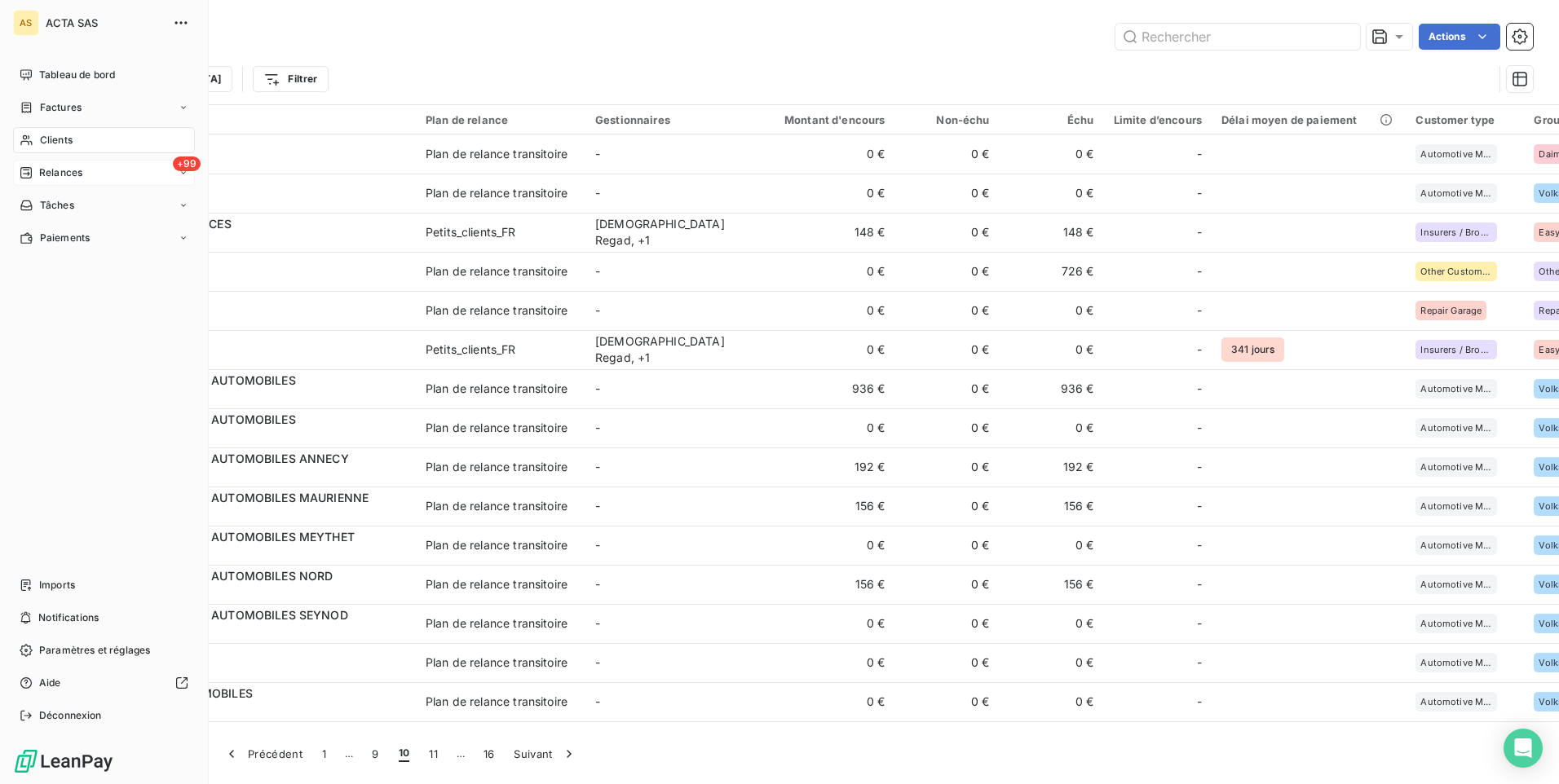
click at [60, 175] on span "Relances" at bounding box center [61, 172] width 43 height 15
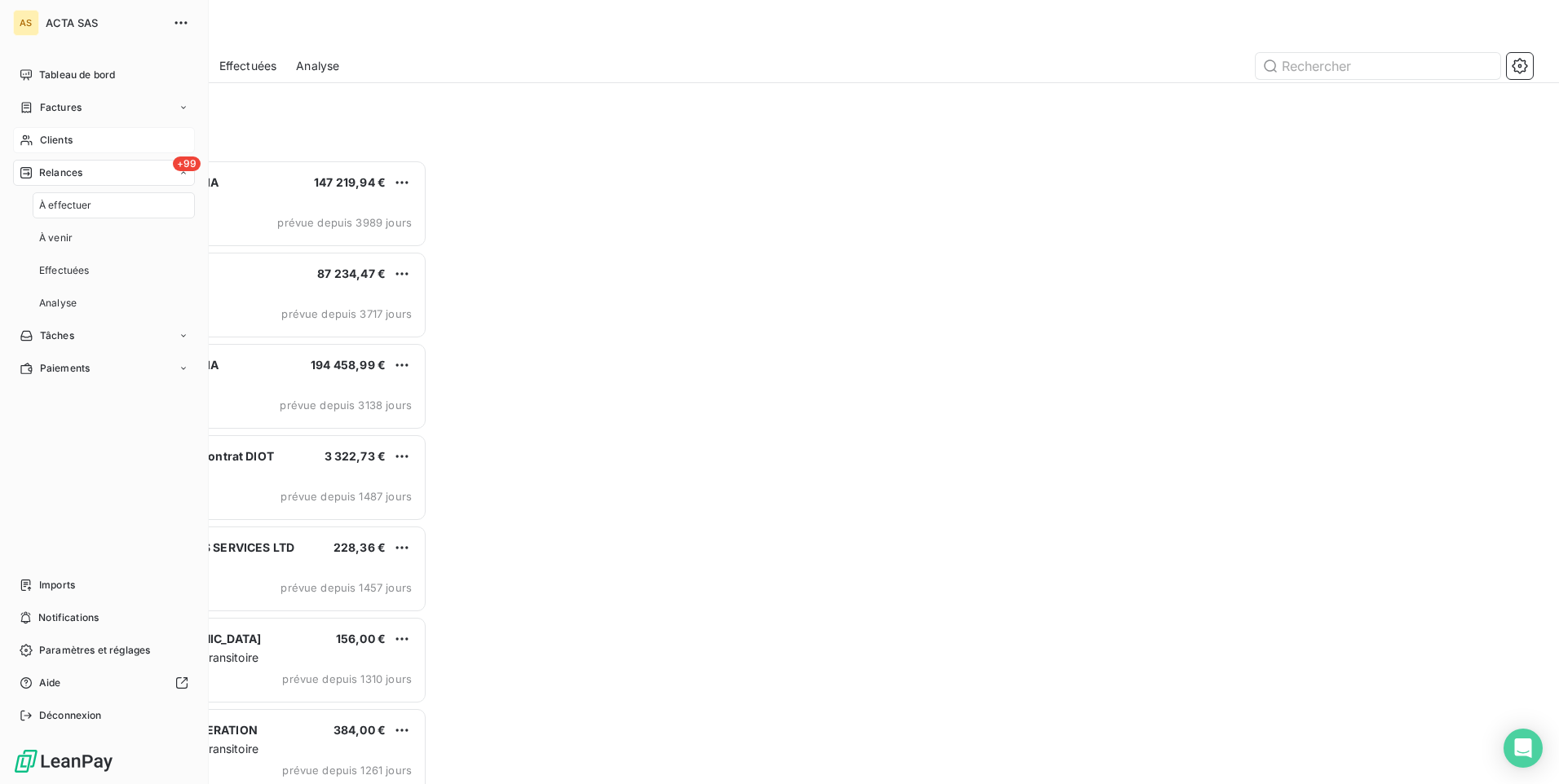
scroll to position [612, 336]
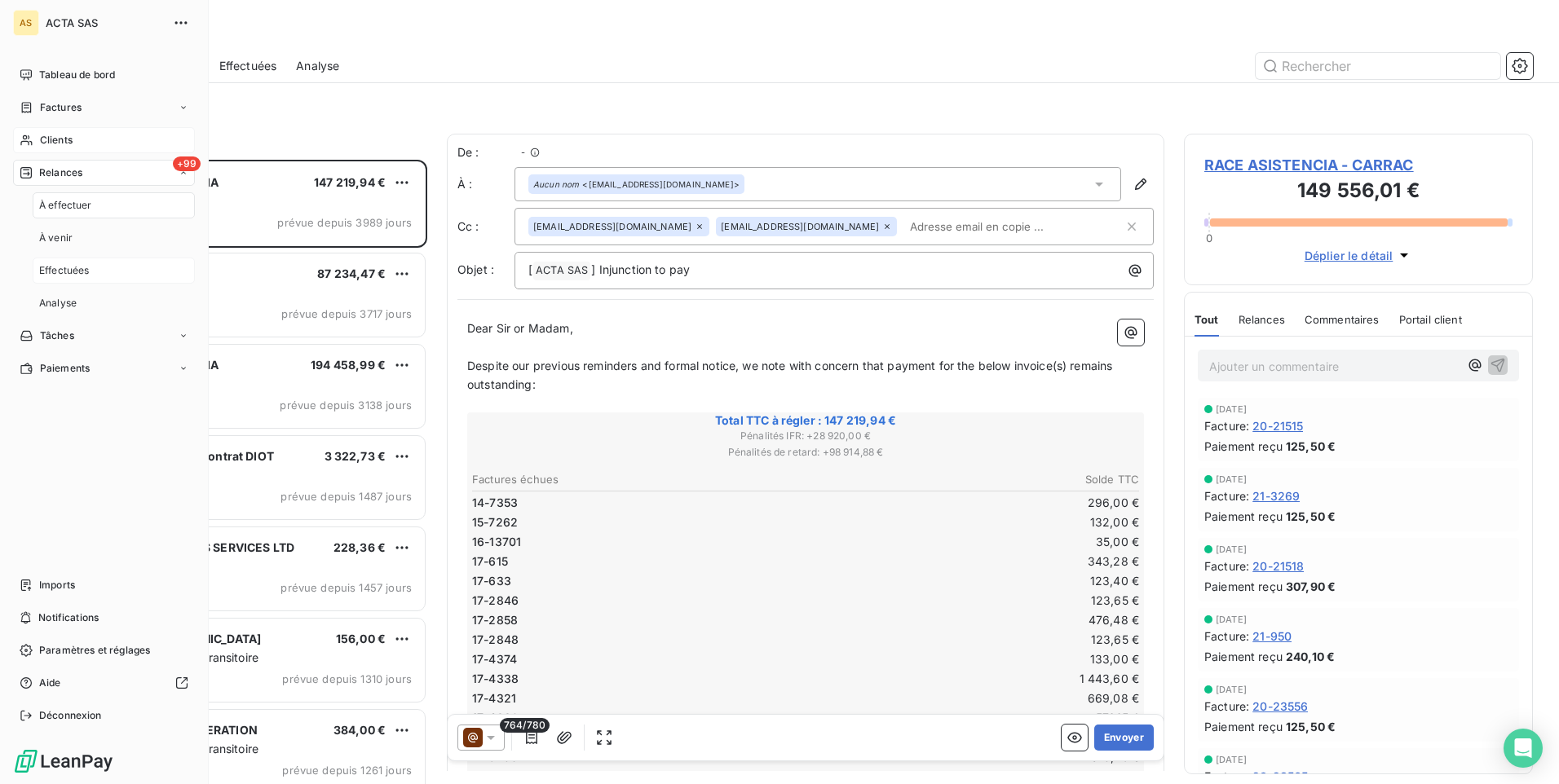
click at [78, 267] on span "Effectuées" at bounding box center [64, 270] width 51 height 15
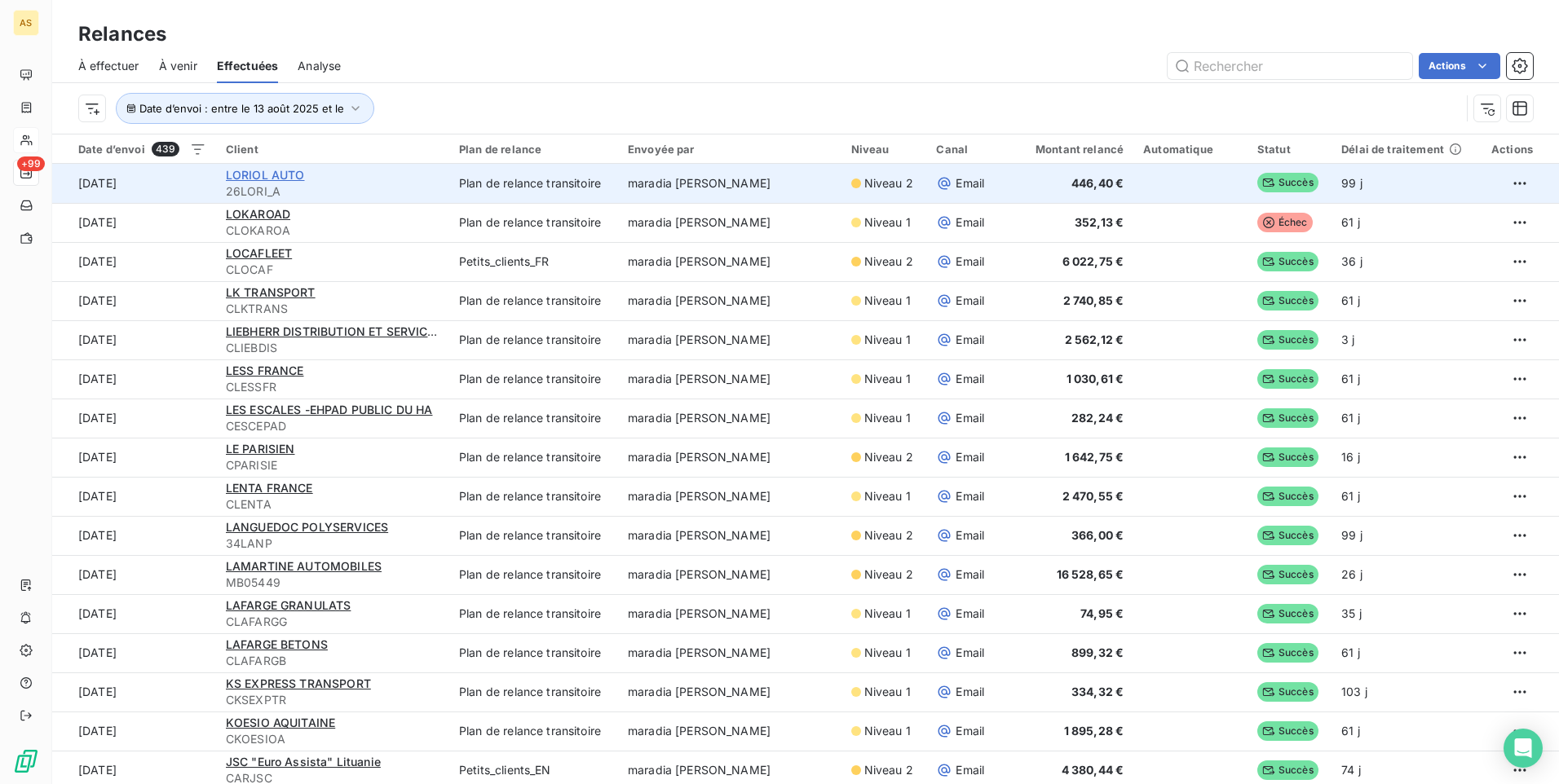
click at [262, 176] on span "LORIOL AUTO" at bounding box center [265, 175] width 79 height 14
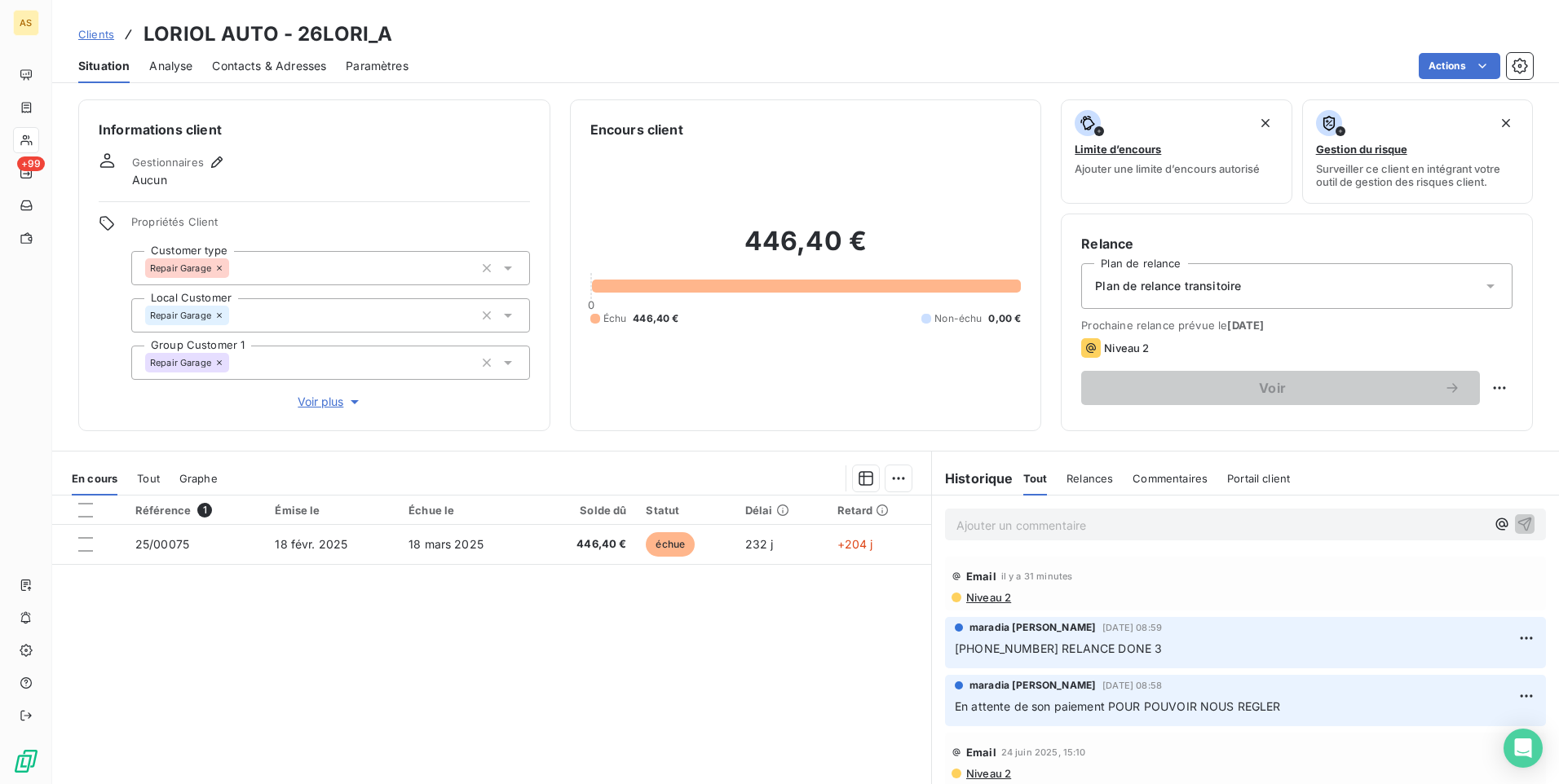
click at [95, 32] on span "Clients" at bounding box center [96, 33] width 36 height 13
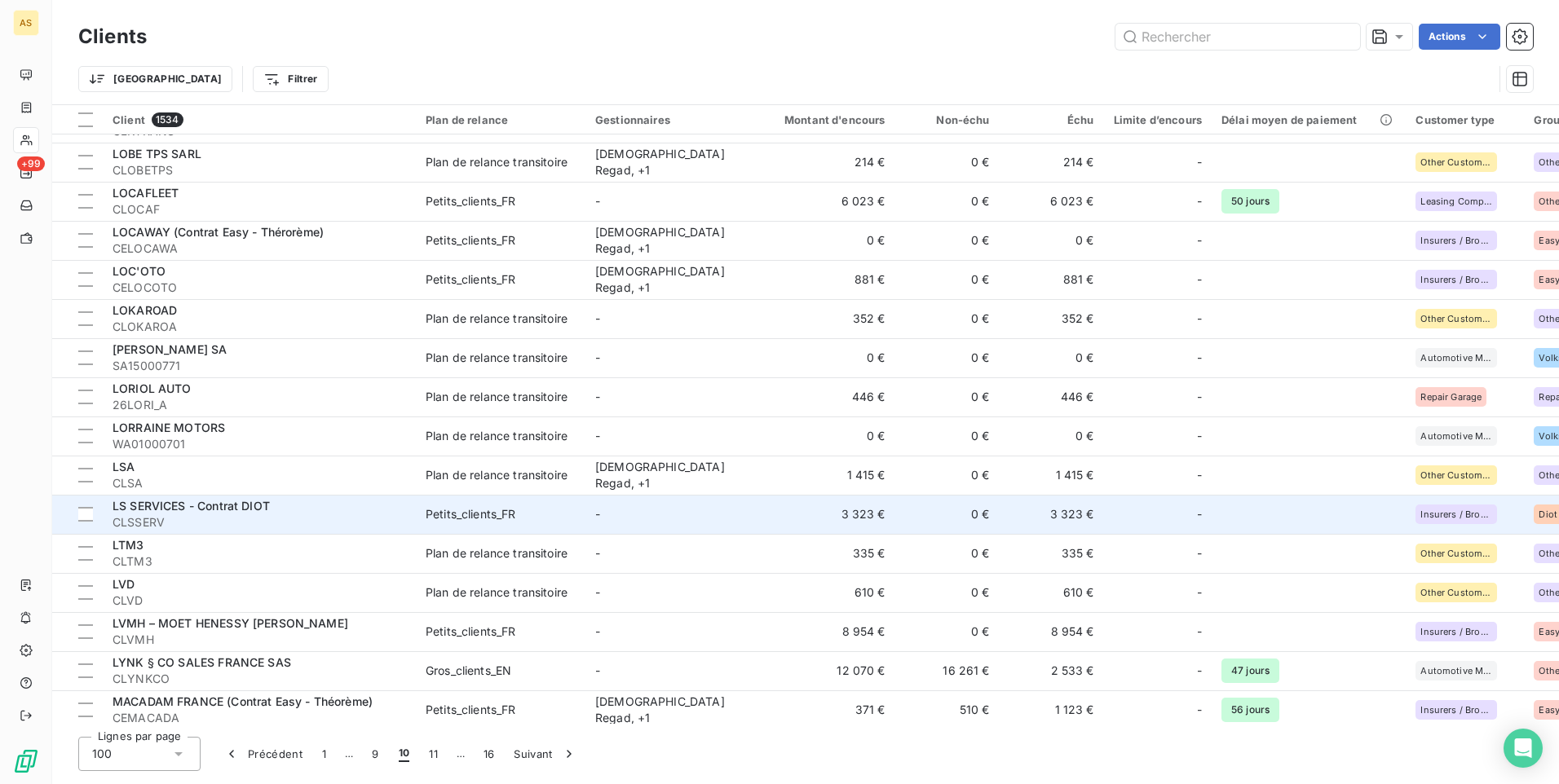
scroll to position [3330, 0]
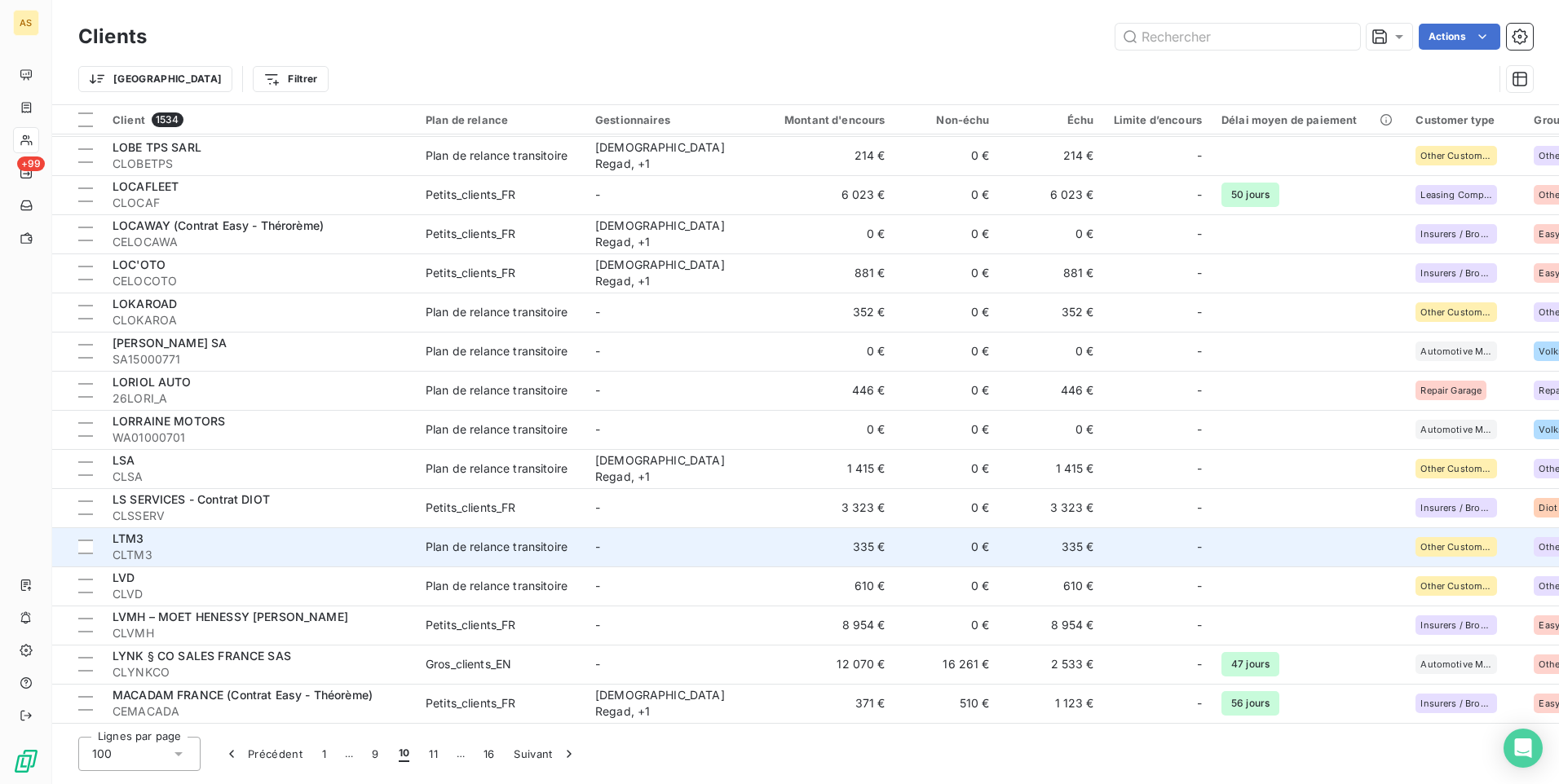
click at [823, 550] on td "335 €" at bounding box center [825, 547] width 140 height 39
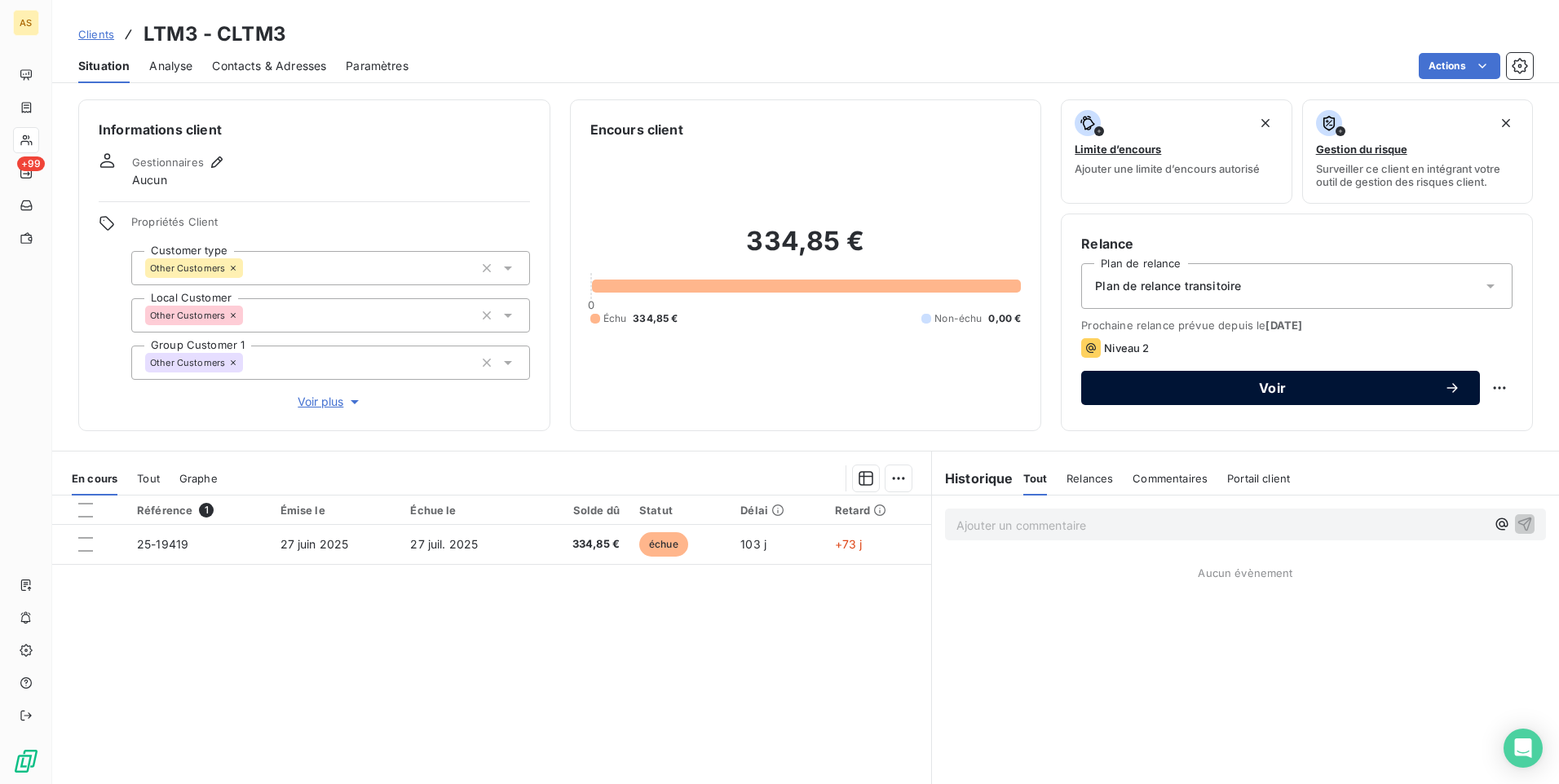
click at [1170, 404] on button "Voir" at bounding box center [1281, 388] width 399 height 34
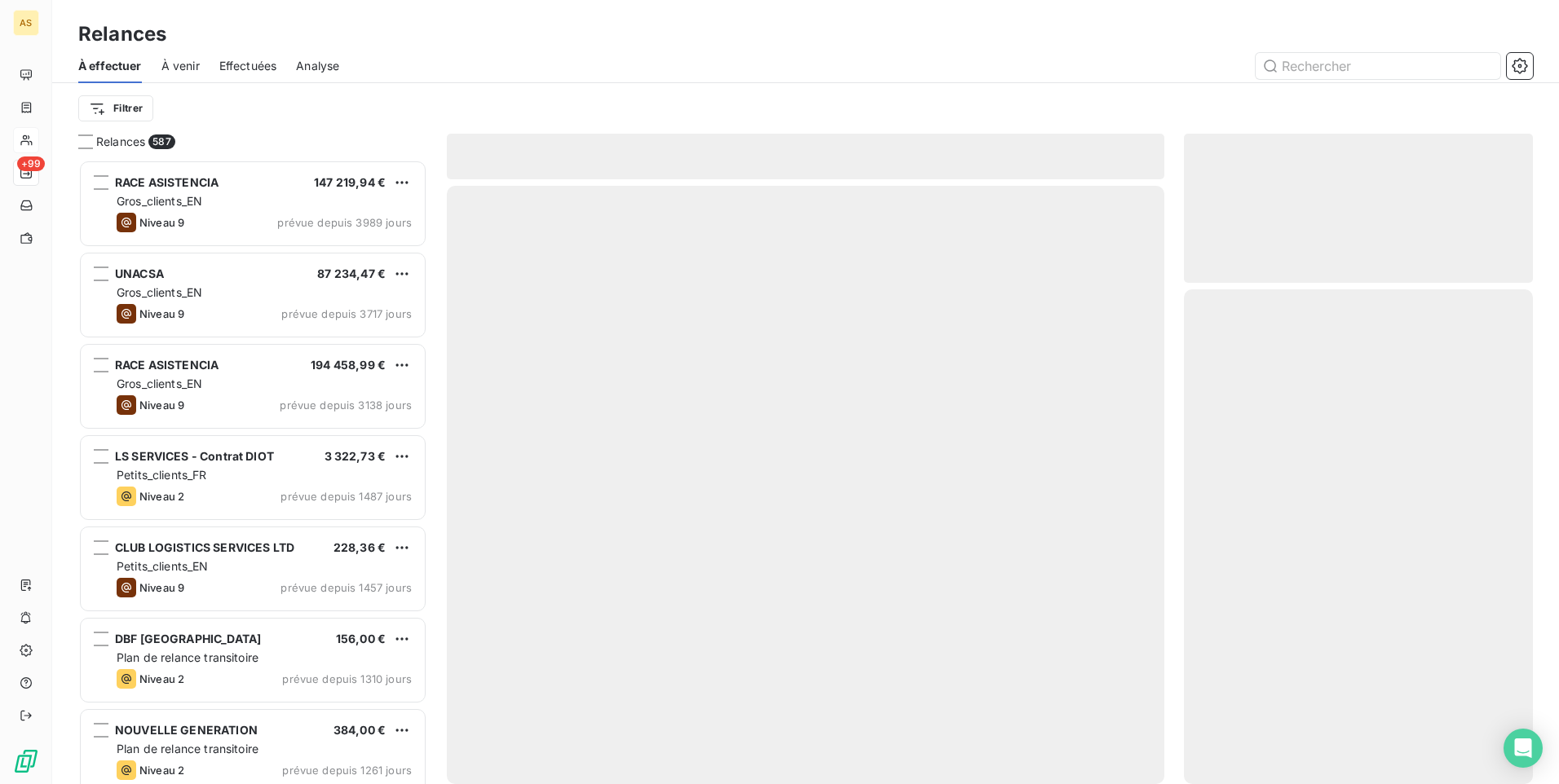
scroll to position [612, 336]
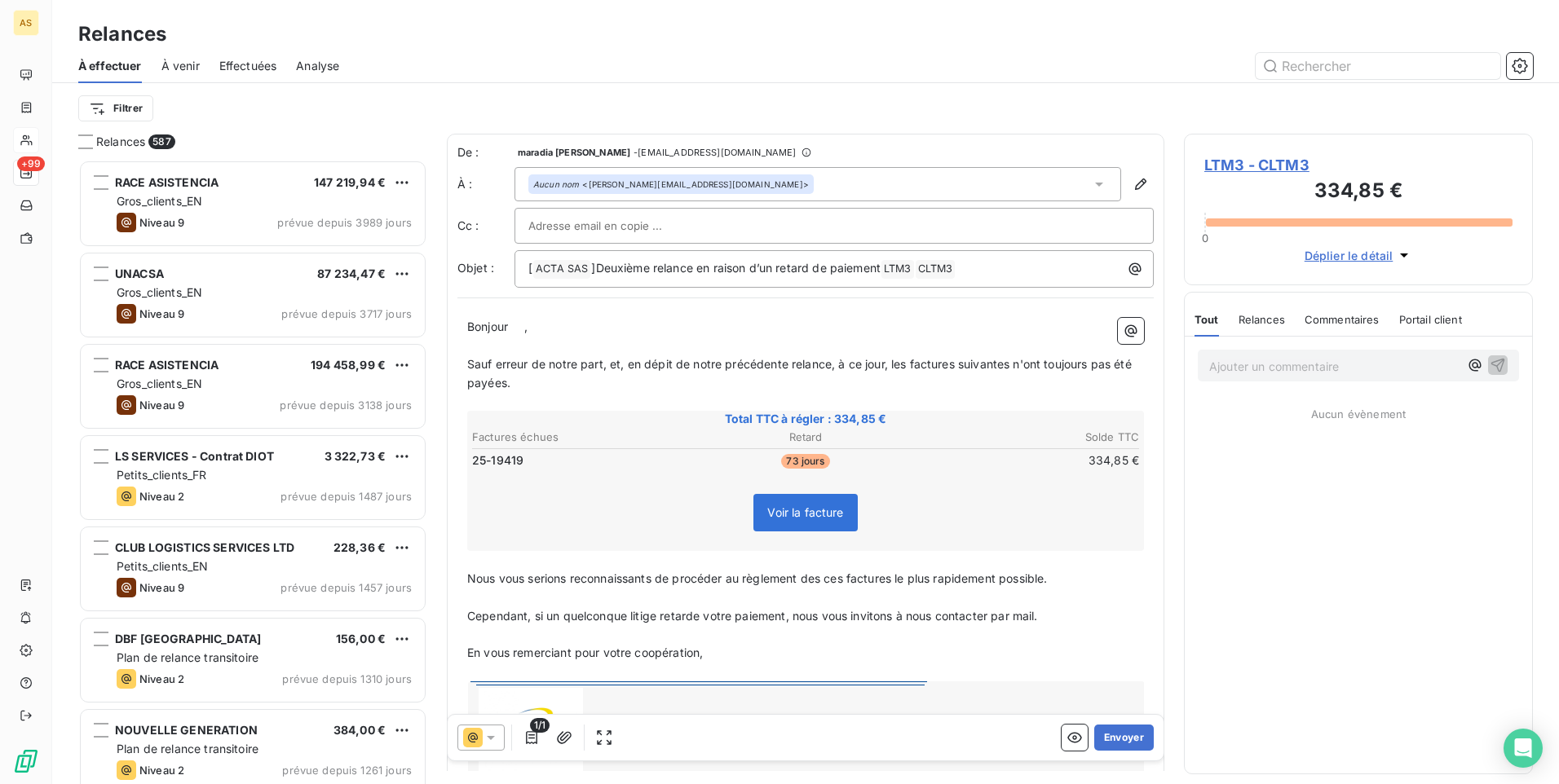
click at [497, 739] on icon at bounding box center [491, 737] width 16 height 16
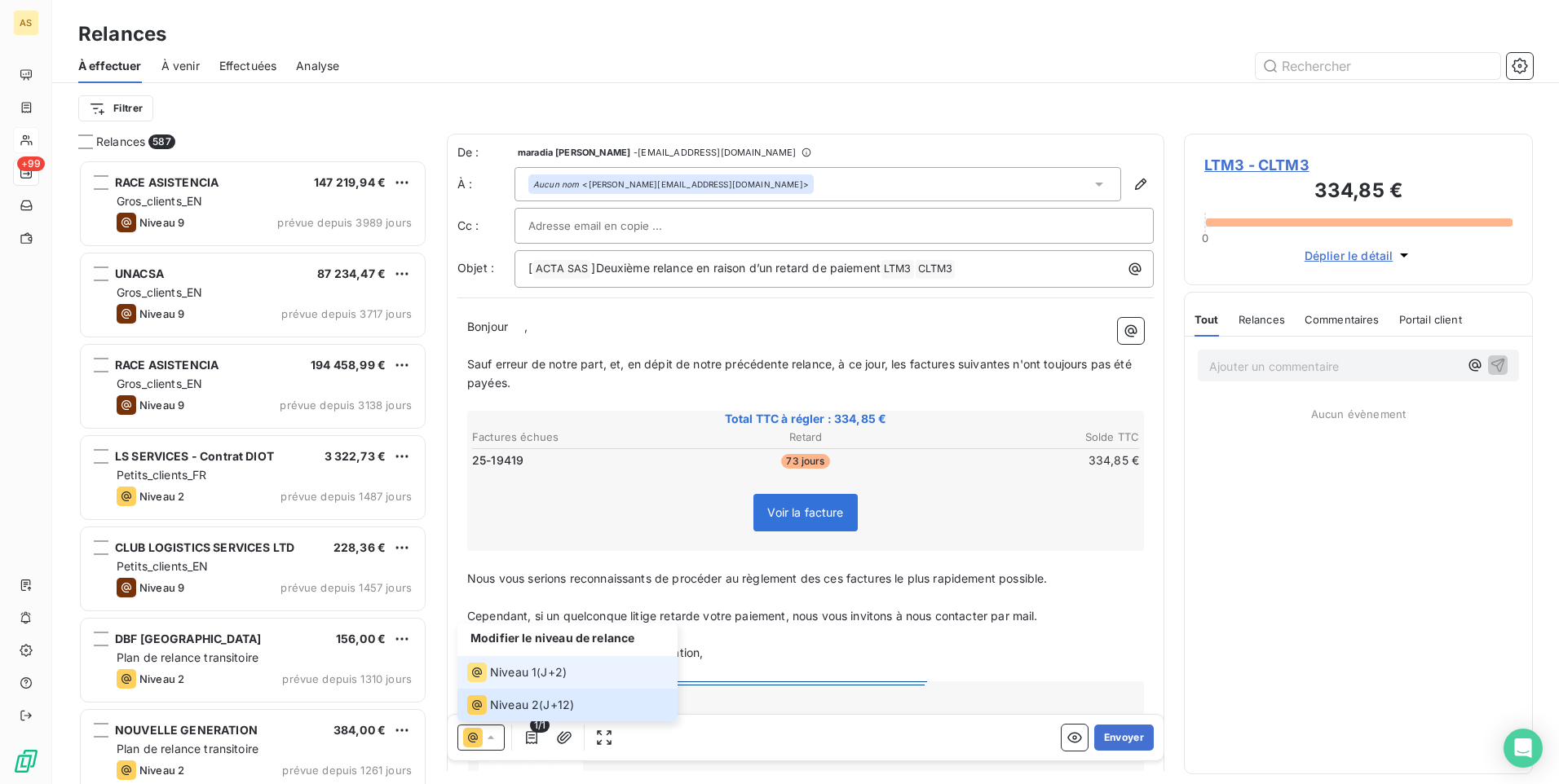
click at [527, 672] on span "Niveau 1" at bounding box center [513, 672] width 46 height 16
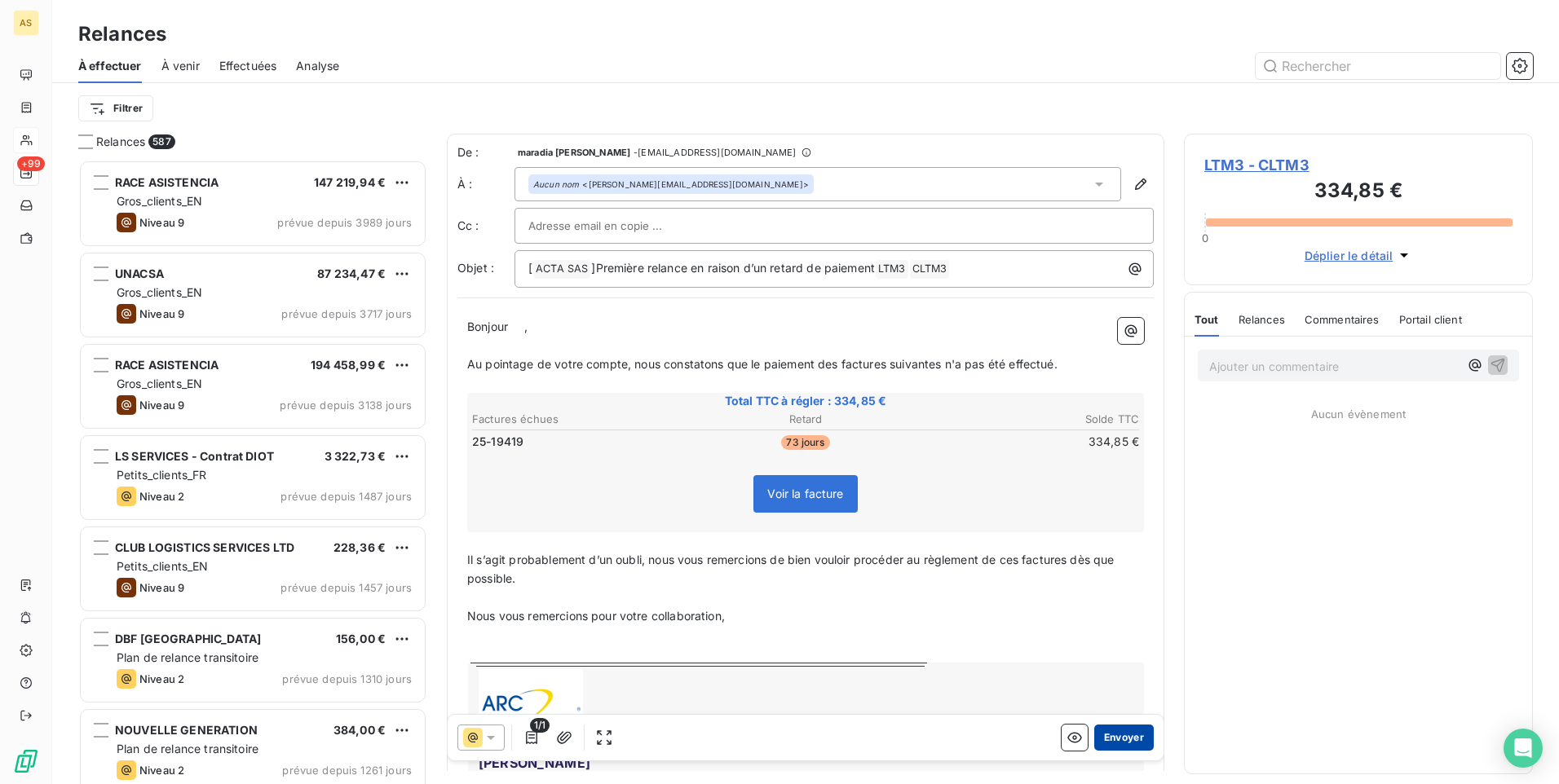
click at [1118, 736] on button "Envoyer" at bounding box center [1124, 738] width 60 height 26
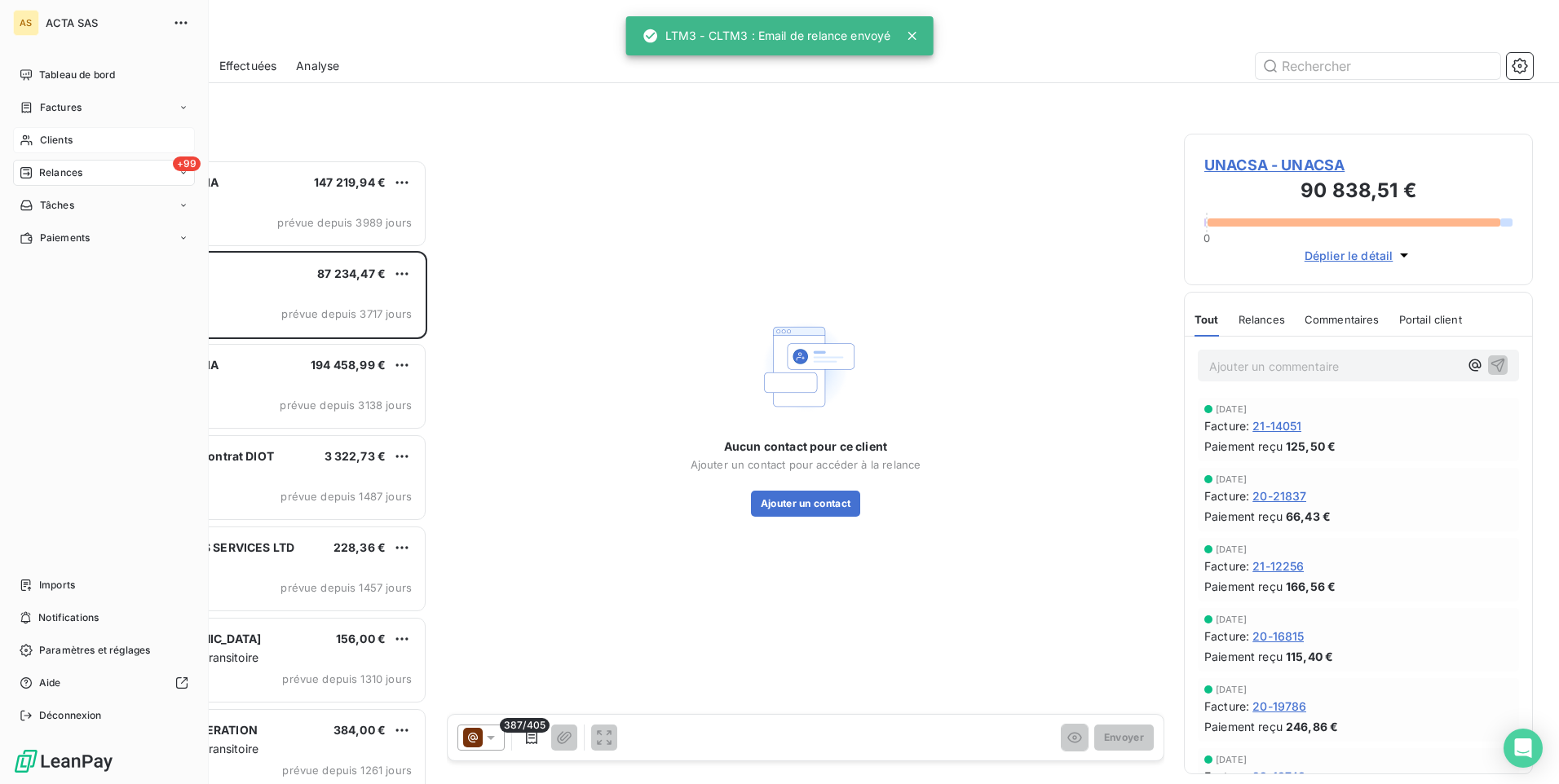
click at [62, 140] on span "Clients" at bounding box center [57, 140] width 33 height 15
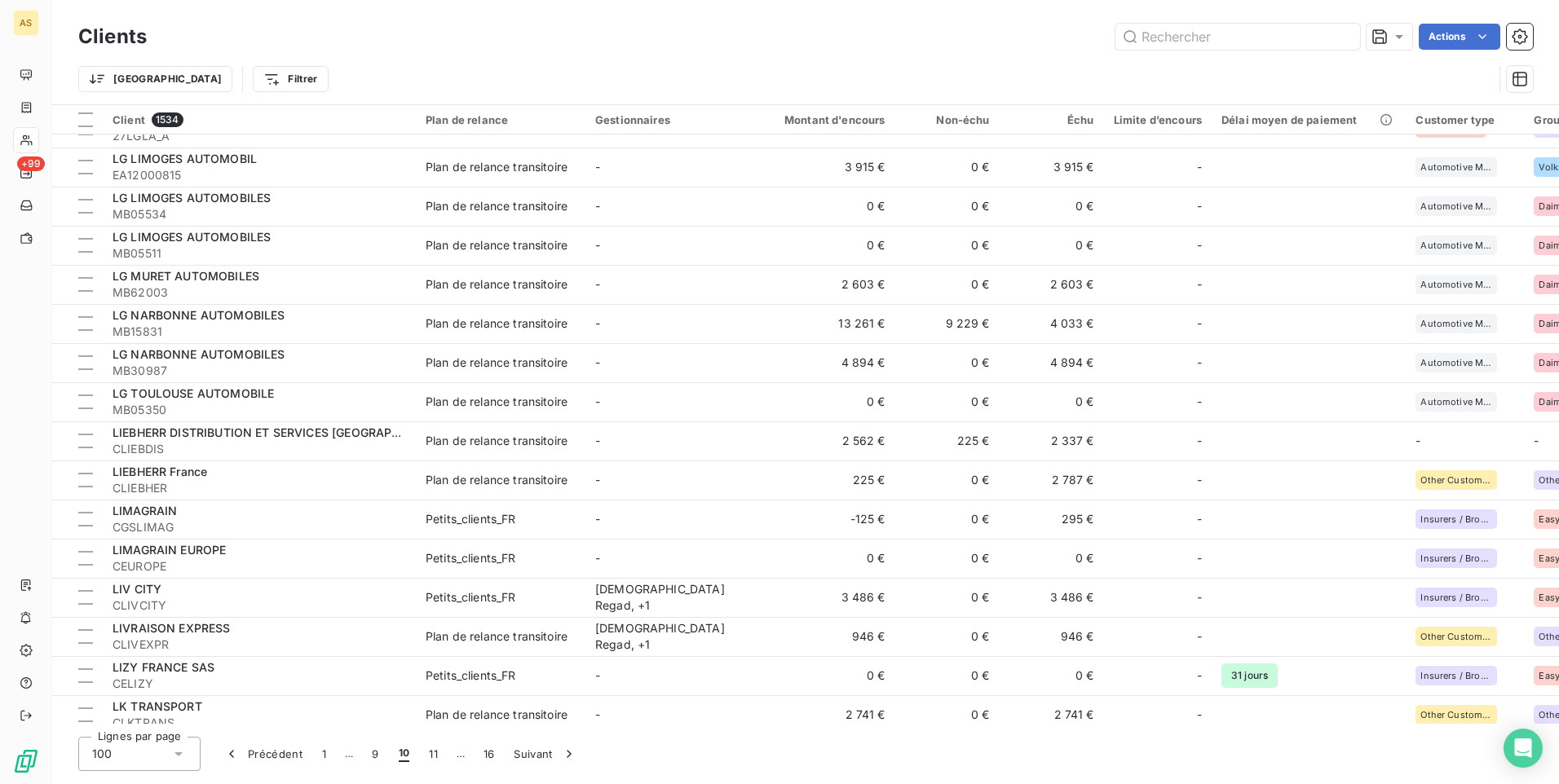
scroll to position [2853, 0]
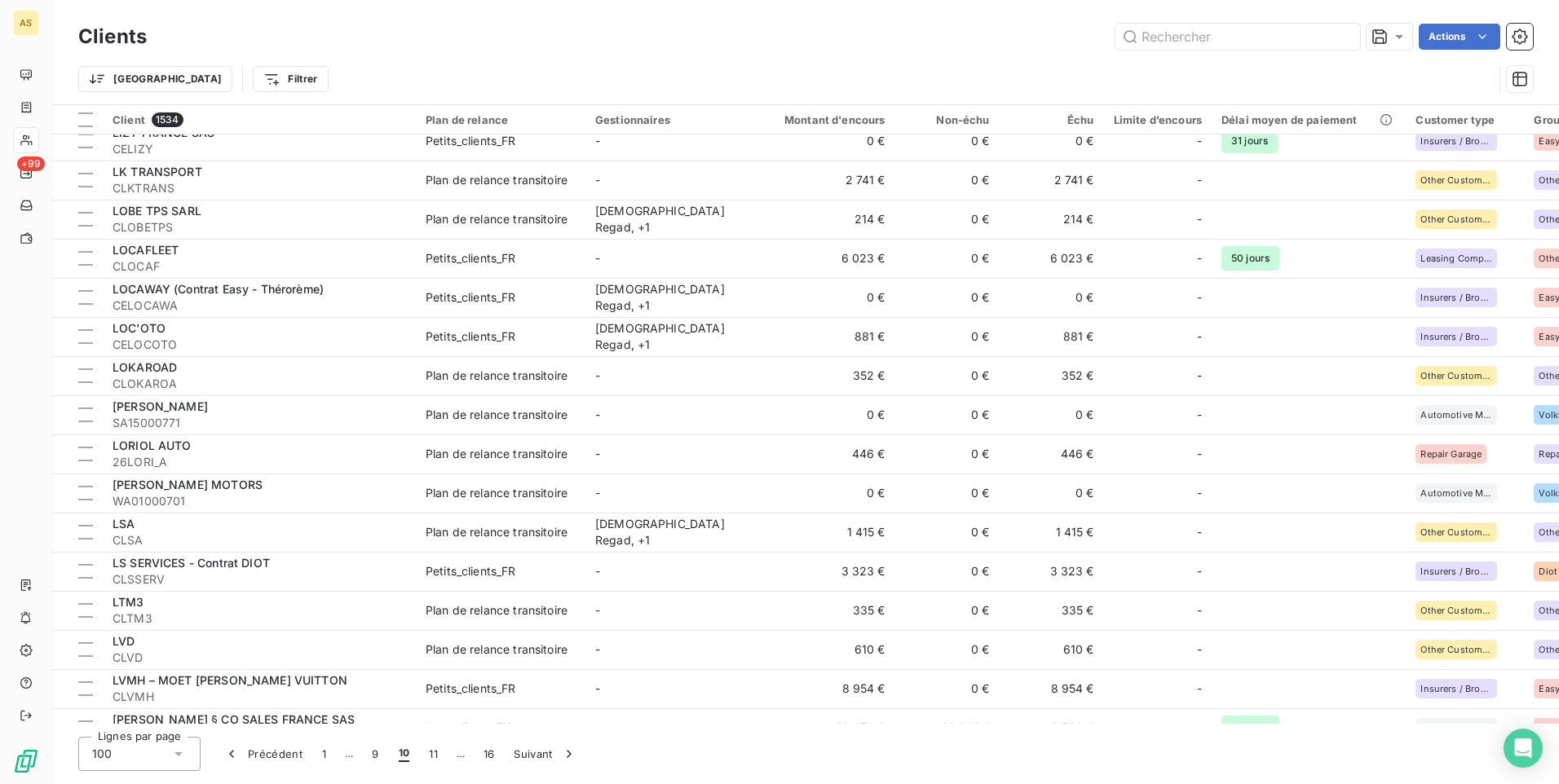
scroll to position [3330, 0]
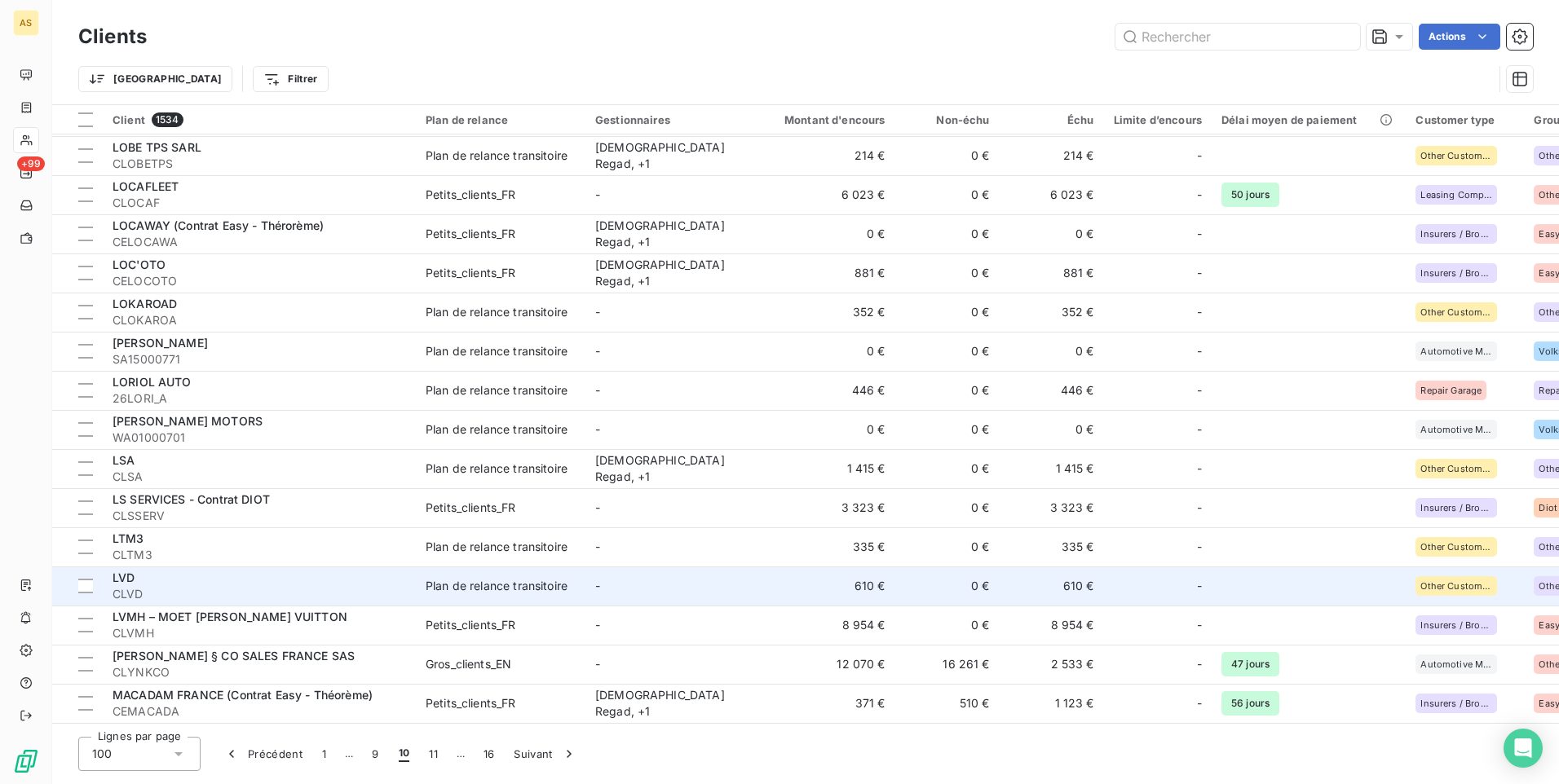
click at [1086, 584] on td "610 €" at bounding box center [1052, 586] width 104 height 39
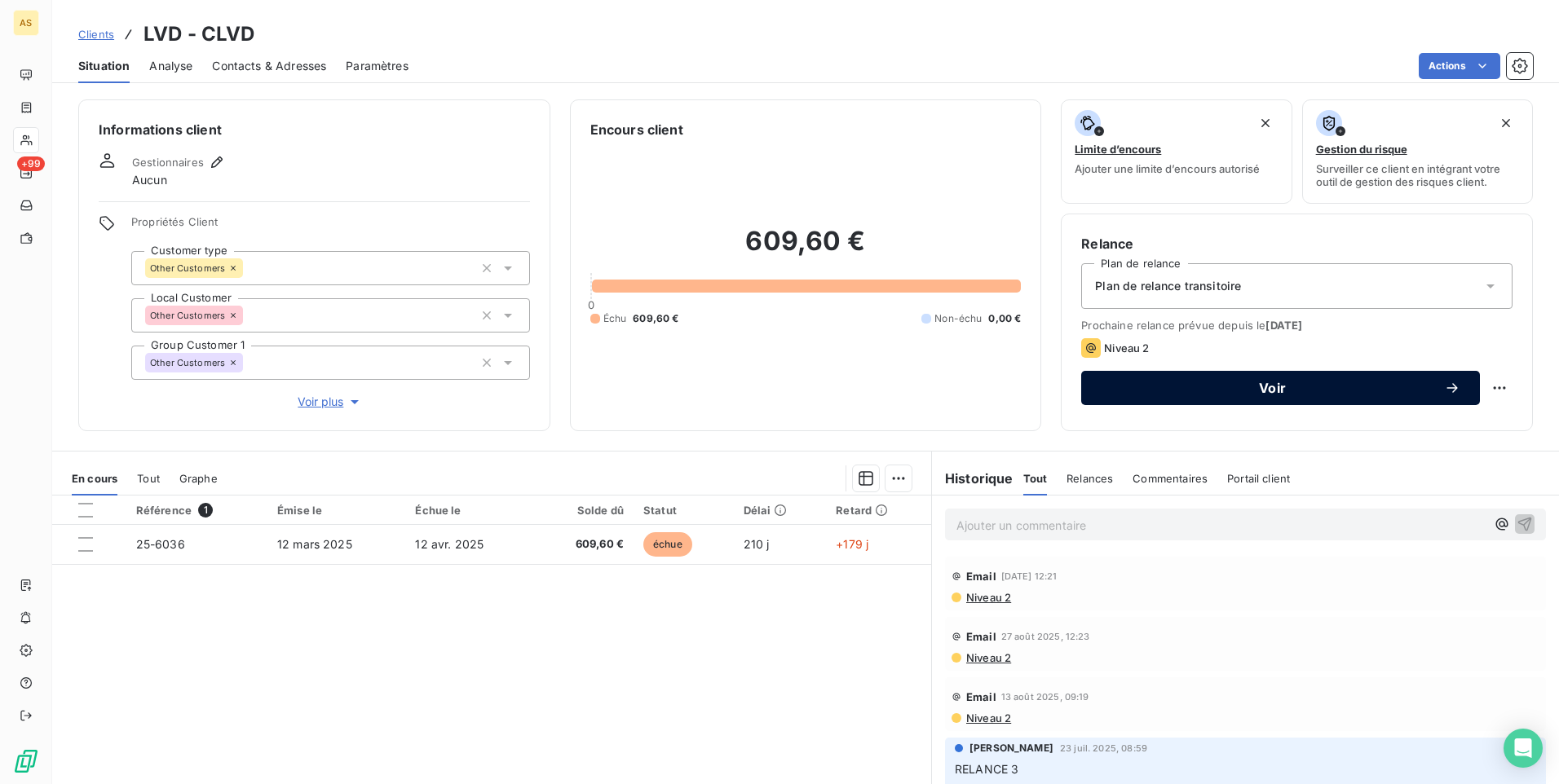
click at [1145, 395] on div "Voir" at bounding box center [1281, 388] width 360 height 16
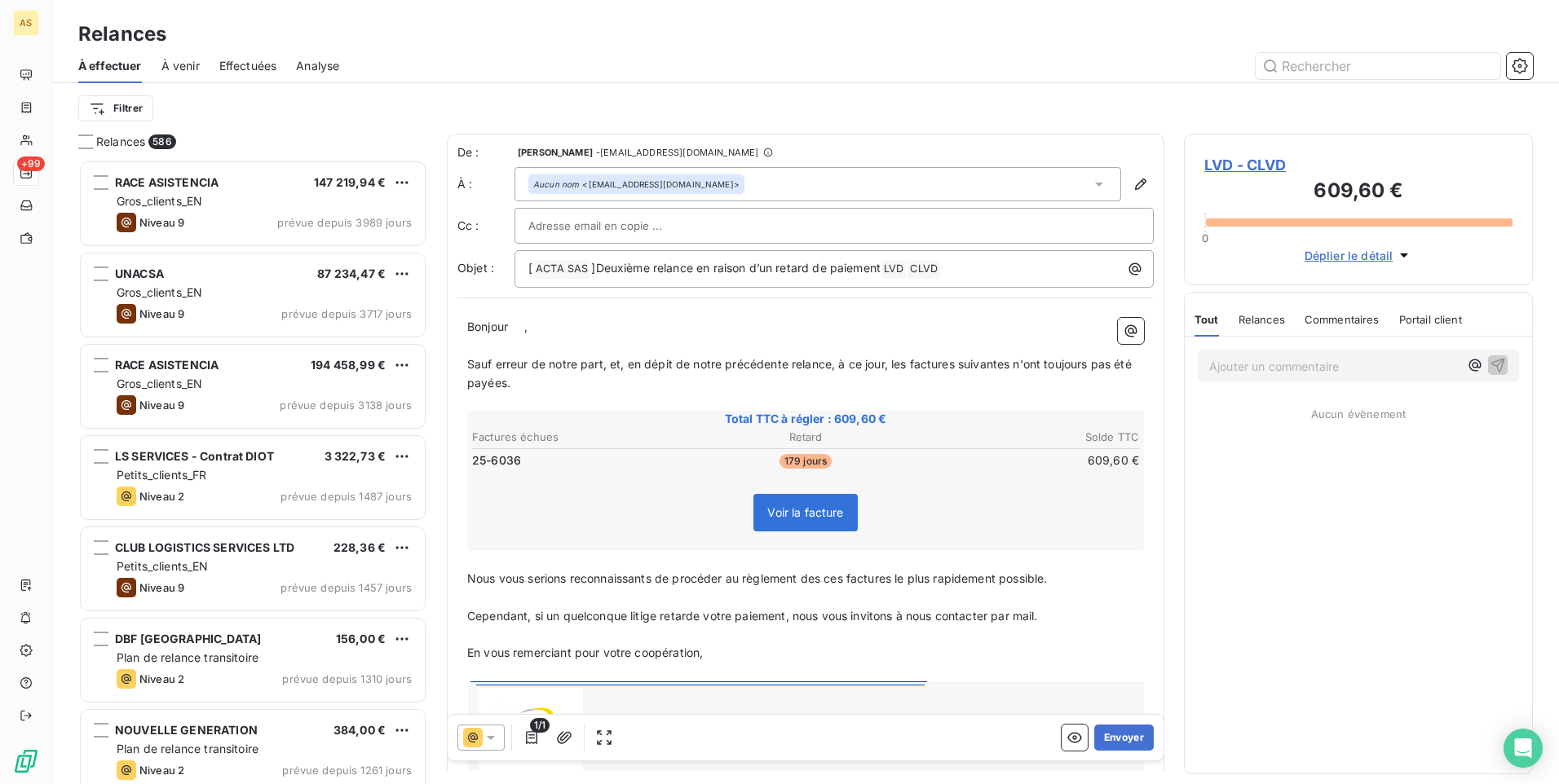
scroll to position [612, 336]
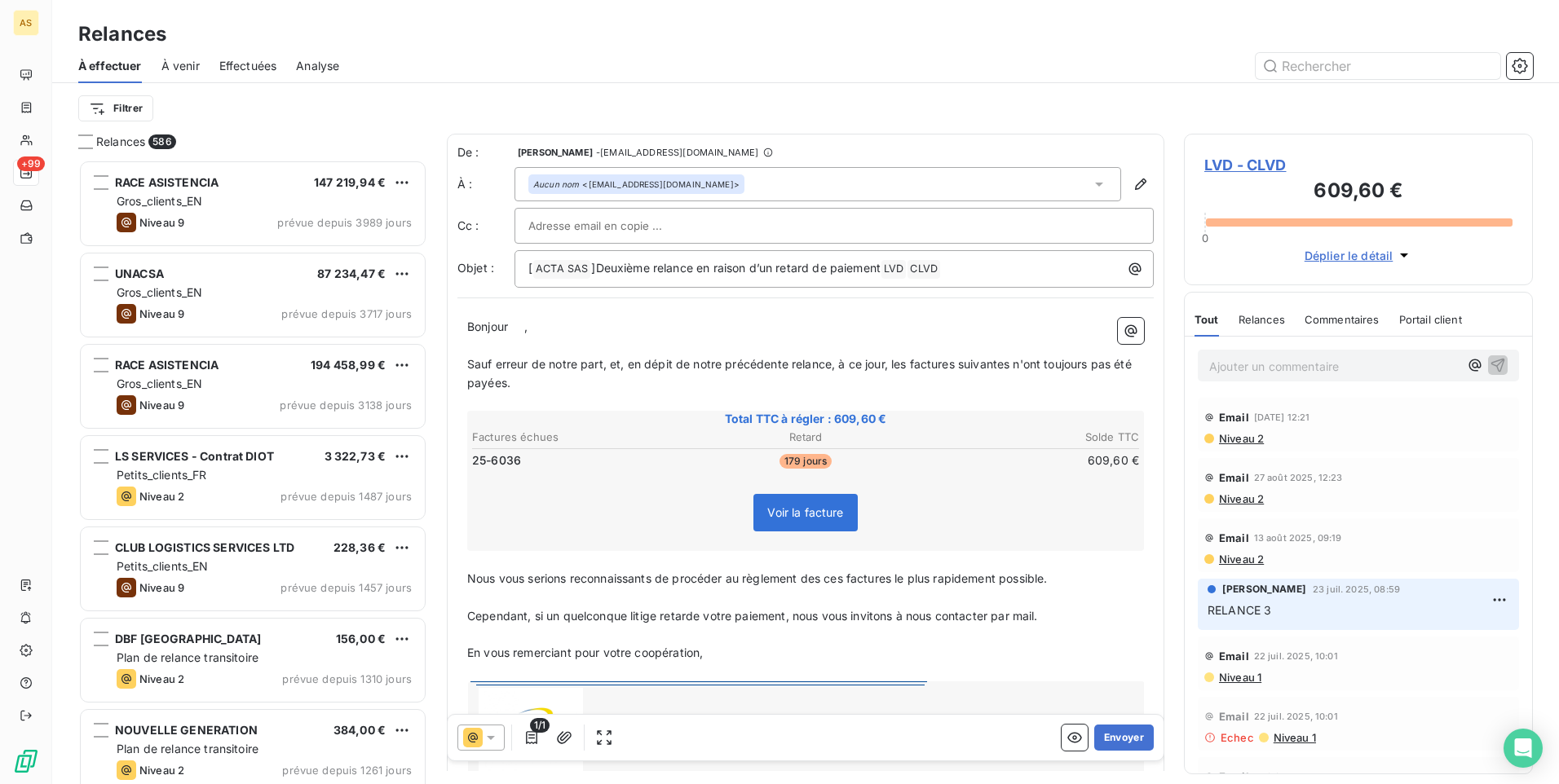
click at [485, 742] on icon at bounding box center [491, 737] width 16 height 16
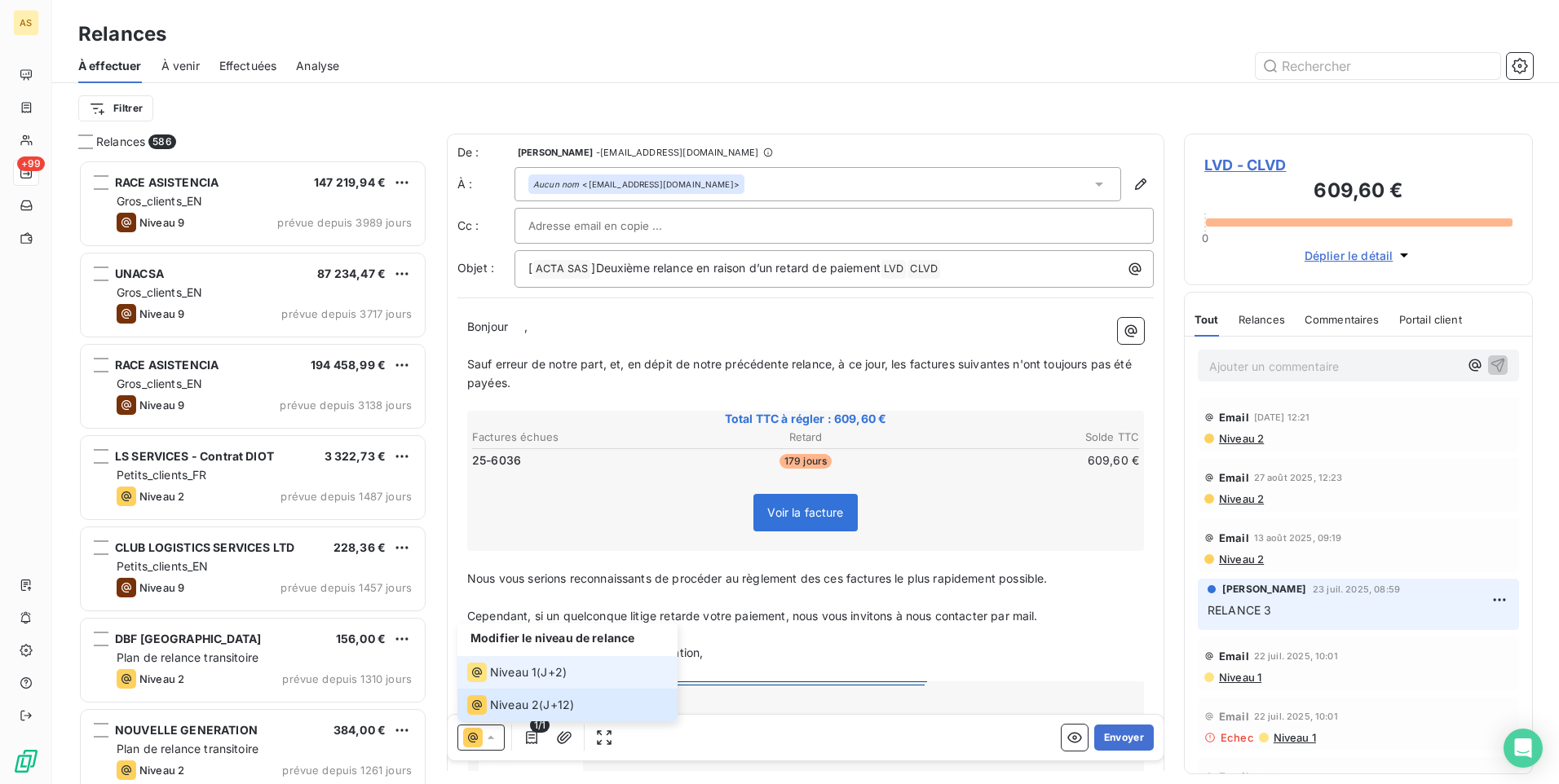
click at [495, 674] on span "Niveau 1" at bounding box center [513, 672] width 46 height 16
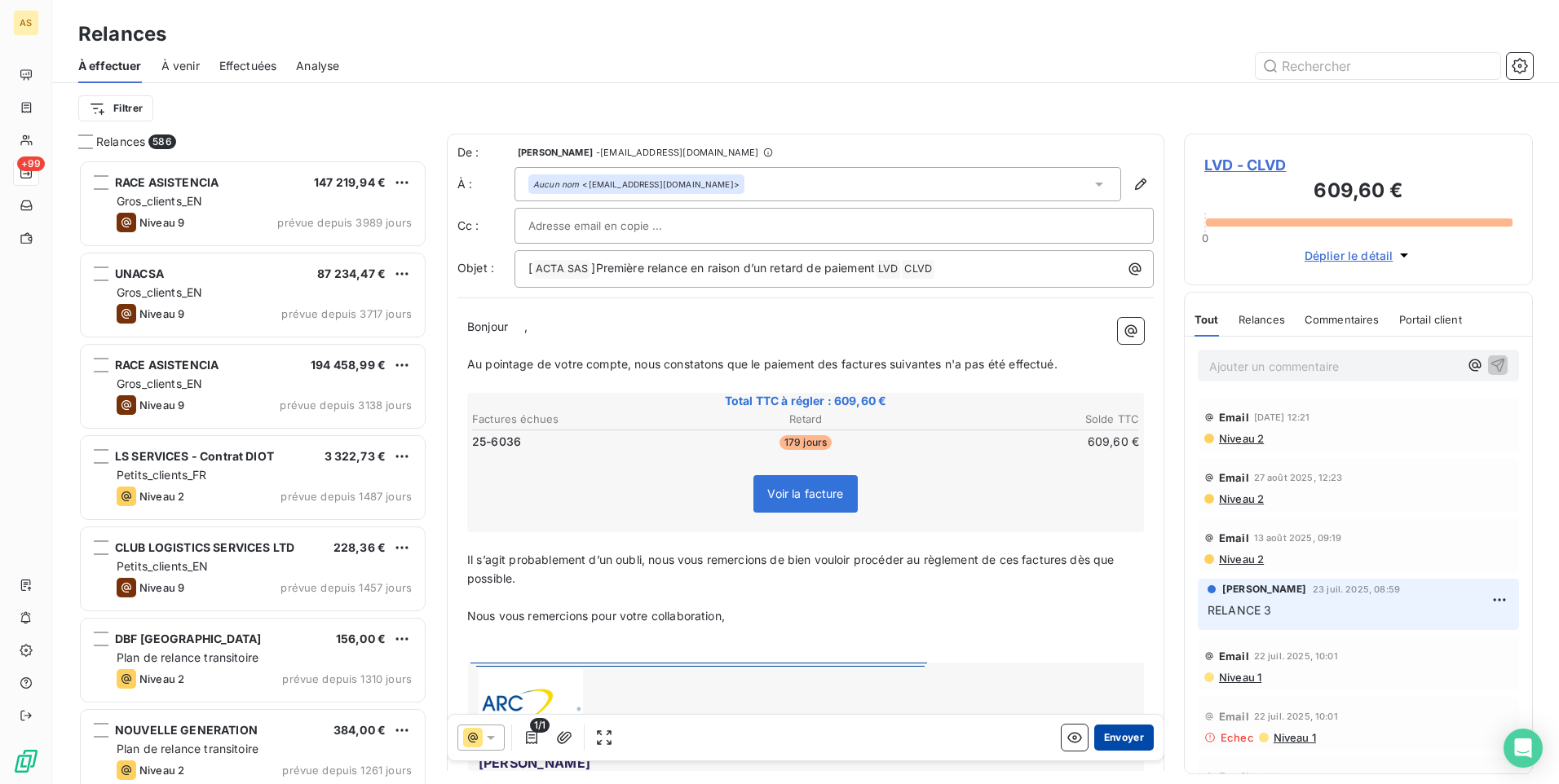
click at [1121, 736] on button "Envoyer" at bounding box center [1124, 738] width 60 height 26
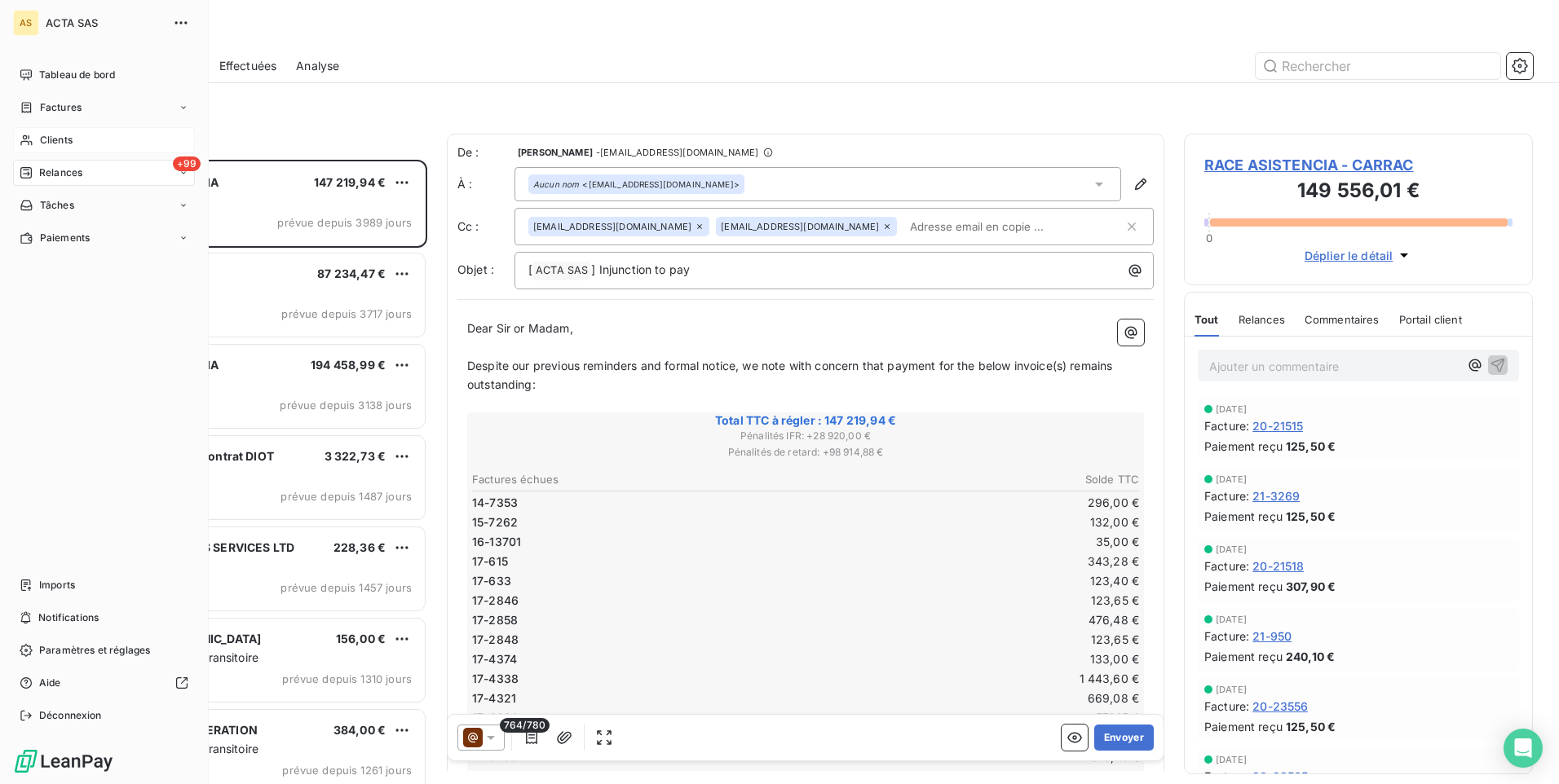
click at [40, 140] on span "Clients" at bounding box center [57, 140] width 33 height 15
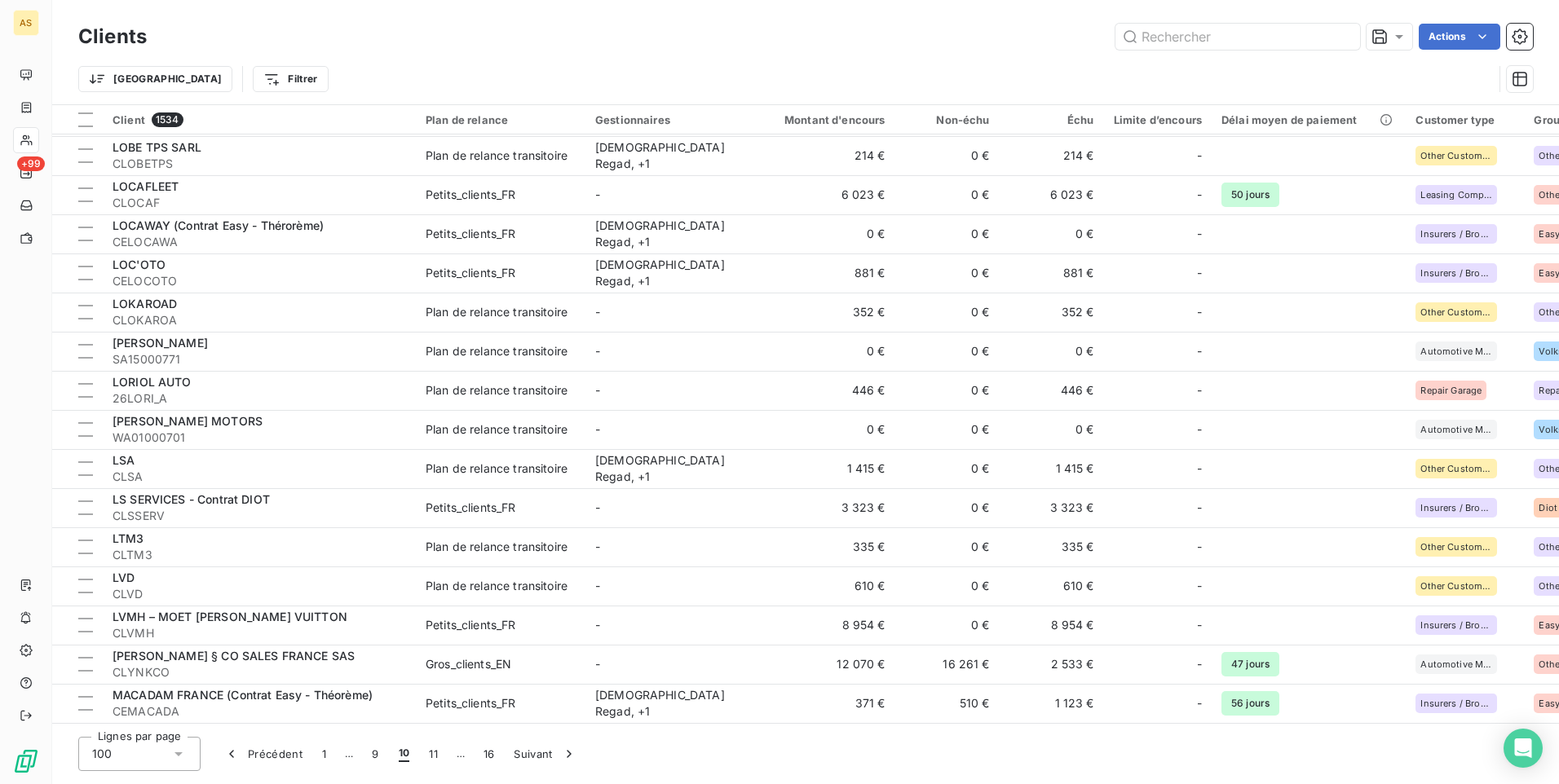
scroll to position [3330, 0]
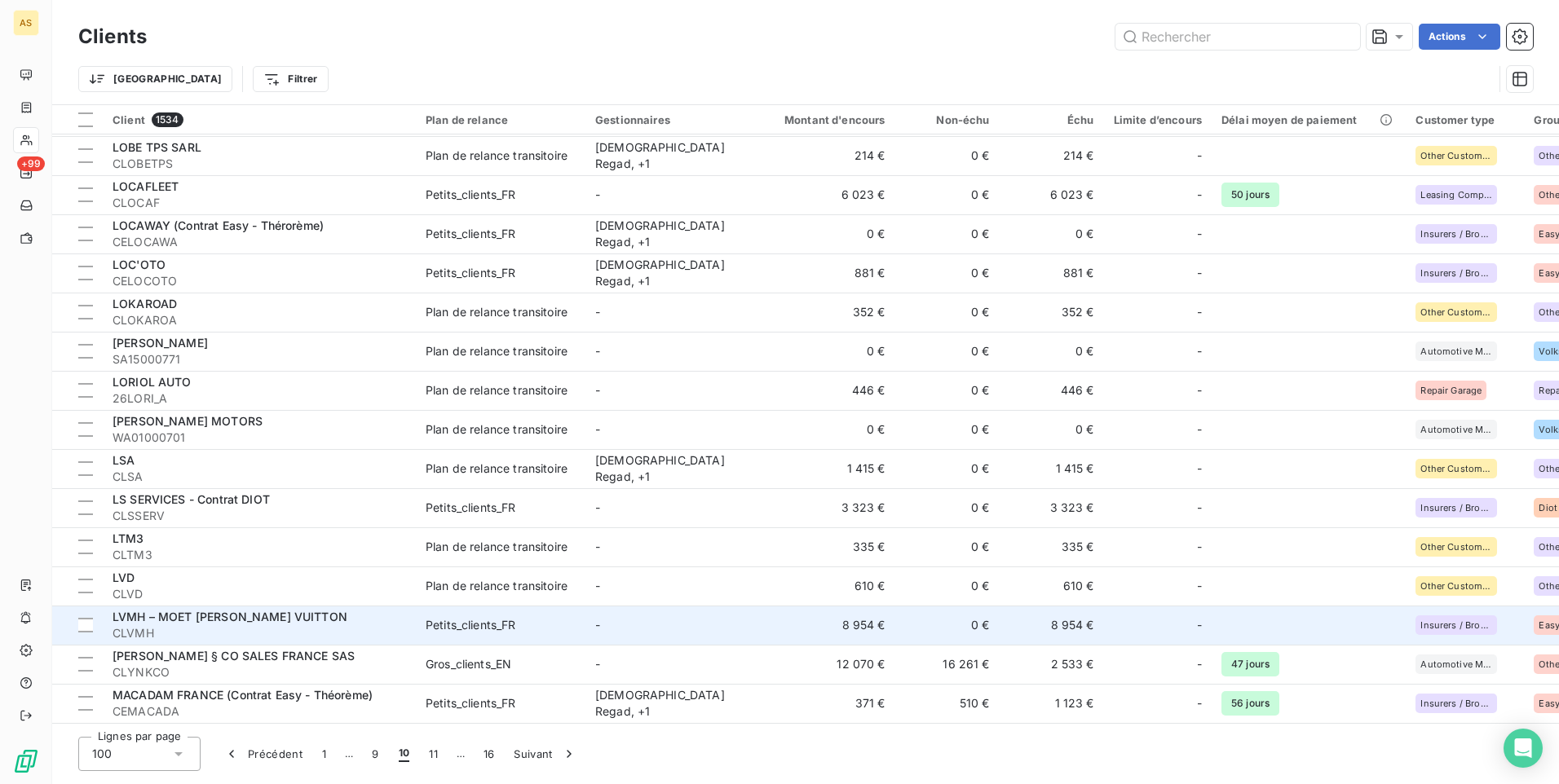
click at [1069, 622] on td "8 954 €" at bounding box center [1052, 626] width 104 height 39
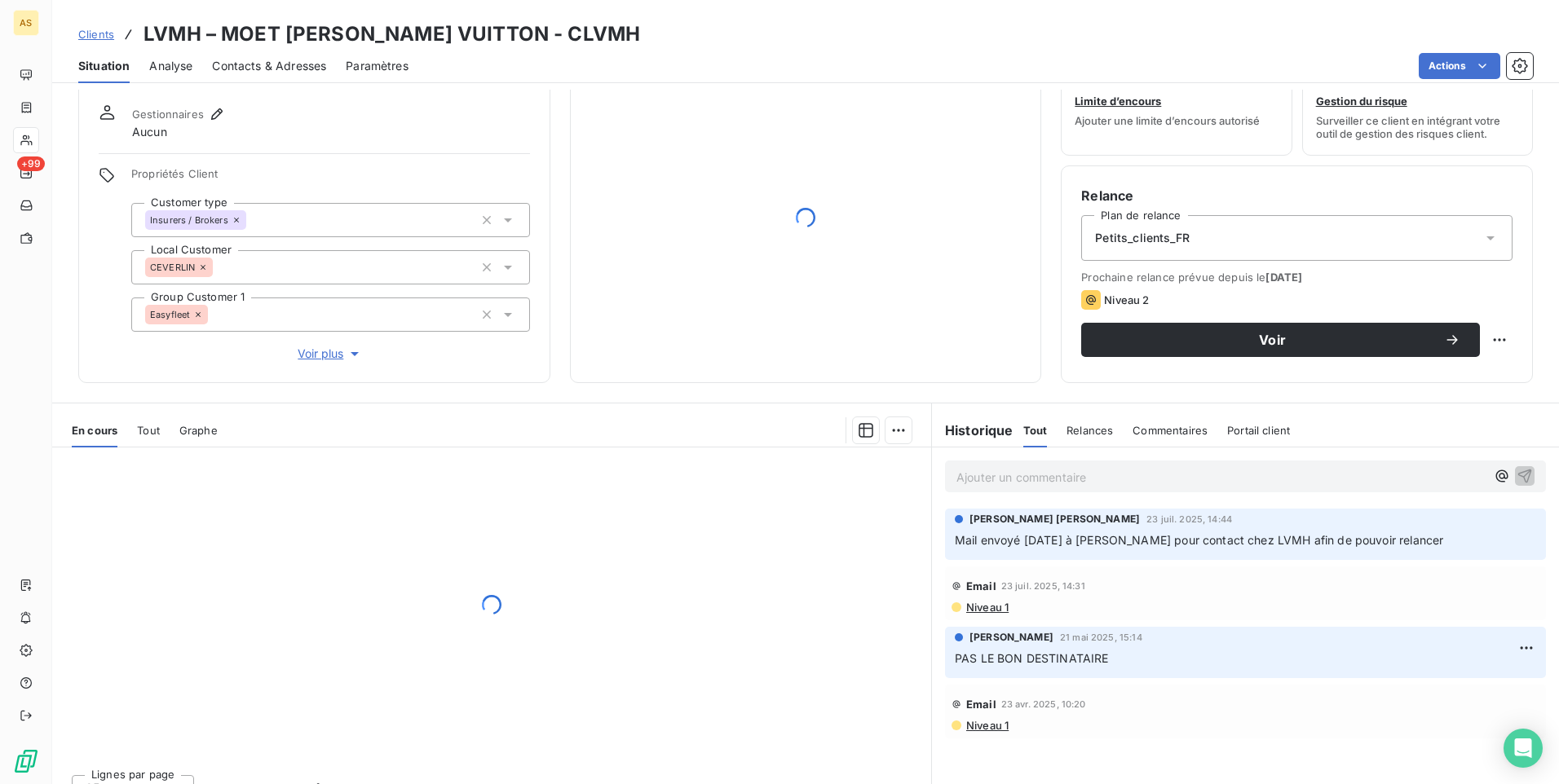
scroll to position [74, 0]
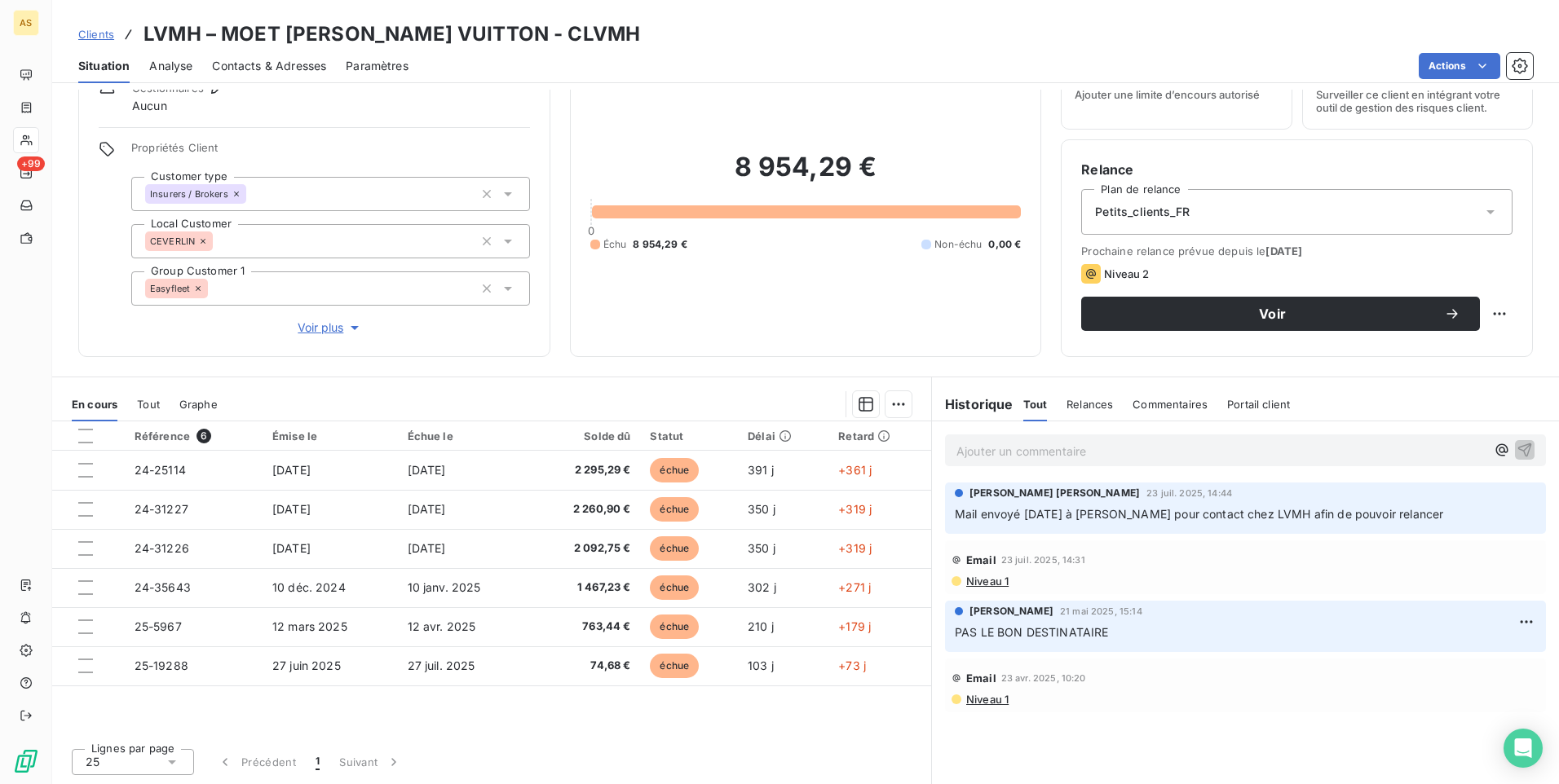
click at [95, 41] on link "Clients" at bounding box center [96, 33] width 36 height 16
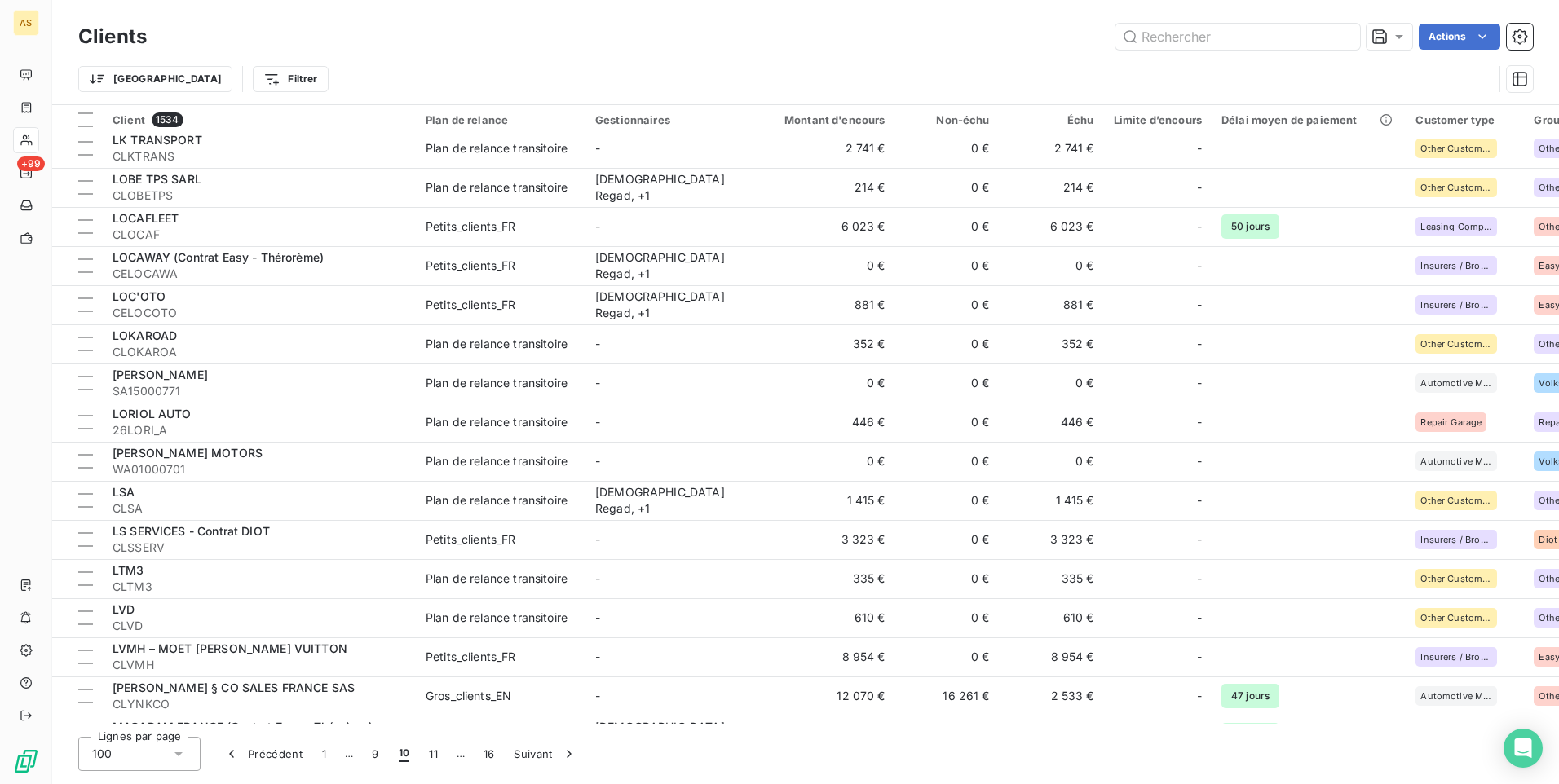
scroll to position [3330, 0]
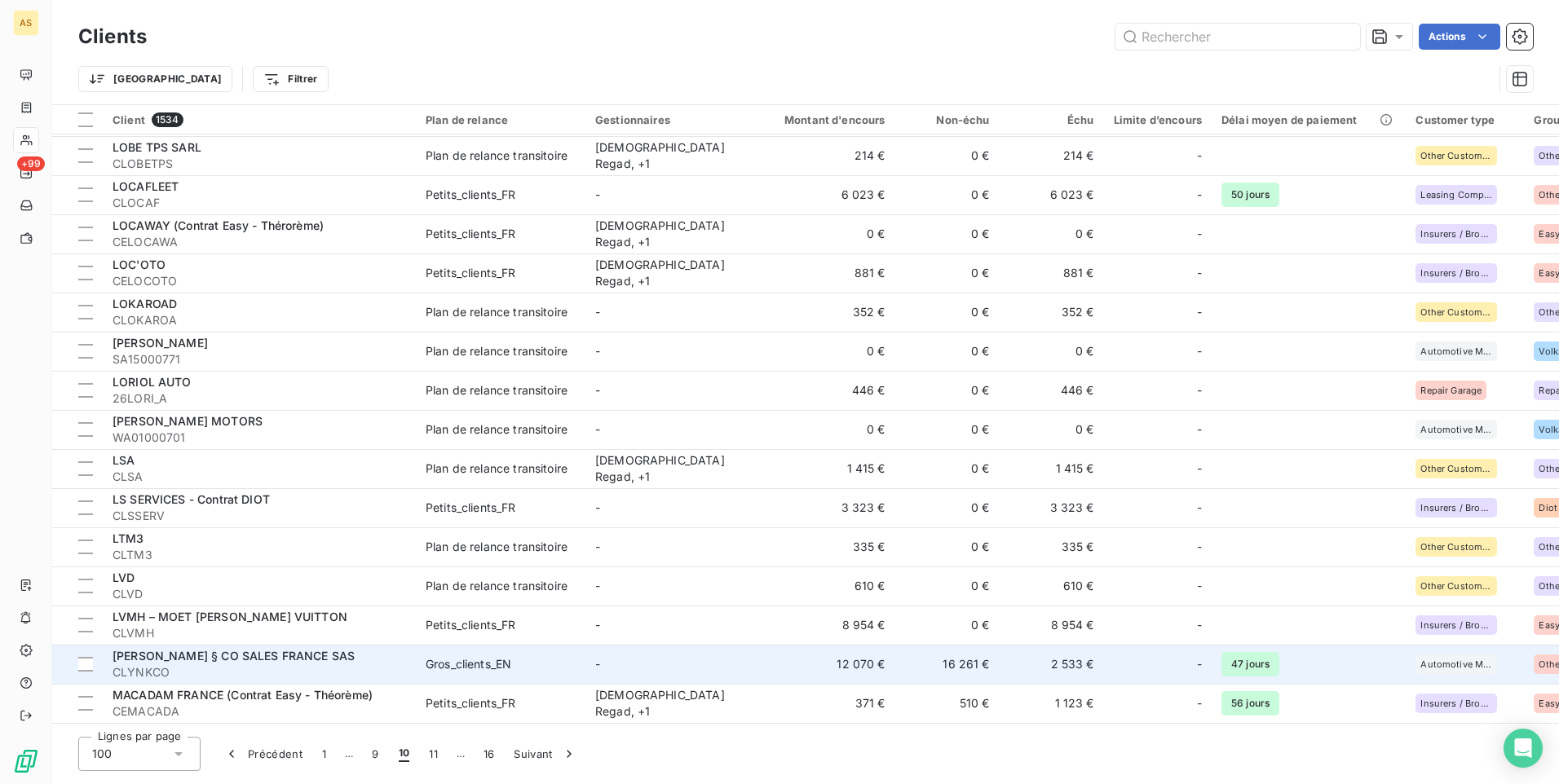
click at [1072, 662] on td "2 533 €" at bounding box center [1052, 664] width 104 height 39
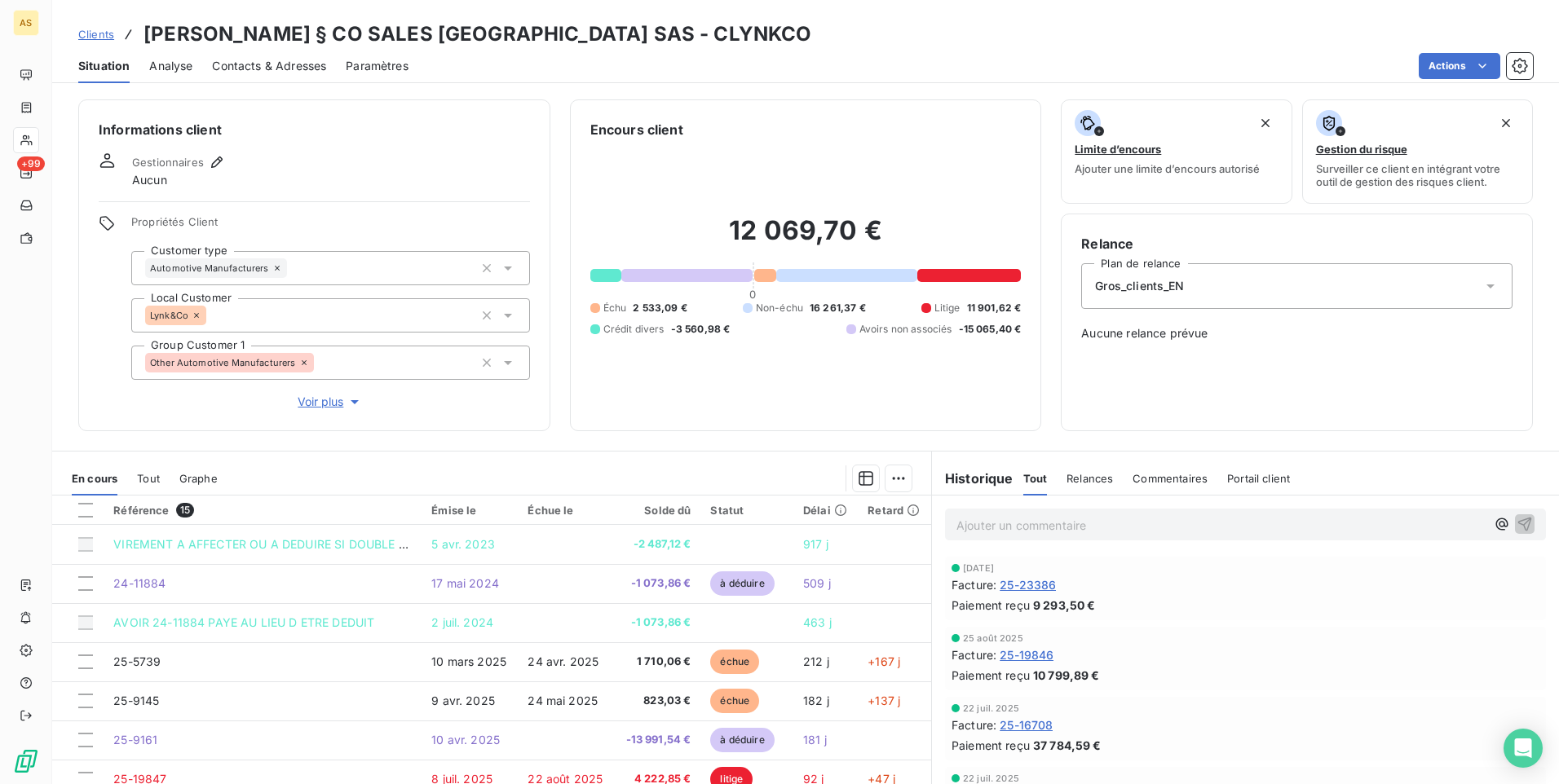
click at [104, 31] on span "Clients" at bounding box center [96, 33] width 36 height 13
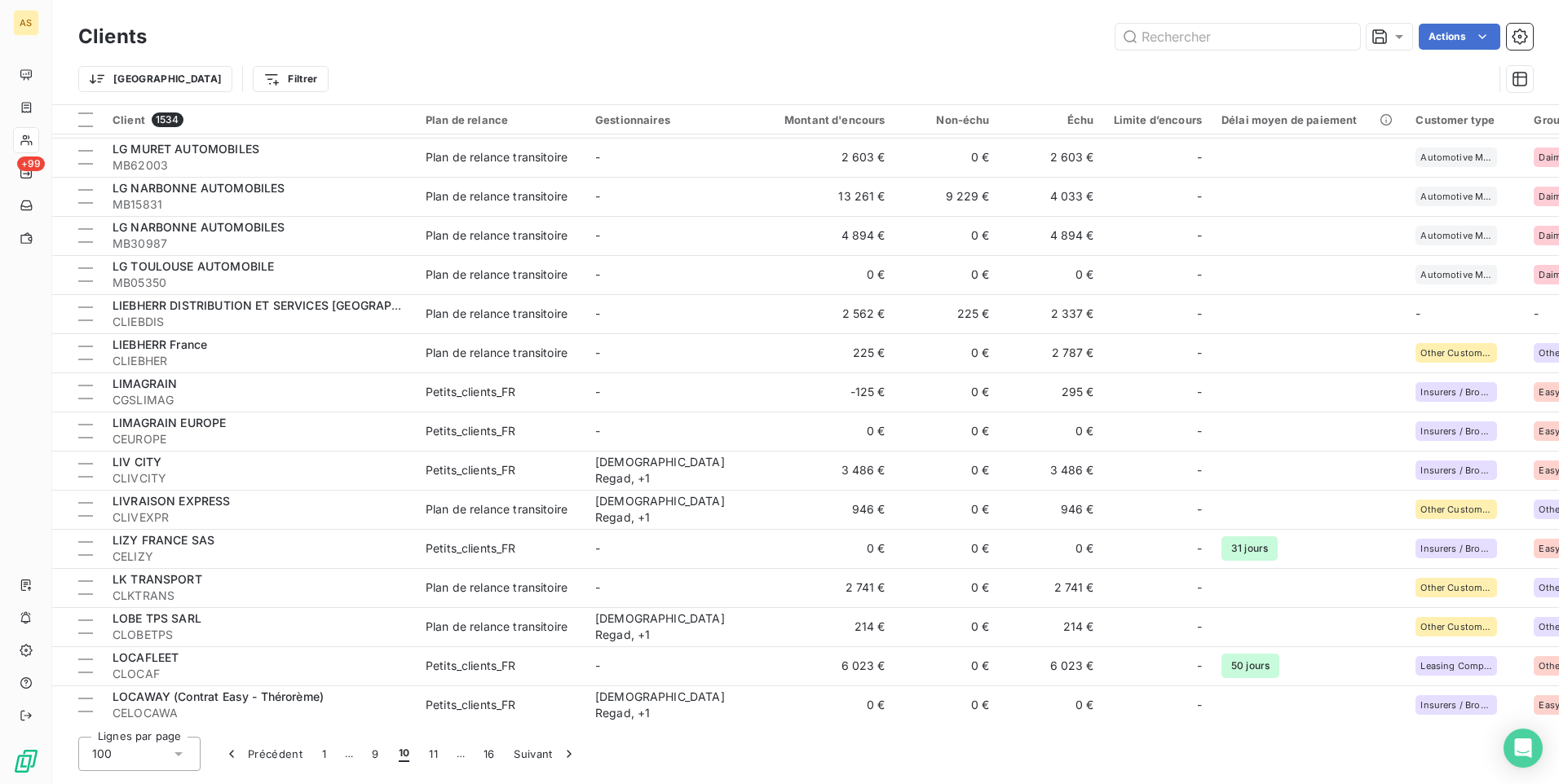
scroll to position [3330, 0]
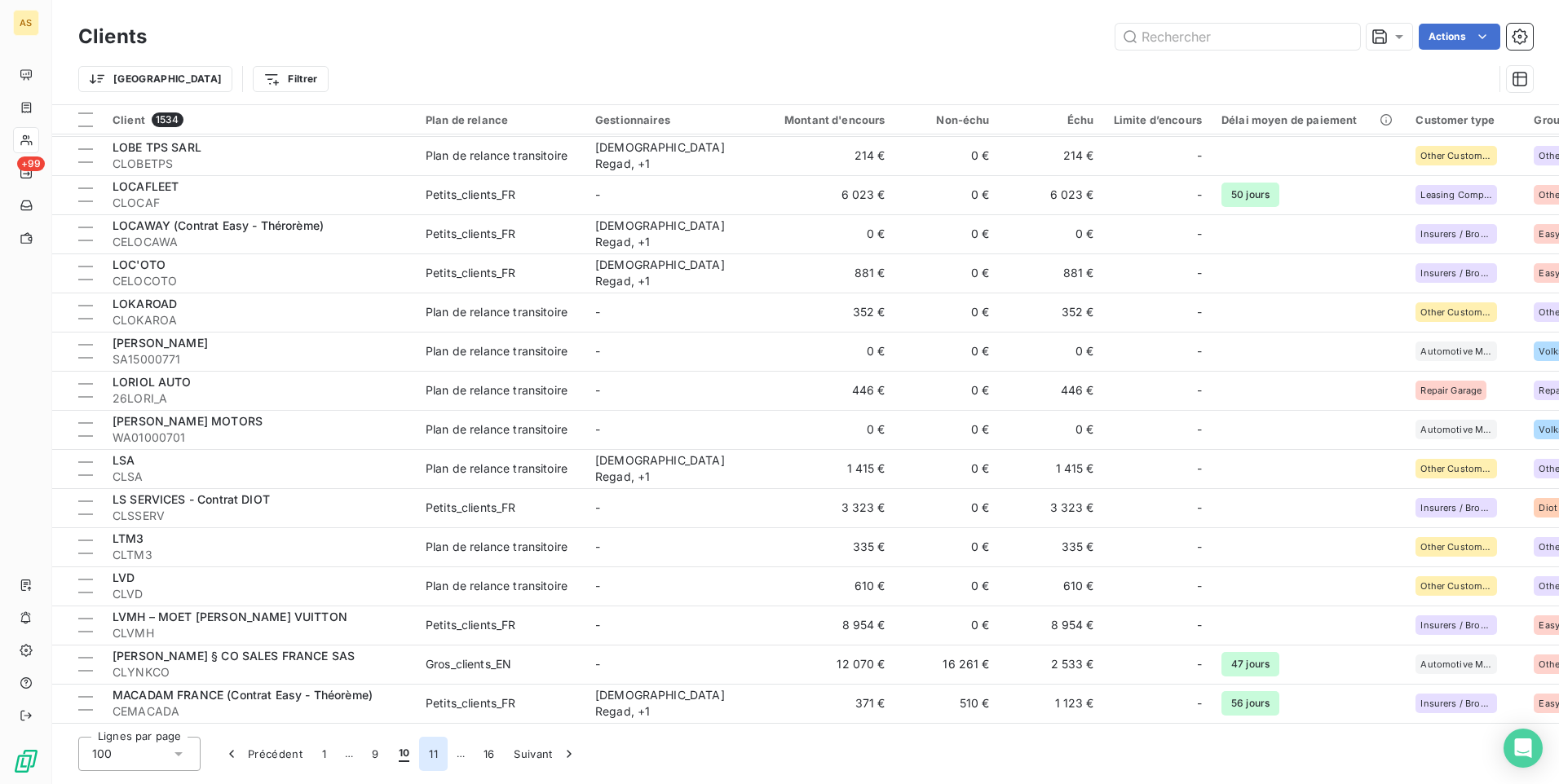
drag, startPoint x: 426, startPoint y: 761, endPoint x: 438, endPoint y: 748, distance: 17.7
click at [427, 759] on button "11" at bounding box center [433, 754] width 28 height 34
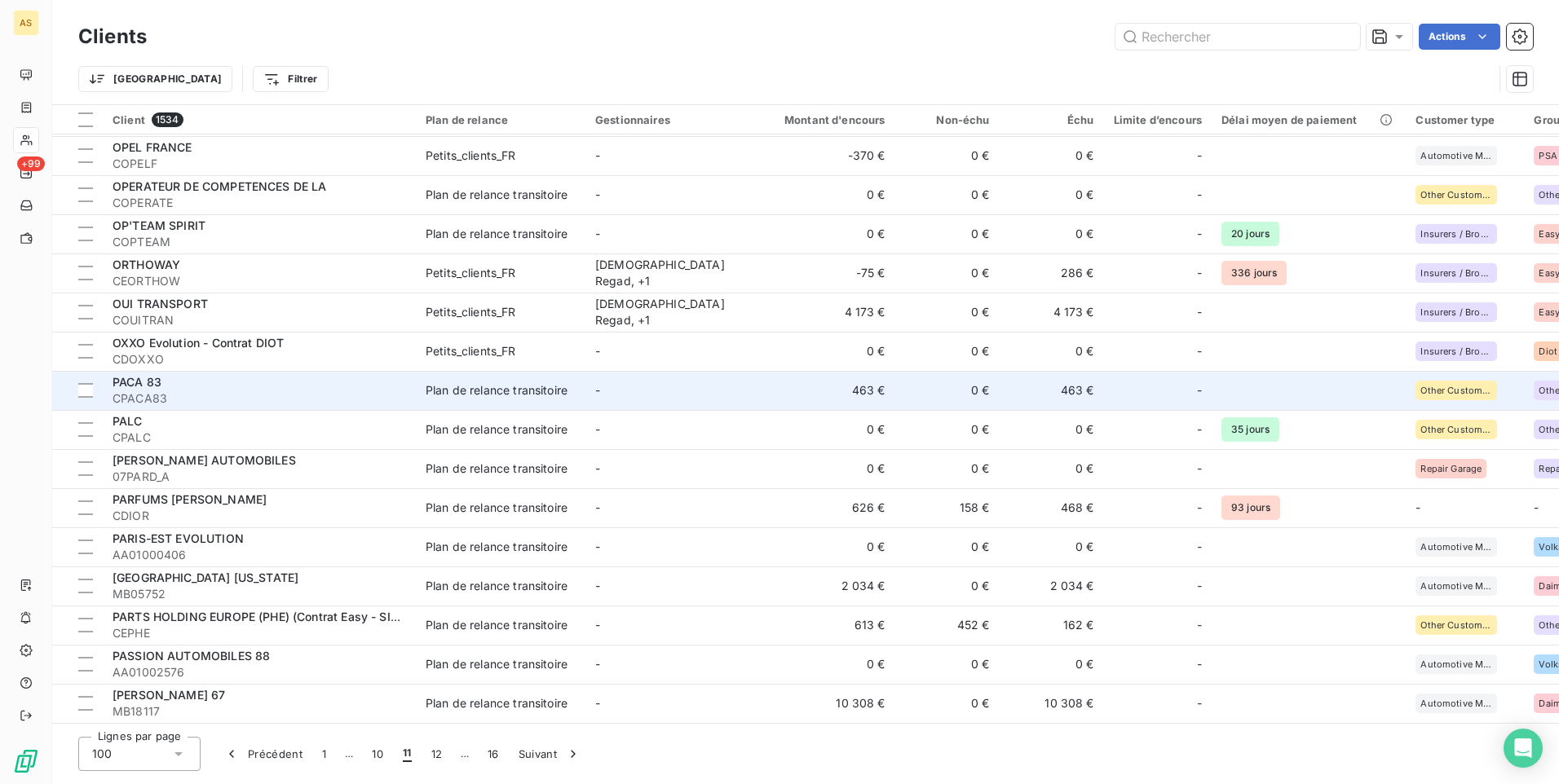
click at [1082, 380] on td "463 €" at bounding box center [1052, 390] width 104 height 39
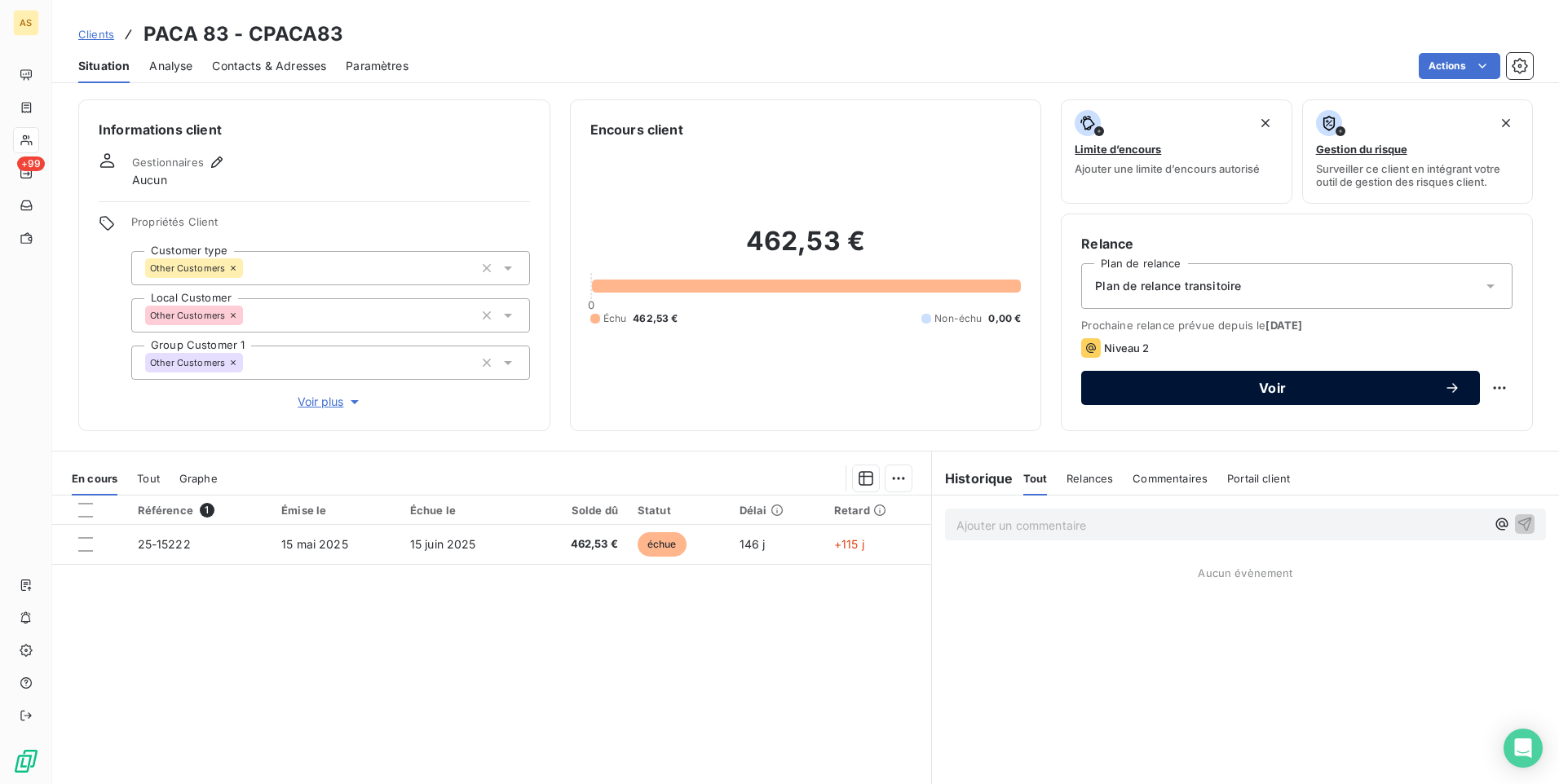
click at [1086, 385] on button "Voir" at bounding box center [1281, 388] width 399 height 34
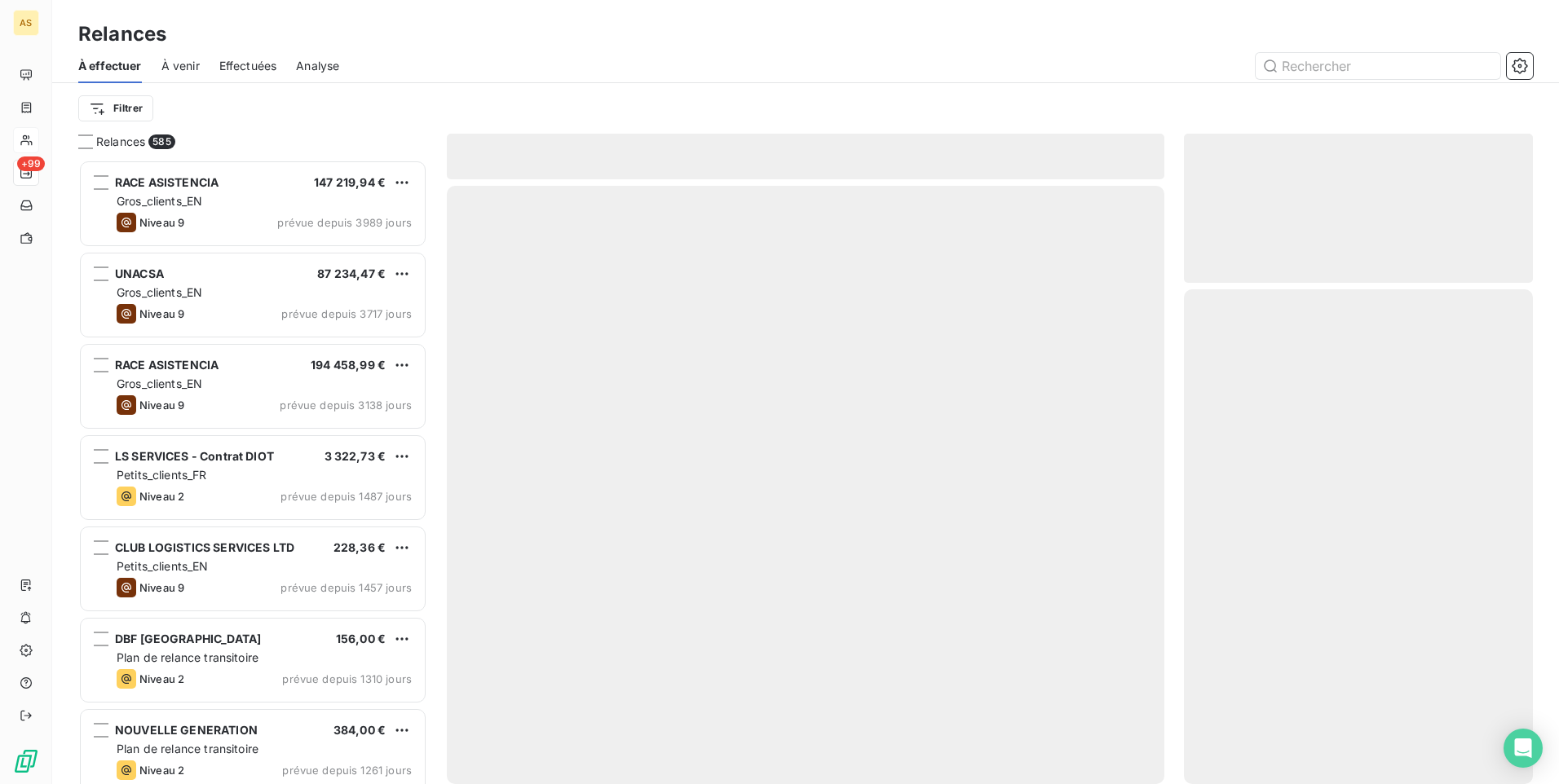
scroll to position [612, 336]
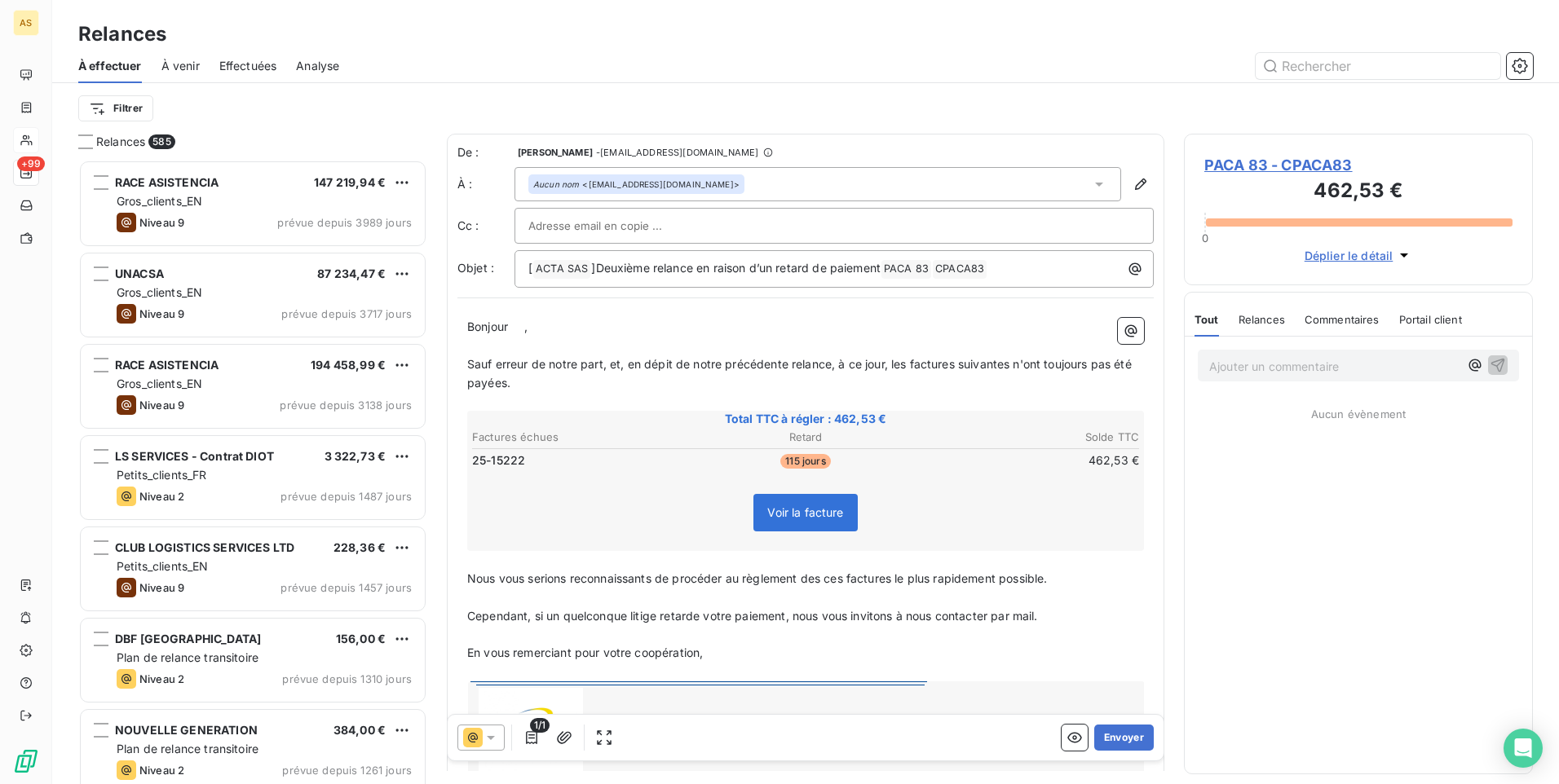
click at [487, 740] on icon at bounding box center [491, 737] width 16 height 16
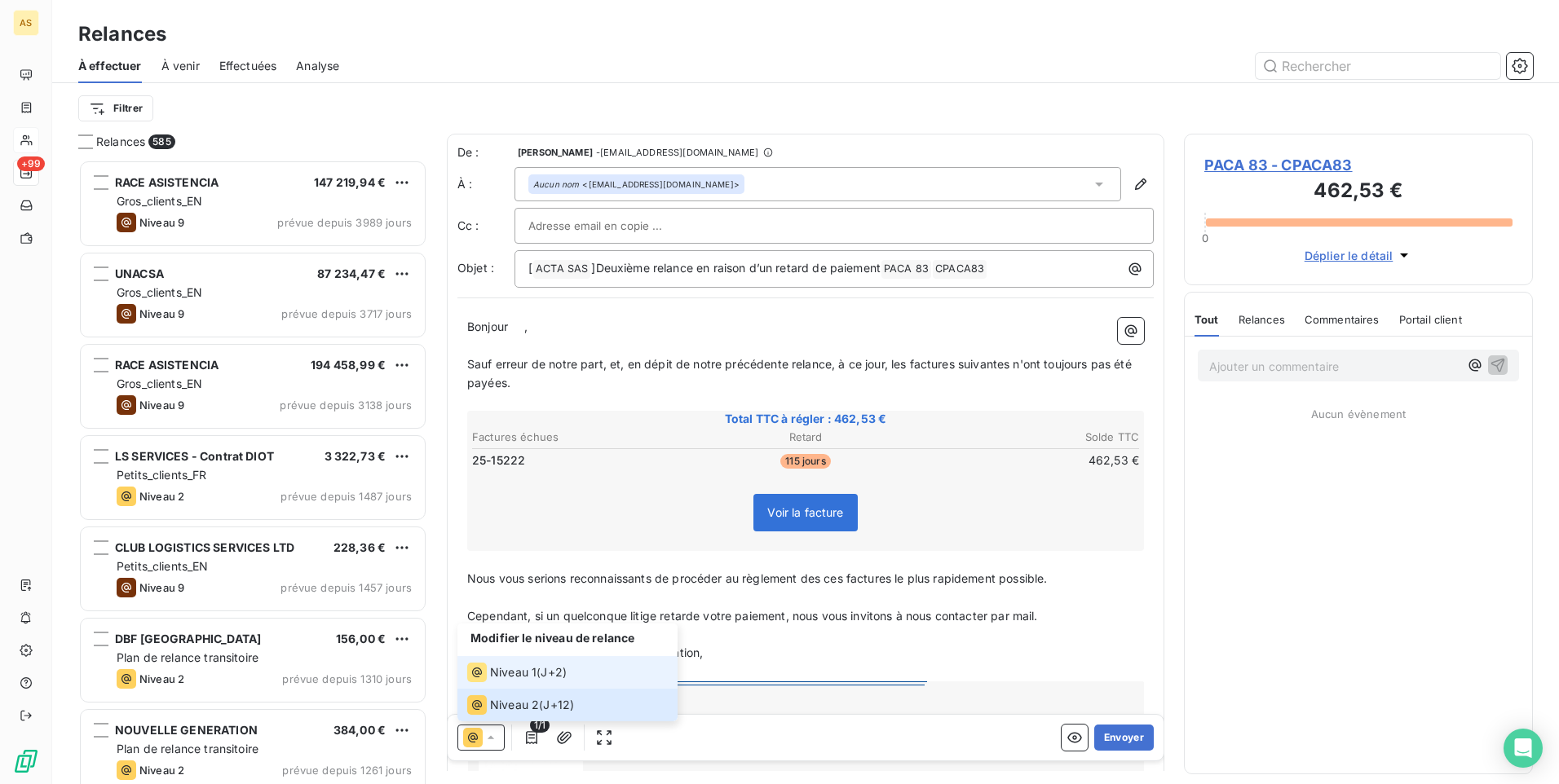
click at [514, 680] on span "Niveau 1" at bounding box center [513, 672] width 46 height 16
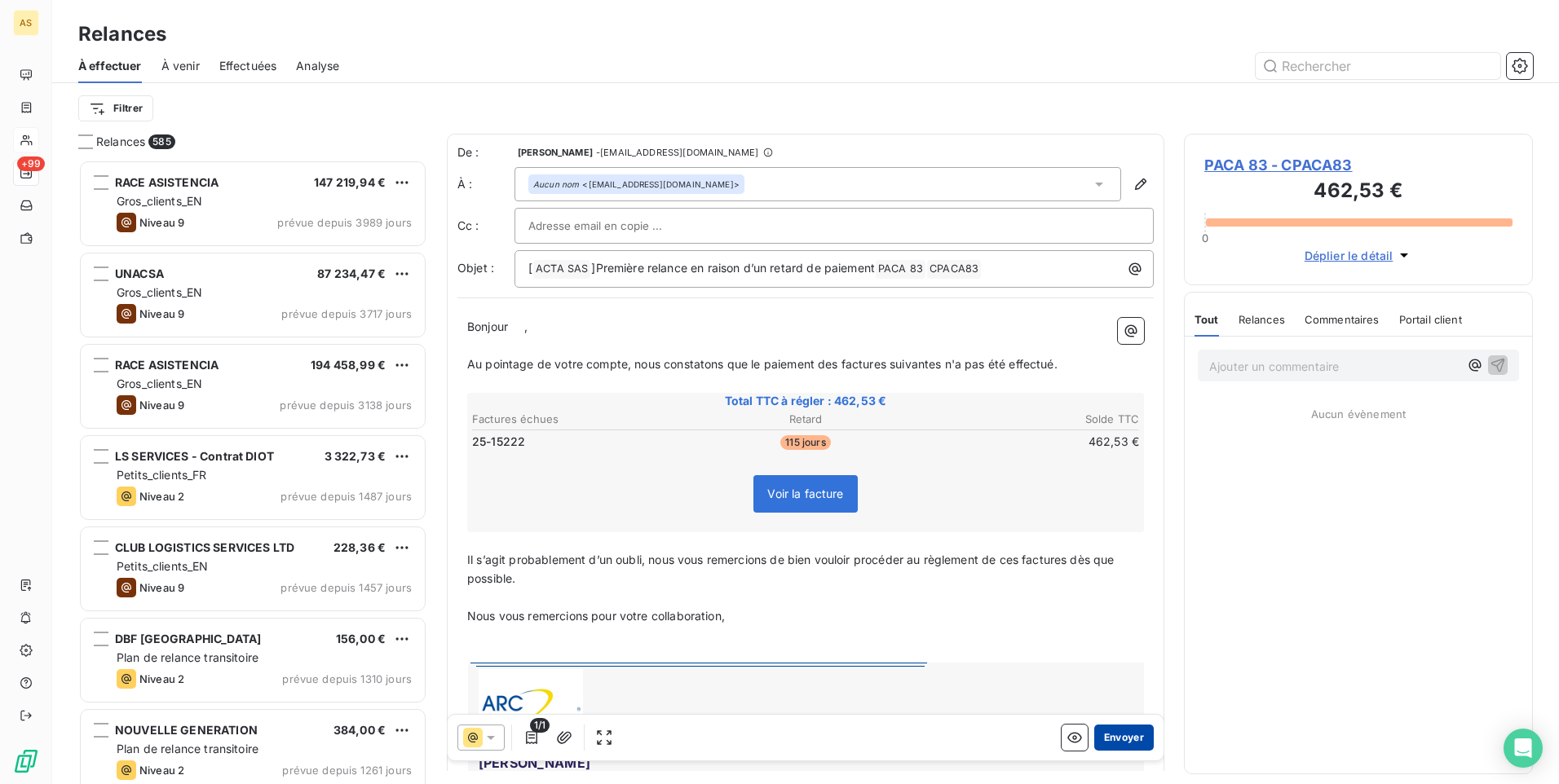
click at [1127, 731] on button "Envoyer" at bounding box center [1124, 738] width 60 height 26
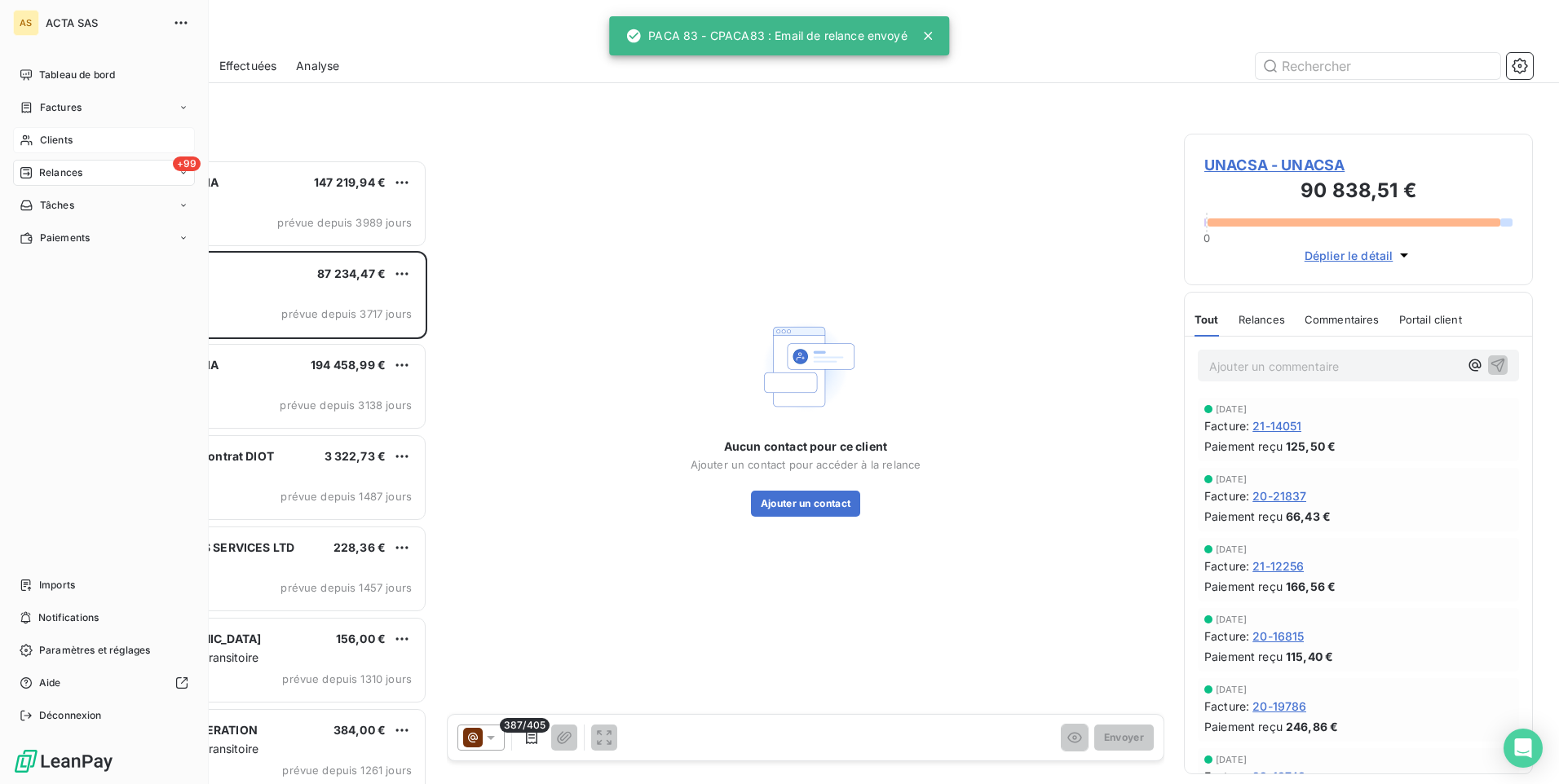
click at [72, 140] on span "Clients" at bounding box center [57, 140] width 33 height 15
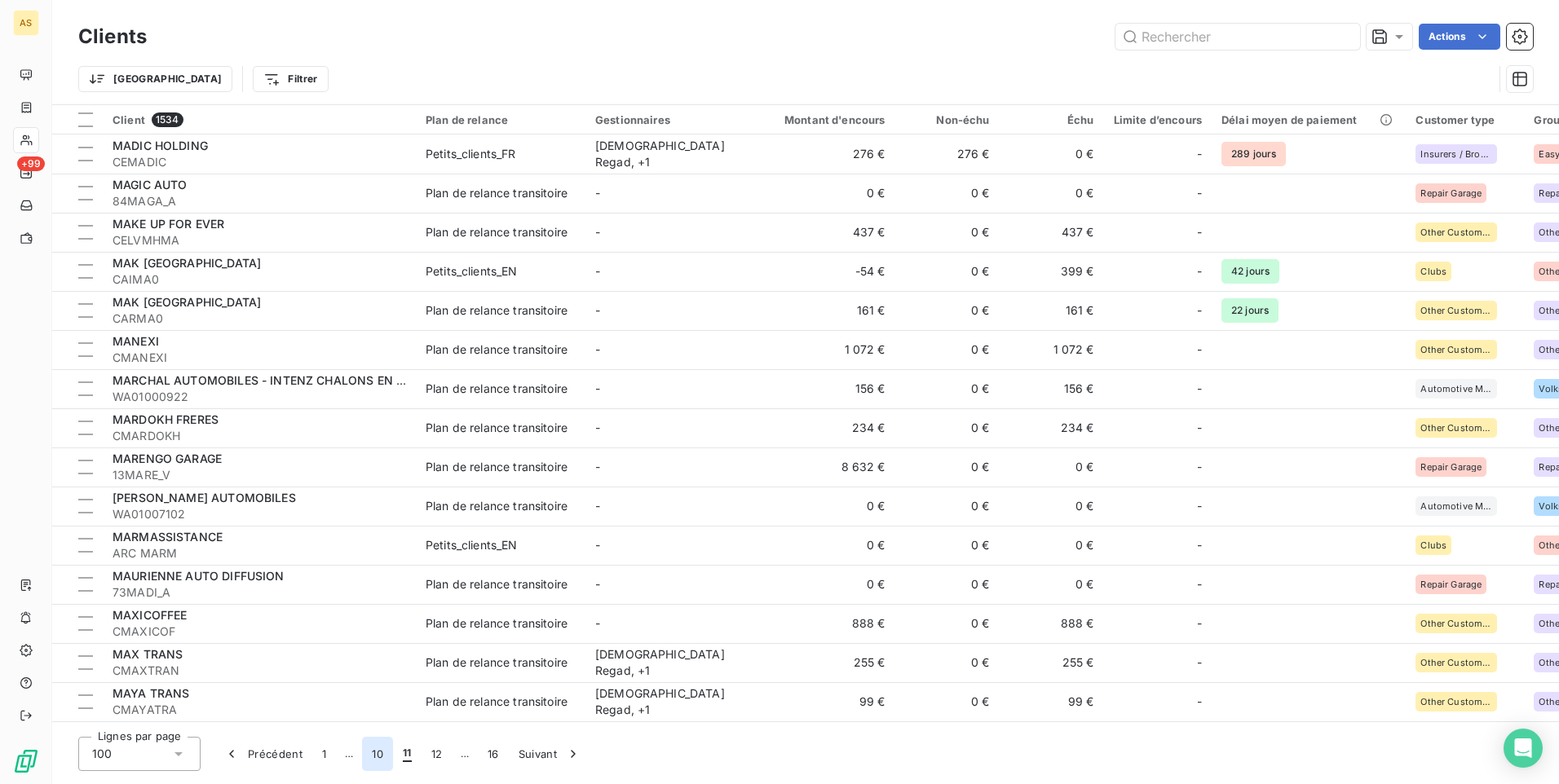
click at [375, 752] on button "10" at bounding box center [378, 754] width 31 height 34
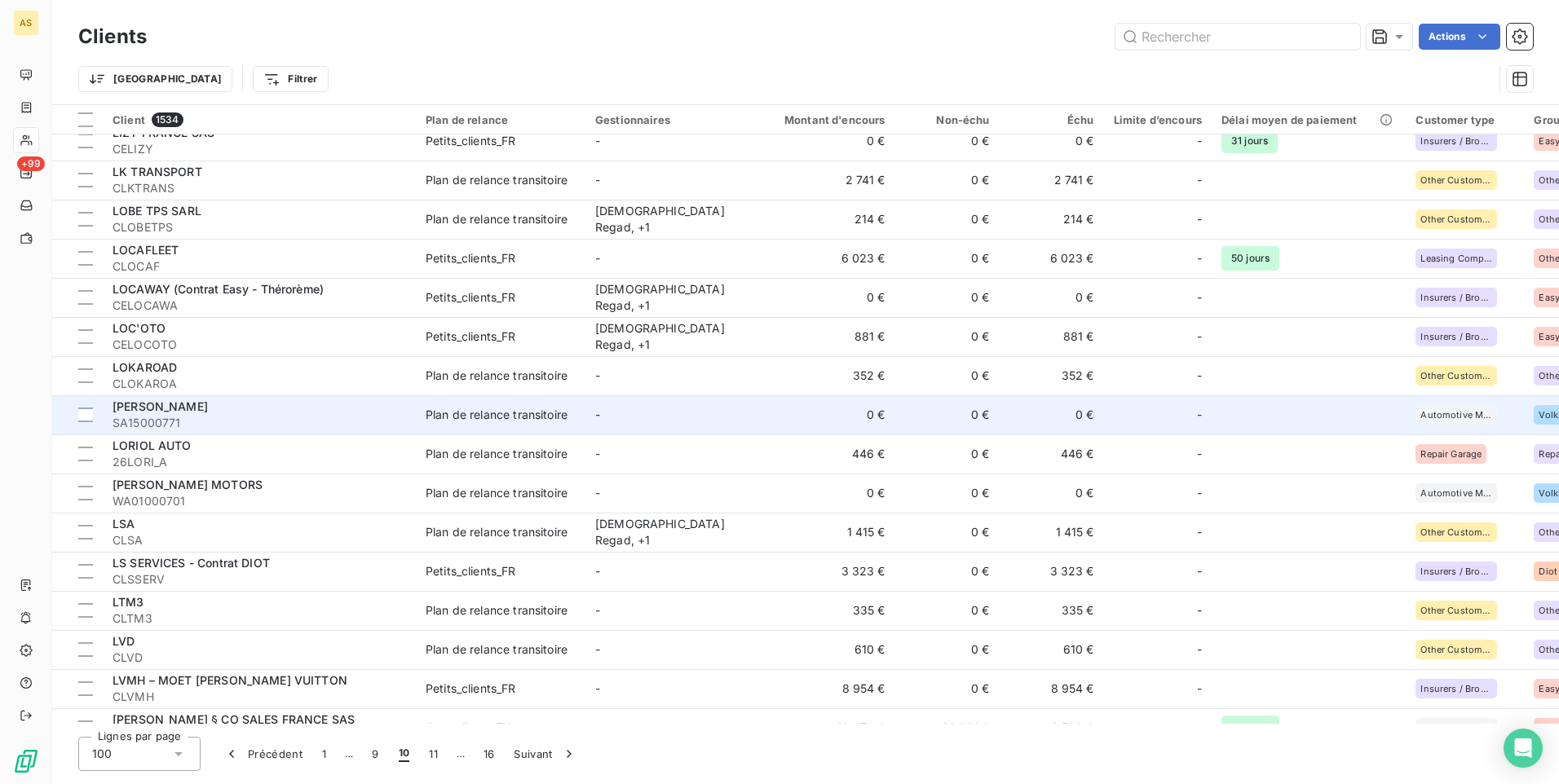
scroll to position [3330, 0]
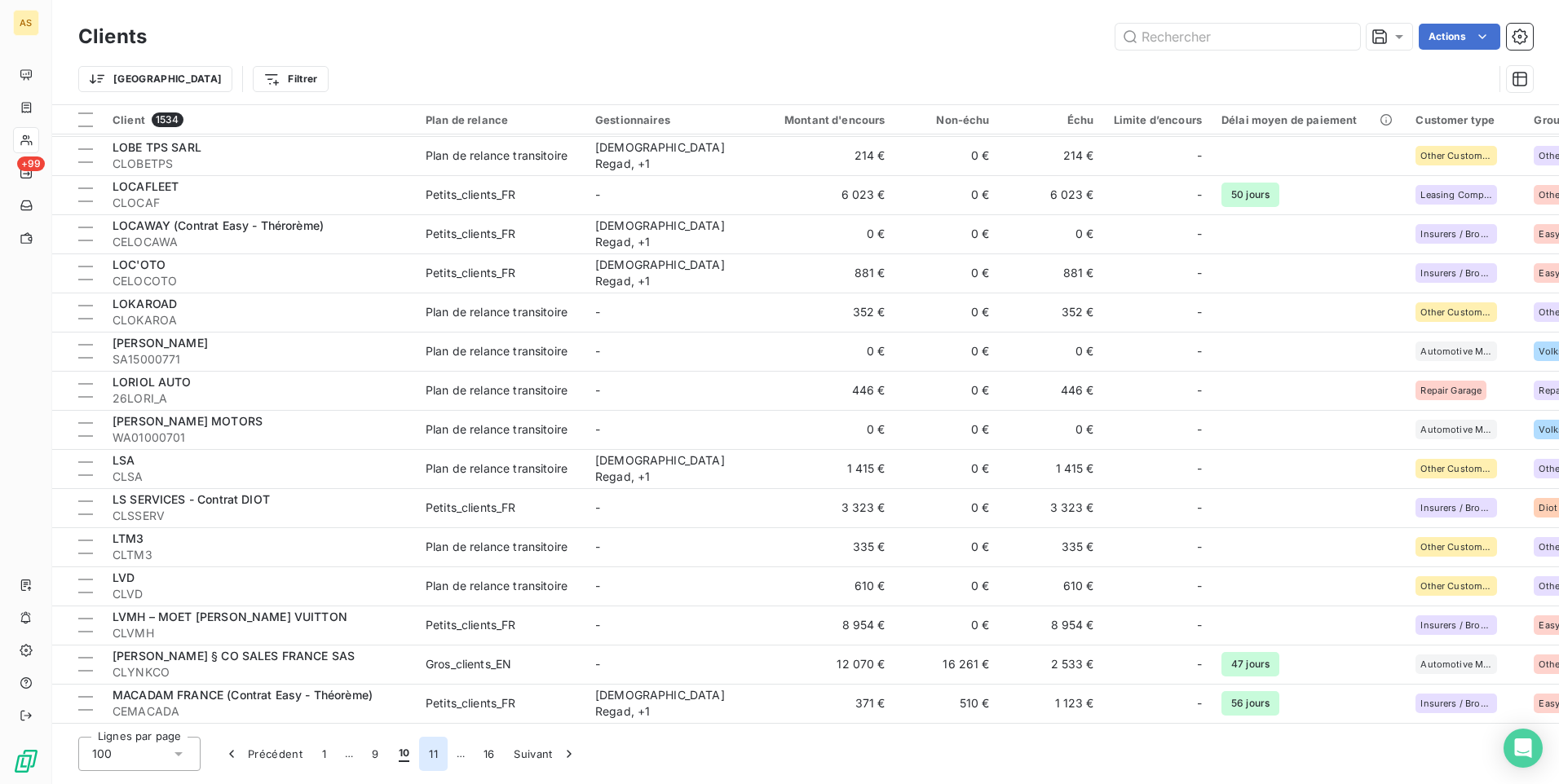
click at [437, 753] on button "11" at bounding box center [433, 754] width 28 height 34
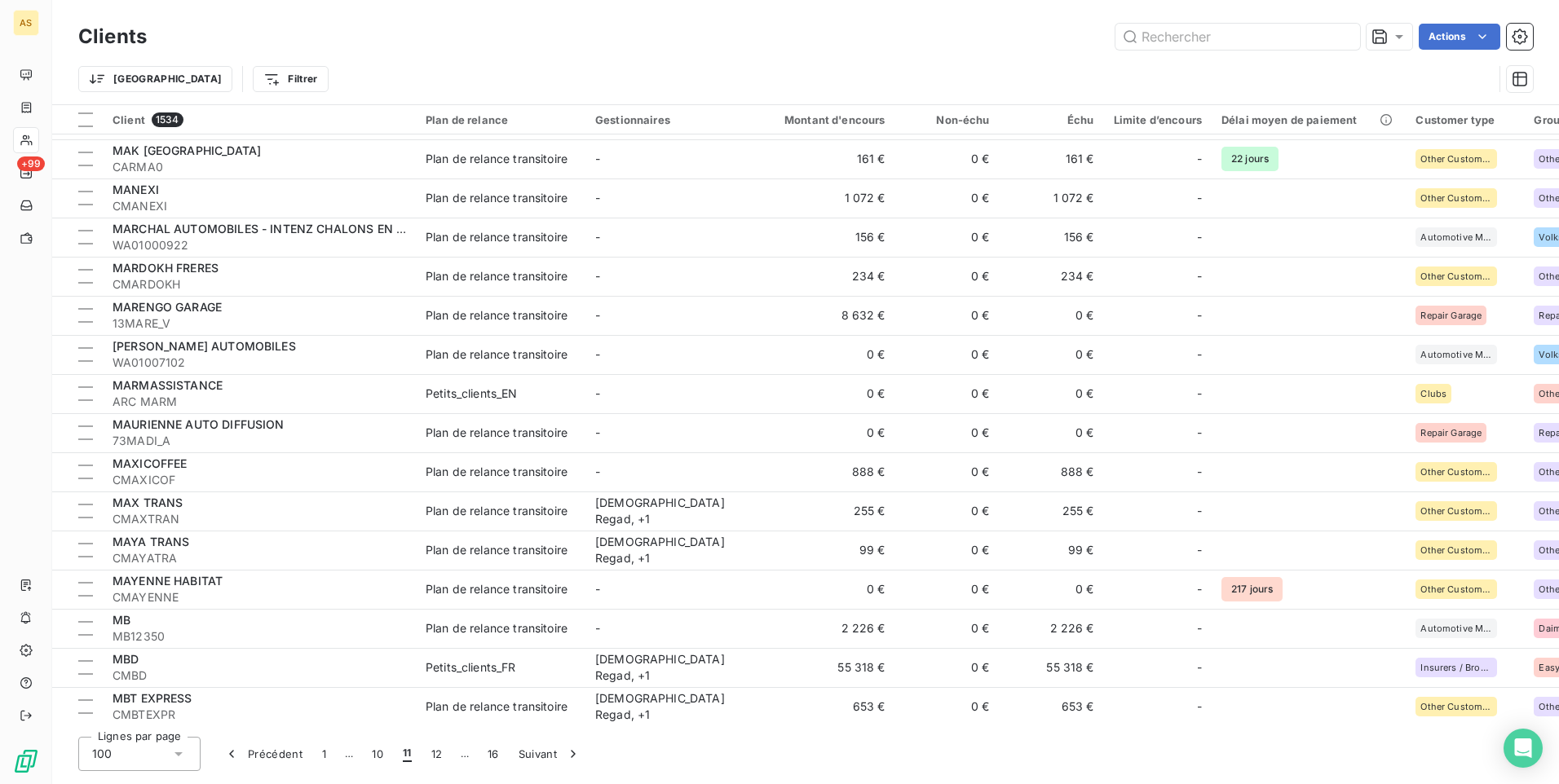
scroll to position [0, 0]
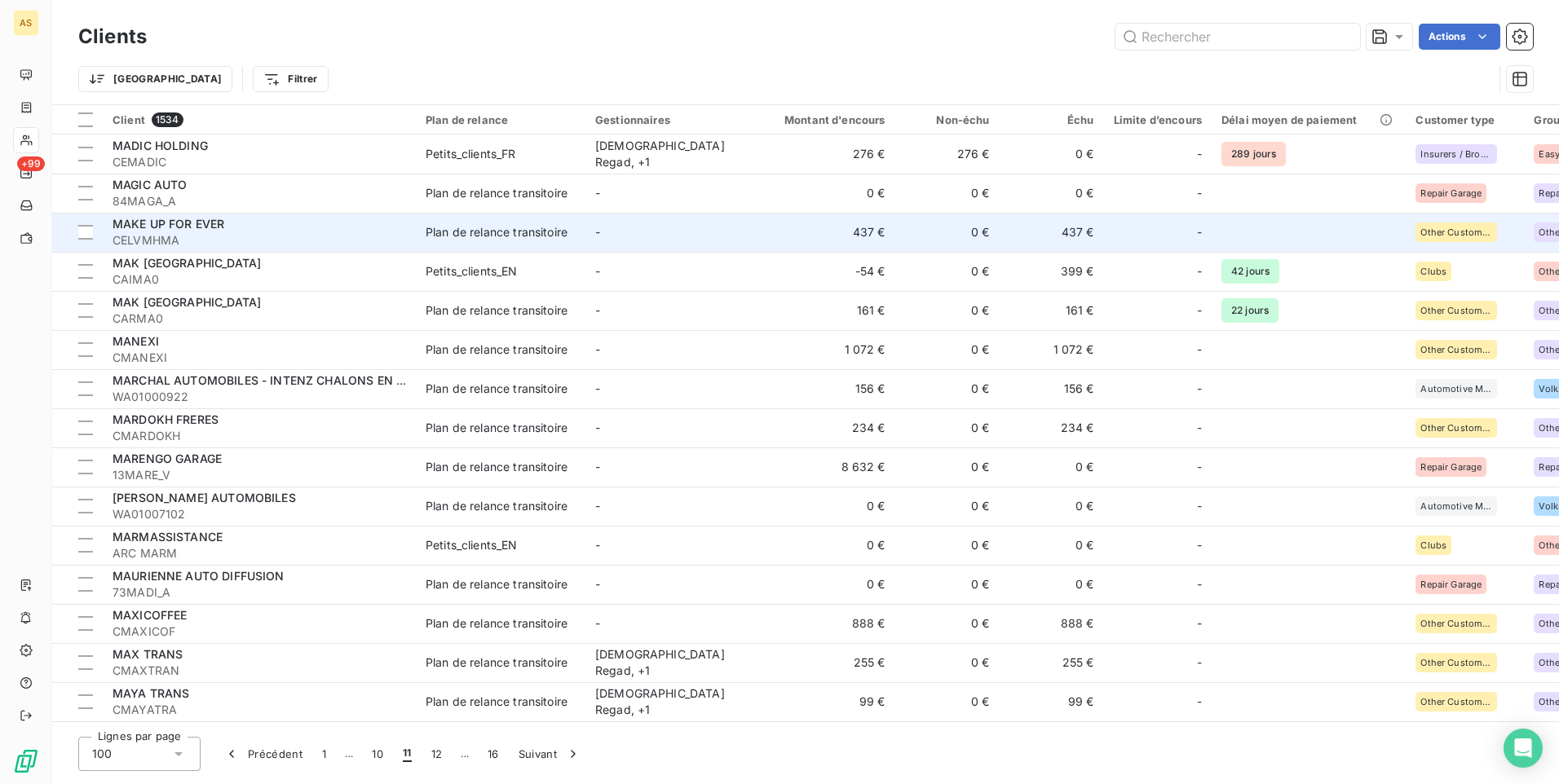
click at [1071, 231] on td "437 €" at bounding box center [1052, 233] width 104 height 39
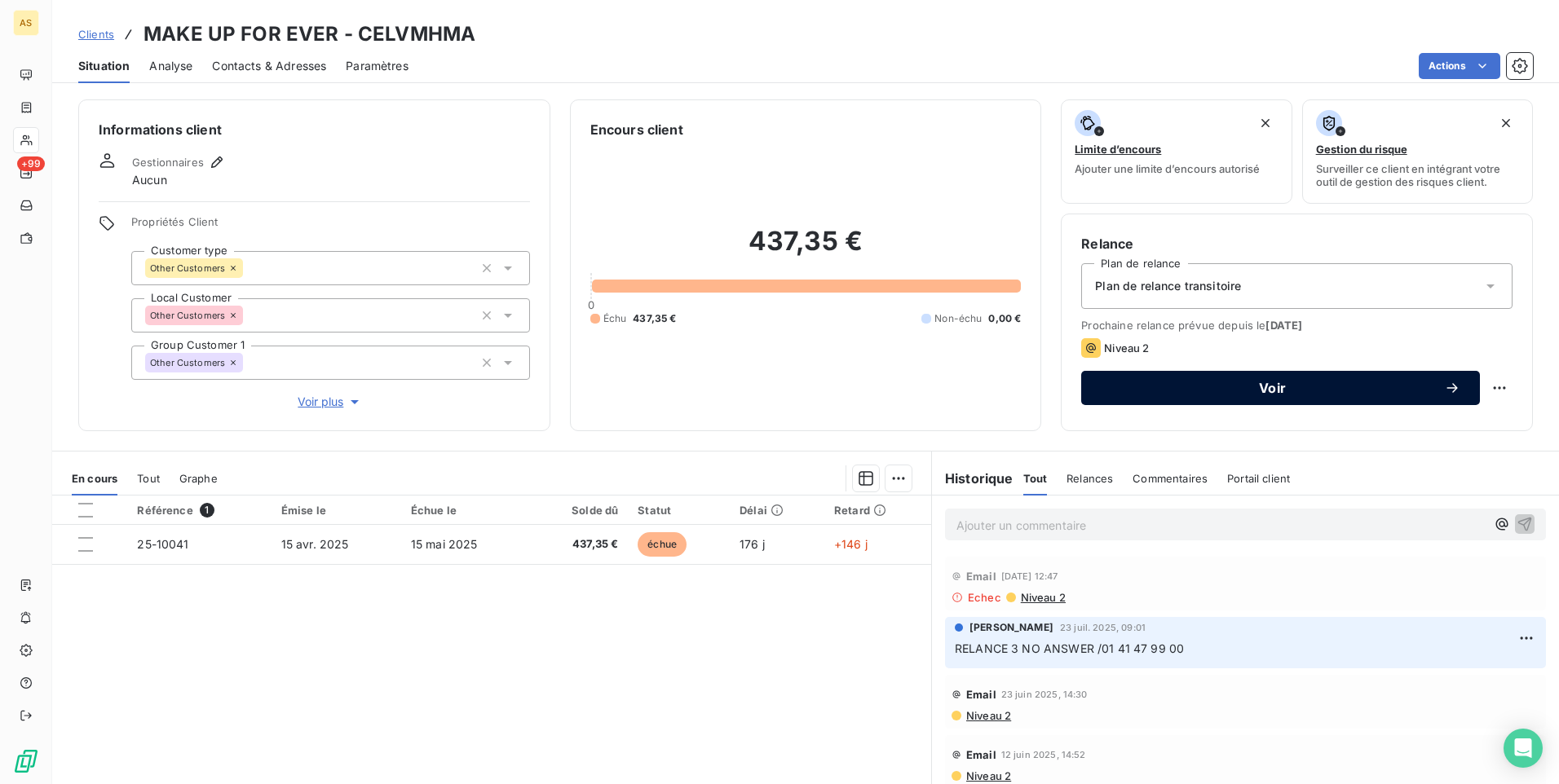
click at [1133, 388] on span "Voir" at bounding box center [1272, 388] width 343 height 13
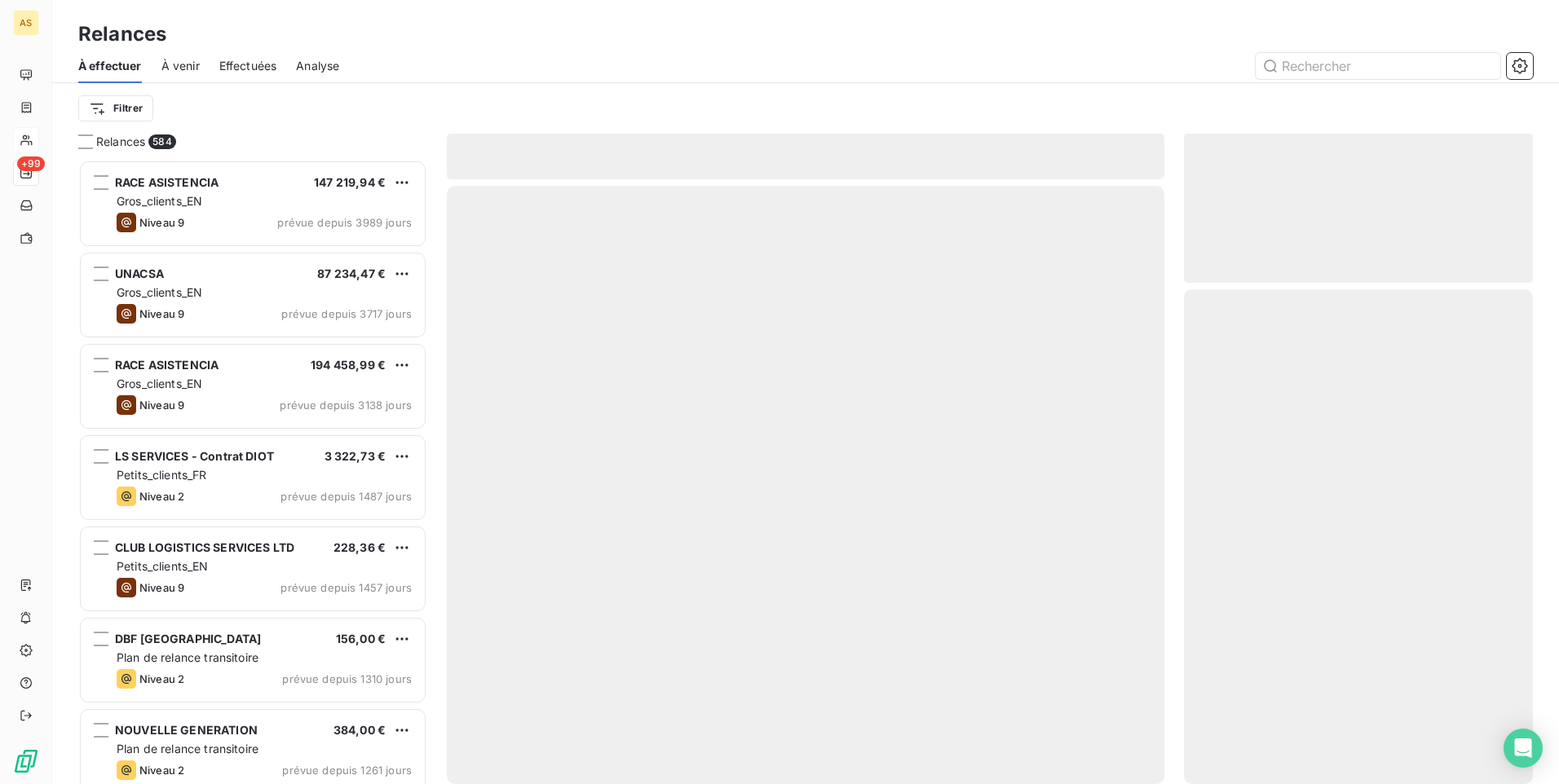
scroll to position [612, 336]
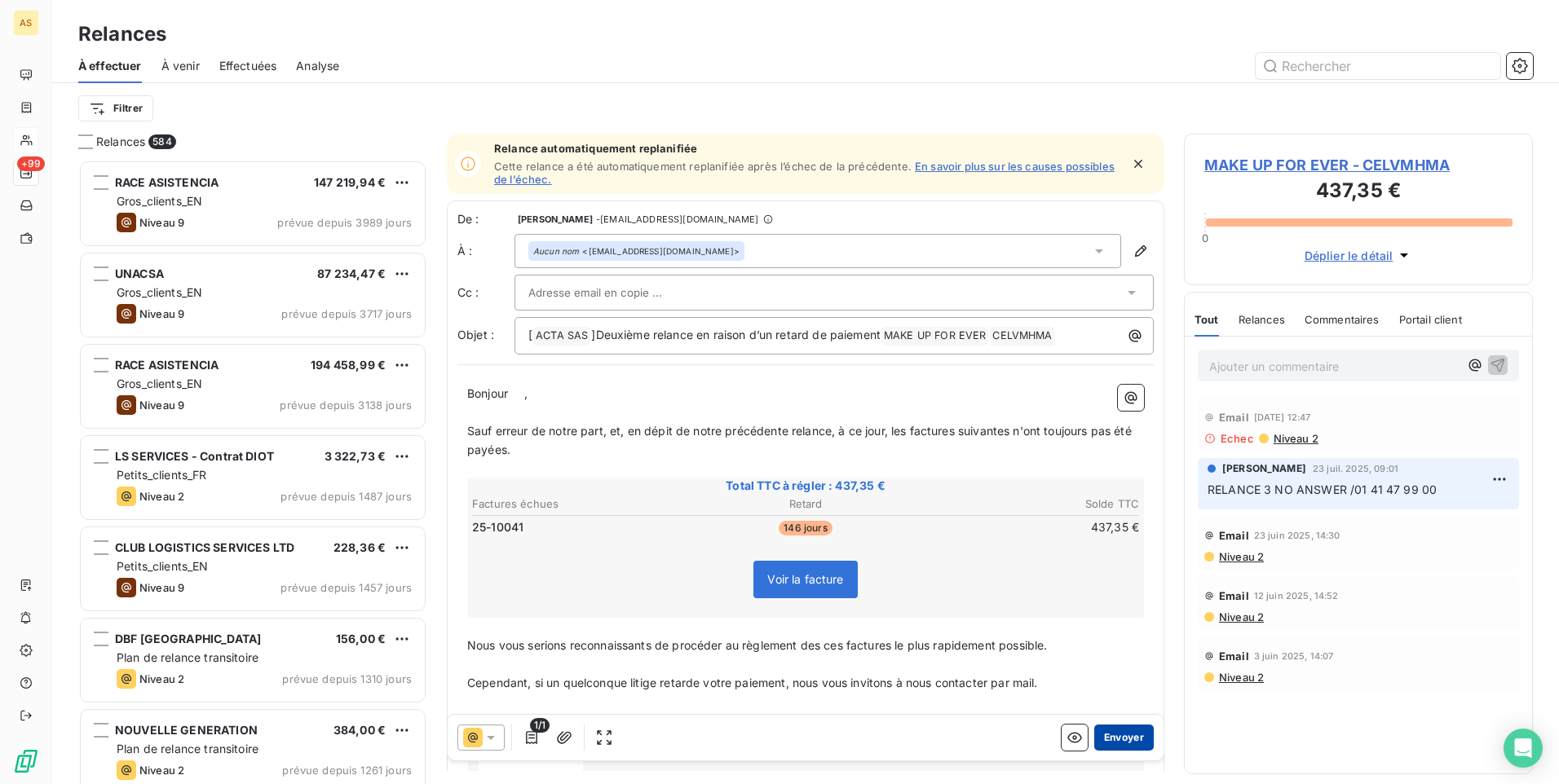
click at [1116, 725] on button "Envoyer" at bounding box center [1124, 738] width 60 height 26
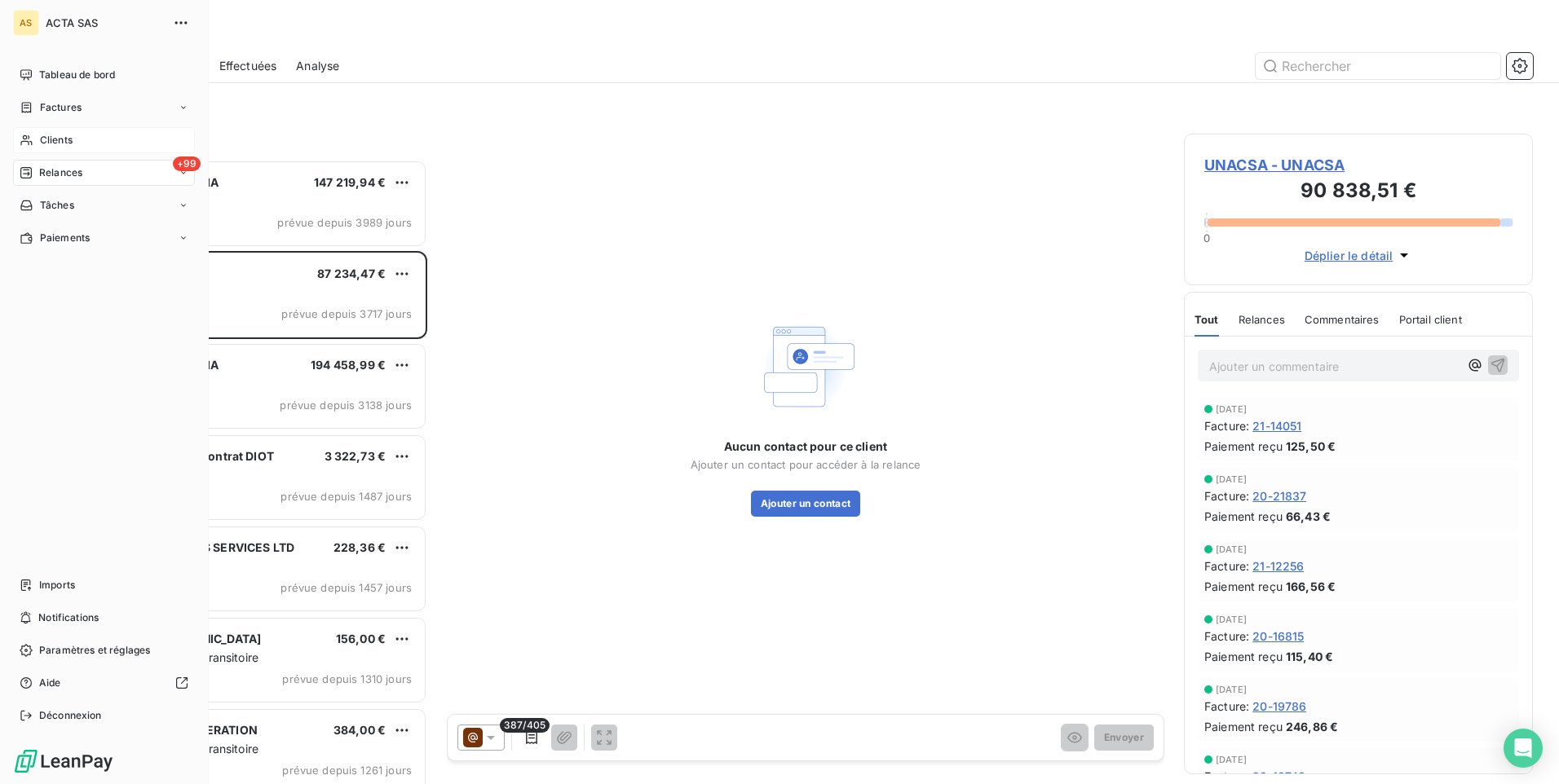
click at [61, 133] on span "Clients" at bounding box center [57, 140] width 33 height 15
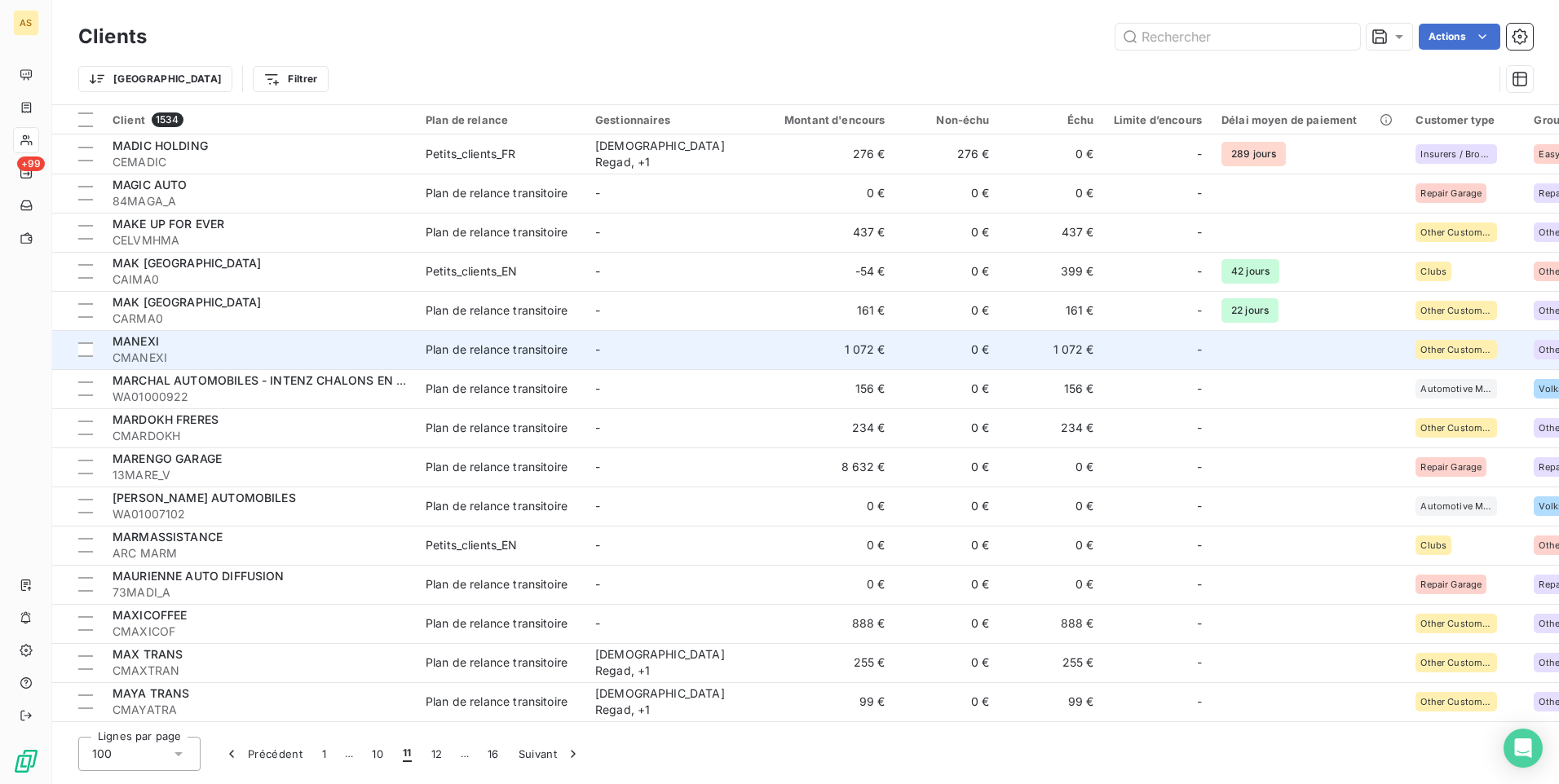
click at [949, 343] on td "0 €" at bounding box center [948, 350] width 104 height 39
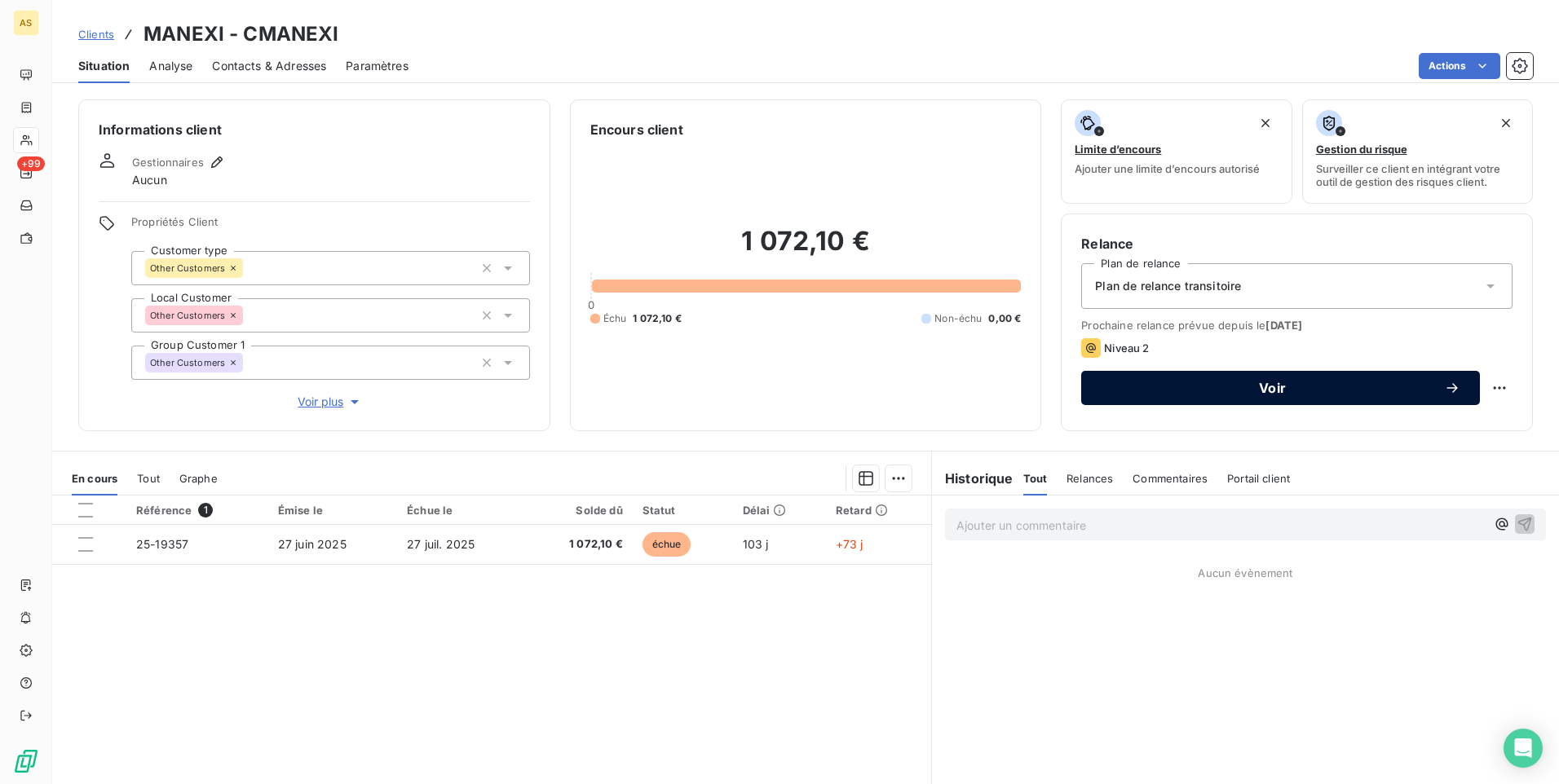
click at [1165, 388] on span "Voir" at bounding box center [1272, 388] width 343 height 13
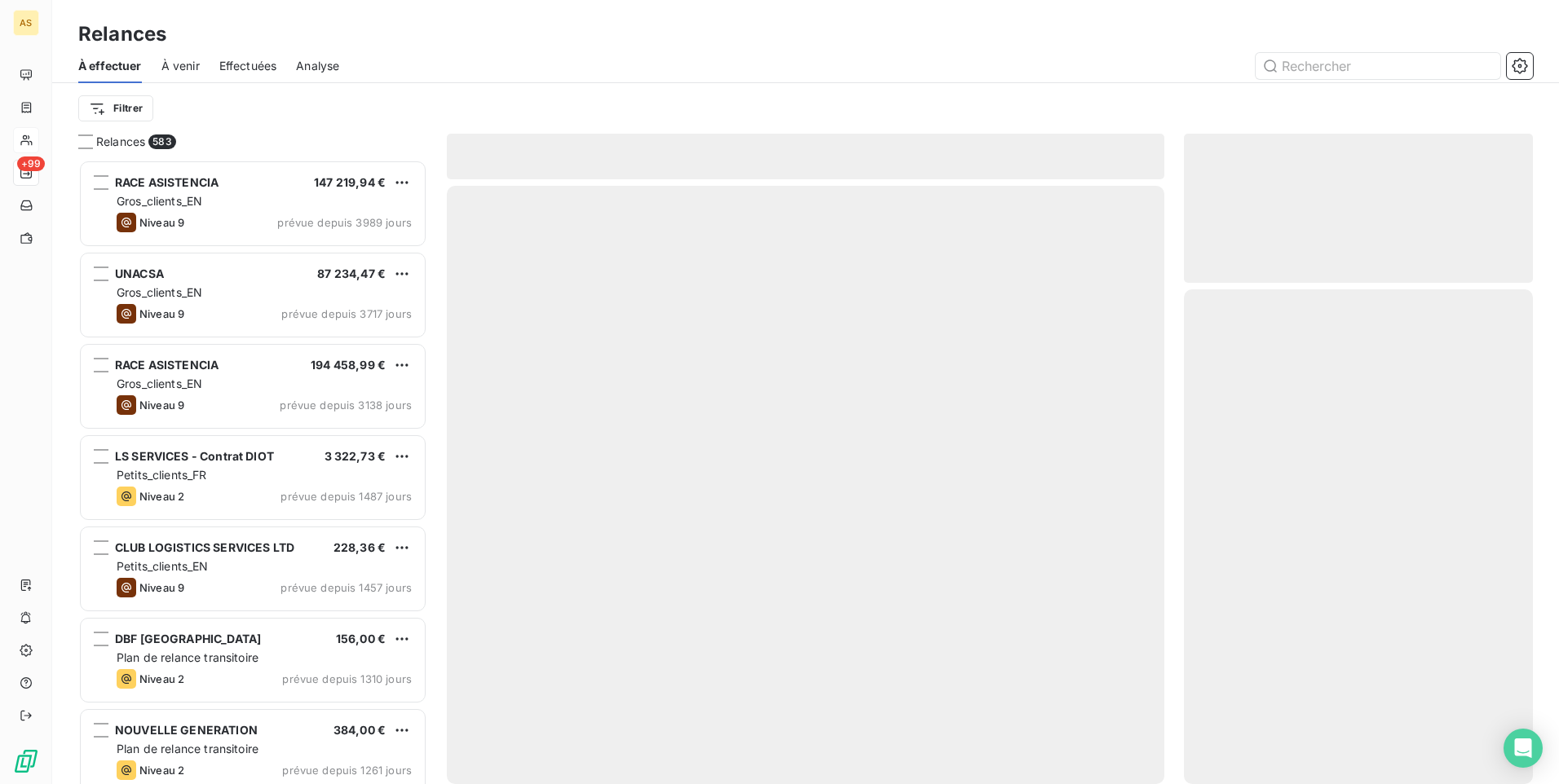
scroll to position [612, 336]
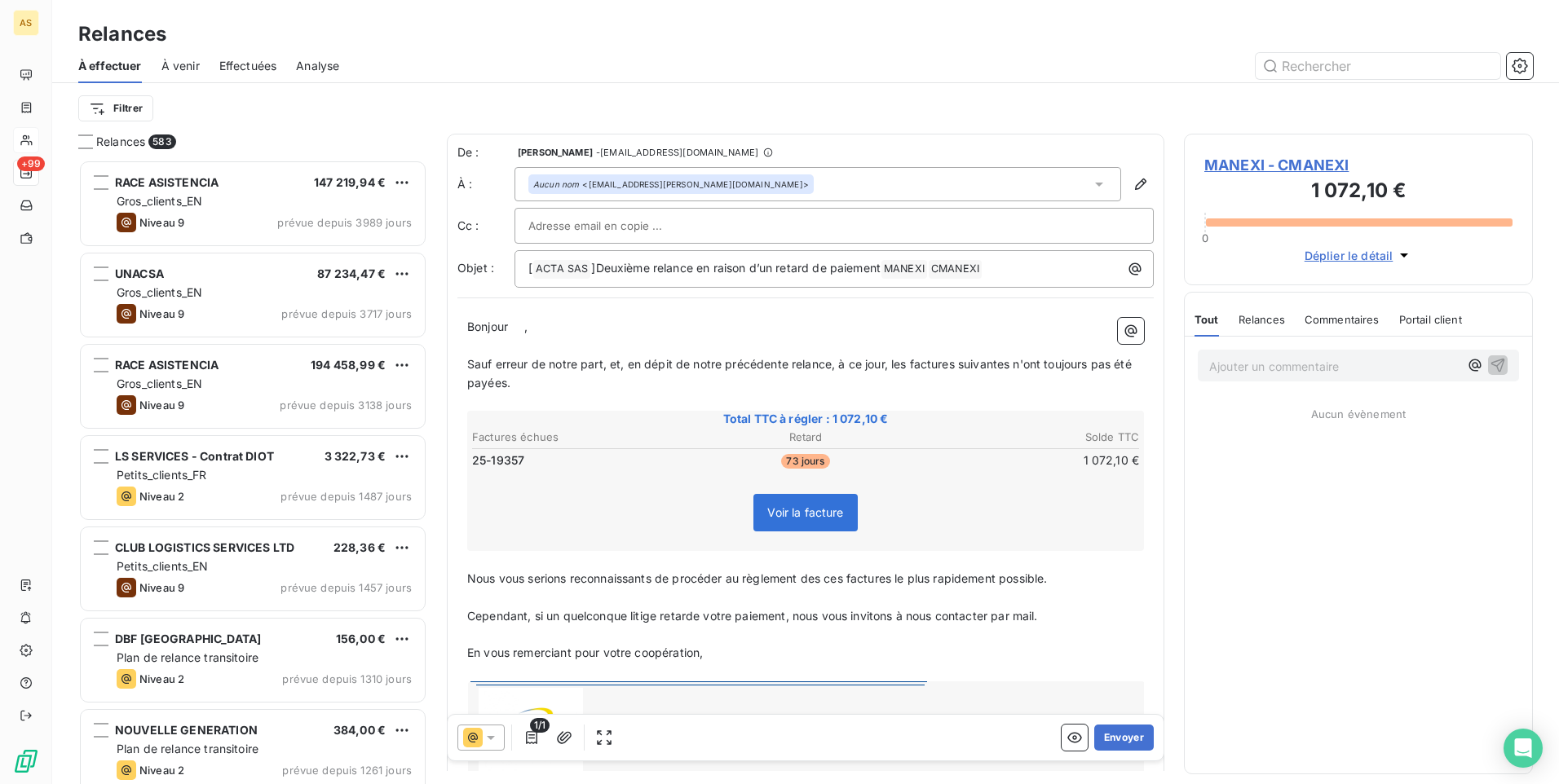
click at [503, 730] on div at bounding box center [480, 738] width 47 height 26
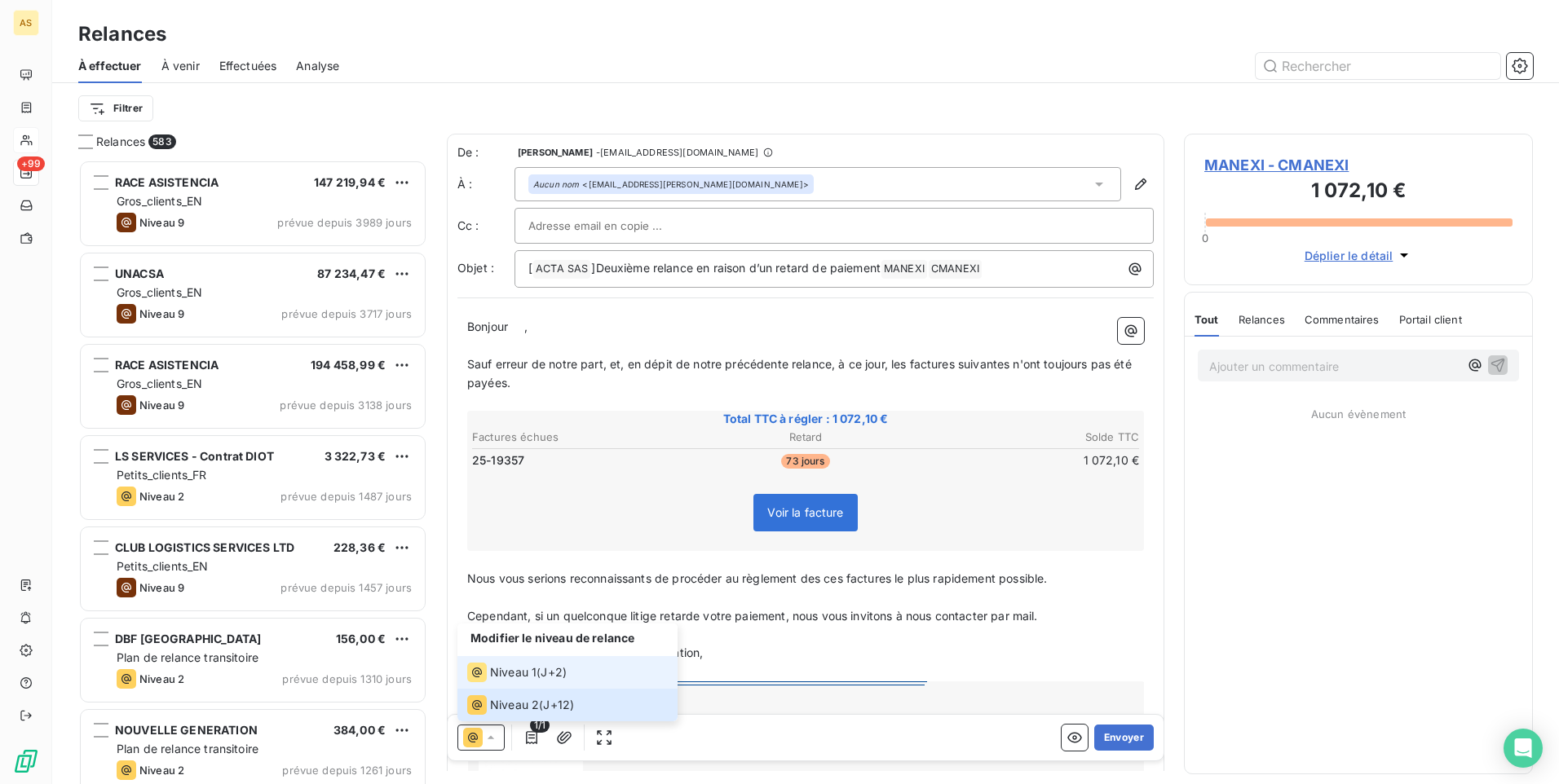
click at [509, 677] on span "Niveau 1" at bounding box center [513, 672] width 46 height 16
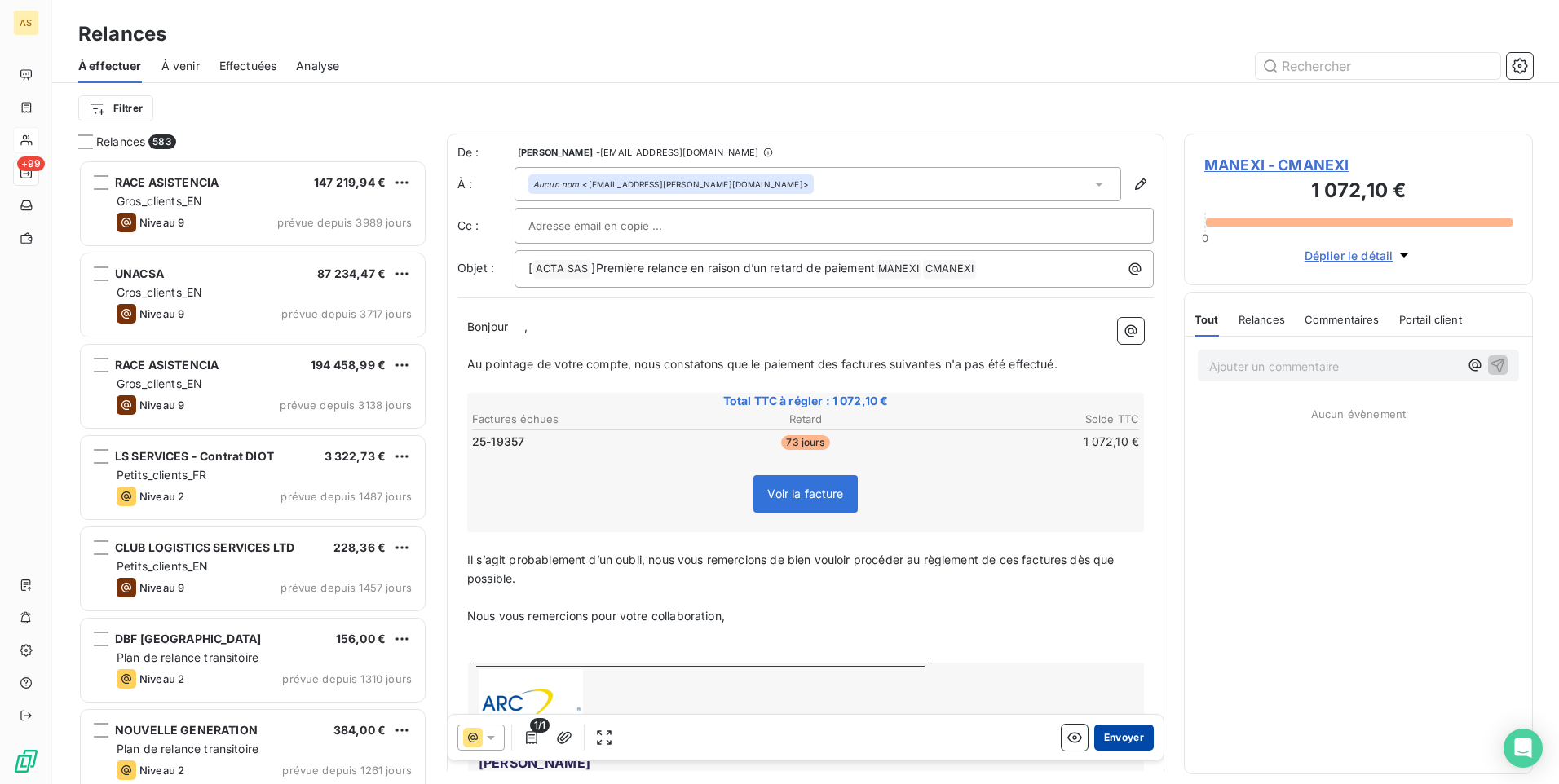
click at [1127, 732] on button "Envoyer" at bounding box center [1124, 738] width 60 height 26
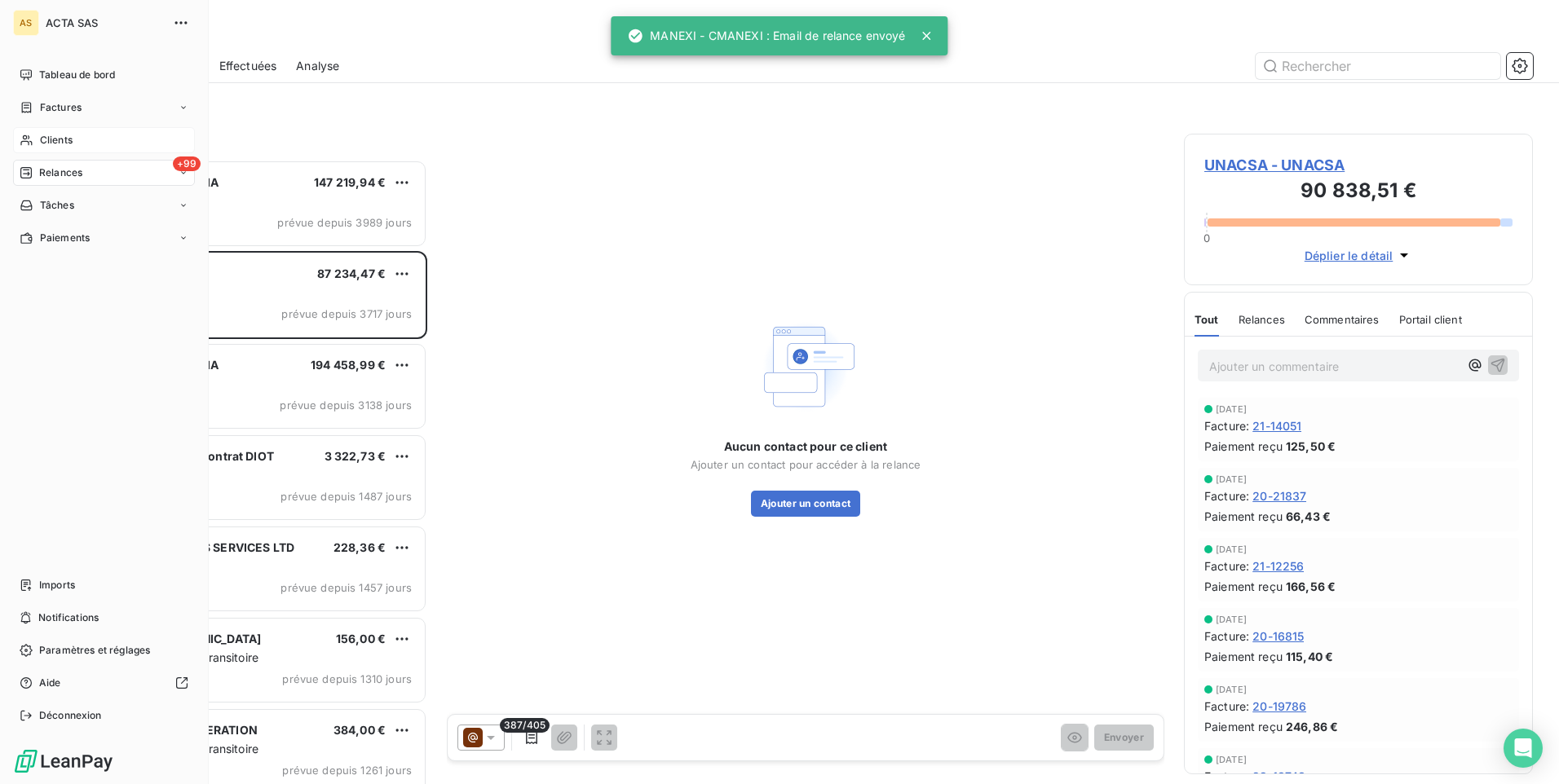
click at [44, 138] on span "Clients" at bounding box center [57, 140] width 33 height 15
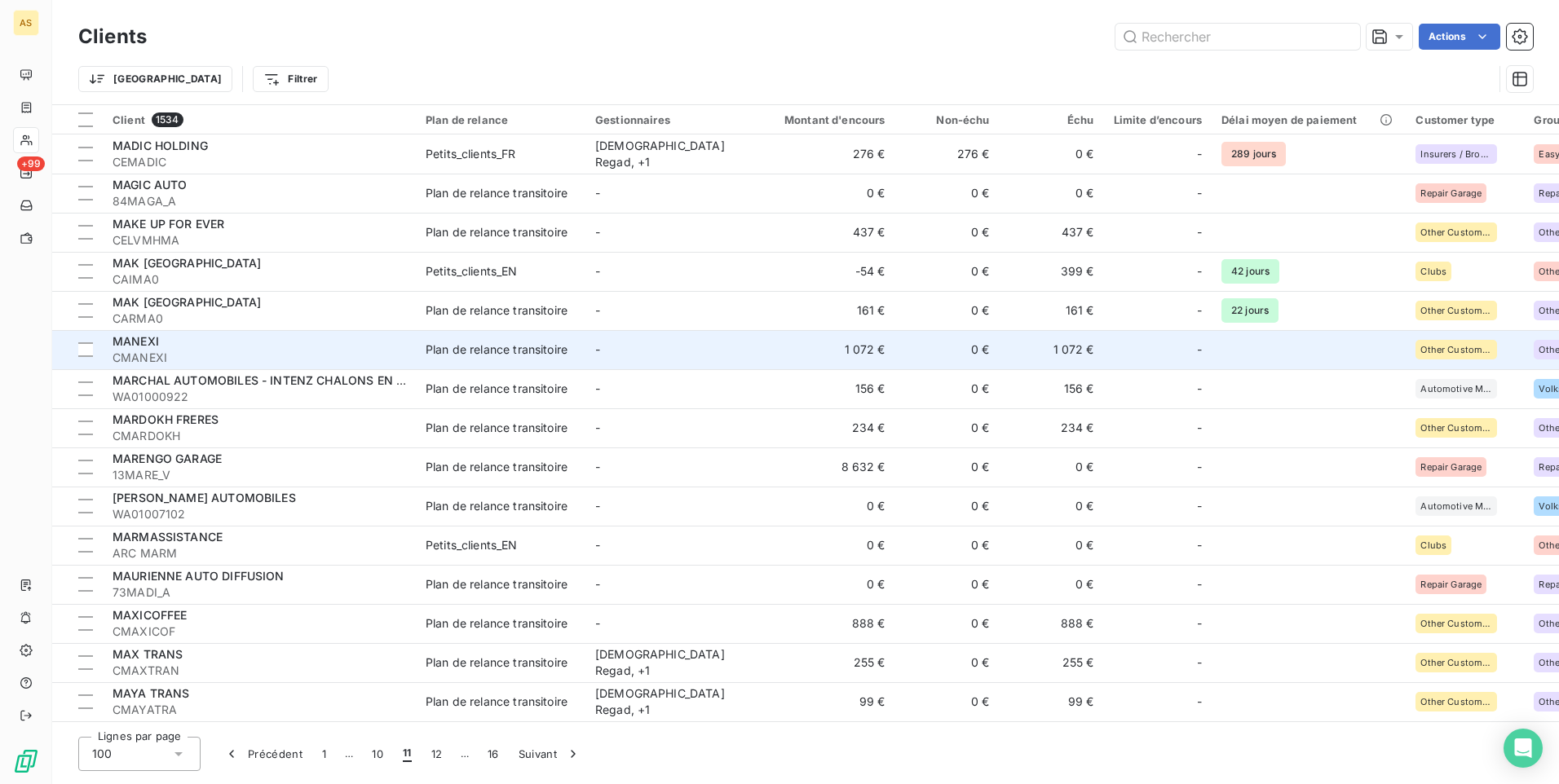
click at [1072, 351] on td "1 072 €" at bounding box center [1052, 350] width 104 height 39
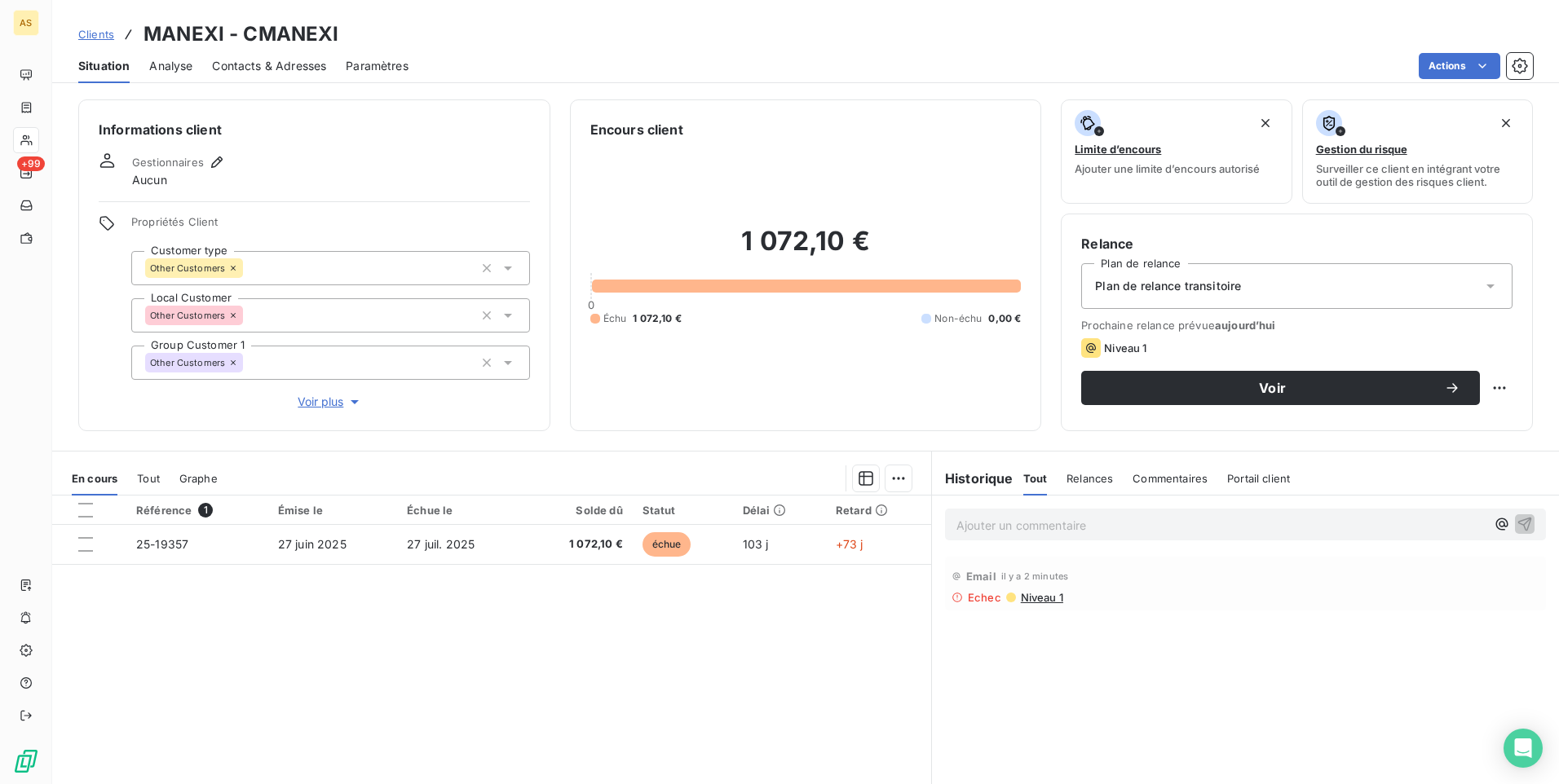
click at [251, 69] on span "Contacts & Adresses" at bounding box center [269, 66] width 114 height 16
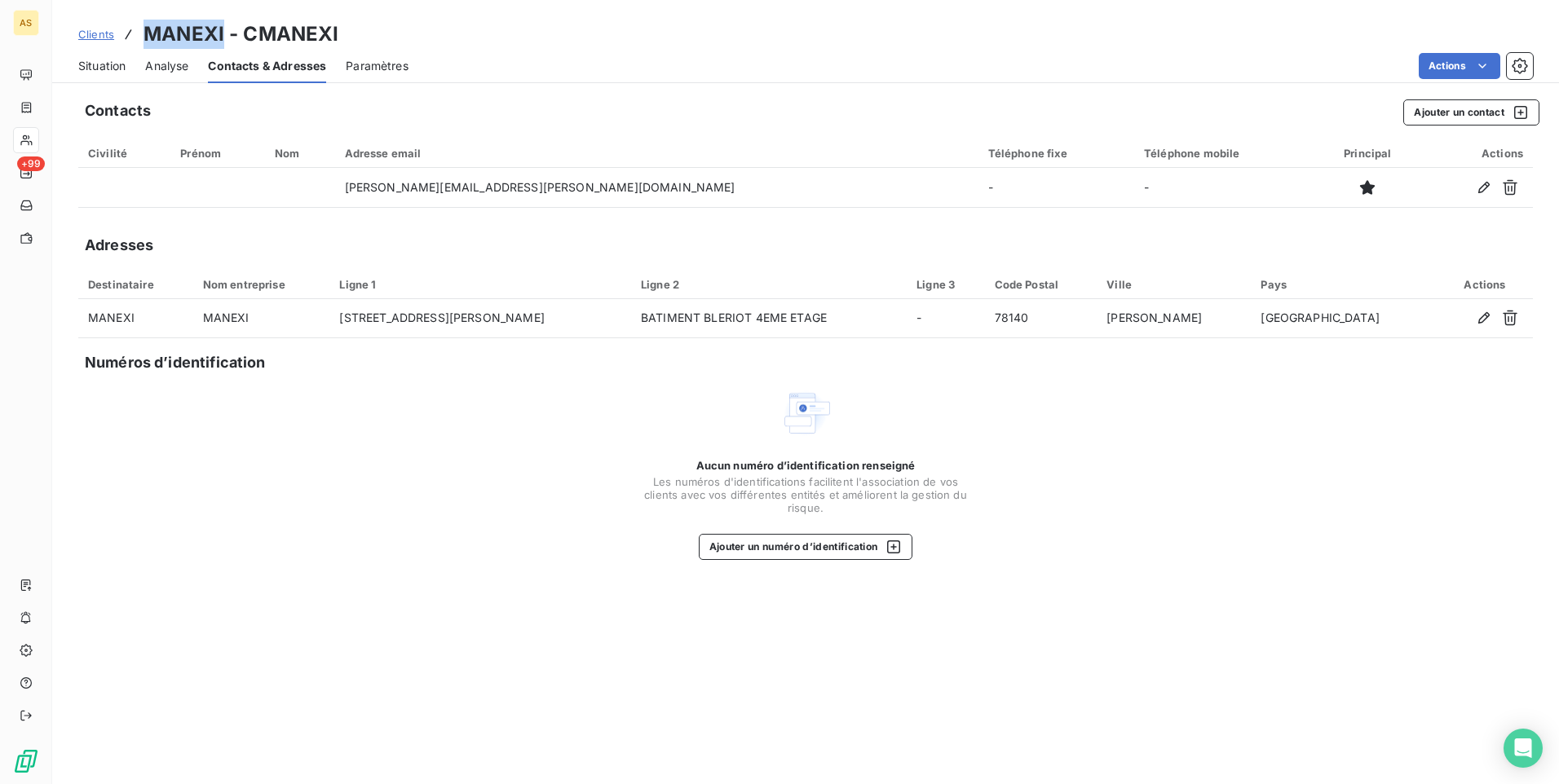
drag, startPoint x: 224, startPoint y: 30, endPoint x: 140, endPoint y: 39, distance: 84.5
click at [140, 39] on div "Clients MANEXI - CMANEXI" at bounding box center [208, 34] width 260 height 29
copy h3 "MANEXI"
click at [100, 74] on span "Situation" at bounding box center [101, 66] width 47 height 16
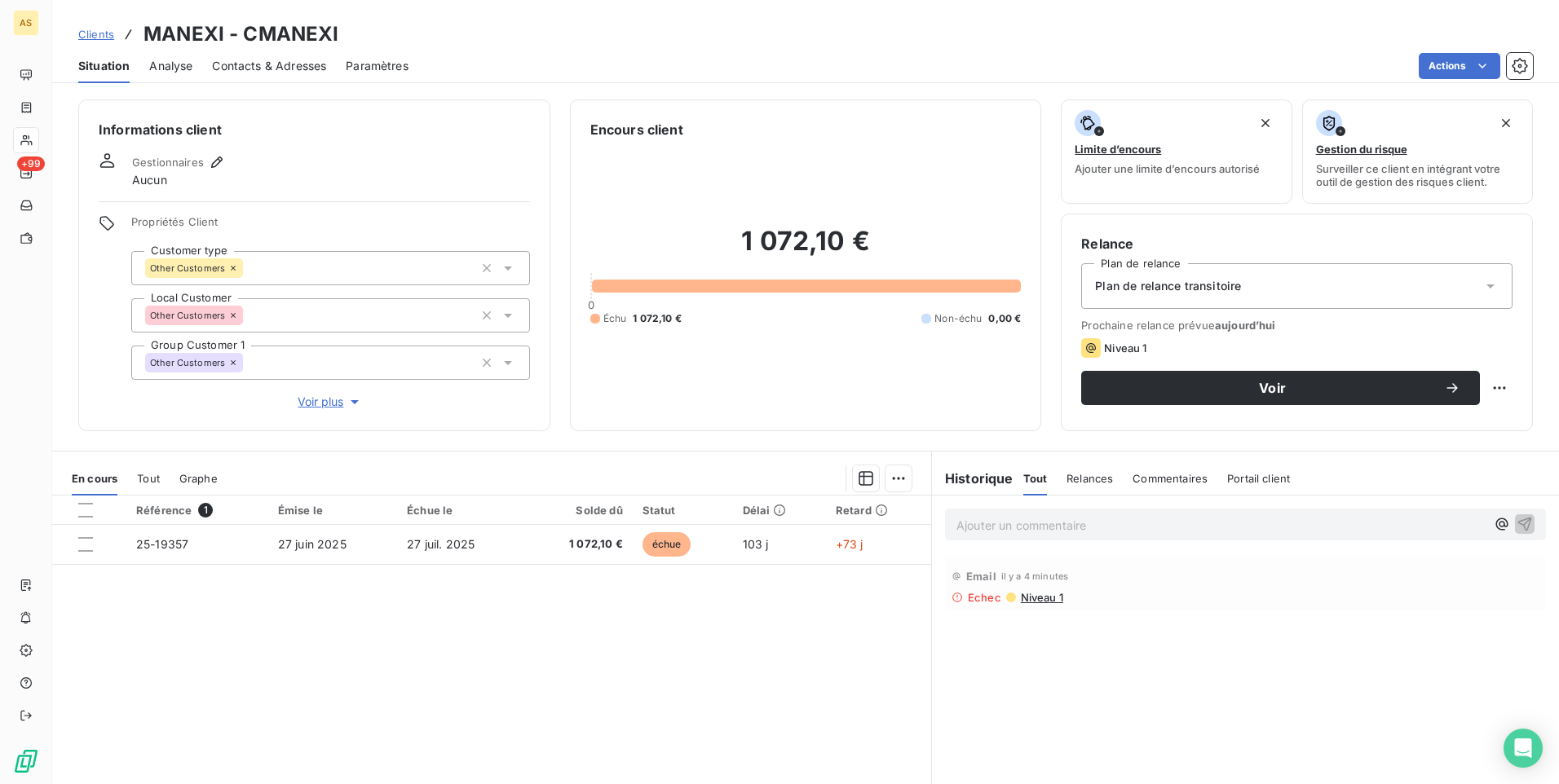
click at [1001, 521] on p "Ajouter un commentaire ﻿" at bounding box center [1221, 526] width 529 height 21
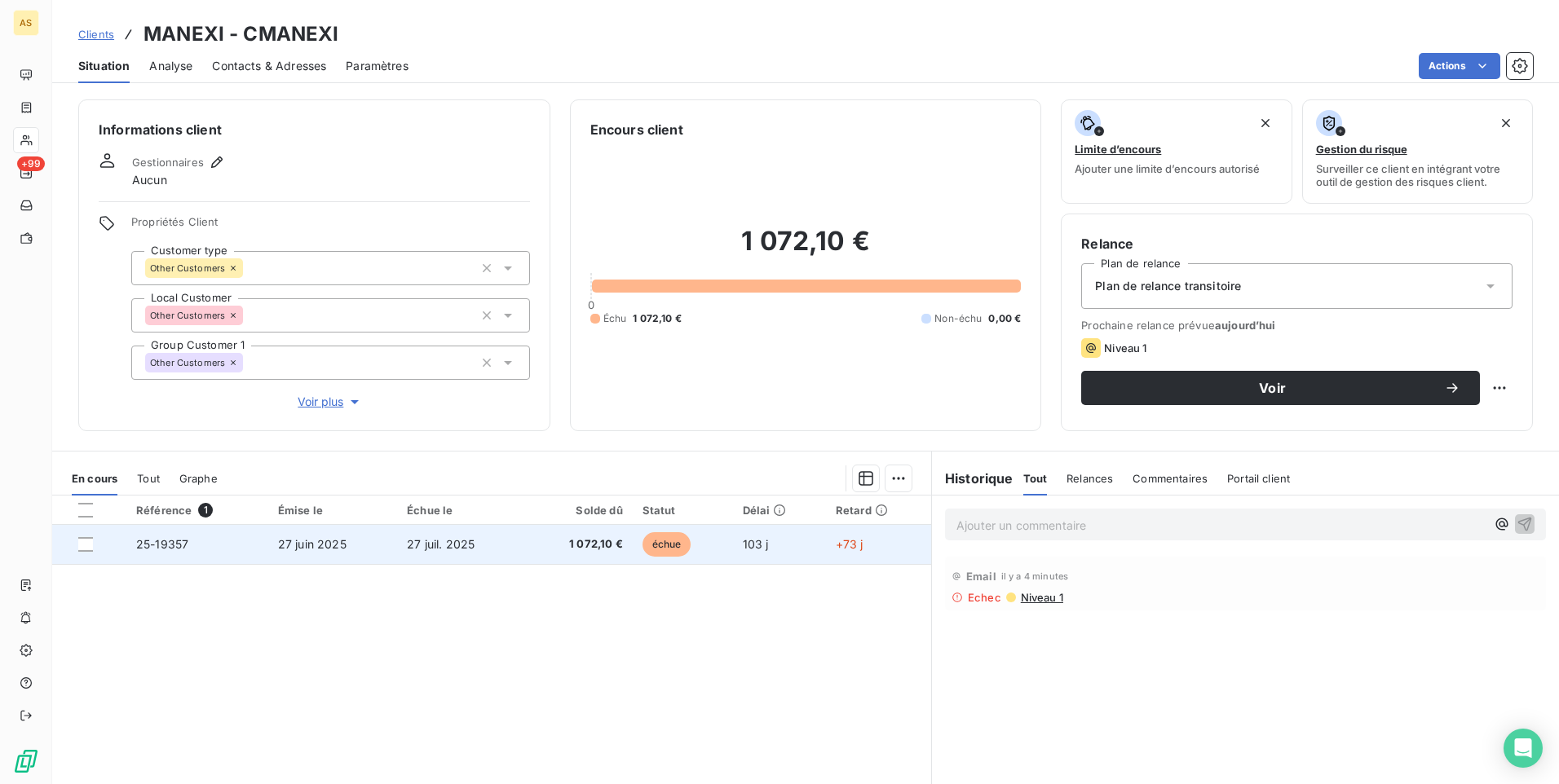
click at [163, 543] on span "25-19357" at bounding box center [162, 544] width 52 height 14
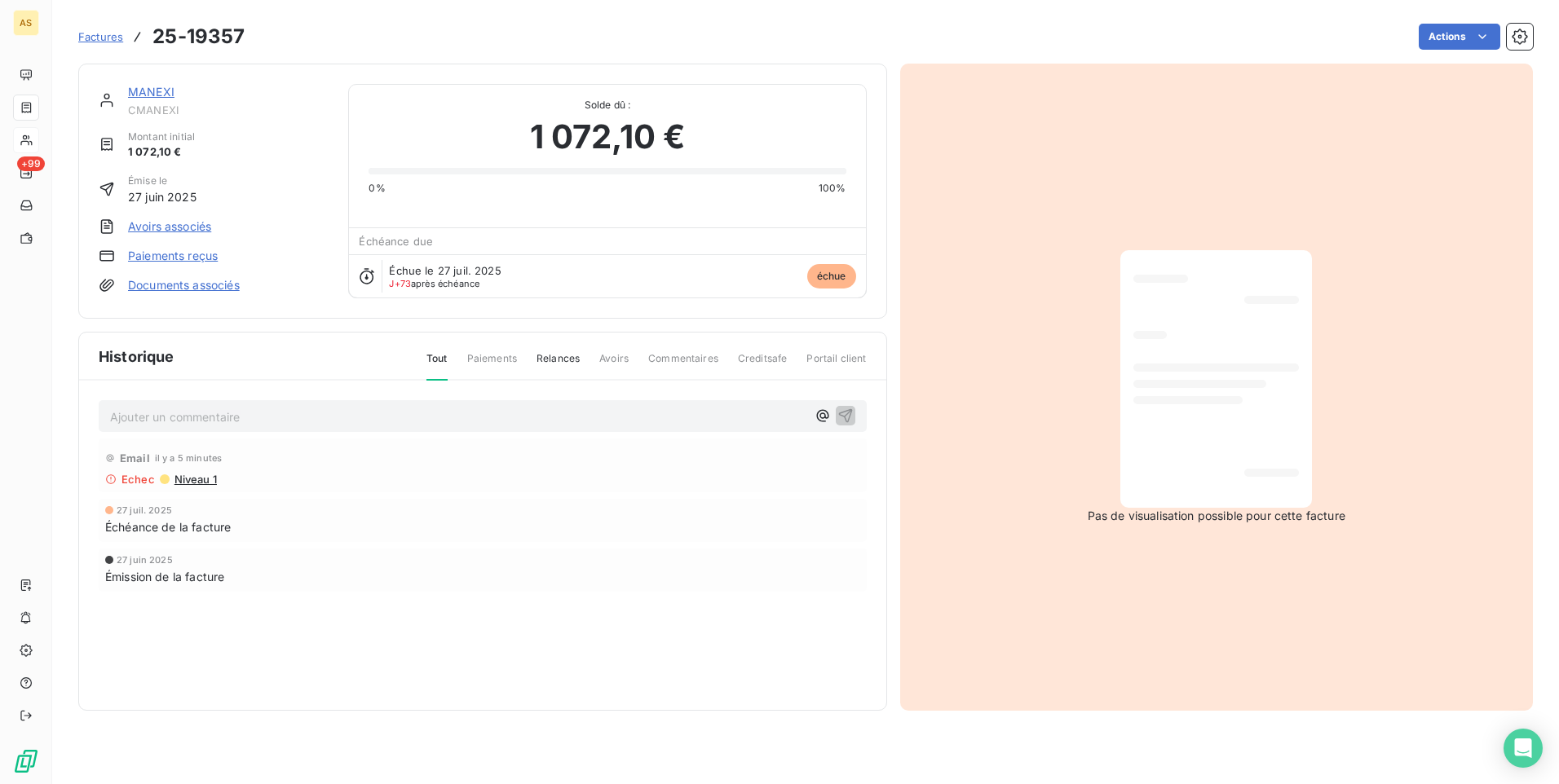
click at [148, 91] on link "MANEXI" at bounding box center [152, 92] width 46 height 14
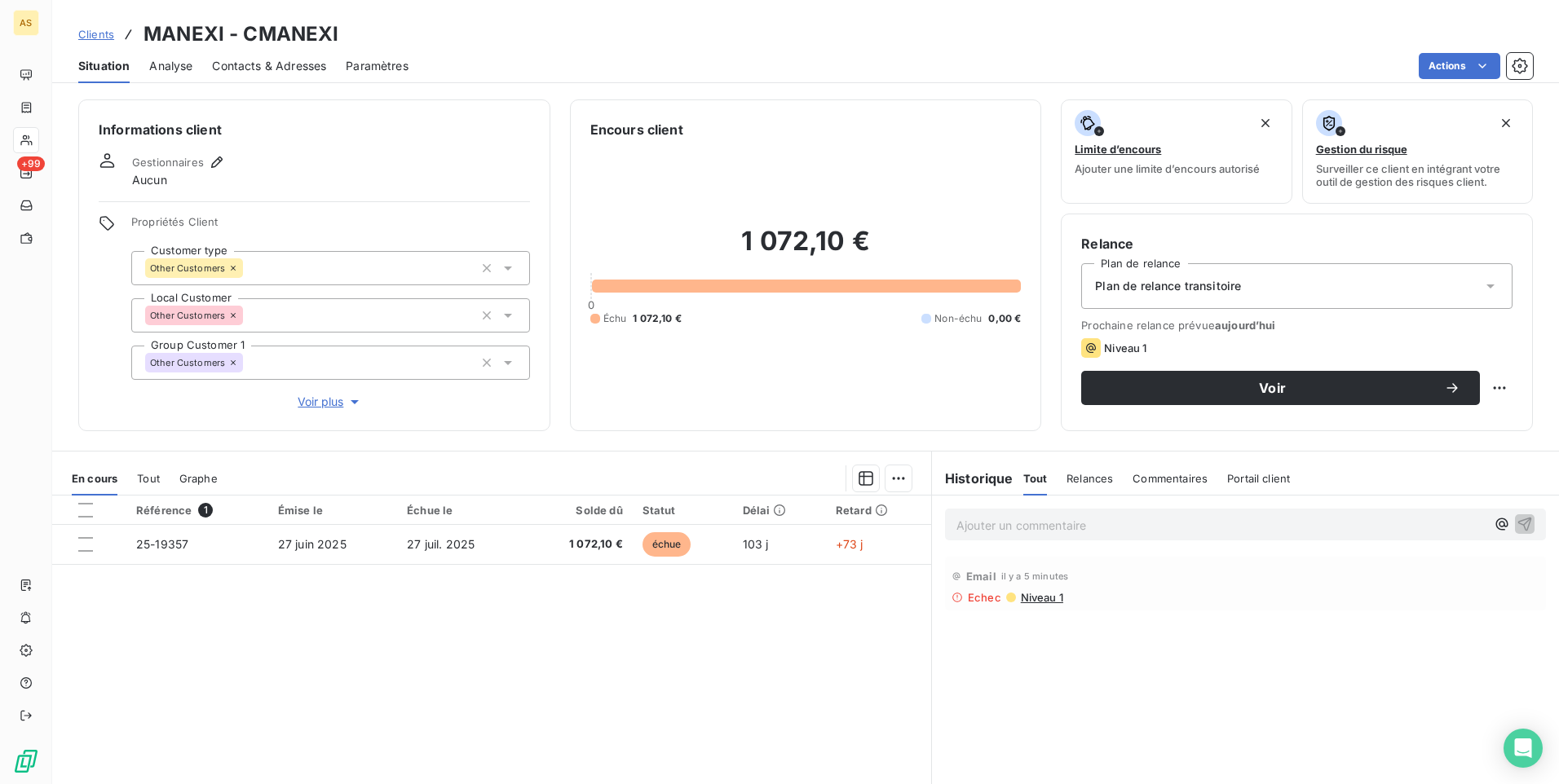
click at [247, 65] on span "Contacts & Adresses" at bounding box center [269, 66] width 114 height 16
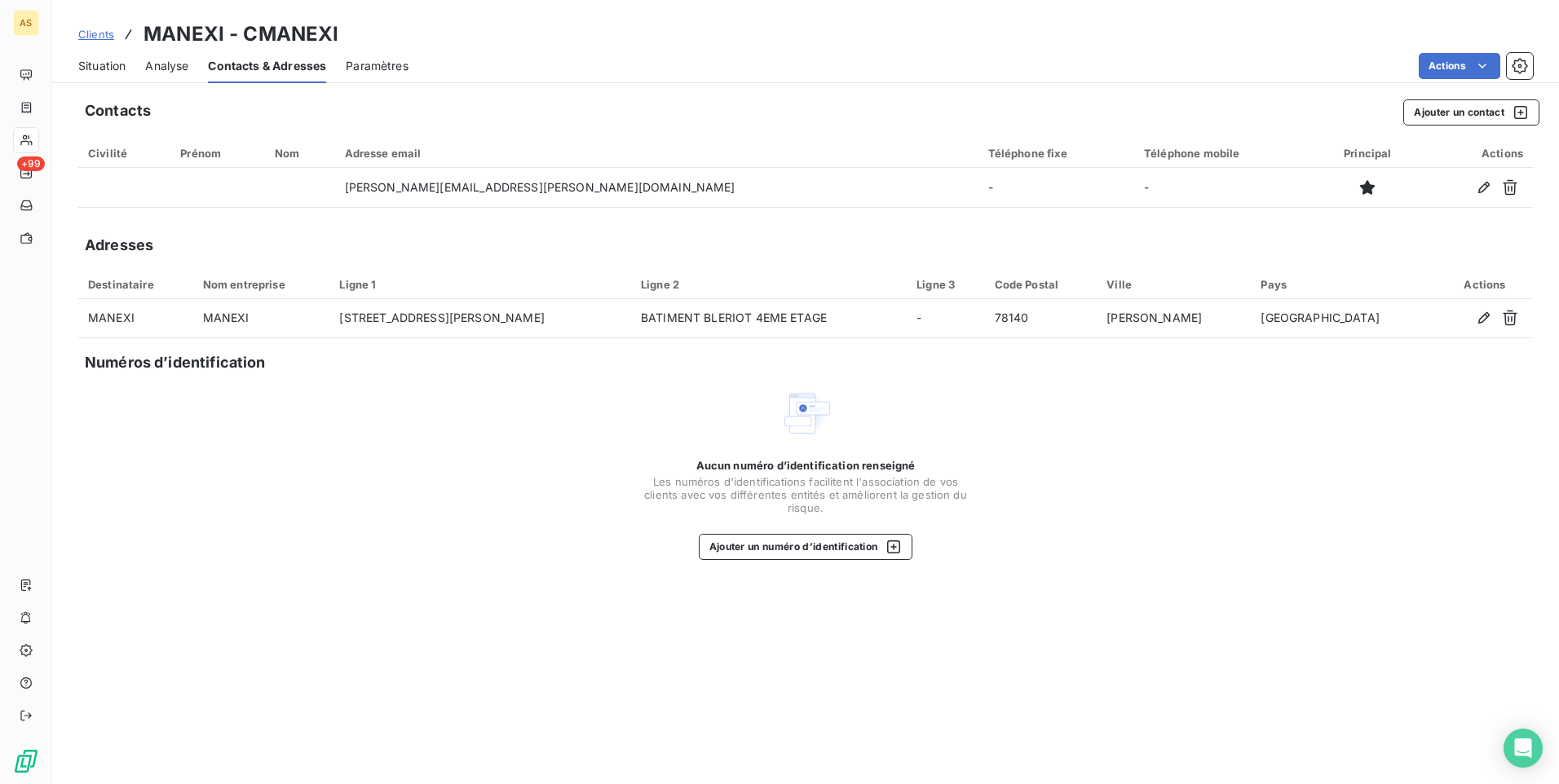
click at [92, 39] on span "Clients" at bounding box center [96, 33] width 36 height 13
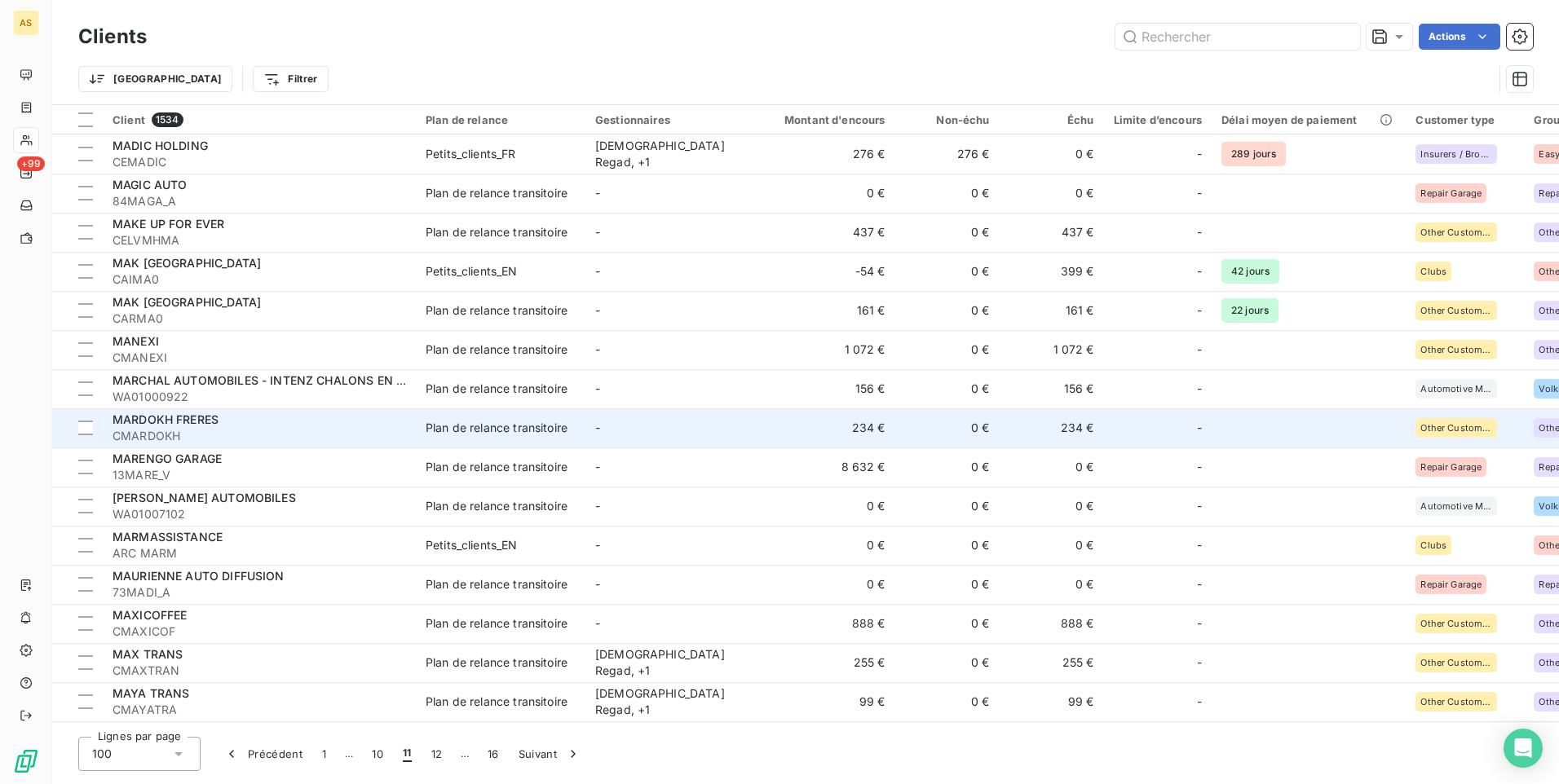
click at [266, 426] on div "MARDOKH FRERES" at bounding box center [259, 419] width 294 height 16
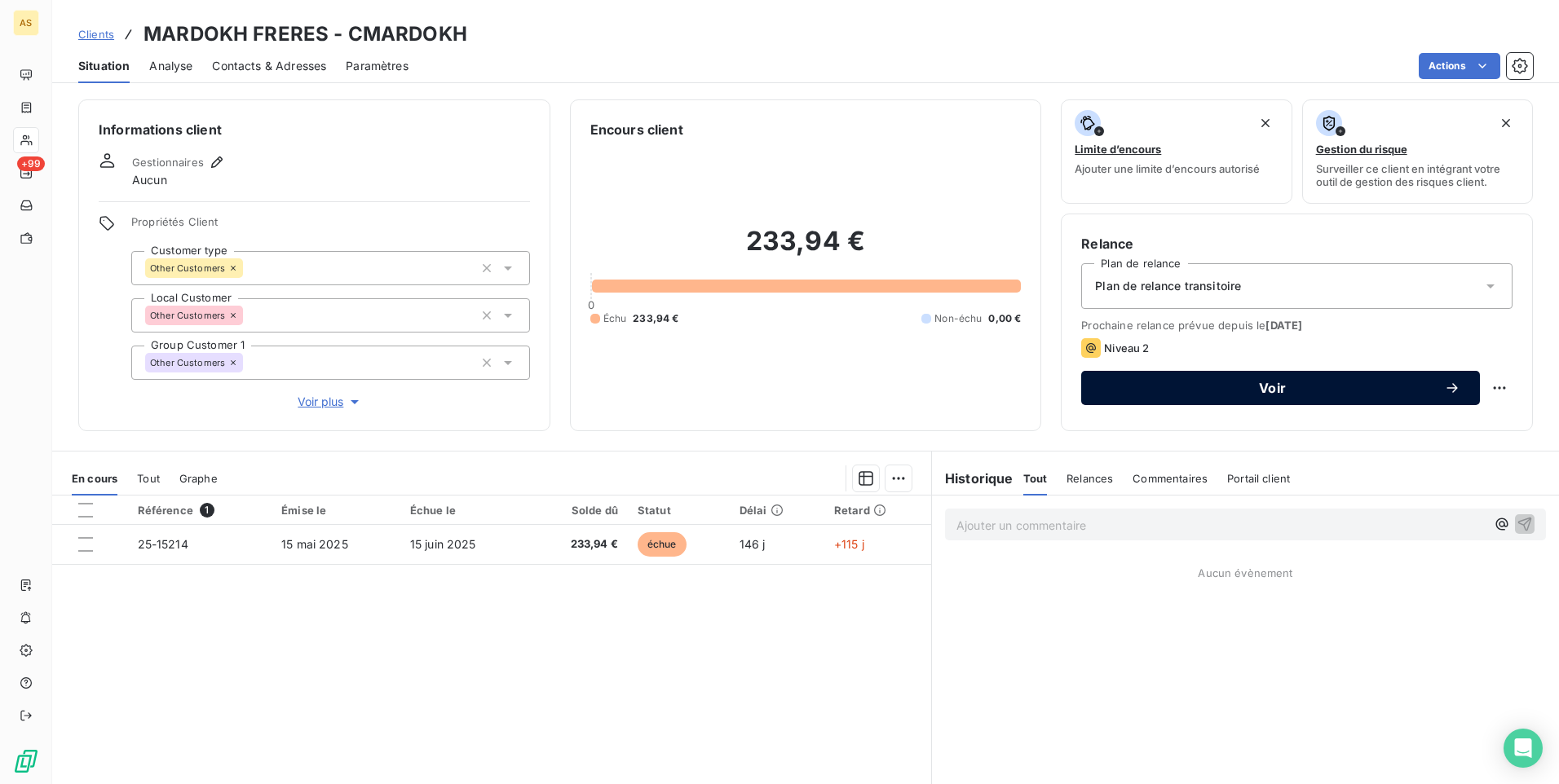
click at [1215, 383] on span "Voir" at bounding box center [1272, 388] width 343 height 13
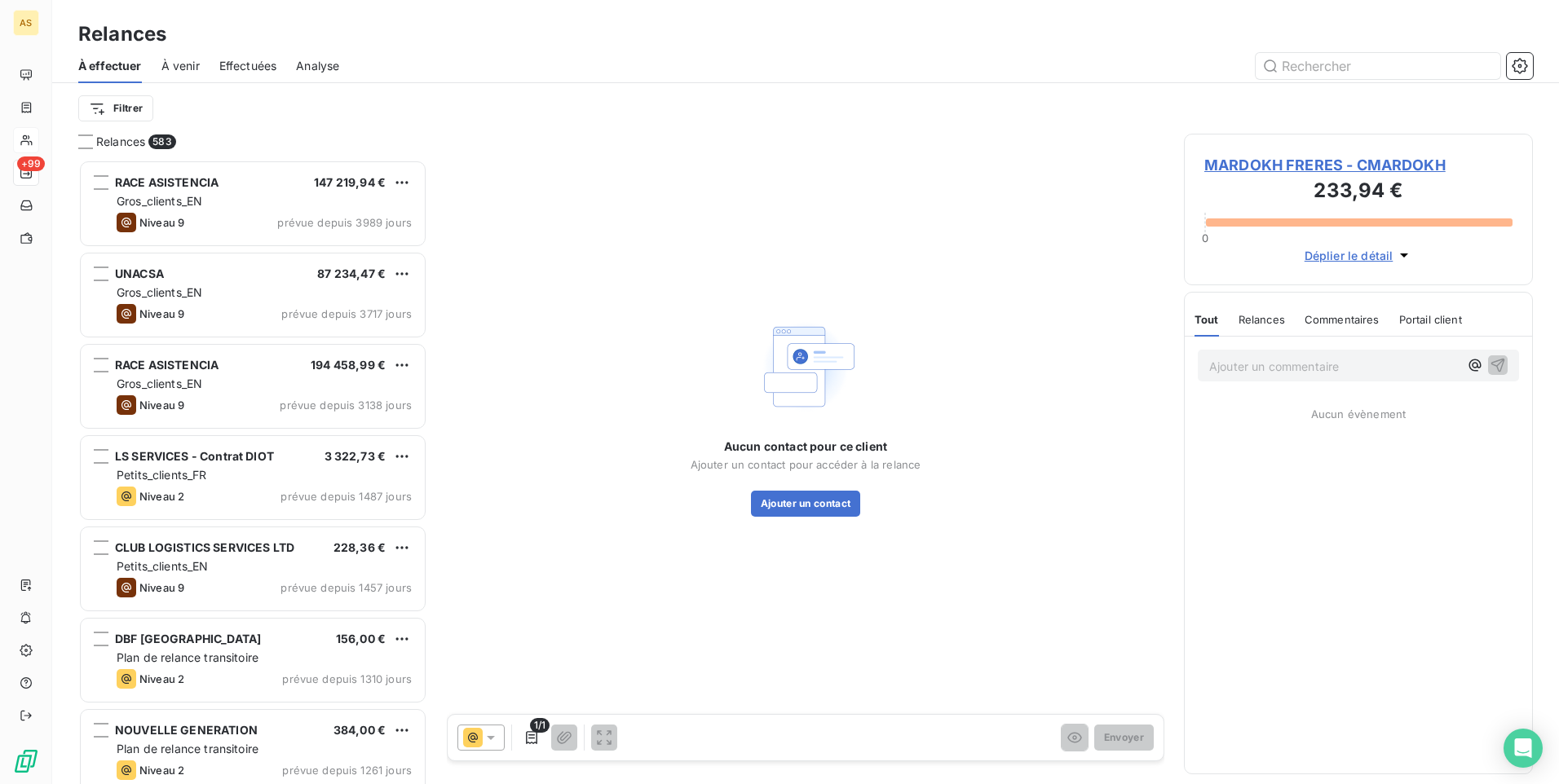
scroll to position [612, 336]
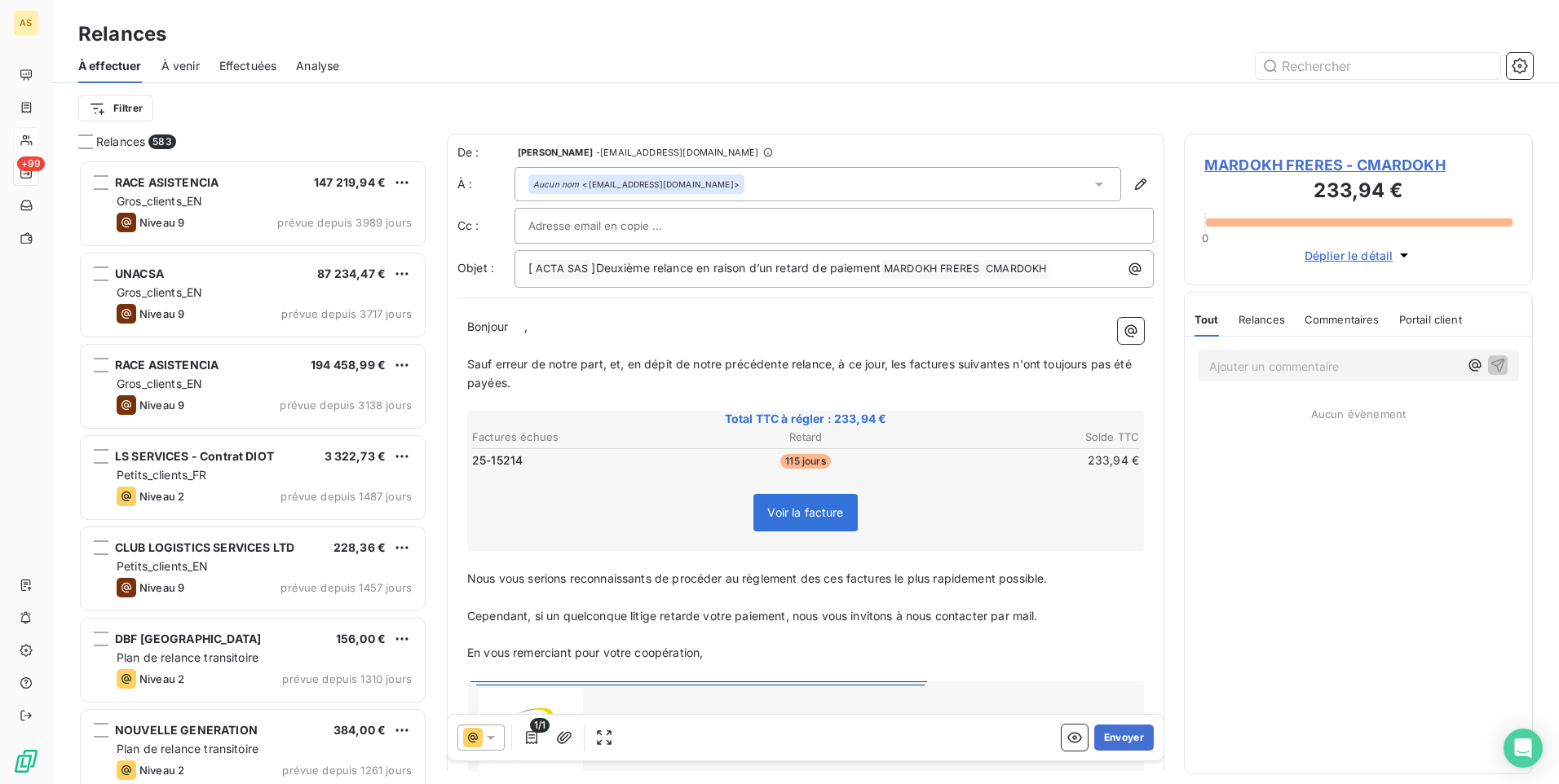
click at [493, 744] on icon at bounding box center [491, 737] width 16 height 16
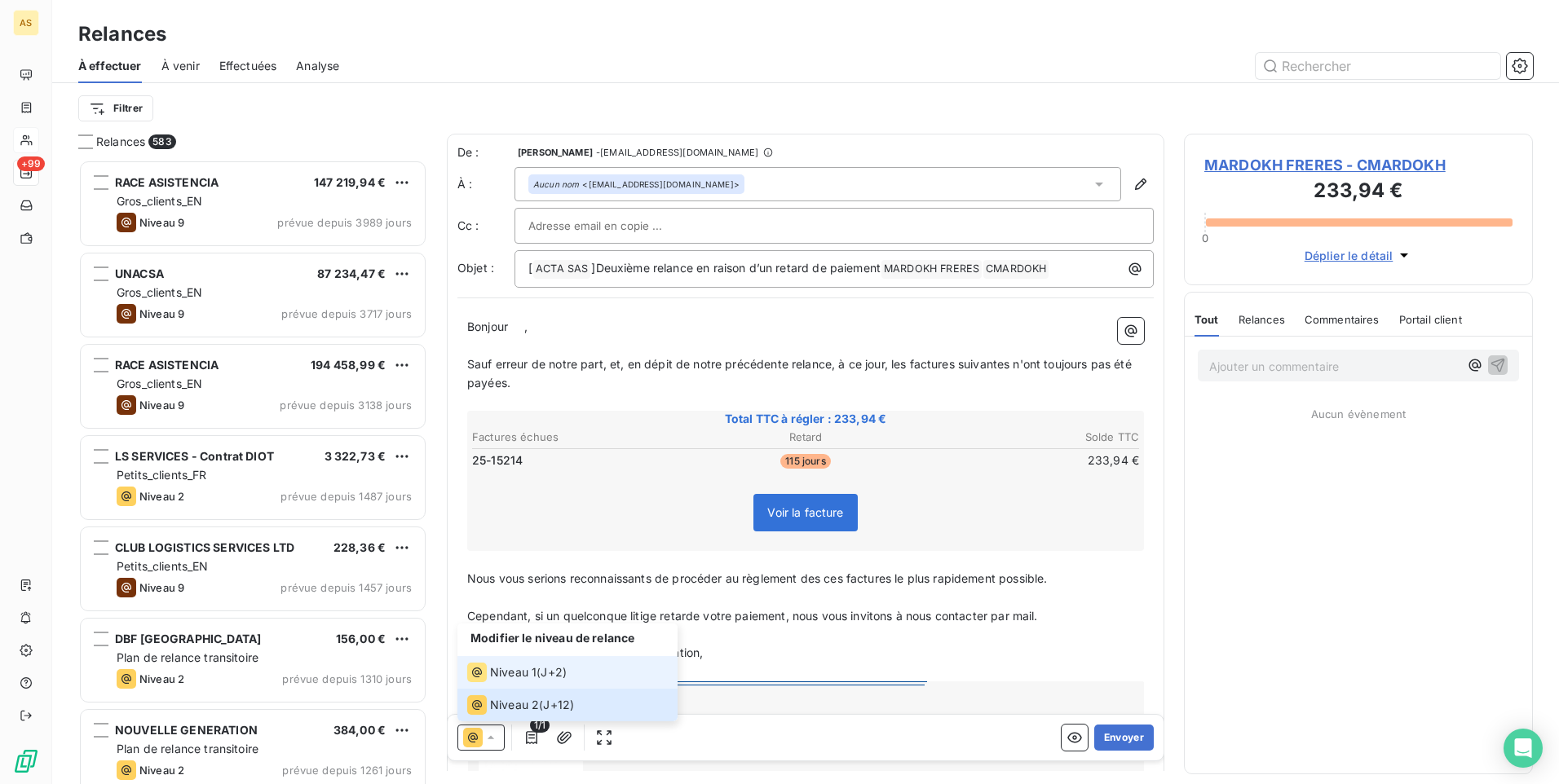
click at [514, 680] on span "Niveau 1" at bounding box center [513, 672] width 46 height 16
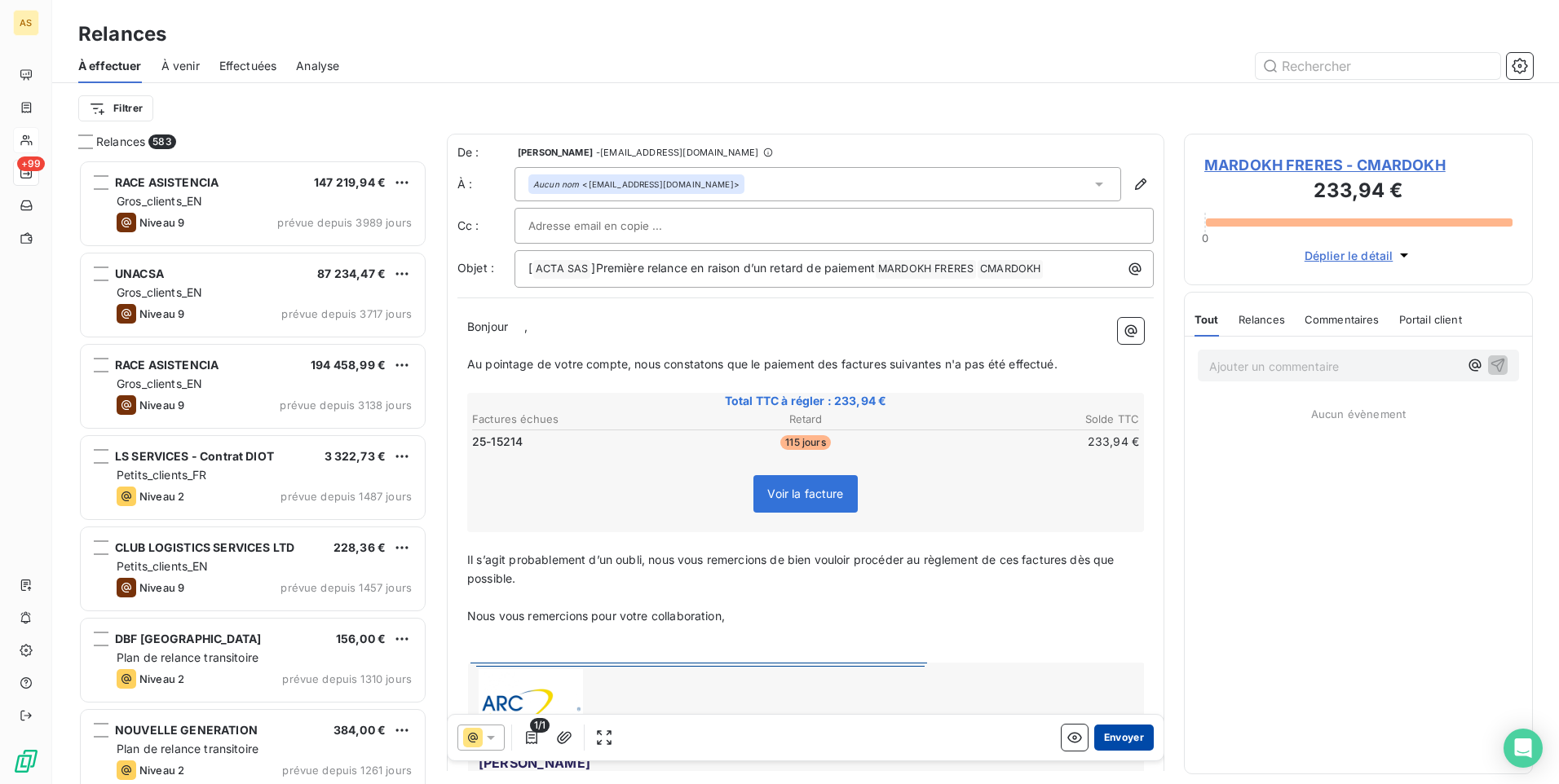
click at [1120, 743] on button "Envoyer" at bounding box center [1124, 738] width 60 height 26
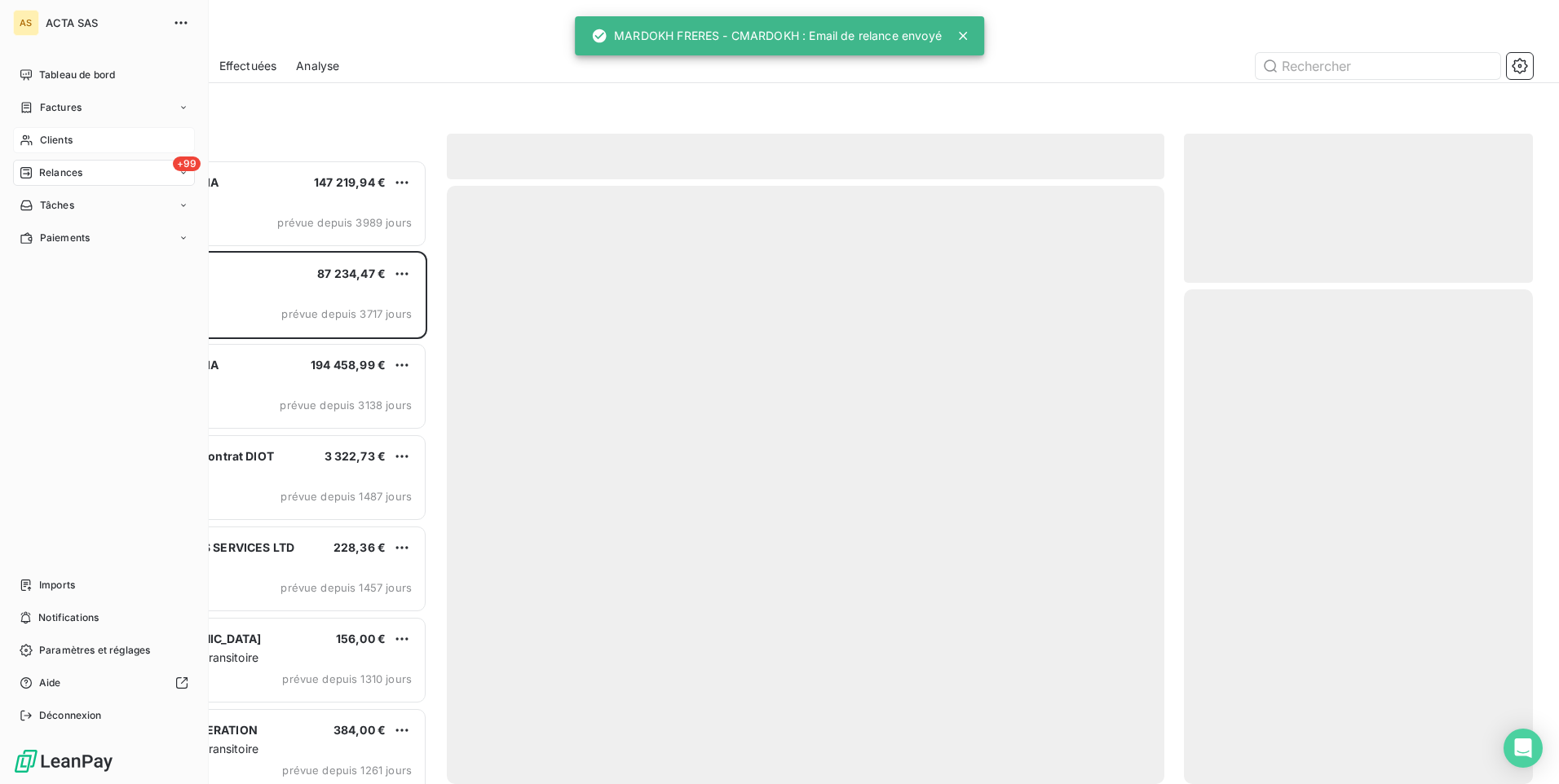
click at [33, 144] on div "Clients" at bounding box center [104, 140] width 181 height 26
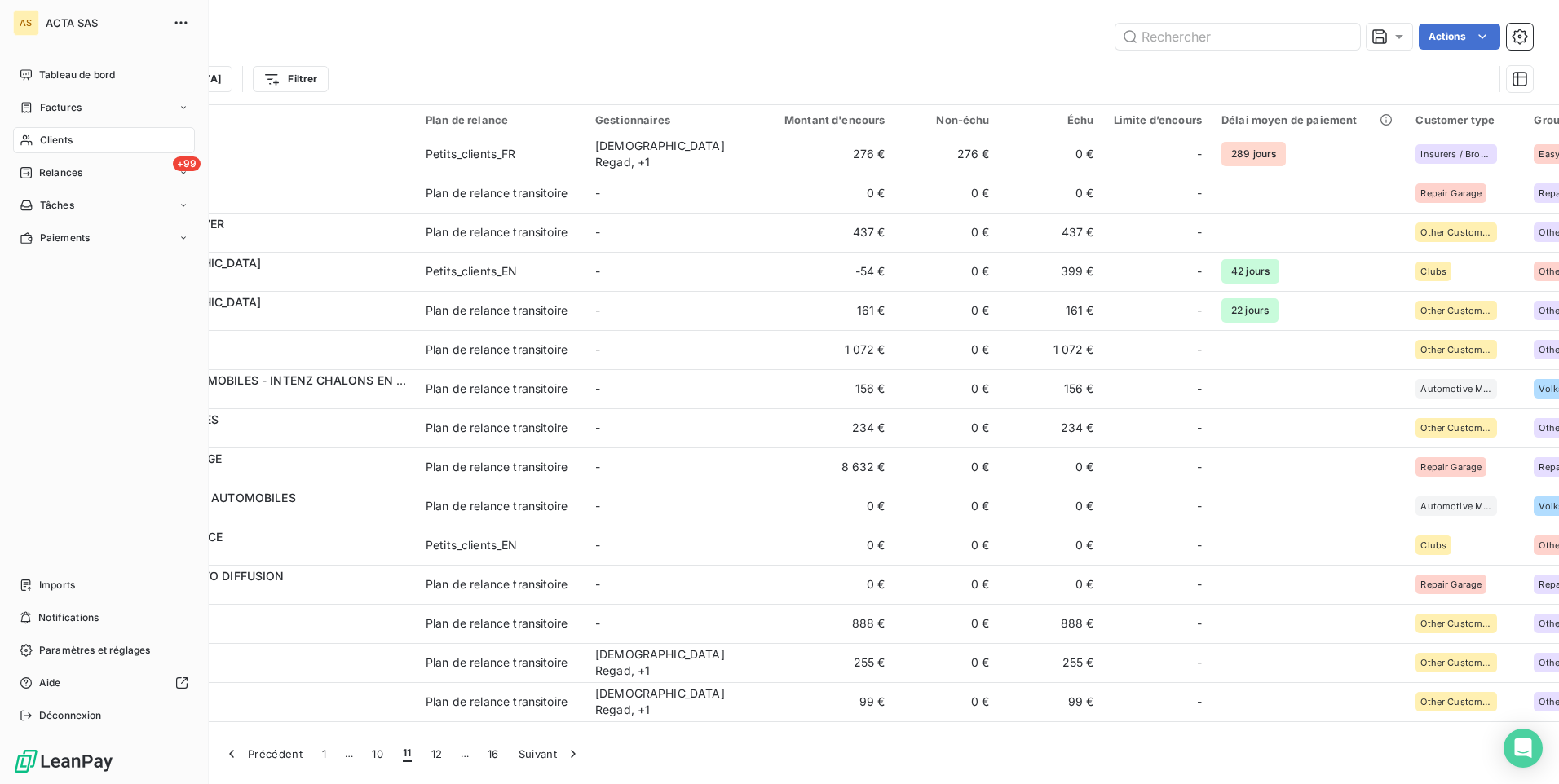
click at [46, 140] on span "Clients" at bounding box center [57, 140] width 33 height 15
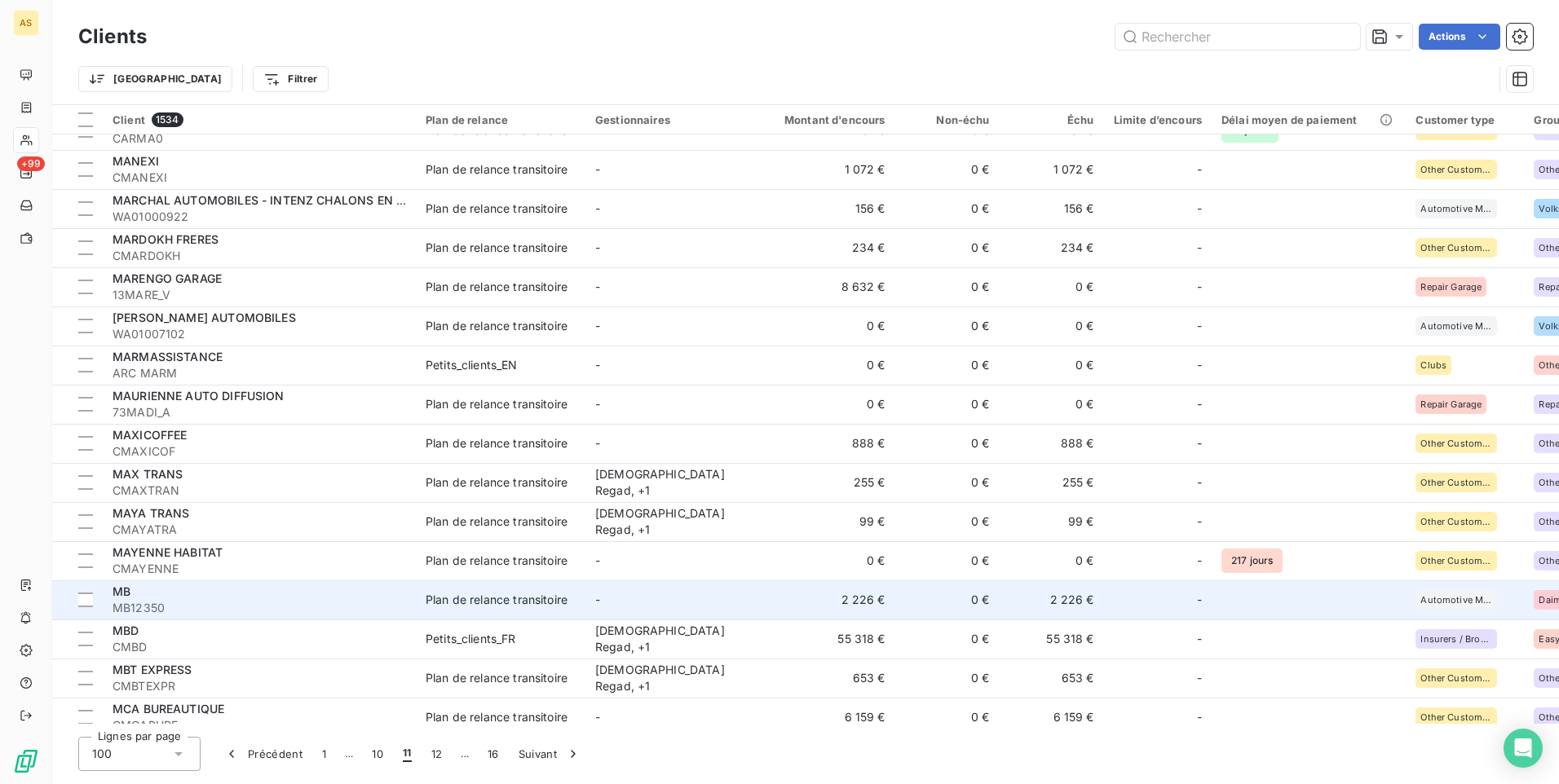
scroll to position [245, 0]
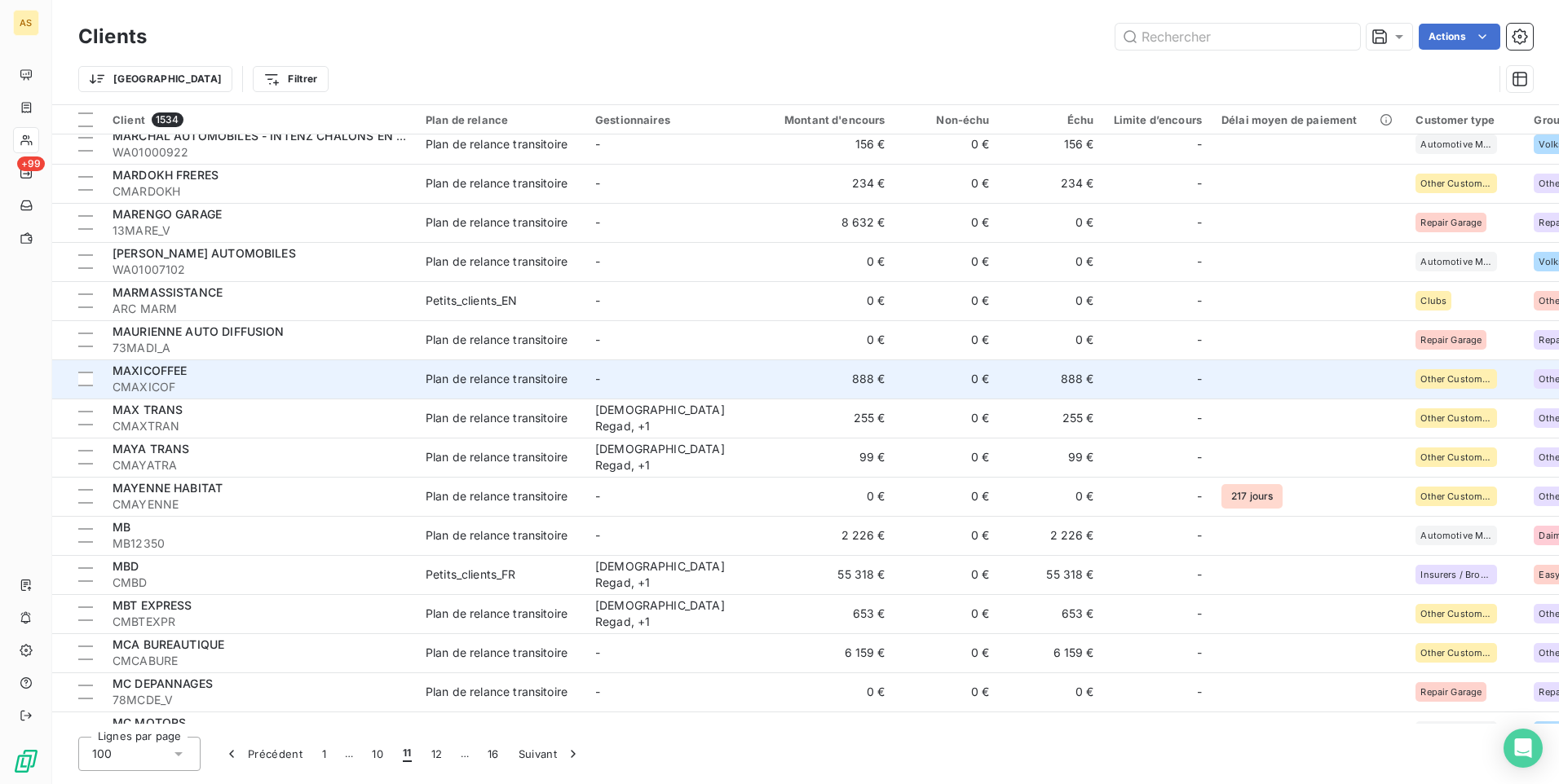
click at [336, 377] on div "MAXICOFFEE" at bounding box center [259, 371] width 294 height 16
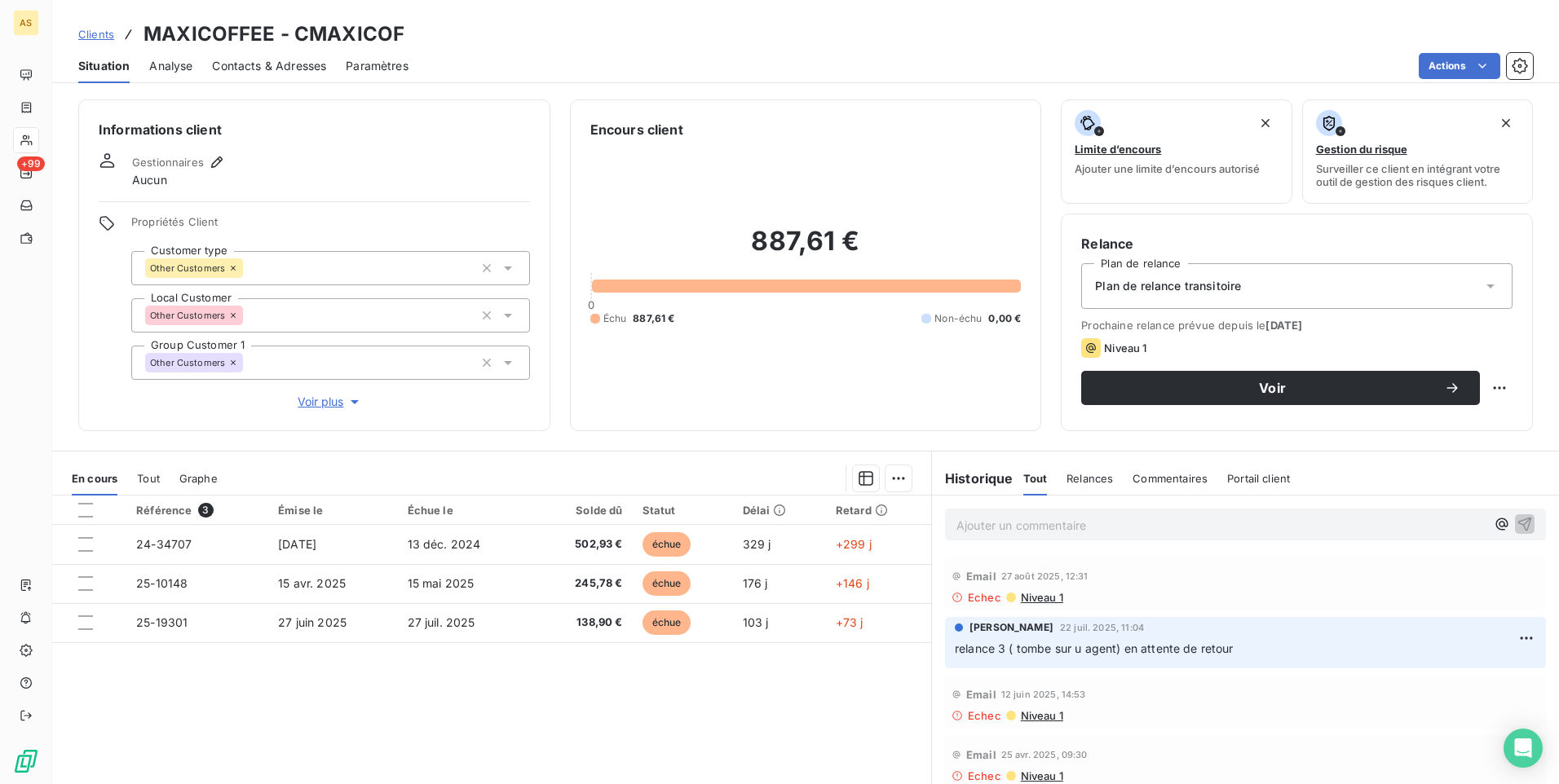
click at [90, 39] on span "Clients" at bounding box center [96, 33] width 36 height 13
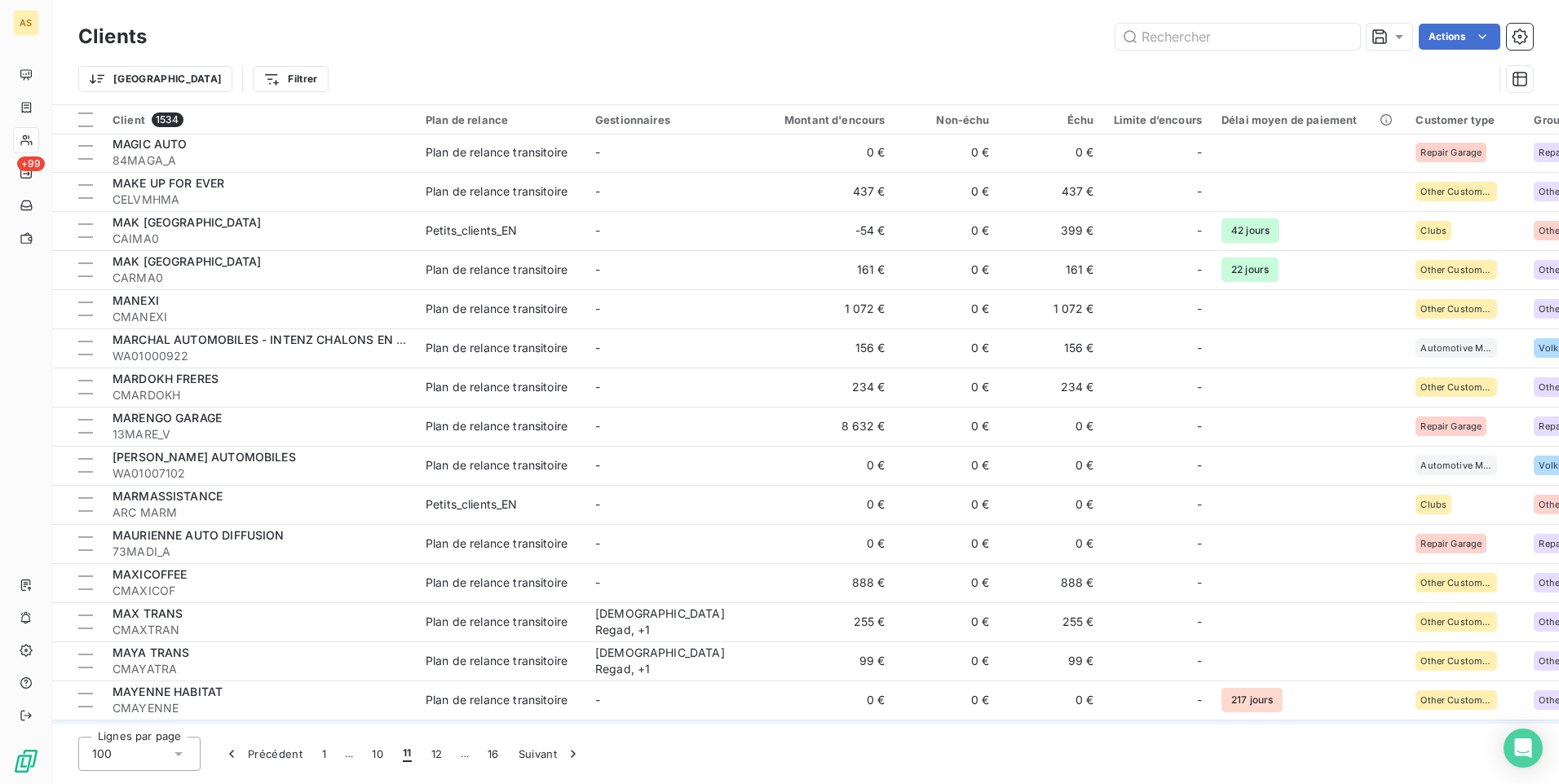
scroll to position [163, 0]
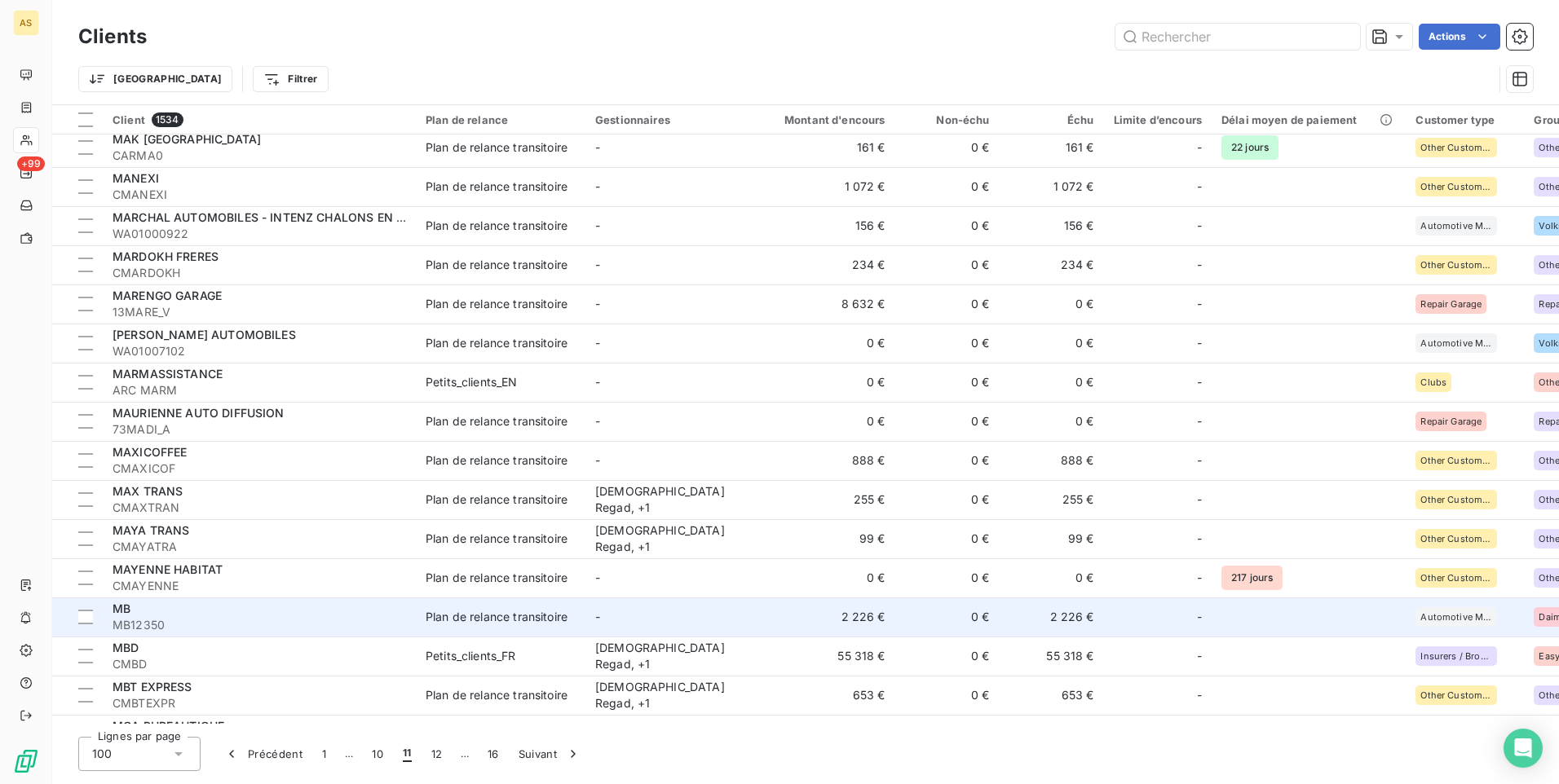
click at [898, 621] on td "0 €" at bounding box center [948, 617] width 104 height 39
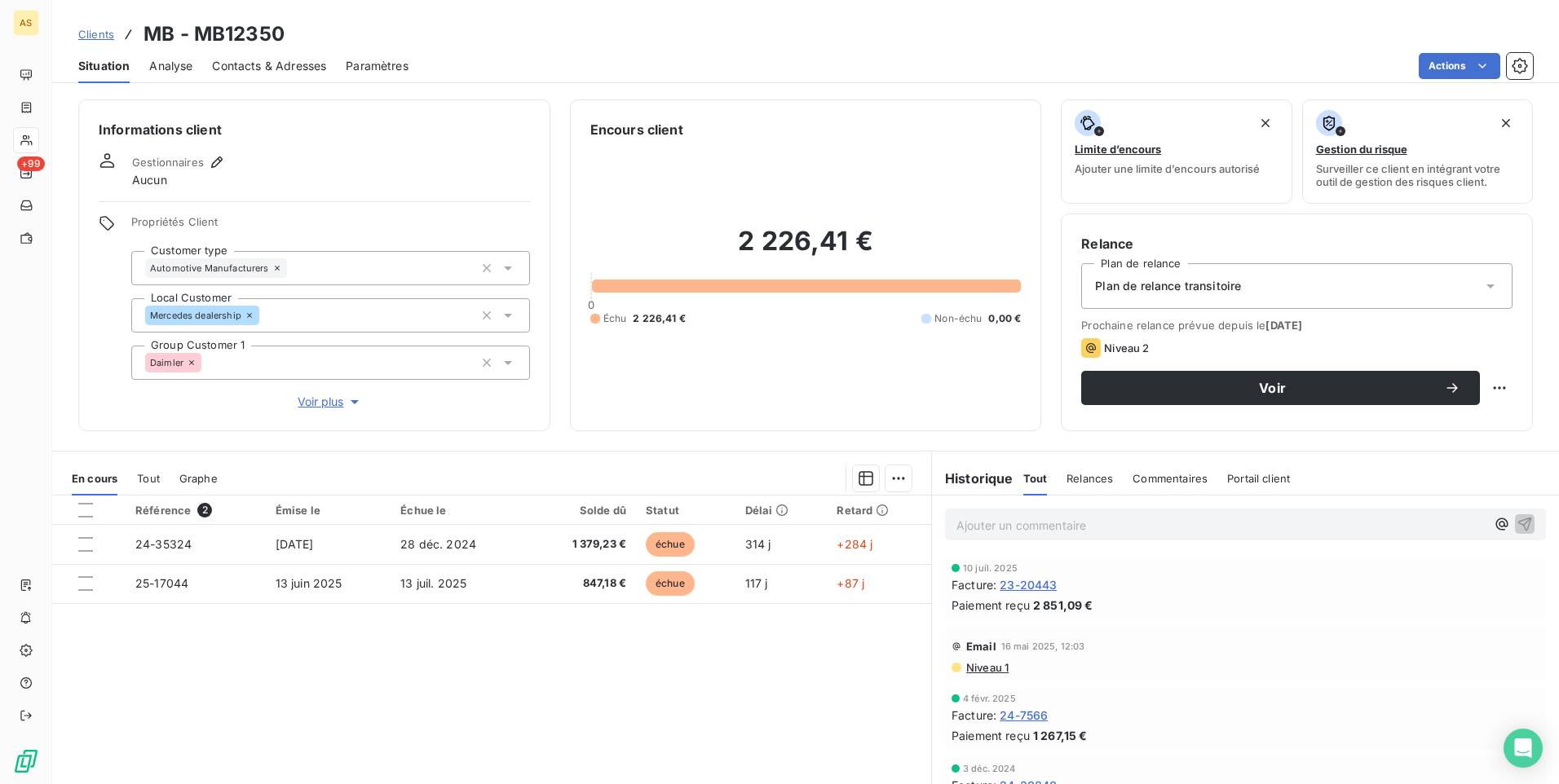
click at [282, 72] on span "Contacts & Adresses" at bounding box center [269, 66] width 114 height 16
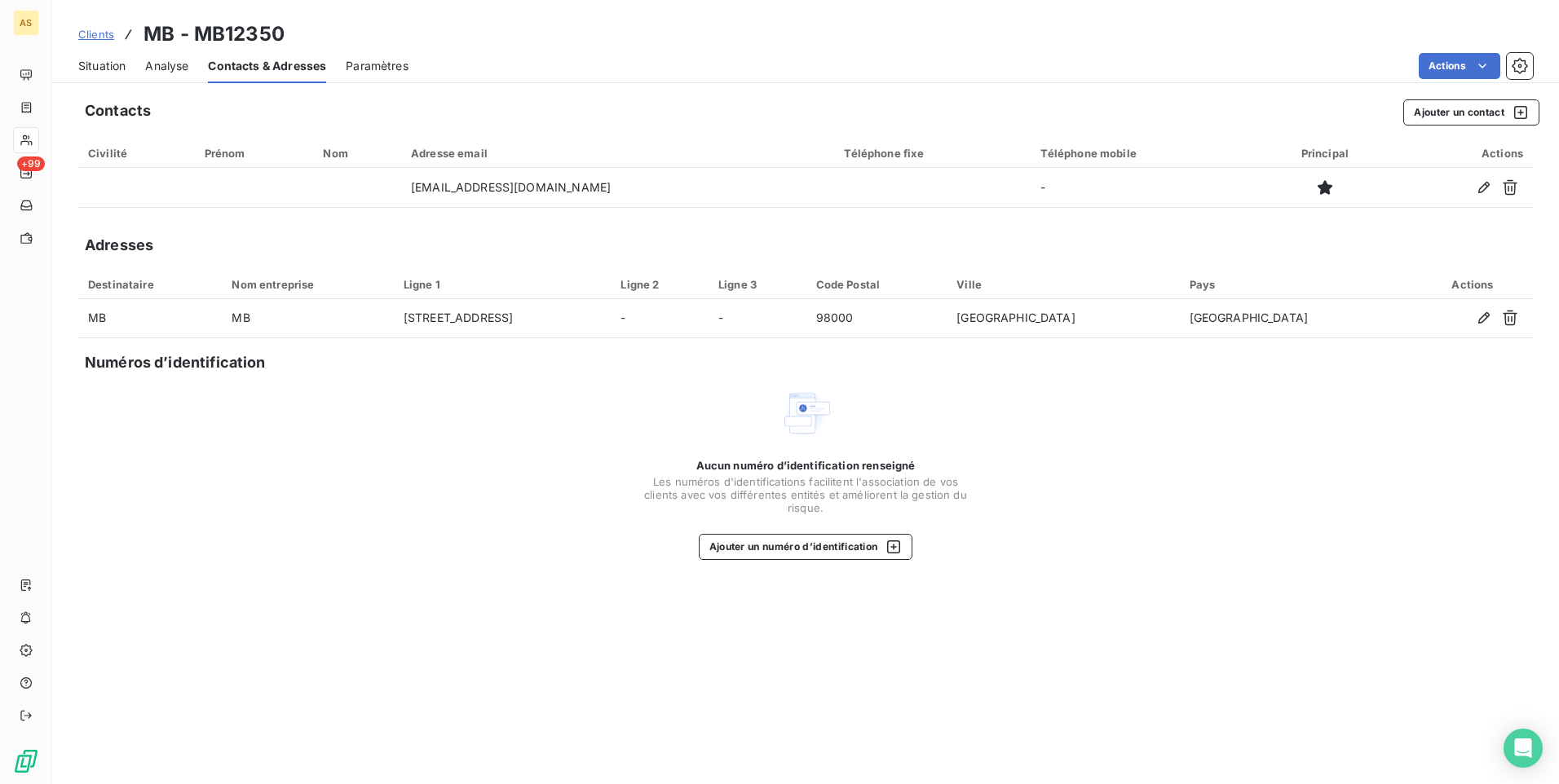
click at [87, 66] on span "Situation" at bounding box center [101, 66] width 47 height 16
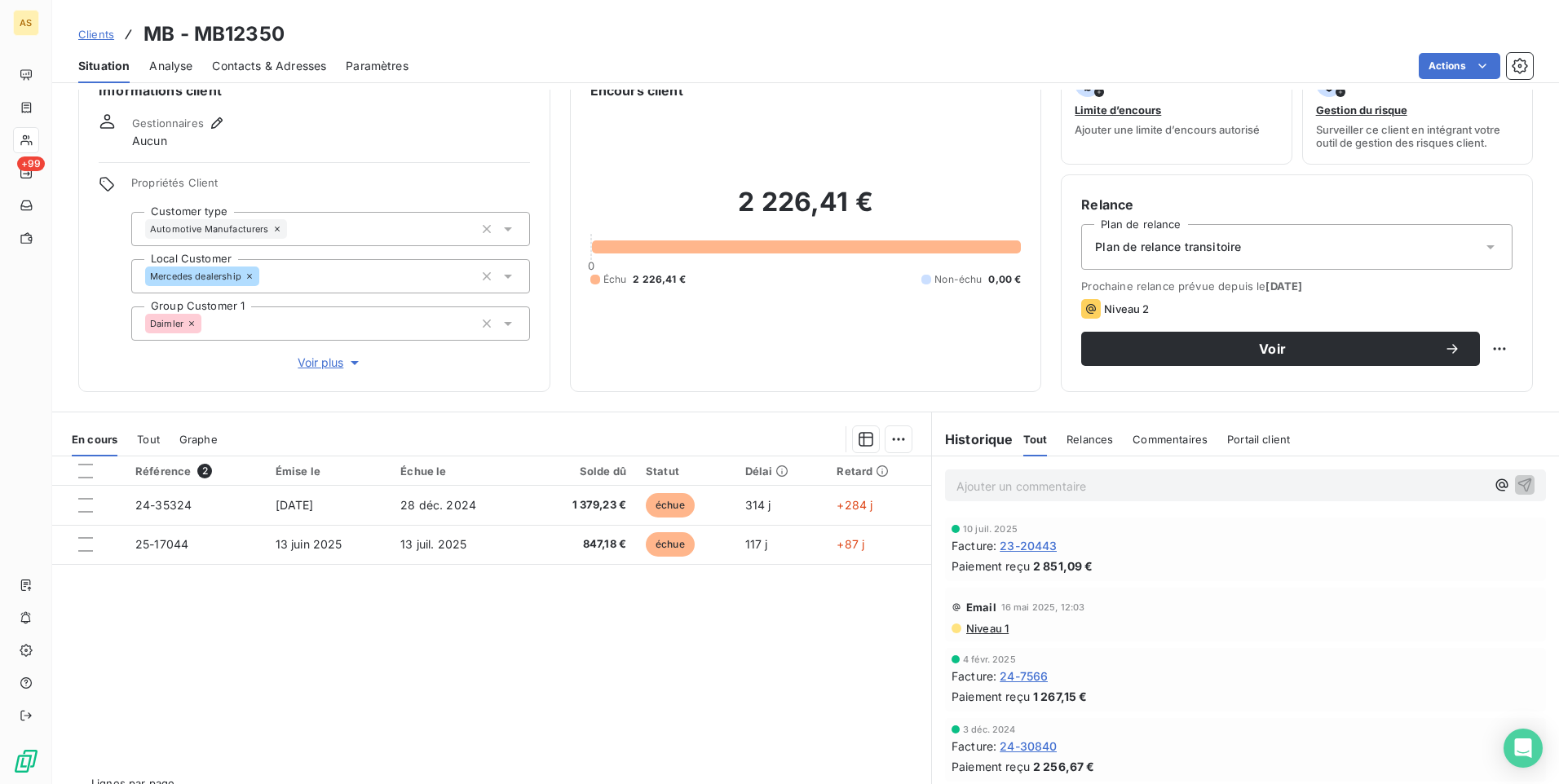
scroll to position [74, 0]
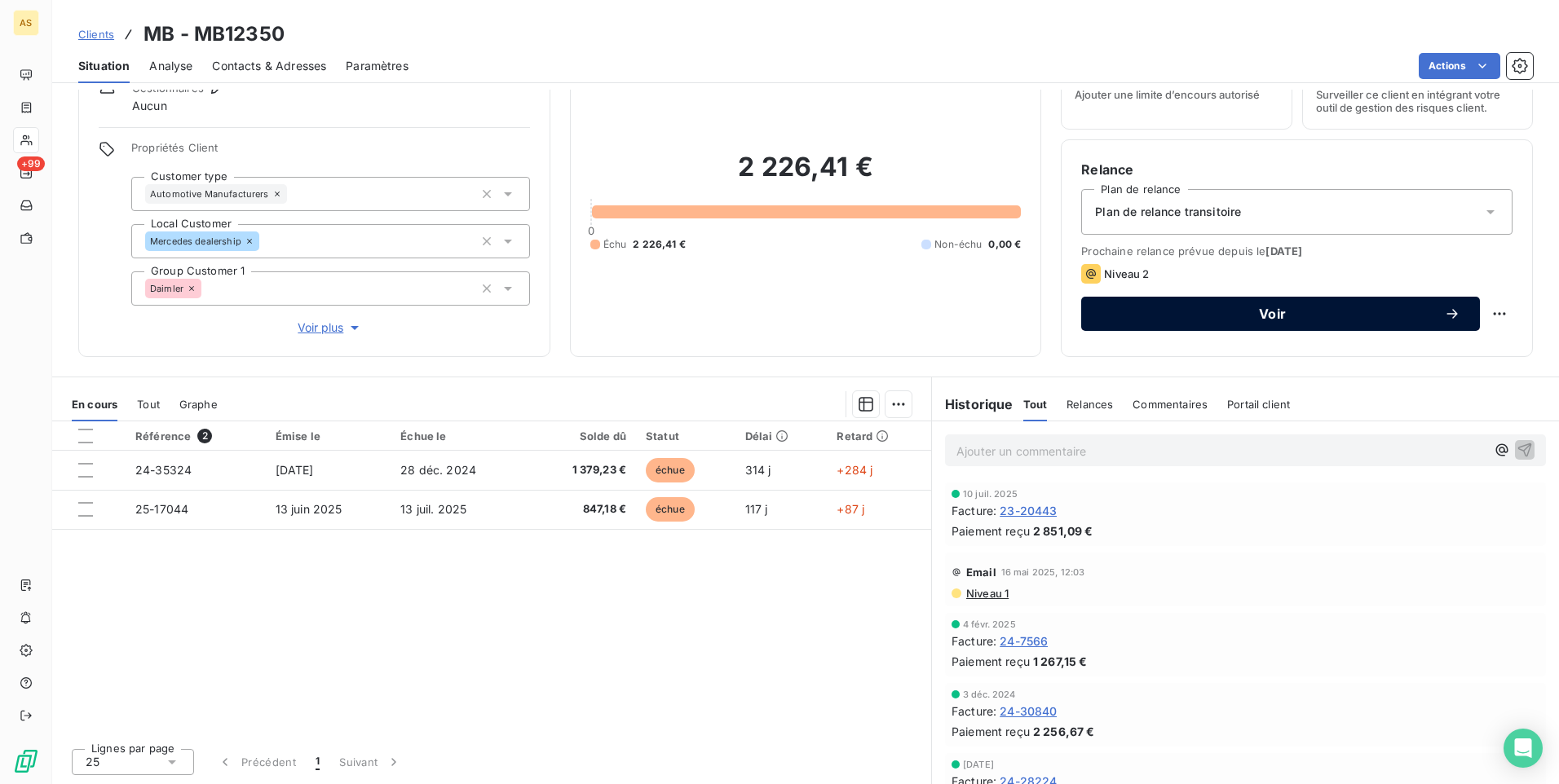
click at [1152, 315] on span "Voir" at bounding box center [1272, 313] width 343 height 13
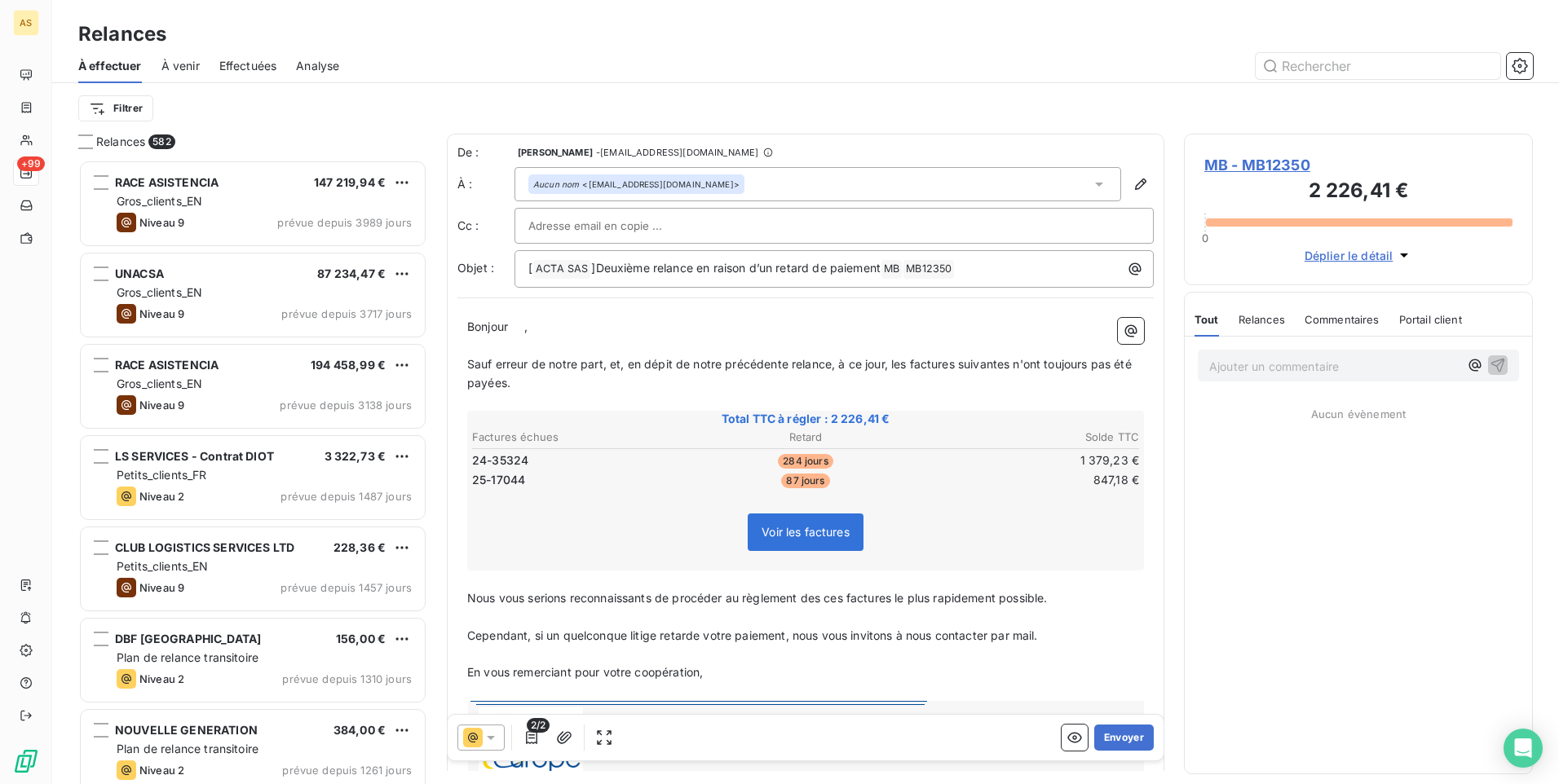
scroll to position [612, 336]
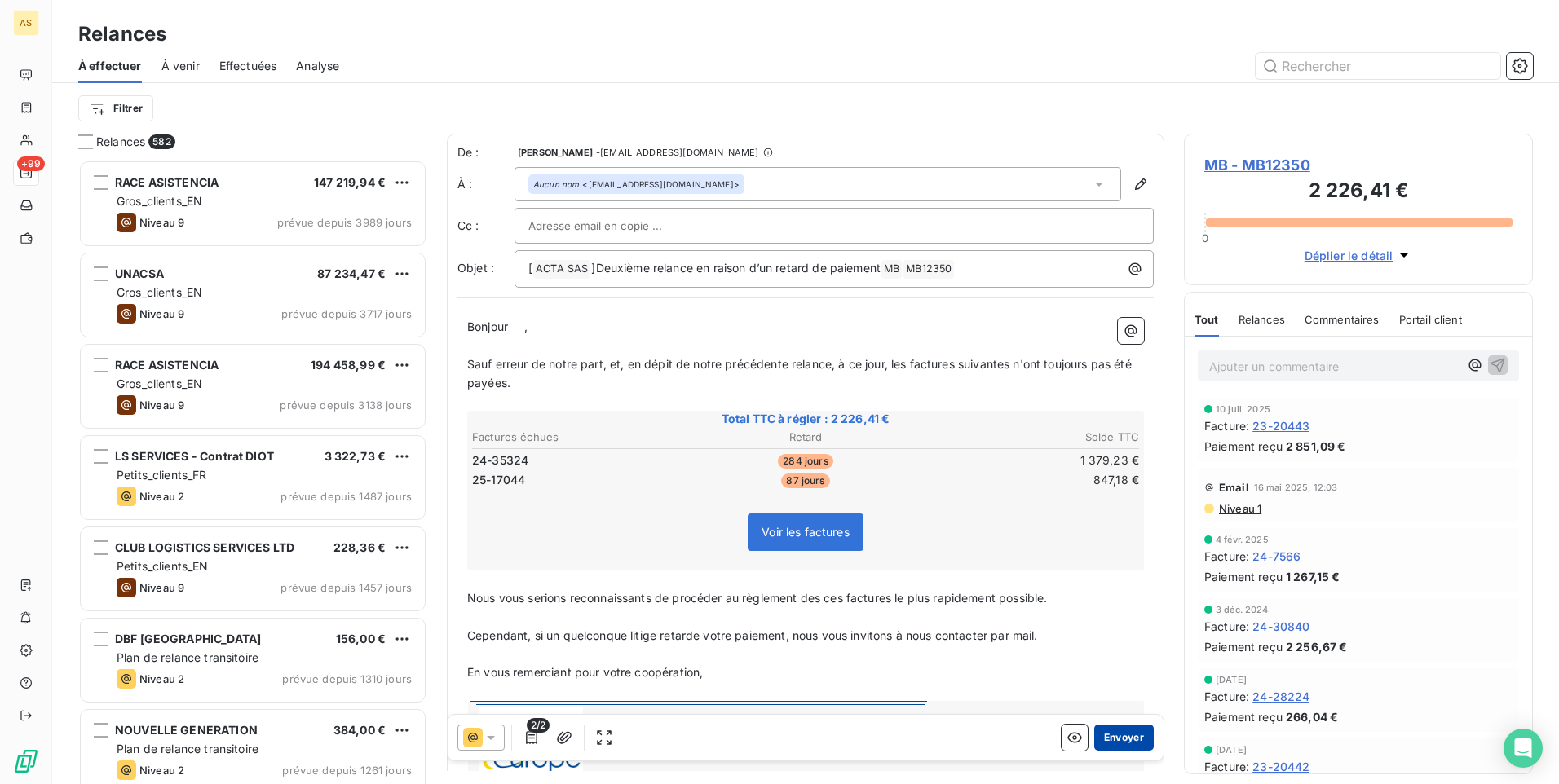
click at [1129, 735] on button "Envoyer" at bounding box center [1124, 738] width 60 height 26
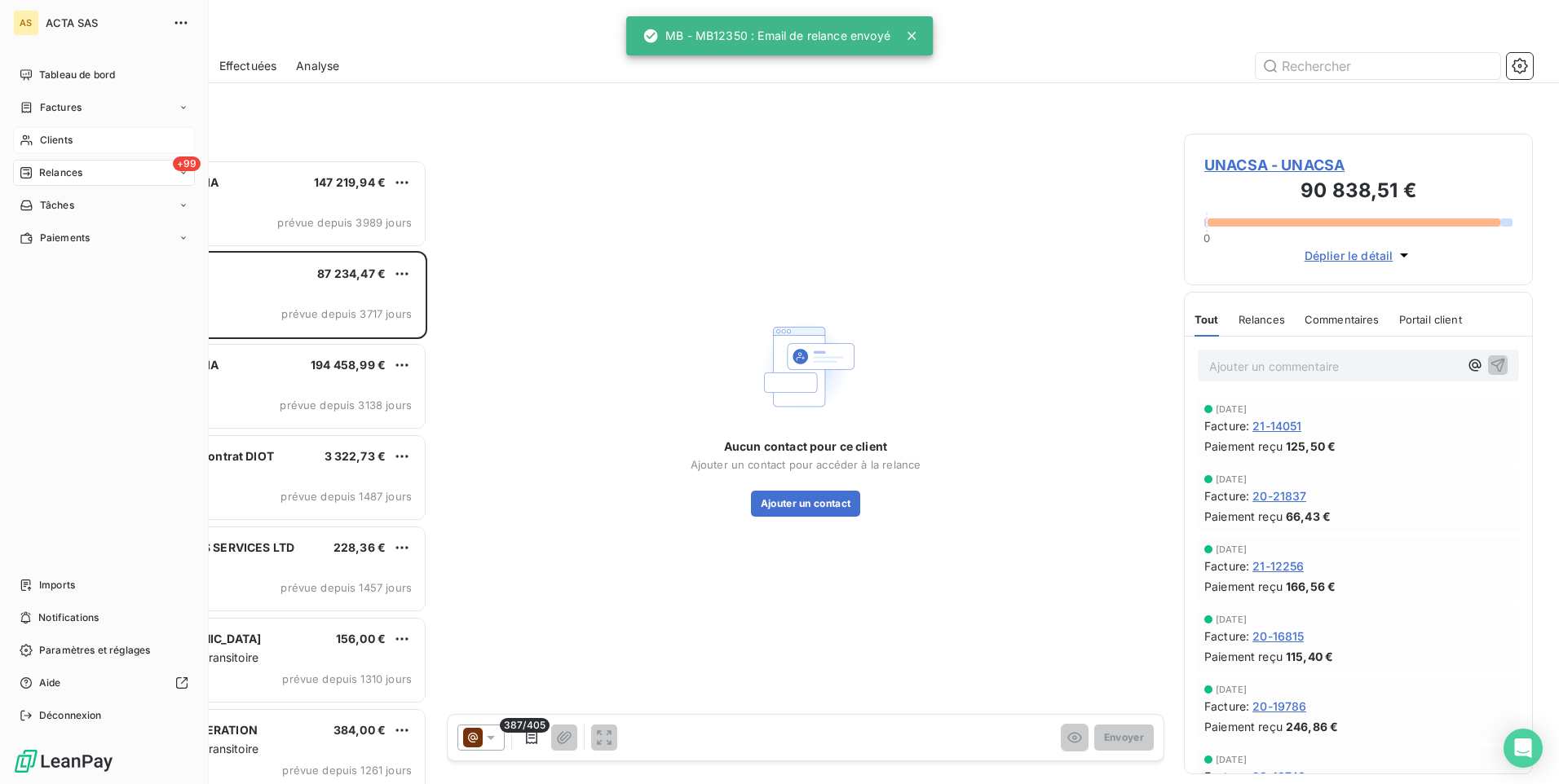
click at [60, 143] on span "Clients" at bounding box center [57, 140] width 33 height 15
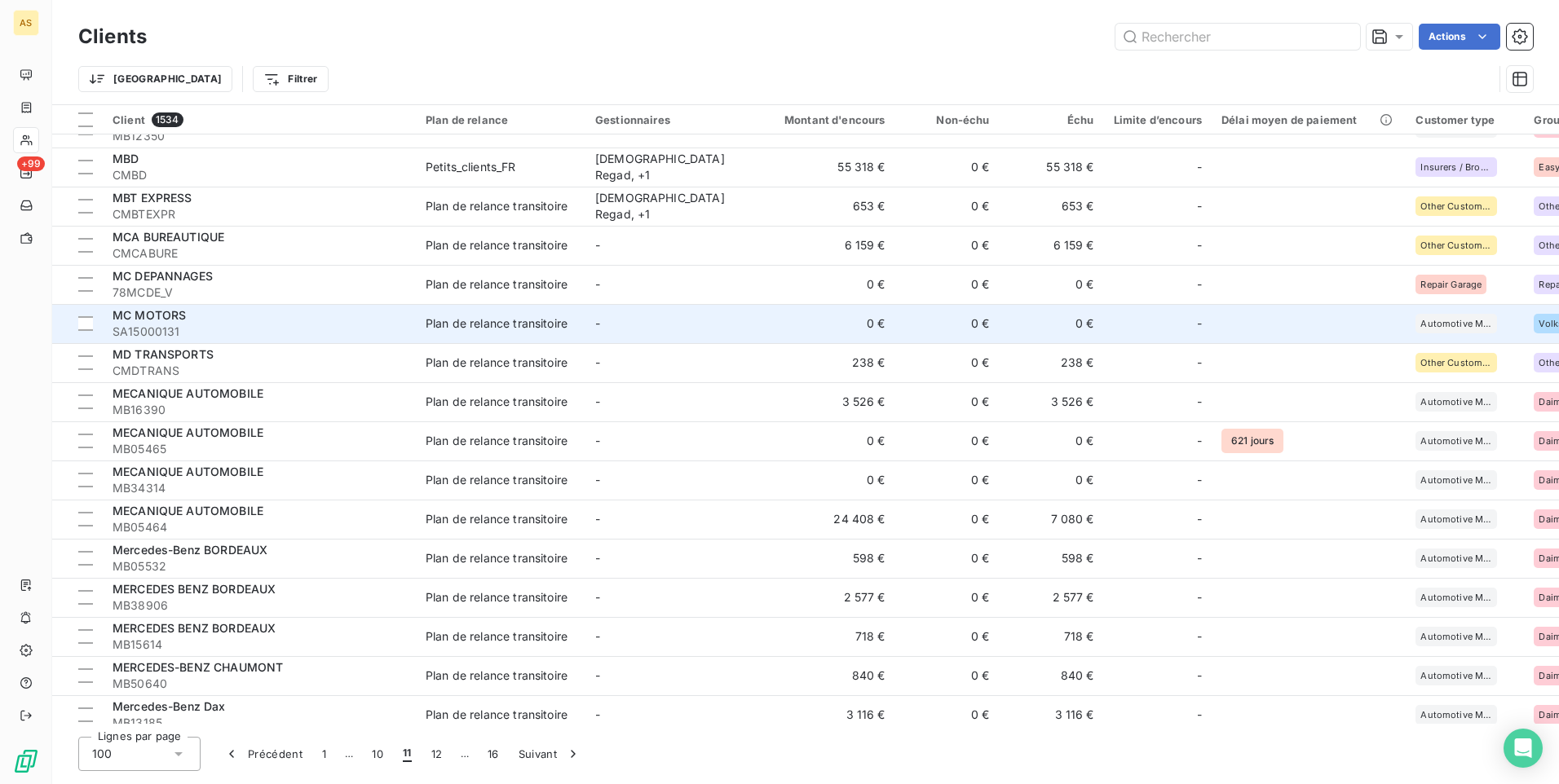
scroll to position [571, 0]
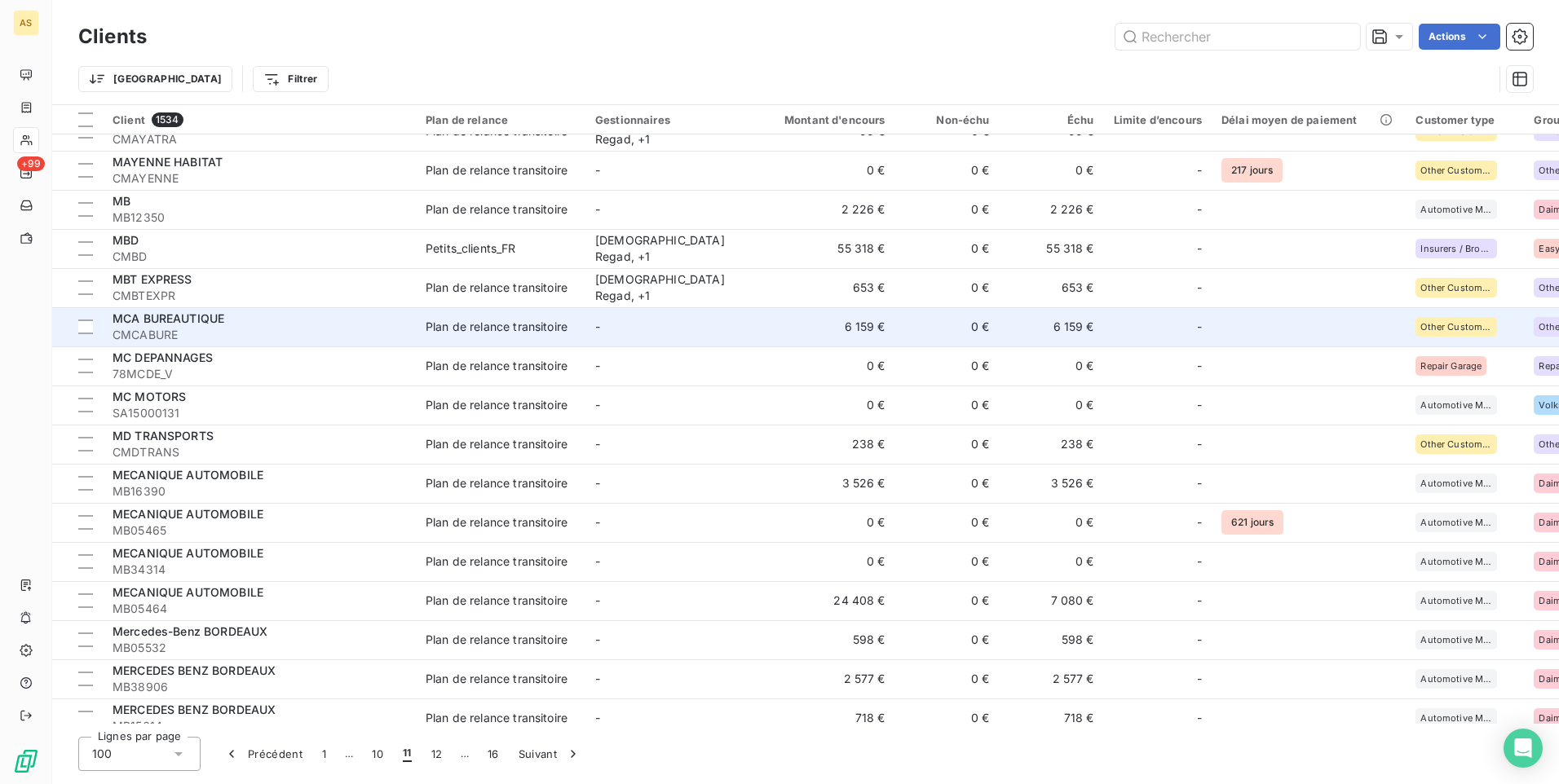
click at [384, 333] on span "CMCABURE" at bounding box center [259, 335] width 294 height 16
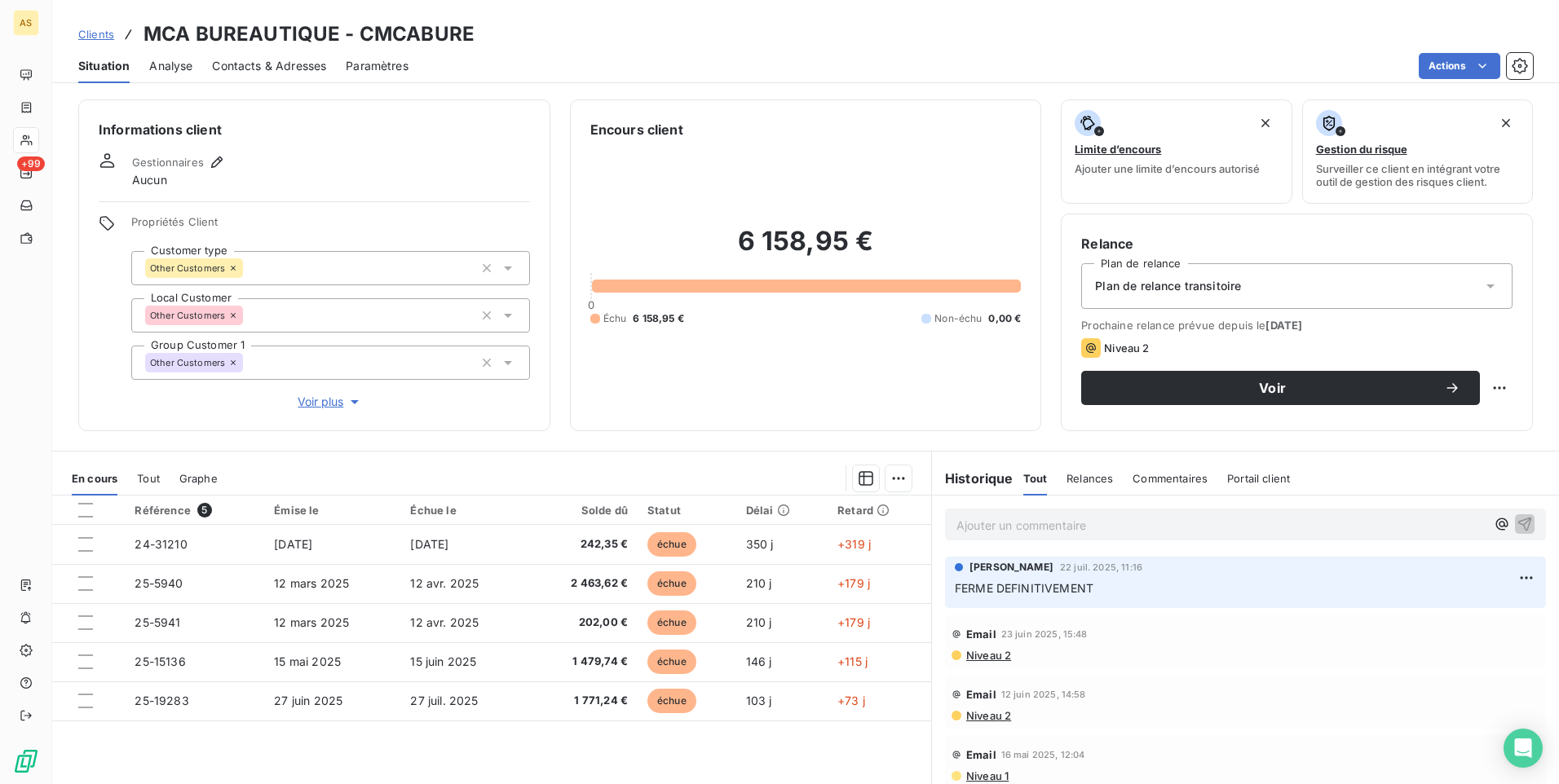
click at [99, 32] on span "Clients" at bounding box center [96, 33] width 36 height 13
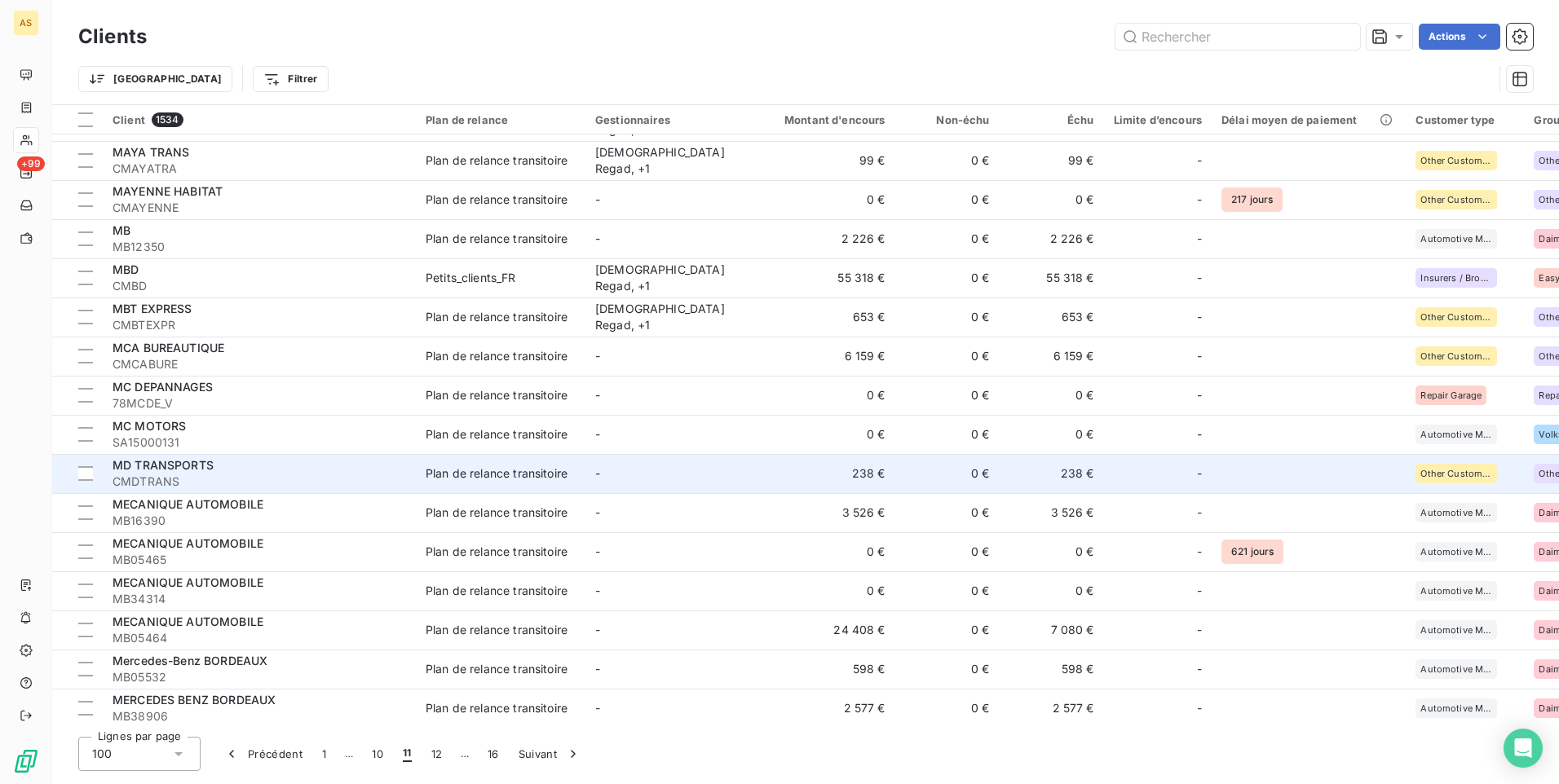
scroll to position [571, 0]
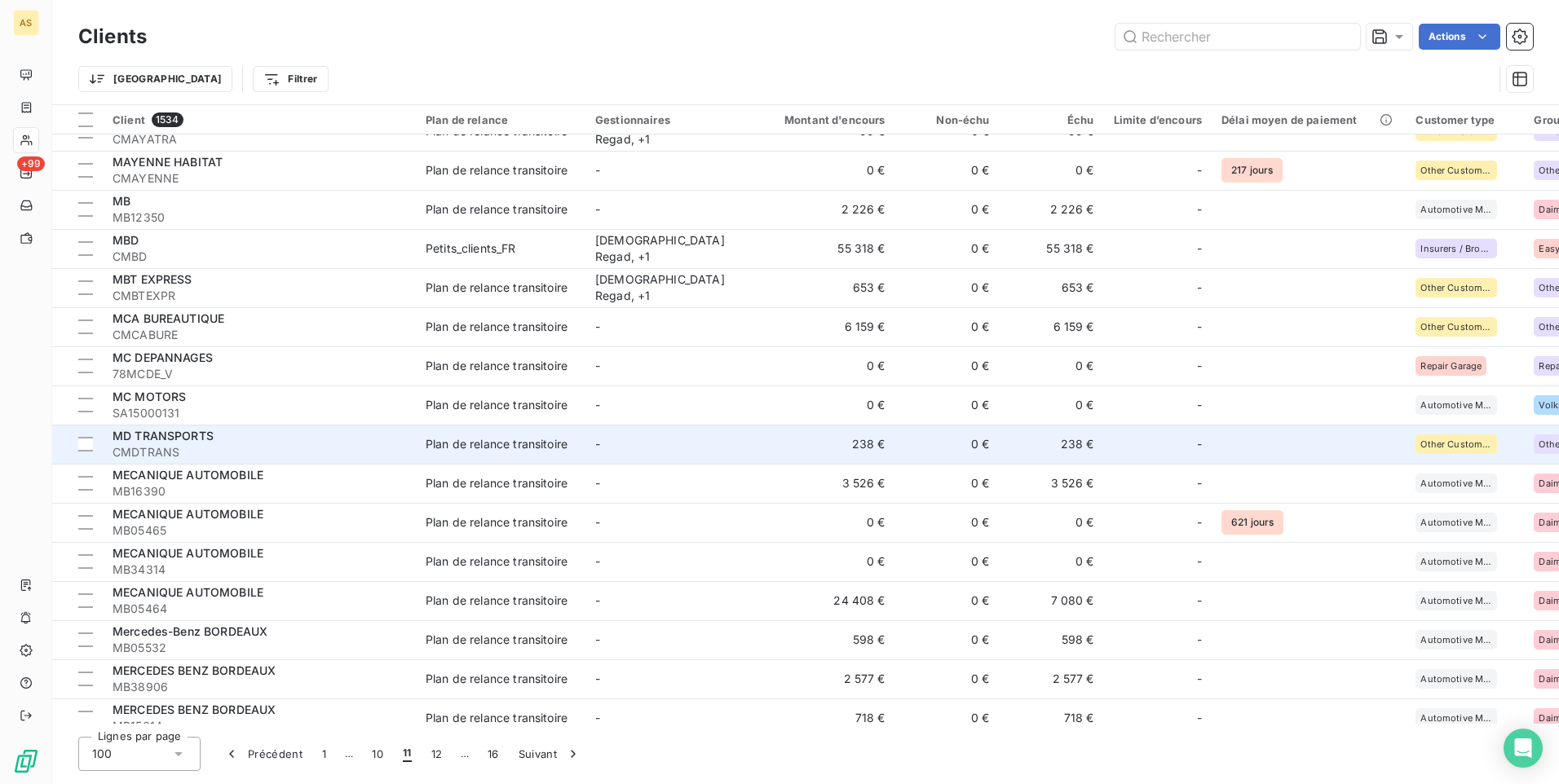
click at [1069, 449] on td "238 €" at bounding box center [1052, 444] width 104 height 39
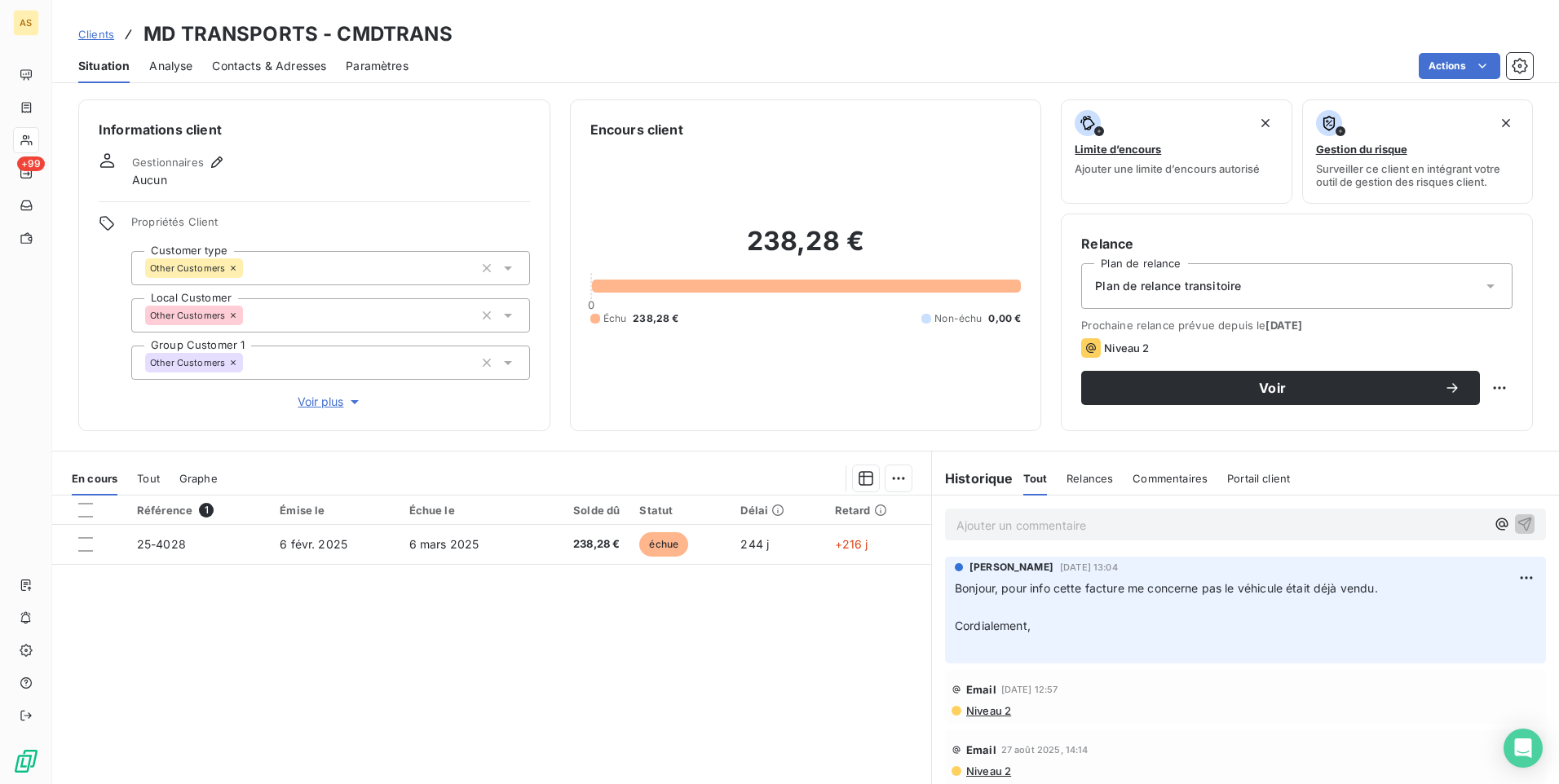
click at [98, 31] on span "Clients" at bounding box center [96, 33] width 36 height 13
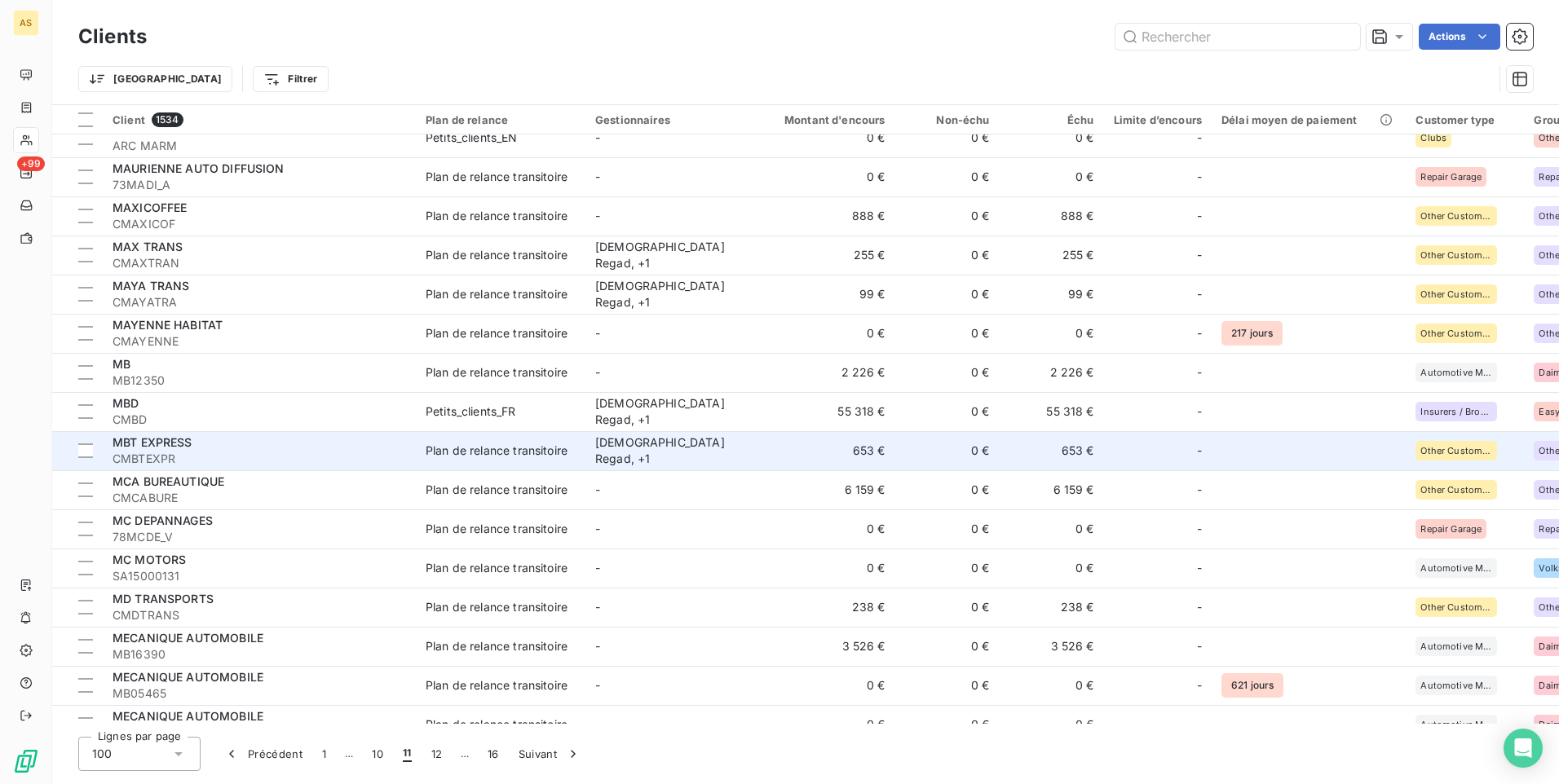
scroll to position [489, 0]
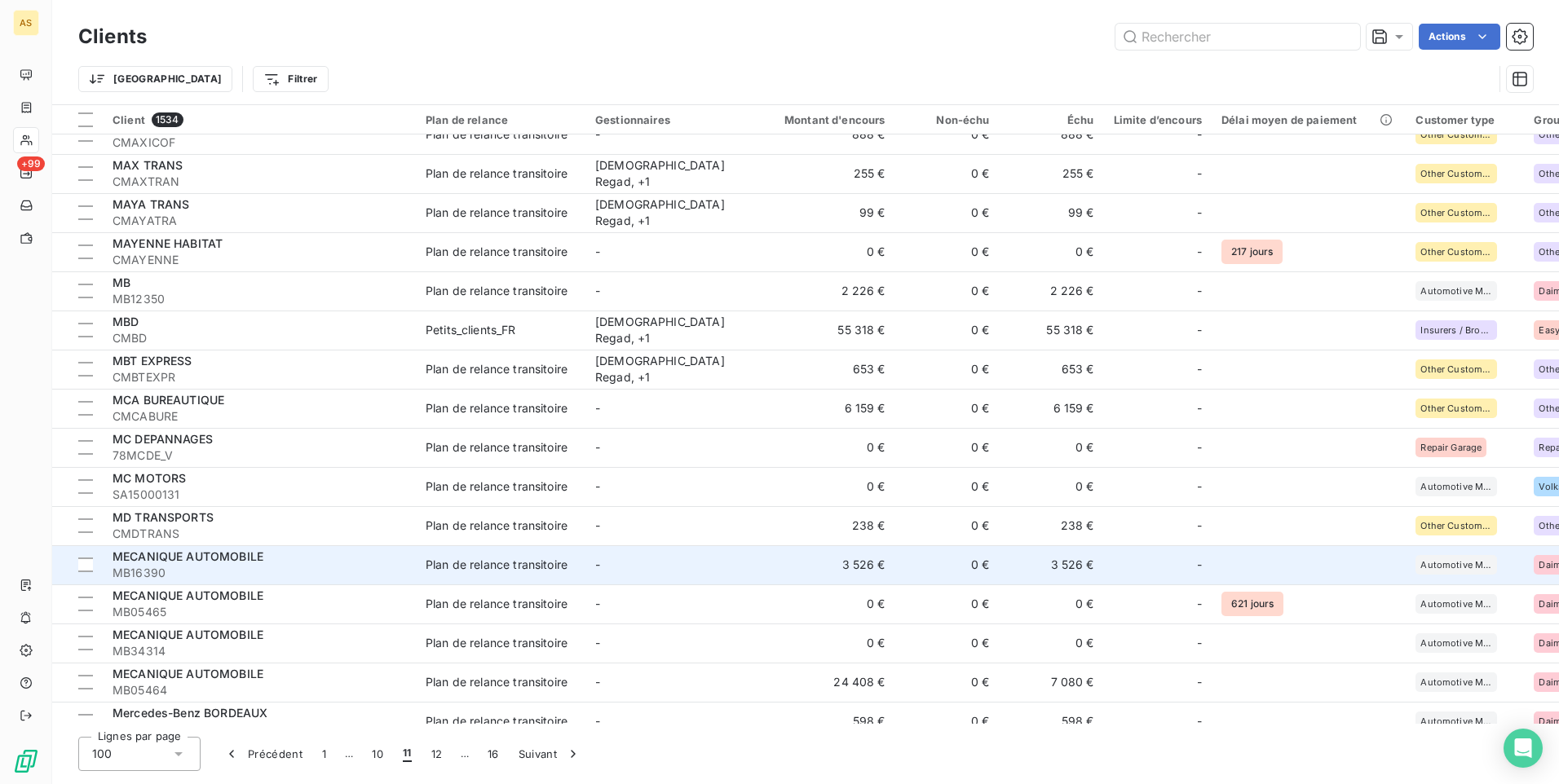
click at [1068, 567] on td "3 526 €" at bounding box center [1052, 565] width 104 height 39
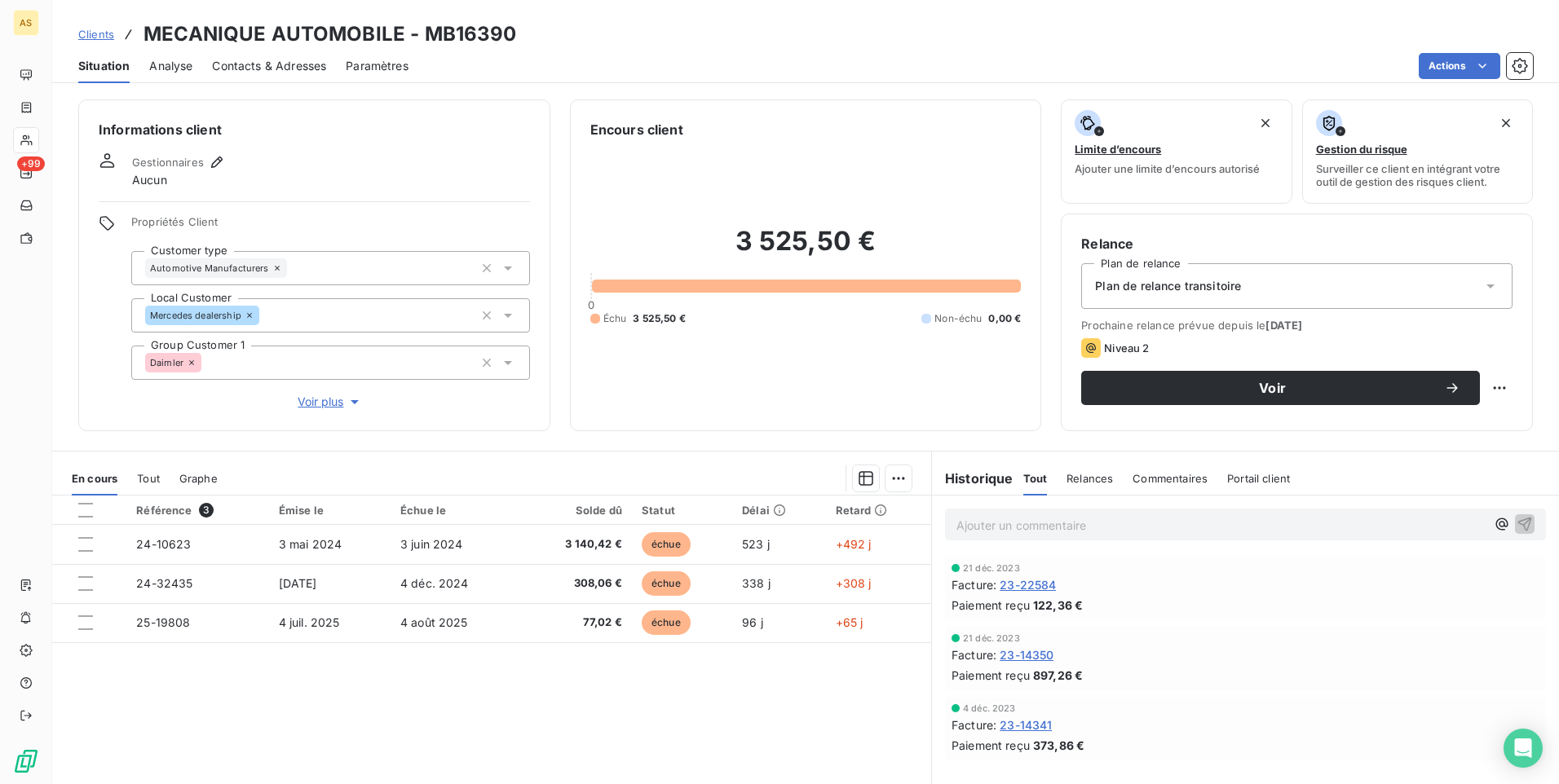
scroll to position [74, 0]
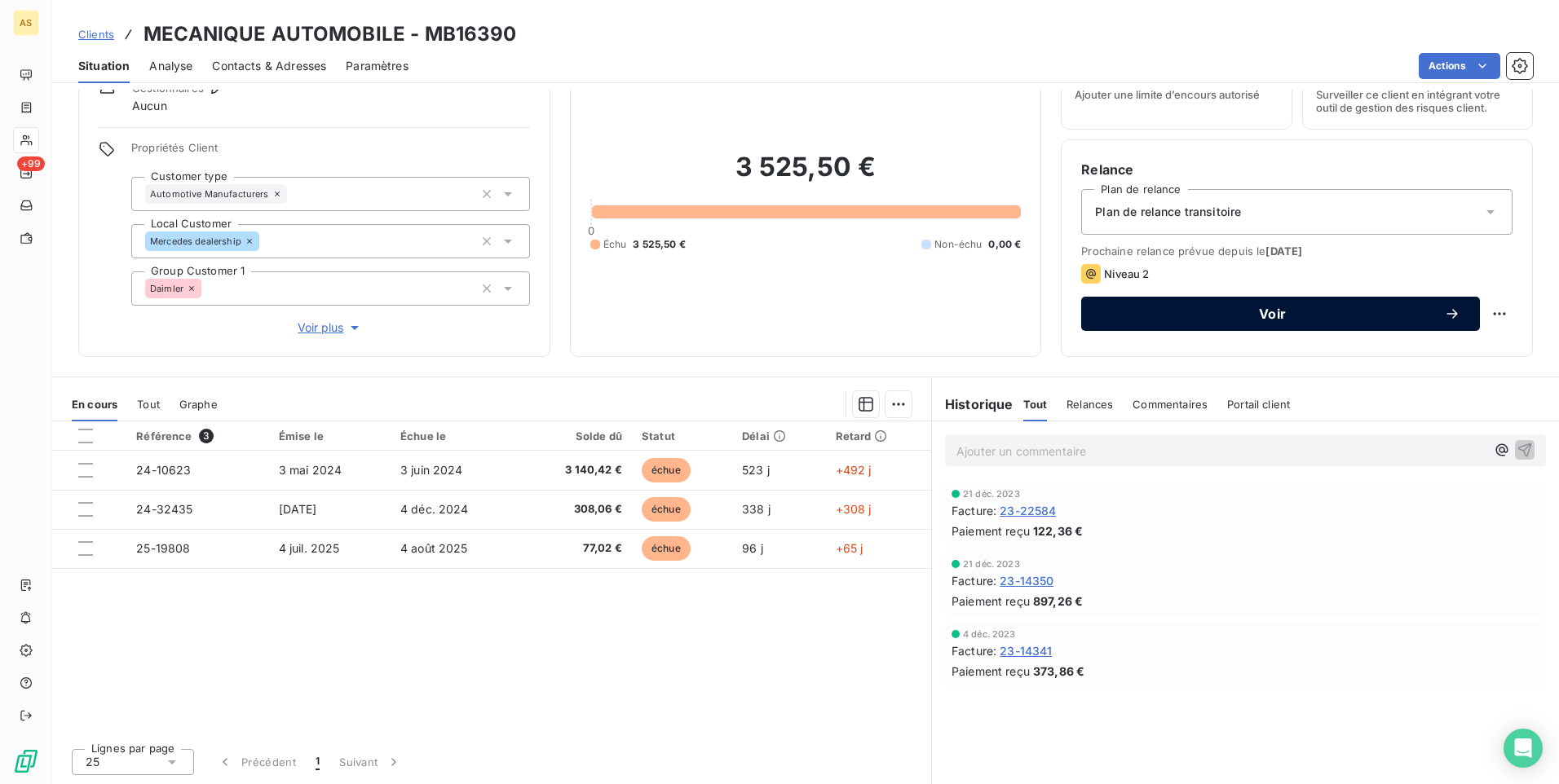
click at [1119, 316] on span "Voir" at bounding box center [1272, 313] width 343 height 13
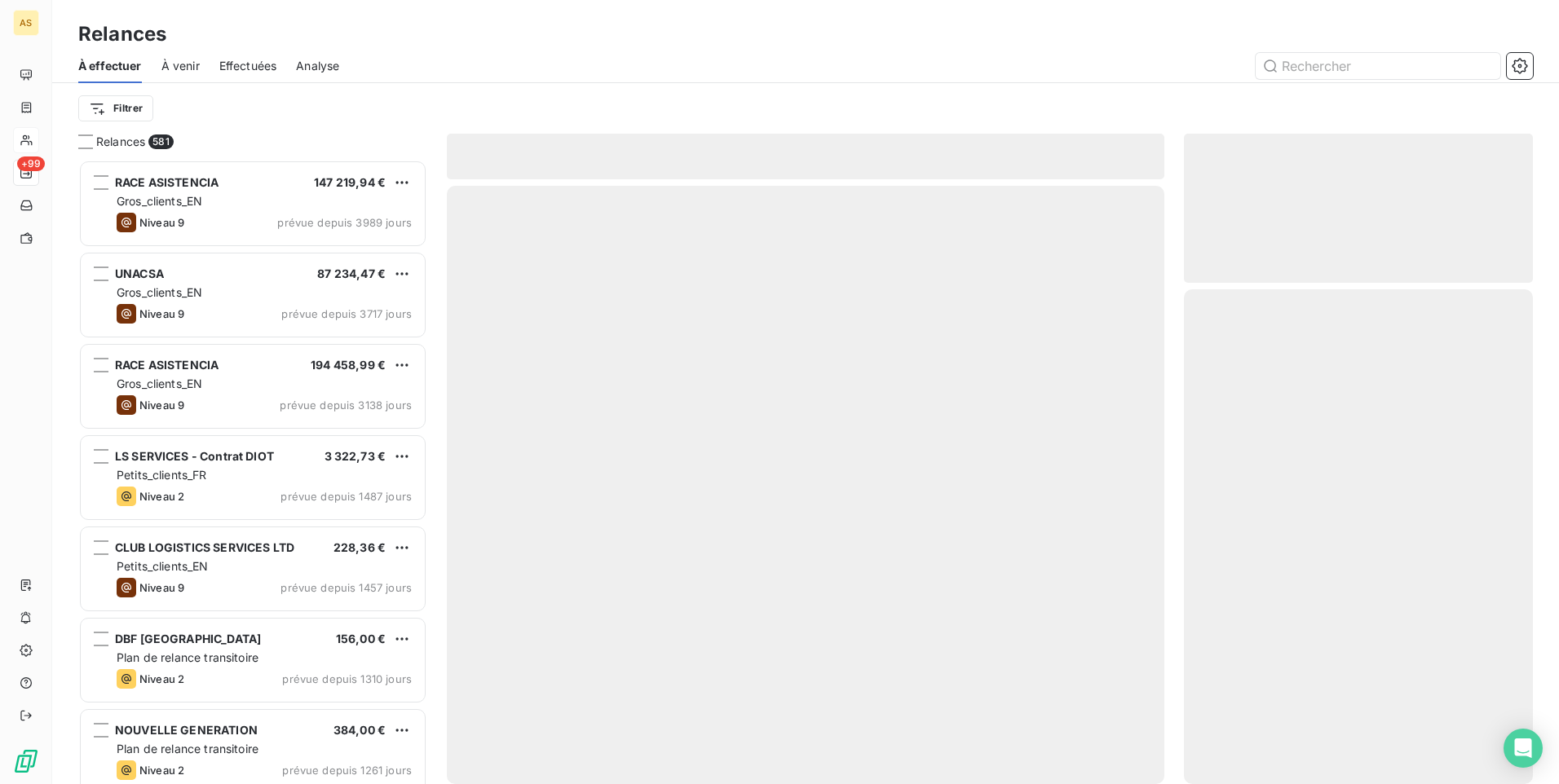
scroll to position [612, 336]
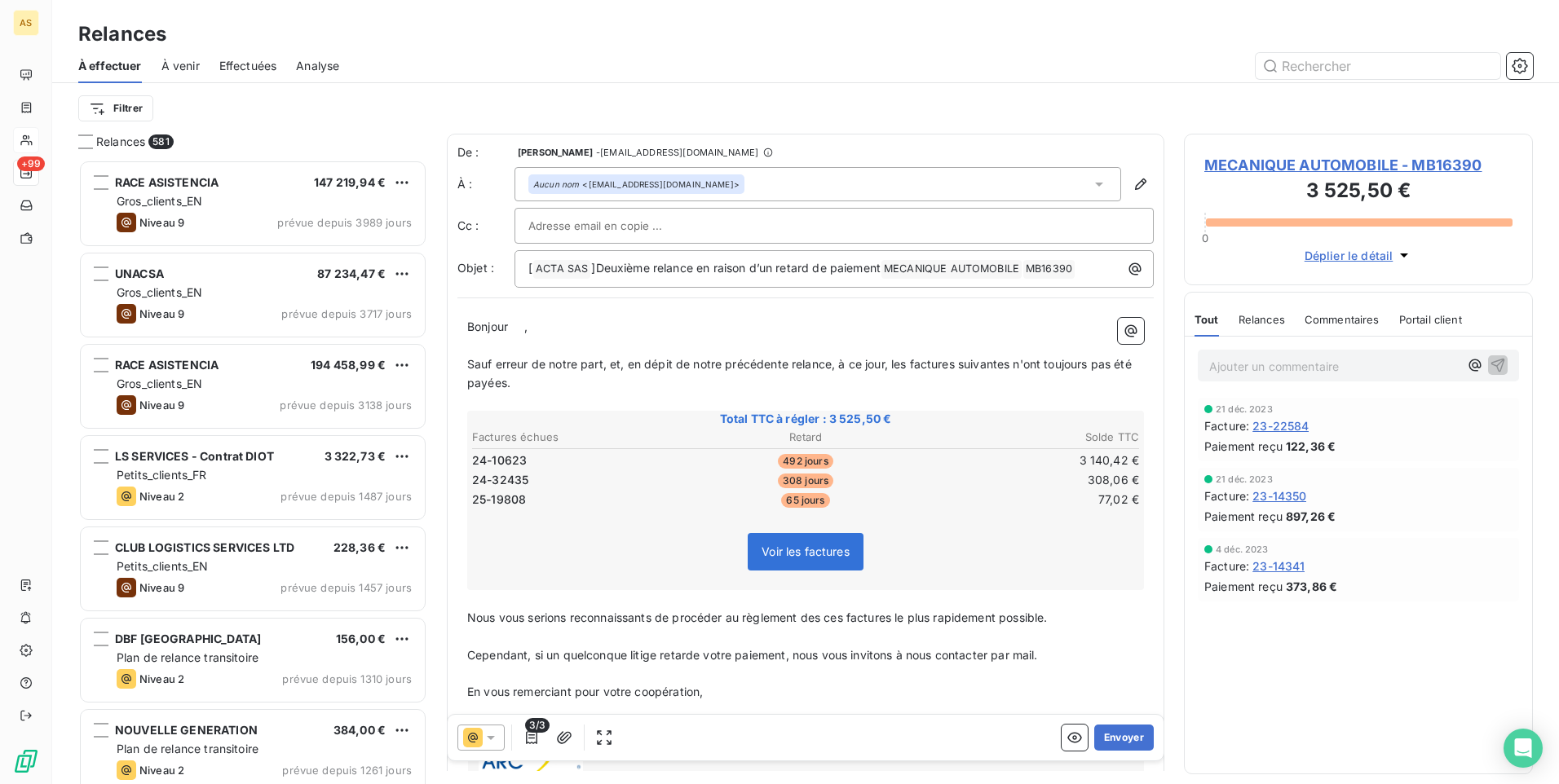
click at [491, 734] on icon at bounding box center [491, 737] width 16 height 16
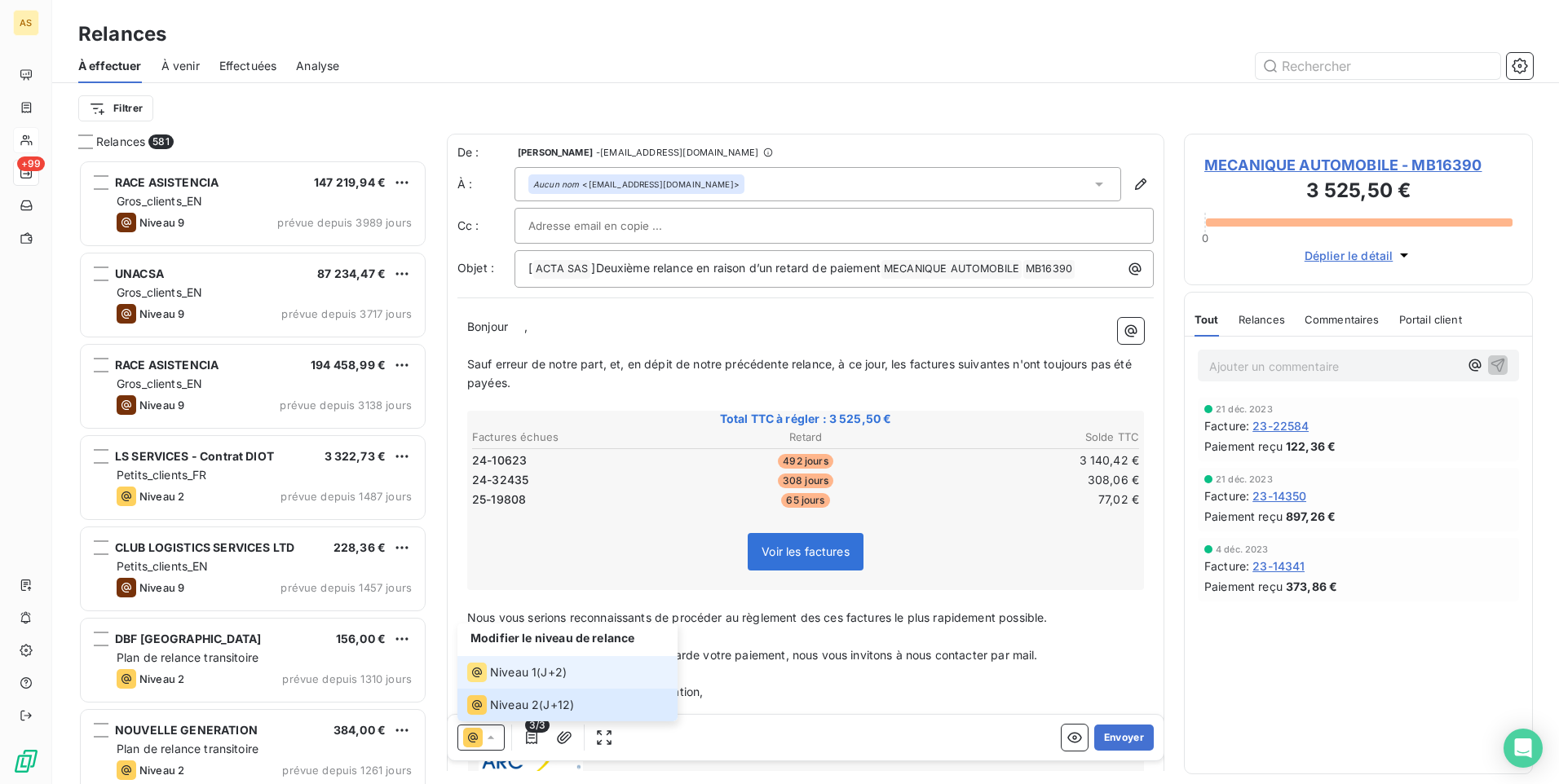
click at [539, 684] on li "Niveau 1 ( J+2 )" at bounding box center [567, 673] width 220 height 33
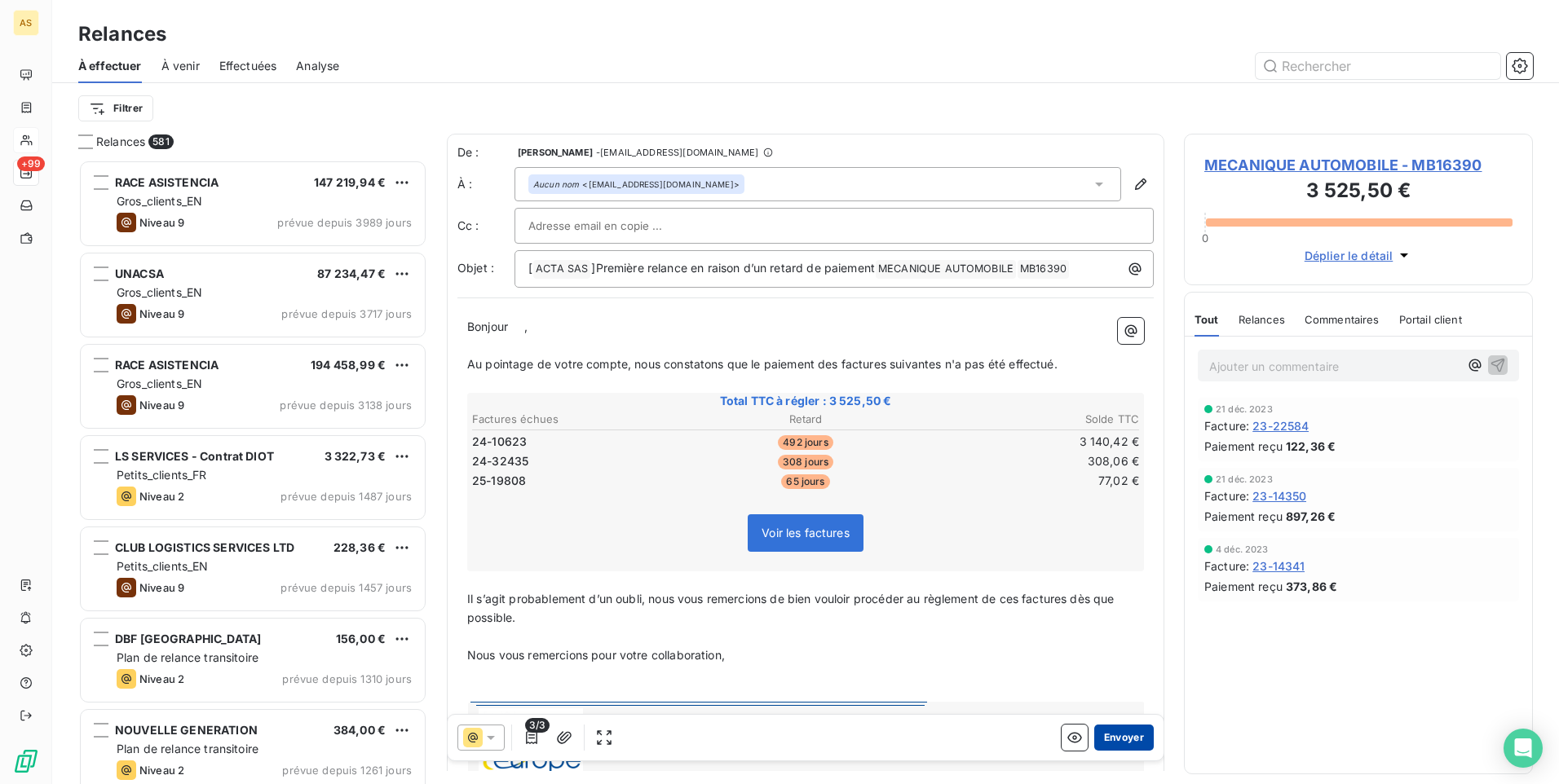
click at [1104, 733] on button "Envoyer" at bounding box center [1124, 738] width 60 height 26
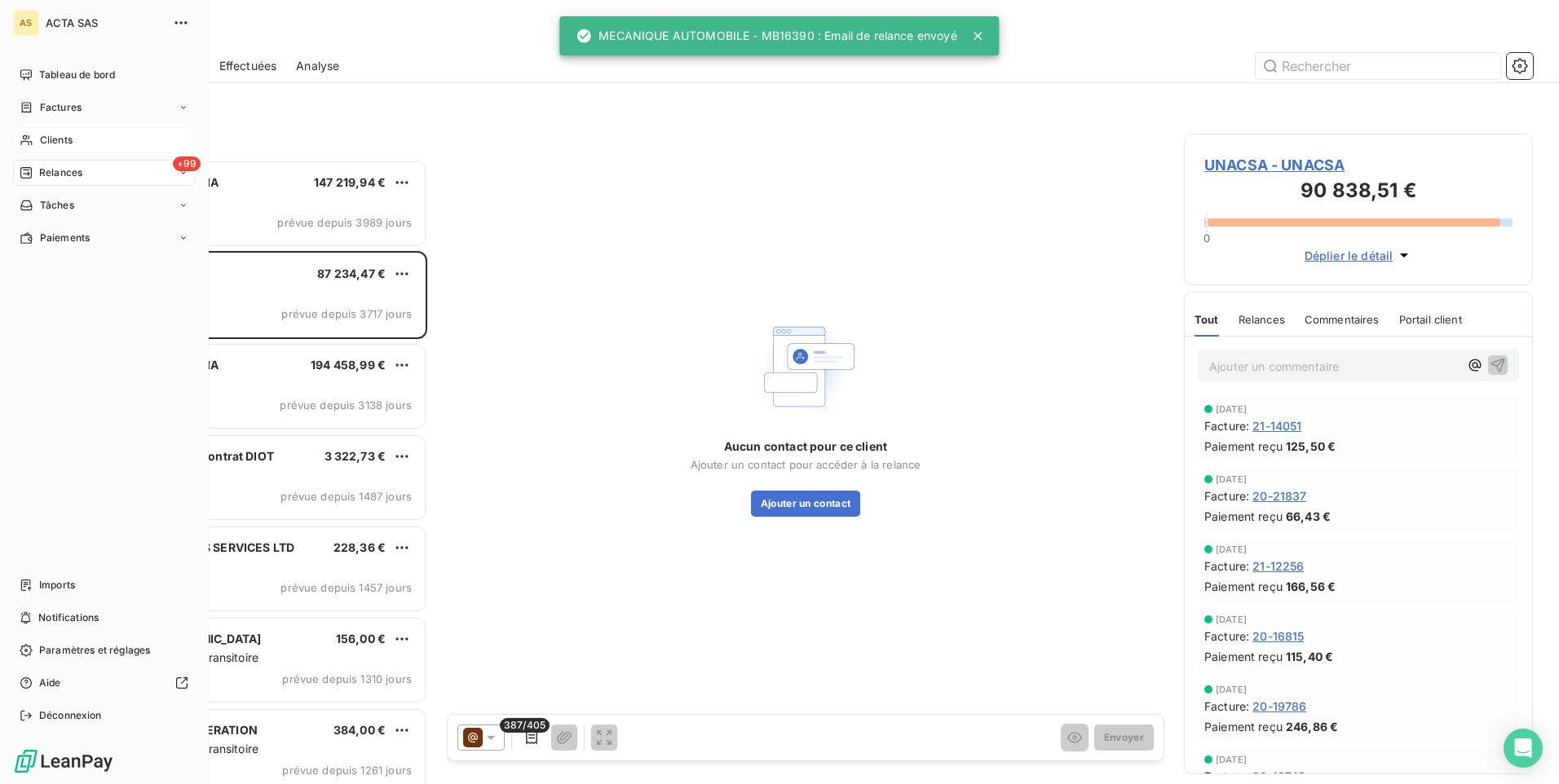
click at [56, 140] on span "Clients" at bounding box center [57, 140] width 33 height 15
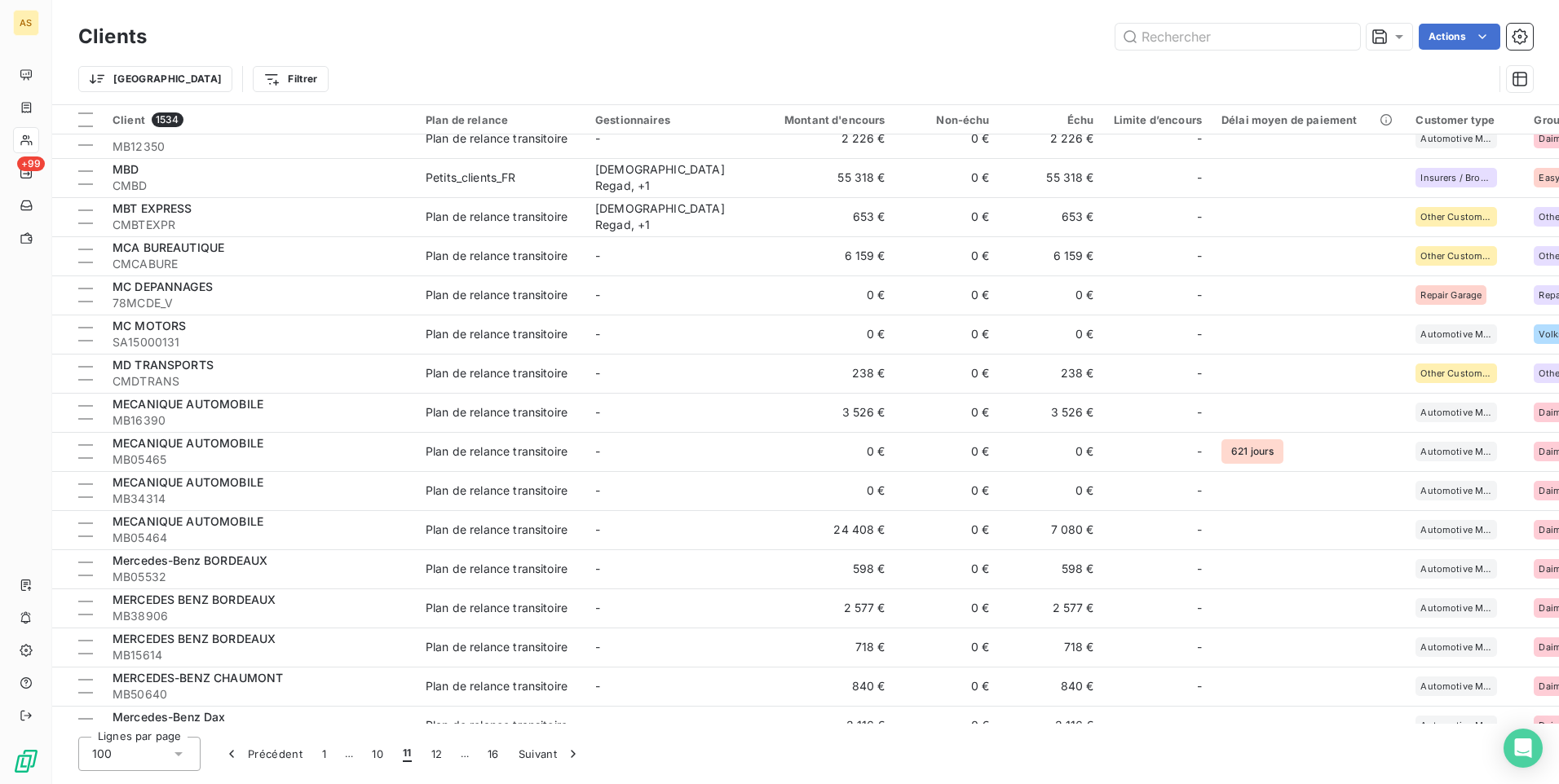
scroll to position [608, 0]
